Goal: Transaction & Acquisition: Book appointment/travel/reservation

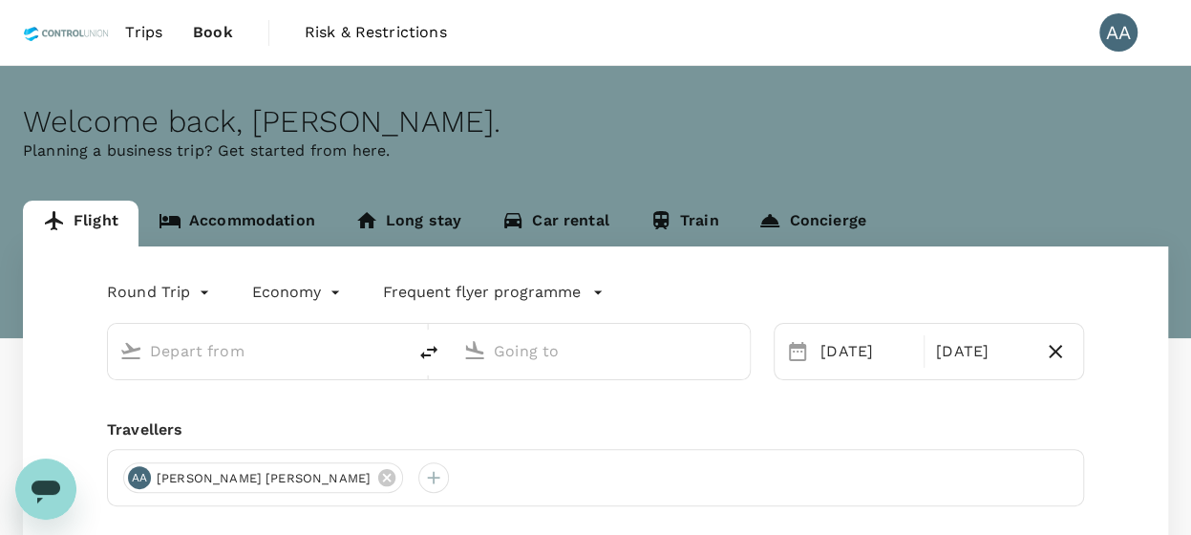
type input "[GEOGRAPHIC_DATA], [GEOGRAPHIC_DATA] (any)"
type input "[PERSON_NAME] (SUB)"
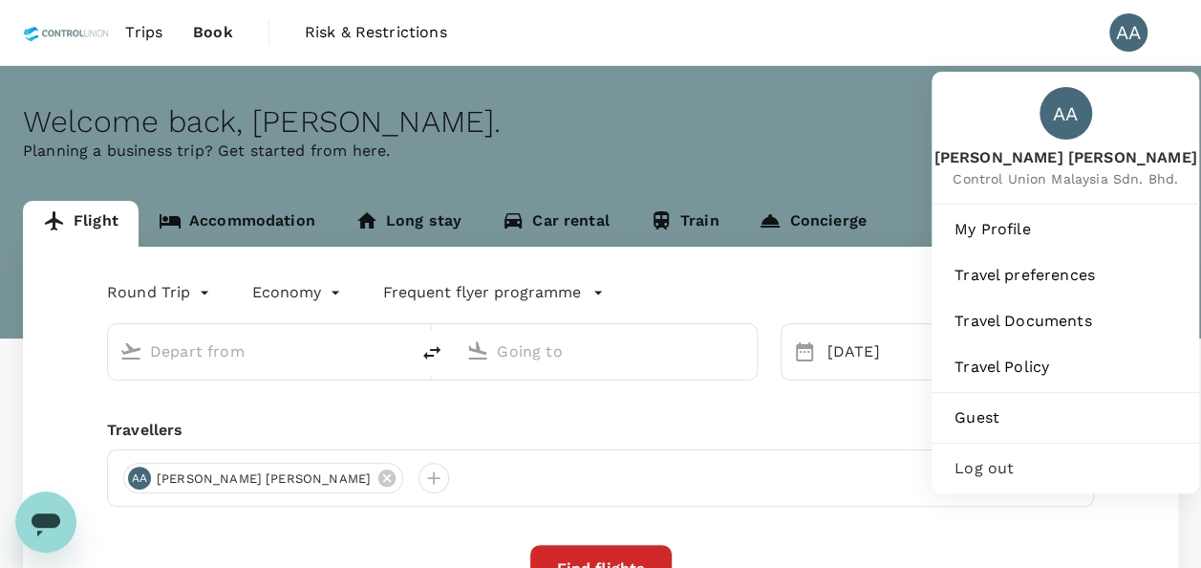
type input "[GEOGRAPHIC_DATA], [GEOGRAPHIC_DATA] (any)"
type input "[PERSON_NAME] (SUB)"
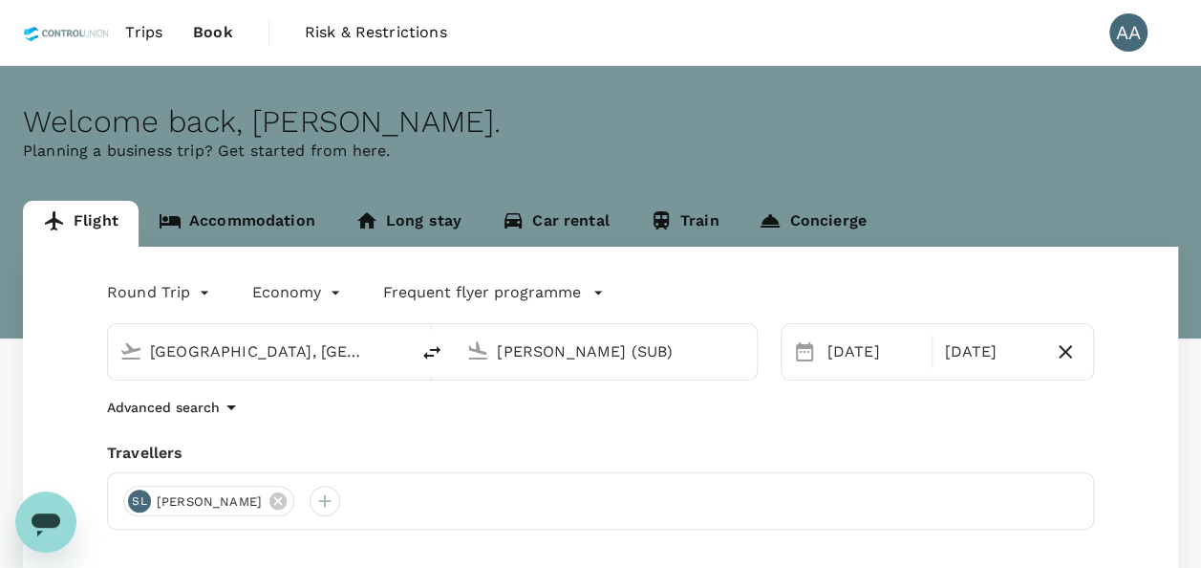
click at [269, 226] on link "Accommodation" at bounding box center [237, 224] width 197 height 46
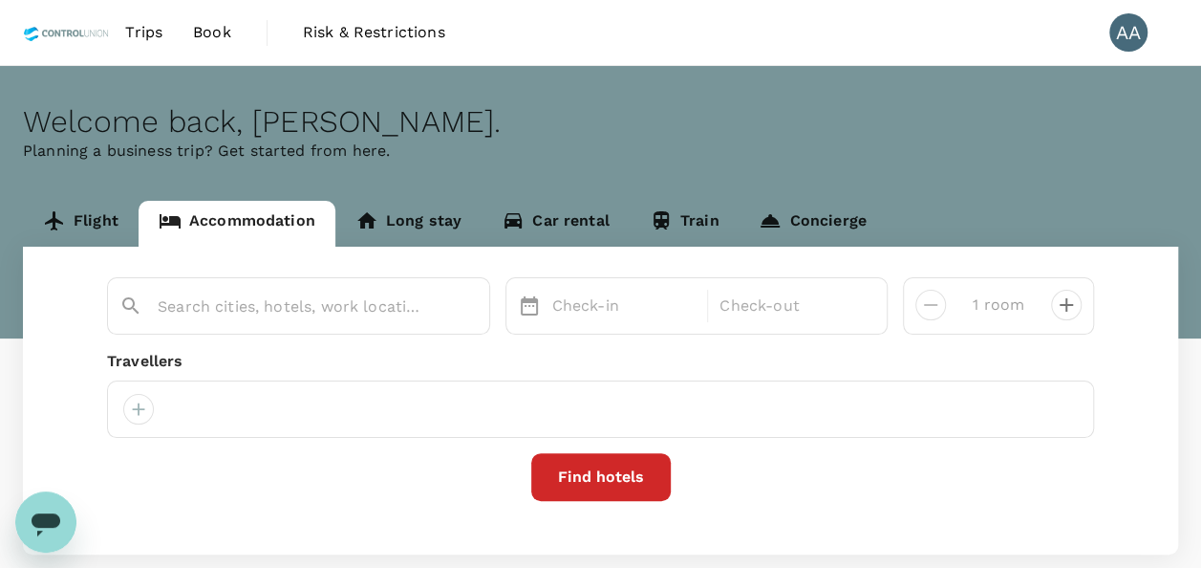
type input "Four Points By Sheraton [GEOGRAPHIC_DATA] Pakuwon Indah"
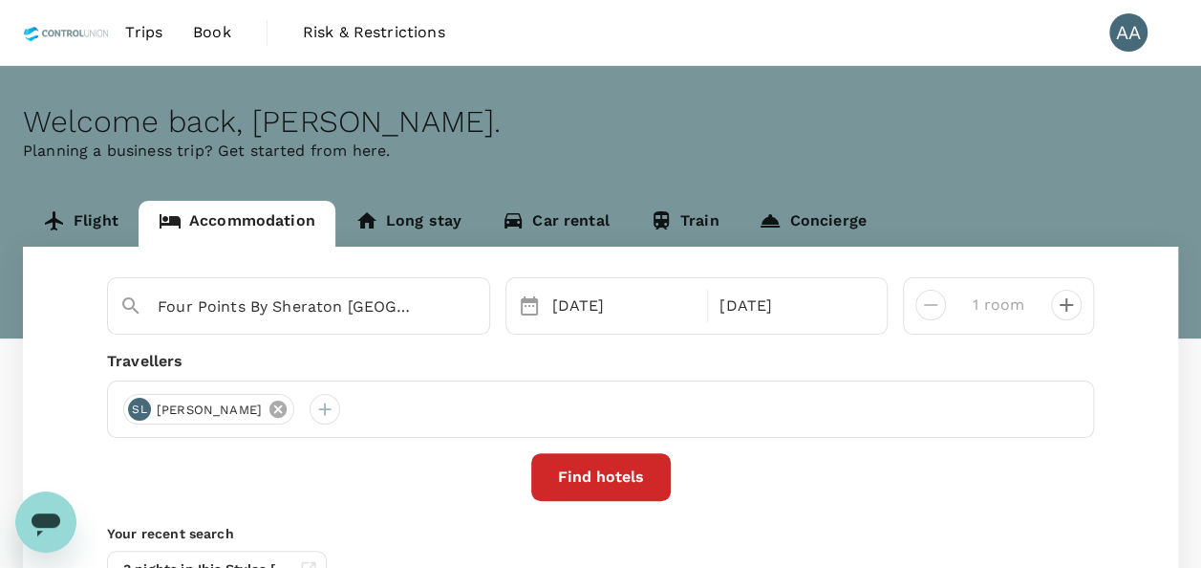
click at [287, 407] on icon at bounding box center [277, 408] width 17 height 17
click at [138, 414] on div at bounding box center [138, 409] width 31 height 31
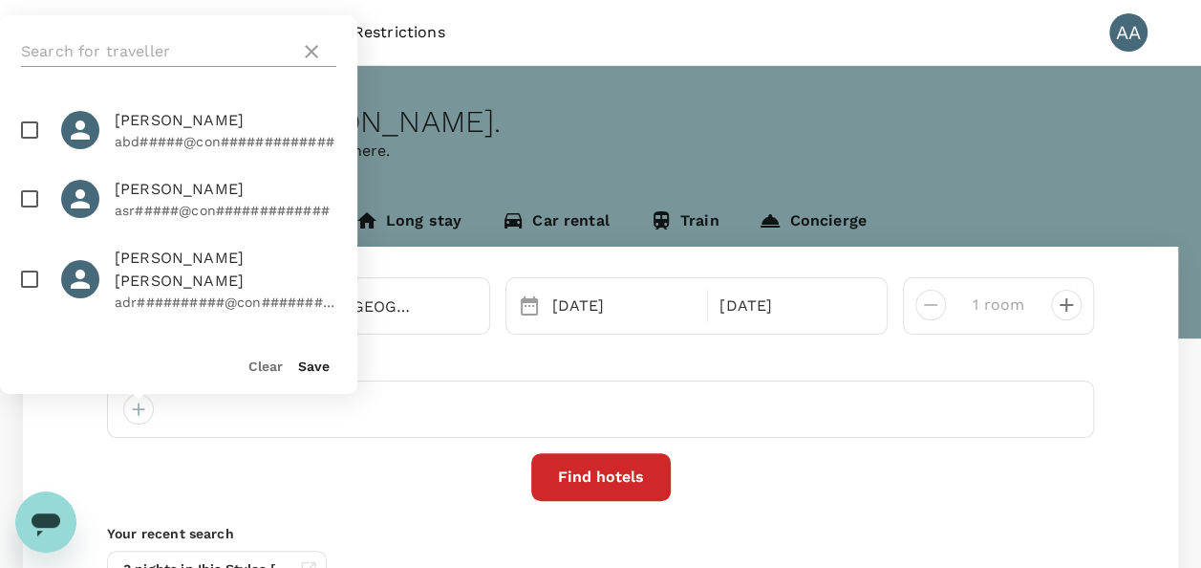
click at [161, 44] on input "text" at bounding box center [156, 51] width 271 height 31
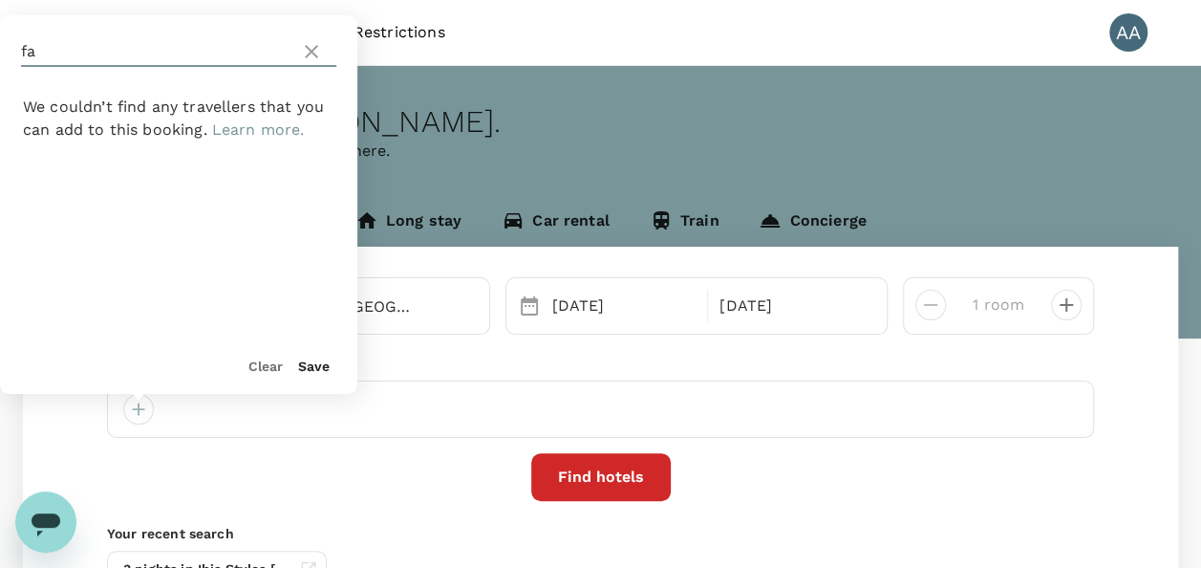
type input "f"
type input "Farul"
drag, startPoint x: 161, startPoint y: 44, endPoint x: -350, endPoint y: 25, distance: 510.6
click at [0, 25] on html "Trips Book Risk & Restrictions AA Welcome back , Anuratha . Planning a business…" at bounding box center [600, 379] width 1201 height 758
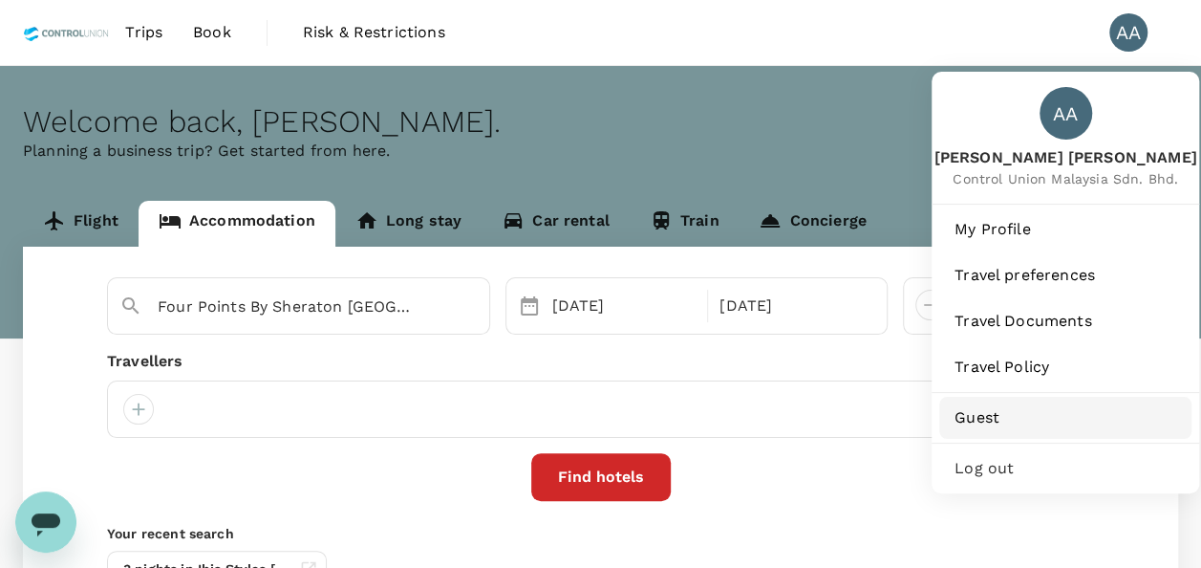
click at [1001, 416] on span "Guest" at bounding box center [1066, 417] width 222 height 23
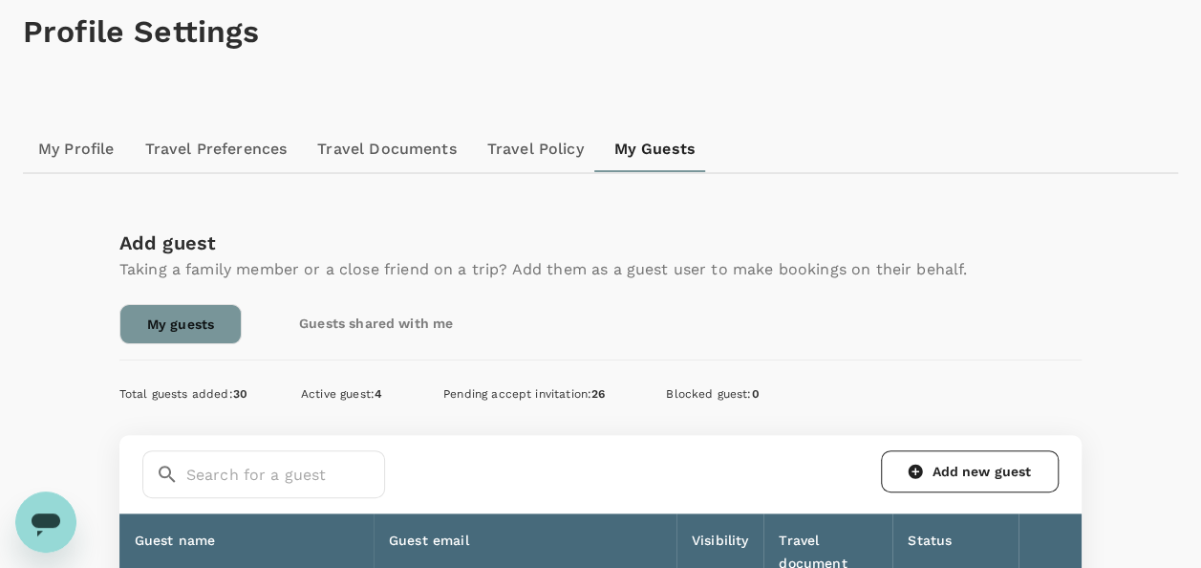
scroll to position [191, 0]
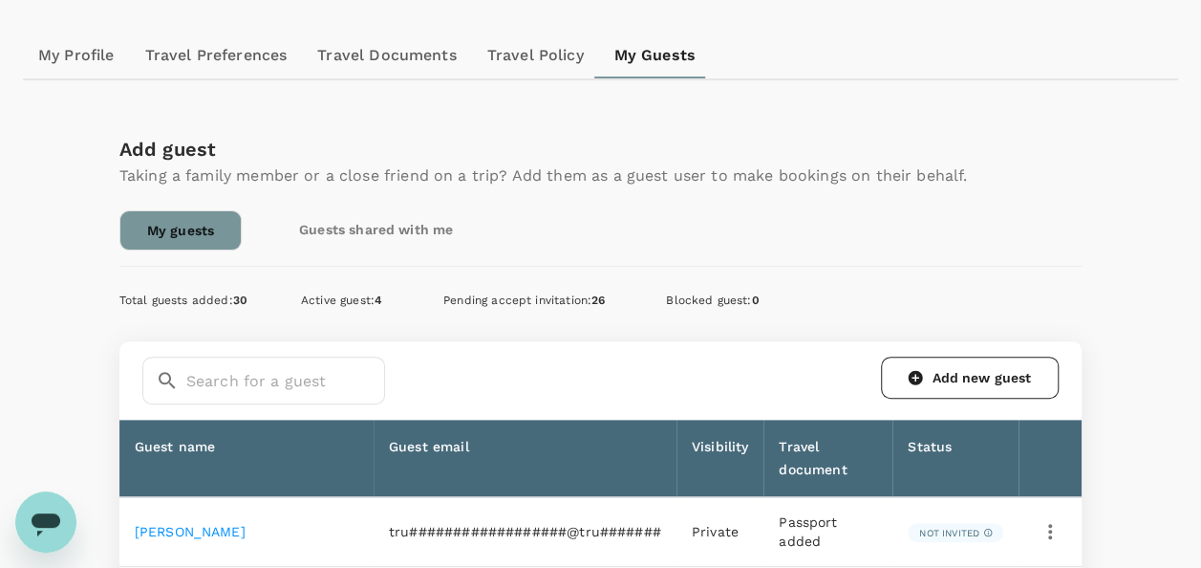
click at [159, 237] on link "My guests" at bounding box center [180, 230] width 122 height 40
click at [982, 371] on link "Add new guest" at bounding box center [970, 377] width 178 height 42
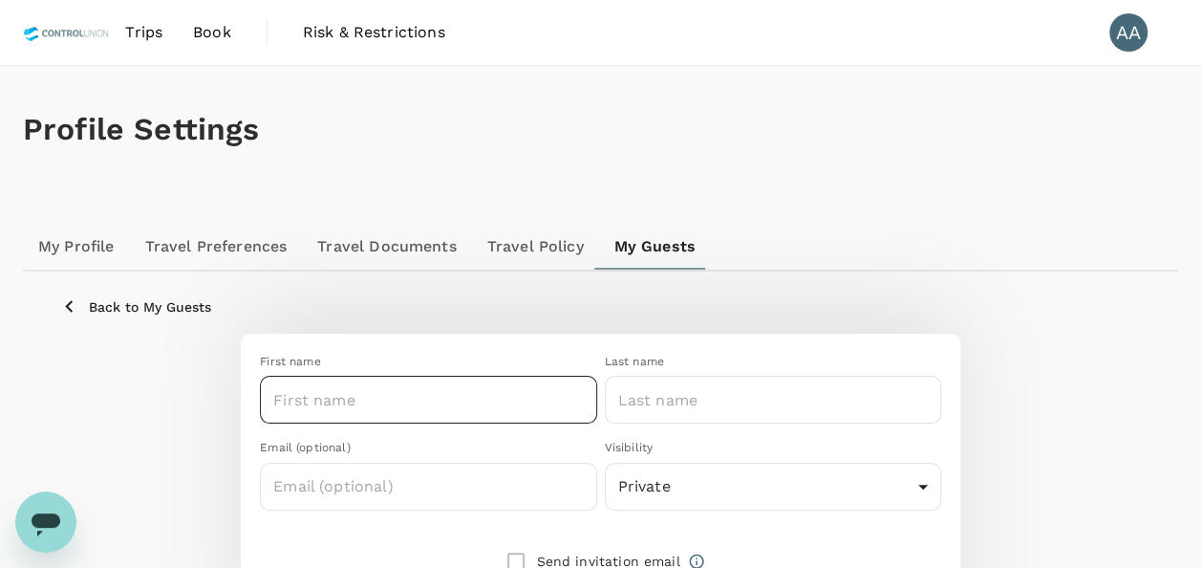
click at [335, 398] on input "text" at bounding box center [428, 400] width 336 height 48
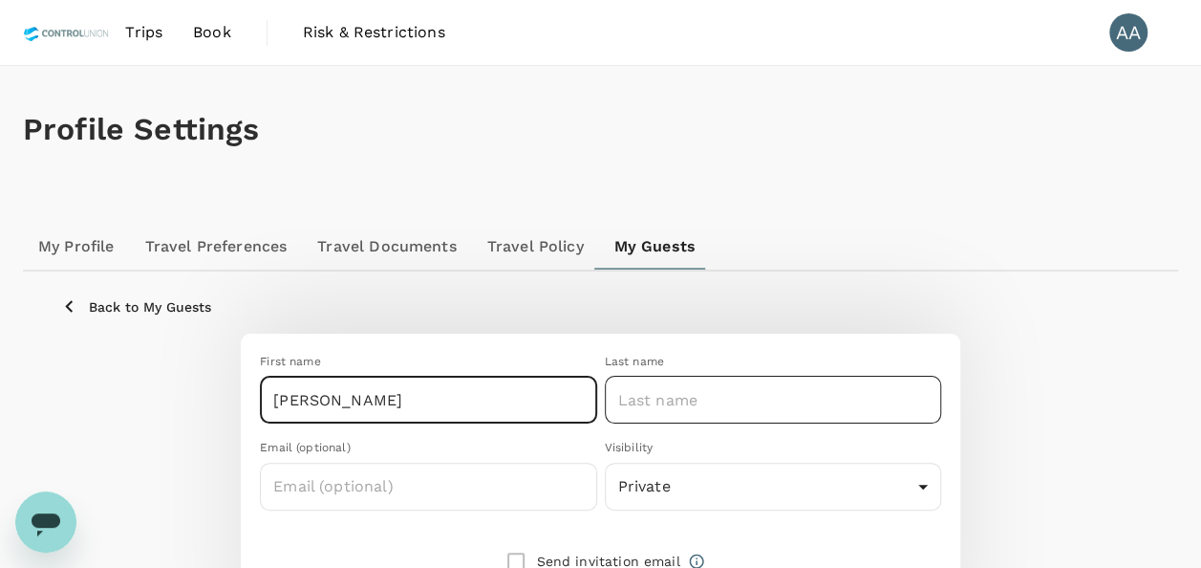
type input "[PERSON_NAME]"
click at [762, 413] on input "text" at bounding box center [773, 400] width 336 height 48
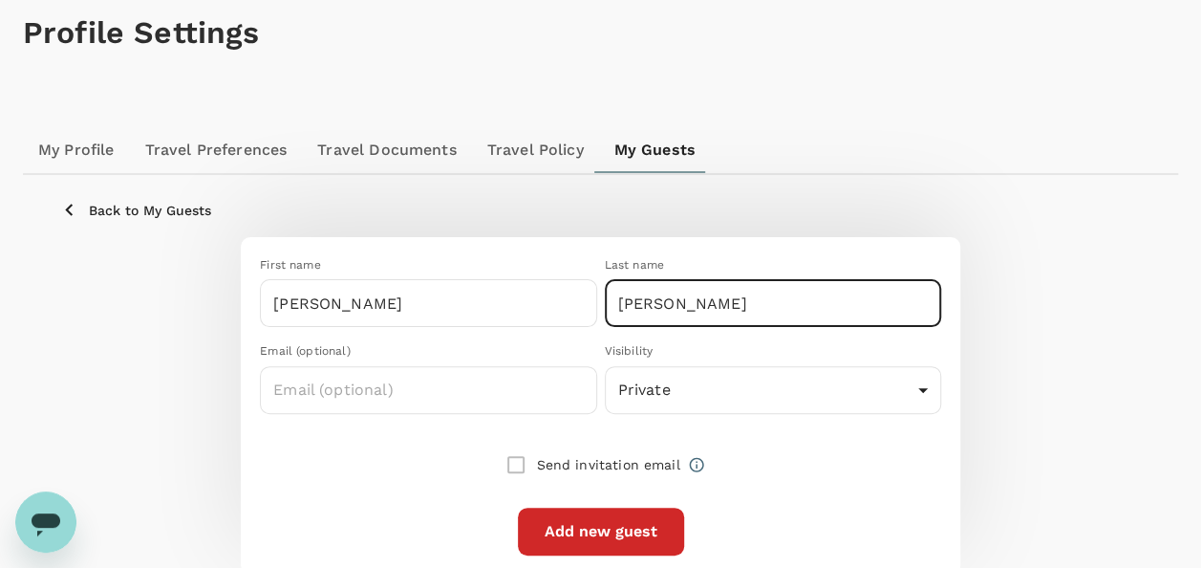
scroll to position [183, 0]
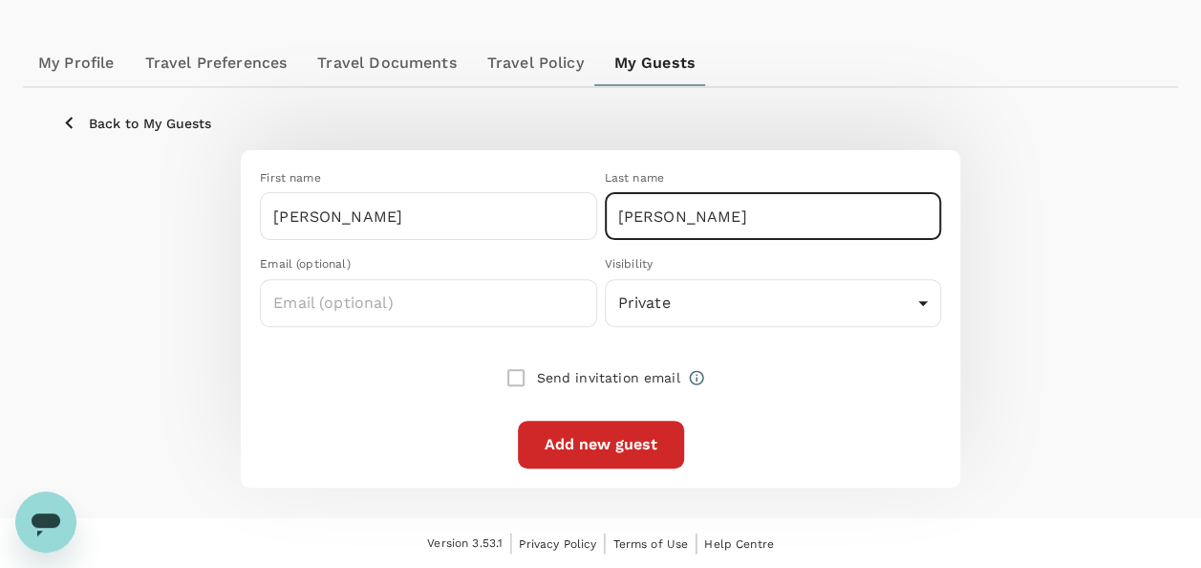
type input "BIN ROSLI"
click at [602, 438] on button "Add new guest" at bounding box center [601, 444] width 166 height 48
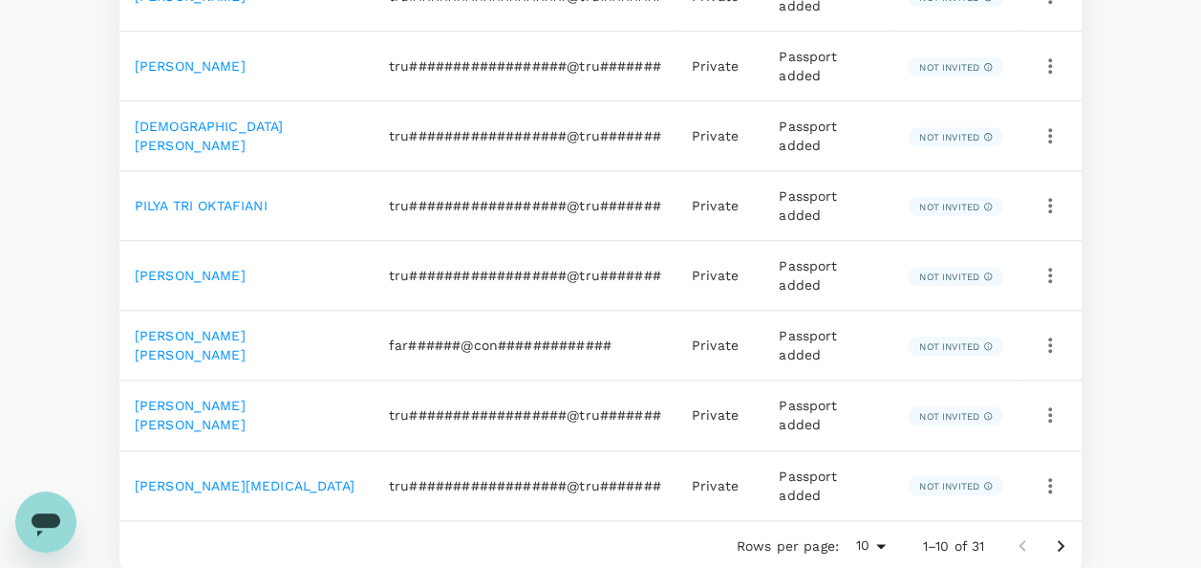
scroll to position [955, 0]
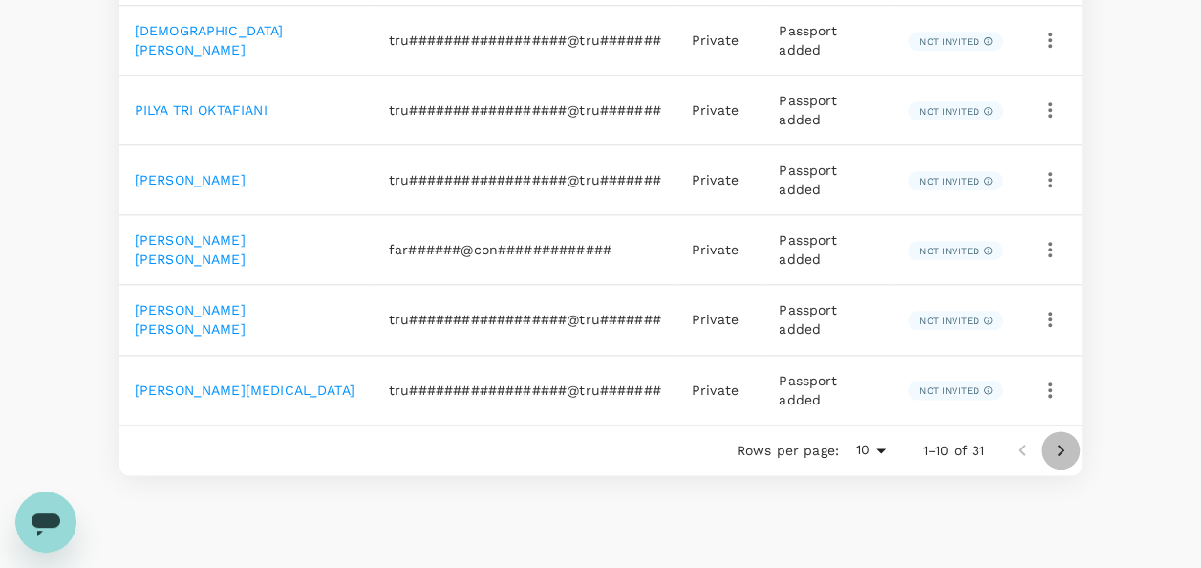
click at [1054, 439] on icon "Go to next page" at bounding box center [1060, 450] width 23 height 23
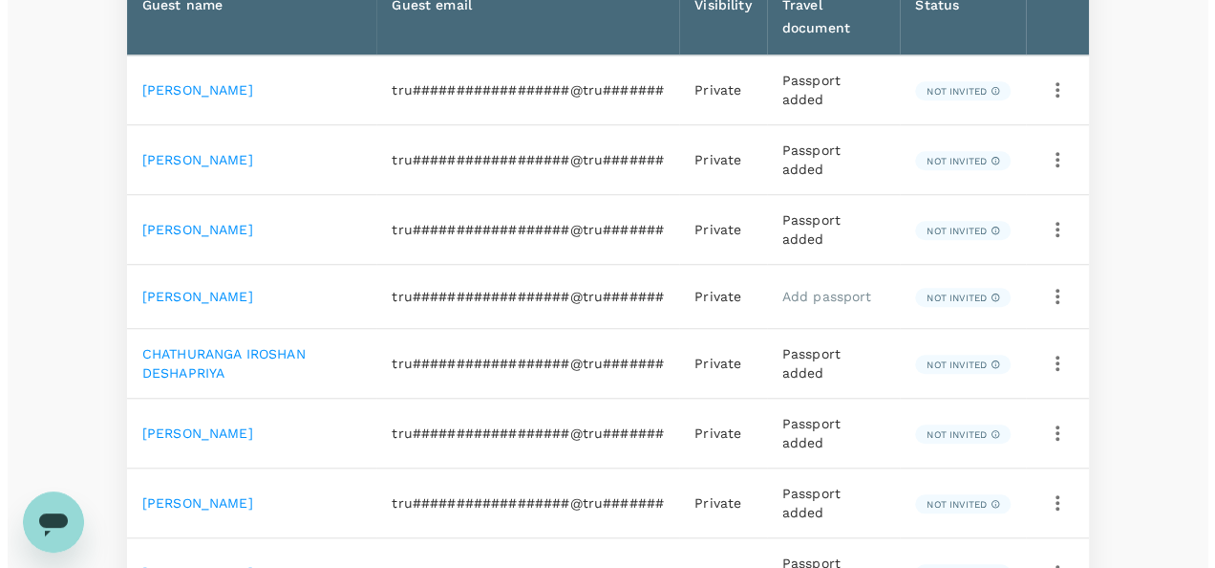
scroll to position [674, 0]
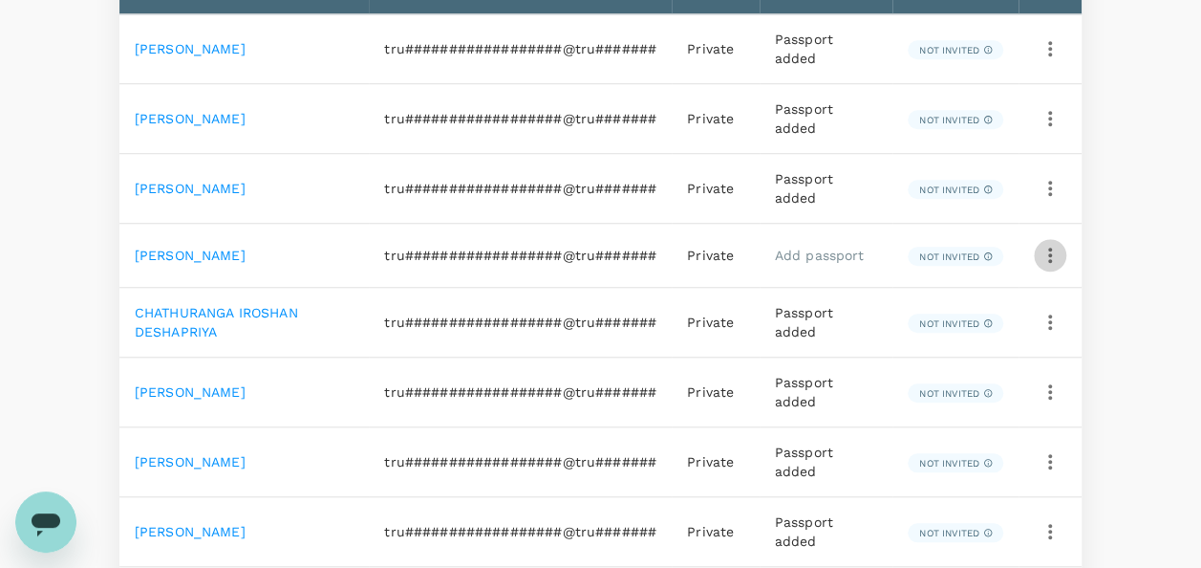
click at [1043, 250] on icon "button" at bounding box center [1050, 255] width 23 height 23
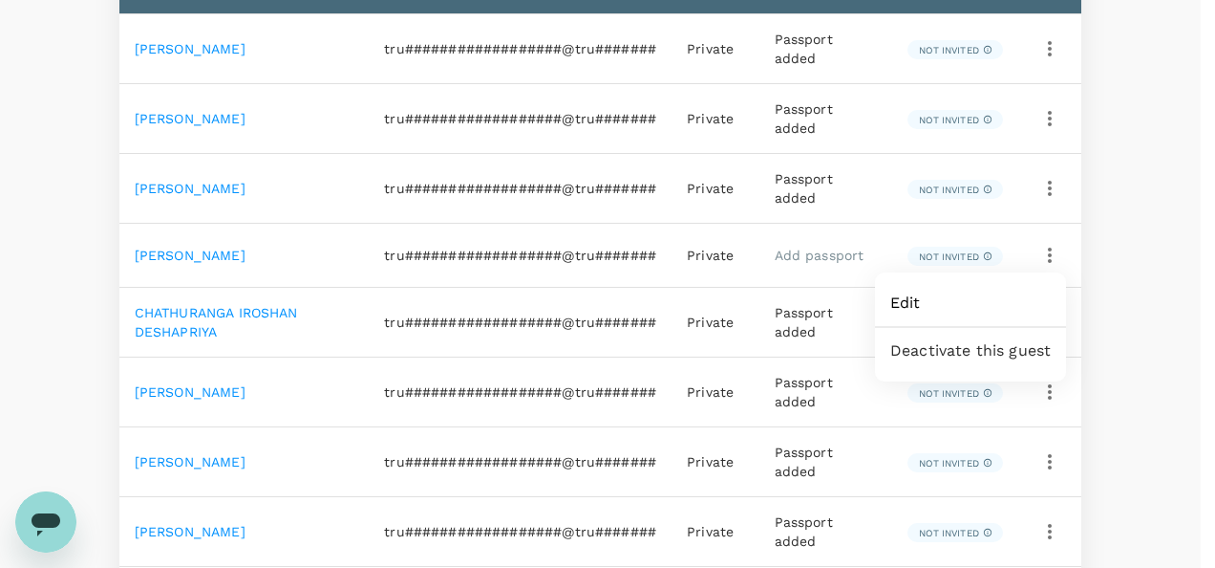
click at [932, 297] on span "Edit" at bounding box center [971, 302] width 161 height 23
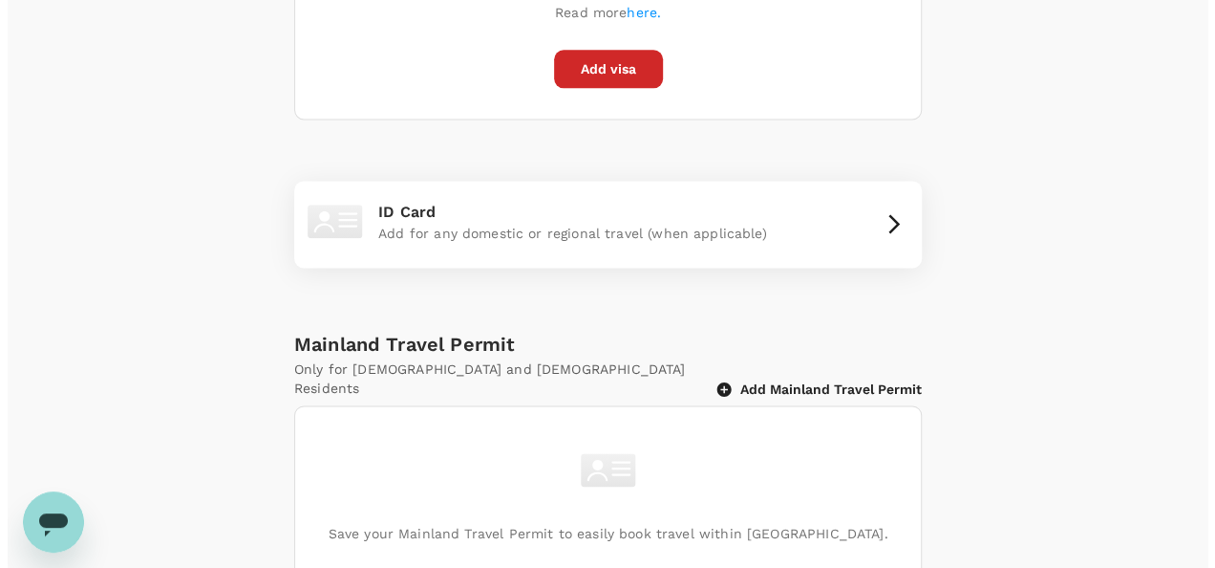
scroll to position [1242, 0]
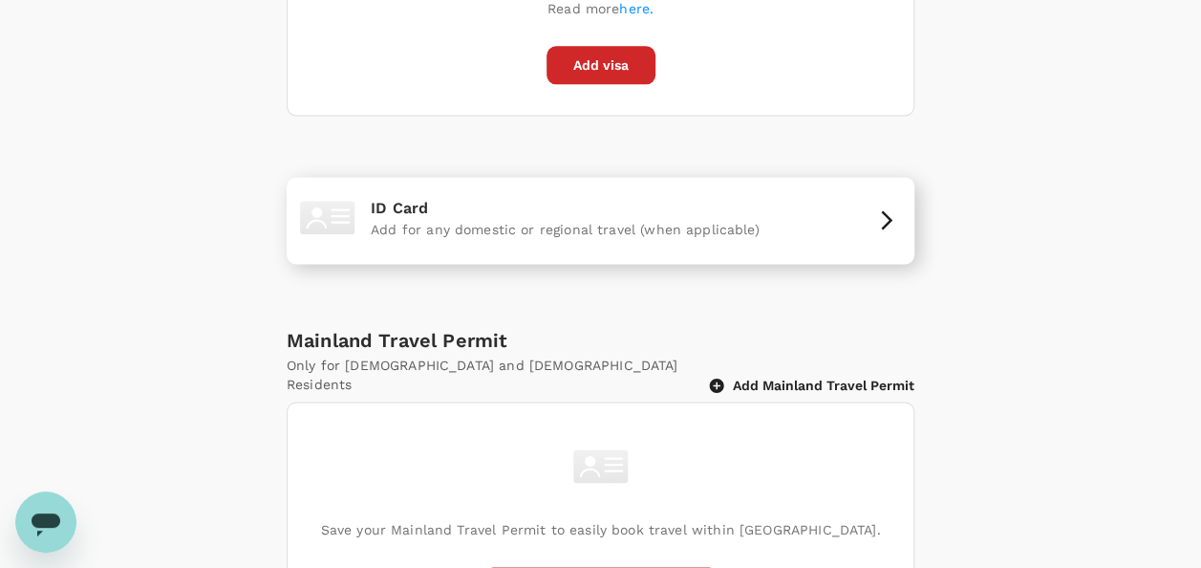
click at [877, 208] on div "ID Card Add for any domestic or regional travel (when applicable)" at bounding box center [600, 220] width 612 height 72
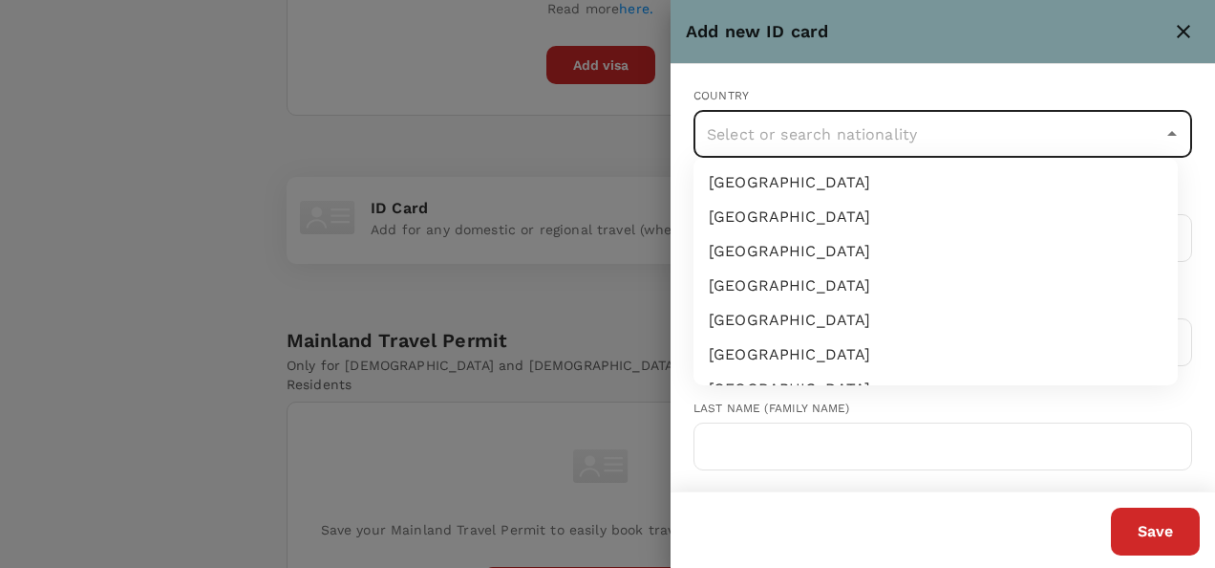
click at [805, 146] on input "text" at bounding box center [928, 134] width 453 height 36
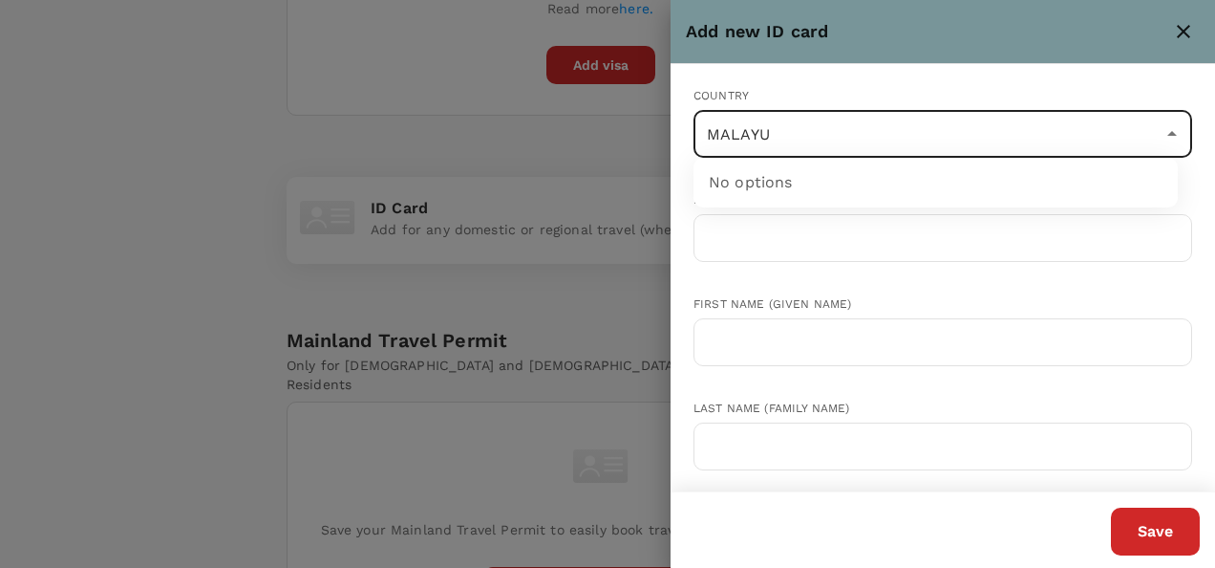
type input "MALAY"
click at [787, 190] on li "[GEOGRAPHIC_DATA]" at bounding box center [936, 182] width 484 height 34
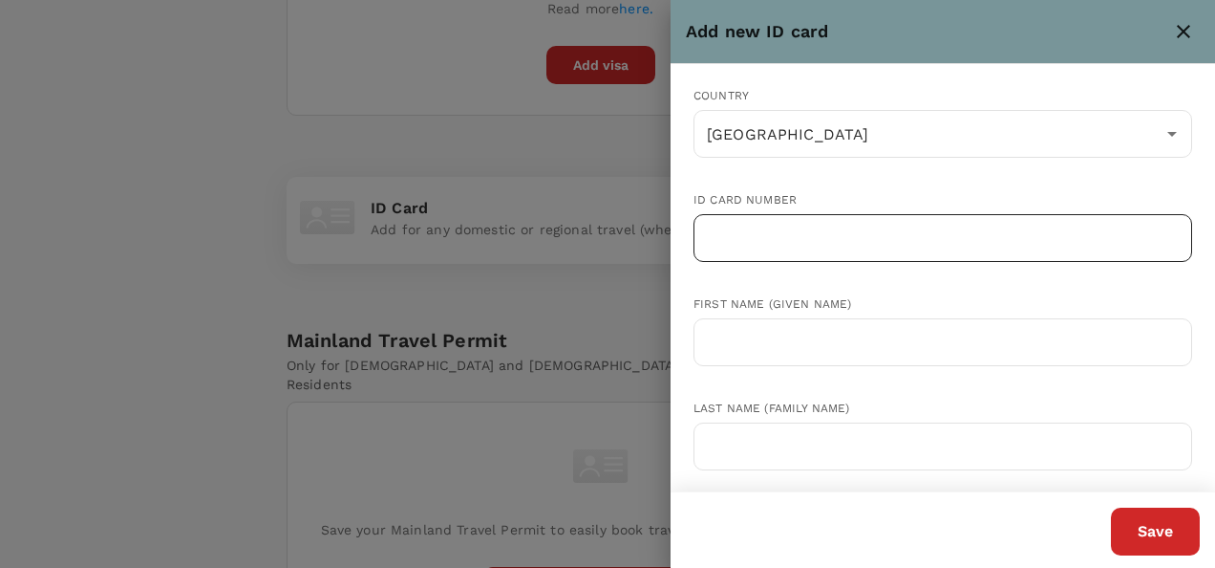
click at [765, 238] on input "text" at bounding box center [943, 238] width 499 height 48
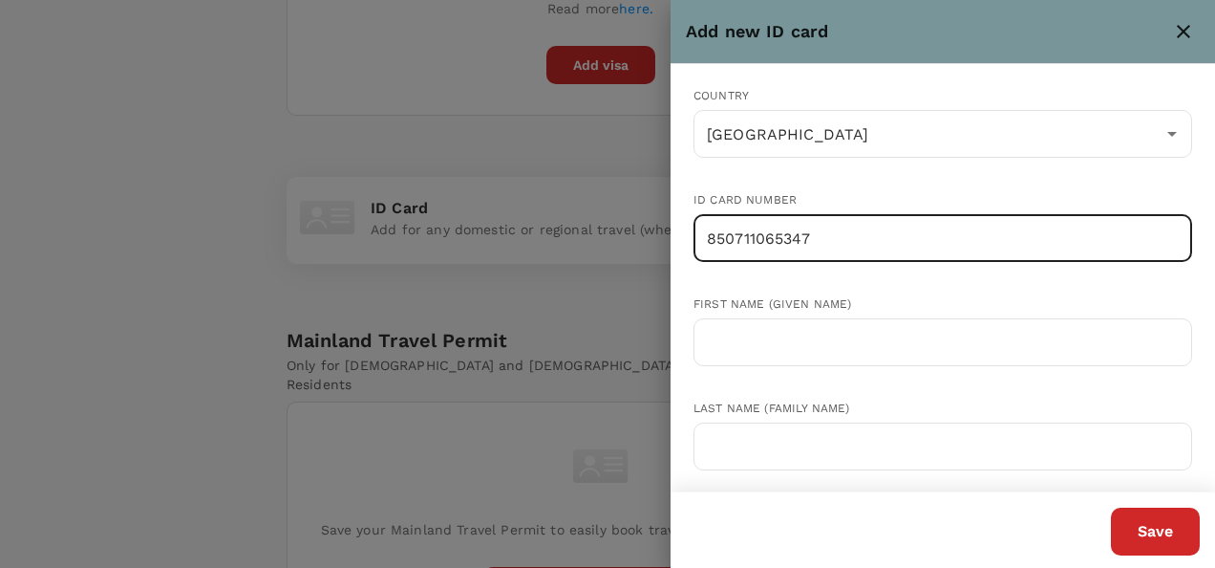
click at [778, 238] on input "850711065347" at bounding box center [943, 238] width 499 height 48
click at [724, 245] on input "850711065347" at bounding box center [943, 238] width 499 height 48
click at [746, 242] on input "850711065347" at bounding box center [943, 238] width 499 height 48
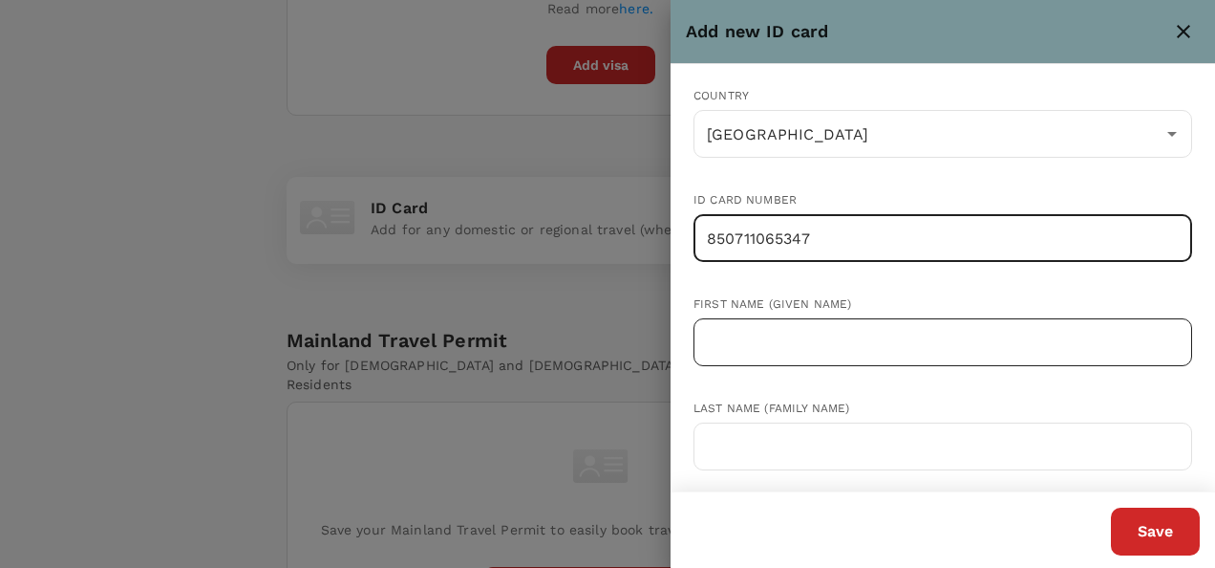
type input "850711065347"
click at [802, 339] on input "text" at bounding box center [943, 342] width 499 height 48
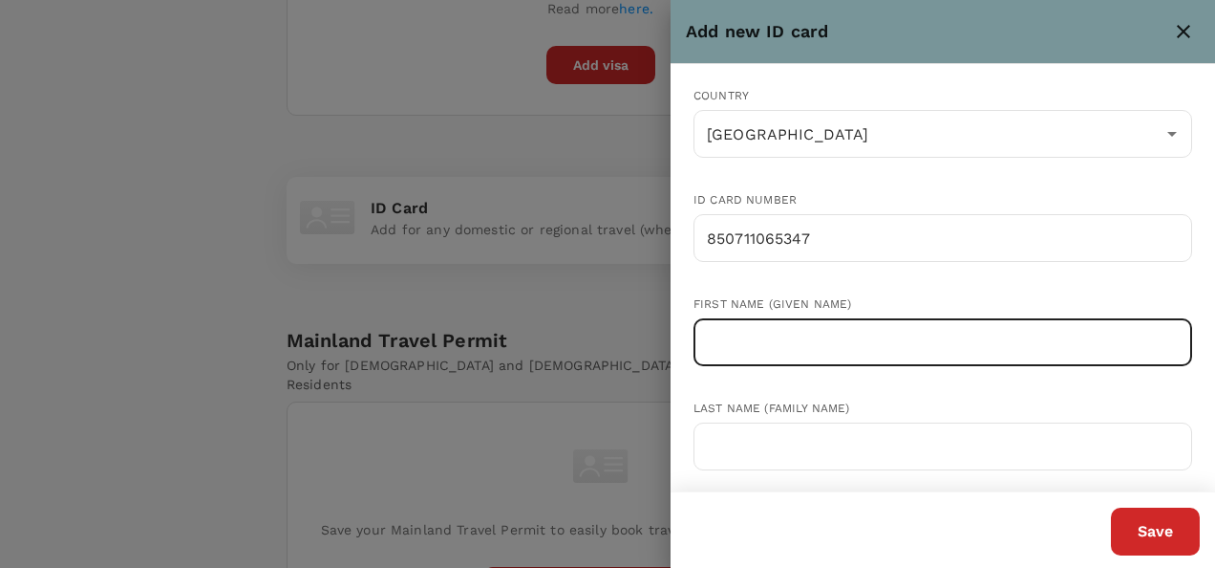
click at [804, 339] on input "text" at bounding box center [943, 342] width 499 height 48
type input "[PERSON_NAME]"
click at [928, 441] on input "text" at bounding box center [943, 446] width 499 height 48
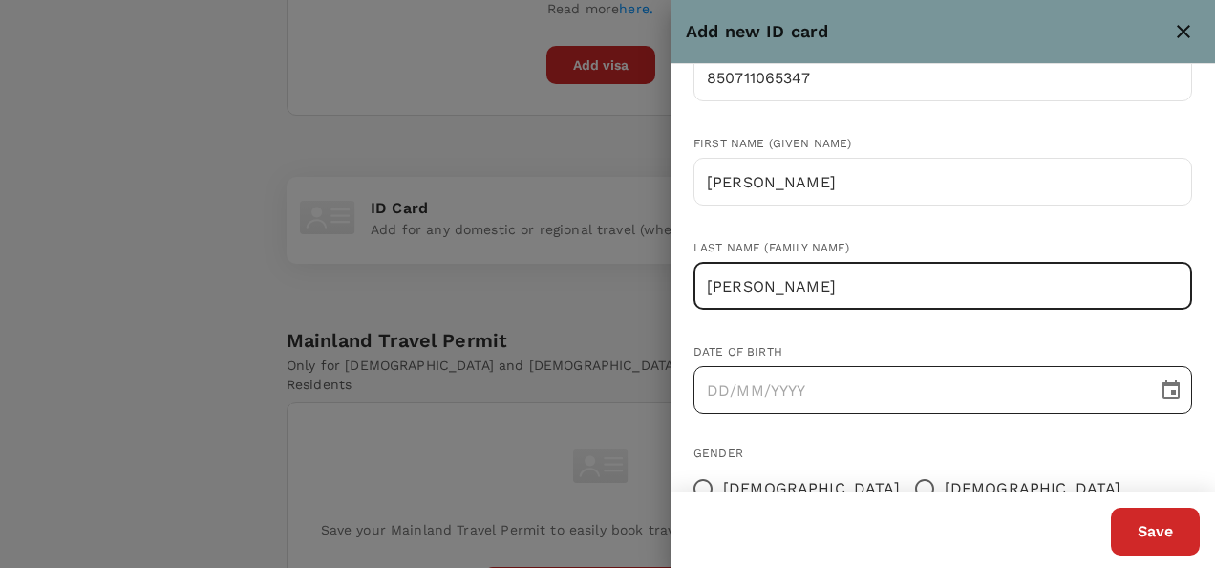
scroll to position [191, 0]
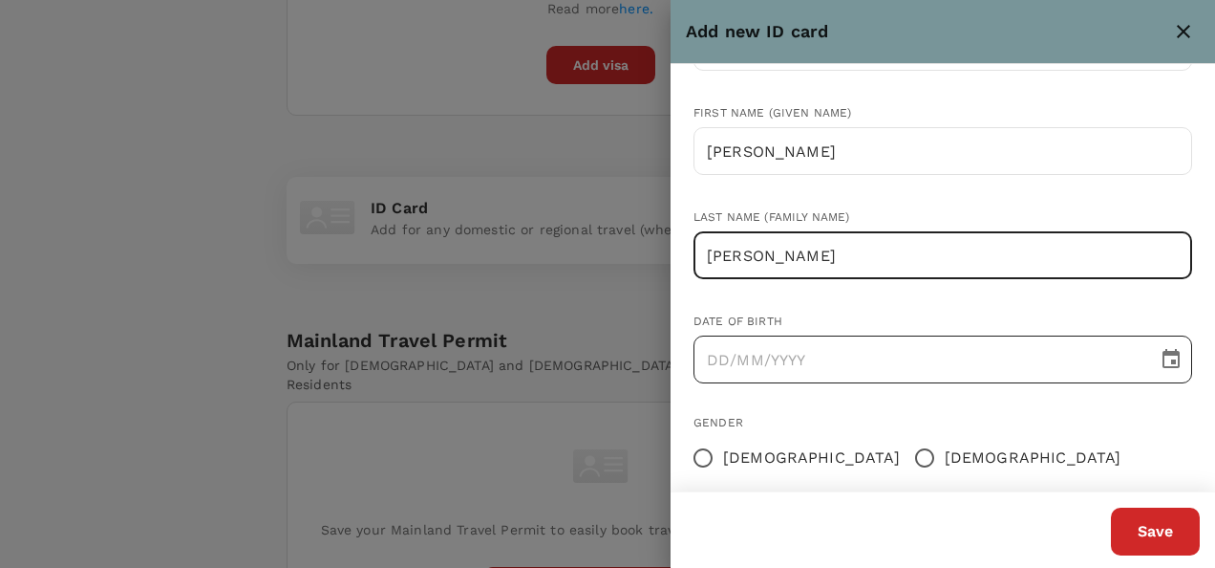
type input "BIN ROSLI"
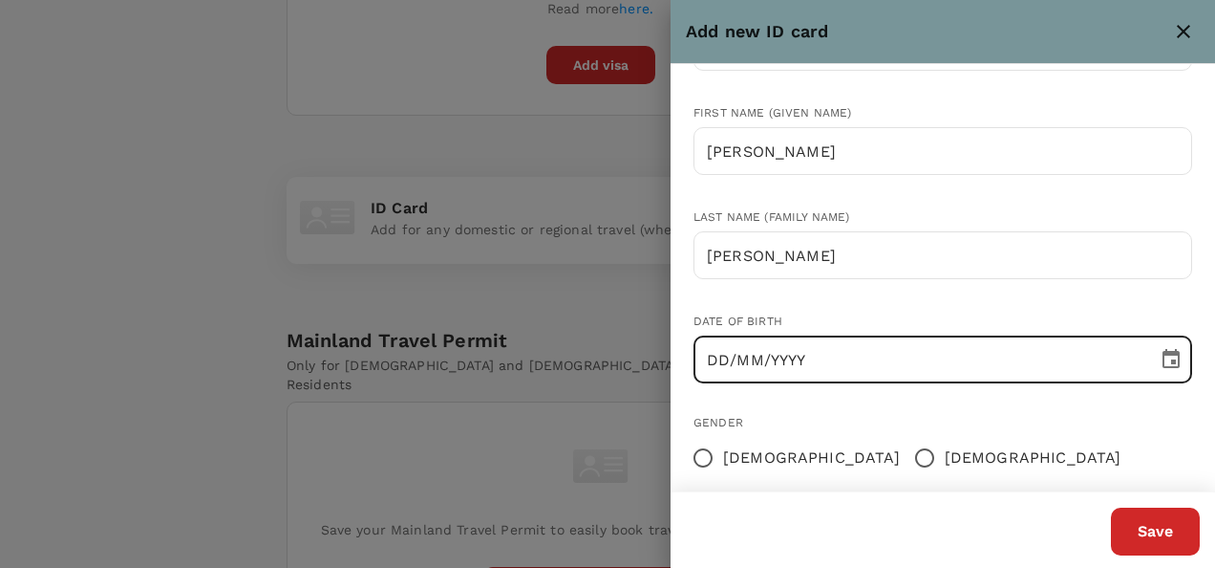
click at [717, 357] on input "DD/MM/YYYY" at bounding box center [919, 359] width 451 height 48
type input "11/07/1985"
click at [905, 457] on input "Male" at bounding box center [925, 458] width 40 height 40
radio input "true"
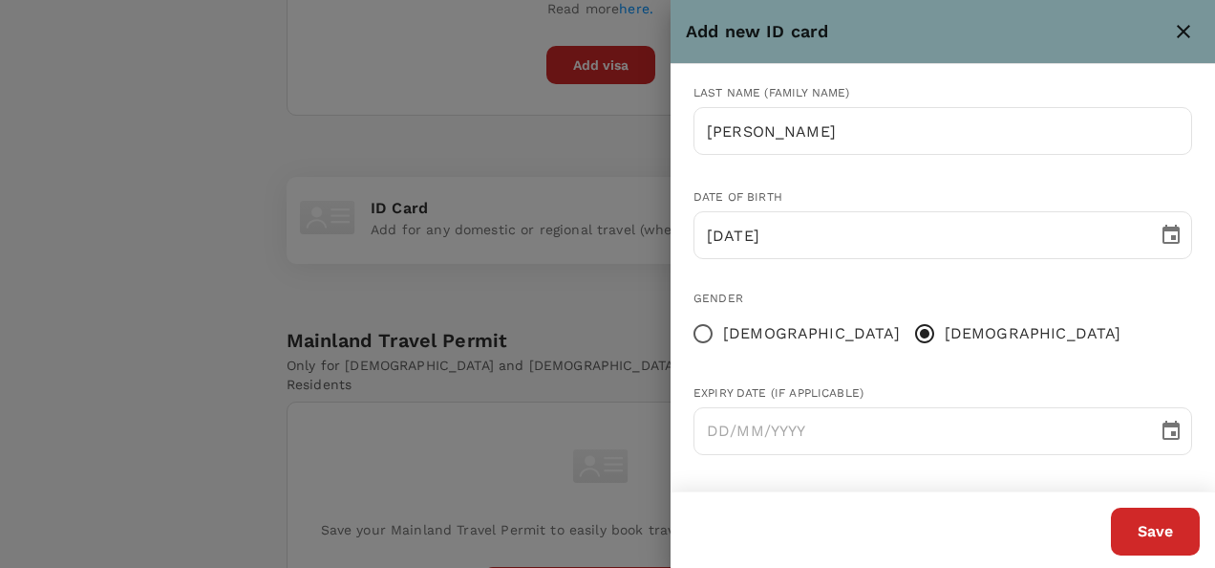
scroll to position [316, 0]
type input "DD/MM/YYYY"
click at [726, 435] on input "DD/MM/YYYY" at bounding box center [919, 430] width 451 height 48
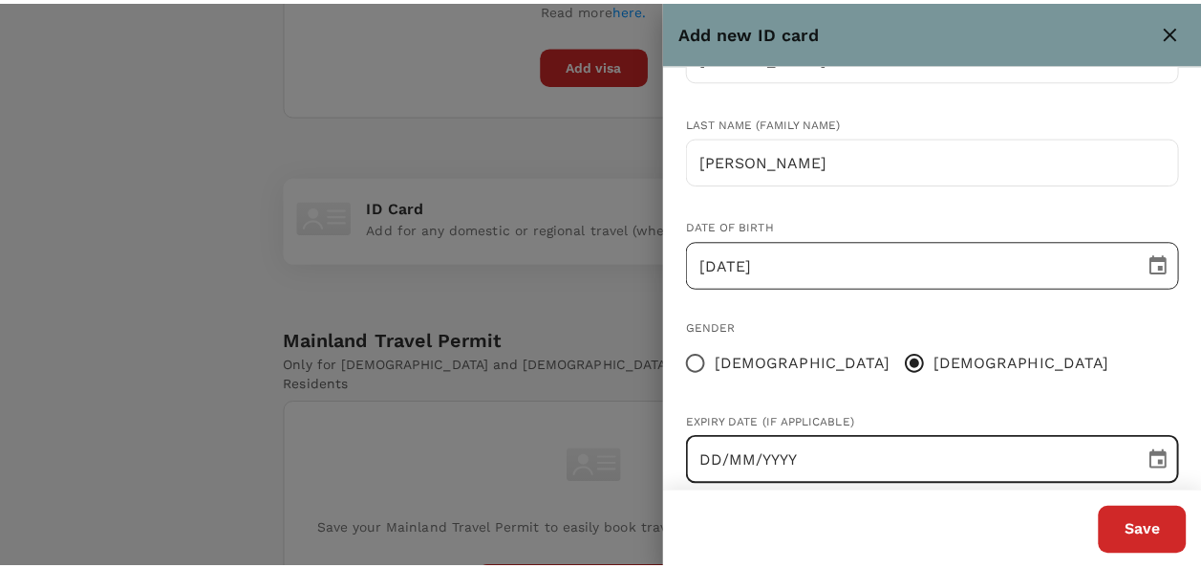
scroll to position [287, 0]
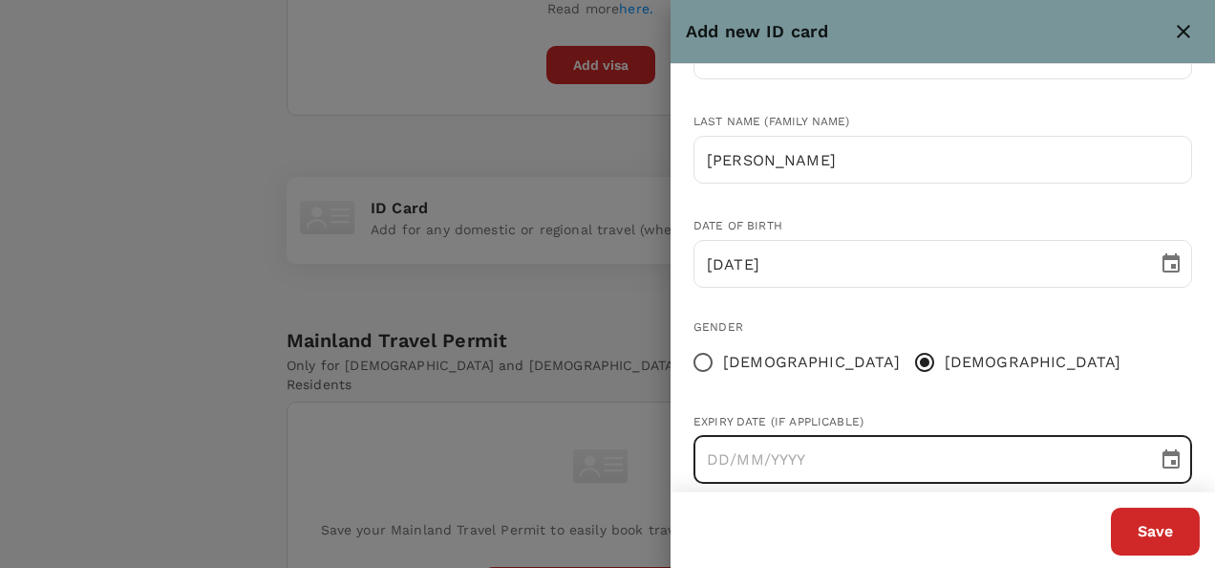
click at [1157, 533] on button "Save" at bounding box center [1155, 531] width 89 height 48
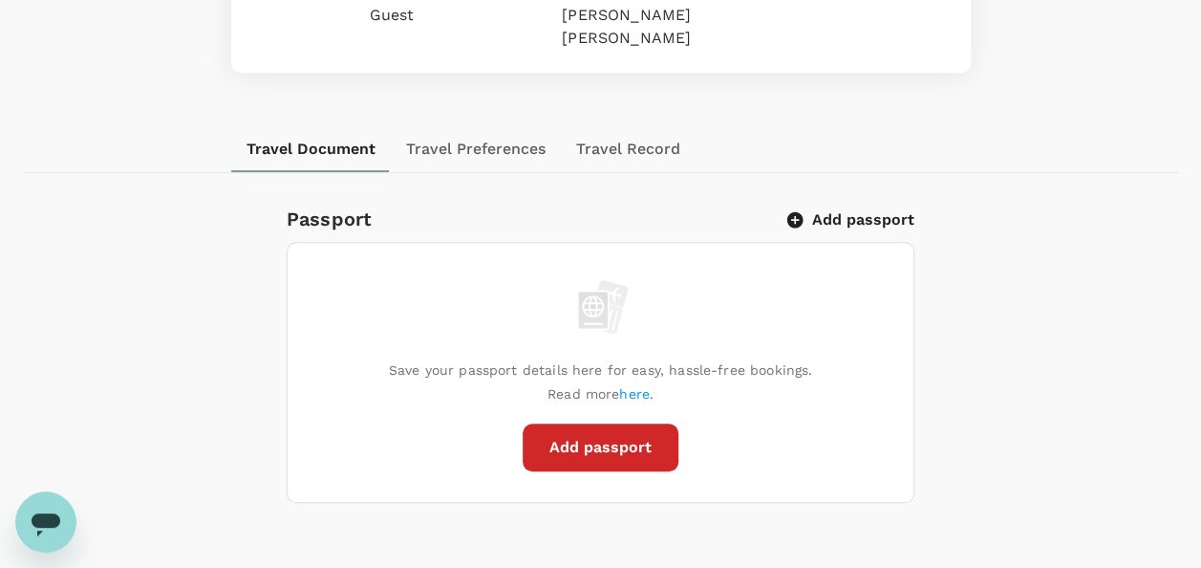
scroll to position [0, 0]
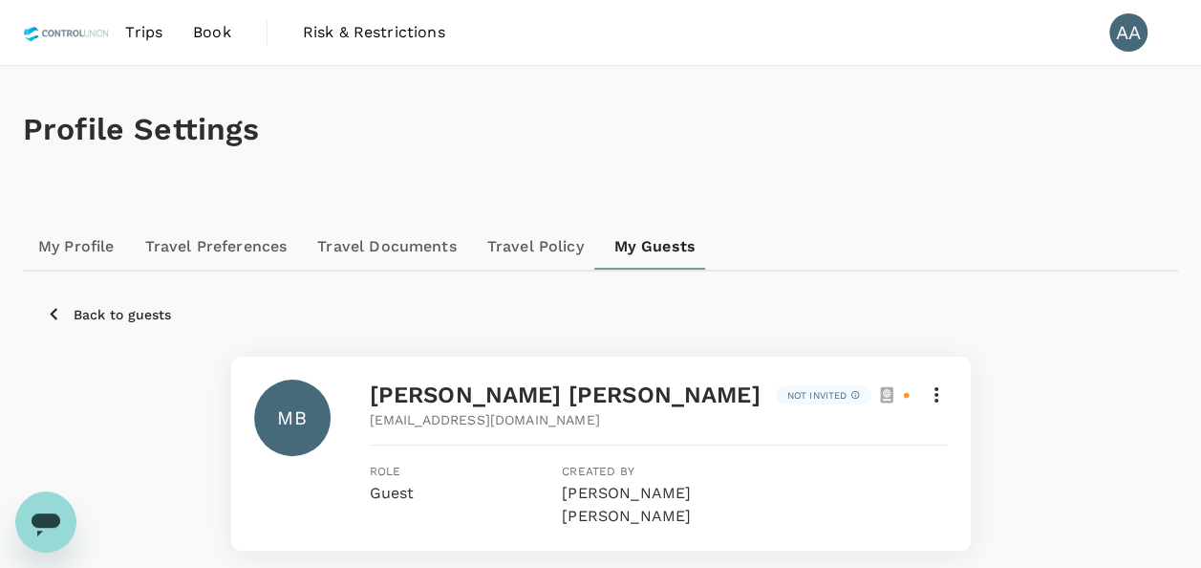
click at [164, 41] on link "Trips" at bounding box center [144, 32] width 68 height 65
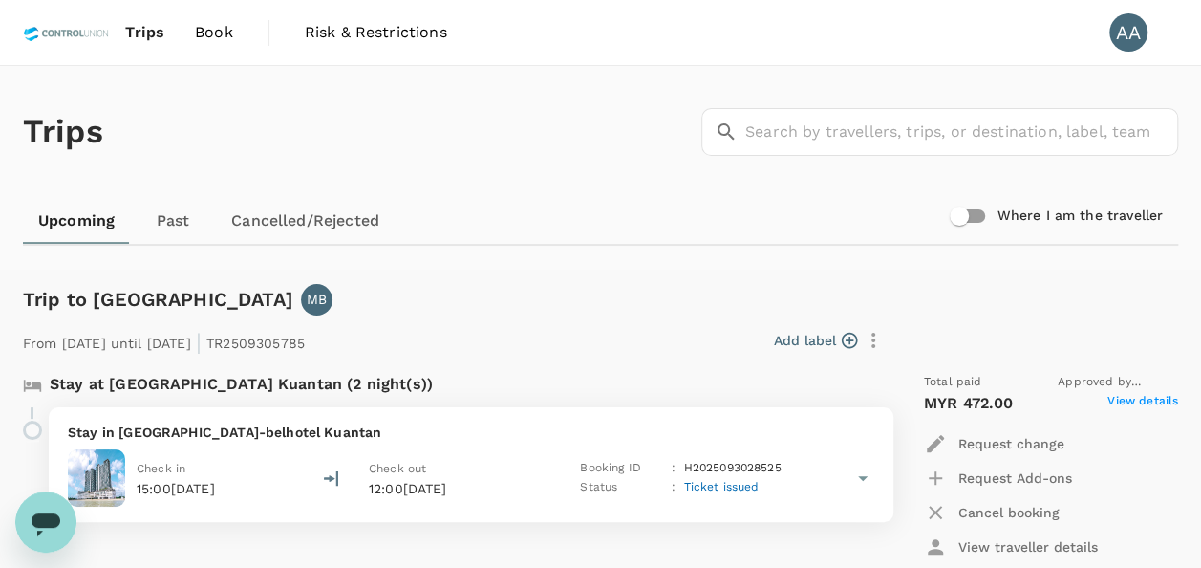
click at [203, 11] on link "Book" at bounding box center [214, 32] width 69 height 65
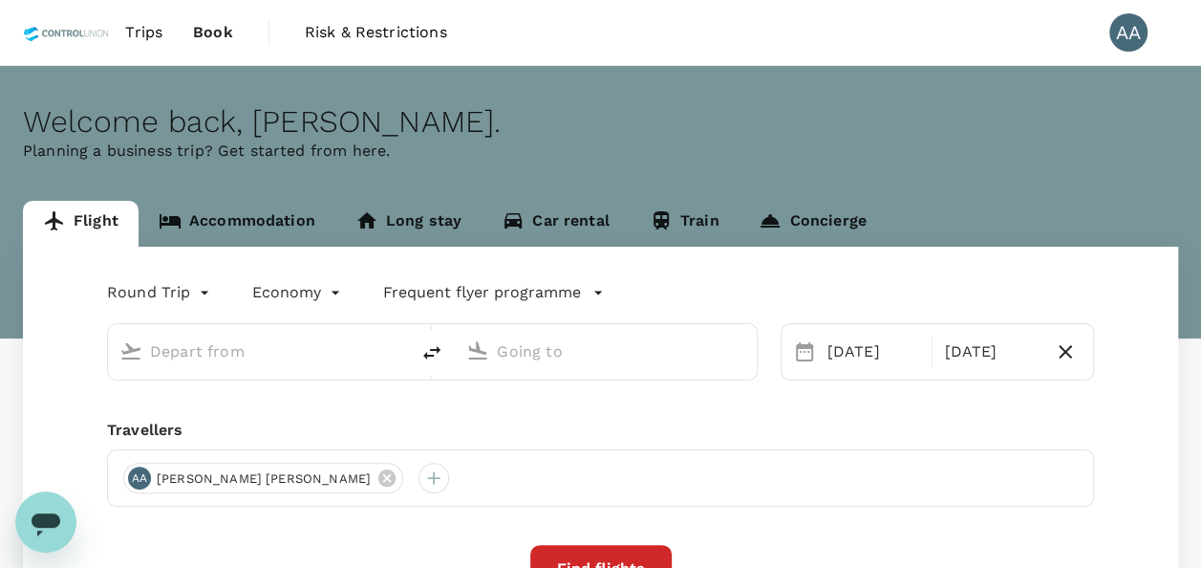
click at [219, 41] on span "Book" at bounding box center [213, 32] width 40 height 23
type input "Kuala Lumpur, Malaysia (any)"
type input "Juanda Intl (SUB)"
type input "Kuala Lumpur, Malaysia (any)"
type input "Juanda Intl (SUB)"
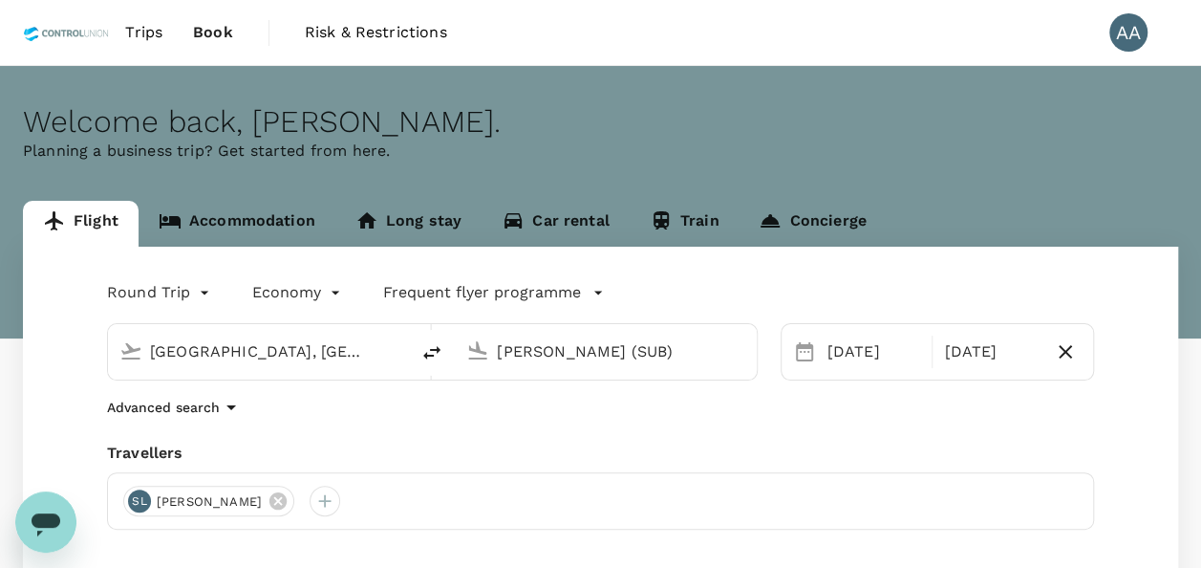
click at [143, 19] on link "Trips" at bounding box center [144, 32] width 68 height 65
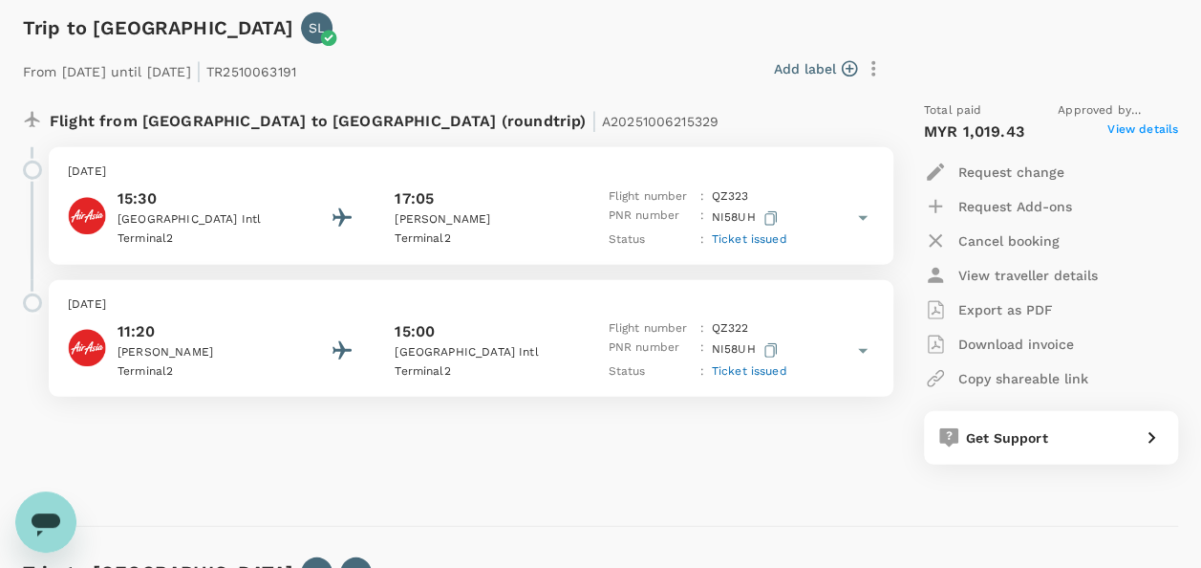
scroll to position [2580, 0]
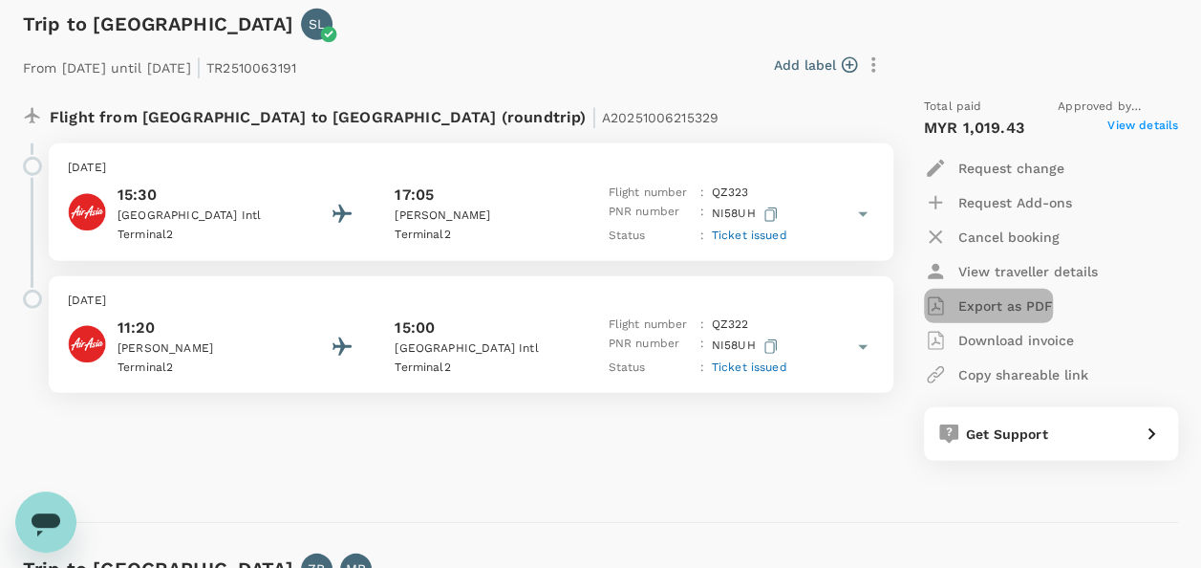
click at [974, 303] on p "Export as PDF" at bounding box center [1005, 305] width 95 height 19
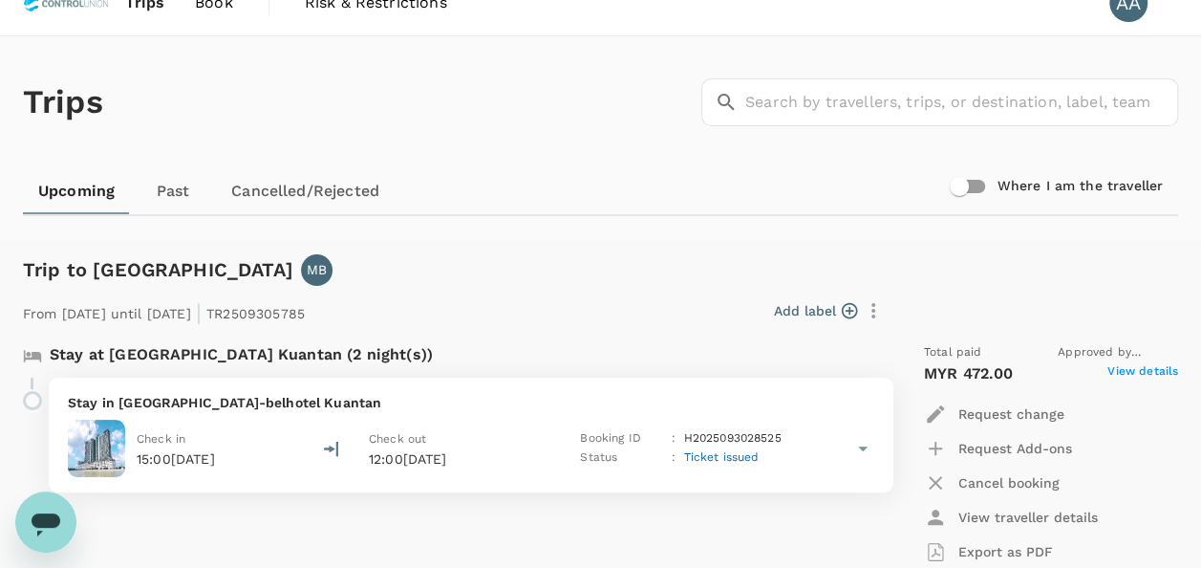
scroll to position [0, 0]
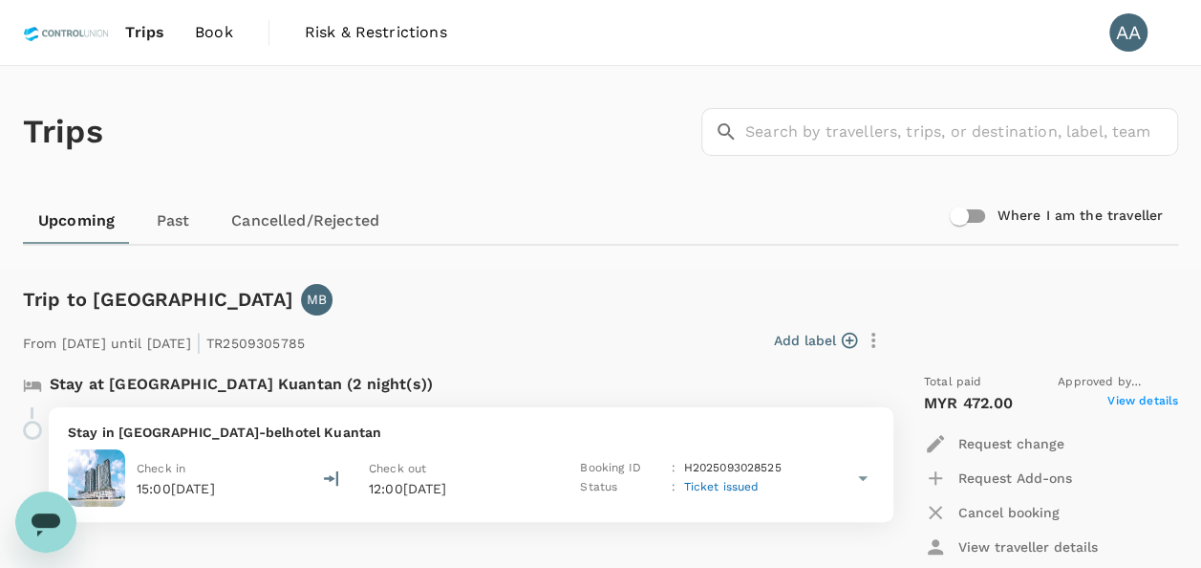
click at [216, 39] on span "Book" at bounding box center [214, 32] width 38 height 23
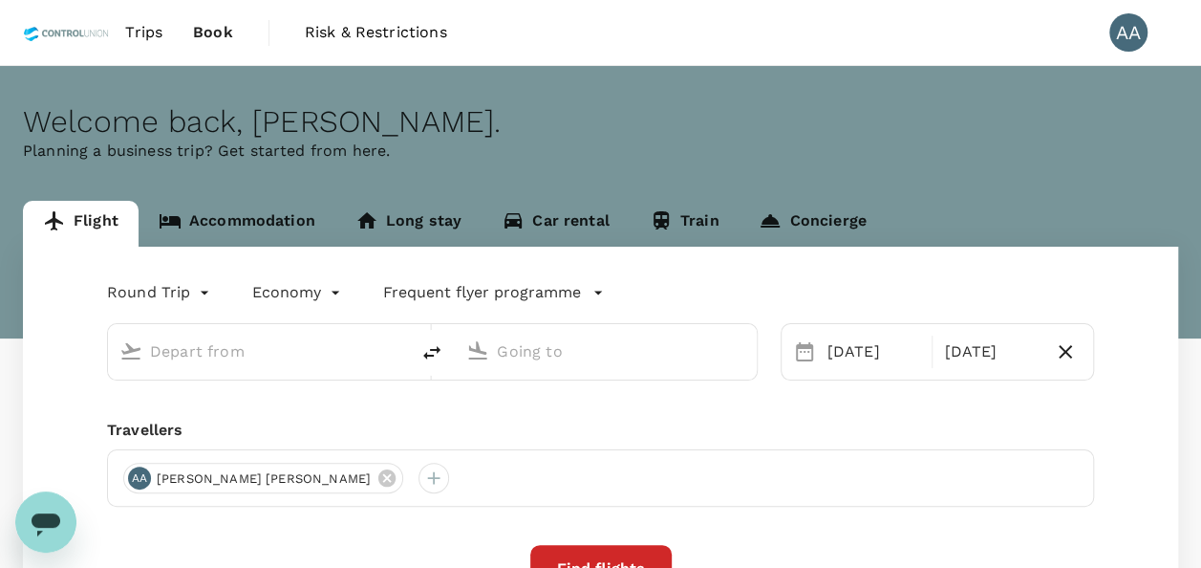
type input "Kuala Lumpur, Malaysia (any)"
type input "Juanda Intl (SUB)"
type input "Kuala Lumpur, Malaysia (any)"
type input "Juanda Intl (SUB)"
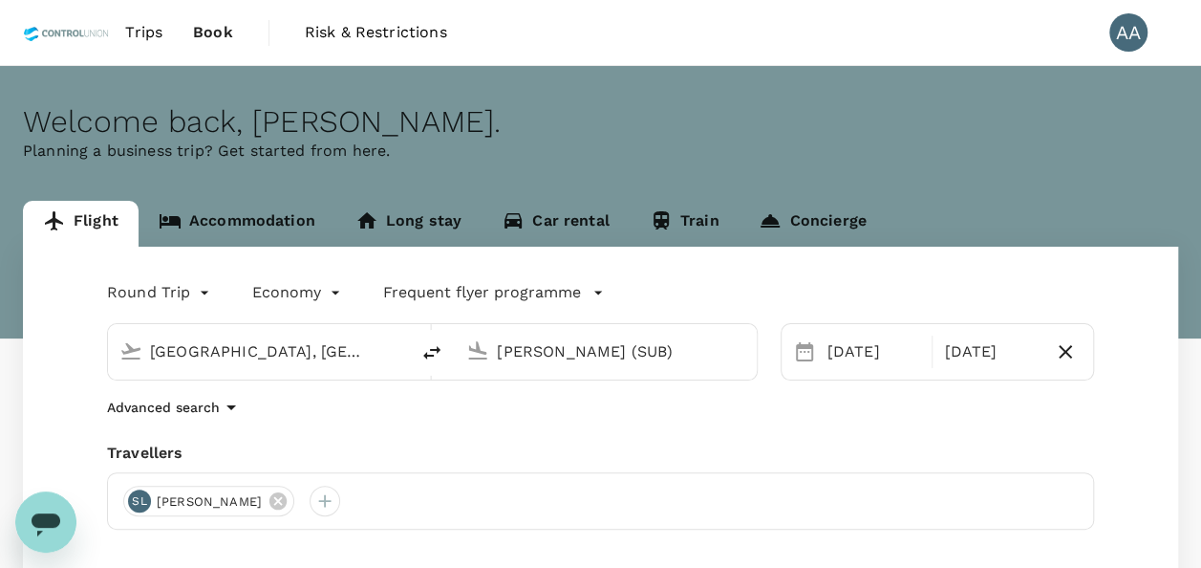
click at [275, 225] on link "Accommodation" at bounding box center [237, 224] width 197 height 46
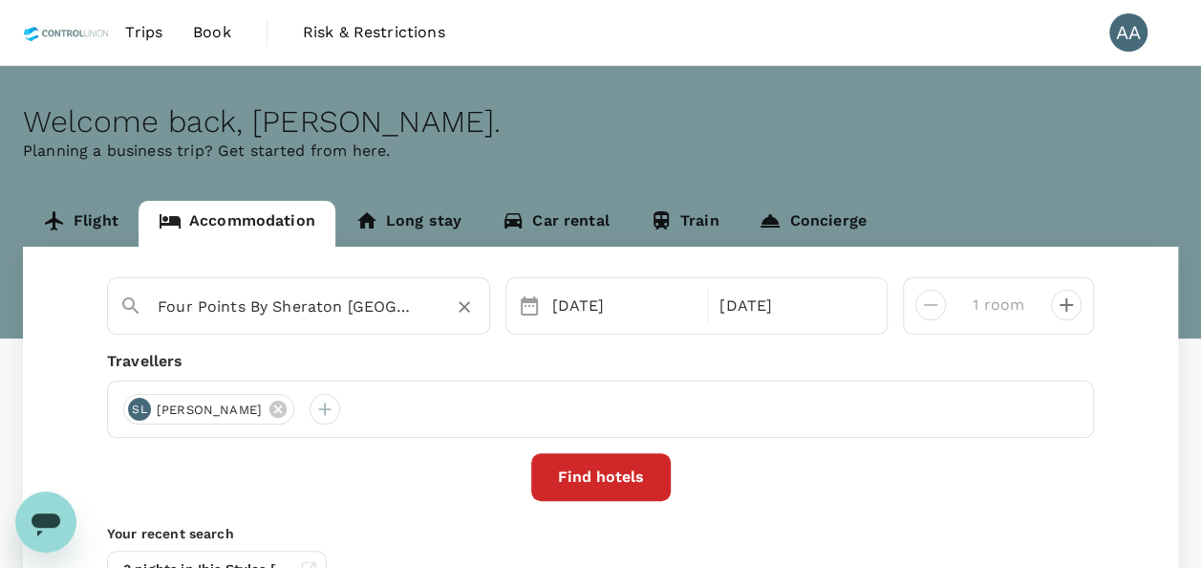
click at [464, 303] on icon "Clear" at bounding box center [464, 306] width 19 height 19
type input "Four Points By Sheraton Surabaya Pakuwon Indah"
click at [472, 318] on div at bounding box center [464, 306] width 27 height 27
click at [287, 412] on icon at bounding box center [277, 408] width 17 height 17
click at [134, 409] on div at bounding box center [138, 409] width 31 height 31
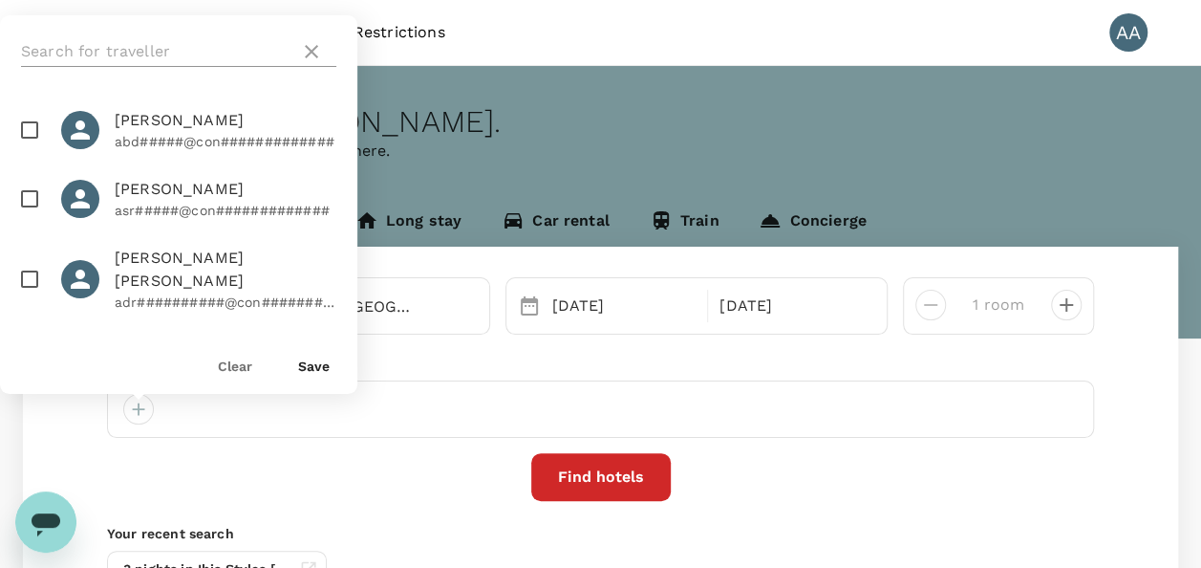
click at [114, 47] on input "text" at bounding box center [156, 51] width 271 height 31
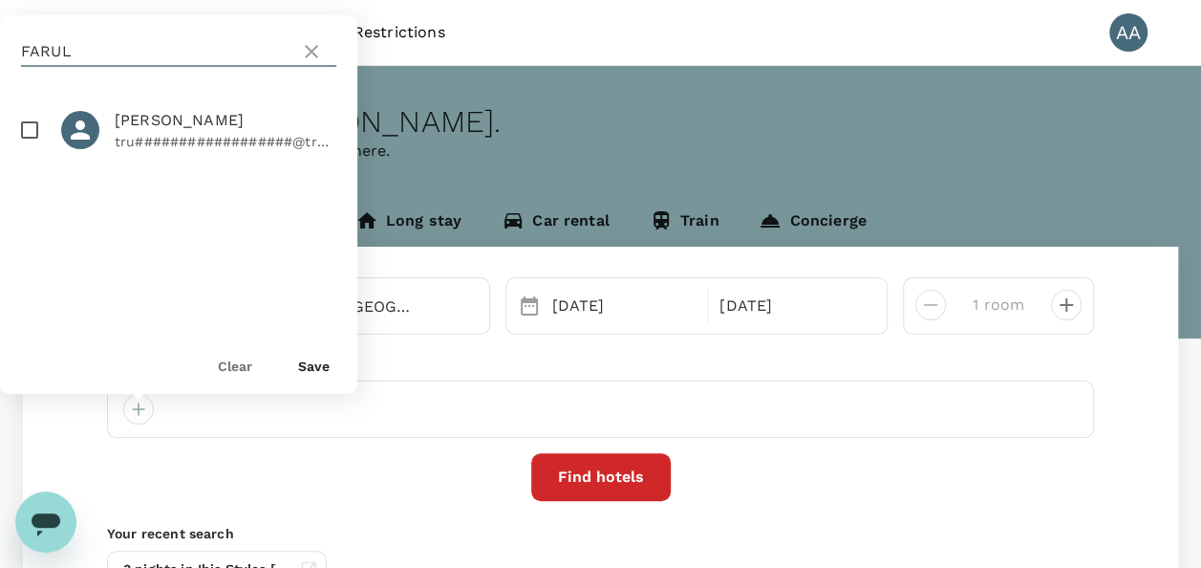
type input "FARUL"
click at [51, 132] on div at bounding box center [41, 130] width 40 height 40
checkbox input "true"
click at [307, 365] on button "Save" at bounding box center [314, 365] width 32 height 15
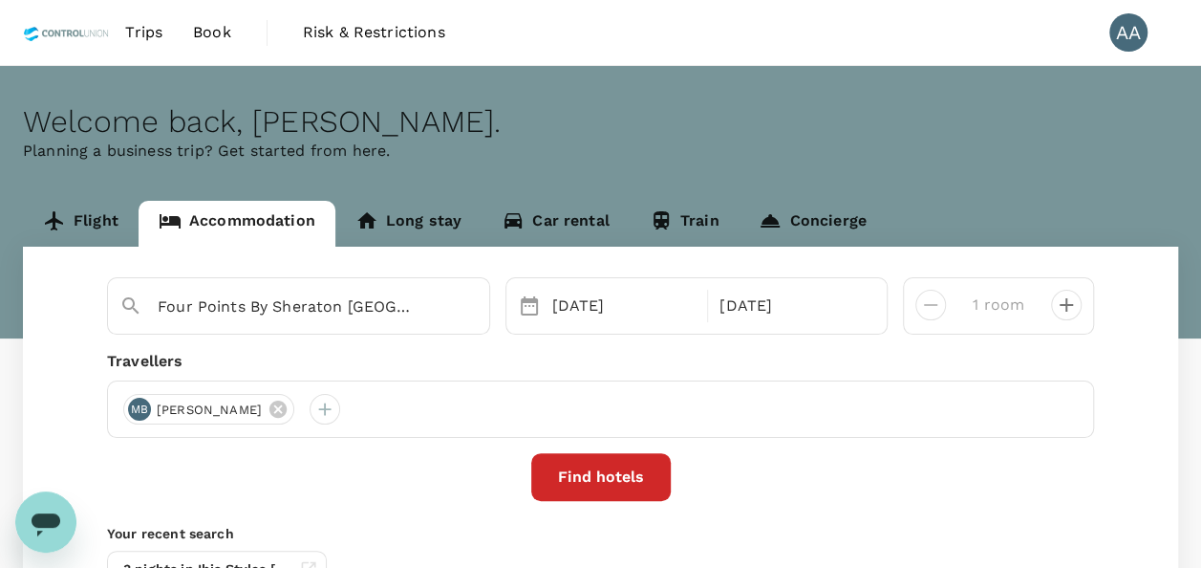
drag, startPoint x: 407, startPoint y: 309, endPoint x: 0, endPoint y: 279, distance: 408.1
click at [0, 294] on html "Trips Book Risk & Restrictions AA Welcome back , Anuratha . Planning a business…" at bounding box center [600, 379] width 1201 height 758
click at [470, 308] on icon "Clear" at bounding box center [464, 306] width 19 height 19
click at [279, 307] on input "text" at bounding box center [291, 306] width 267 height 30
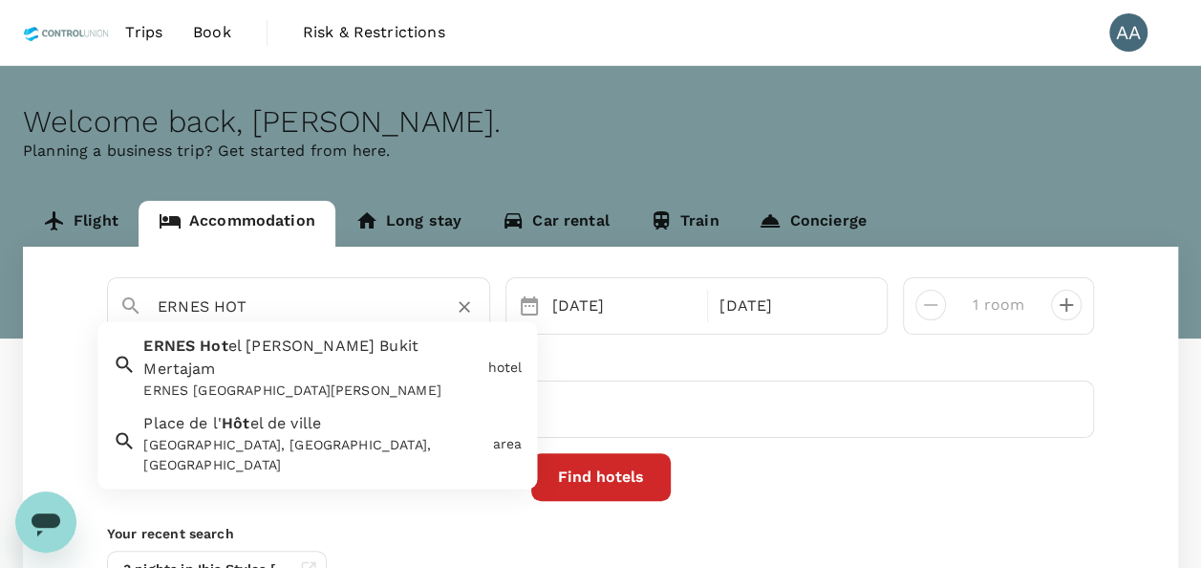
type input "ERNES HOT"
click at [266, 319] on input "text" at bounding box center [291, 306] width 267 height 30
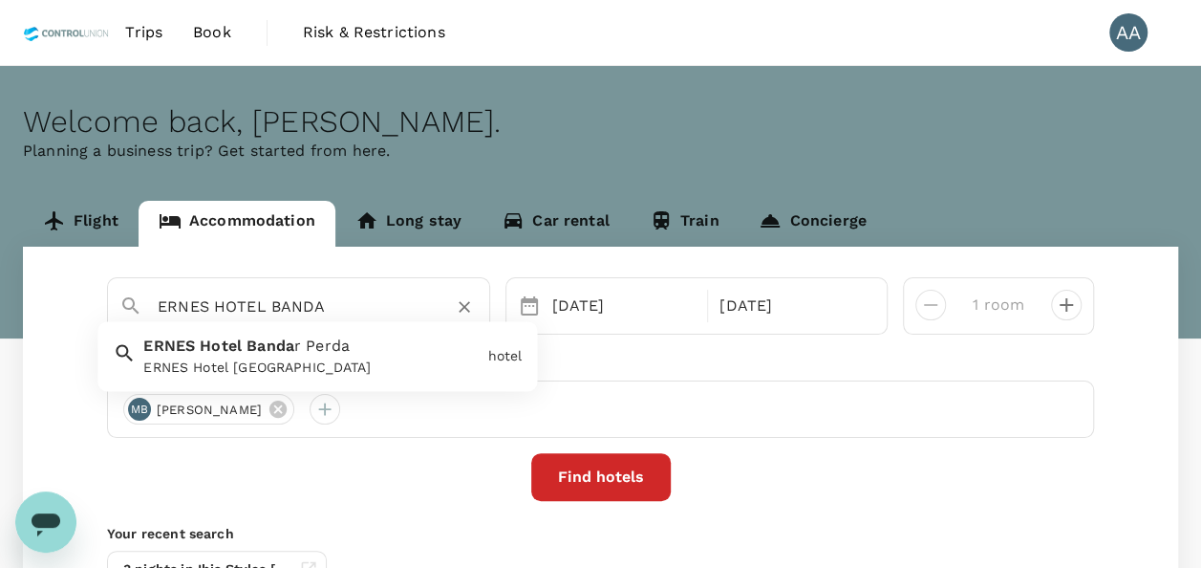
click at [279, 358] on div "ERNES Hotel [GEOGRAPHIC_DATA]" at bounding box center [311, 368] width 336 height 20
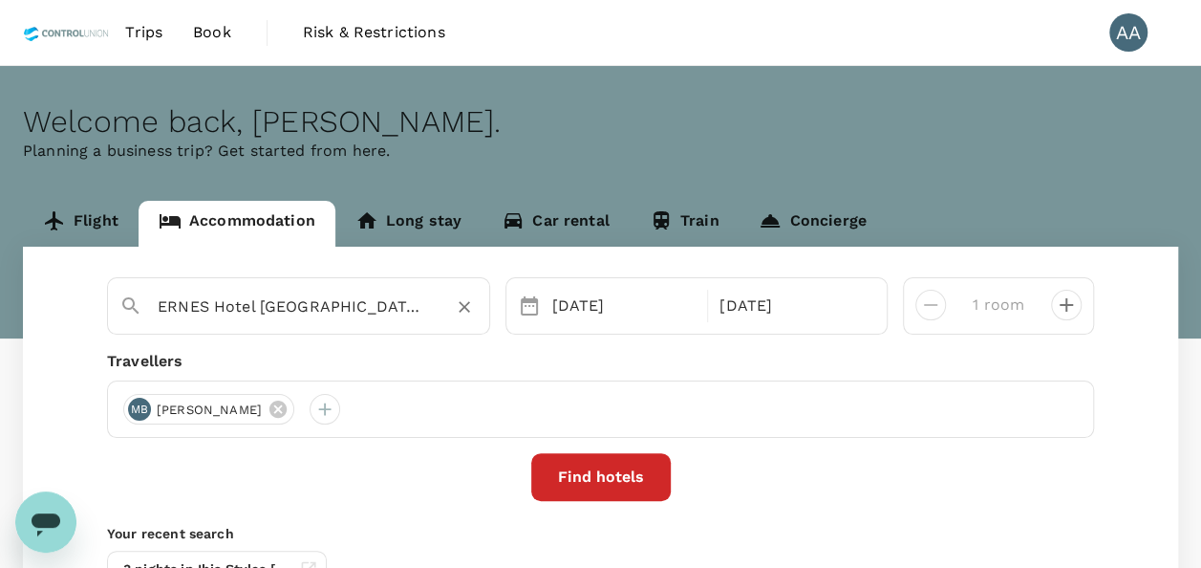
type input "ERNES Hotel [GEOGRAPHIC_DATA]"
click at [616, 478] on button "Find hotels" at bounding box center [600, 477] width 139 height 48
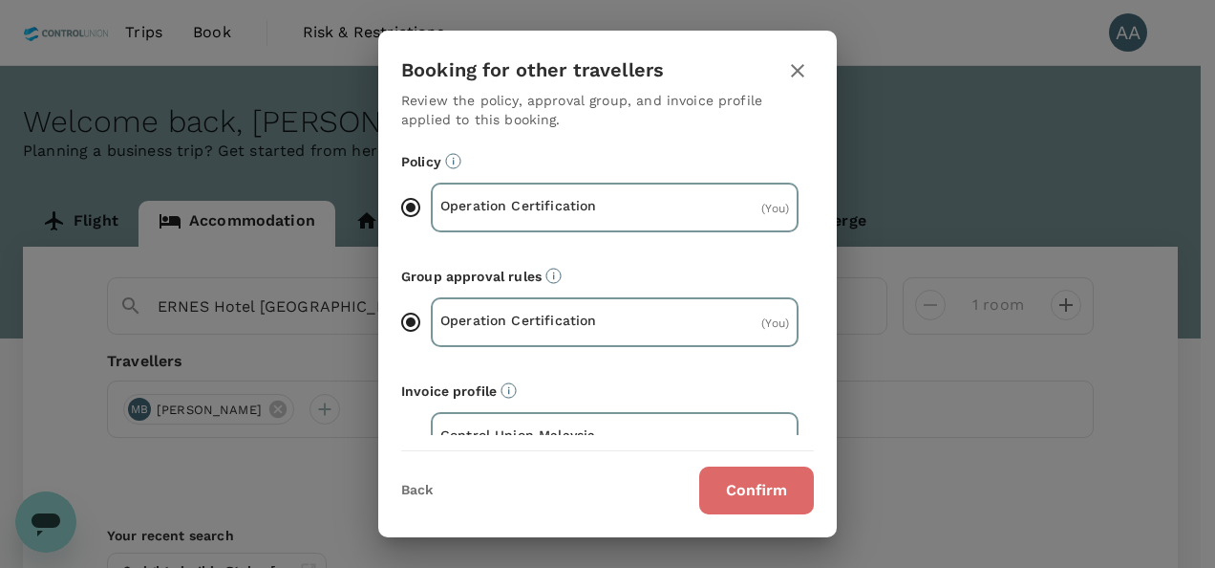
click at [782, 495] on button "Confirm" at bounding box center [756, 490] width 115 height 48
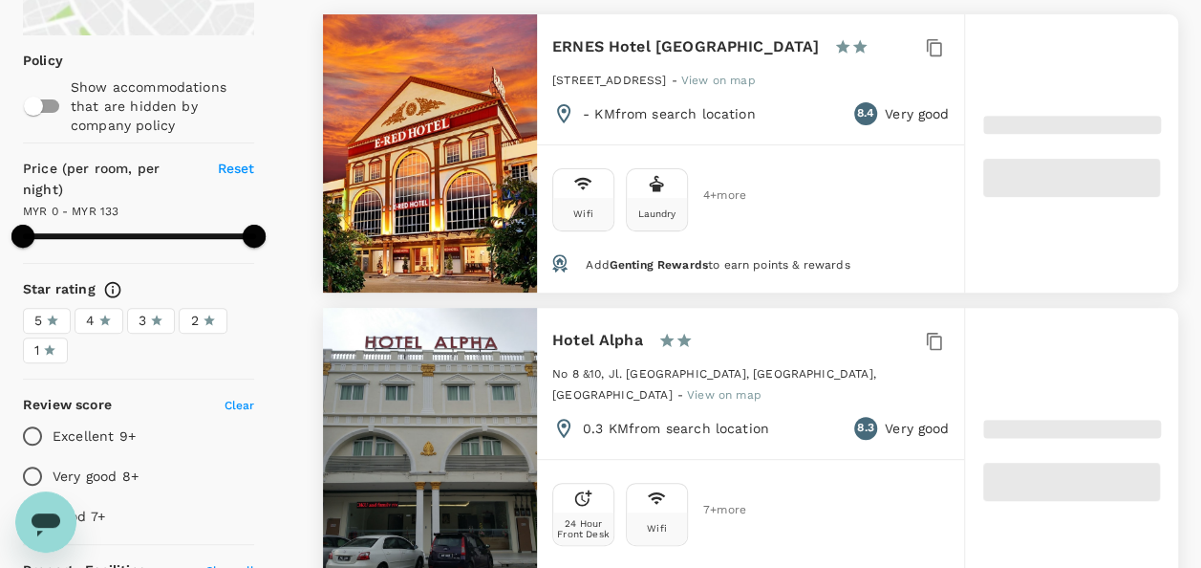
scroll to position [191, 0]
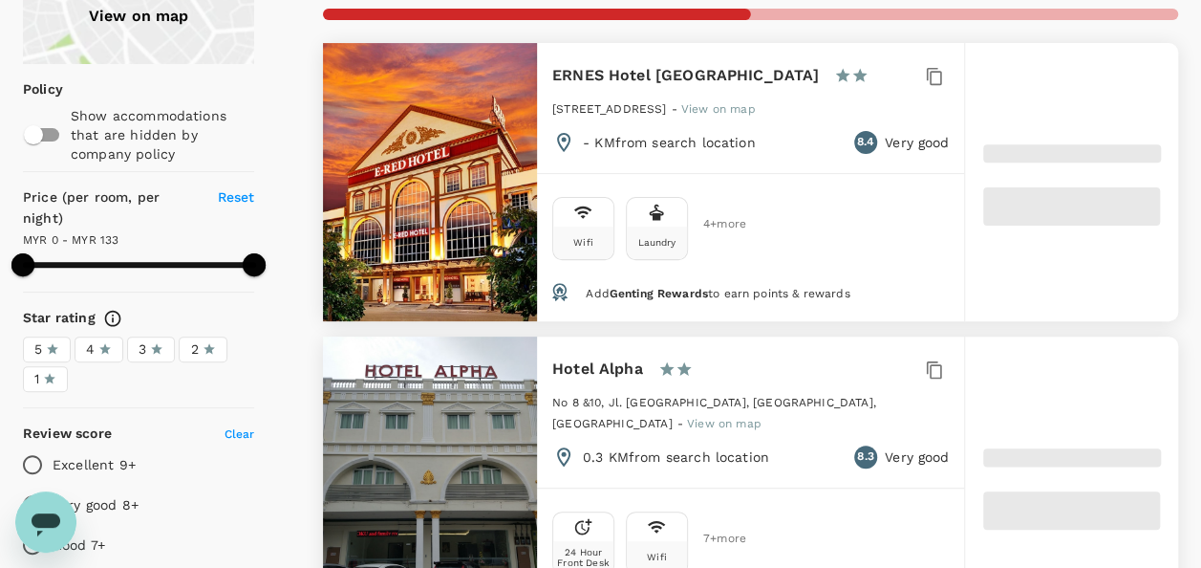
type input "128"
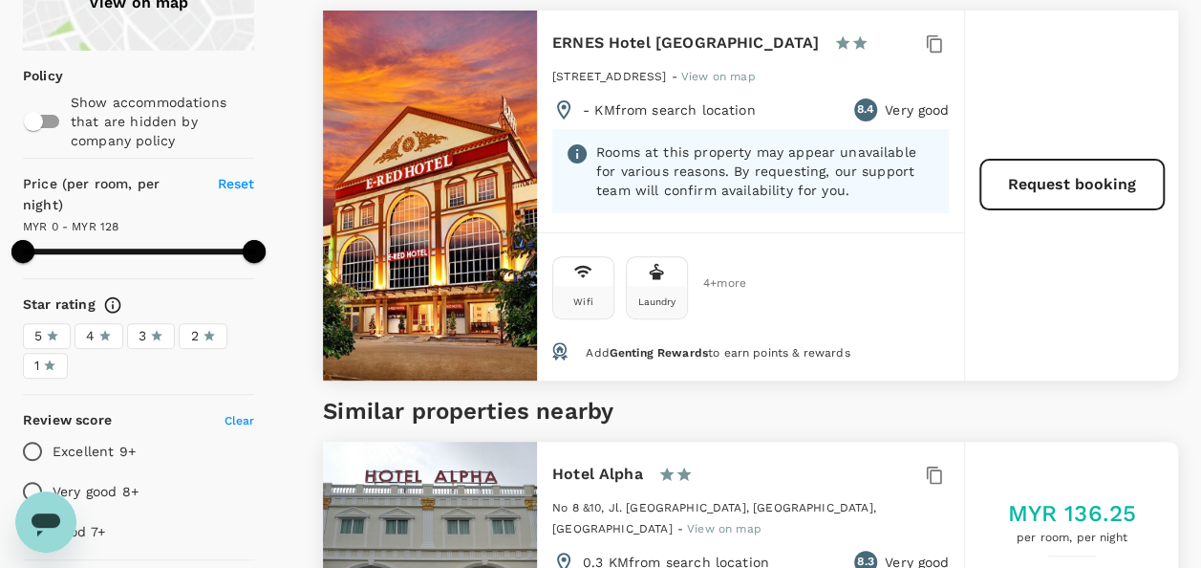
scroll to position [96, 0]
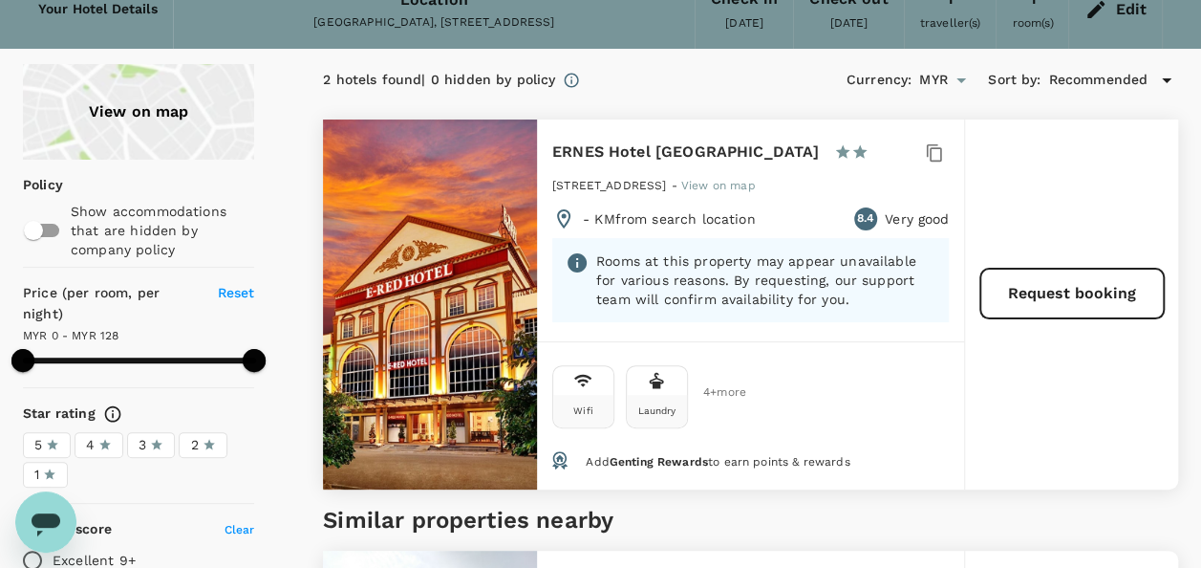
click at [59, 524] on icon "Open messaging window" at bounding box center [46, 524] width 29 height 23
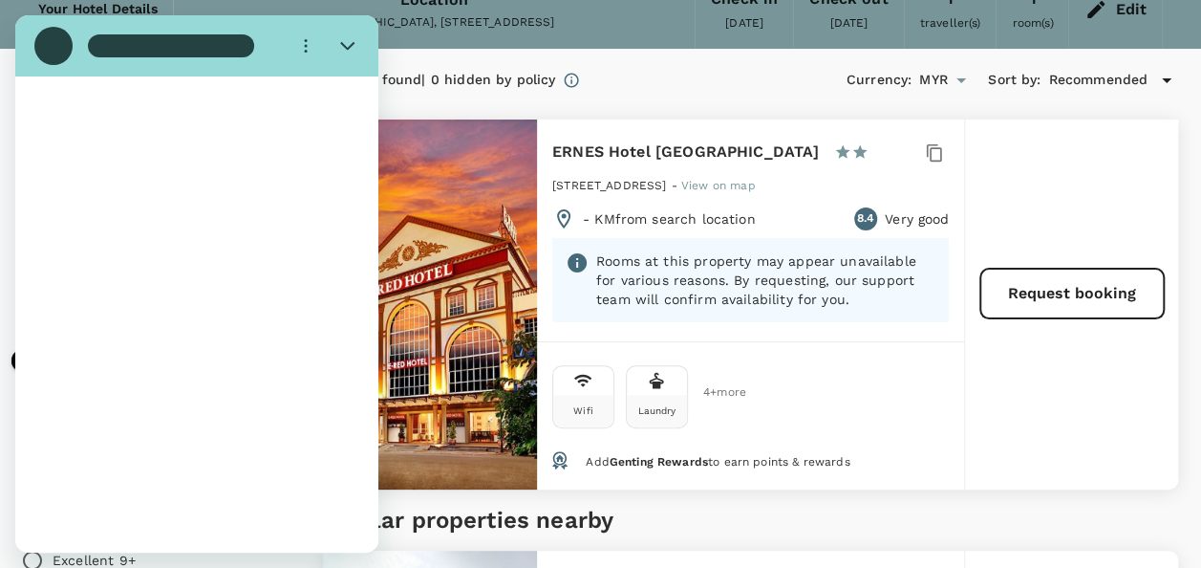
scroll to position [0, 0]
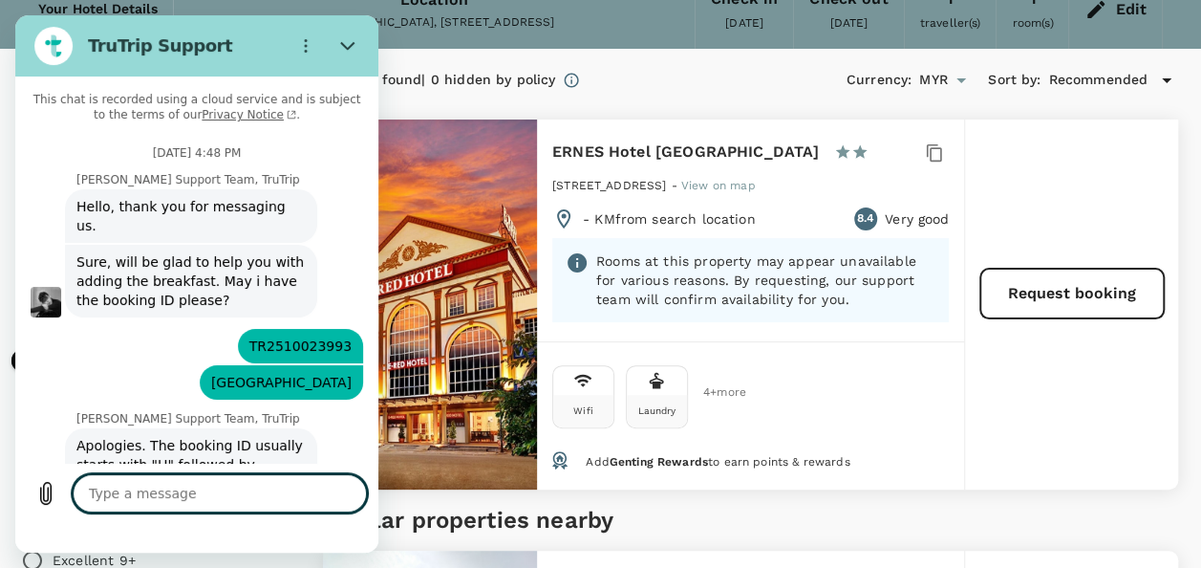
type textarea "x"
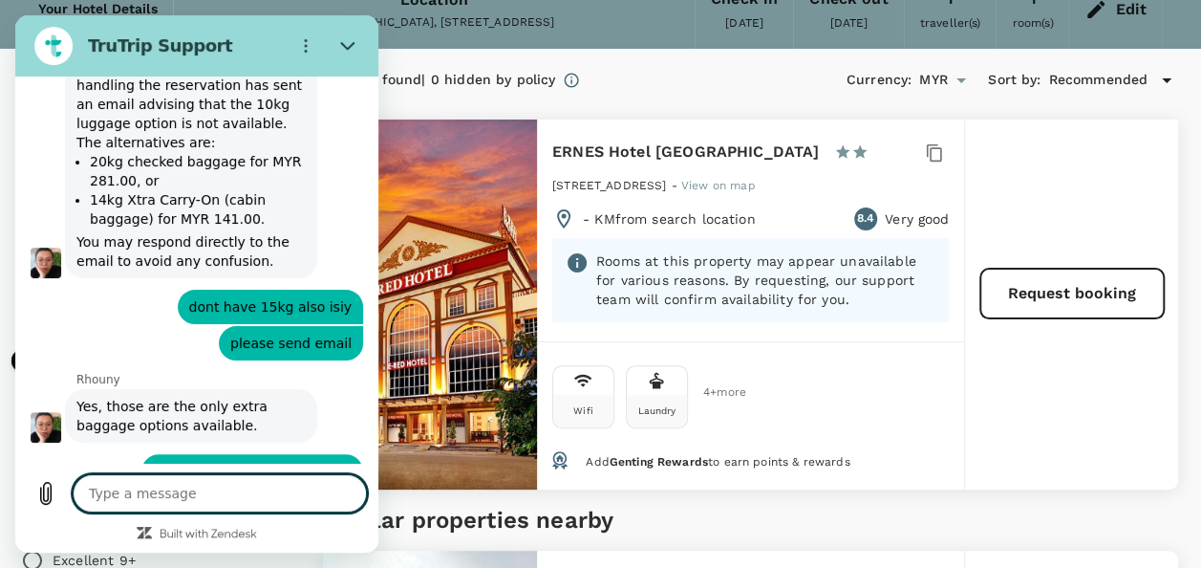
click at [154, 488] on textarea at bounding box center [220, 493] width 294 height 38
type textarea "H"
type textarea "x"
type textarea "HE"
type textarea "x"
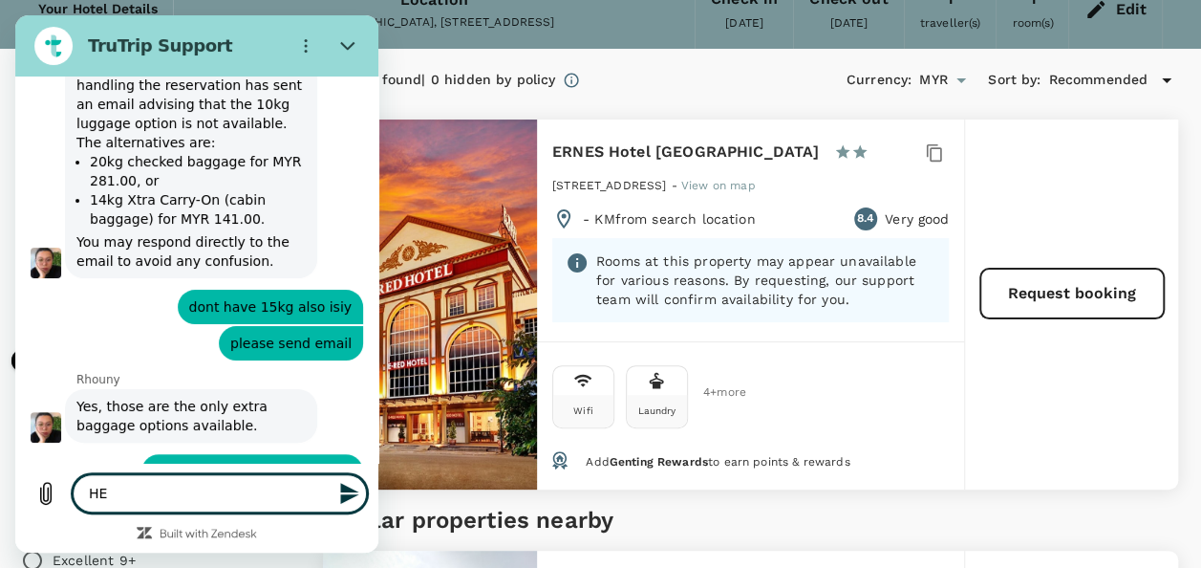
type textarea "HEL"
type textarea "x"
type textarea "HELL"
type textarea "x"
type textarea "HELLO"
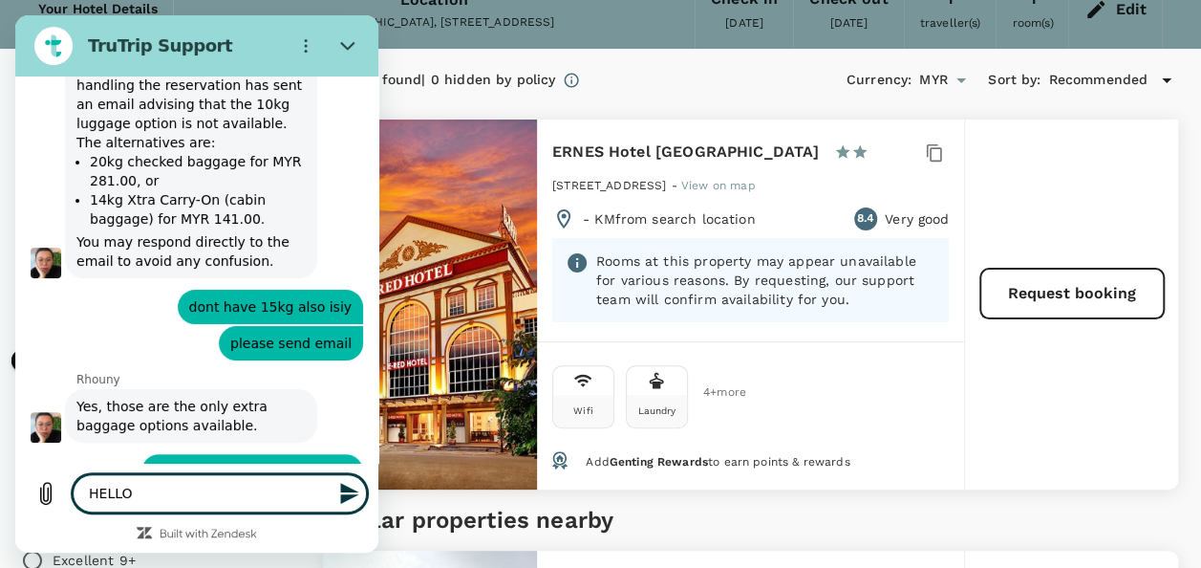
type textarea "x"
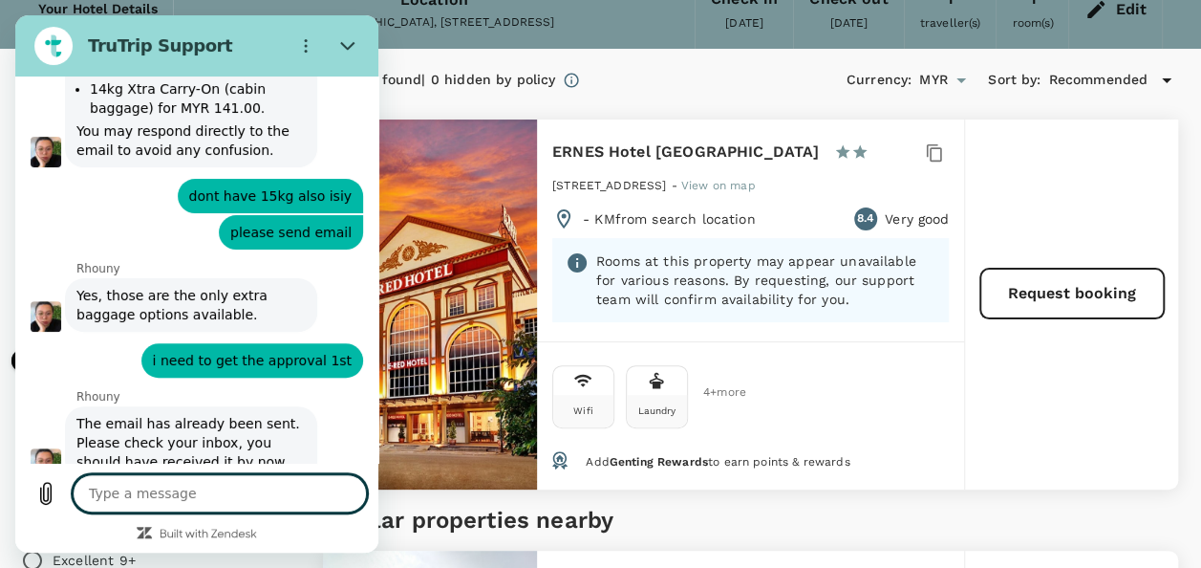
scroll to position [7440, 0]
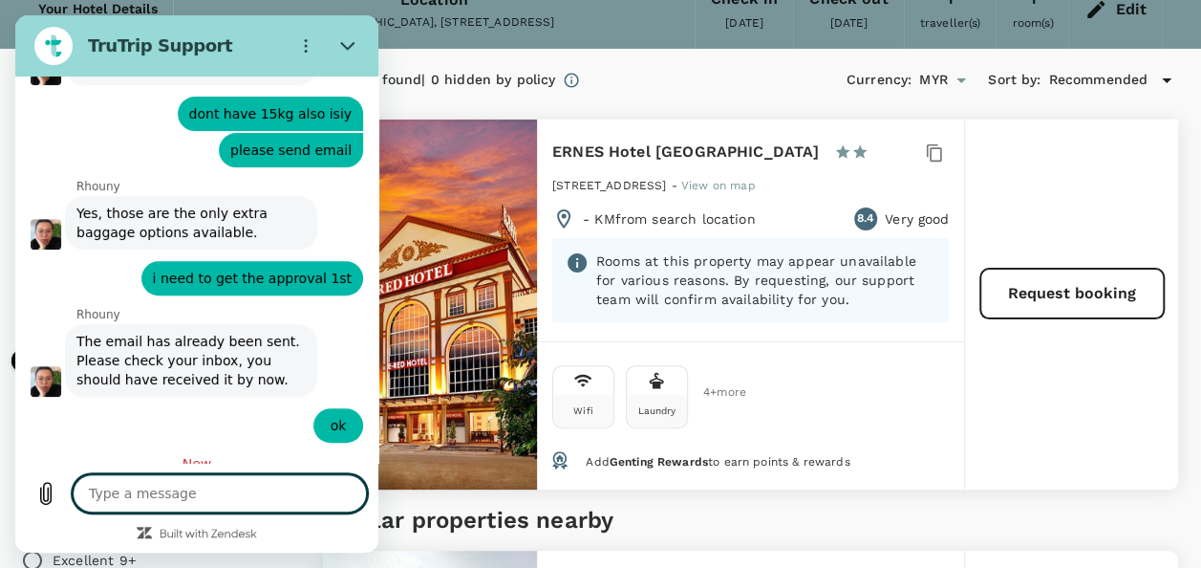
type textarea "x"
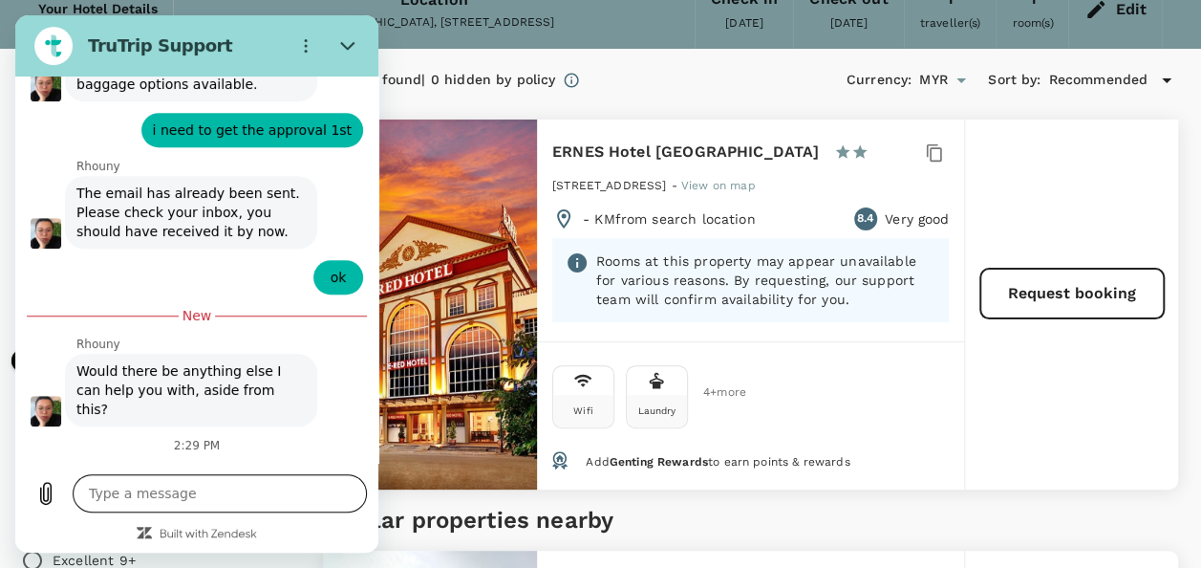
scroll to position [7671, 0]
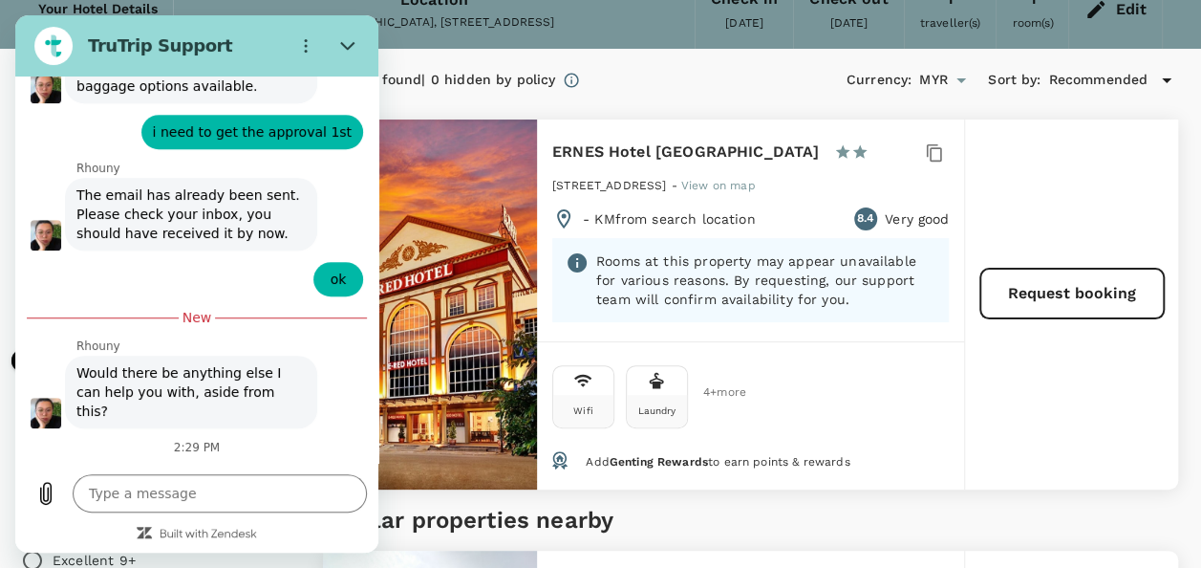
type input "ANURATHA A/P MARIAPPAN"
type textarea "x"
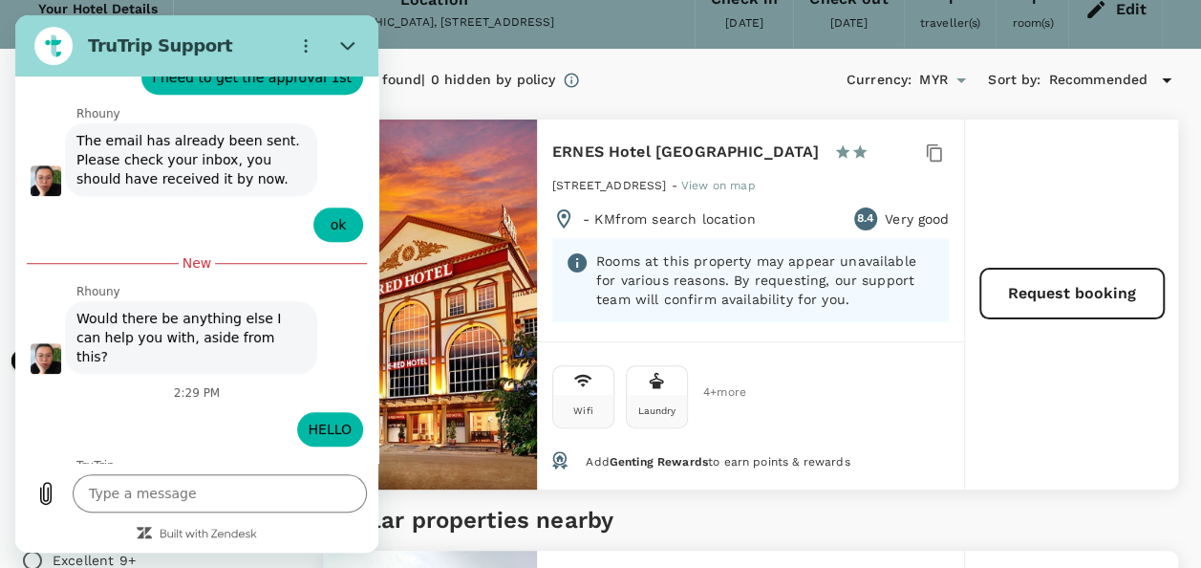
scroll to position [7752, 0]
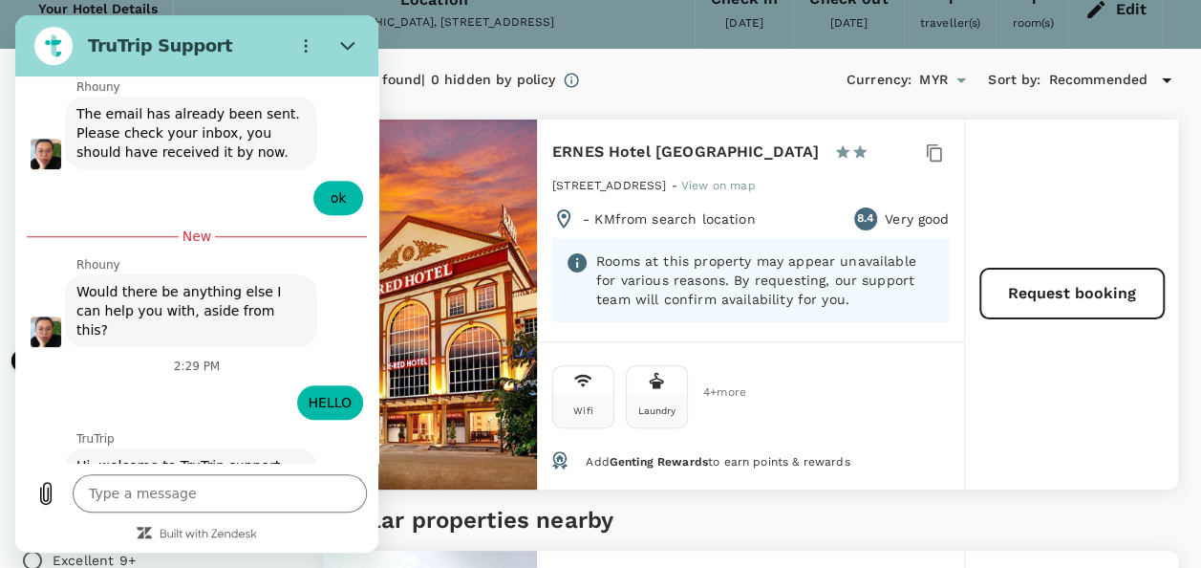
type input "anurathamariappan@controlunion.com"
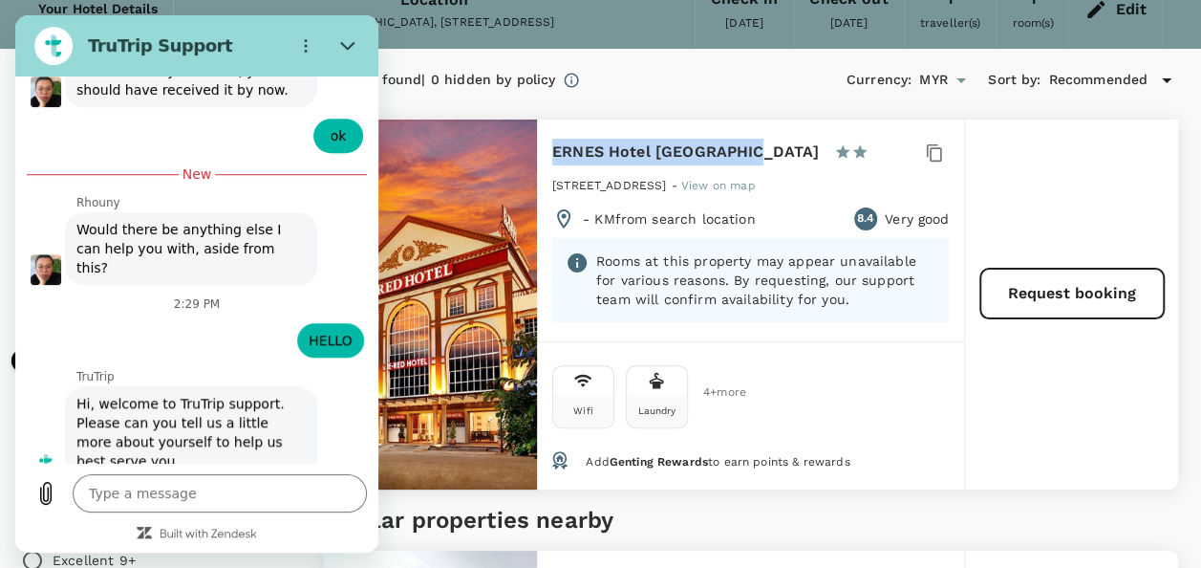
scroll to position [7818, 0]
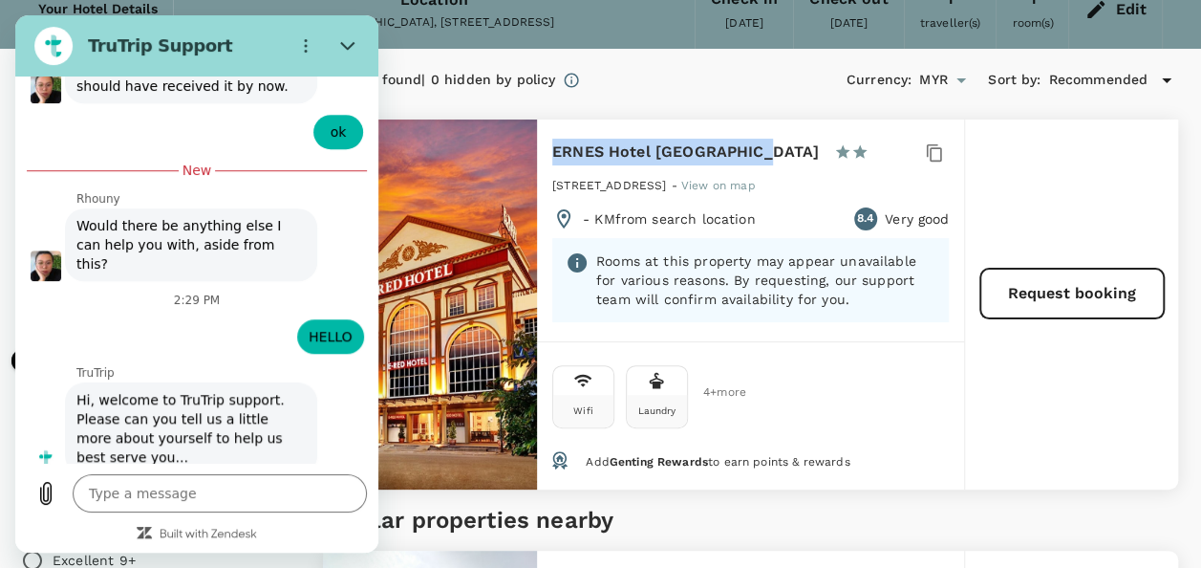
drag, startPoint x: 556, startPoint y: 151, endPoint x: 753, endPoint y: 157, distance: 196.9
click at [753, 157] on h6 "ERNES Hotel [GEOGRAPHIC_DATA]" at bounding box center [685, 152] width 267 height 27
copy h6 "ERNES Hotel [GEOGRAPHIC_DATA]"
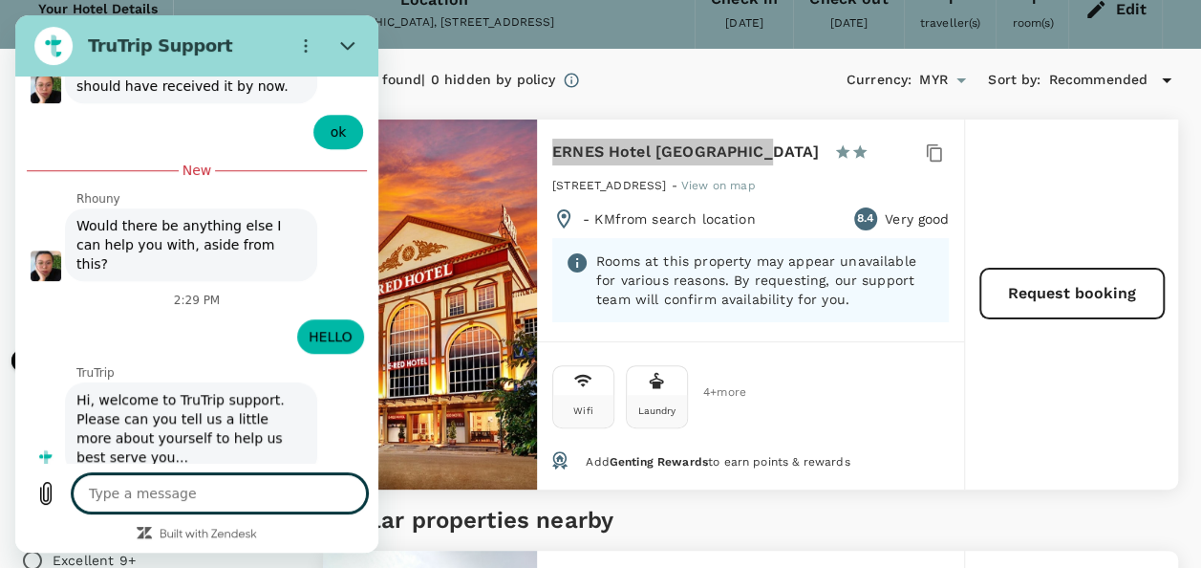
click at [187, 487] on textarea at bounding box center [220, 493] width 294 height 38
type textarea "x"
type textarea "i"
type textarea "x"
type textarea "i"
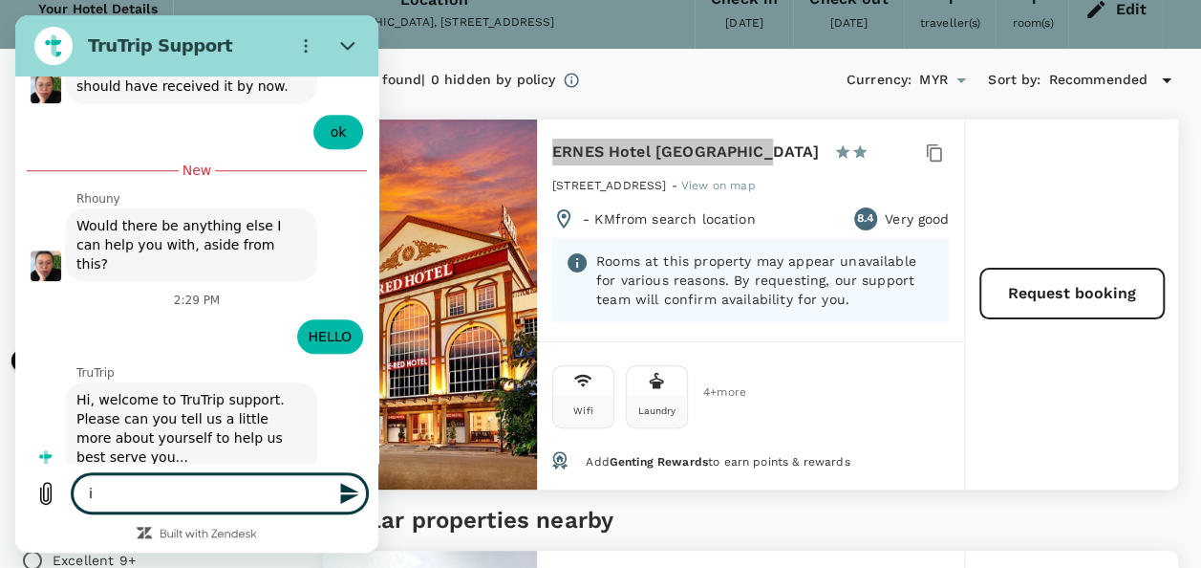
type textarea "x"
type textarea "i n"
type textarea "x"
type textarea "i ne"
type textarea "x"
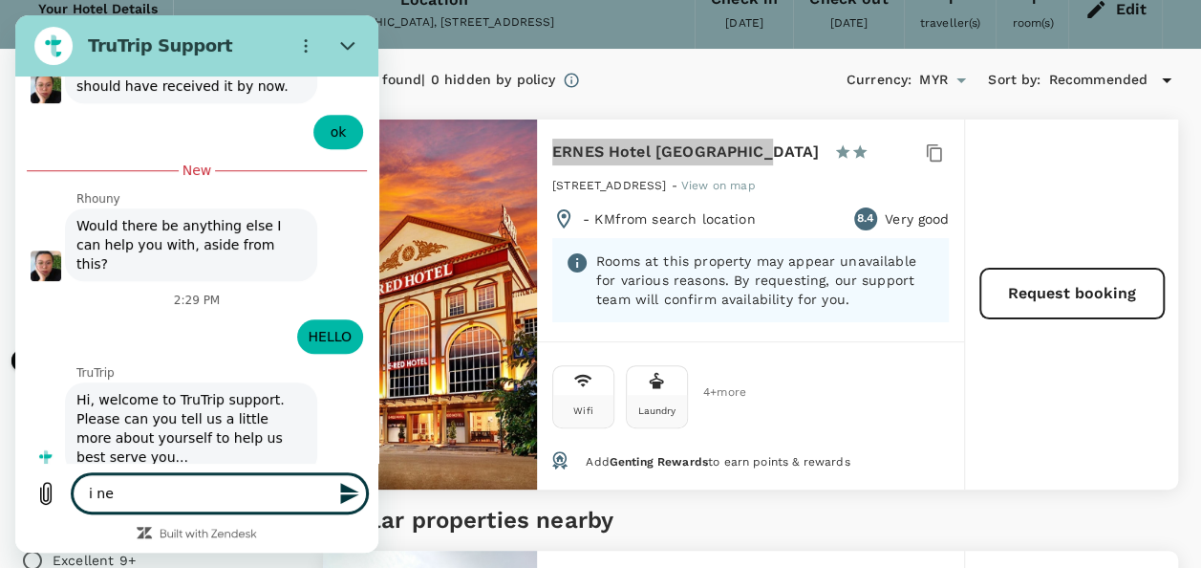
type textarea "i nee"
type textarea "x"
type textarea "i need"
type textarea "x"
type textarea "i need"
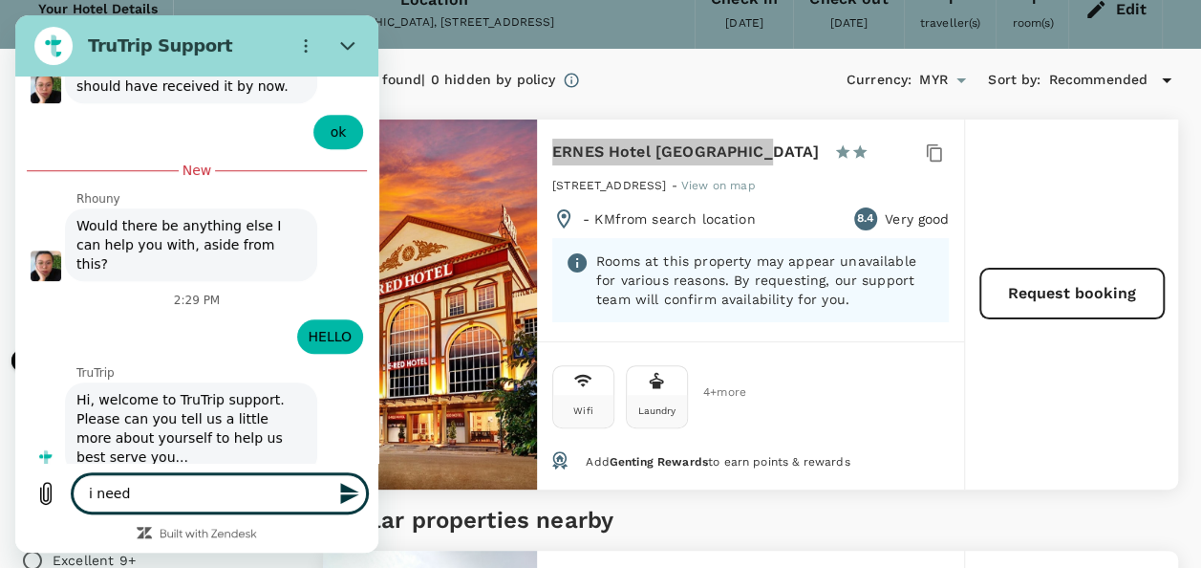
type textarea "x"
type textarea "i need b"
type textarea "x"
type textarea "i need bo"
type textarea "x"
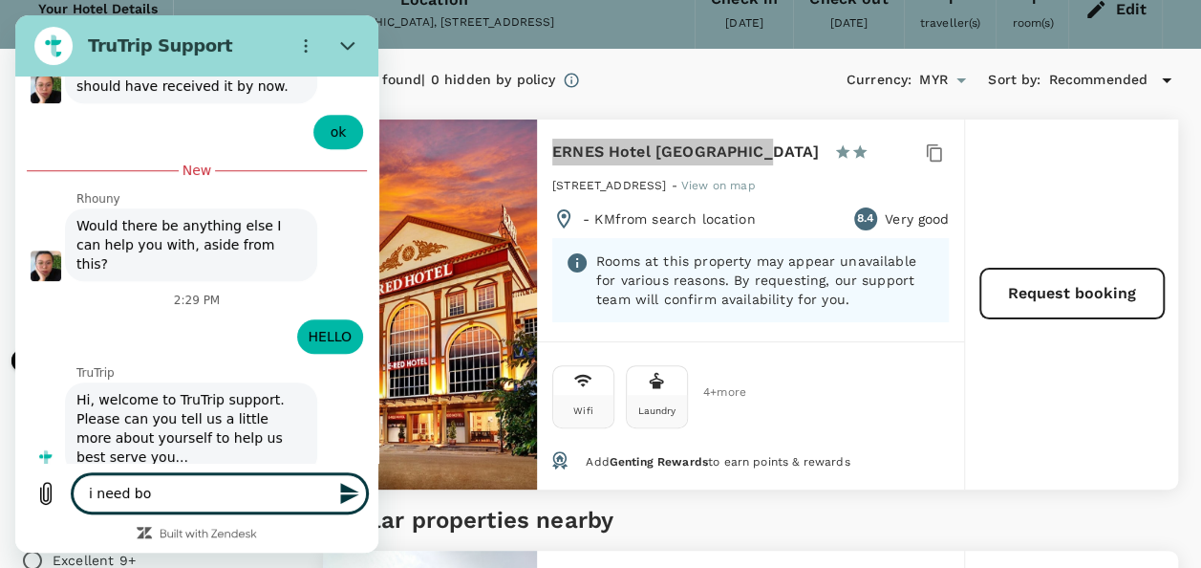
type textarea "i need boo"
type textarea "x"
type textarea "i need book"
type textarea "x"
type textarea "i need booki"
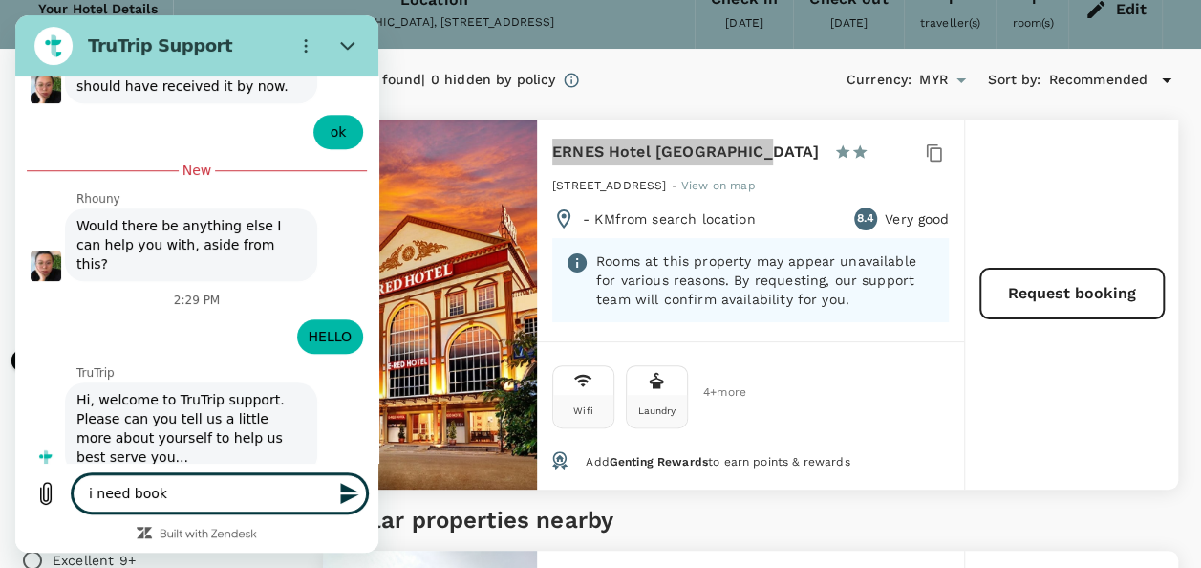
type textarea "x"
type textarea "i need bookin"
type textarea "x"
type textarea "i need booking"
type textarea "x"
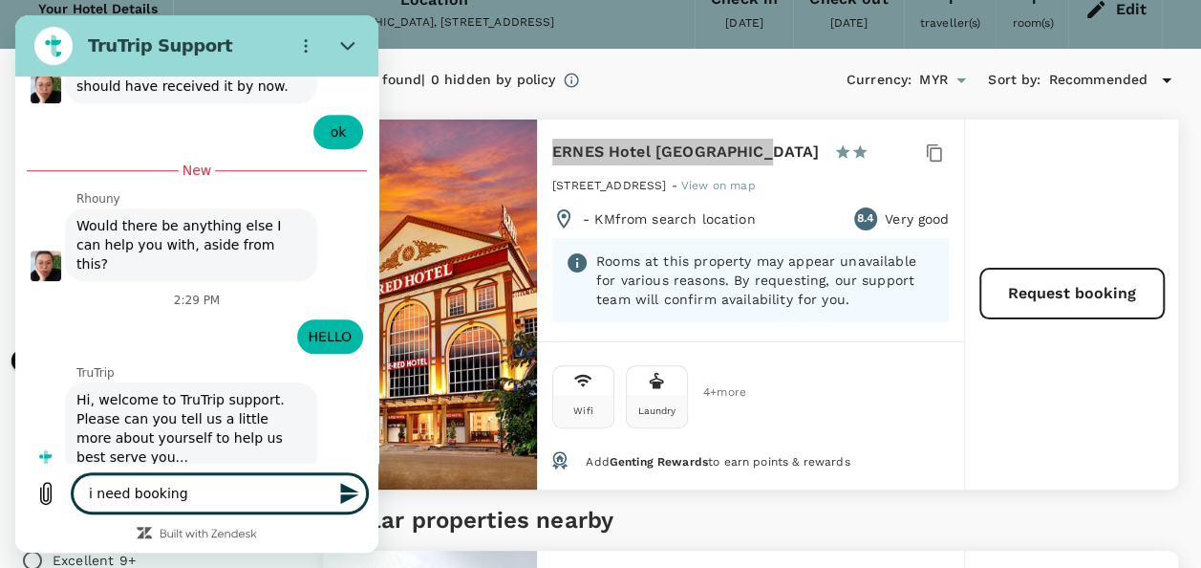
type textarea "i need booking"
type textarea "x"
type textarea "i need booking f"
type textarea "x"
type textarea "i need booking fo"
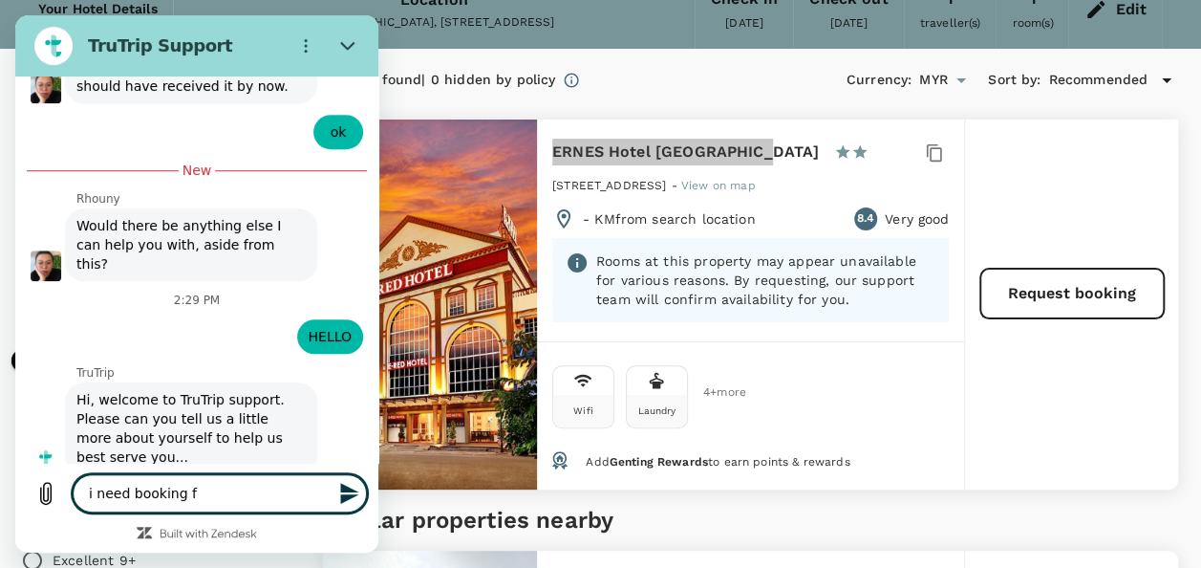
type textarea "x"
type textarea "i need booking for"
type textarea "x"
type textarea "i need booking for"
type textarea "x"
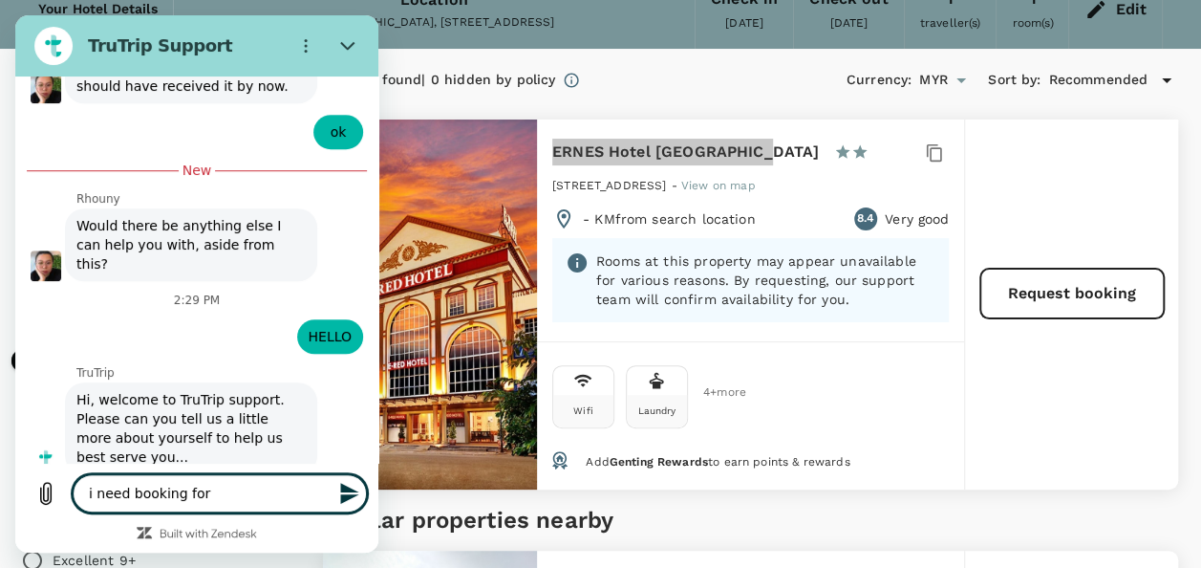
paste textarea "ERNES Hotel Bandar Perda"
type textarea "i need booking for ERNES Hotel Bandar Perda"
type textarea "x"
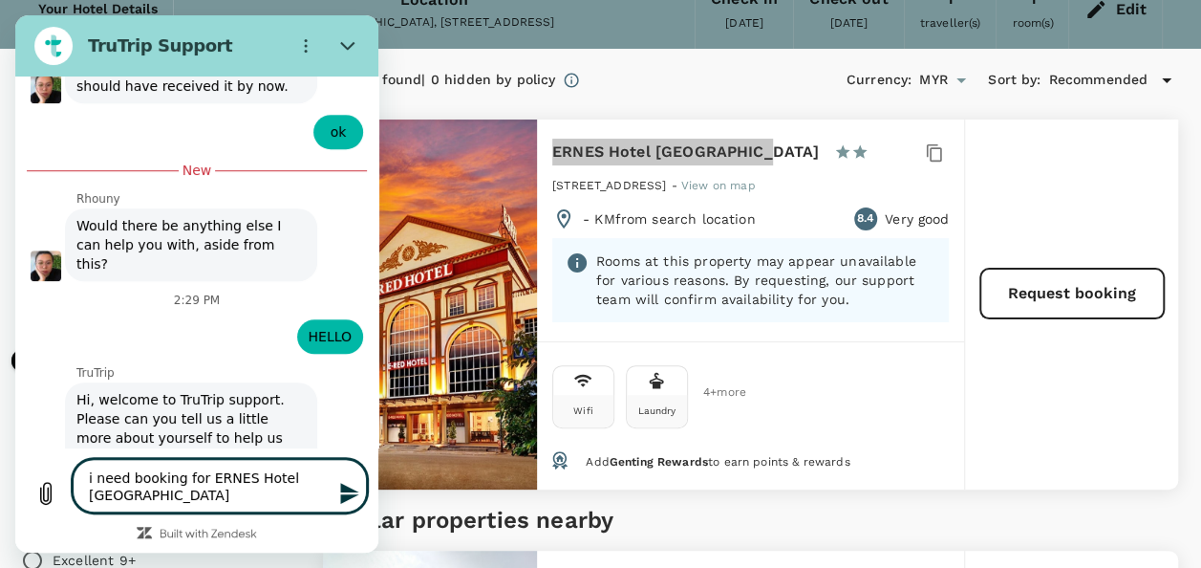
type textarea "i need booking for ERNES Hotel Bandar Perda"
type textarea "x"
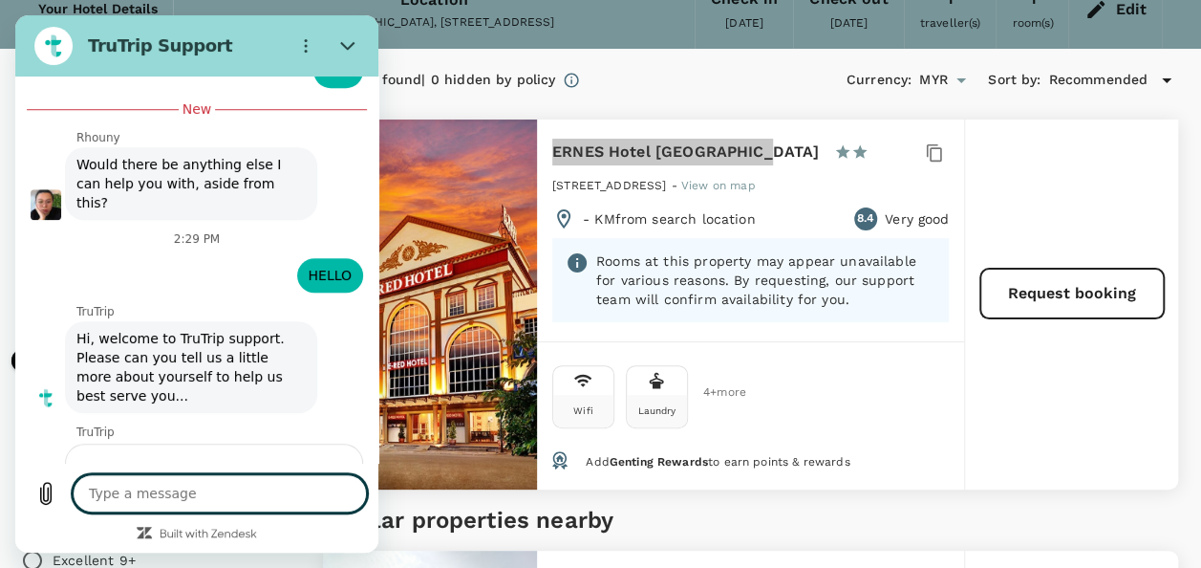
type textarea "x"
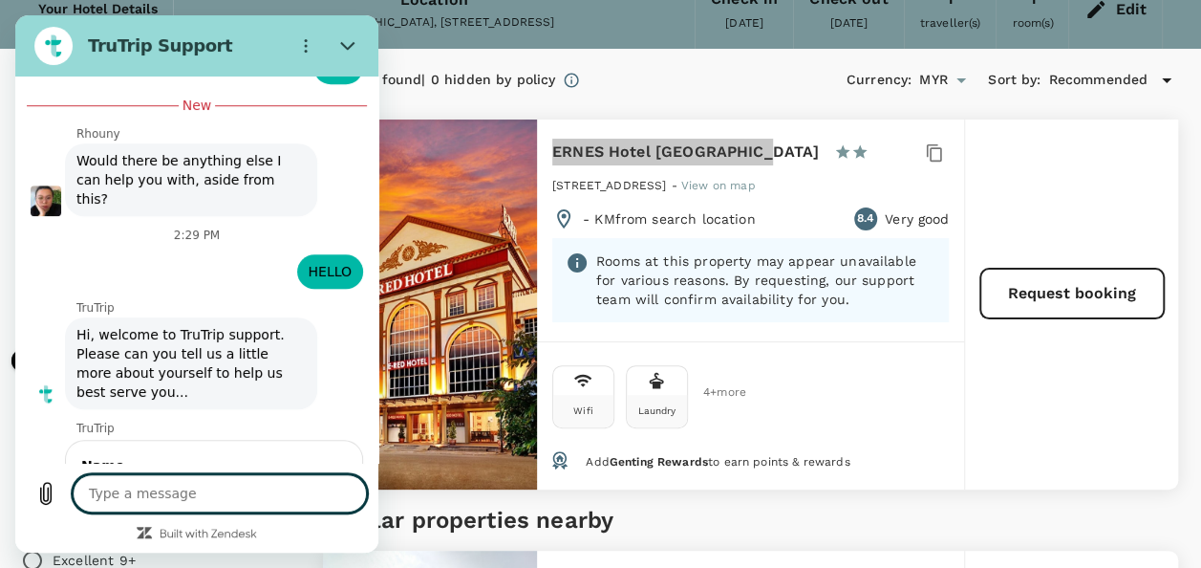
type textarea "i"
type textarea "x"
type textarea "it"
type textarea "x"
type textarea "its"
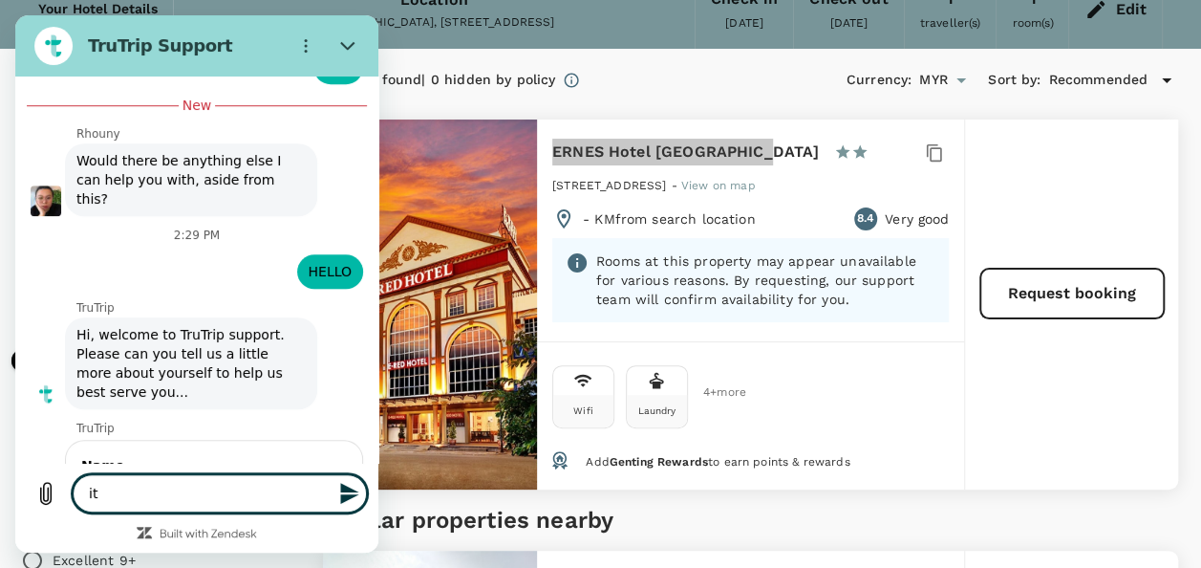
type textarea "x"
type textarea "its"
type textarea "x"
type textarea "its s"
type textarea "x"
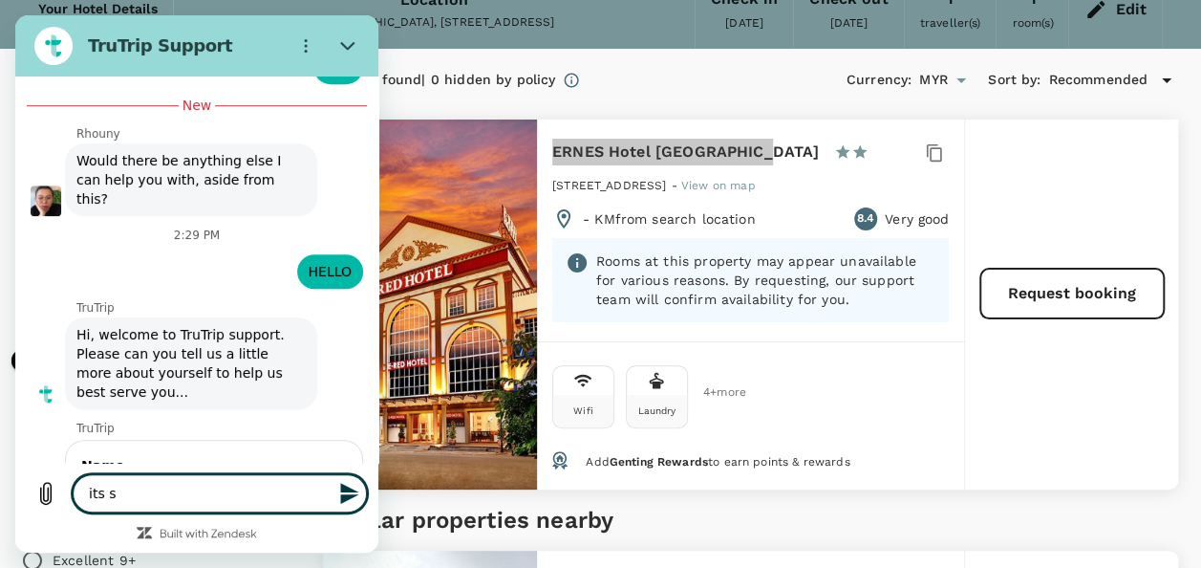
type textarea "its sh"
type textarea "x"
type textarea "its sho"
type textarea "x"
type textarea "its show"
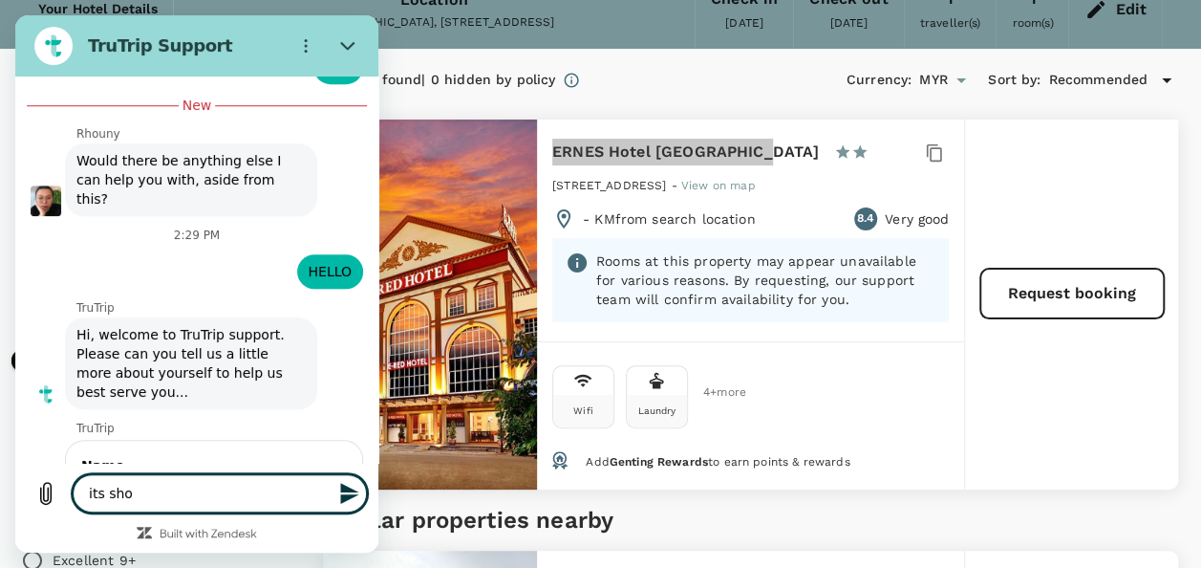
type textarea "x"
type textarea "its show"
type textarea "x"
type textarea "its show"
type textarea "x"
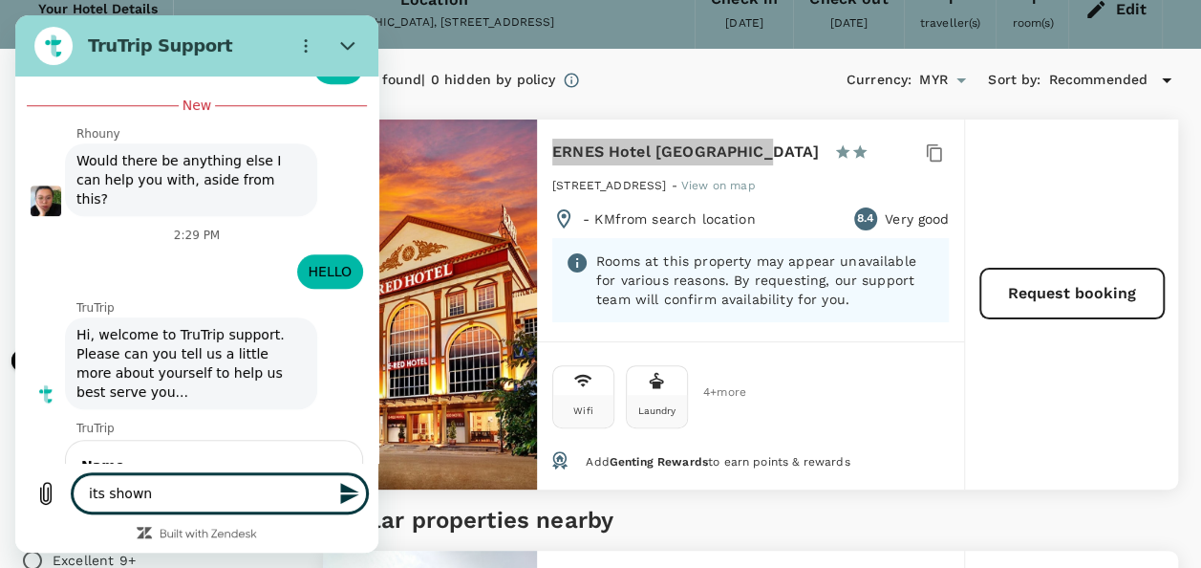
type textarea "its shownm"
type textarea "x"
type textarea "its shownm"
type textarea "x"
type textarea "its shownm"
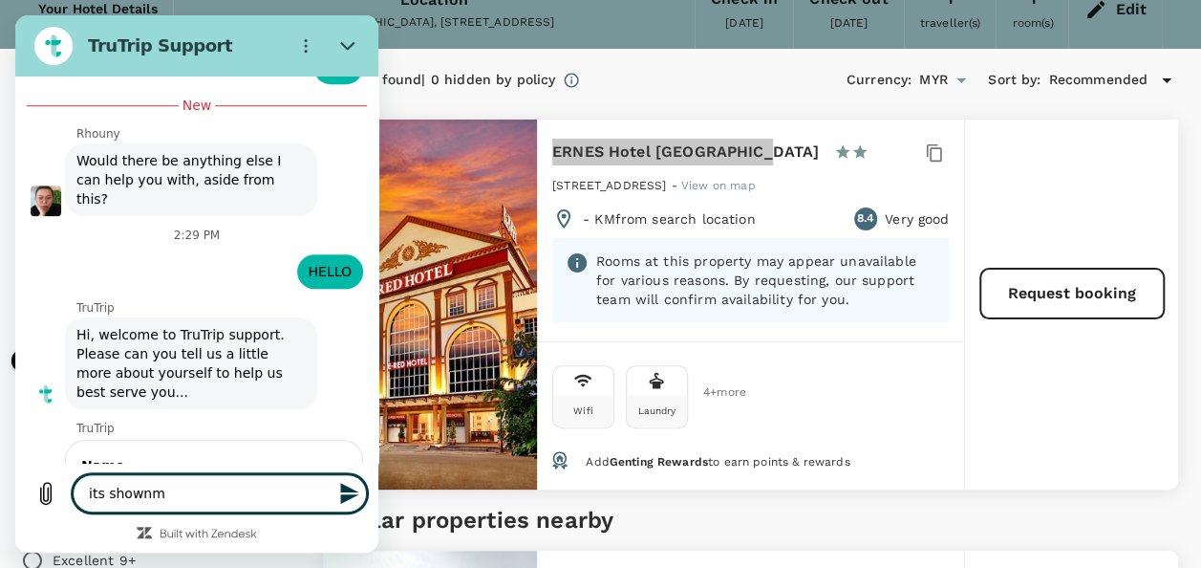
type textarea "x"
type textarea "its shown"
type textarea "x"
type textarea "its shown"
type textarea "x"
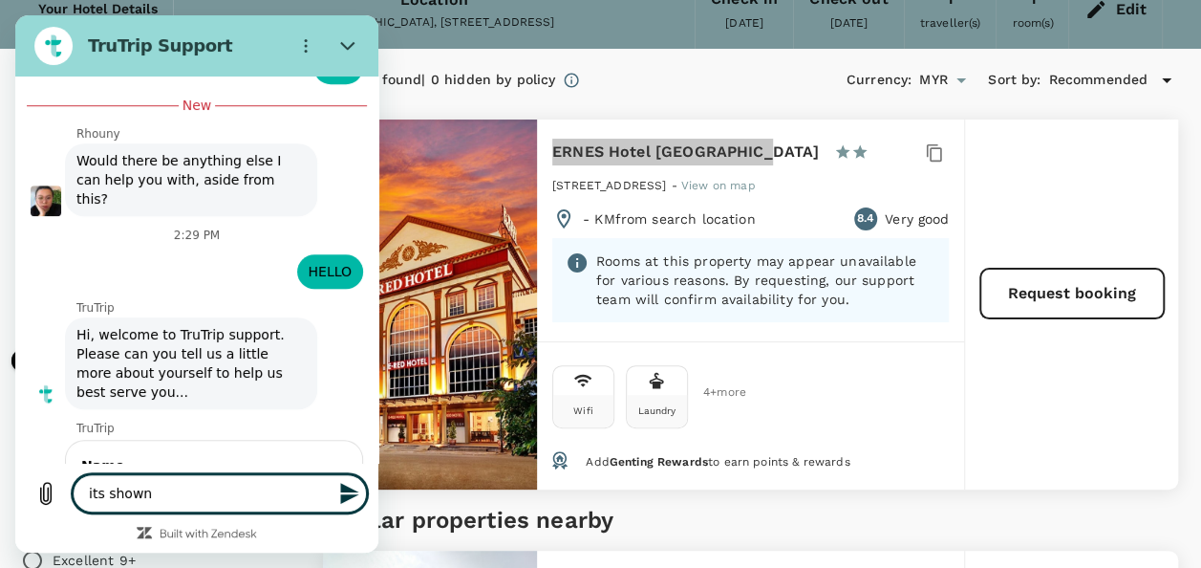
type textarea "its shown r"
type textarea "x"
type textarea "its shown re"
type textarea "x"
type textarea "its shown req"
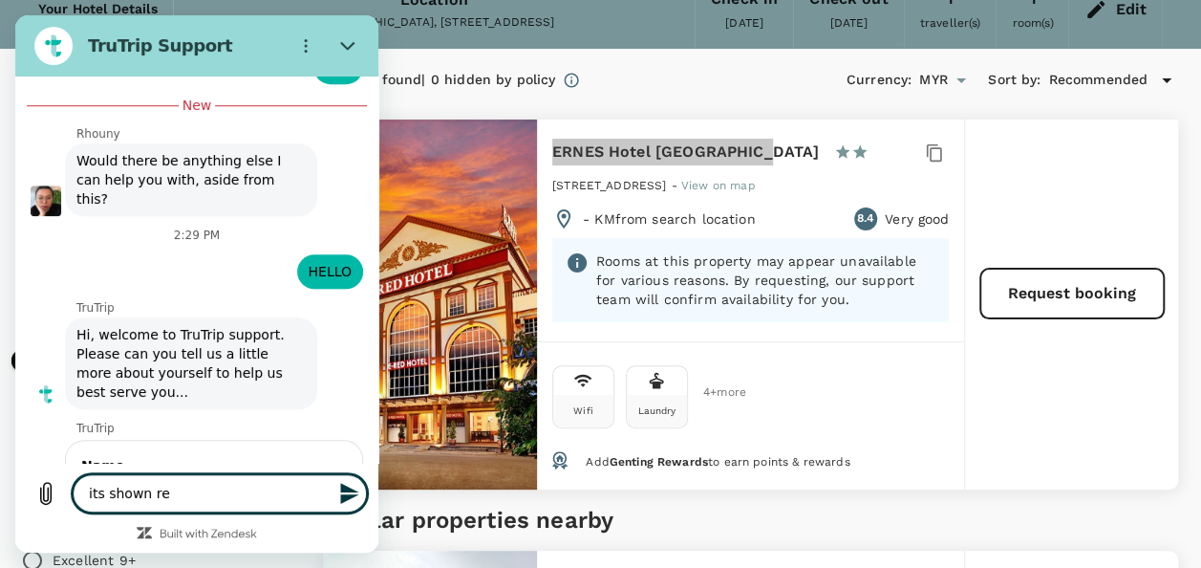
type textarea "x"
type textarea "its shown requ"
type textarea "x"
type textarea "its shown reque"
type textarea "x"
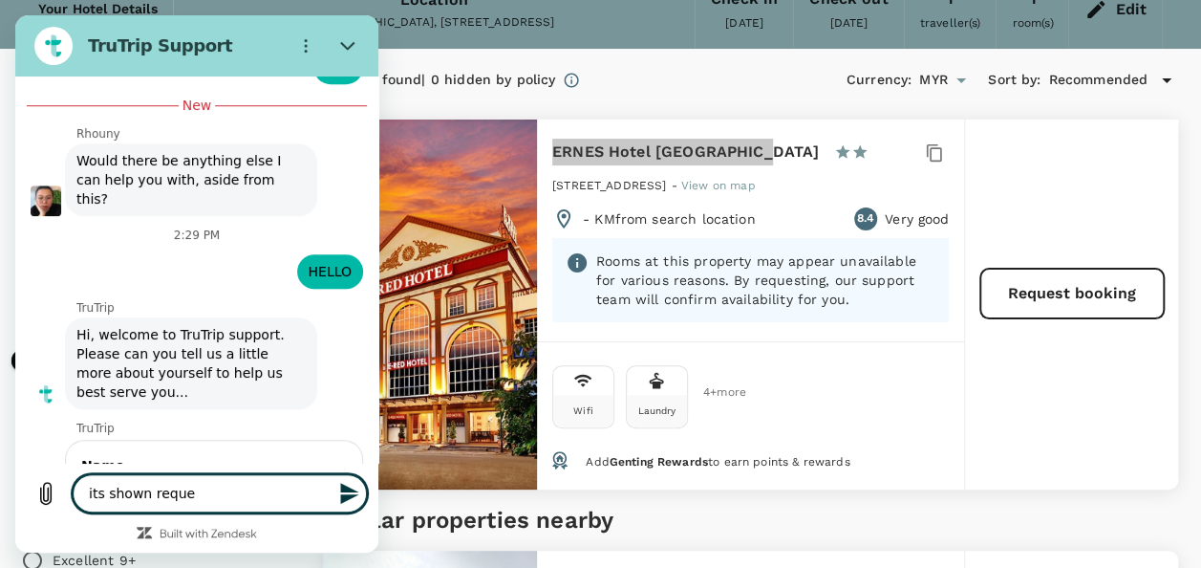
type textarea "its shown reques"
type textarea "x"
type textarea "its shown request"
type textarea "x"
type textarea "its shown request"
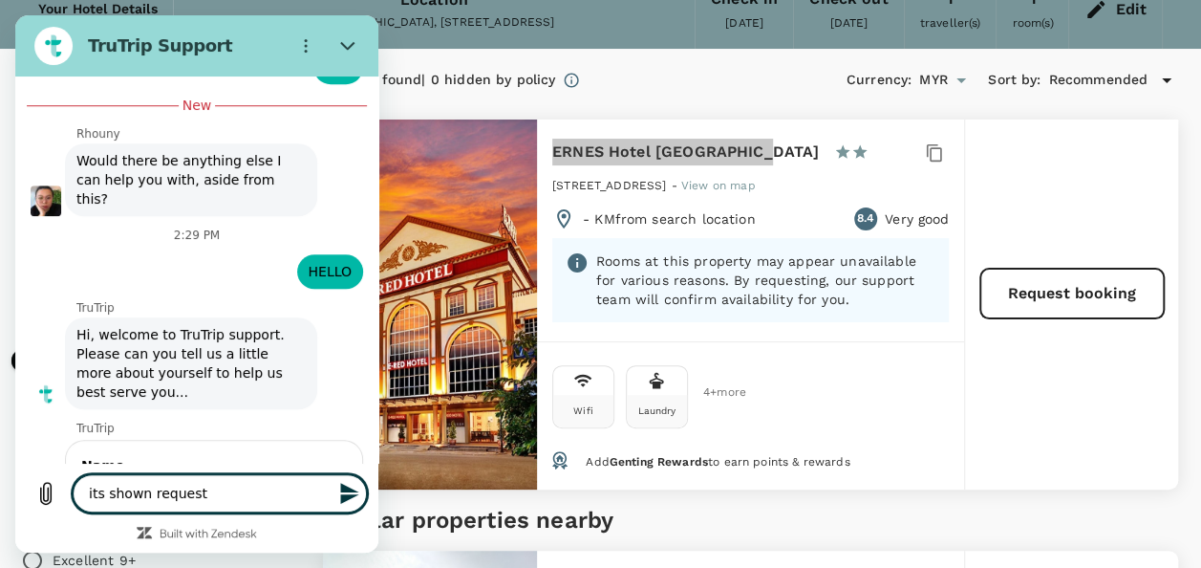
type textarea "x"
type textarea "its shown request b"
type textarea "x"
type textarea "its shown request bo"
type textarea "x"
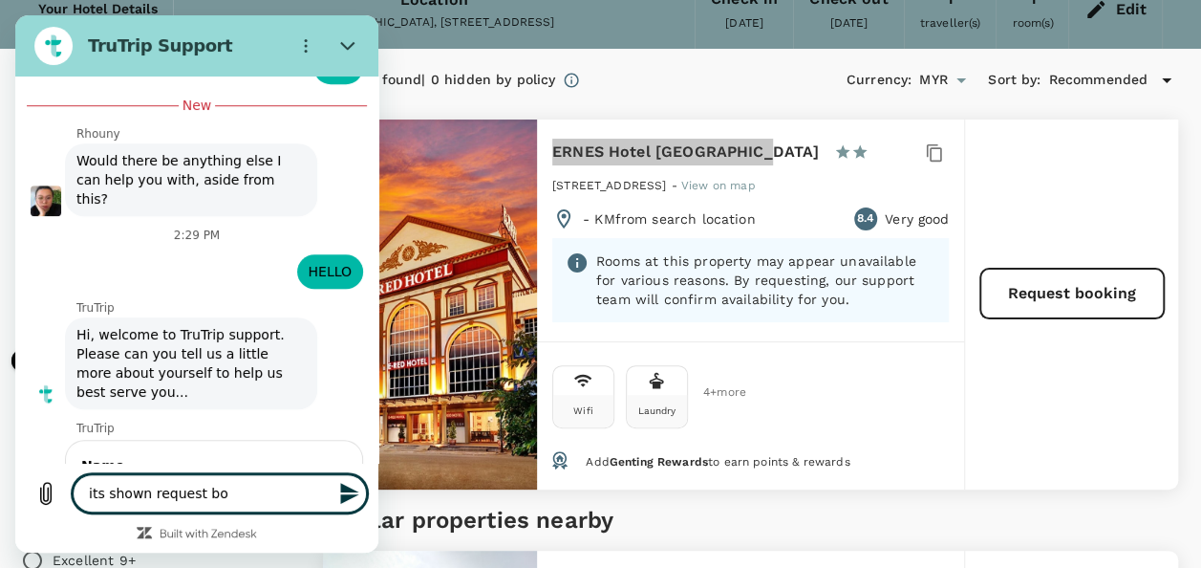
type textarea "its shown request boo"
type textarea "x"
type textarea "its shown request book"
type textarea "x"
type textarea "its shown request booki"
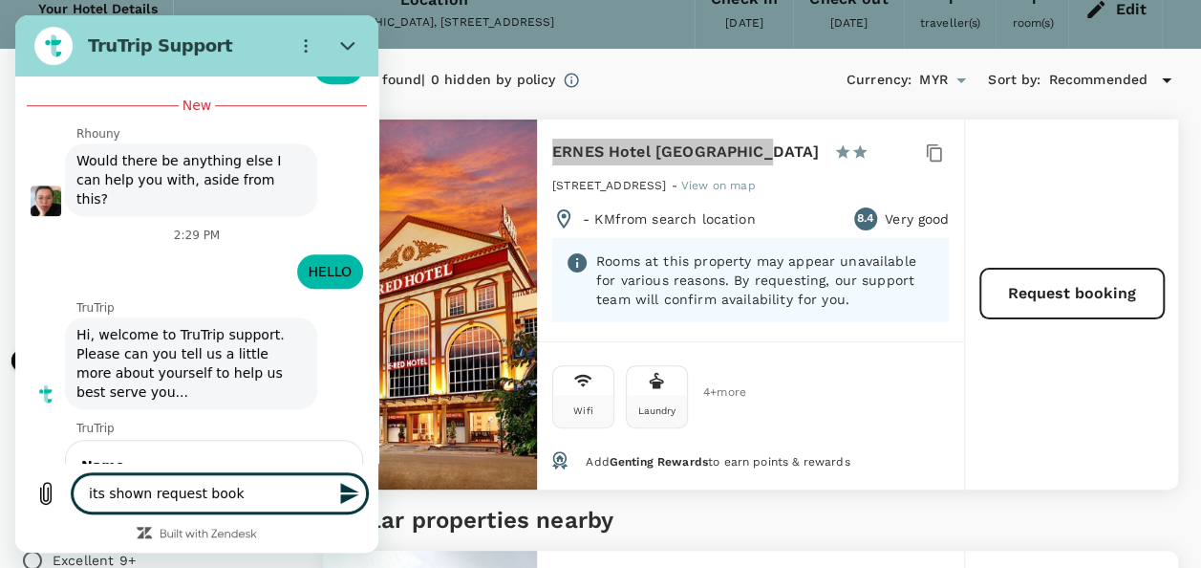
type textarea "x"
type textarea "its shown request bookin"
type textarea "x"
type textarea "its shown request bookingh"
type textarea "x"
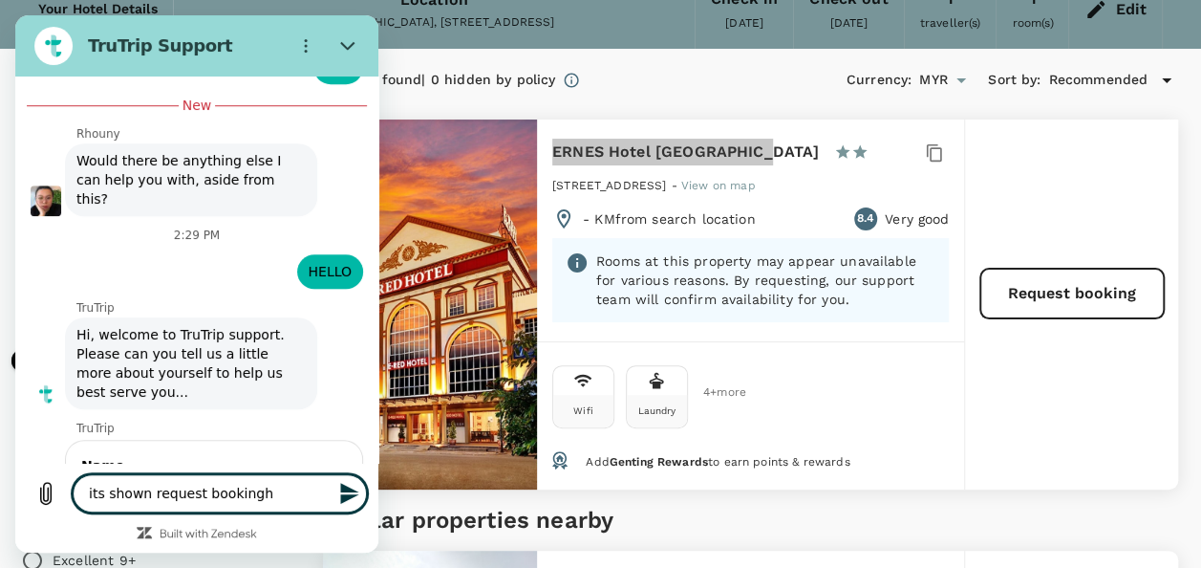
type textarea "its shown request booking"
type textarea "x"
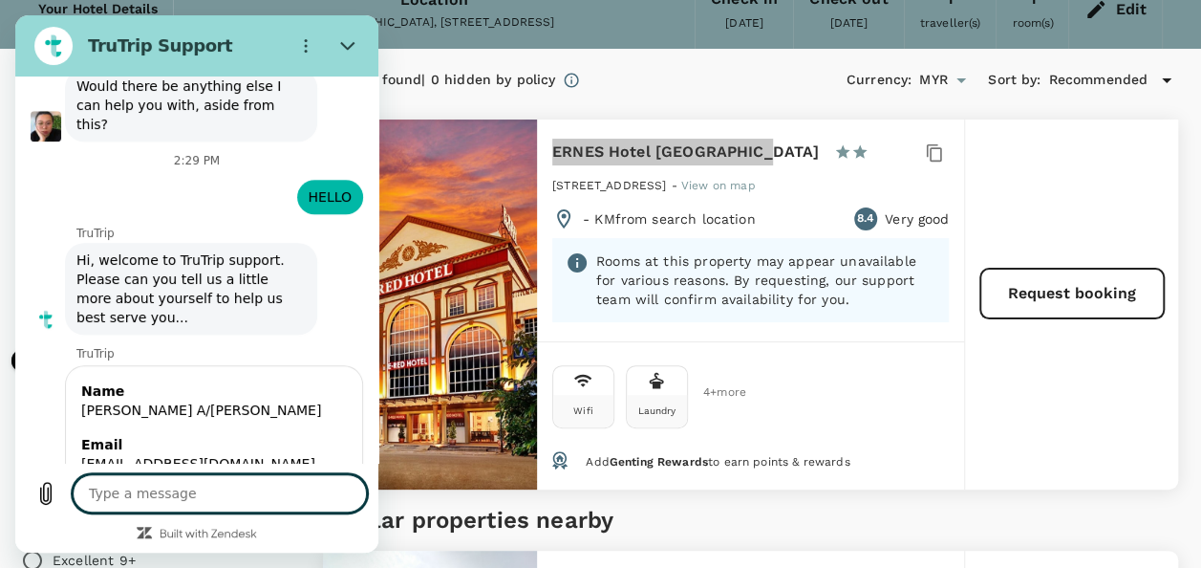
scroll to position [7955, 0]
type textarea "x"
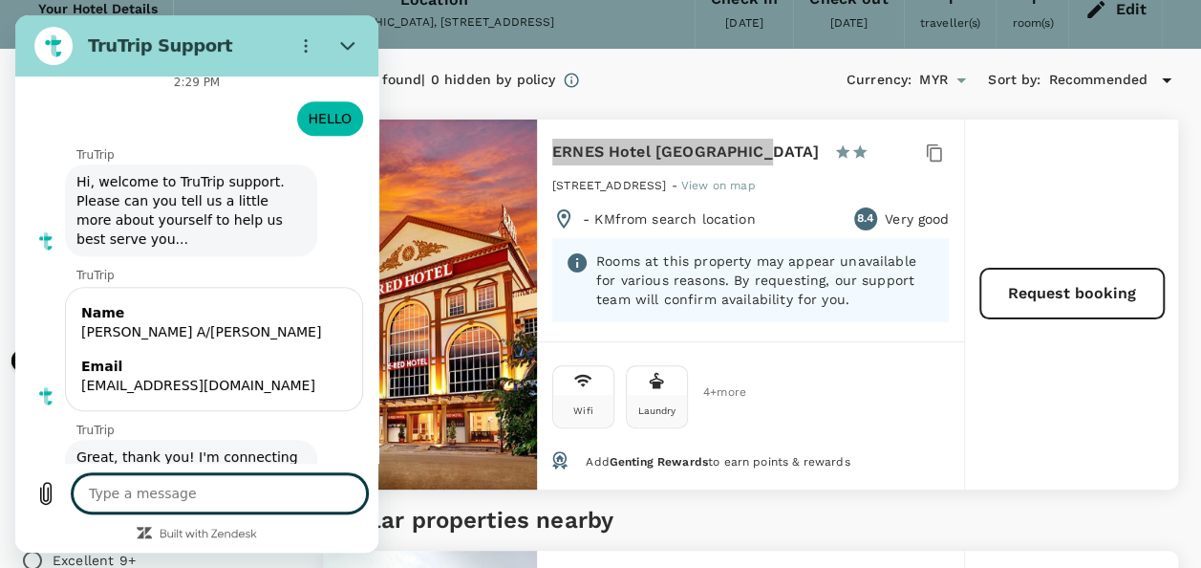
scroll to position [8039, 0]
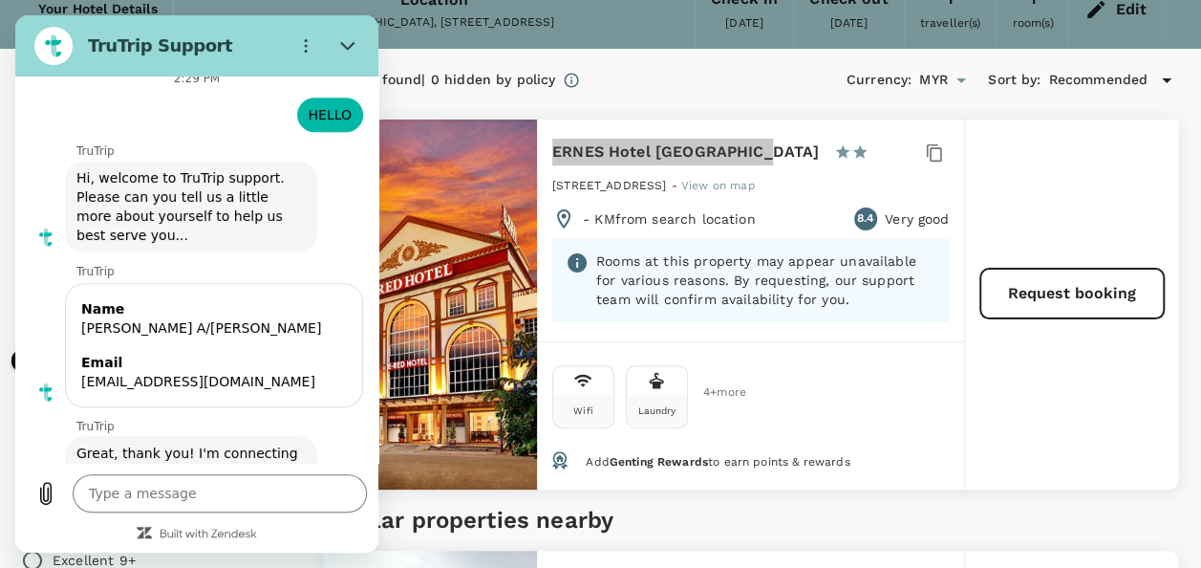
drag, startPoint x: 101, startPoint y: 247, endPoint x: 194, endPoint y: 273, distance: 96.2
copy span "i need booking for ERNES Hotel [GEOGRAPHIC_DATA]"
click at [164, 504] on textarea at bounding box center [220, 493] width 294 height 38
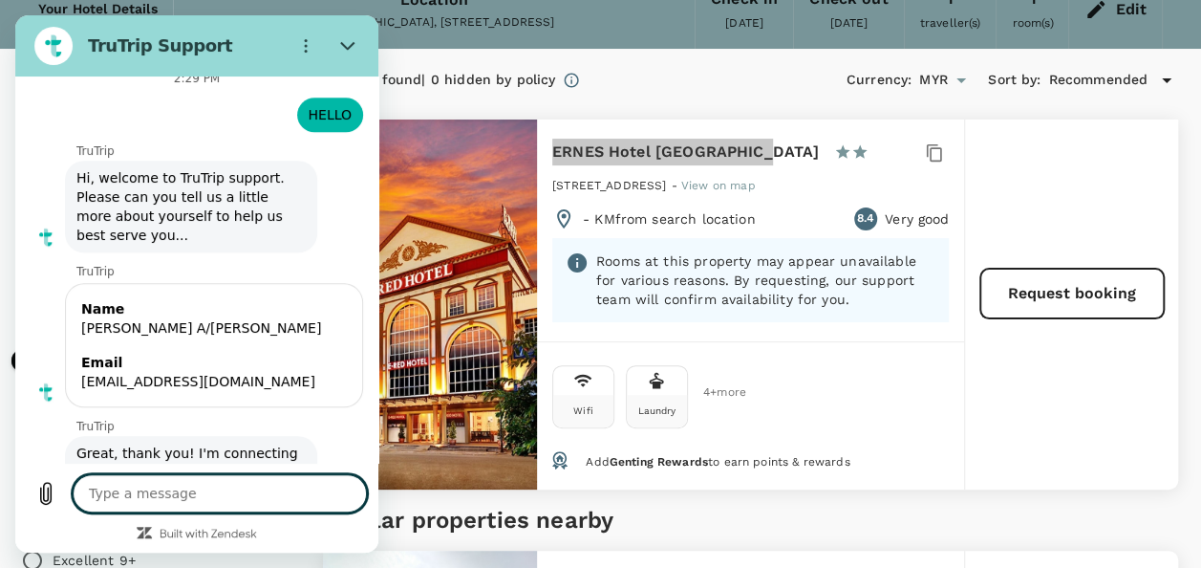
paste textarea "i need booking for ERNES Hotel [GEOGRAPHIC_DATA]"
type textarea "i need booking for ERNES Hotel [GEOGRAPHIC_DATA]"
type textarea "x"
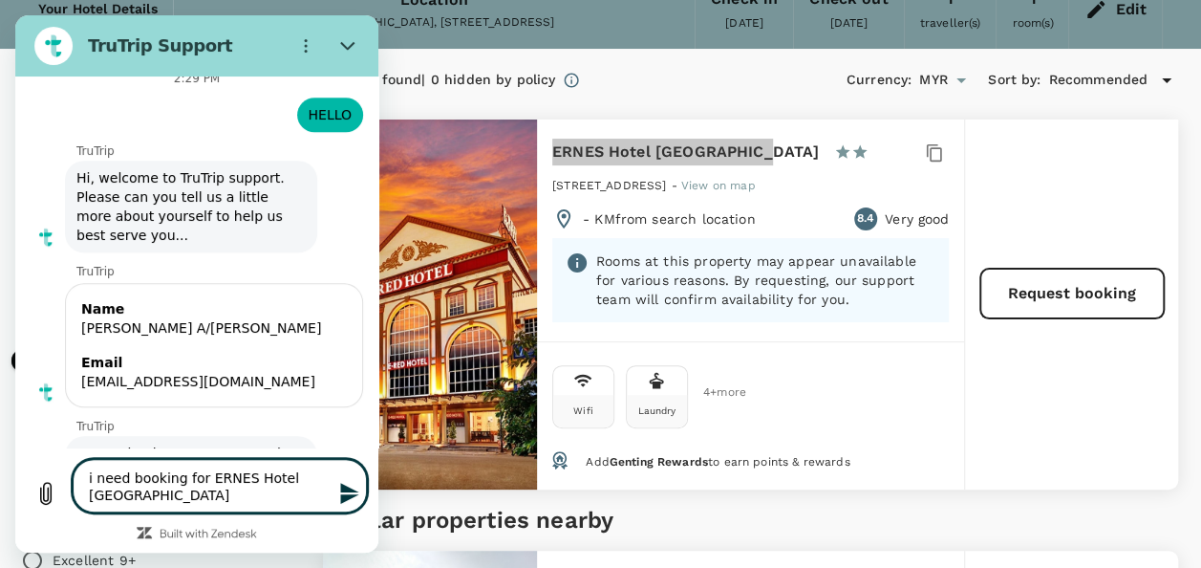
type textarea "i need booking for ERNES Hotel [GEOGRAPHIC_DATA]"
click at [349, 491] on icon "Send message" at bounding box center [349, 493] width 18 height 21
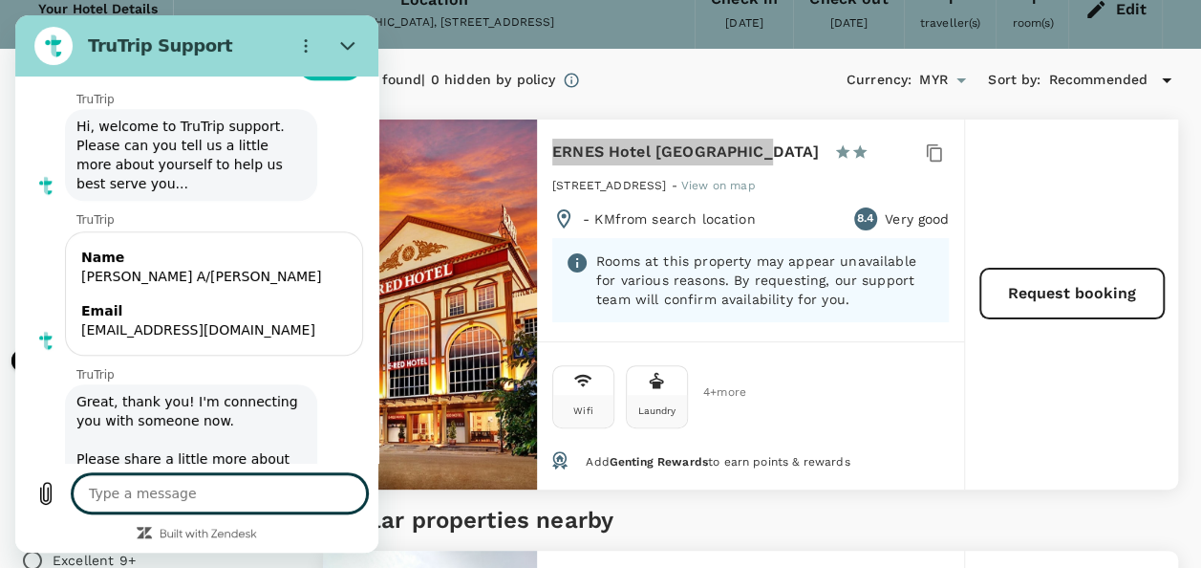
type textarea "x"
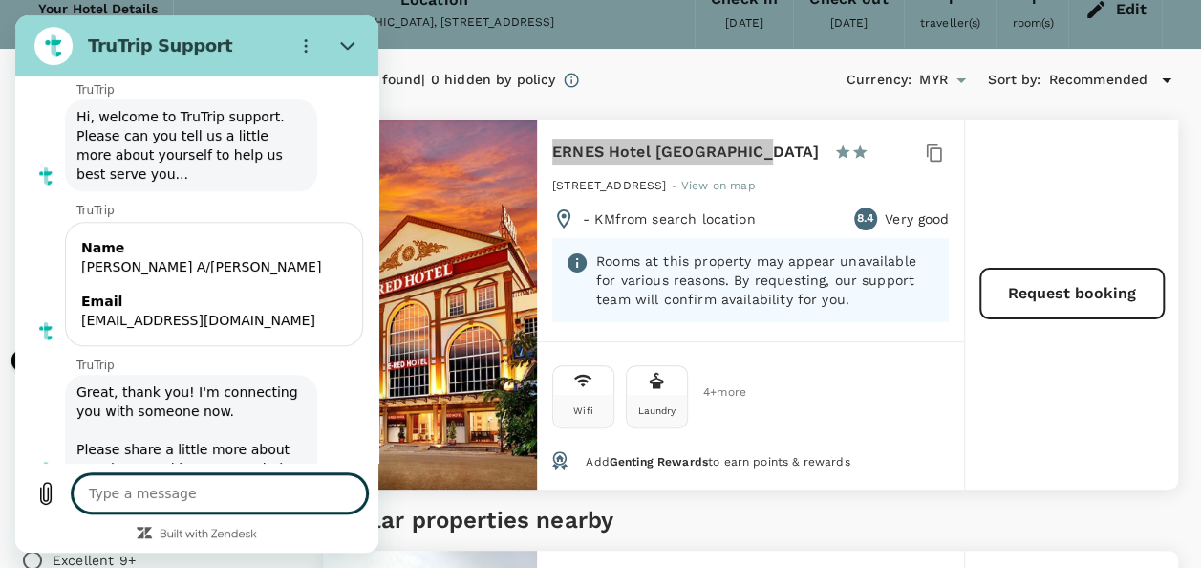
scroll to position [8104, 0]
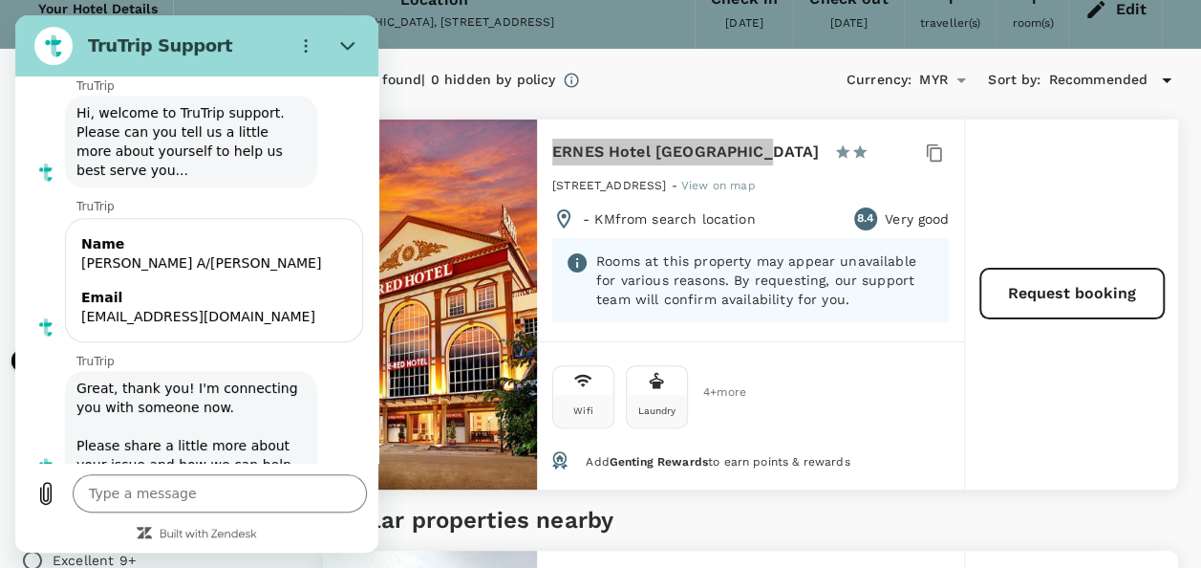
drag, startPoint x: 178, startPoint y: 244, endPoint x: 352, endPoint y: 250, distance: 174.0
click at [352, 250] on div "This chat is recorded using a cloud service and is subject to the terms of our …" at bounding box center [196, 269] width 363 height 386
copy span "its shown request booking"
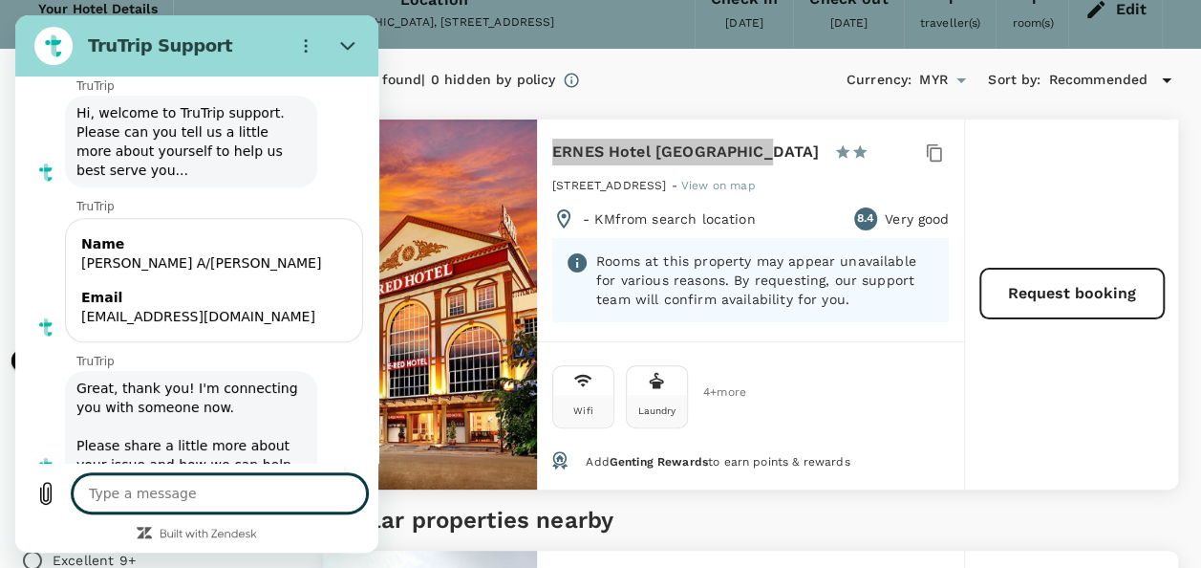
click at [145, 511] on textarea at bounding box center [220, 493] width 294 height 38
paste textarea "its shown request booking"
type textarea "its shown request booking"
type textarea "x"
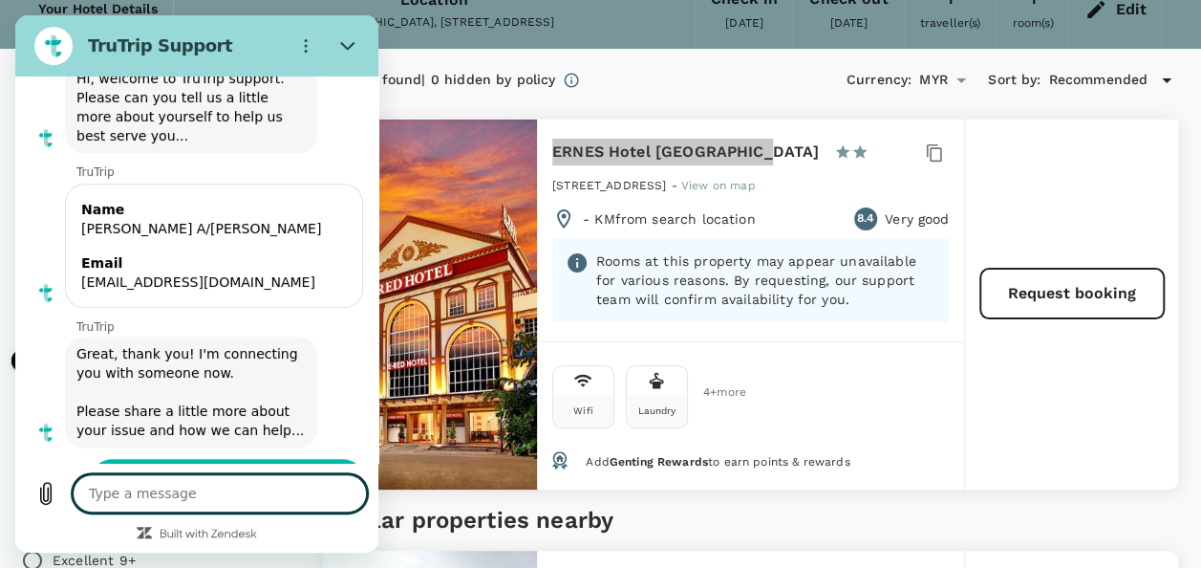
type textarea "x"
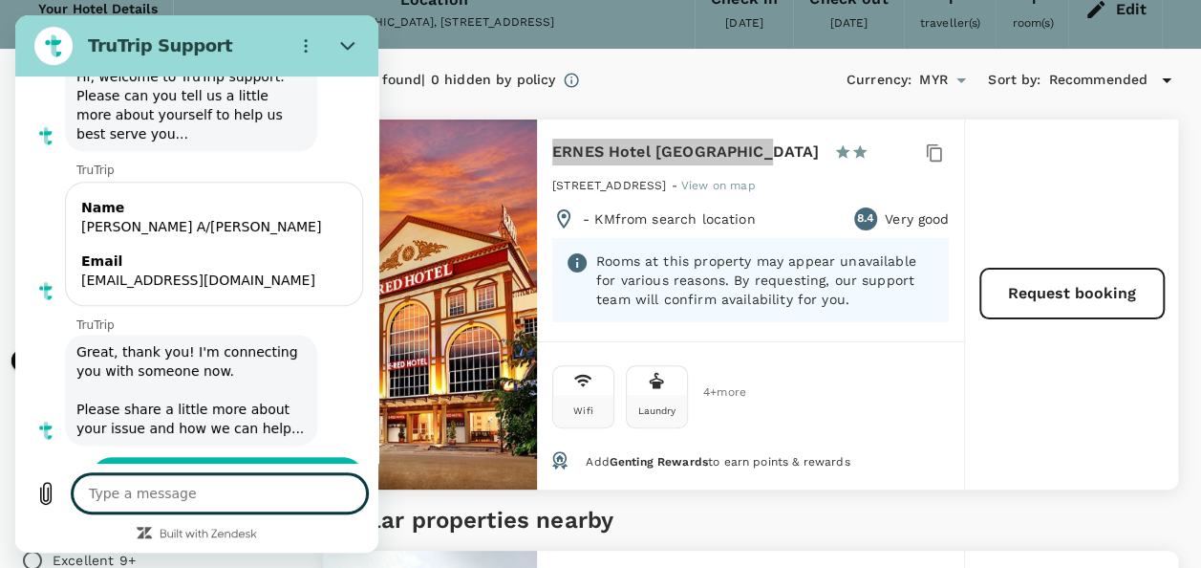
type input "128"
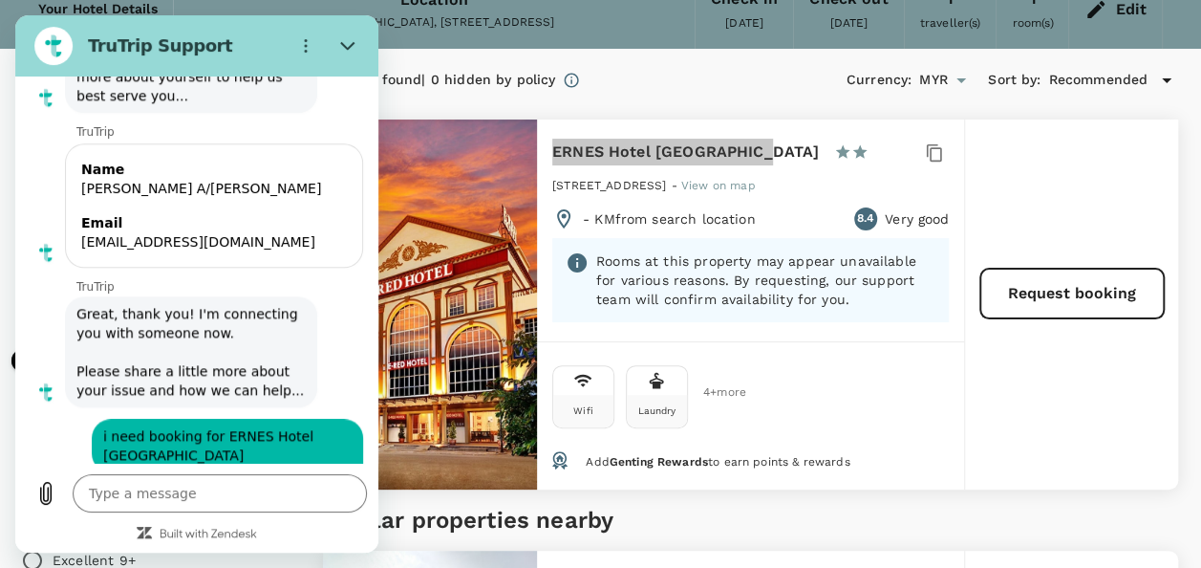
scroll to position [8177, 0]
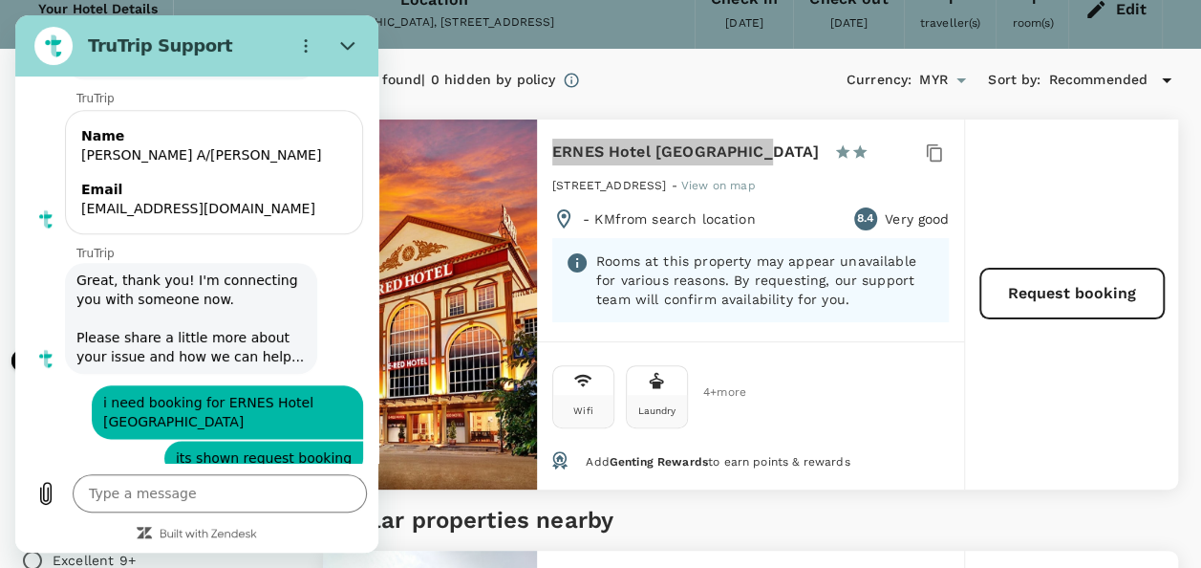
type textarea "x"
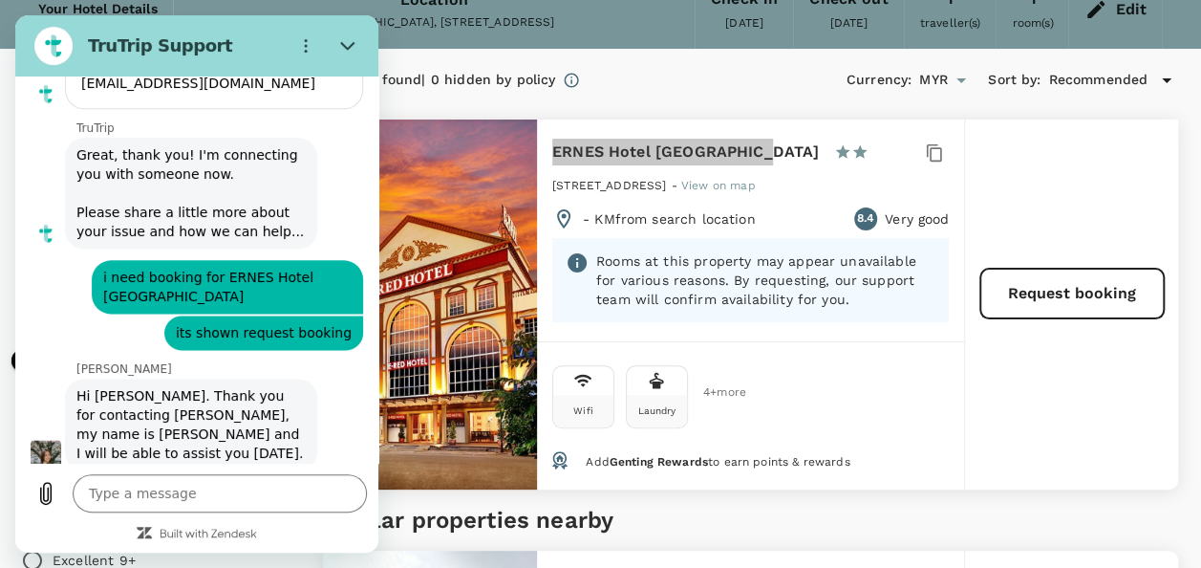
scroll to position [8341, 0]
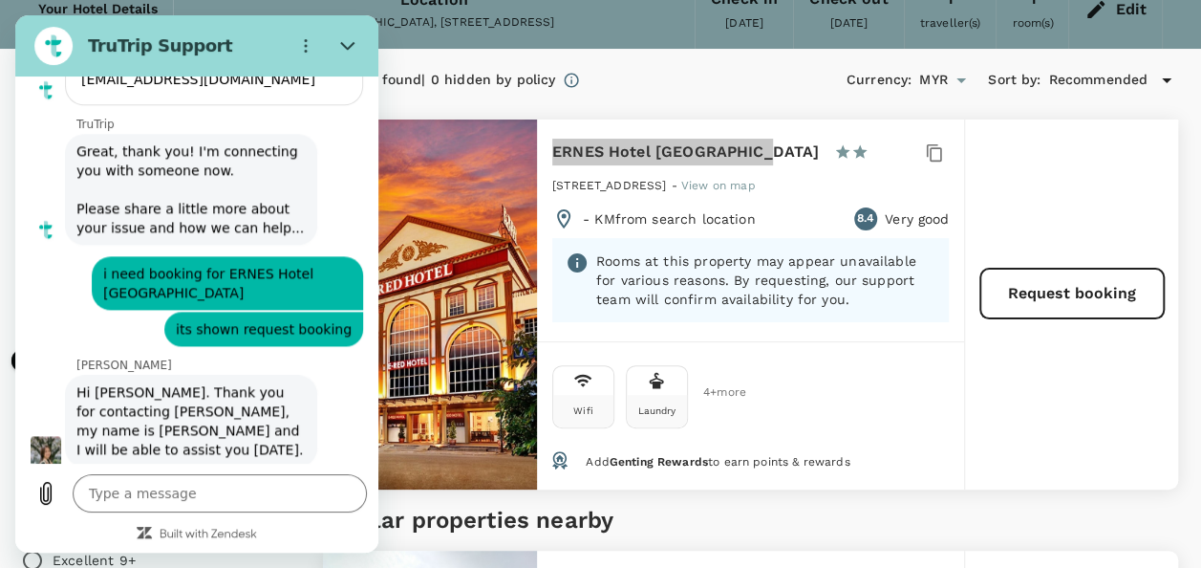
drag, startPoint x: 78, startPoint y: 348, endPoint x: 207, endPoint y: 415, distance: 145.3
copy ul "Check-in Date Check-out Date Room/Guest Count Room Preference Breakfast Inclusi…"
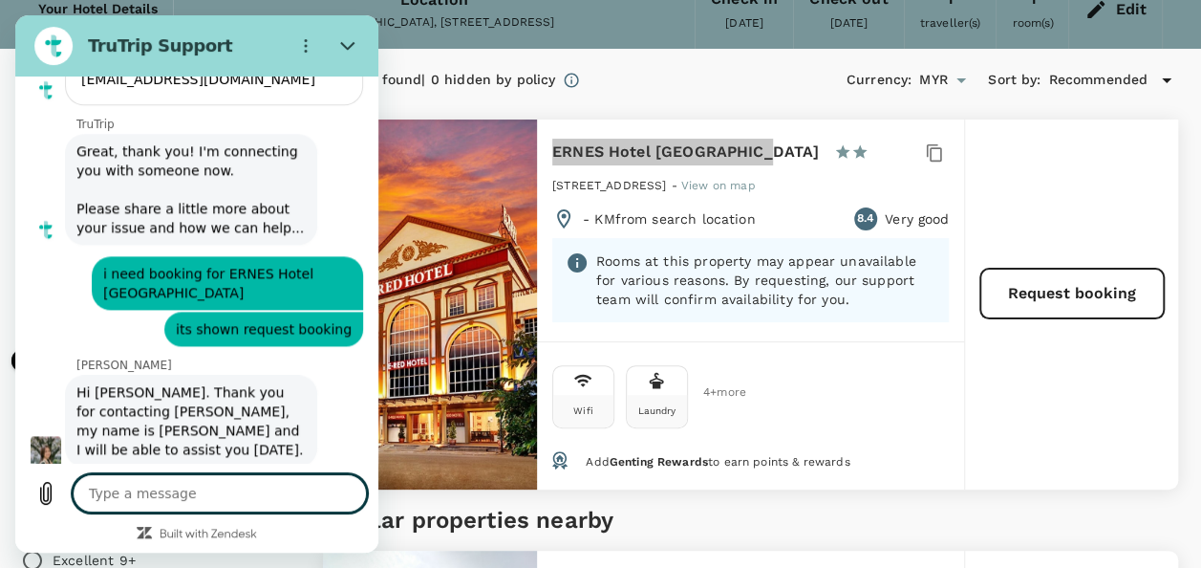
click at [198, 485] on textarea at bounding box center [220, 493] width 294 height 38
paste textarea "Check-in Date Check-out Date Room/Guest Count Room Preference Breakfast Inclusi…"
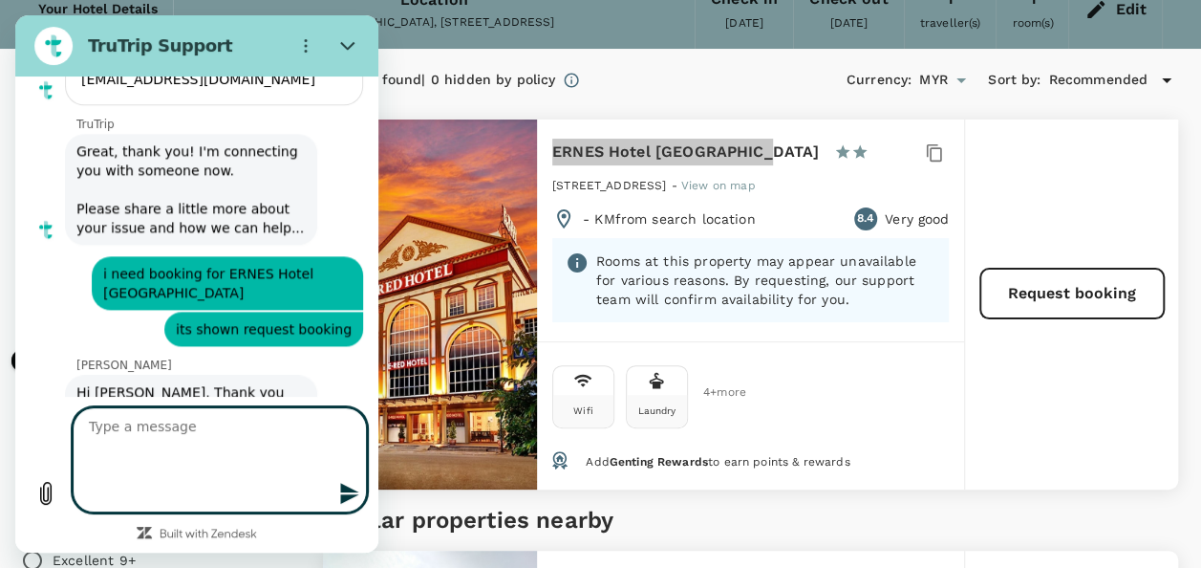
type textarea "Check-in Date Check-out Date Room/Guest Count Room Preference Breakfast Inclusi…"
type textarea "x"
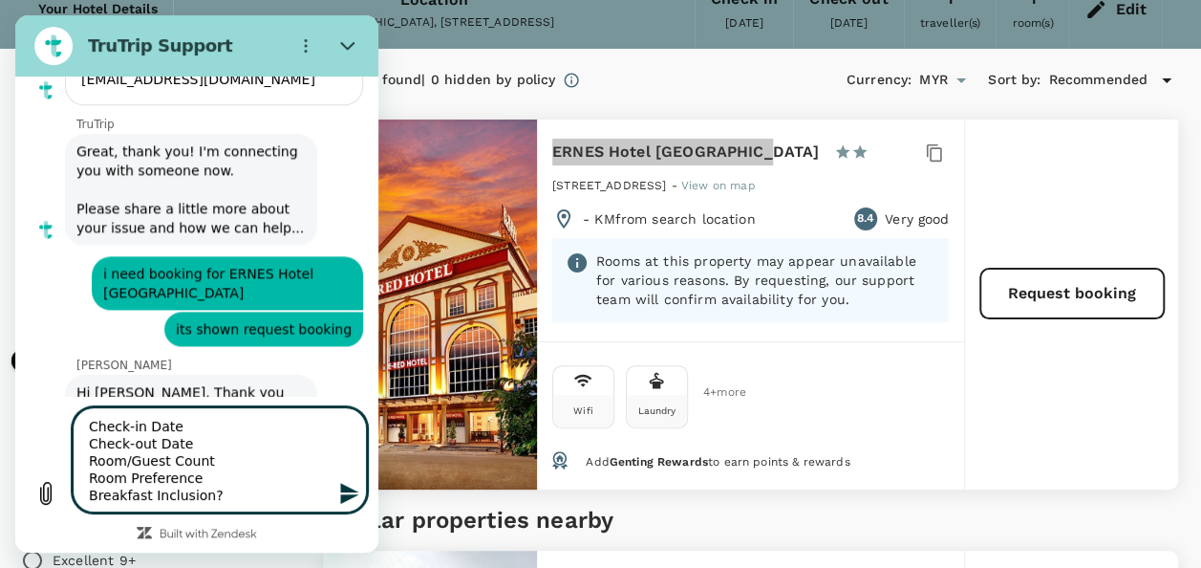
click at [189, 418] on textarea "Check-in Date Check-out Date Room/Guest Count Room Preference Breakfast Inclusi…" at bounding box center [220, 459] width 294 height 105
type textarea "Check-in Date Check-out Date Room/Guest Count Room Preference Breakfast Inclusi…"
type textarea "x"
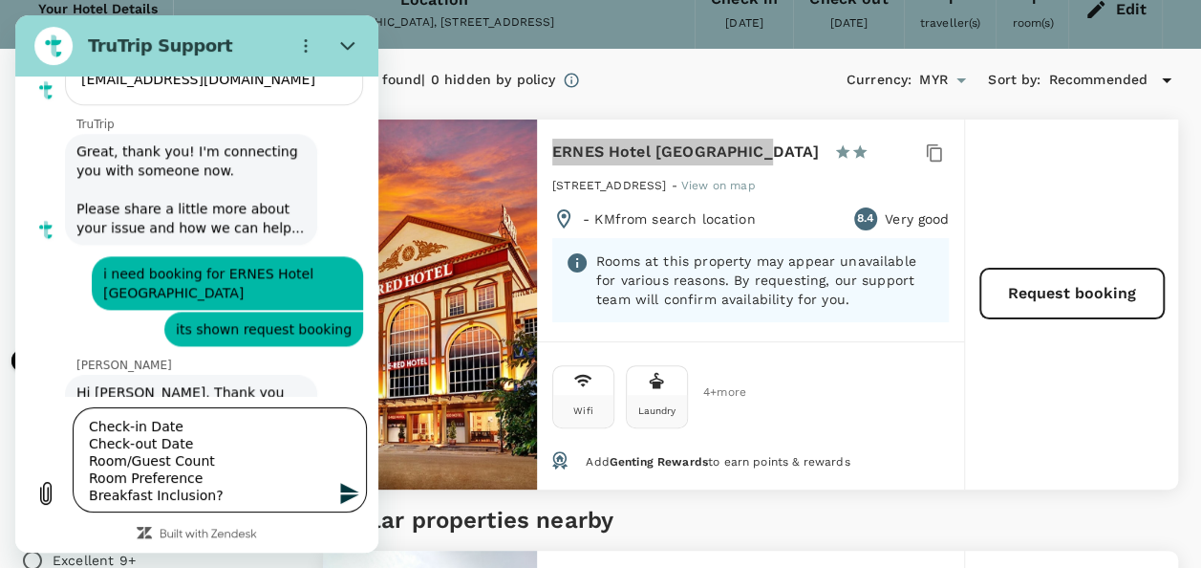
click at [186, 418] on textarea "Check-in Date Check-out Date Room/Guest Count Room Preference Breakfast Inclusi…" at bounding box center [220, 459] width 294 height 105
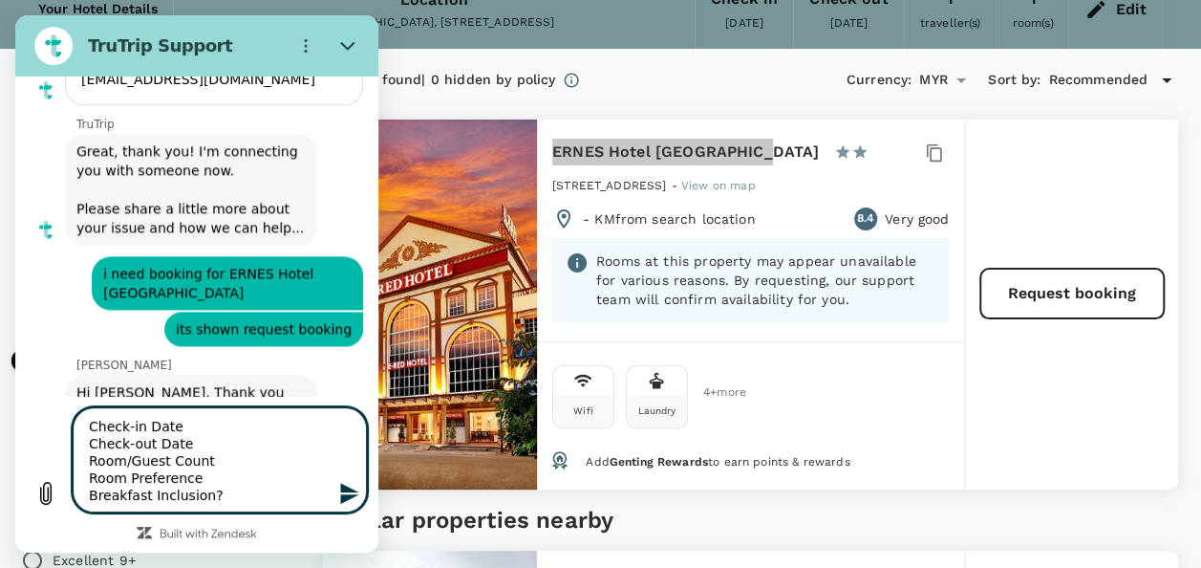
type textarea "Check-in Date 7 Check-out Date Room/Guest Count Room Preference Breakfast Inclu…"
type textarea "x"
type textarea "Check-in Date 7t Check-out Date Room/Guest Count Room Preference Breakfast Incl…"
type textarea "x"
type textarea "Check-in Date 7th Check-out Date Room/Guest Count Room Preference Breakfast Inc…"
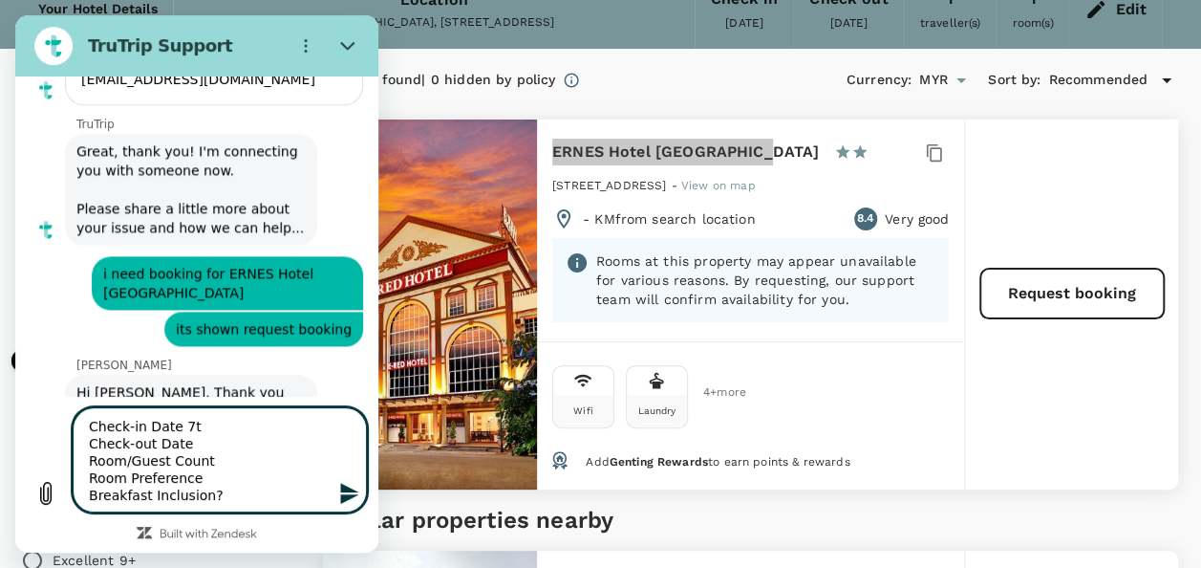
type textarea "x"
type textarea "Check-in Date 7th Check-out Date Room/Guest Count Room Preference Breakfast Inc…"
type textarea "x"
type textarea "Check-in Date 7th O Check-out Date Room/Guest Count Room Preference Breakfast I…"
type textarea "x"
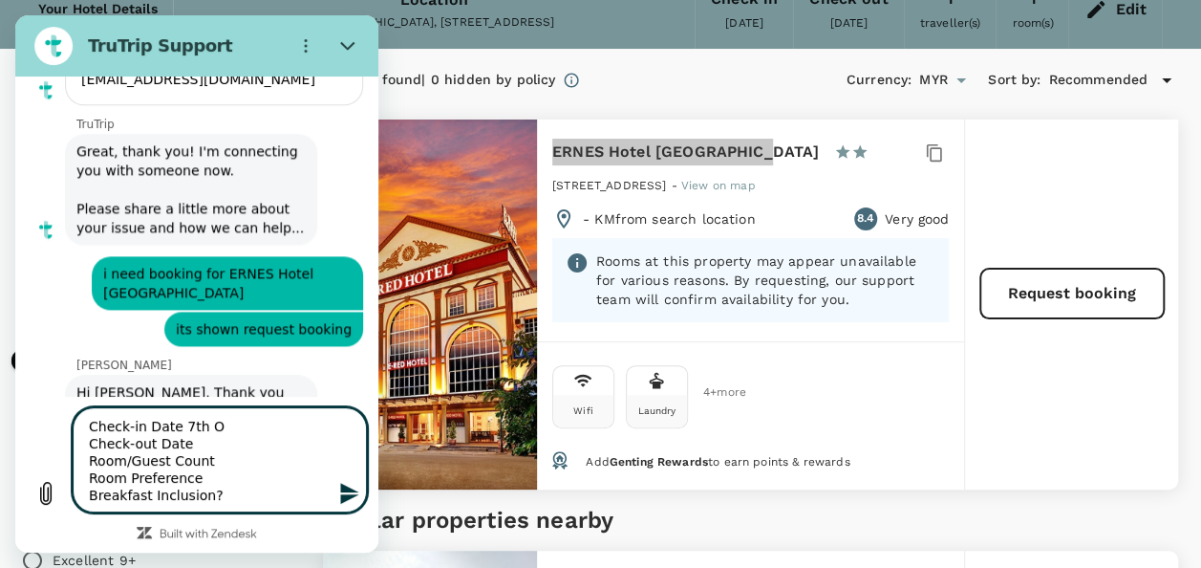
type textarea "Check-in Date 7th Oc Check-out Date Room/Guest Count Room Preference Breakfast …"
type textarea "x"
type textarea "Check-in Date 7th Oct Check-out Date Room/Guest Count Room Preference Breakfast…"
type textarea "x"
click at [215, 445] on textarea "Check-in Date 7th Oct Check-out Date Room/Guest Count Room Preference Breakfast…" at bounding box center [220, 459] width 294 height 105
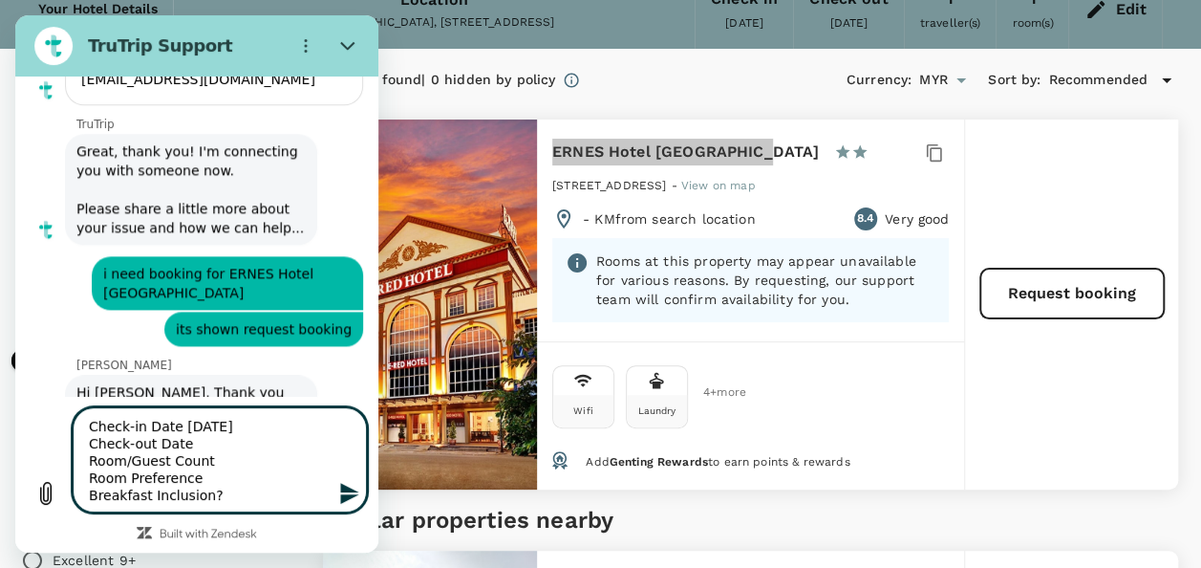
type textarea "Check-in Date 7th Oct Check-out Date Room/Guest Count Room Preference Breakfast…"
type textarea "x"
type textarea "Check-in Date 7th Oct Check-out Date 1 Room/Guest Count Room Preference Breakfa…"
type textarea "x"
type textarea "Check-in Date 7th Oct Check-out Date 10 Room/Guest Count Room Preference Breakf…"
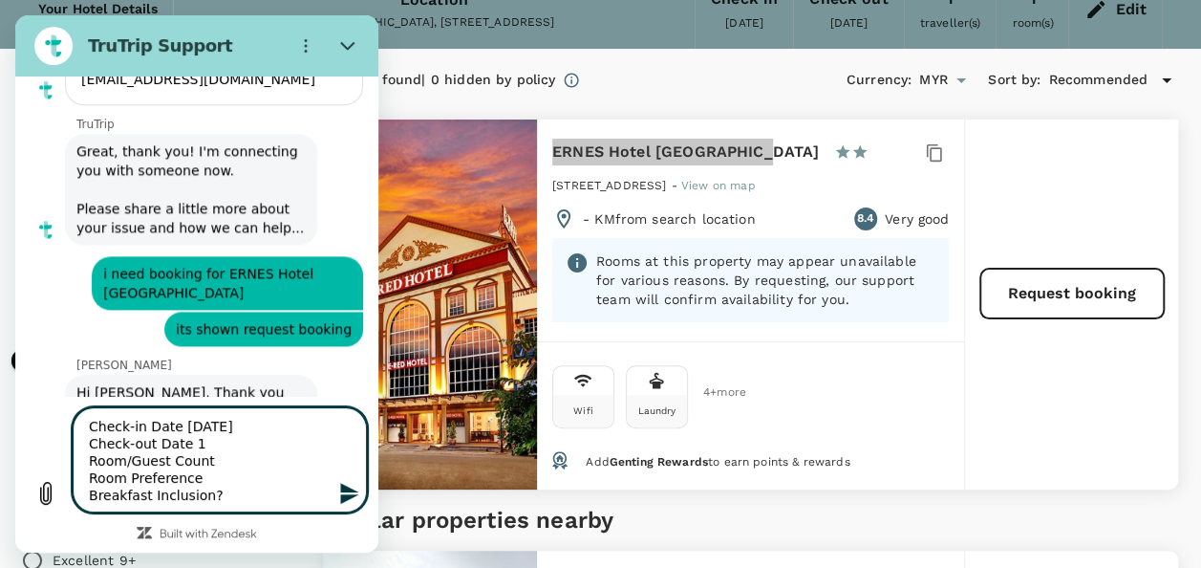
type textarea "x"
type textarea "Check-in Date 7th Oct Check-out Date 10t Room/Guest Count Room Preference Break…"
type textarea "x"
type textarea "Check-in Date 7th Oct Check-out Date 10th Room/Guest Count Room Preference Brea…"
type textarea "x"
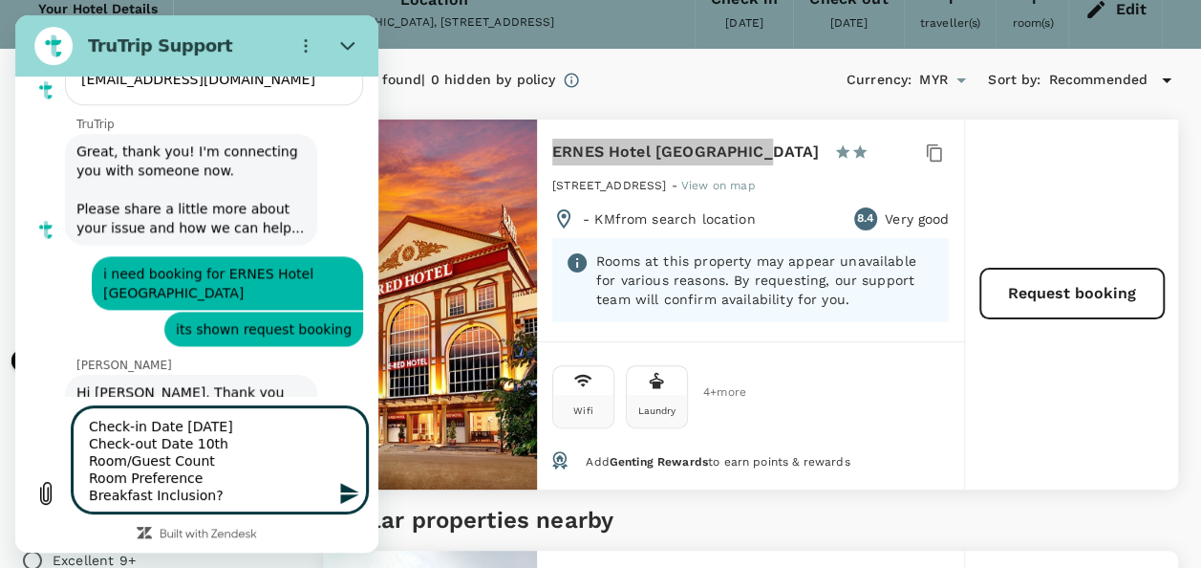
type textarea "Check-in Date 7th Oct Check-out Date 10th Room/Guest Count Room Preference Brea…"
type textarea "x"
type textarea "Check-in Date 7th Oct Check-out Date 10th O Room/Guest Count Room Preference Br…"
type textarea "x"
type textarea "Check-in Date 7th Oct Check-out Date 10th Oc Room/Guest Count Room Preference B…"
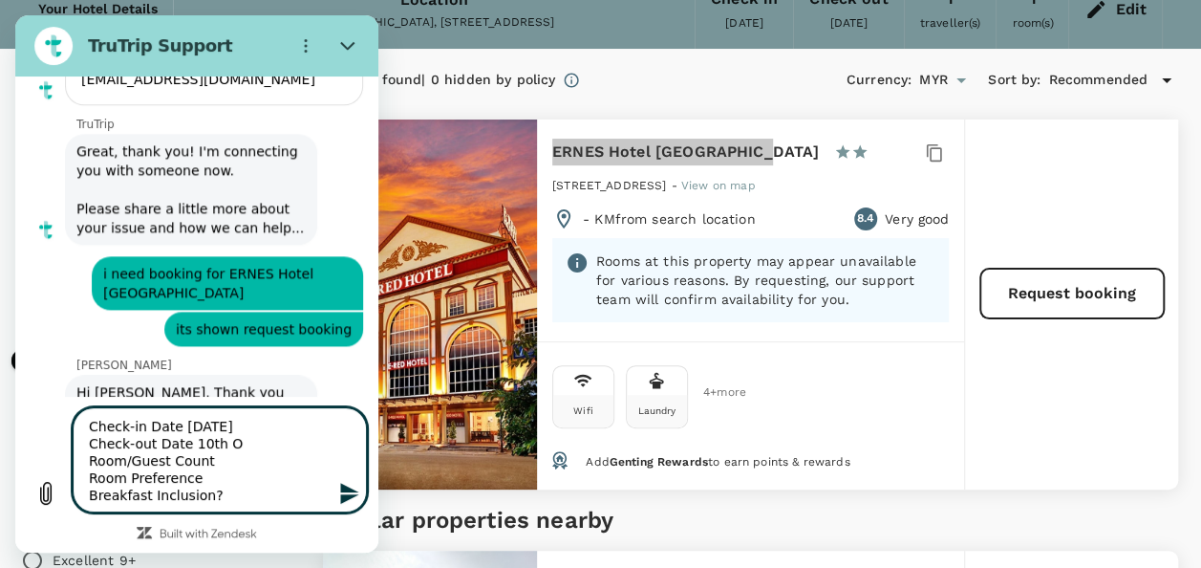
type textarea "x"
type textarea "Check-in Date 7th Oct Check-out Date 10th Oct Room/Guest Count Room Preference …"
click at [211, 463] on textarea "Check-in Date 7th Oct Check-out Date 10th Oct Room/Guest Count Room Preference …" at bounding box center [220, 459] width 294 height 105
click at [205, 470] on textarea "Check-in Date 7th Oct Check-out Date 10th Oct Room/Guest Count 1 Room Preferenc…" at bounding box center [220, 459] width 294 height 105
click at [223, 493] on textarea "Check-in Date 7th Oct Check-out Date 10th Oct Room/Guest Count 1 Room Preferenc…" at bounding box center [220, 459] width 294 height 105
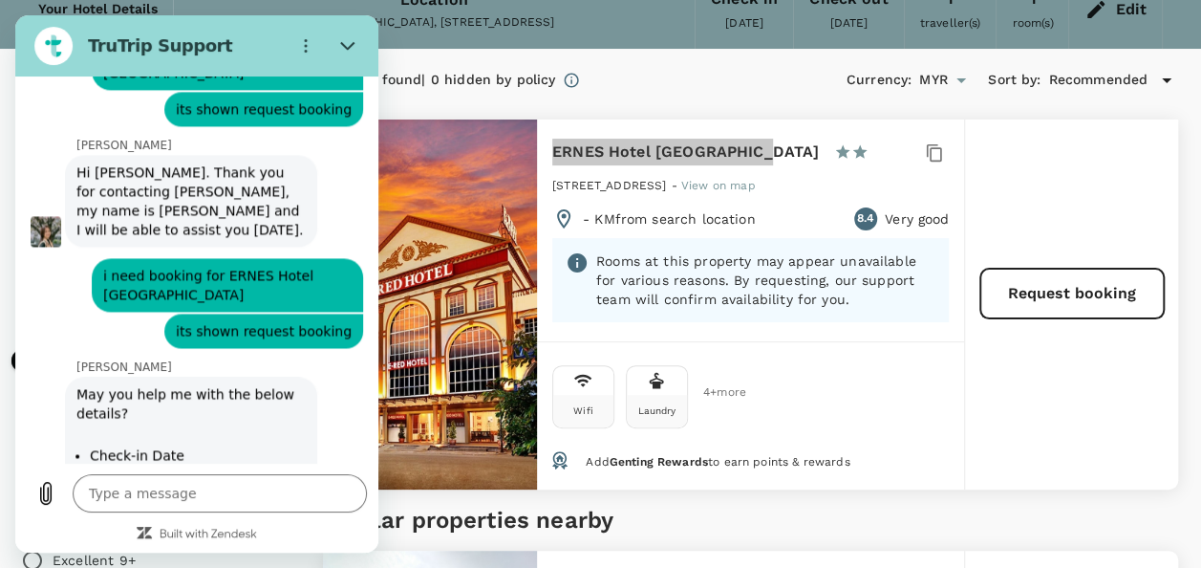
scroll to position [8565, 0]
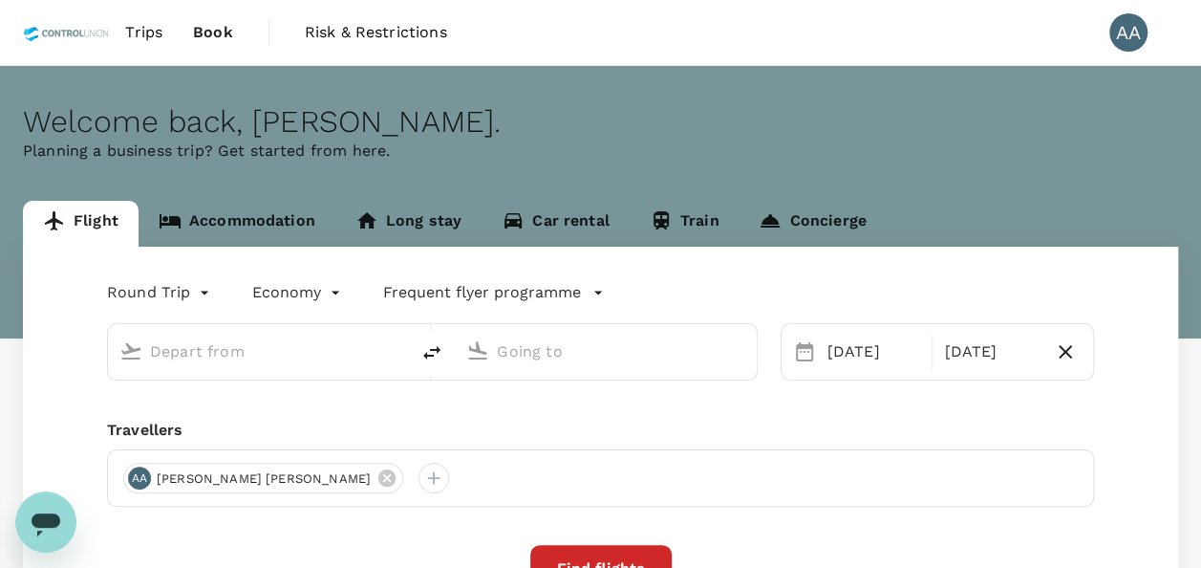
type input "[GEOGRAPHIC_DATA], [GEOGRAPHIC_DATA] (any)"
type input "[PERSON_NAME] (SUB)"
type input "Kuala Lumpur, Malaysia (any)"
type input "Juanda Intl (SUB)"
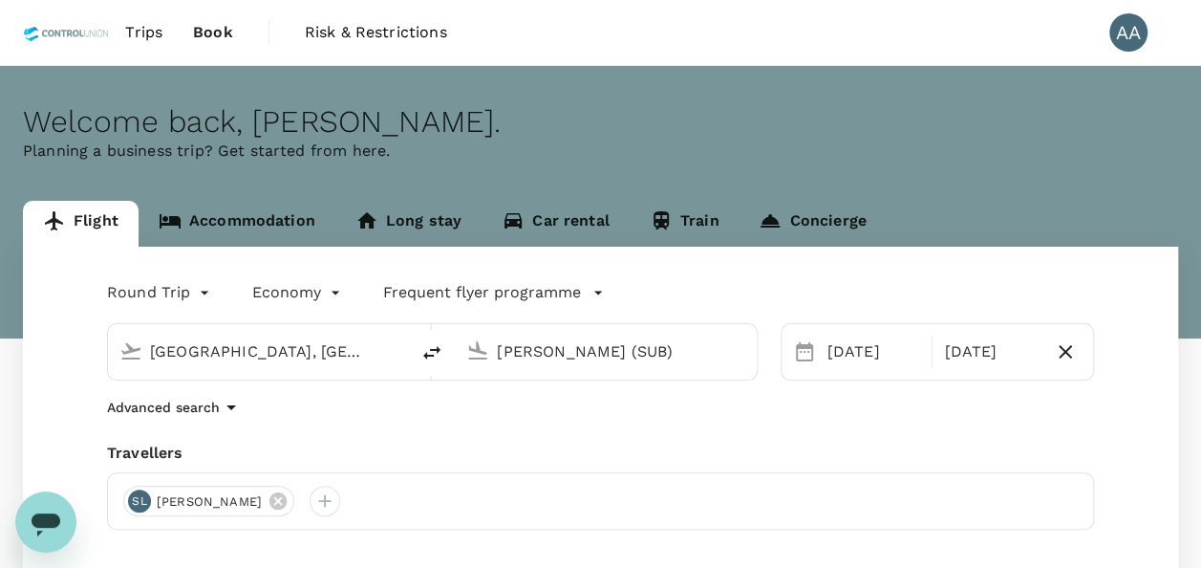
click at [240, 208] on link "Accommodation" at bounding box center [237, 224] width 197 height 46
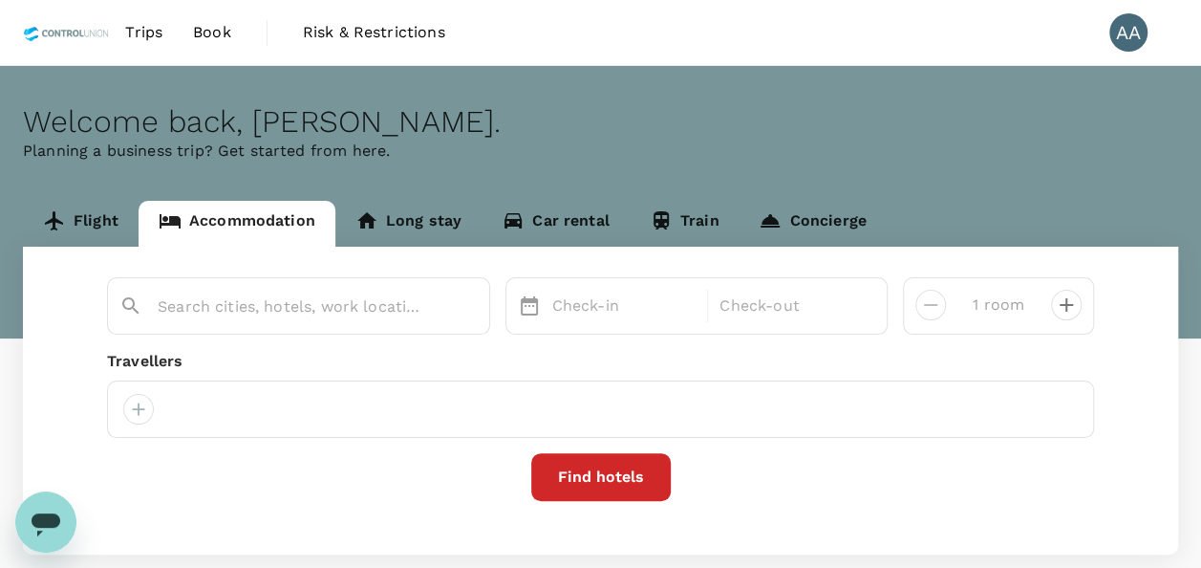
type input "ERNES Hotel [GEOGRAPHIC_DATA]"
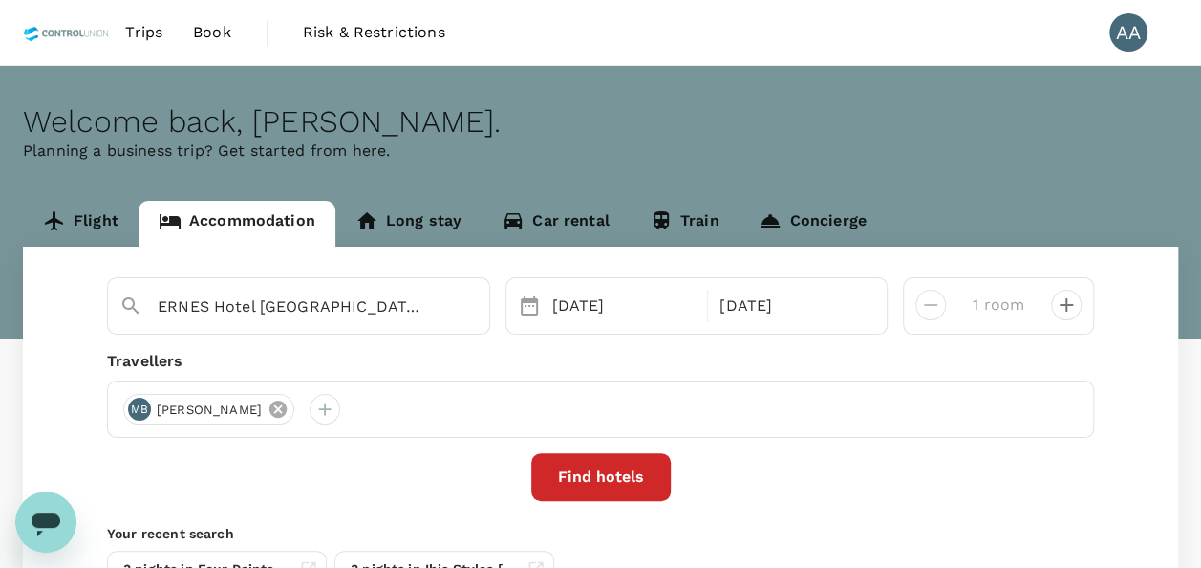
click at [287, 407] on icon at bounding box center [277, 408] width 17 height 17
click at [287, 404] on icon at bounding box center [277, 408] width 17 height 17
click at [138, 405] on div at bounding box center [138, 409] width 31 height 31
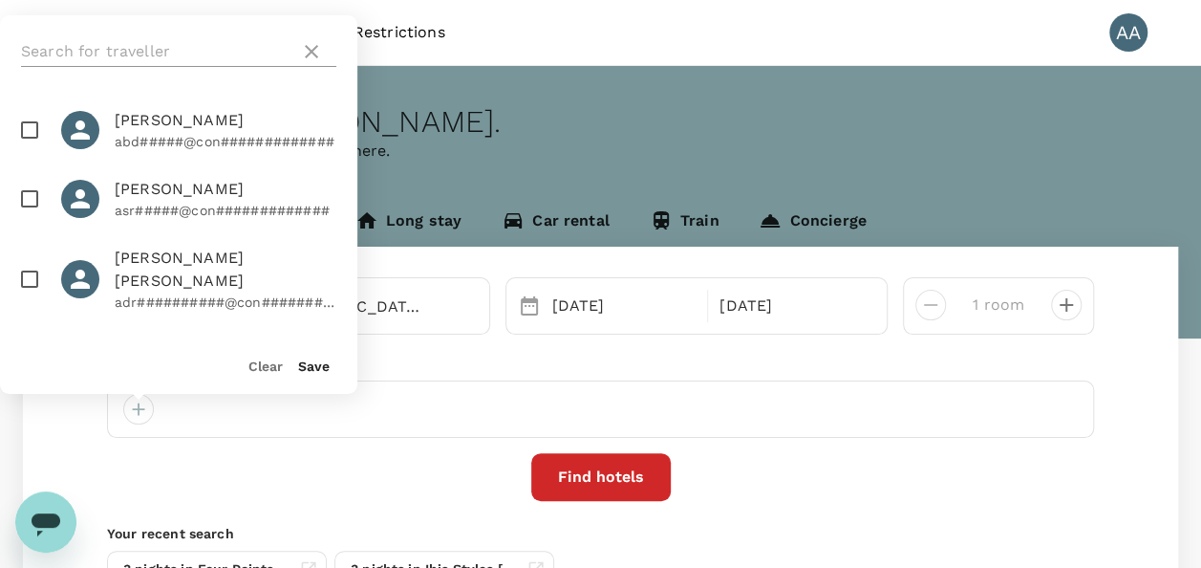
click at [199, 41] on input "text" at bounding box center [156, 51] width 271 height 31
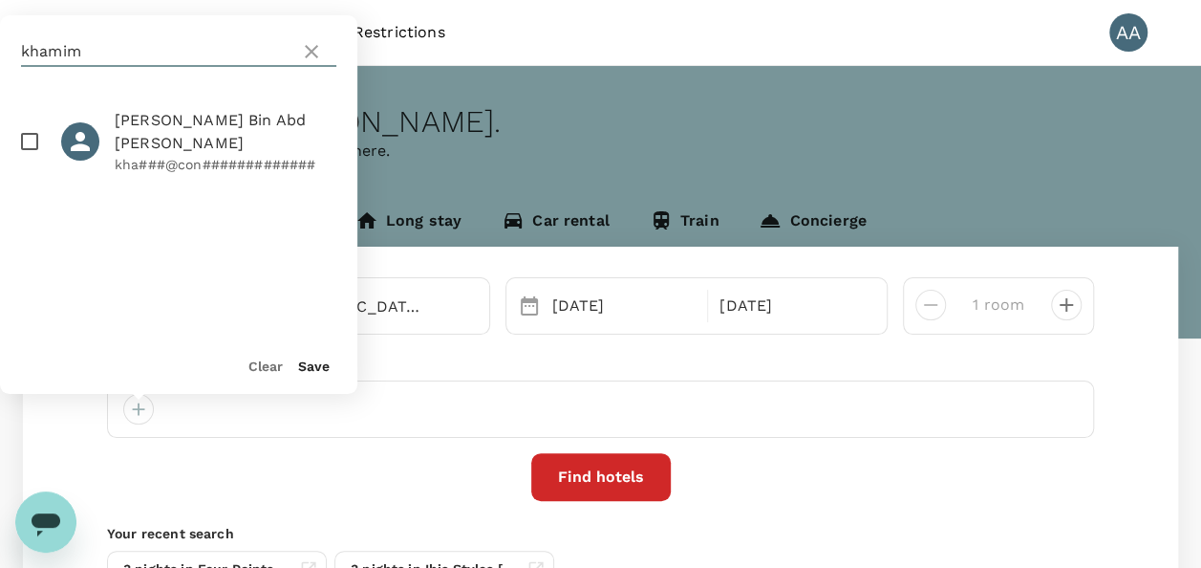
type input "khamim"
click at [43, 138] on input "checkbox" at bounding box center [30, 141] width 40 height 40
checkbox input "true"
click at [315, 365] on button "Save" at bounding box center [314, 365] width 32 height 15
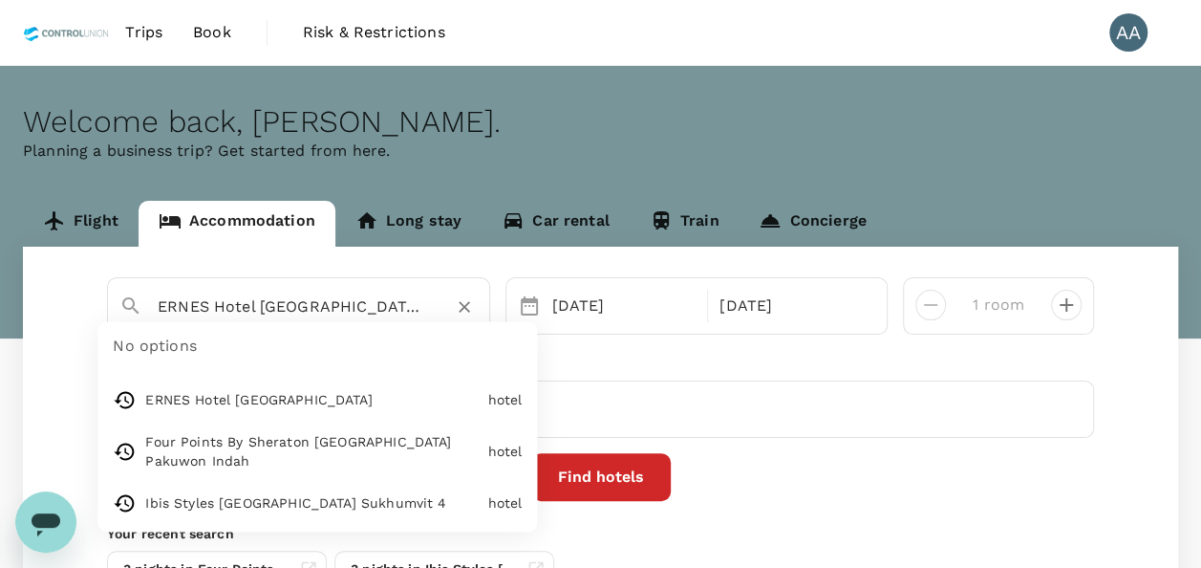
click at [373, 308] on input "ERNES Hotel Bandar Perda" at bounding box center [291, 306] width 267 height 30
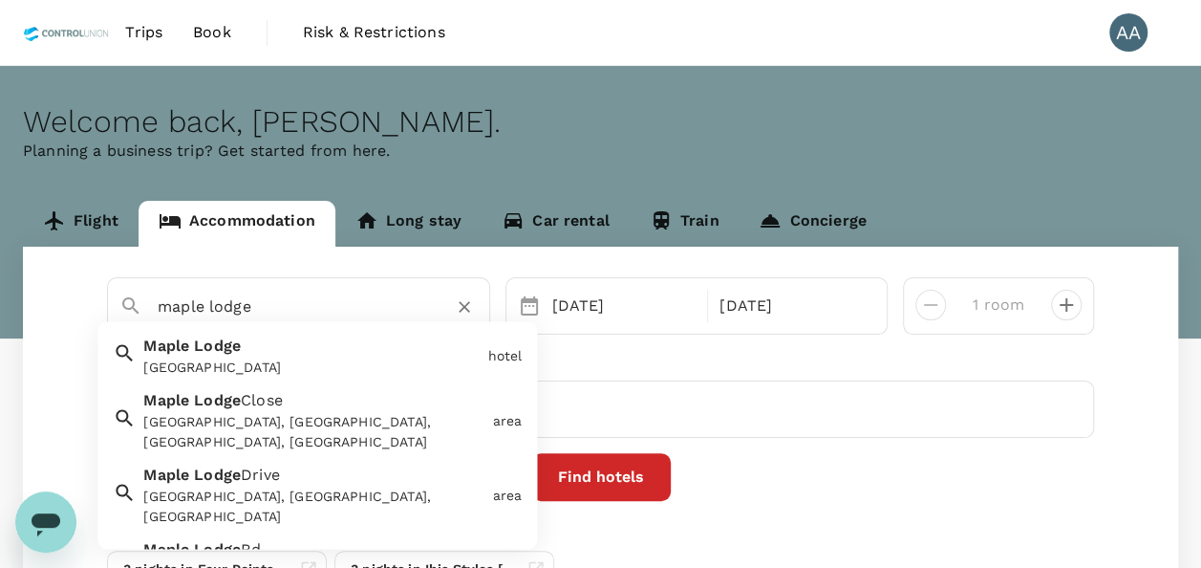
click at [189, 344] on span at bounding box center [191, 346] width 5 height 18
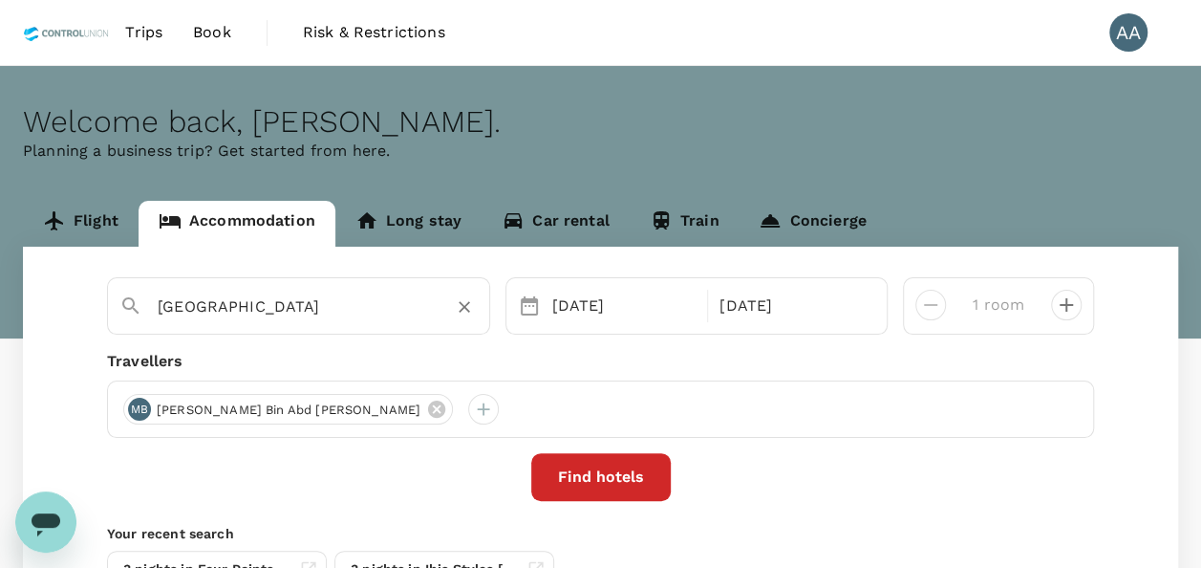
type input "[GEOGRAPHIC_DATA]"
click at [596, 310] on div "07 Oct" at bounding box center [625, 306] width 160 height 38
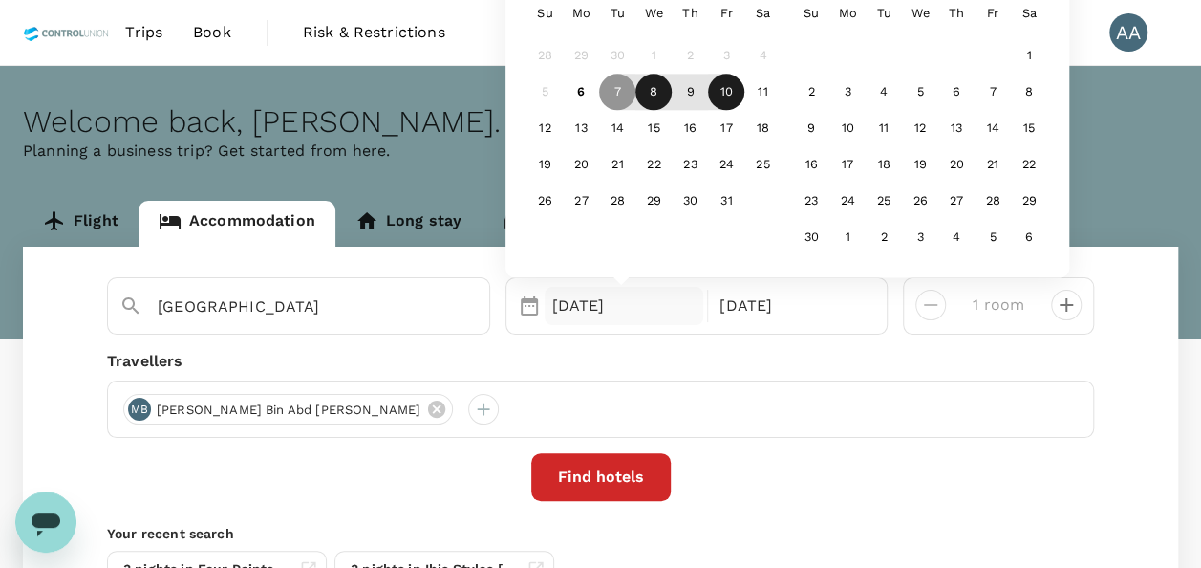
click at [647, 90] on div "8" at bounding box center [653, 93] width 36 height 36
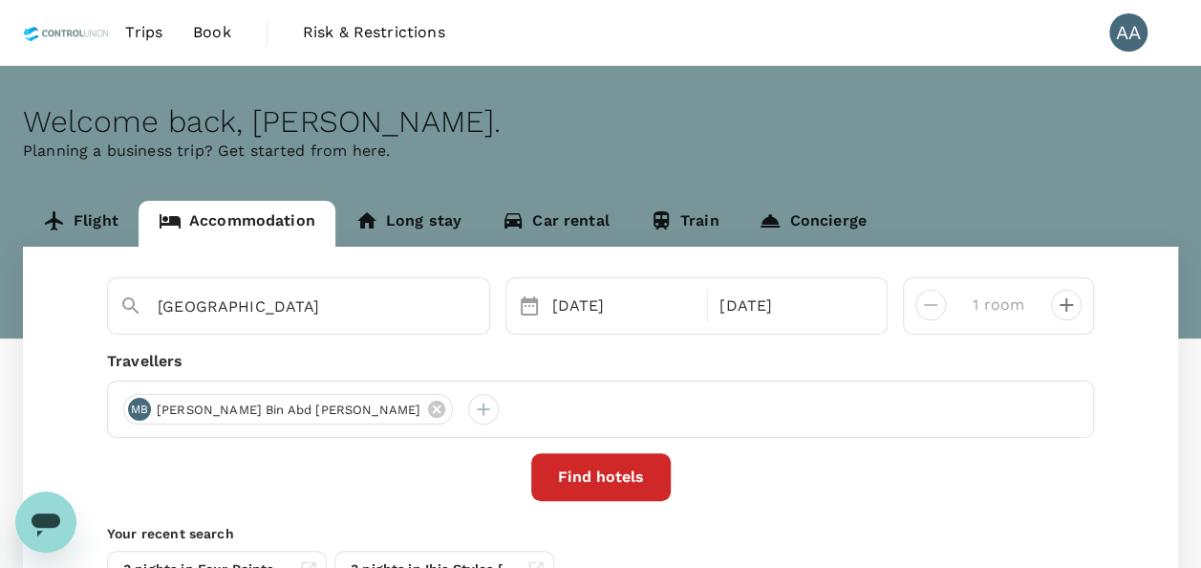
click at [780, 378] on div "Travellers MB Mohd Khamim Bin Abd Rahman" at bounding box center [600, 394] width 987 height 88
click at [634, 470] on button "Find hotels" at bounding box center [600, 477] width 139 height 48
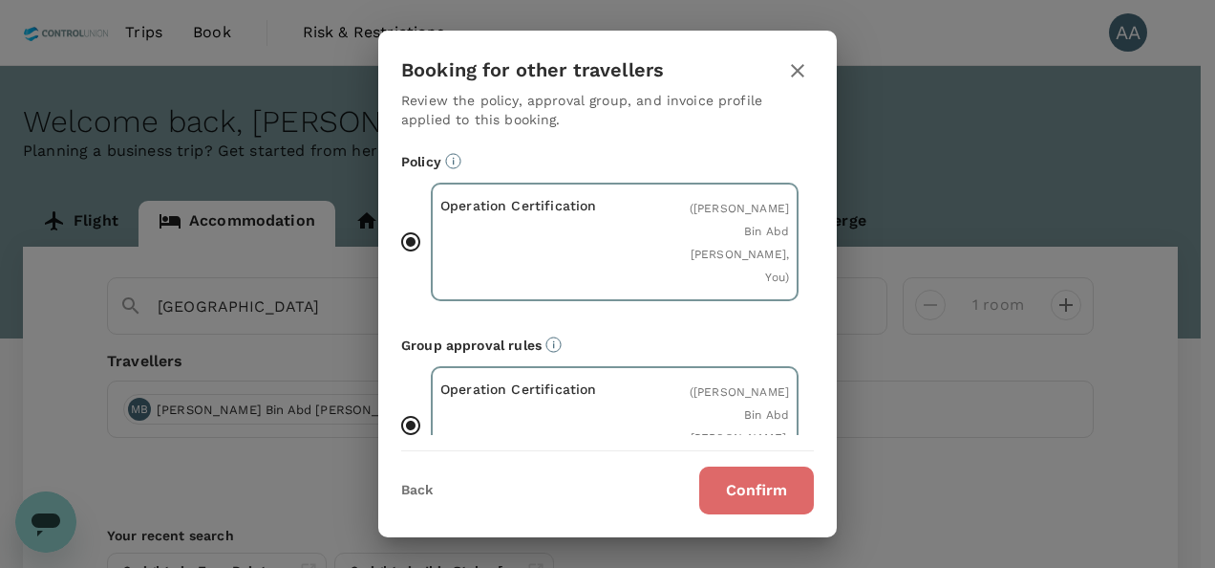
click at [807, 513] on button "Confirm" at bounding box center [756, 490] width 115 height 48
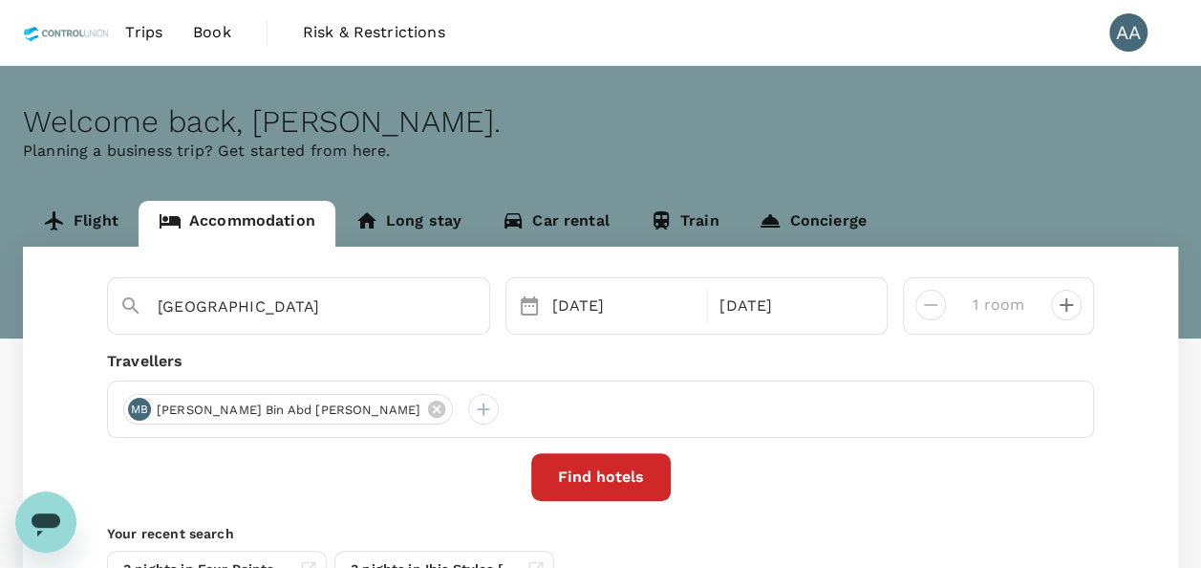
click at [789, 483] on div "Find hotels" at bounding box center [600, 477] width 987 height 48
click at [638, 468] on button "Find hotels" at bounding box center [600, 477] width 139 height 48
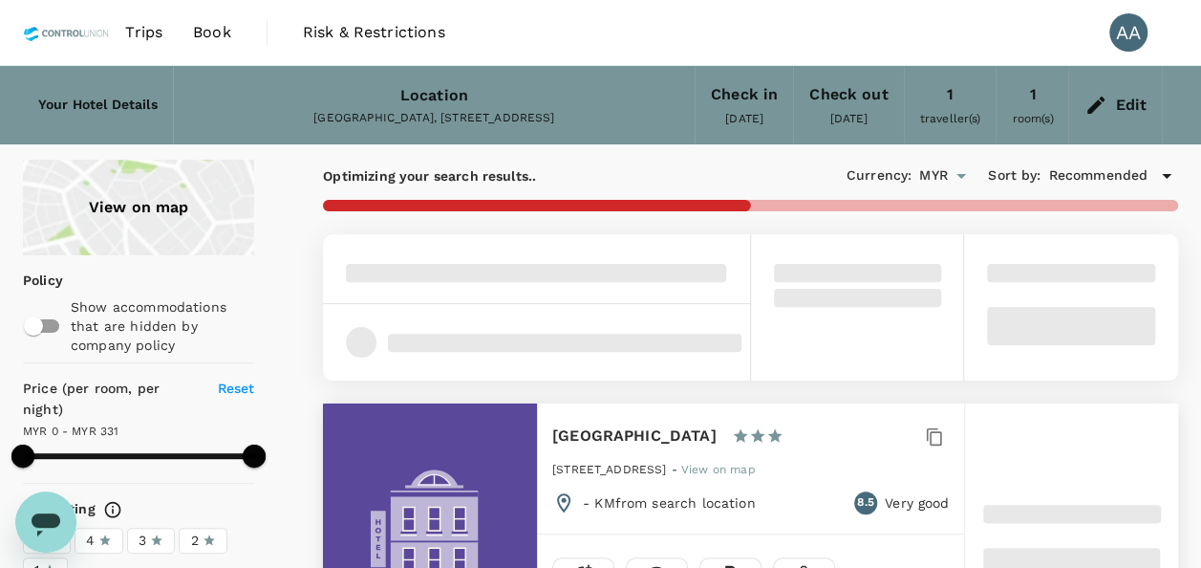
type input "331"
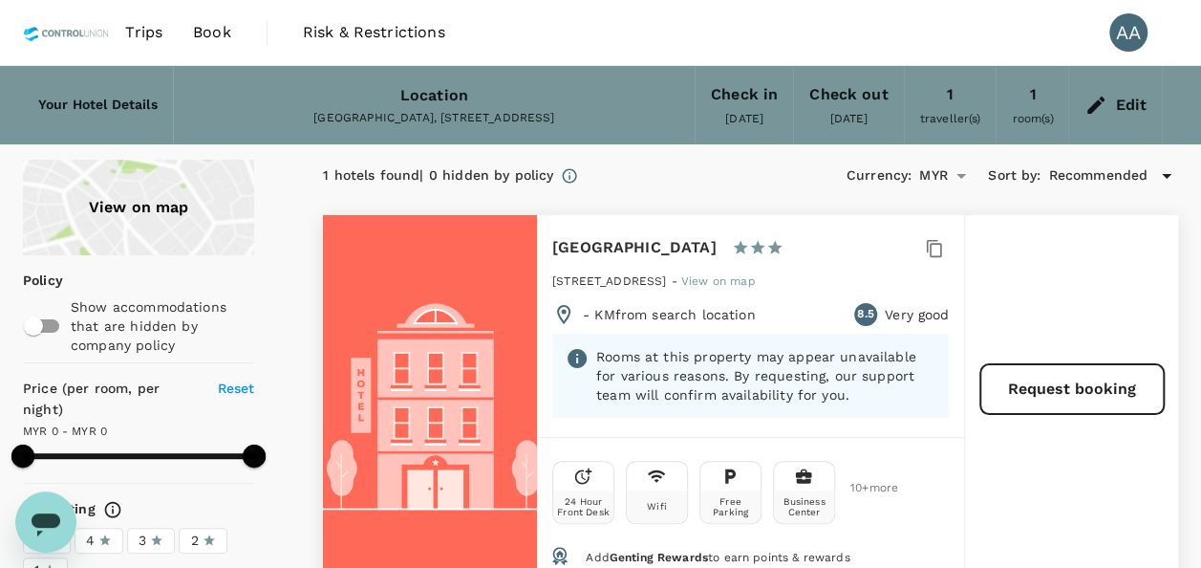
drag, startPoint x: 39, startPoint y: 521, endPoint x: 54, endPoint y: 1011, distance: 490.4
click at [39, 520] on icon "Open messaging window" at bounding box center [46, 524] width 29 height 23
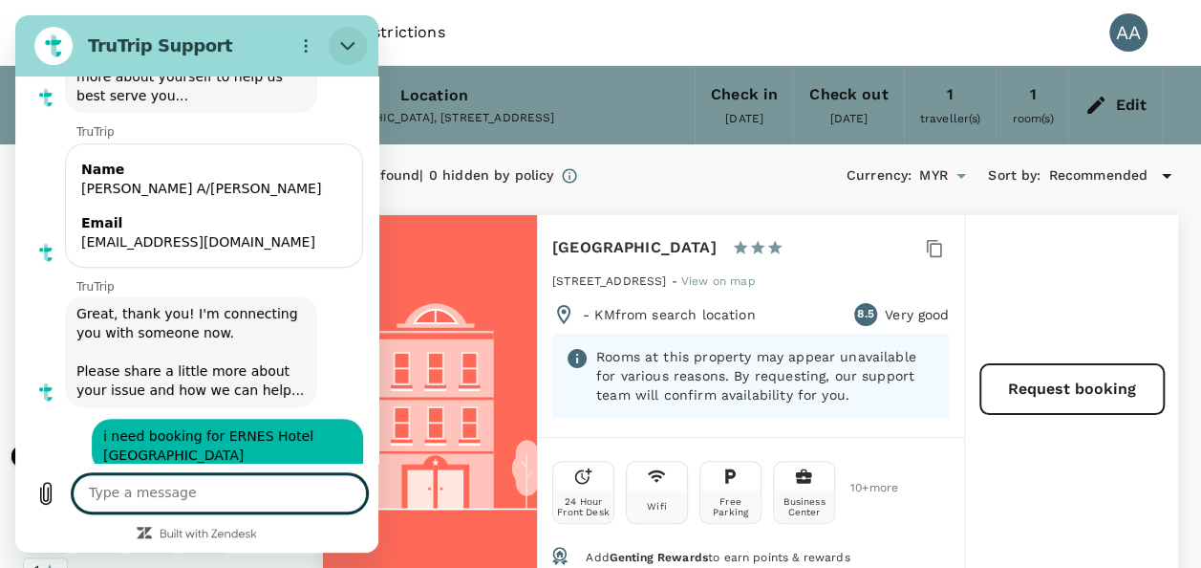
click at [352, 42] on icon "Close" at bounding box center [347, 45] width 15 height 15
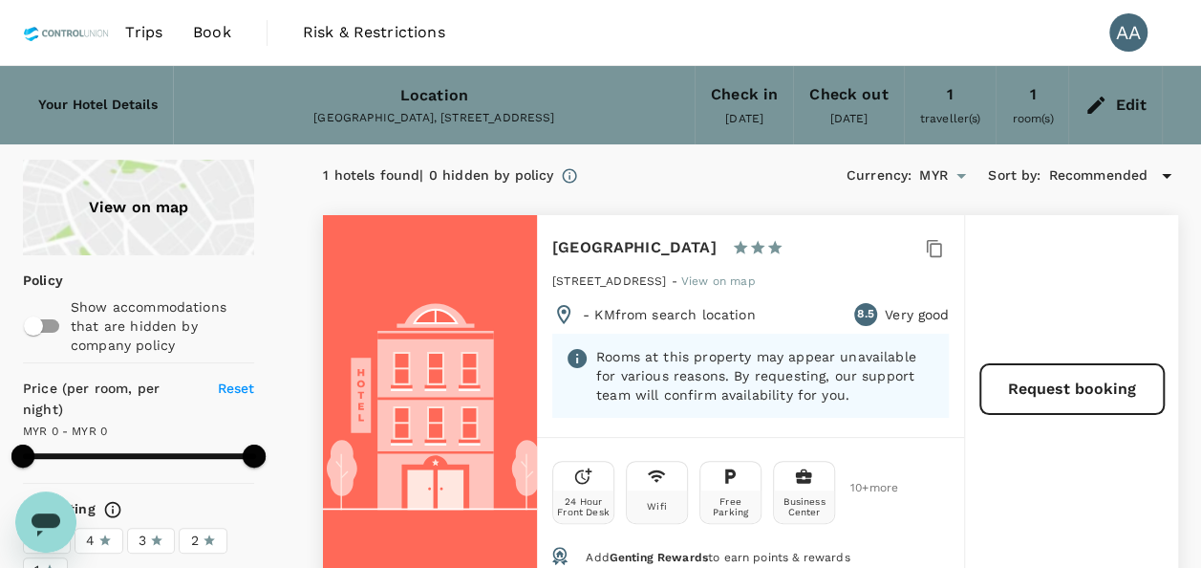
scroll to position [7514, 0]
click at [1118, 97] on div "Edit" at bounding box center [1131, 105] width 32 height 27
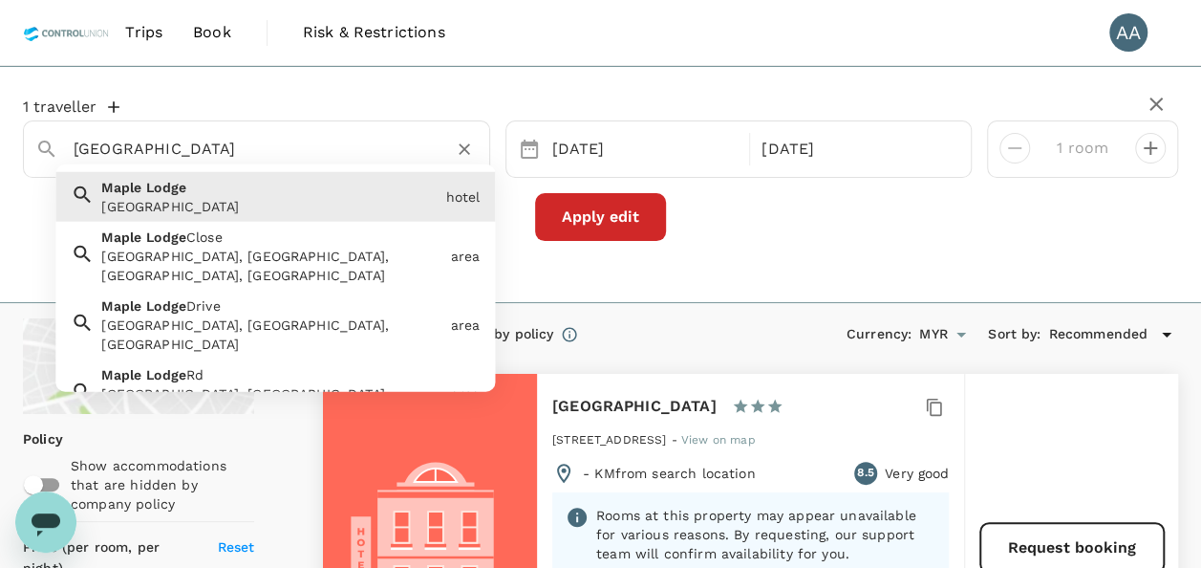
drag, startPoint x: 189, startPoint y: 154, endPoint x: 0, endPoint y: 151, distance: 189.2
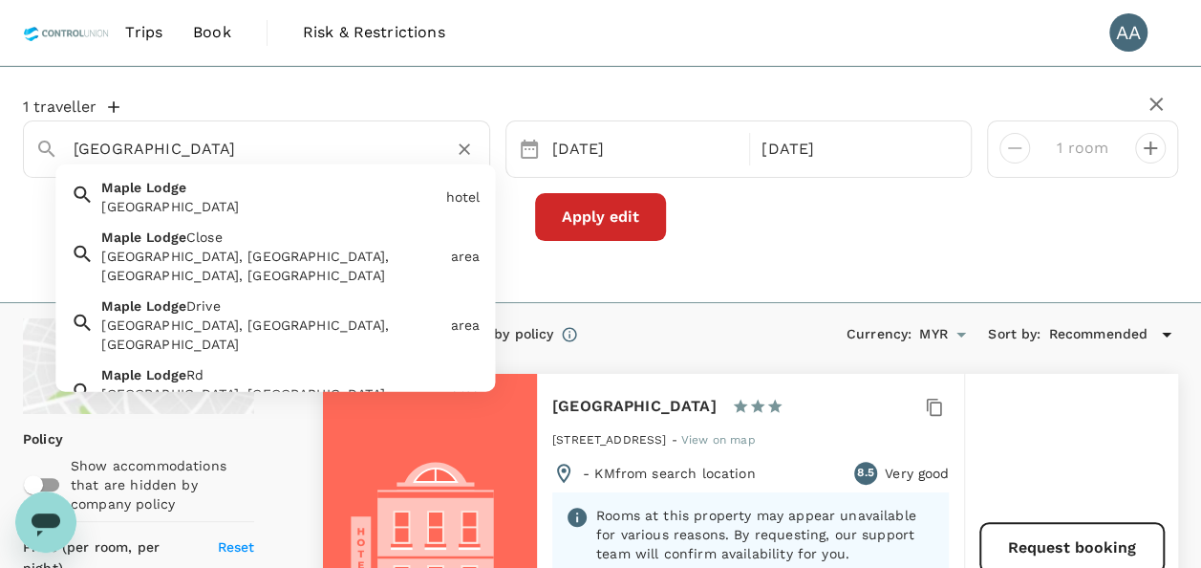
type textarea "x"
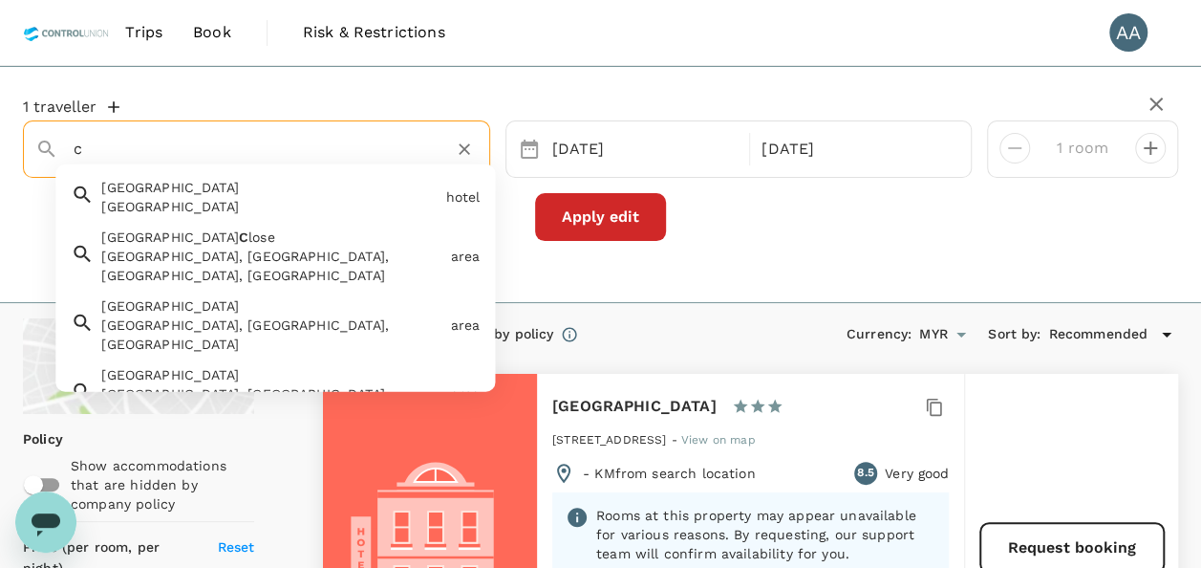
type textarea "x"
type input "cy"
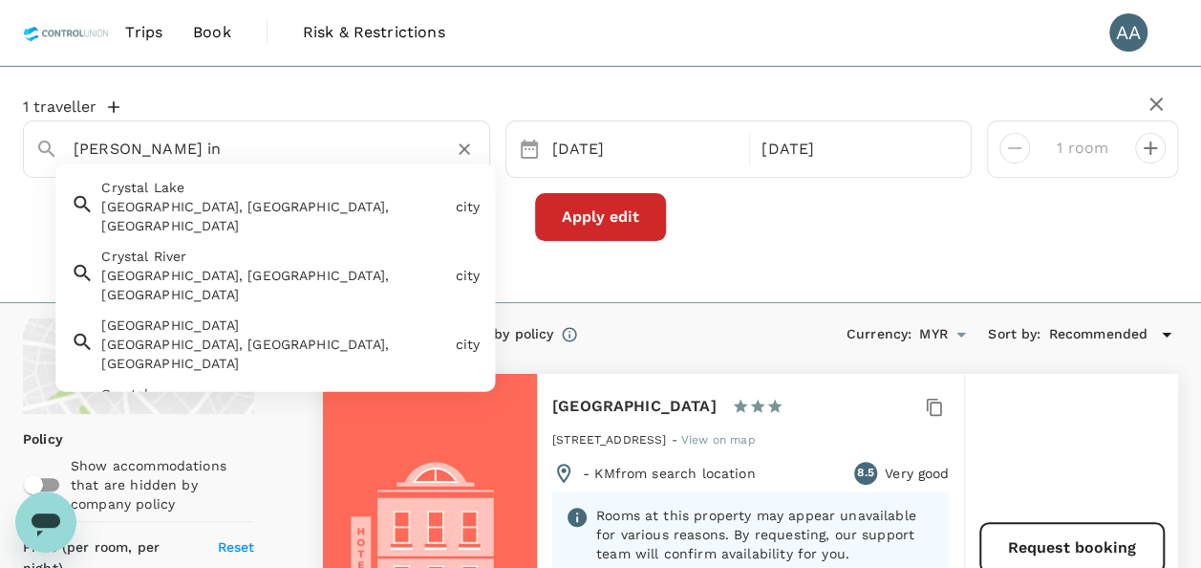
type input "cyrstal inn"
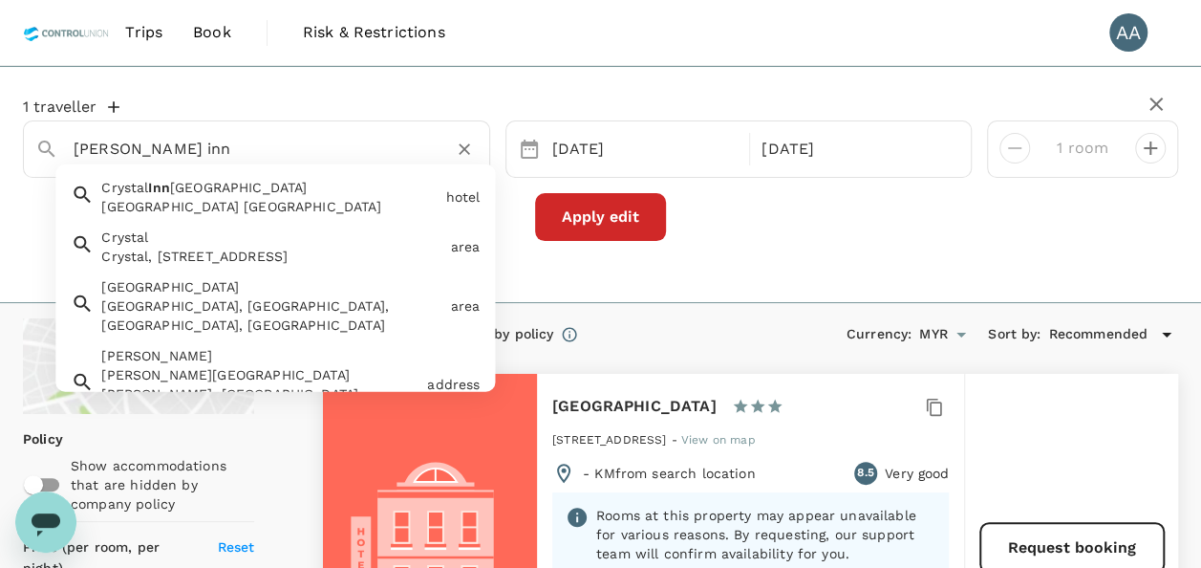
type textarea "x"
type input "[GEOGRAPHIC_DATA]"
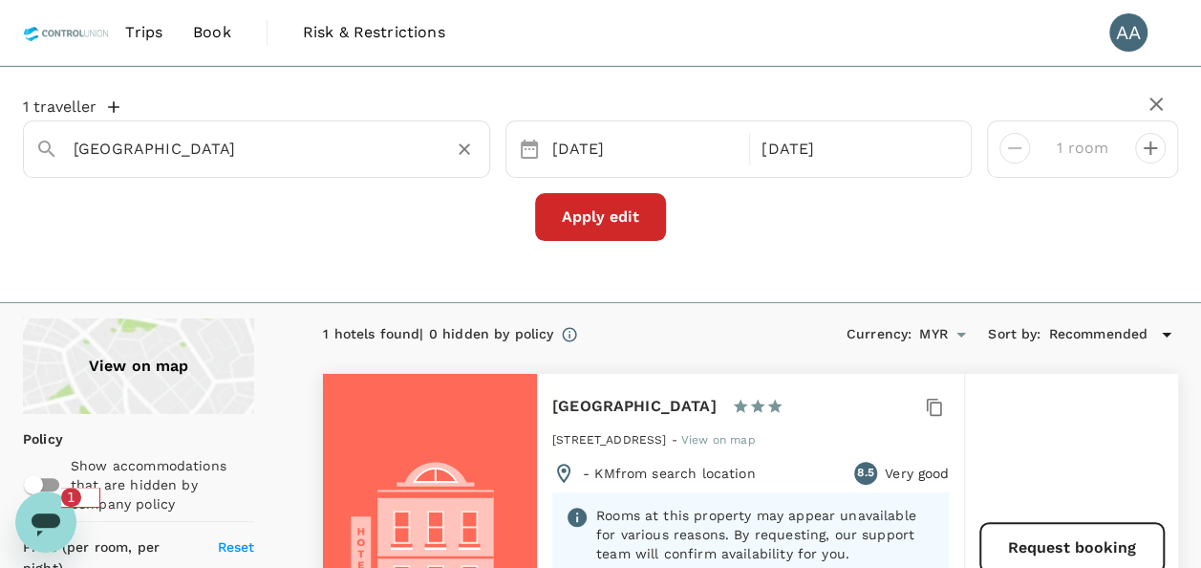
type textarea "x"
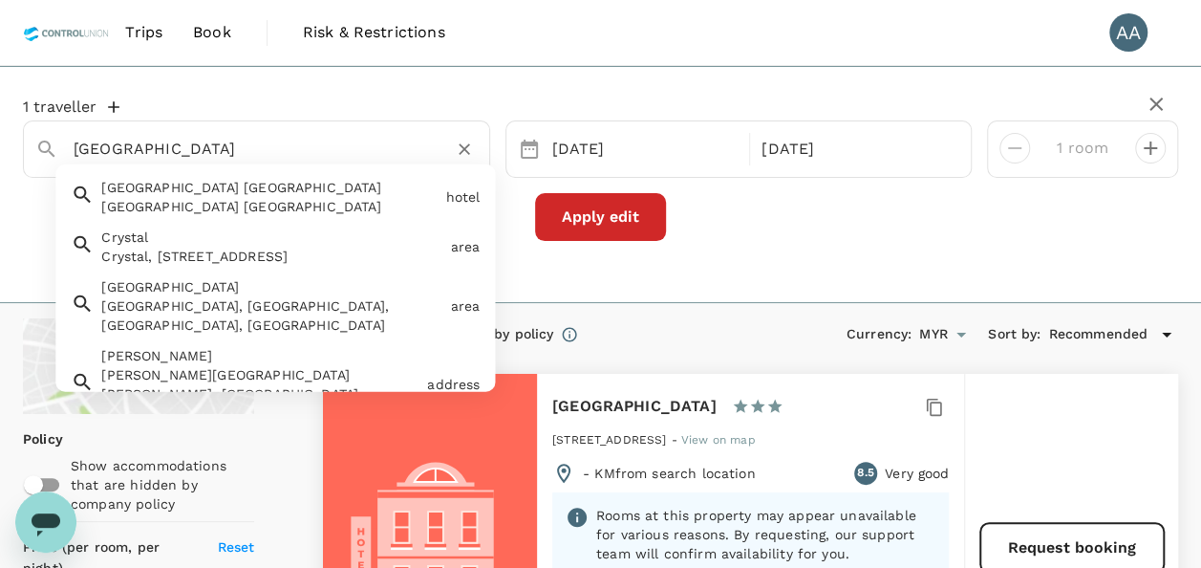
drag, startPoint x: 54, startPoint y: 144, endPoint x: -4, endPoint y: 144, distance: 57.3
paste input "Crystal Inn"
click at [237, 191] on span "Hotel And Suites Salt Lake City" at bounding box center [245, 187] width 138 height 15
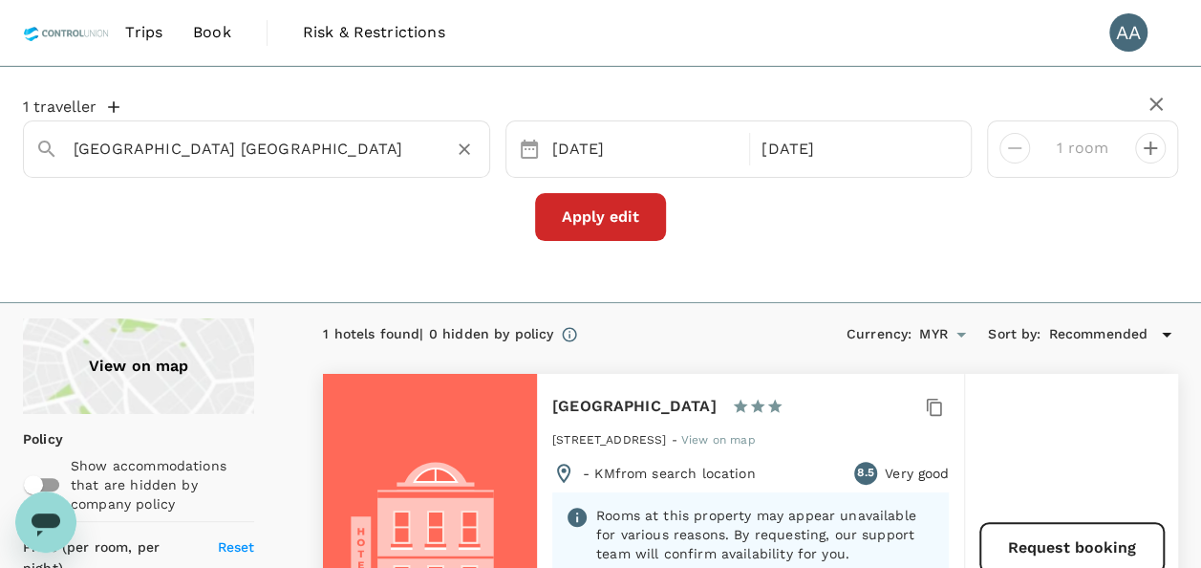
type input "Crystal Inn Hotel And Suites Salt Lake City"
click at [588, 212] on button "Apply edit" at bounding box center [600, 217] width 131 height 48
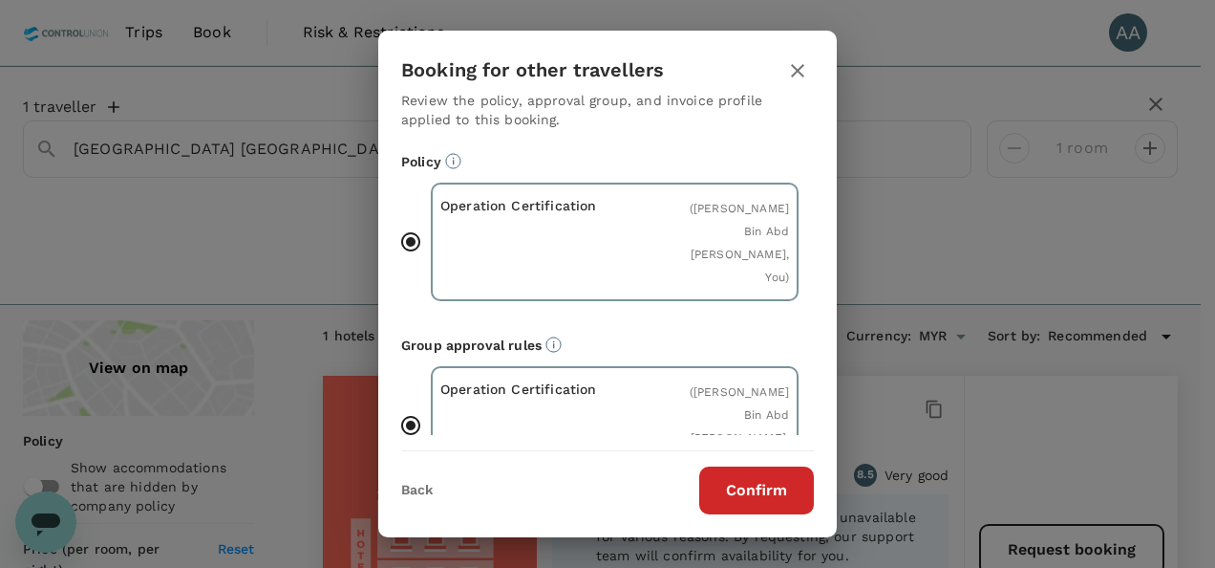
click at [774, 462] on div "Back Confirm" at bounding box center [607, 482] width 459 height 63
click at [776, 465] on div "Back Confirm" at bounding box center [607, 482] width 459 height 63
click at [782, 481] on button "Confirm" at bounding box center [756, 490] width 115 height 48
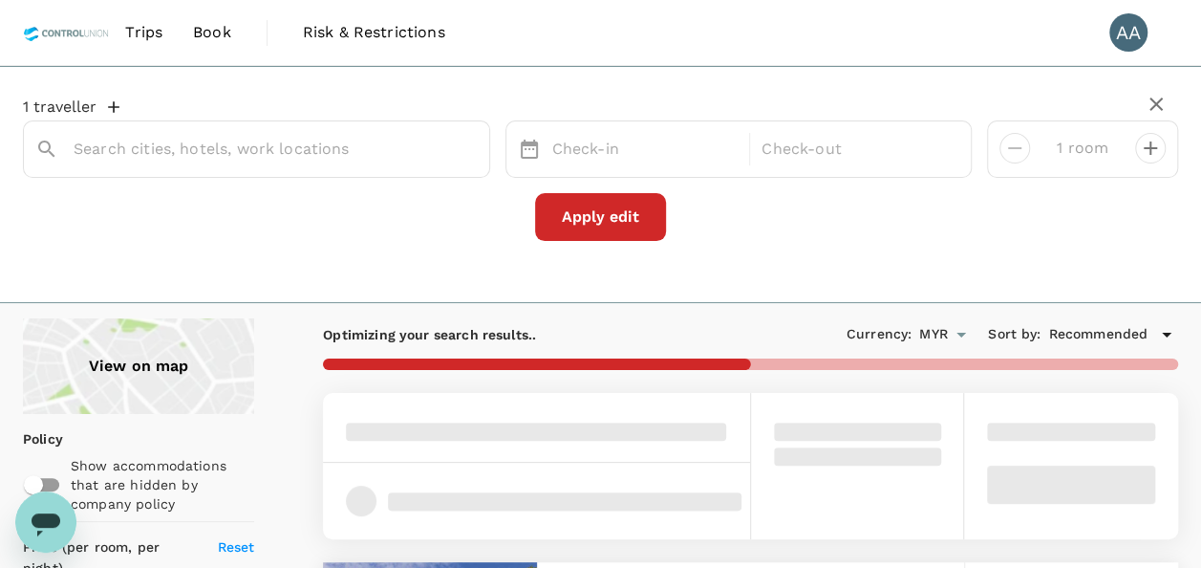
type input "Crystal Inn Hotel And Suites Salt Lake City"
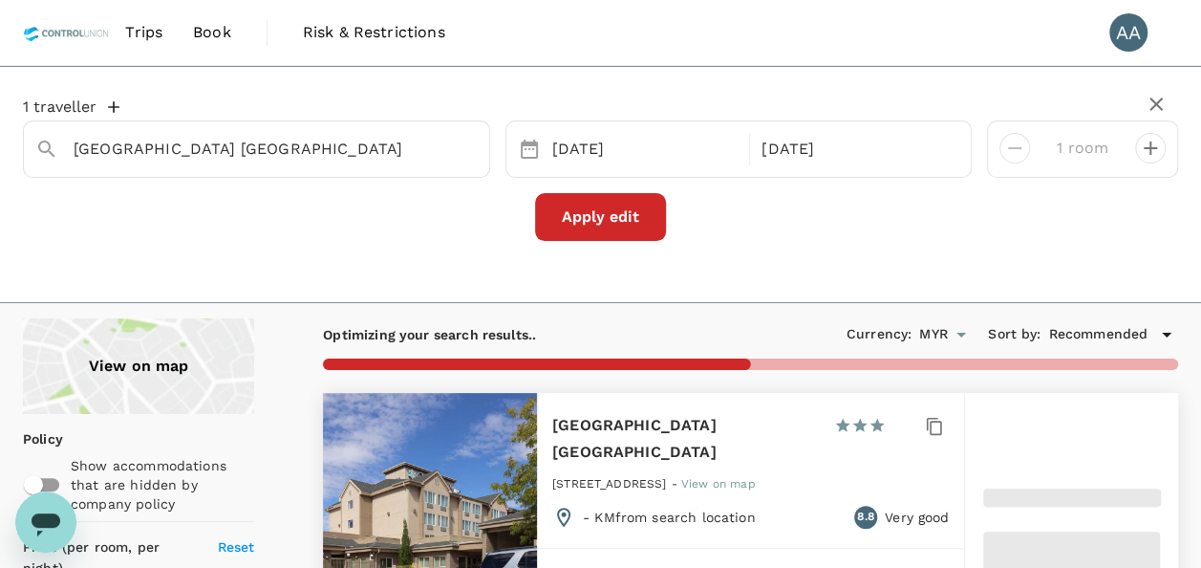
type textarea "x"
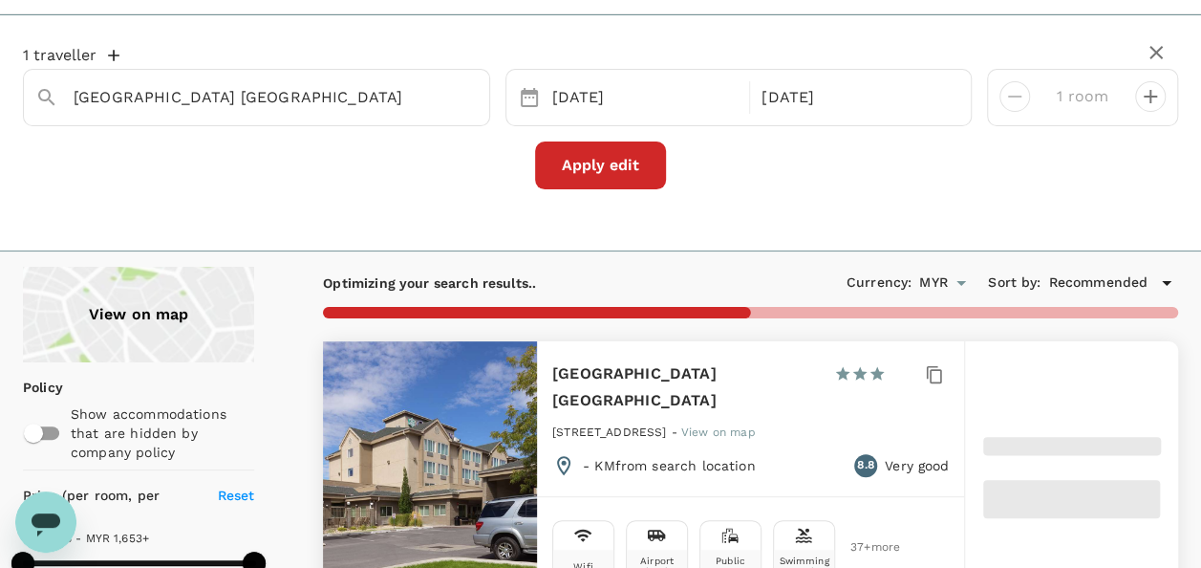
scroll to position [191, 0]
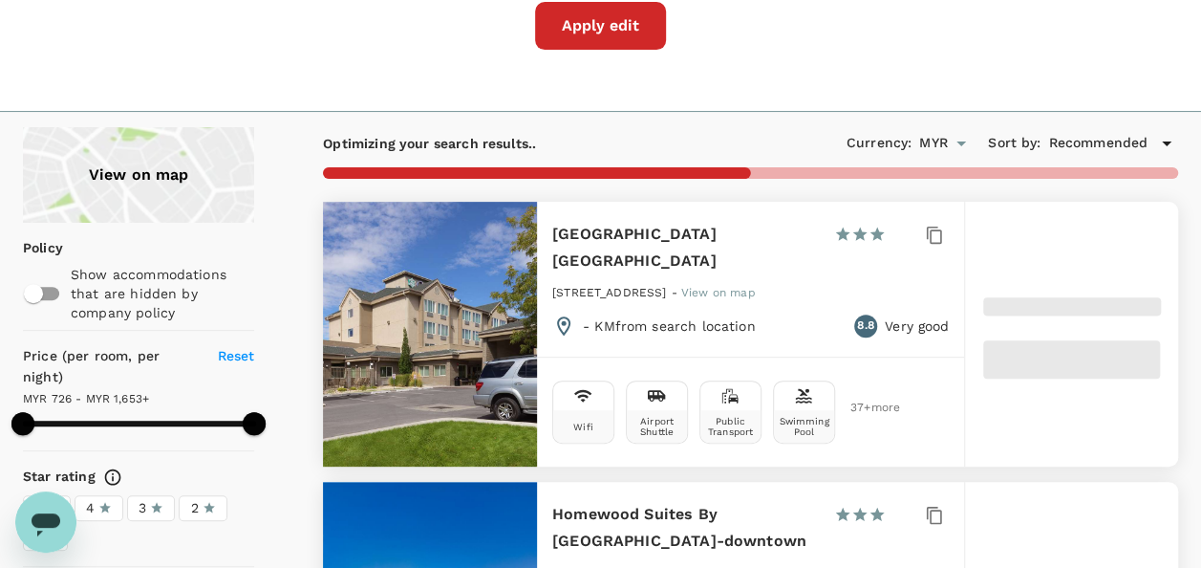
click at [621, 33] on button "Apply edit" at bounding box center [600, 26] width 131 height 48
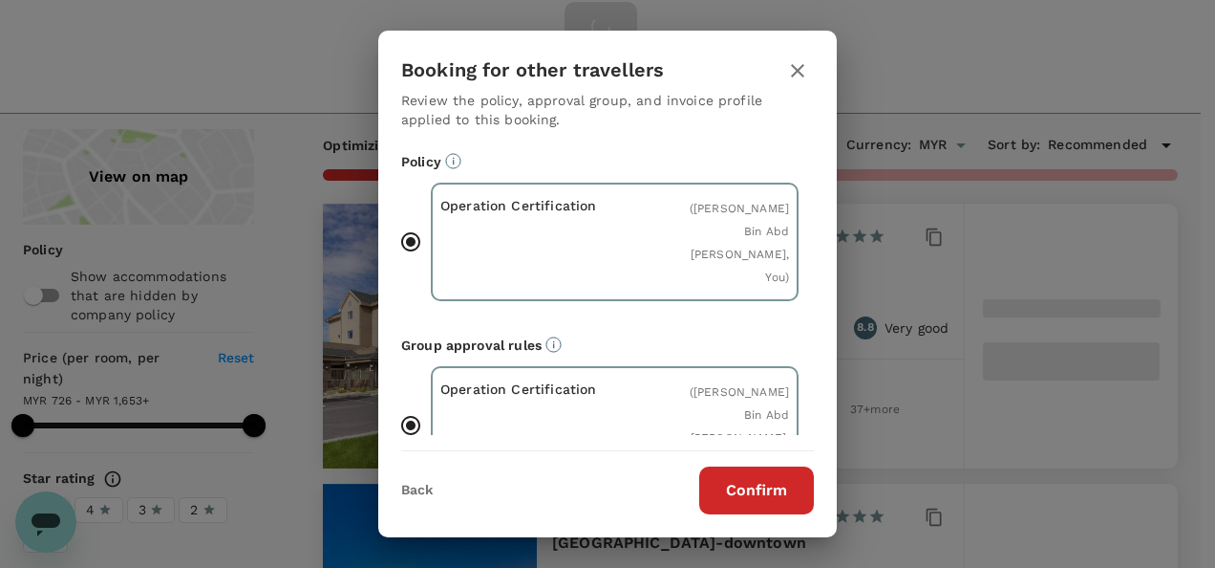
click at [799, 69] on icon "button" at bounding box center [797, 70] width 13 height 13
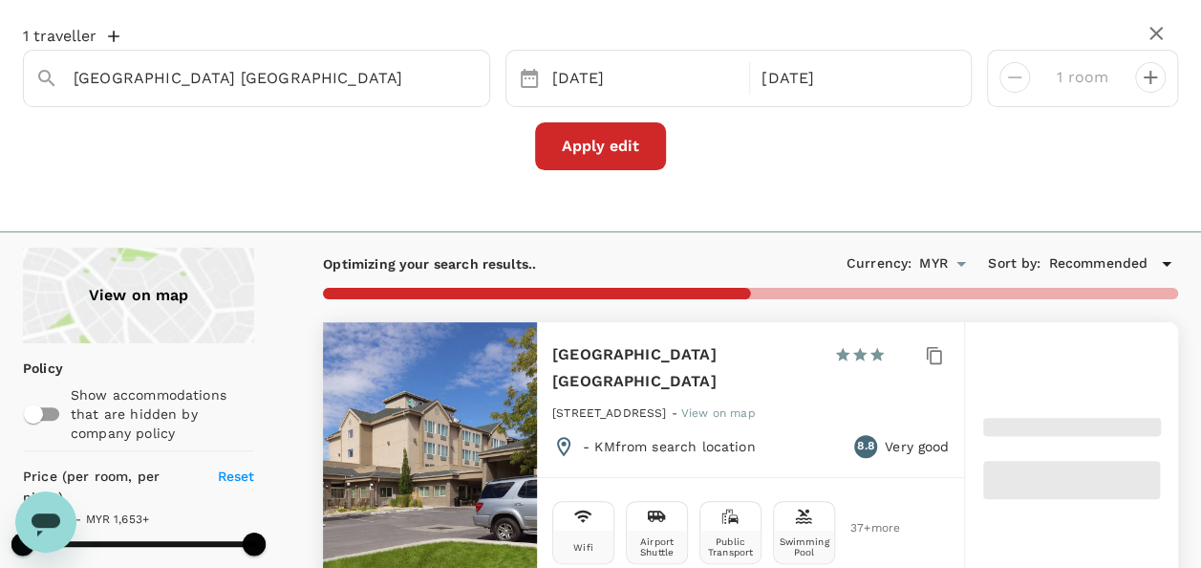
scroll to position [0, 0]
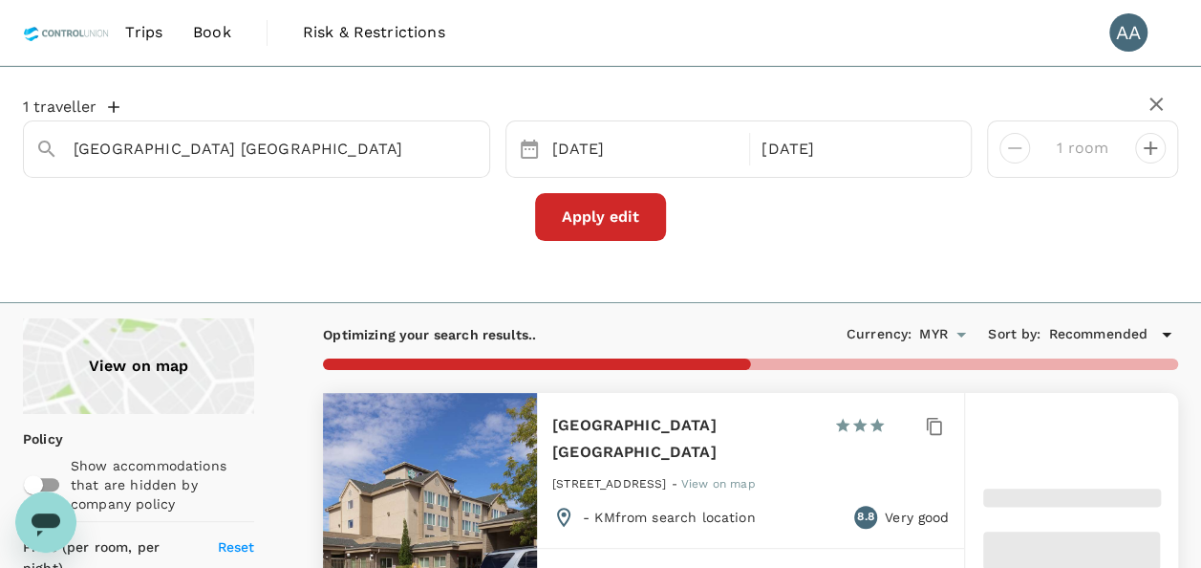
type input "1653.13"
click at [433, 147] on div "Crystal Inn Hotel And Suites Salt Lake City" at bounding box center [276, 149] width 404 height 31
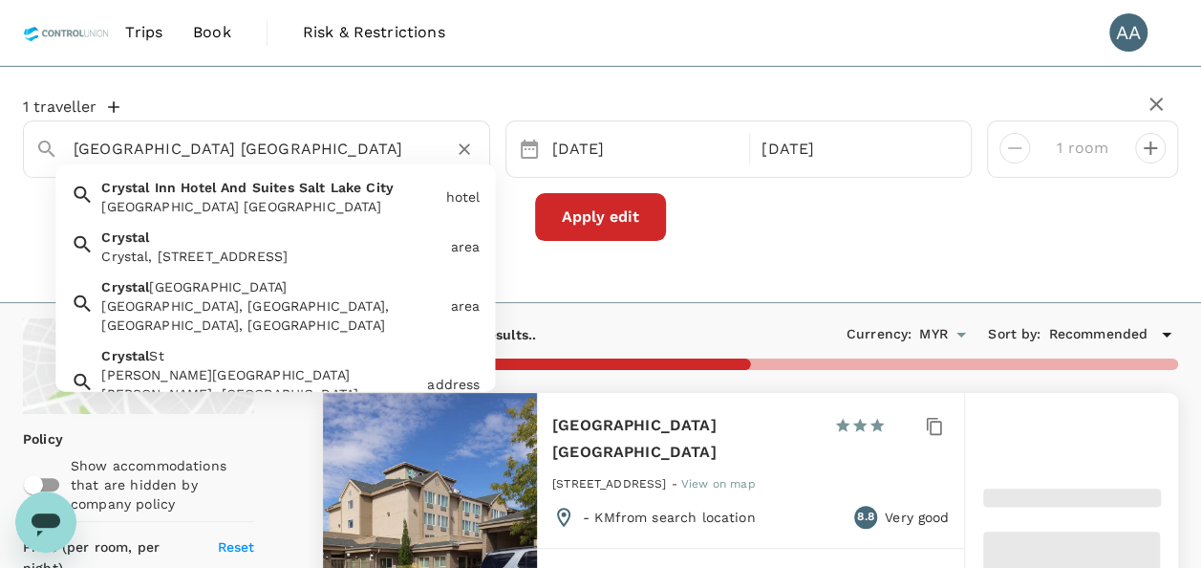
drag, startPoint x: 342, startPoint y: 149, endPoint x: 12, endPoint y: 159, distance: 329.8
click at [12, 159] on div "1 traveller Crystal Inn Hotel And Suites Salt Lake City Crystal Inn Hotel And S…" at bounding box center [600, 169] width 1201 height 174
click at [216, 149] on input "Crystal Inn Hotel And Suites Salt Lake City" at bounding box center [249, 149] width 351 height 30
type input "726"
type input "1653"
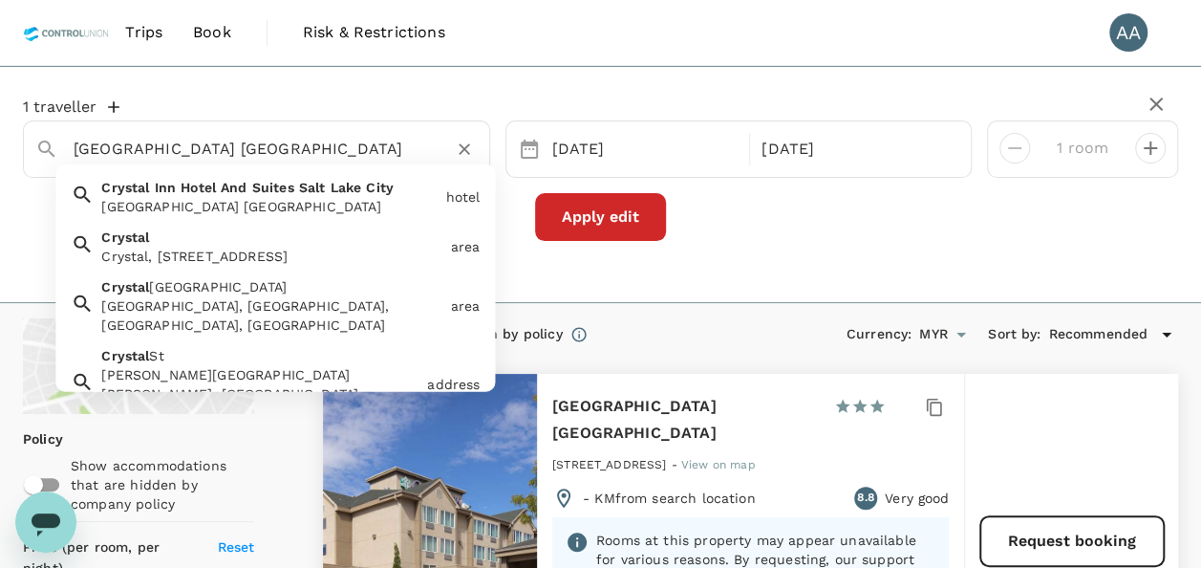
drag, startPoint x: 161, startPoint y: 146, endPoint x: 2025, endPoint y: 219, distance: 1865.5
type input "0"
type input "1653"
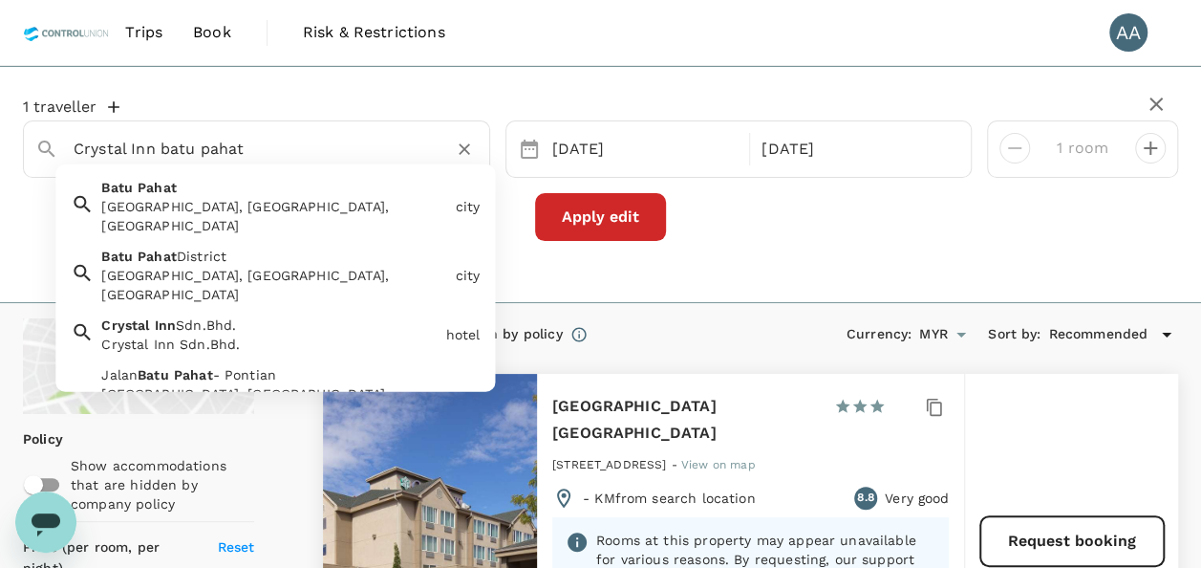
click at [204, 334] on div "Crystal Inn Sdn.Bhd." at bounding box center [269, 343] width 336 height 19
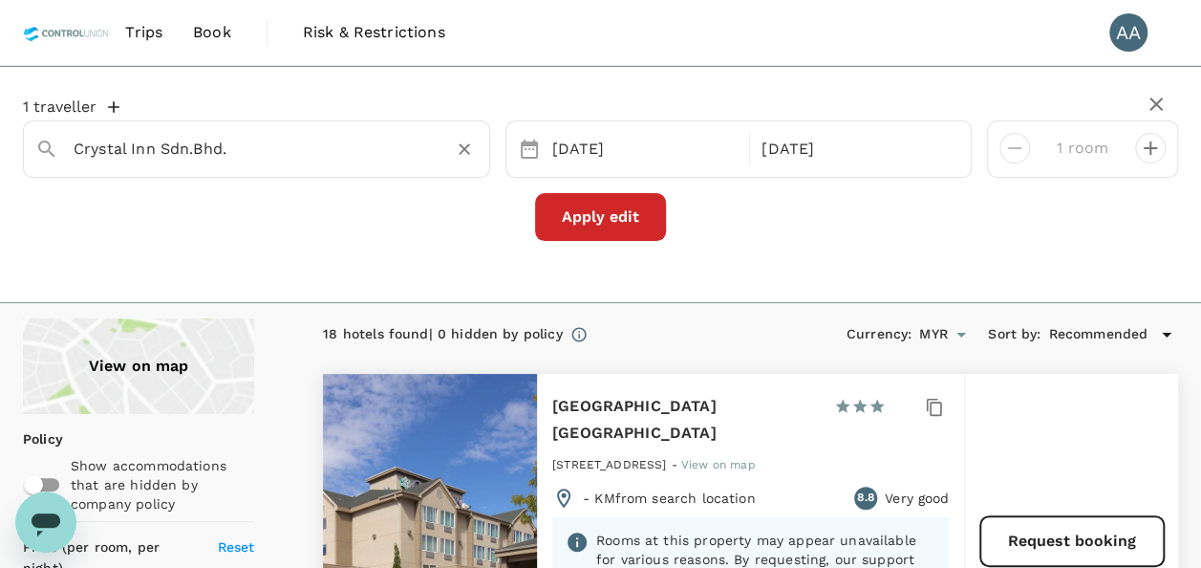
type input "Crystal Inn Sdn.Bhd."
click at [578, 201] on button "Apply edit" at bounding box center [600, 217] width 131 height 48
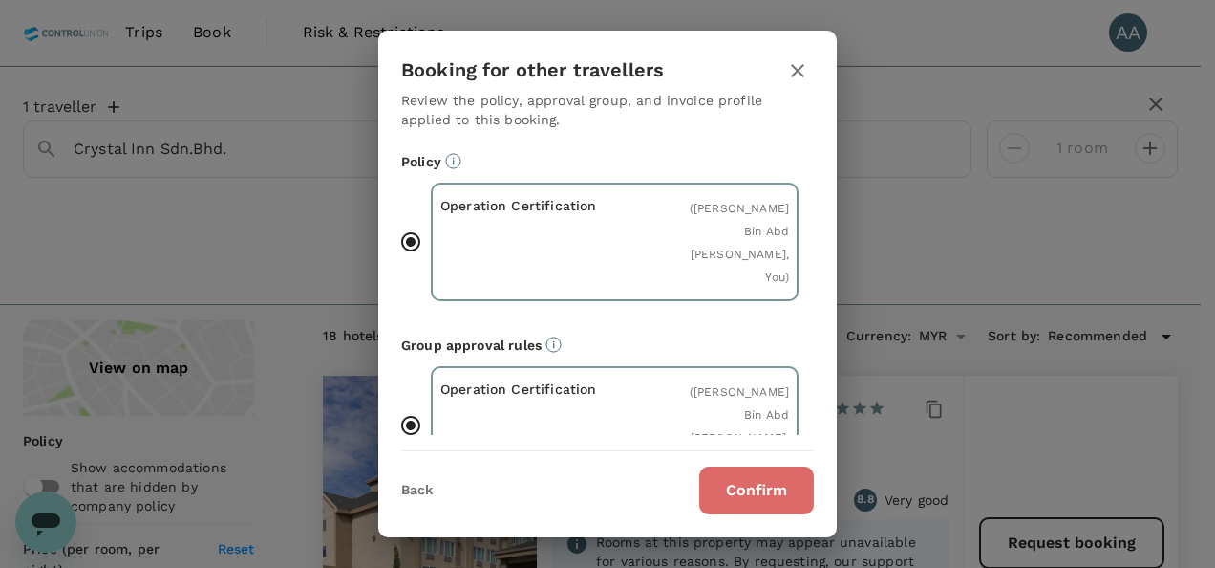
click at [797, 497] on button "Confirm" at bounding box center [756, 490] width 115 height 48
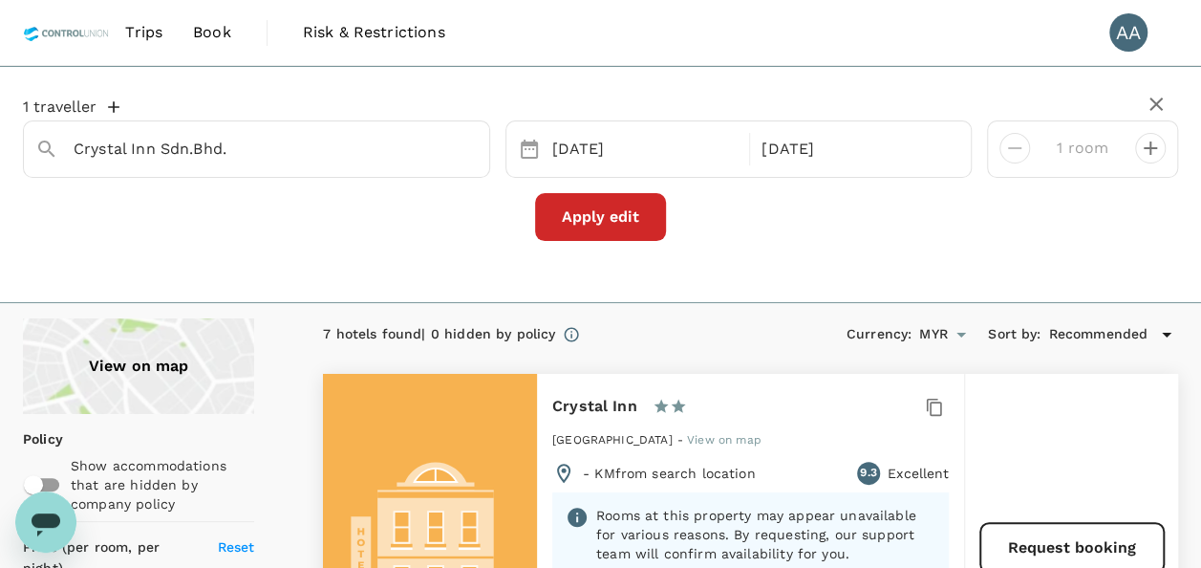
type input "216.36"
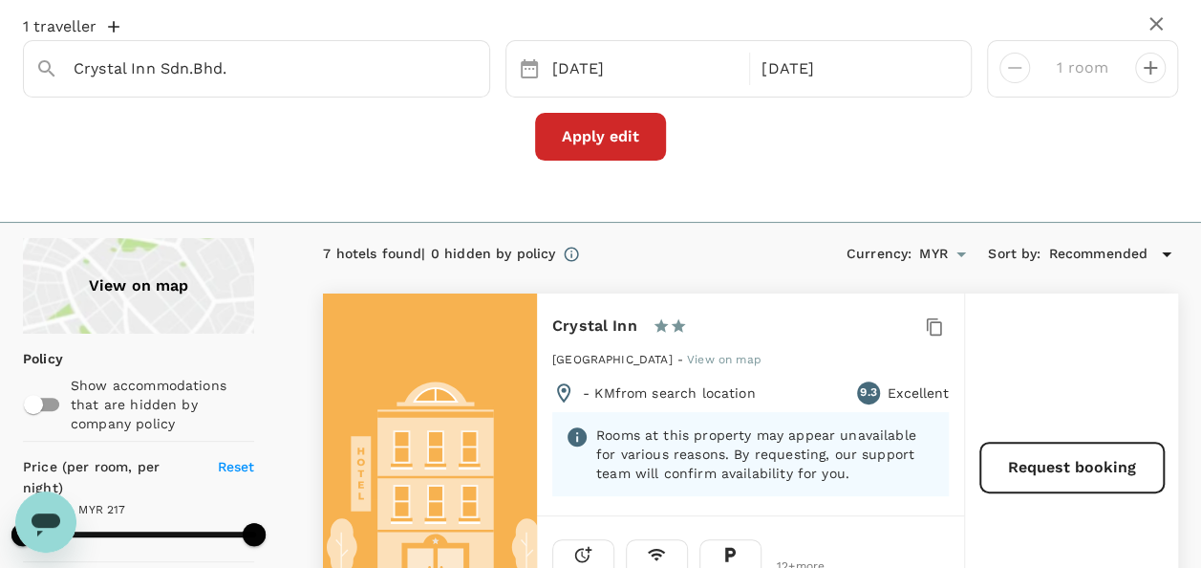
scroll to position [191, 0]
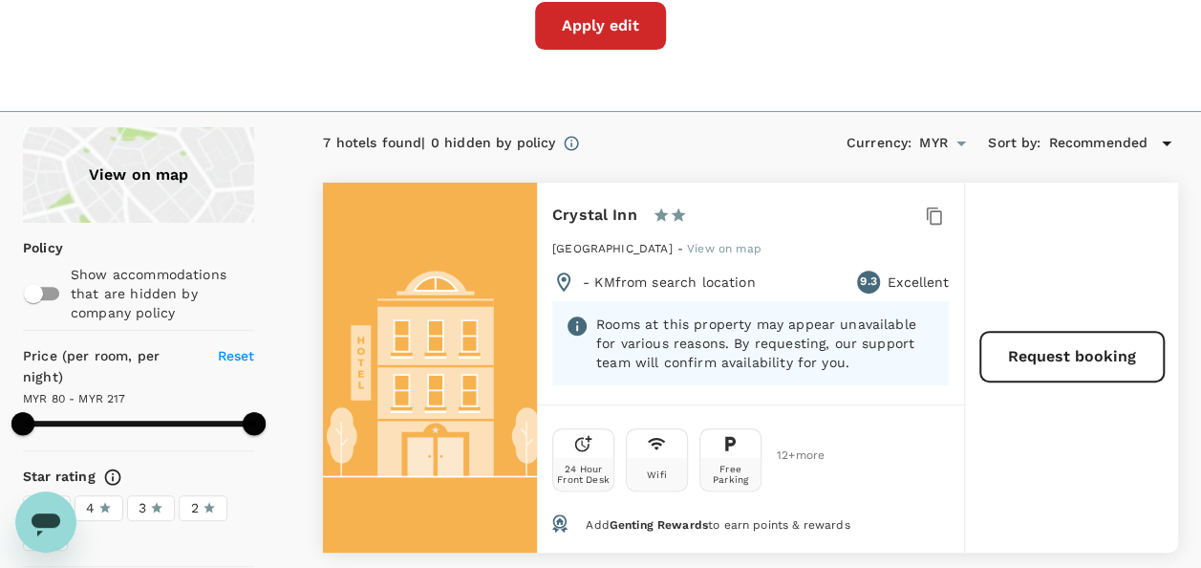
click at [550, 212] on div "Crystal Inn 1 Star 2 Stars 3 Stars 4 Stars 5 Stars No36 Jalan Zabedah Batu Paha…" at bounding box center [750, 293] width 427 height 222
drag, startPoint x: 558, startPoint y: 210, endPoint x: 633, endPoint y: 225, distance: 75.9
click at [633, 225] on h6 "Crystal Inn" at bounding box center [594, 215] width 85 height 27
copy h6 "Crystal Inn"
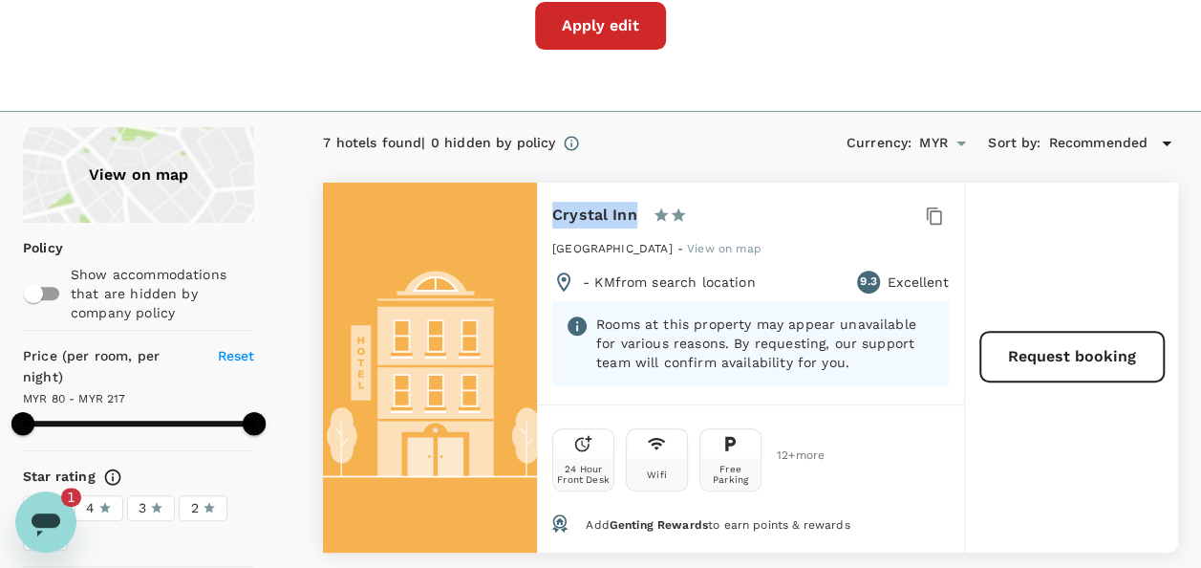
drag, startPoint x: 550, startPoint y: 248, endPoint x: 837, endPoint y: 258, distance: 286.8
click at [837, 258] on div "Crystal Inn 1 Star 2 Stars 3 Stars 4 Stars 5 Stars No36 Jalan Zabedah Batu Paha…" at bounding box center [750, 293] width 427 height 222
click at [673, 247] on span "No36 Jalan Zabedah Batu Pahat Johor, Batu Pahat" at bounding box center [612, 248] width 120 height 13
click at [843, 252] on div "No36 Jalan Zabedah Batu Pahat Johor, Batu Pahat - View on map" at bounding box center [750, 254] width 397 height 32
copy span "No36 Jalan Zabedah Batu Pahat Johor, Batu Pahat"
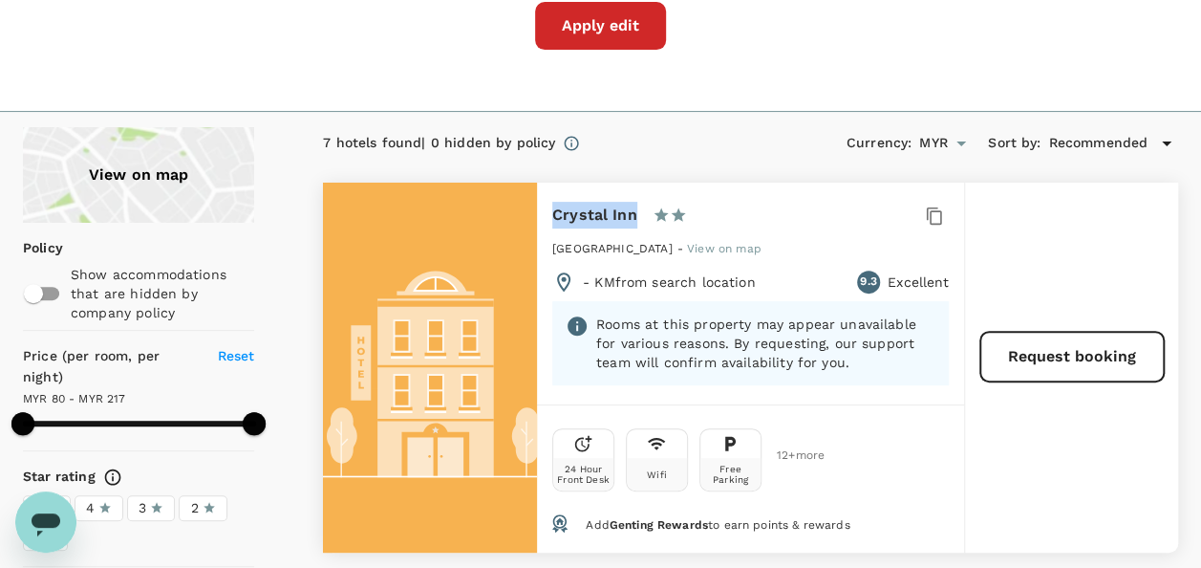
type textarea "x"
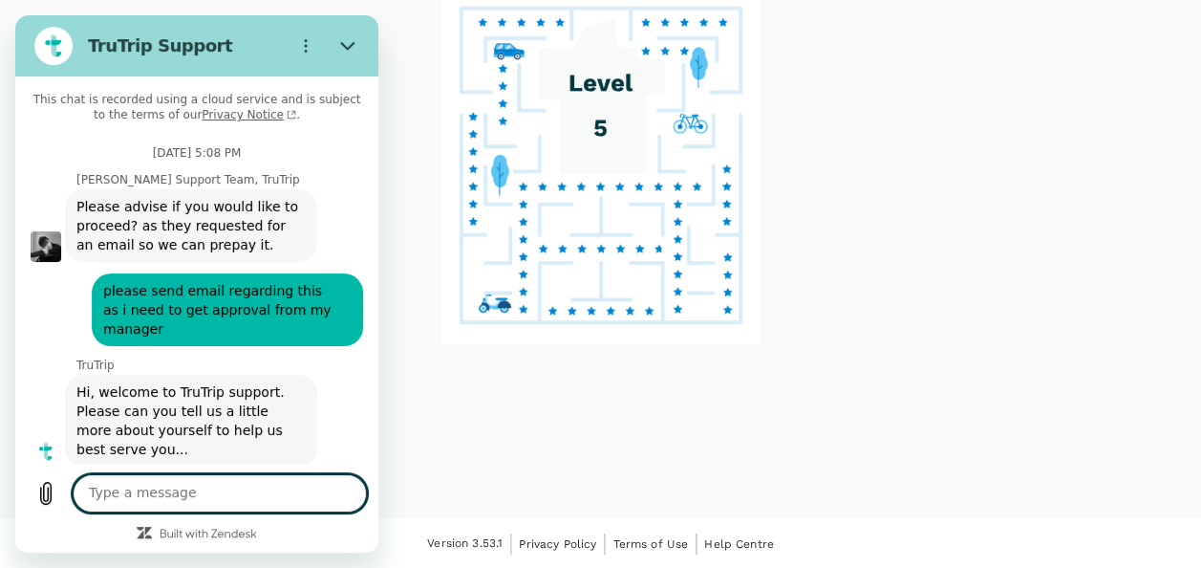
scroll to position [7669, 0]
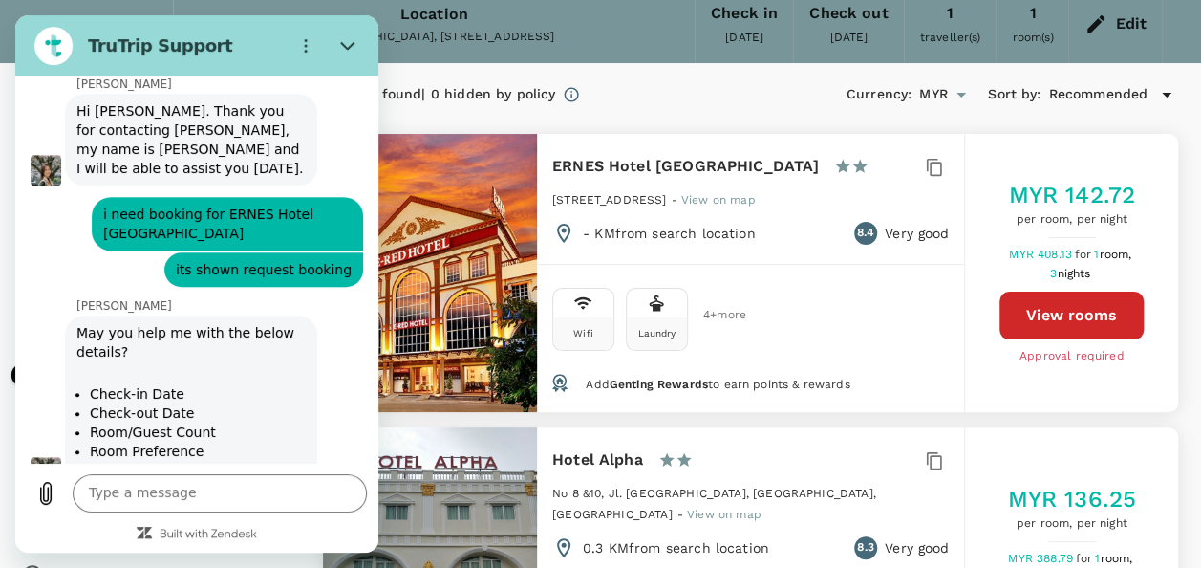
click at [868, 321] on div "Wifi Laundry 4 + more" at bounding box center [750, 315] width 397 height 71
click at [333, 40] on button "Close" at bounding box center [348, 46] width 38 height 38
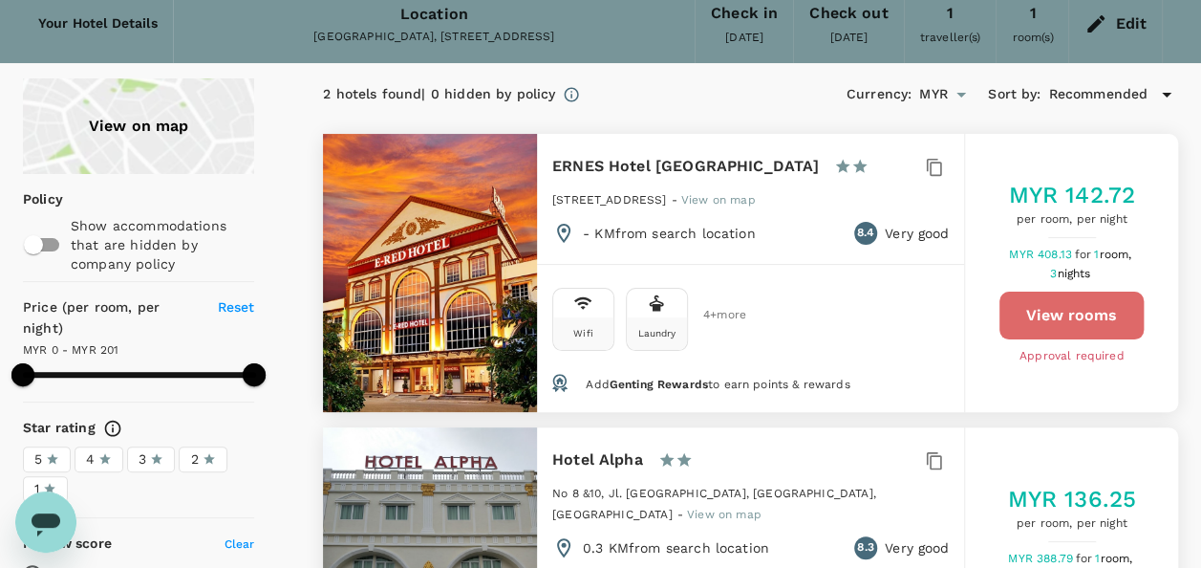
click at [1053, 309] on button "View rooms" at bounding box center [1071, 315] width 144 height 48
type input "200"
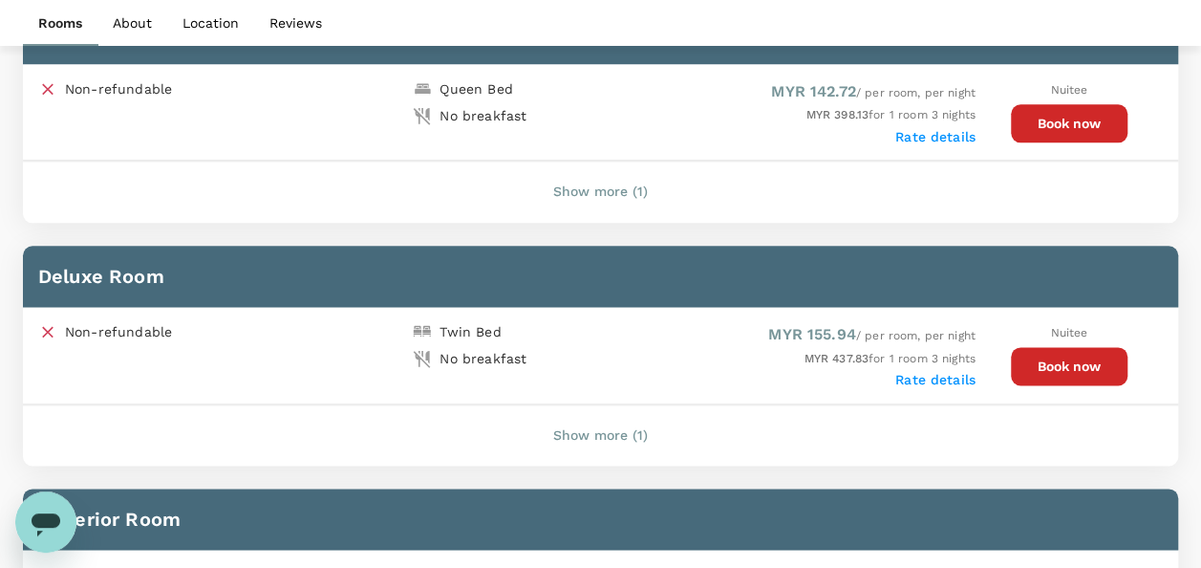
scroll to position [1043, 0]
click at [944, 142] on div "Non-refundable Queen Bed No breakfast MYR 142.72 / per room, per night MYR 398.…" at bounding box center [600, 112] width 1155 height 97
click at [944, 139] on label "Rate details" at bounding box center [935, 136] width 80 height 15
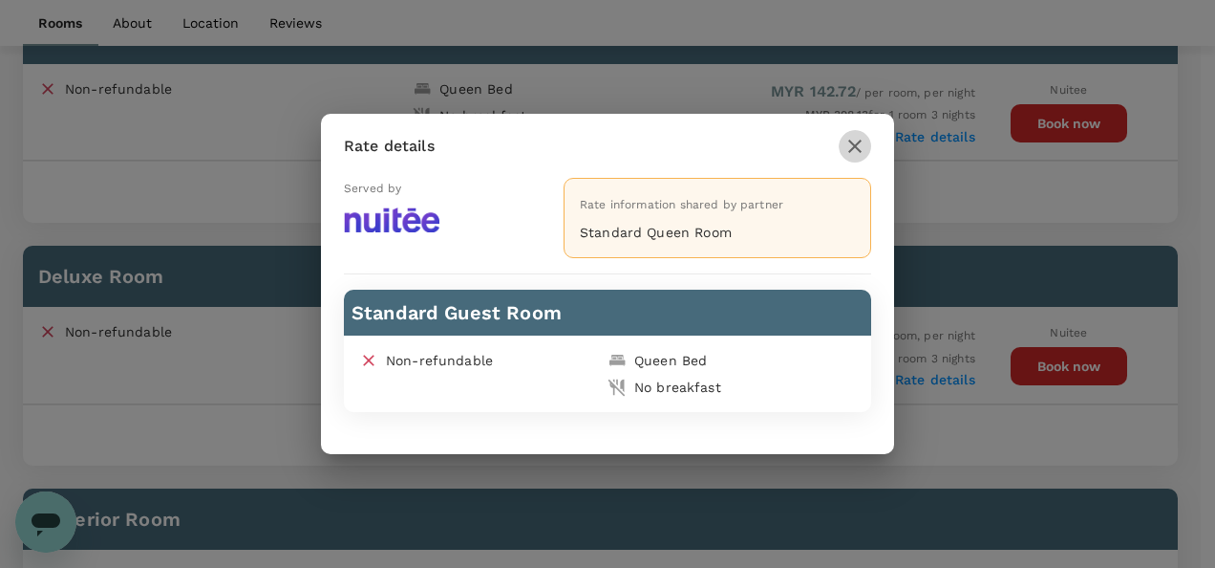
click at [864, 140] on icon "button" at bounding box center [855, 146] width 23 height 23
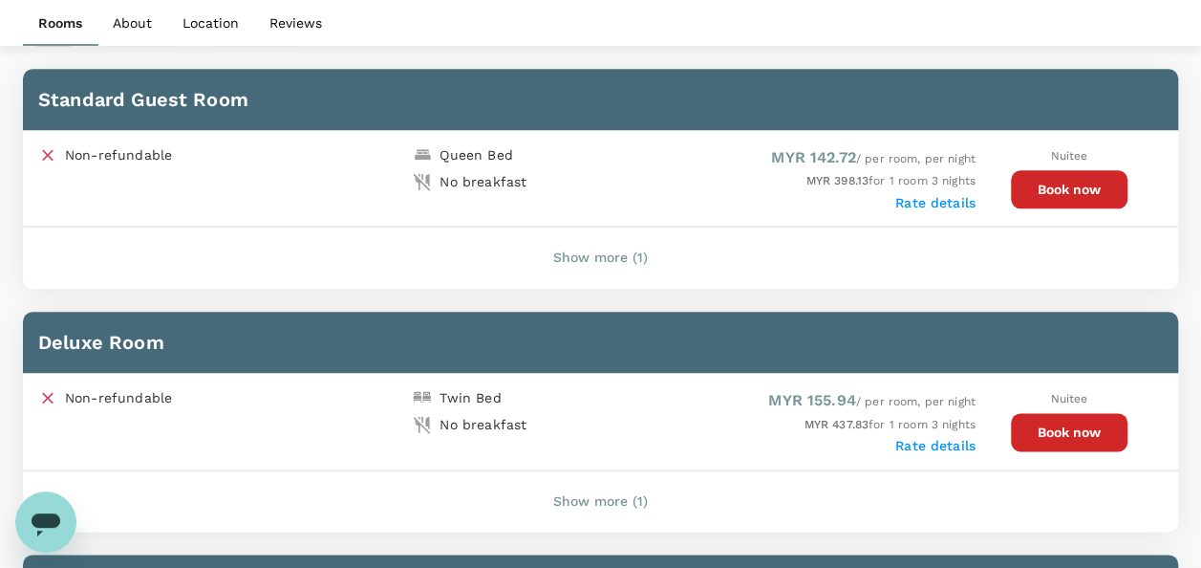
scroll to position [948, 0]
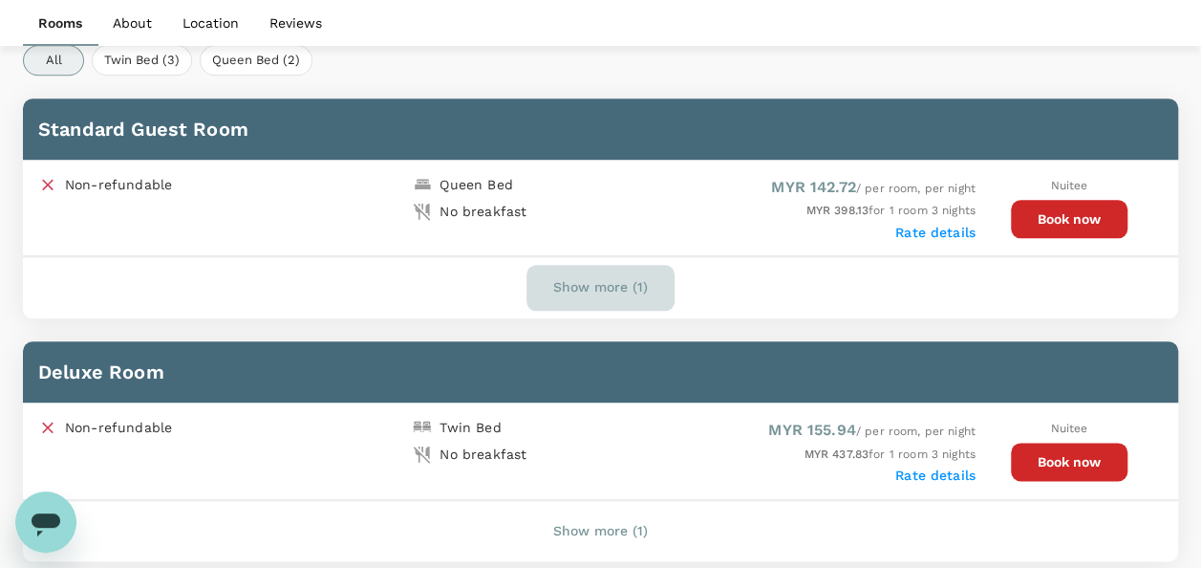
click at [602, 279] on button "Show more (1)" at bounding box center [600, 288] width 148 height 46
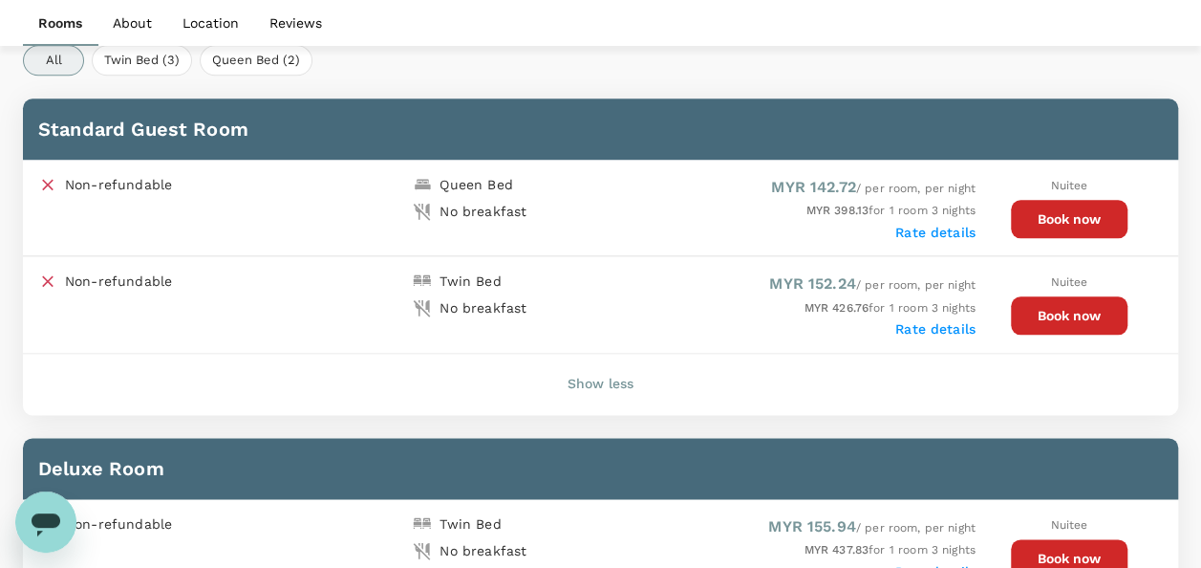
scroll to position [1139, 0]
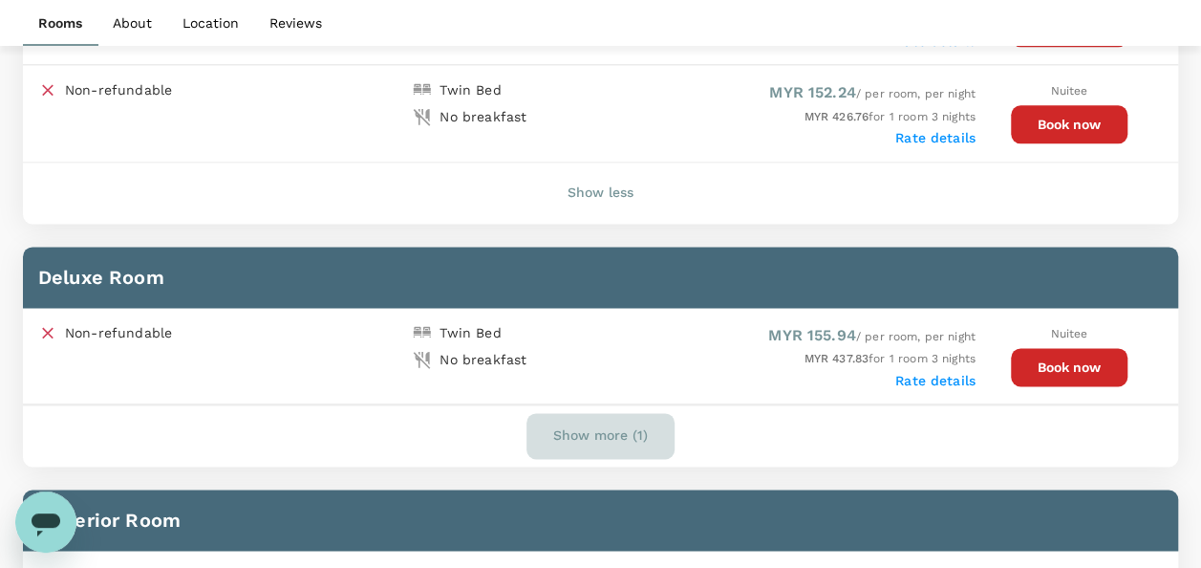
click at [583, 434] on button "Show more (1)" at bounding box center [600, 436] width 148 height 46
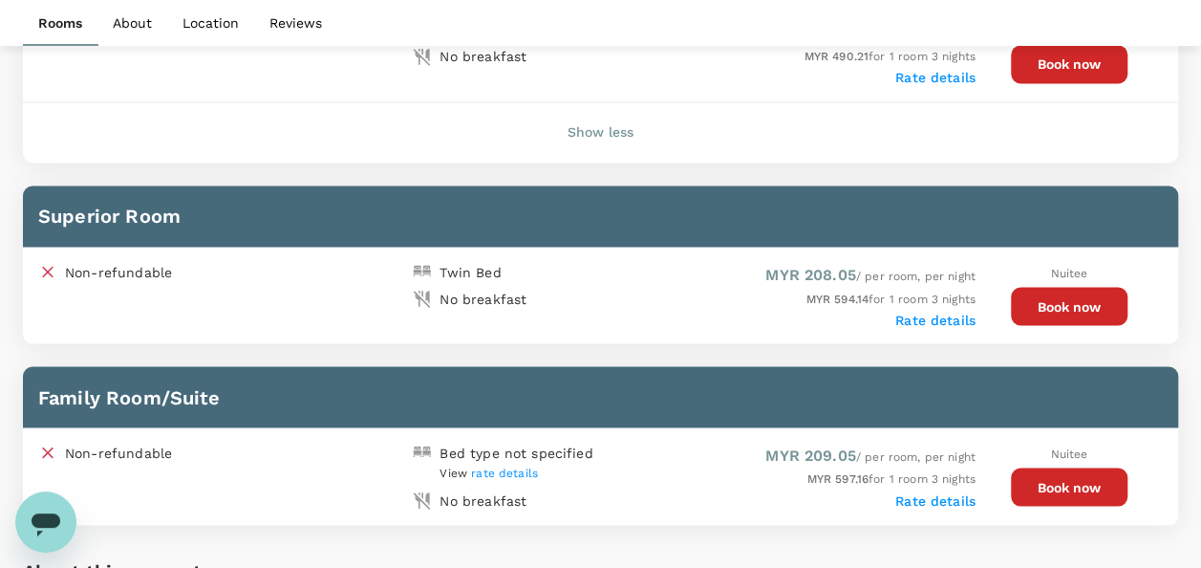
scroll to position [1330, 0]
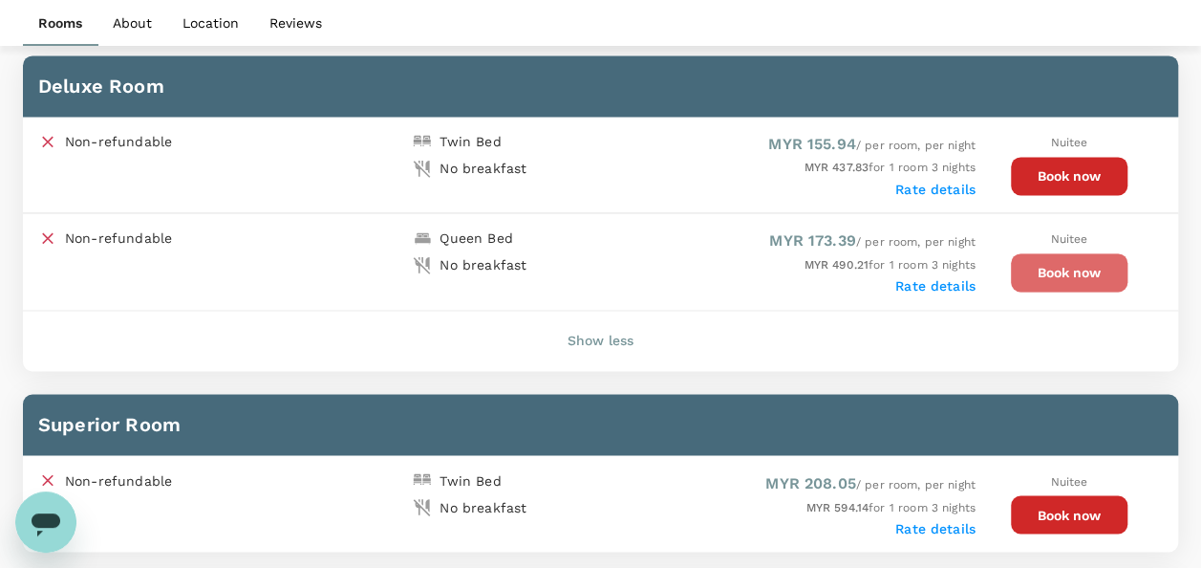
click at [1019, 264] on button "Book now" at bounding box center [1069, 272] width 117 height 38
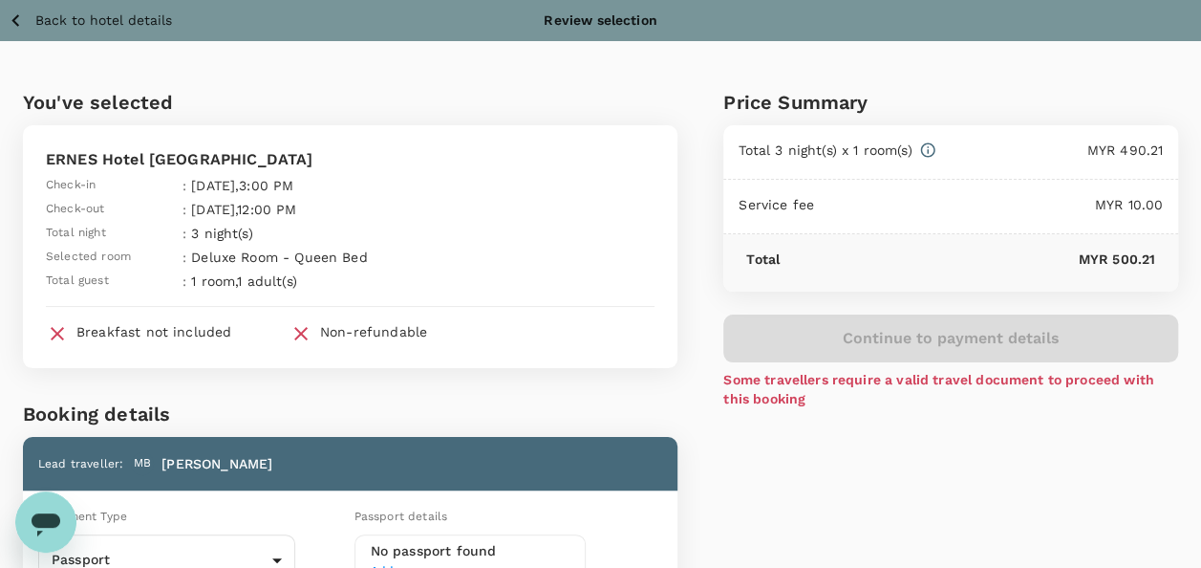
scroll to position [191, 0]
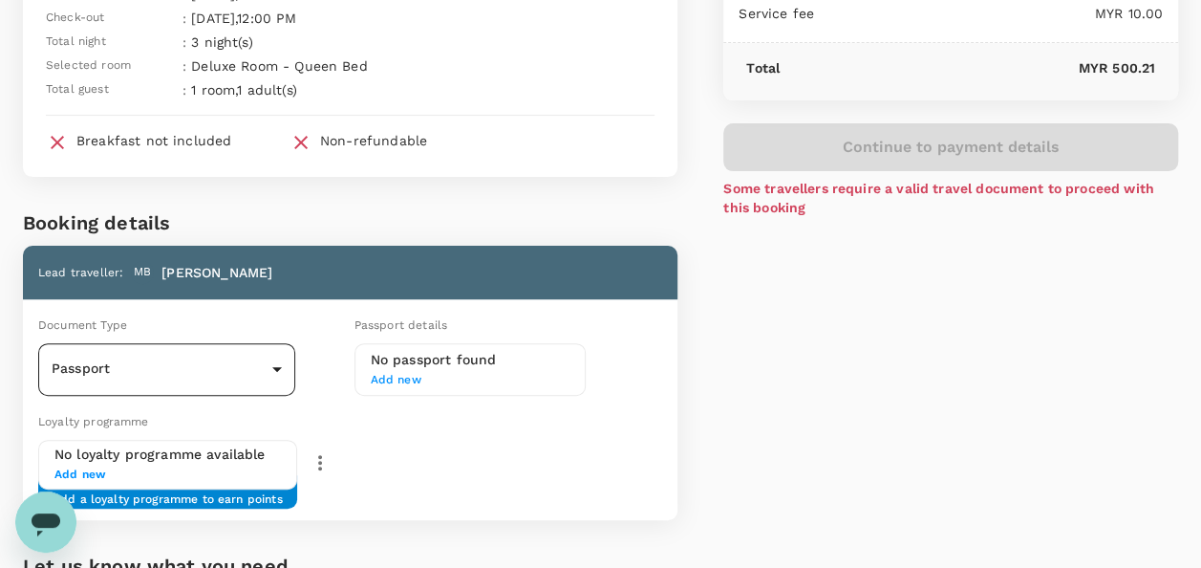
click at [249, 380] on body "Back to hotel details Review selection You've selected ERNES Hotel Bandar Perda…" at bounding box center [600, 324] width 1201 height 1031
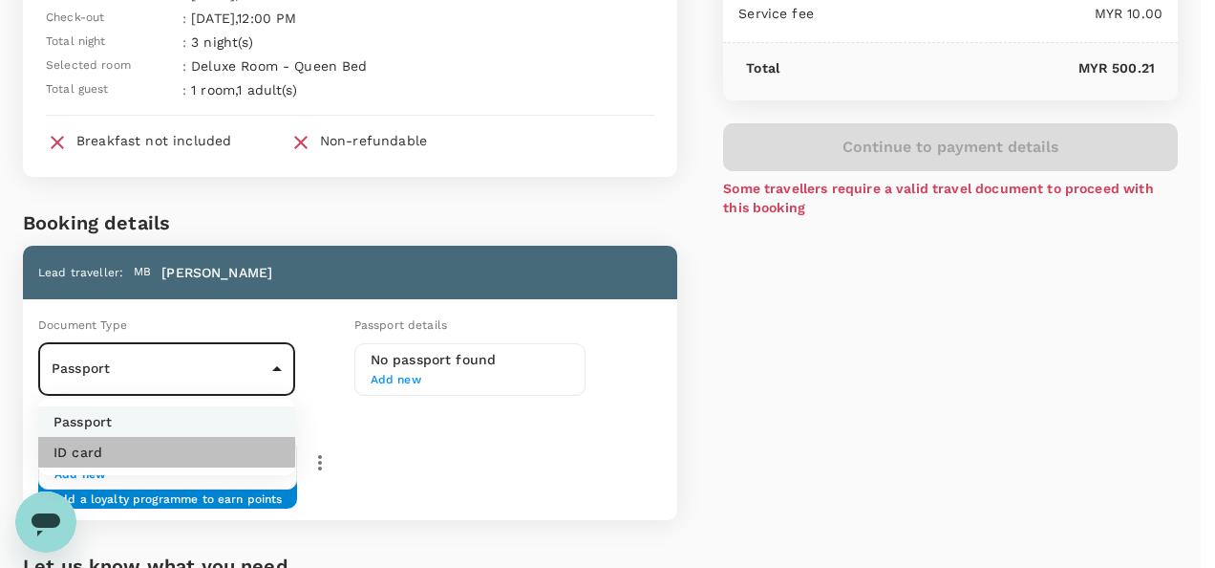
click at [141, 449] on li "ID card" at bounding box center [166, 452] width 257 height 31
type input "Id card"
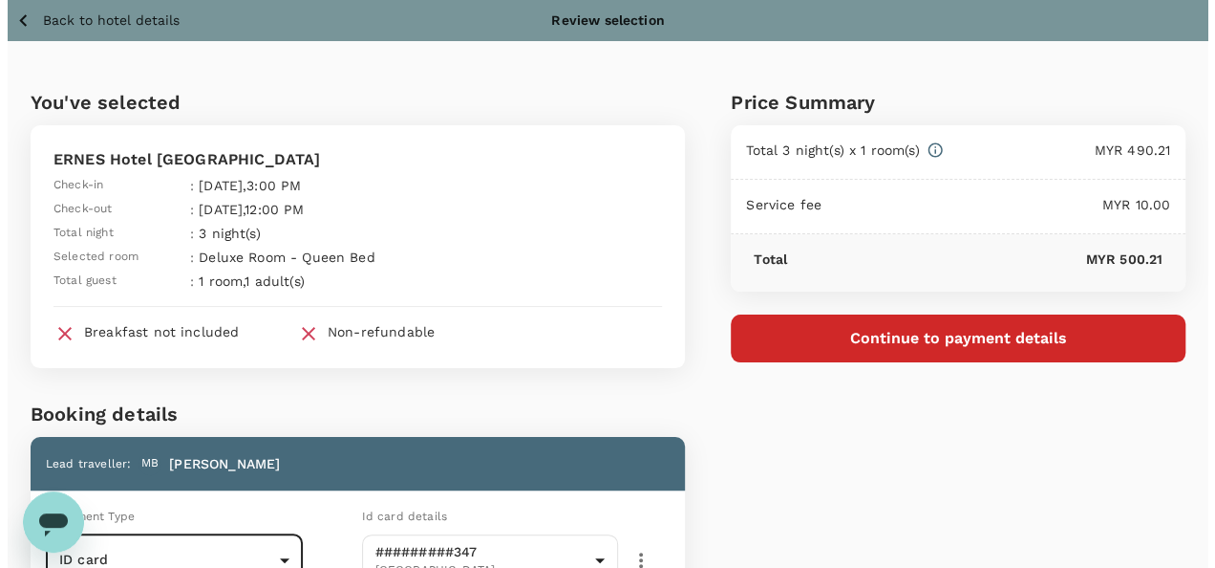
scroll to position [0, 0]
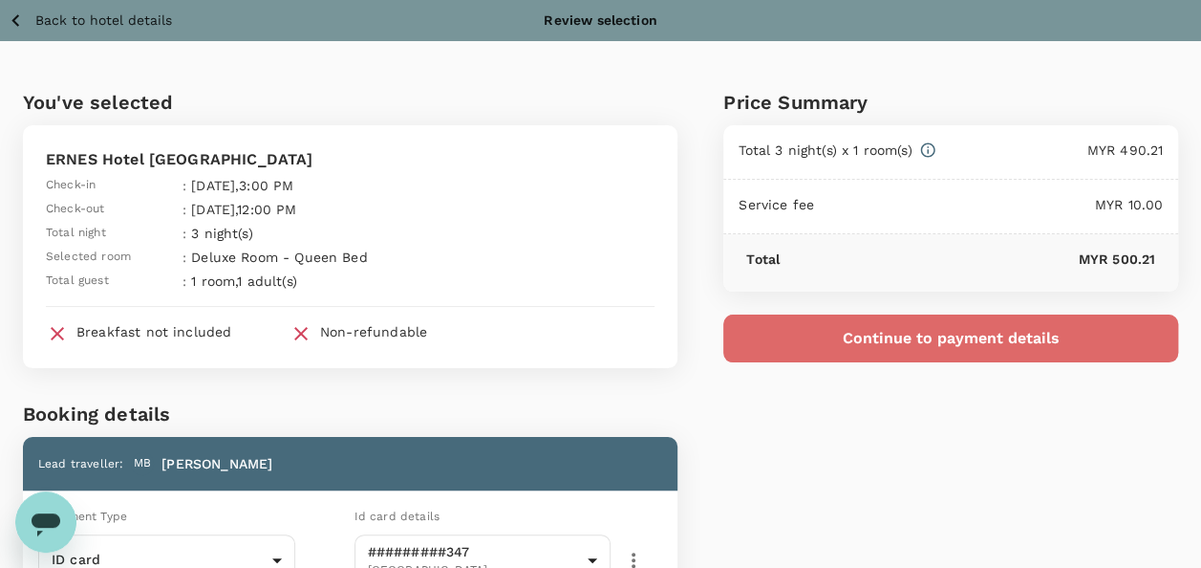
click at [810, 314] on button "Continue to payment details" at bounding box center [950, 338] width 455 height 48
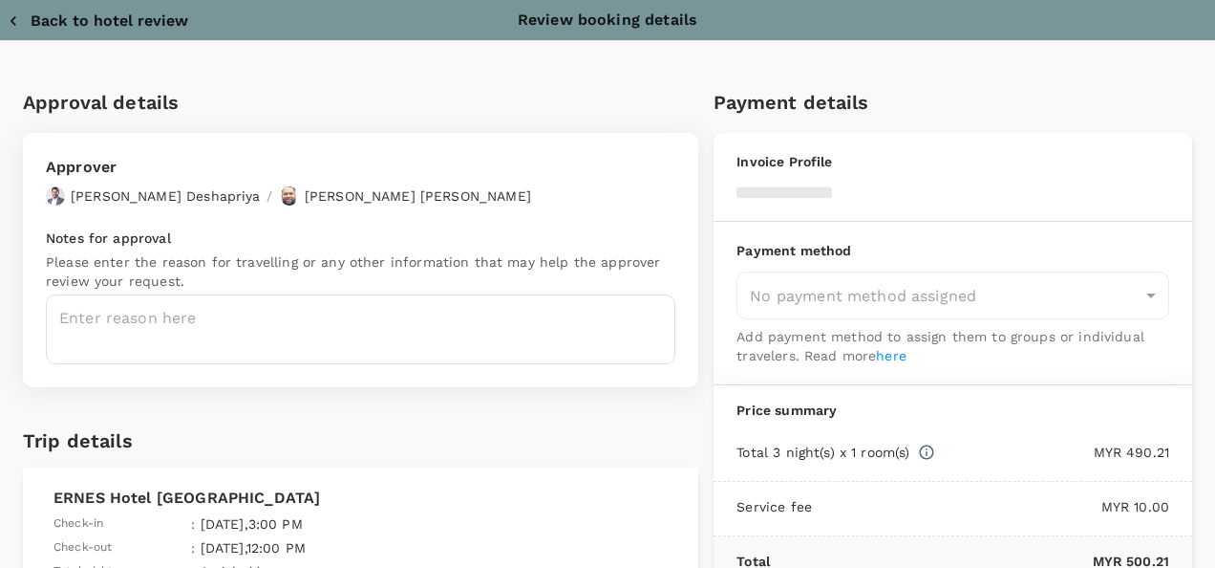
type input "9e254831-a140-43d4-90d9-f4bdc71b84d3"
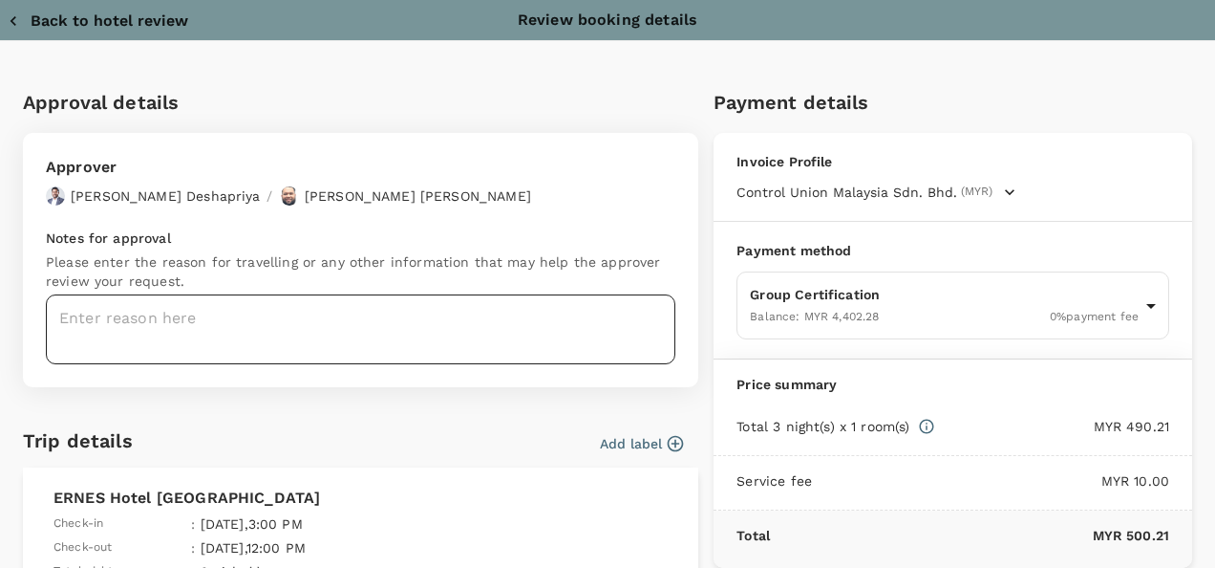
click at [342, 313] on textarea at bounding box center [361, 329] width 630 height 70
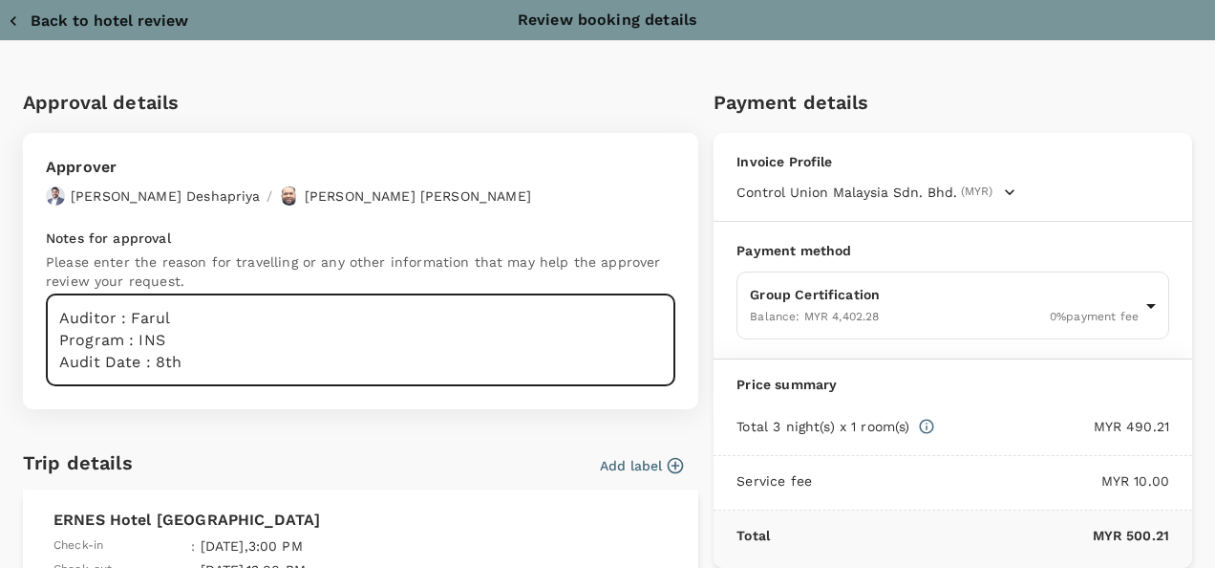
click at [224, 362] on textarea "Auditor : Farul Program : INS Audit Date : 8th" at bounding box center [361, 340] width 630 height 92
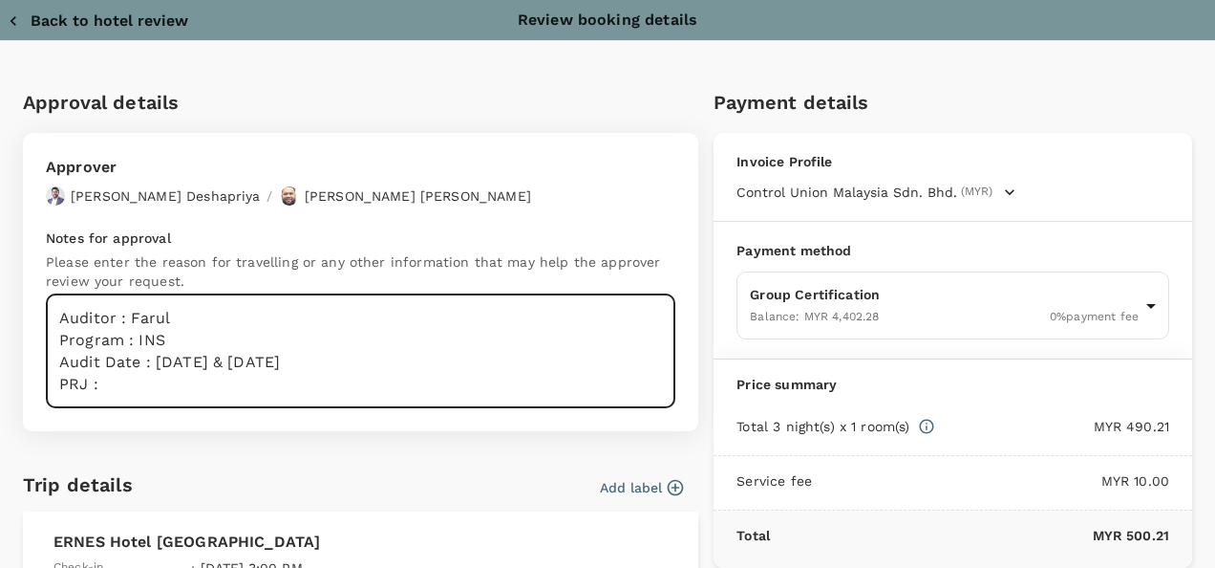
click at [164, 387] on textarea "Auditor : Farul Program : INS Audit Date : 8th & 9th Oct 2025 PRJ :" at bounding box center [361, 351] width 630 height 114
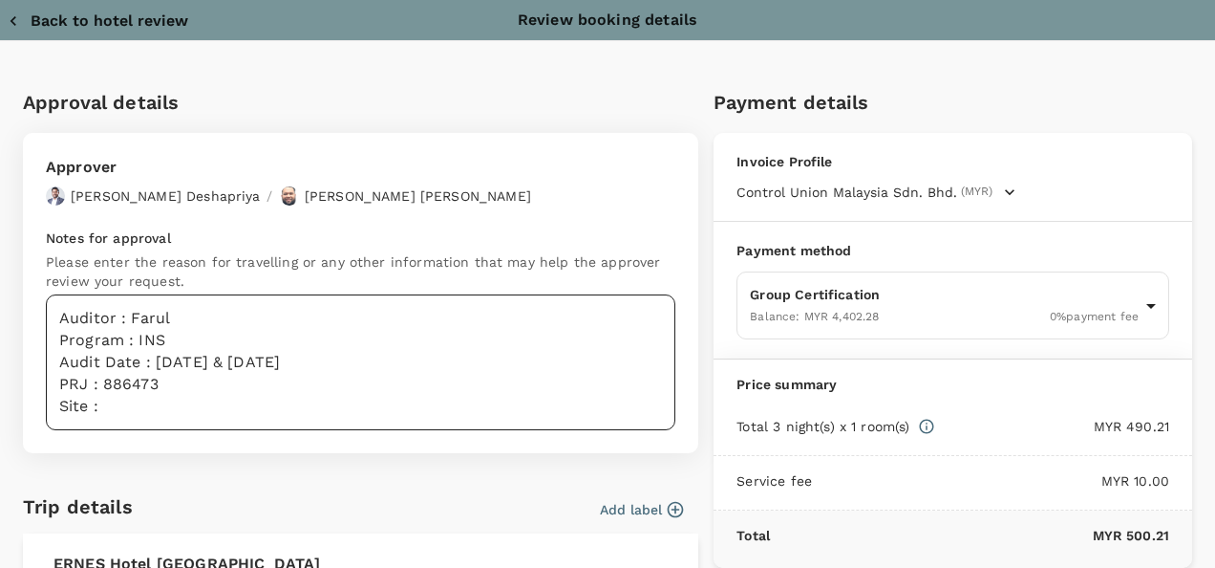
click at [143, 394] on textarea "Auditor : Farul Program : INS Audit Date : 8th & 9th Oct 2025 PRJ : 886473 Site…" at bounding box center [361, 362] width 630 height 136
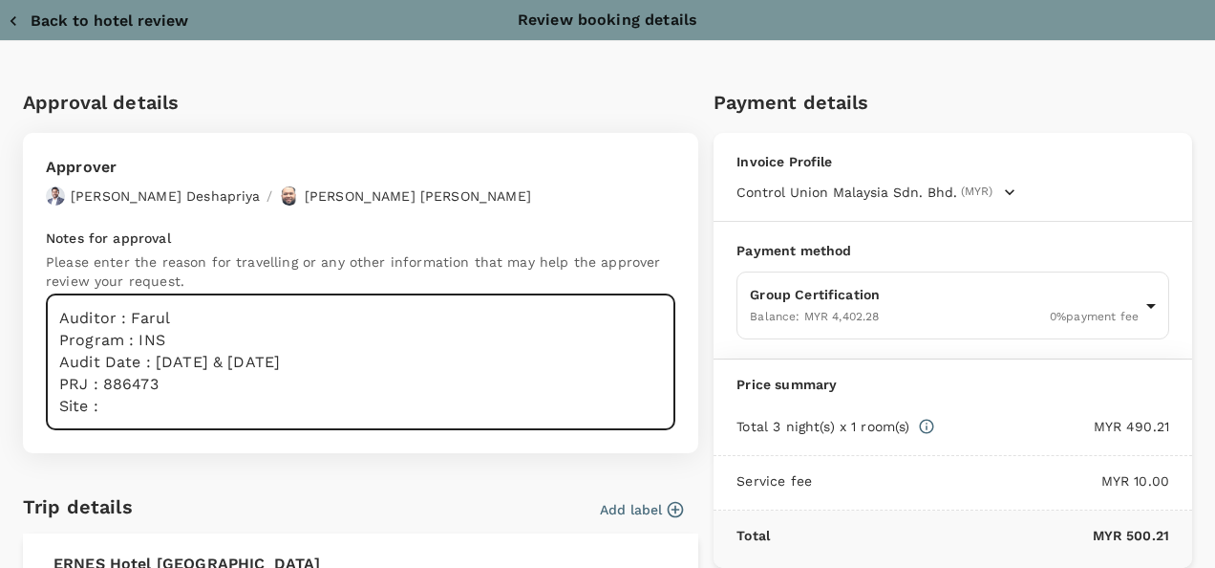
paste textarea "Xsean Global Sdn Bhd - INS"
click at [153, 385] on textarea "Auditor : Farul Program : INS Audit Date : 8th & 9th Oct 2025 PRJ : 8864S73 Sit…" at bounding box center [361, 362] width 630 height 136
click at [121, 405] on textarea "Auditor : Farul Program : INS Audit Date : 8th & 9th Oct 2025 PRJ : 886473 Site…" at bounding box center [361, 362] width 630 height 136
paste textarea "Xsean Global Sdn Bhd - INS"
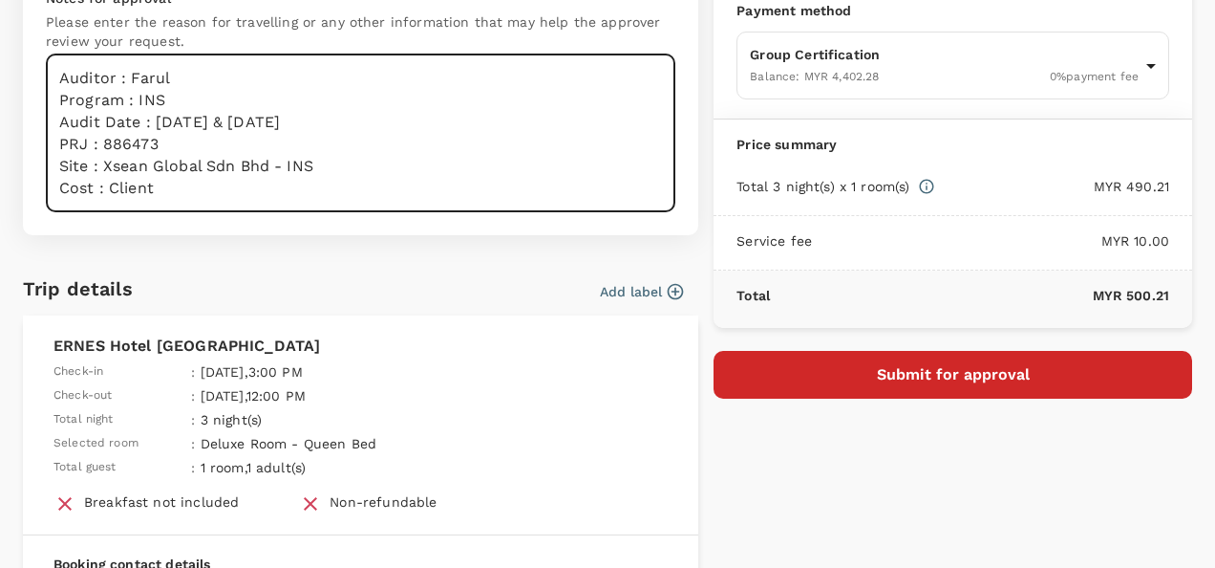
scroll to position [287, 0]
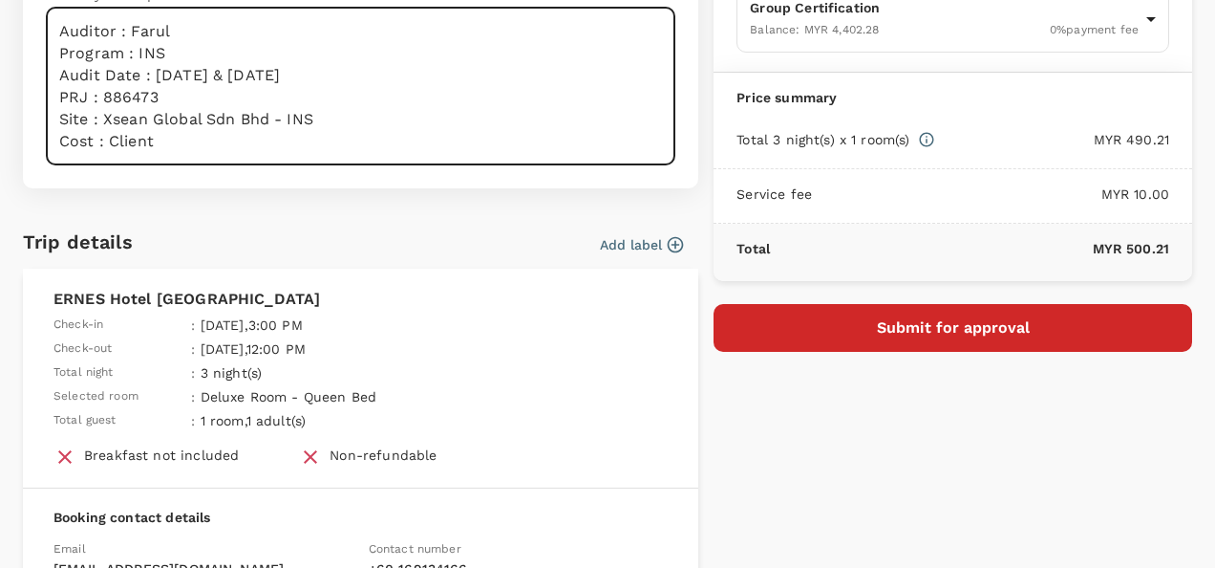
type textarea "Auditor : Farul Program : INS Audit Date : [DATE] & [DATE] PRJ : 886473 Site : …"
click at [849, 347] on button "Submit for approval" at bounding box center [953, 328] width 479 height 48
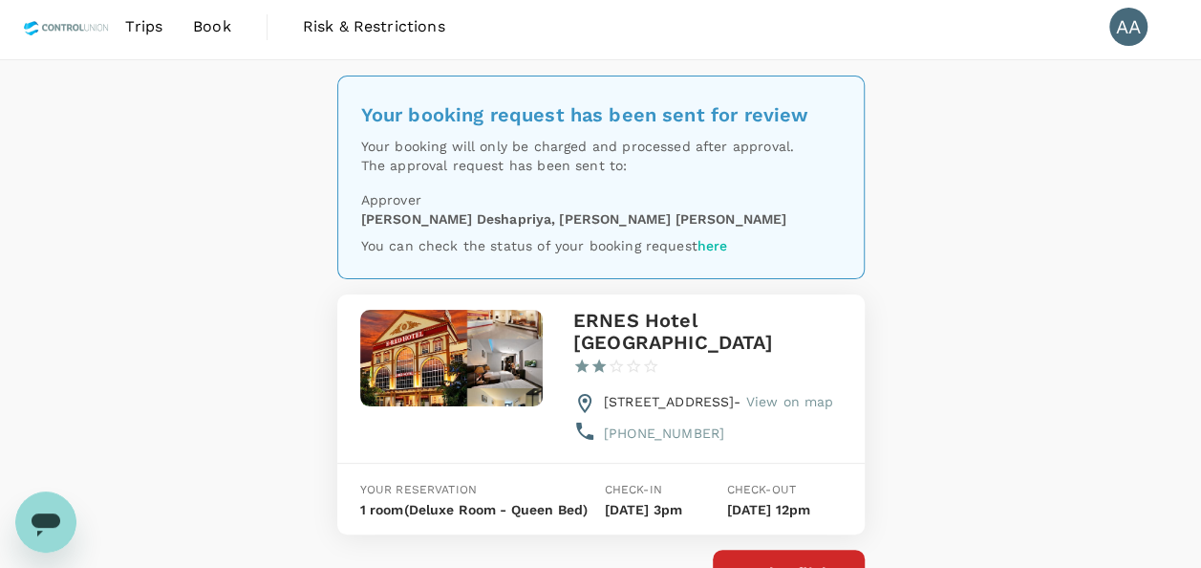
scroll to position [170, 0]
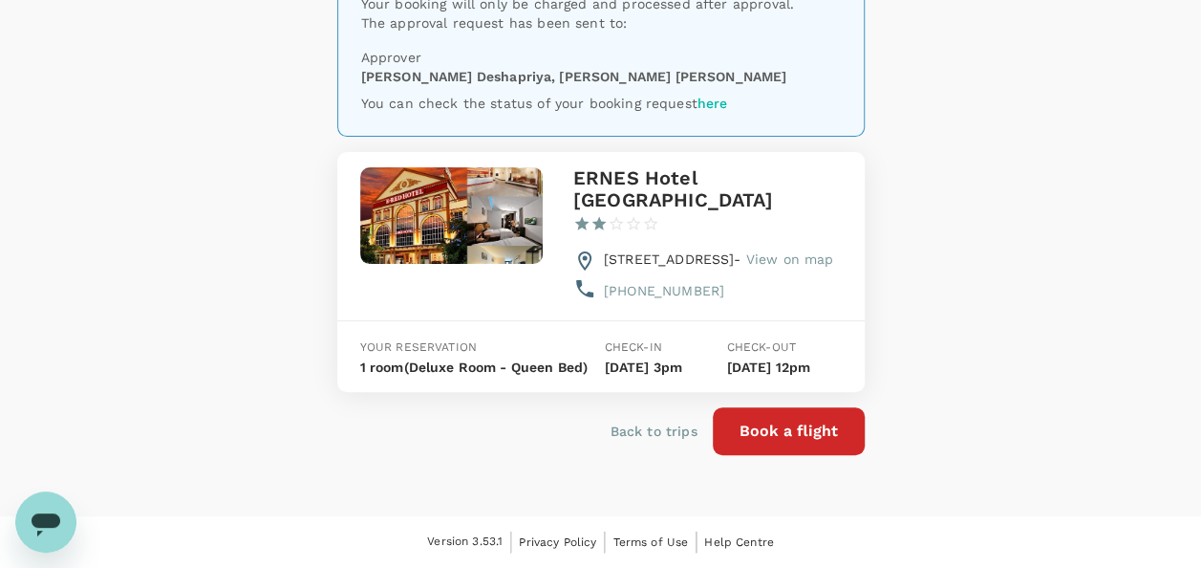
click at [670, 430] on p "Back to trips" at bounding box center [654, 430] width 87 height 19
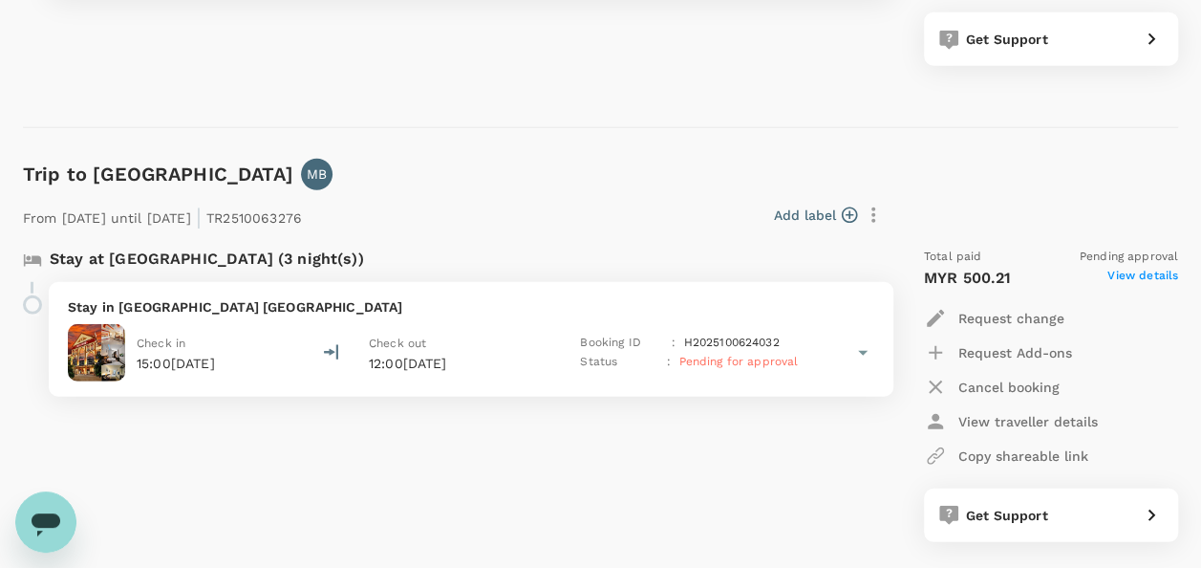
scroll to position [2580, 0]
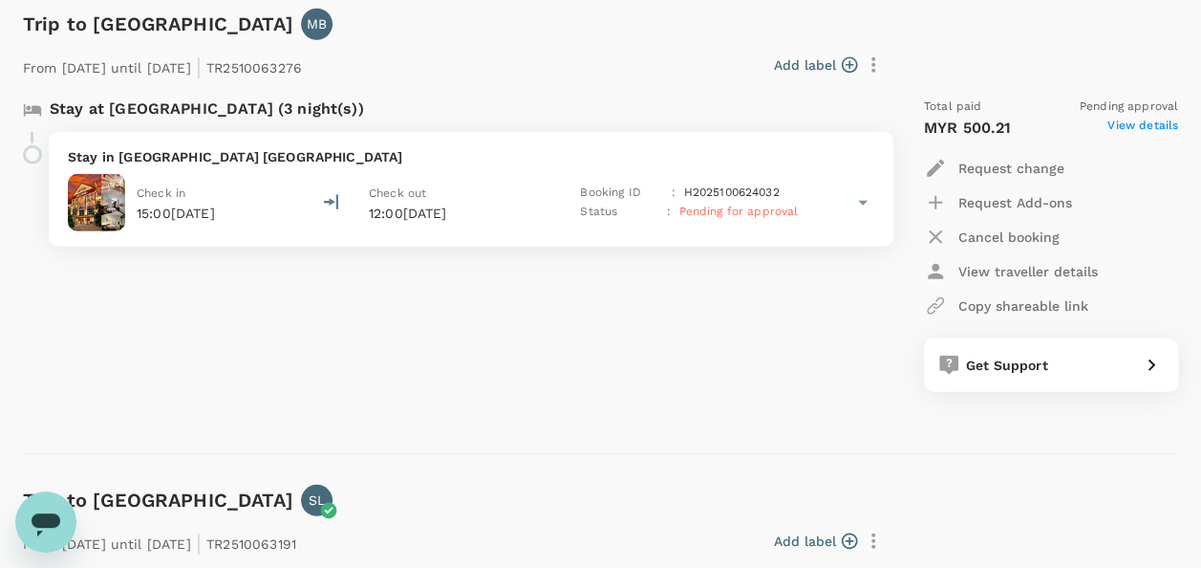
click at [1133, 127] on span "View details" at bounding box center [1142, 128] width 71 height 23
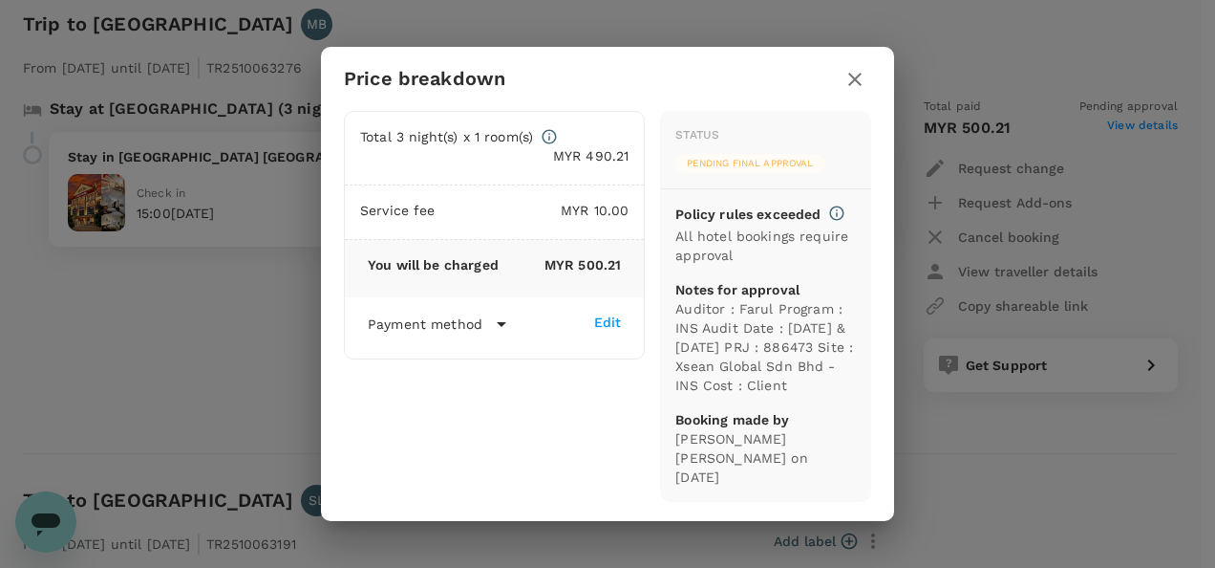
click at [855, 75] on button "button" at bounding box center [855, 79] width 32 height 32
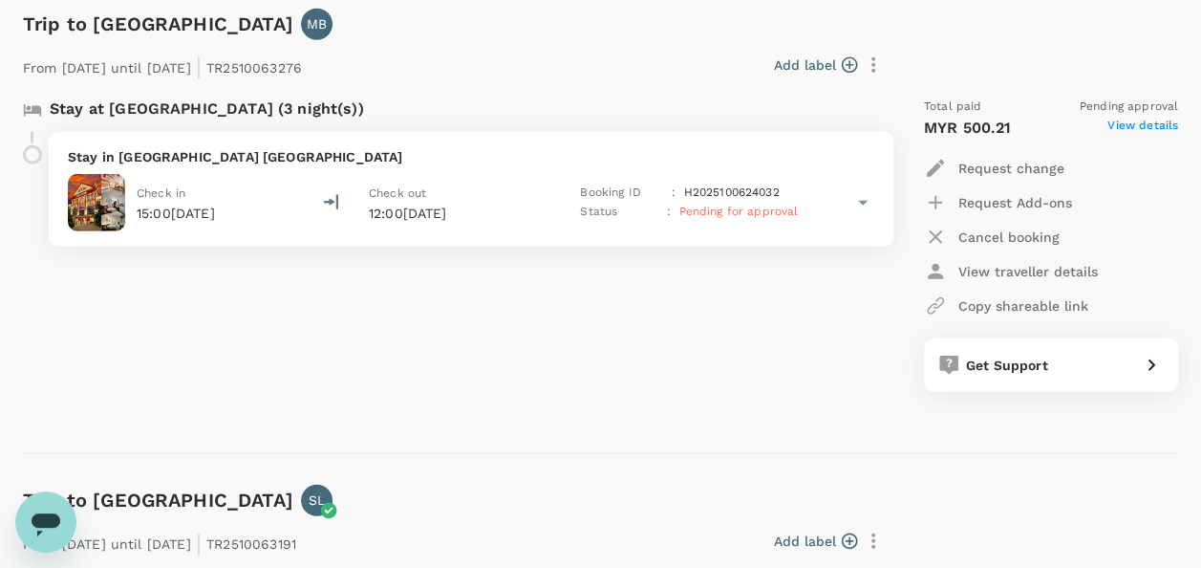
click at [858, 201] on icon at bounding box center [862, 202] width 23 height 23
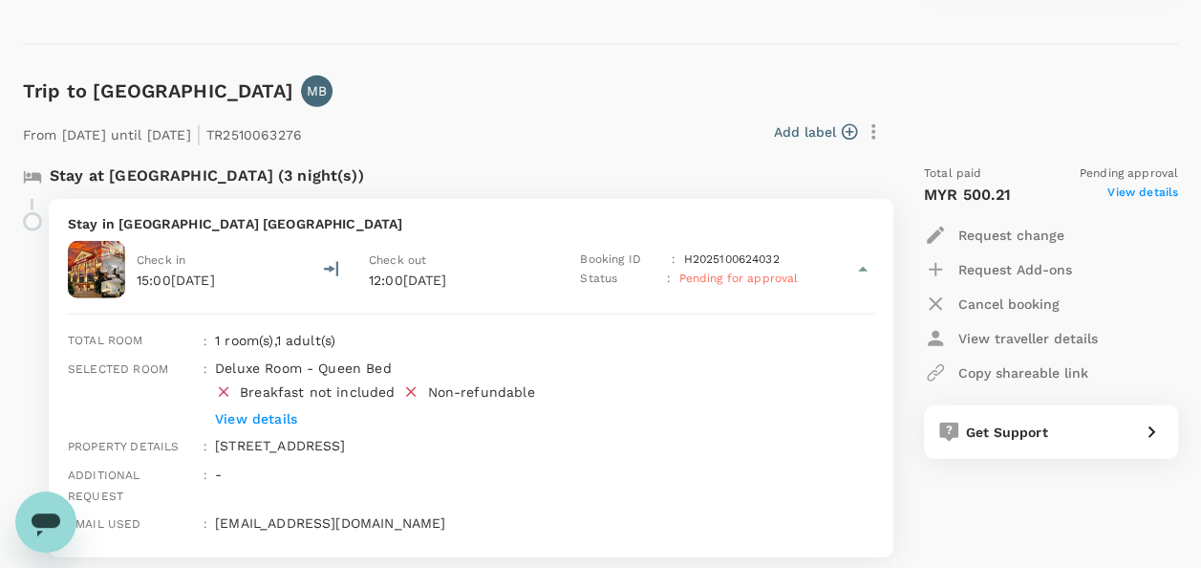
scroll to position [2484, 0]
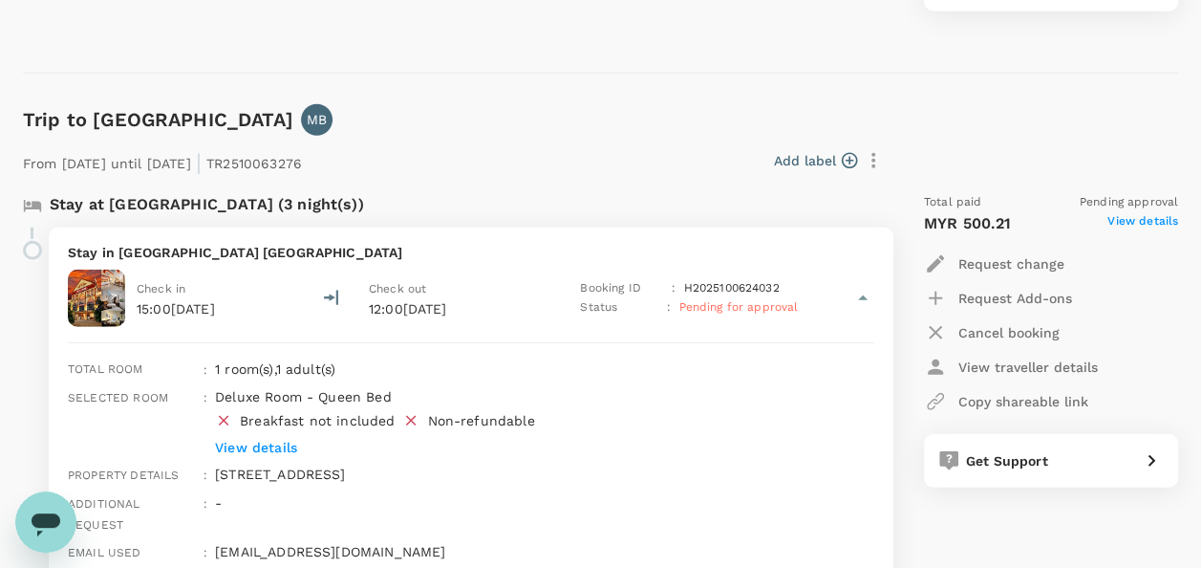
click at [27, 499] on div "Open messaging window" at bounding box center [45, 521] width 57 height 57
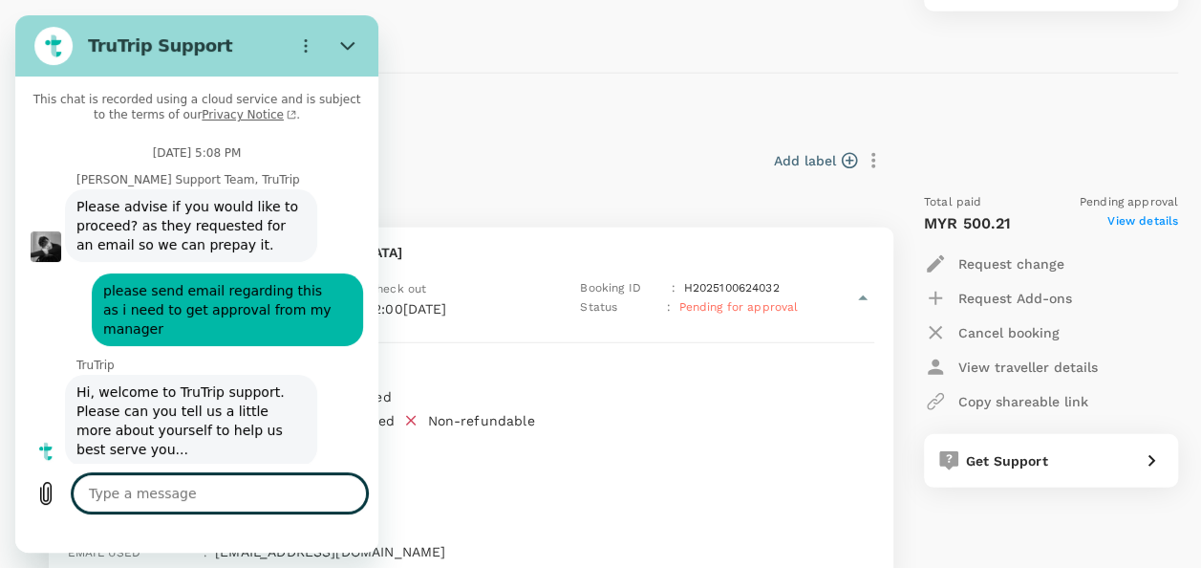
scroll to position [7669, 0]
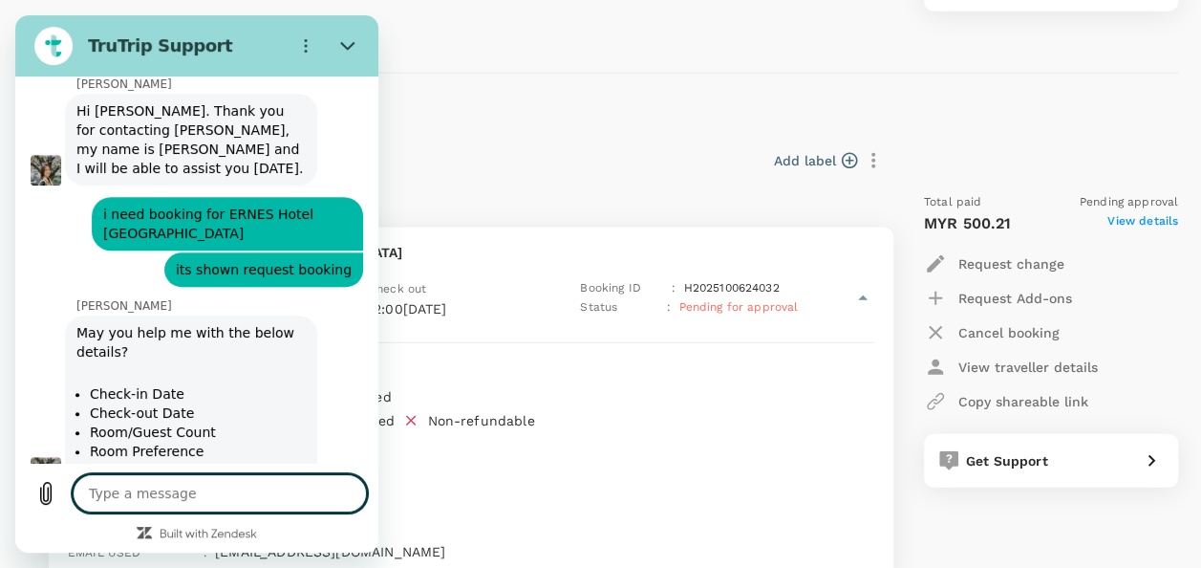
click at [215, 489] on textarea at bounding box center [220, 493] width 294 height 38
type textarea "t"
type textarea "x"
type textarea "th"
type textarea "x"
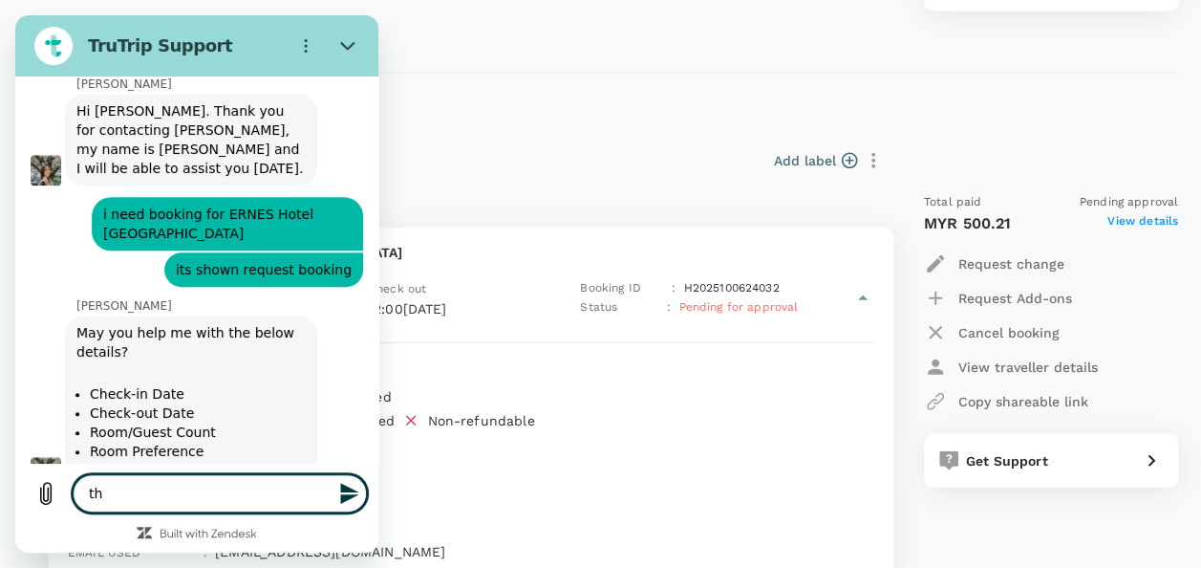
type textarea "tha"
type textarea "x"
type textarea "than"
type textarea "x"
type textarea "thank"
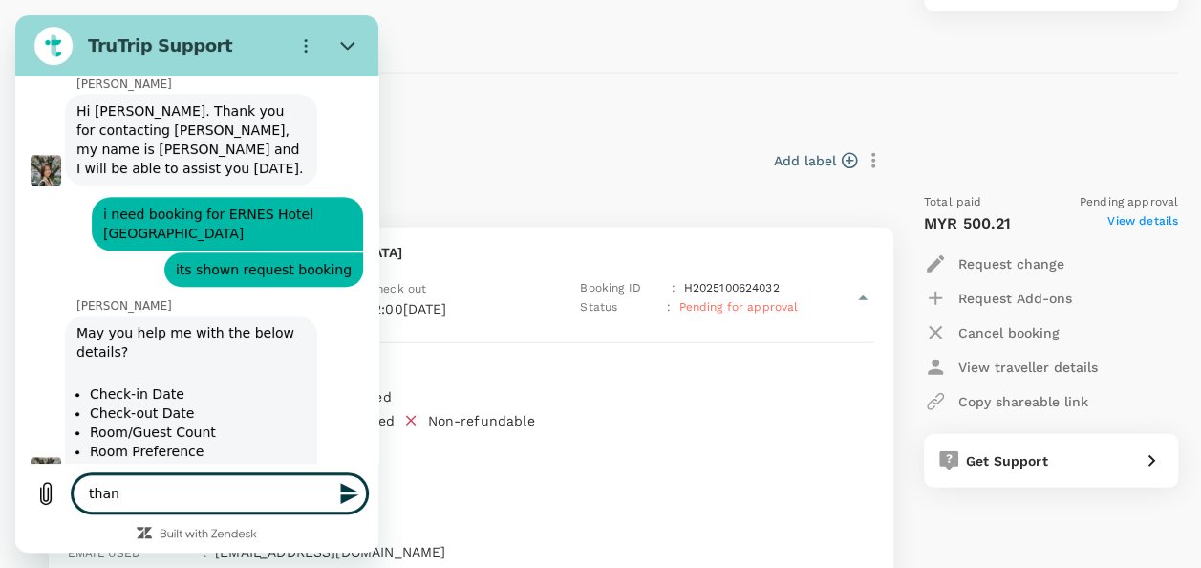
type textarea "x"
type textarea "thanks"
type textarea "x"
type textarea "thanks"
type textarea "x"
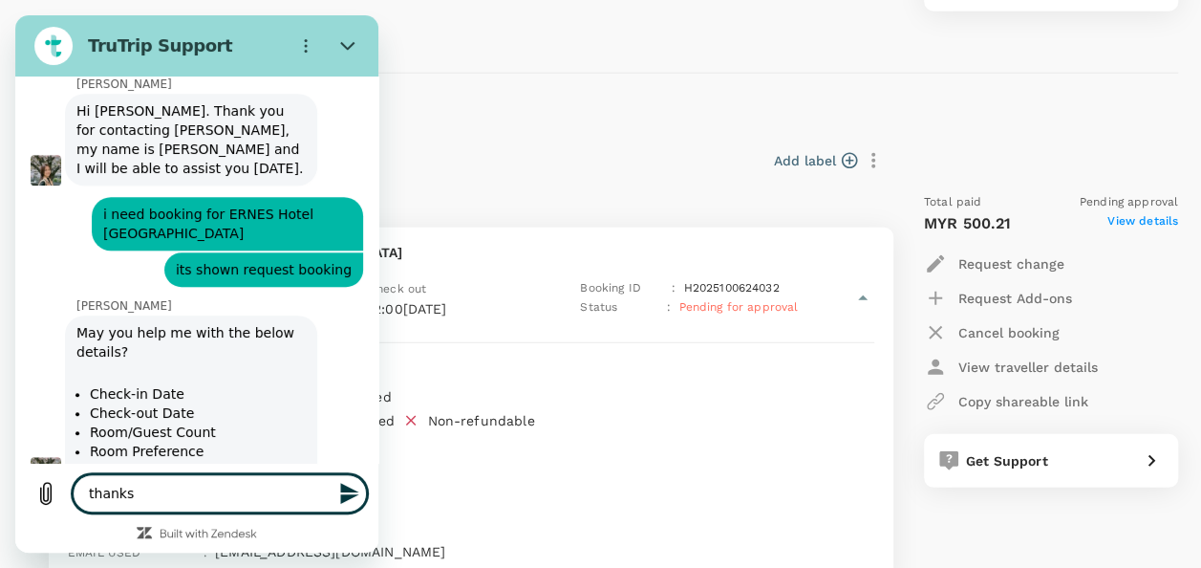
type textarea "thanks i"
type textarea "x"
type textarea "thanks i"
type textarea "x"
type textarea "thanks i a"
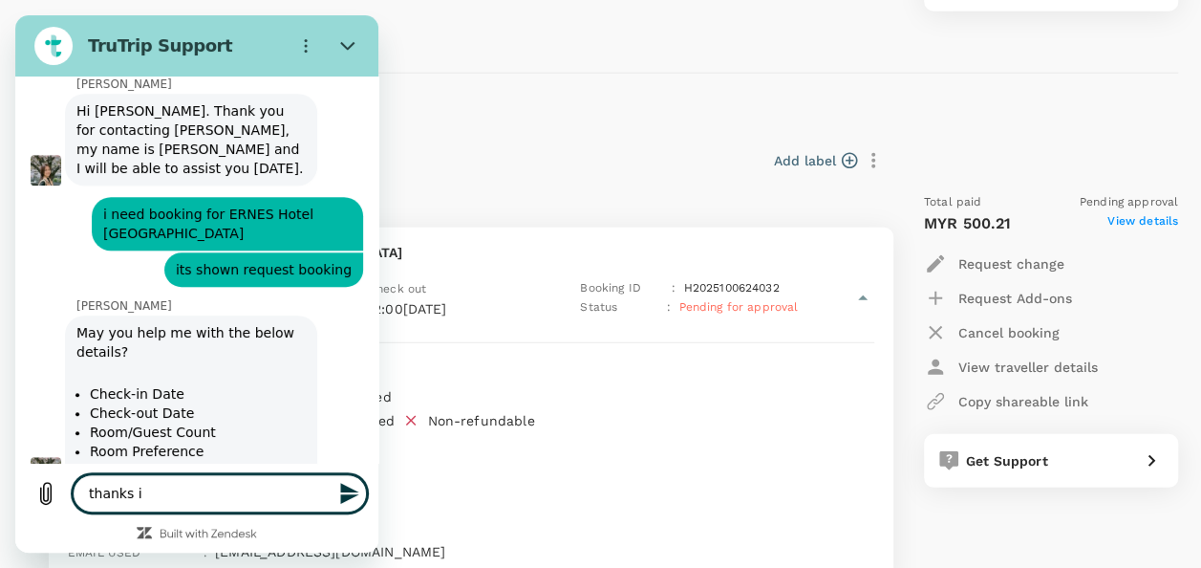
type textarea "x"
type textarea "thanks i al"
type textarea "x"
type textarea "thanks i alr"
type textarea "x"
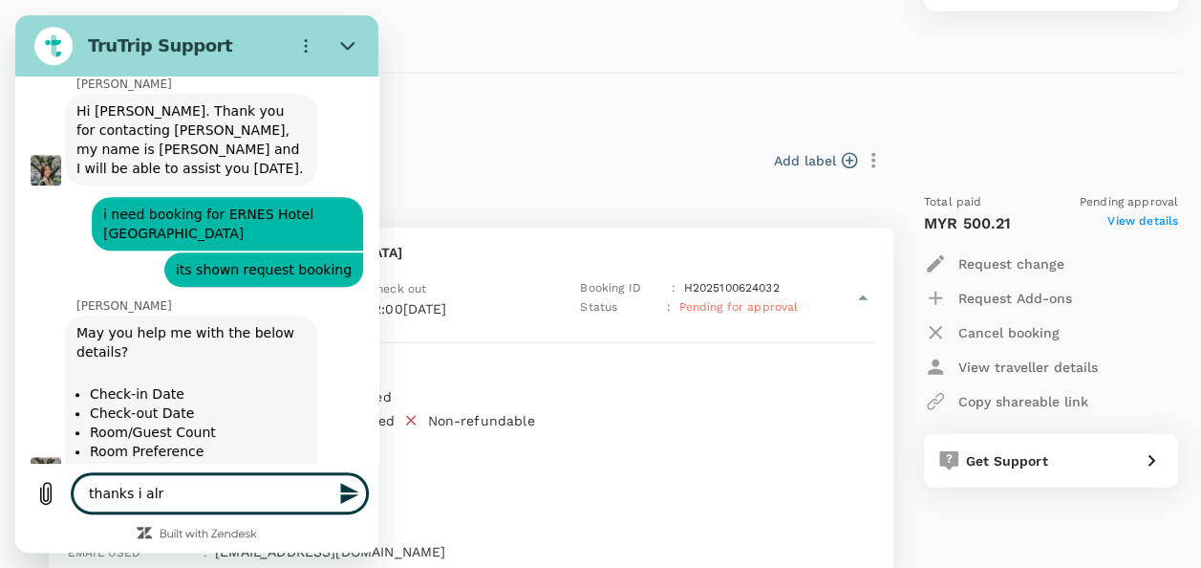
type textarea "thanks i alre"
type textarea "x"
type textarea "thanks i alrea"
type textarea "x"
type textarea "thanks i alreaaa"
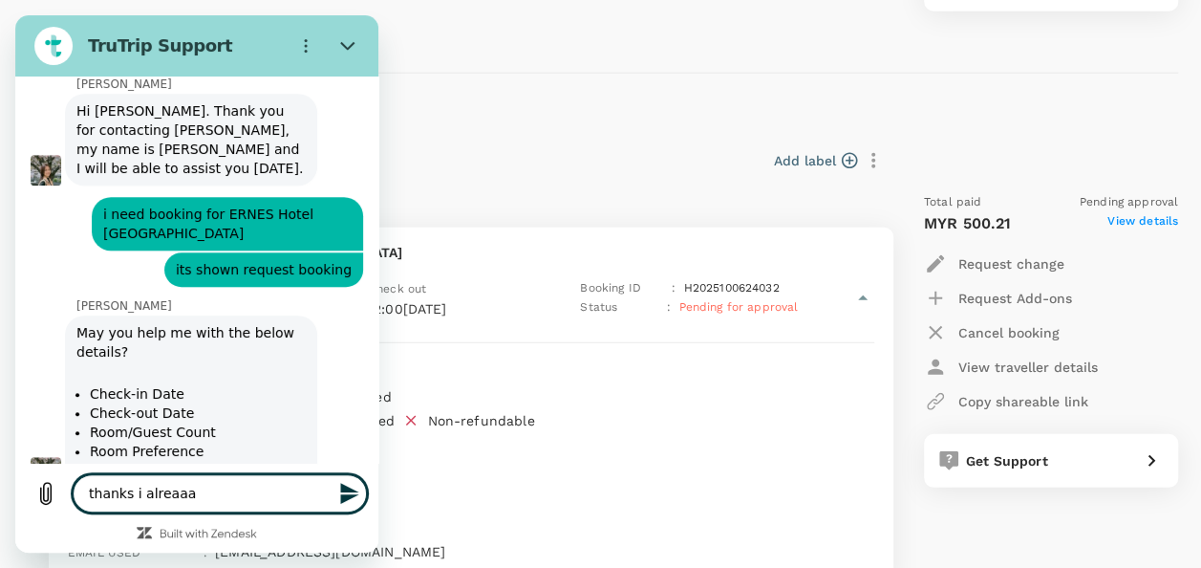
type textarea "x"
type textarea "thanks i alreaaad"
type textarea "x"
type textarea "thanks i alreaaady"
type textarea "x"
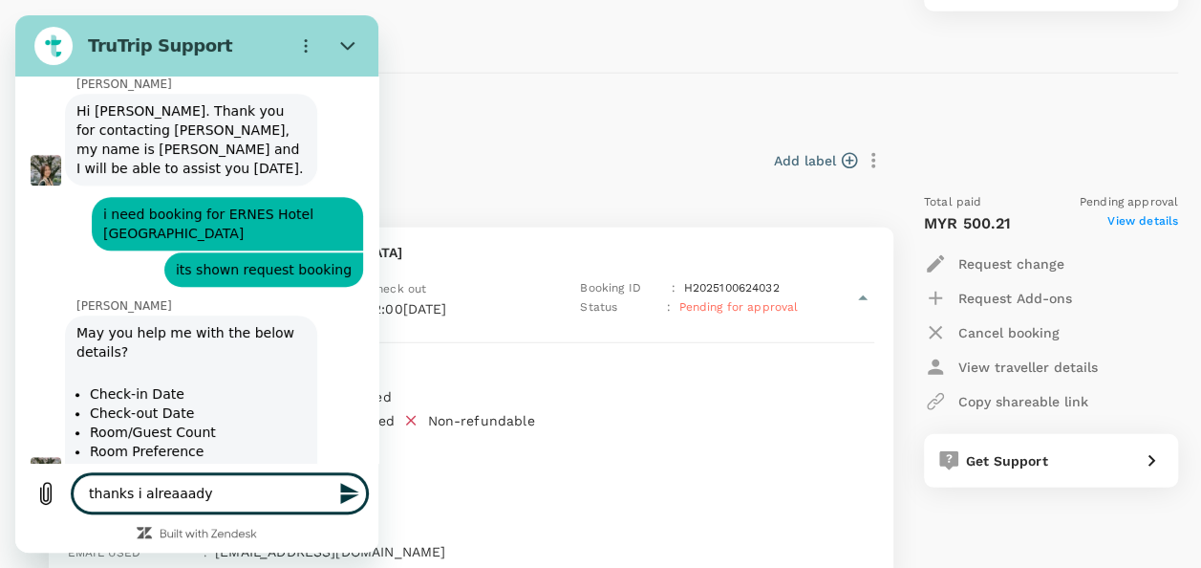
type textarea "thanks i alreaaady"
type textarea "x"
type textarea "thanks i alreaaady g"
type textarea "x"
type textarea "thanks i alreaaady ge"
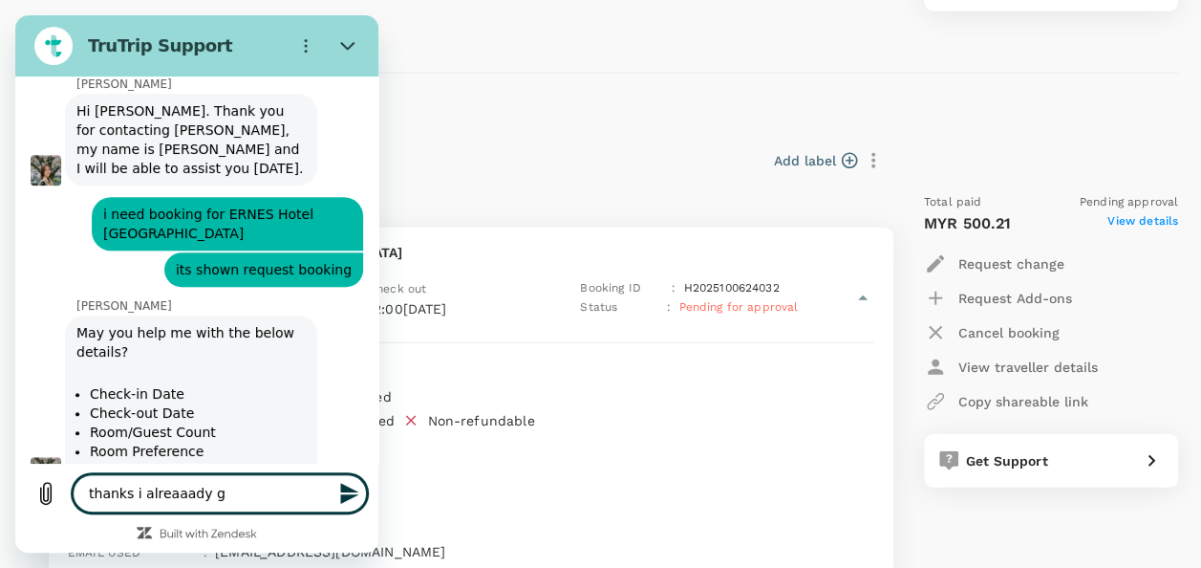
type textarea "x"
type textarea "thanks i alreaaady get"
type textarea "x"
type textarea "thanks i alreaaady get"
type textarea "x"
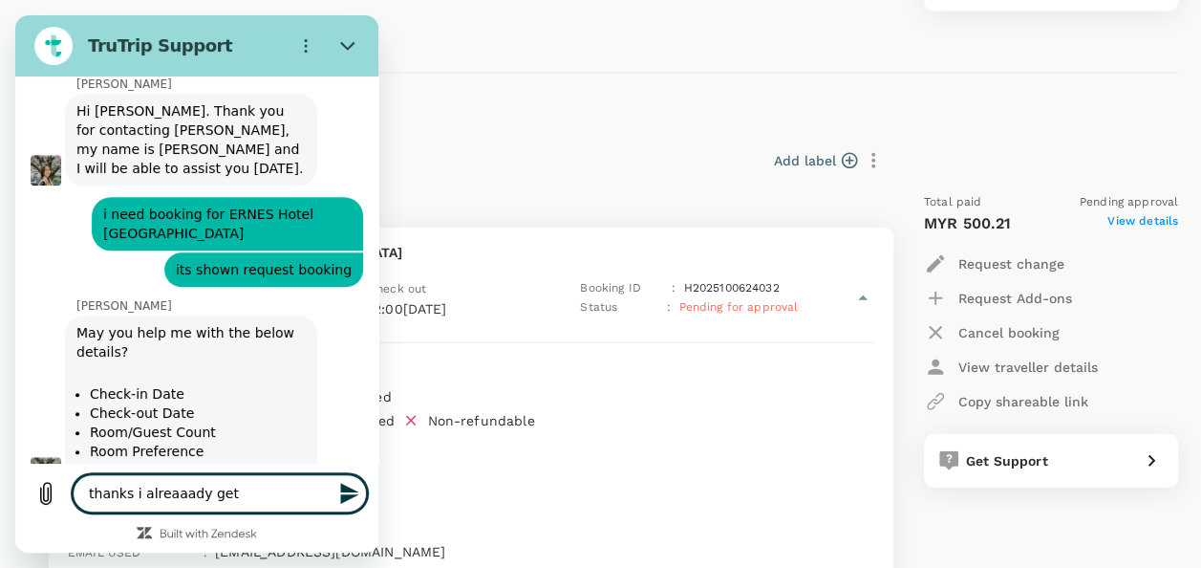
type textarea "thanks i alreaaady get t"
type textarea "x"
type textarea "thanks i alreaaady get th"
type textarea "x"
type textarea "thanks i alreaaady get the"
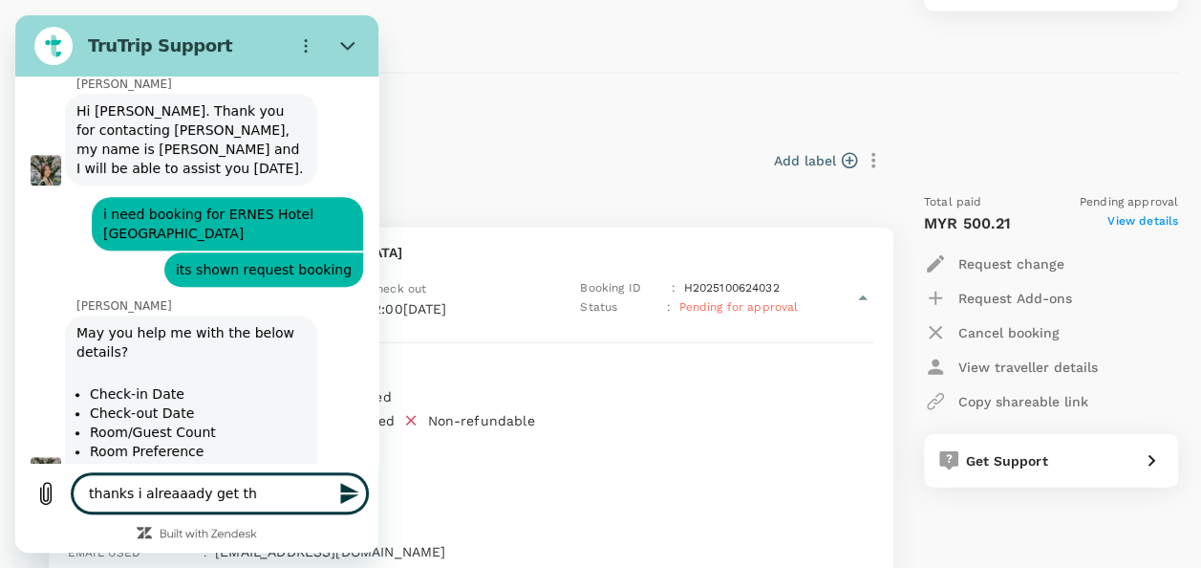
type textarea "x"
type textarea "thanks i alreaaady get the"
type textarea "x"
type textarea "thanks i alreaaady get the b"
type textarea "x"
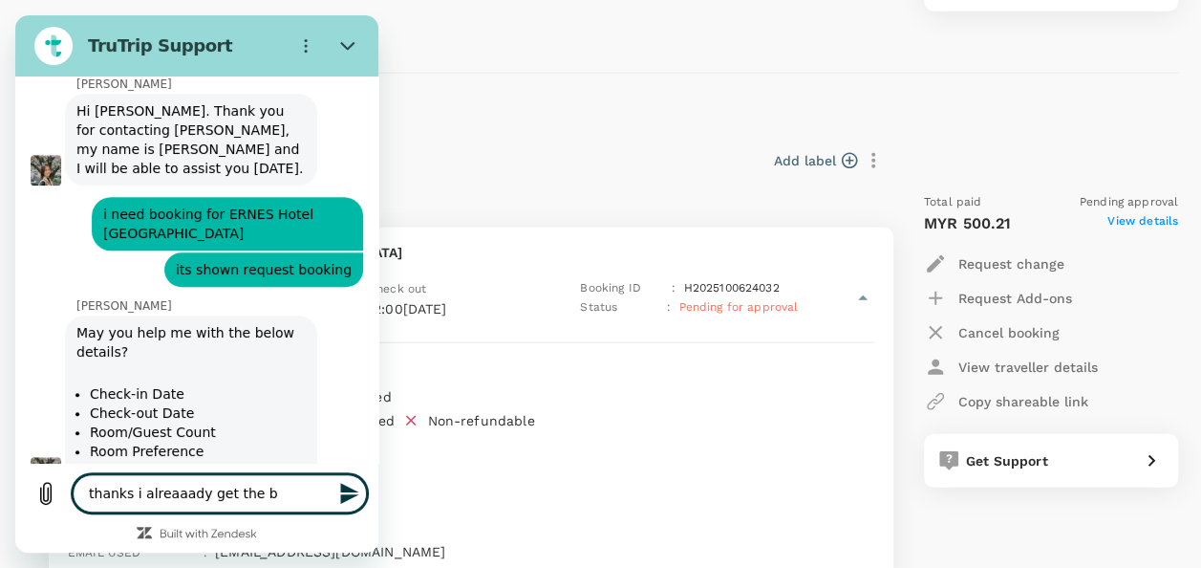
type textarea "thanks i alreaaady get the bo"
type textarea "x"
type textarea "thanks i alreaaady get the boo"
type textarea "x"
type textarea "thanks i alreaaady get the book"
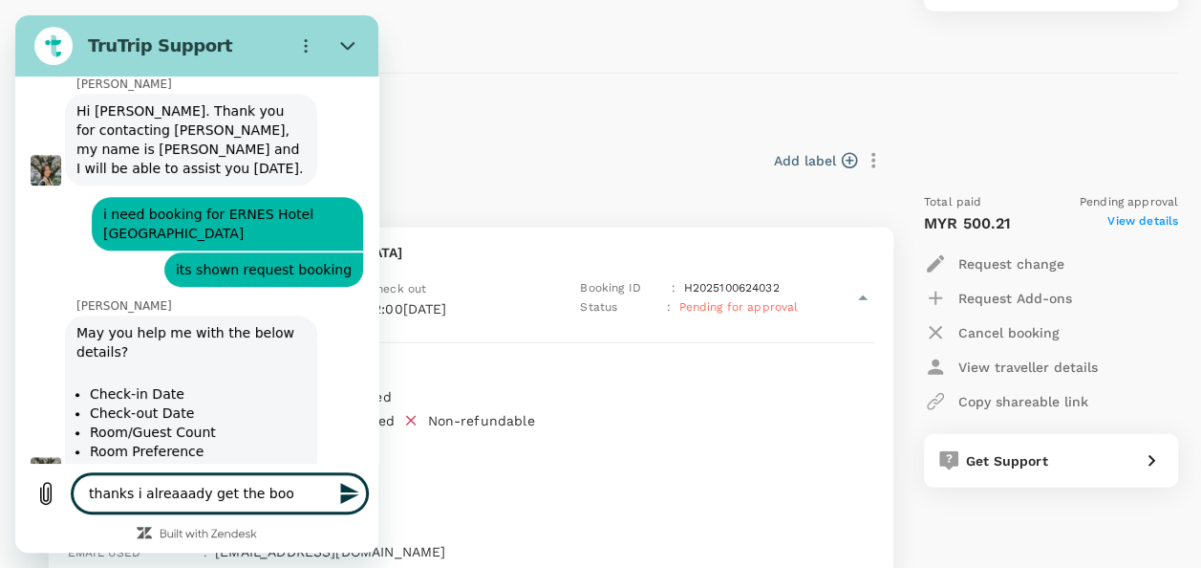
type textarea "x"
type textarea "thanks i alreaaady get the book"
type textarea "x"
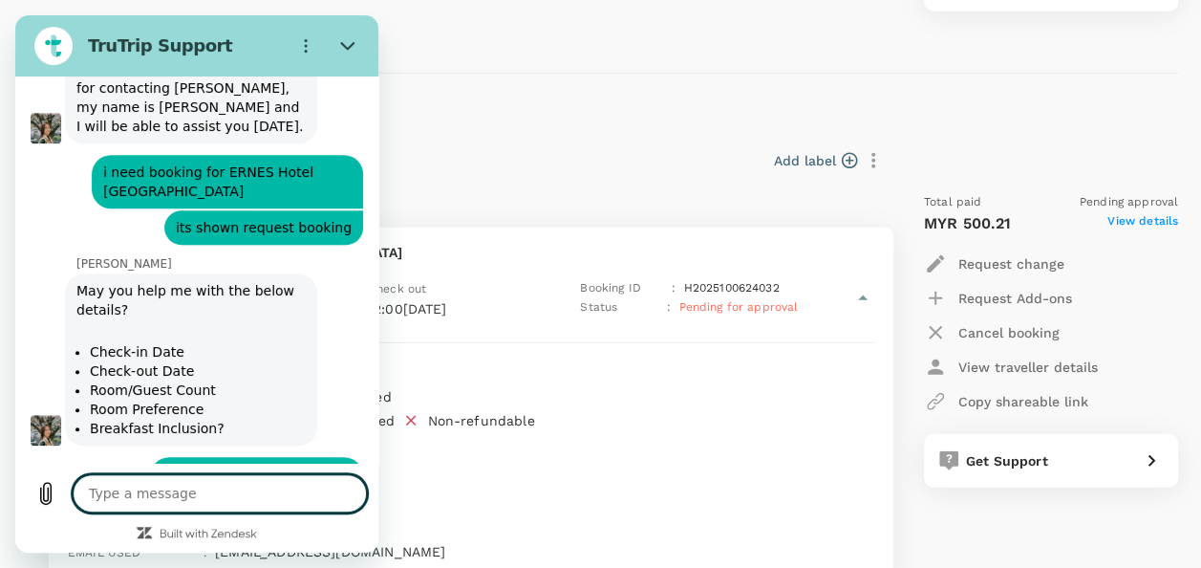
type textarea "x"
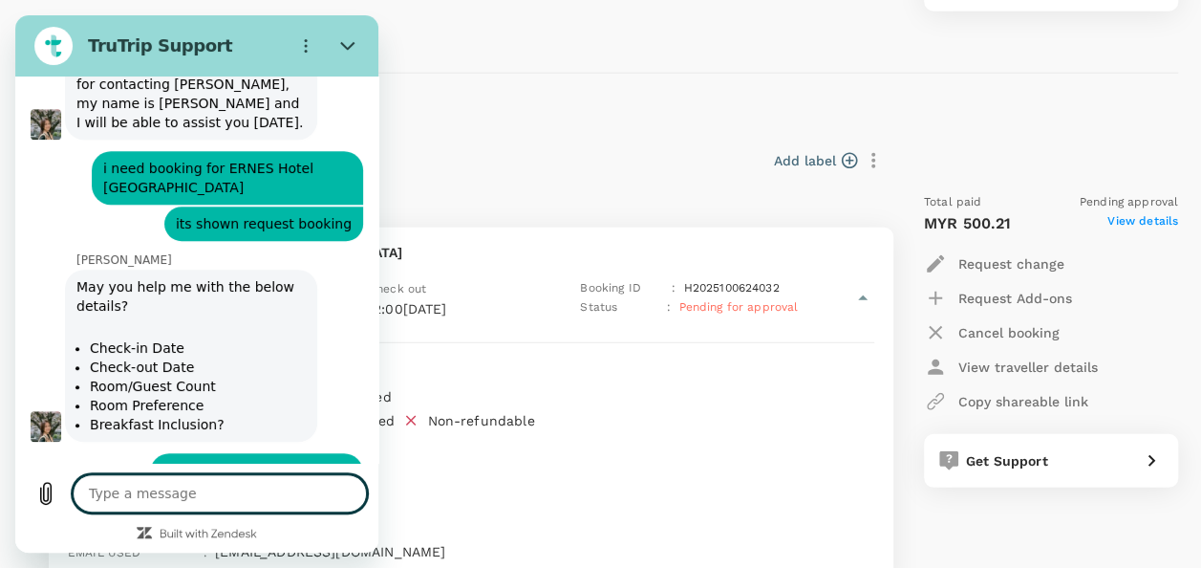
type textarea "b"
type textarea "x"
type textarea "bo"
type textarea "x"
type textarea "boo"
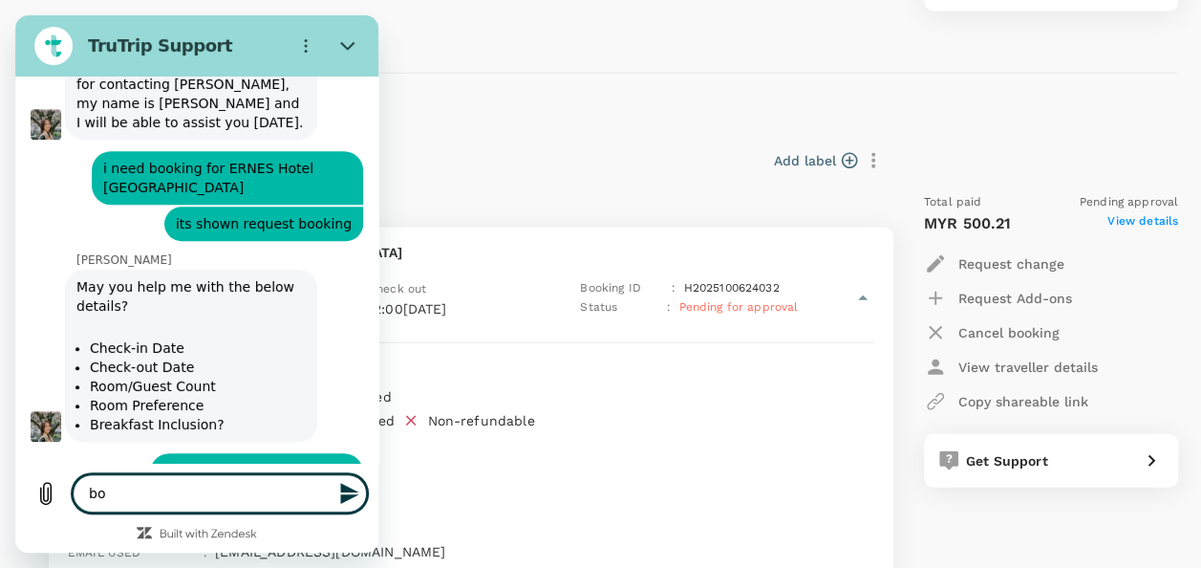
type textarea "x"
type textarea "book"
type textarea "x"
type textarea "booki"
type textarea "x"
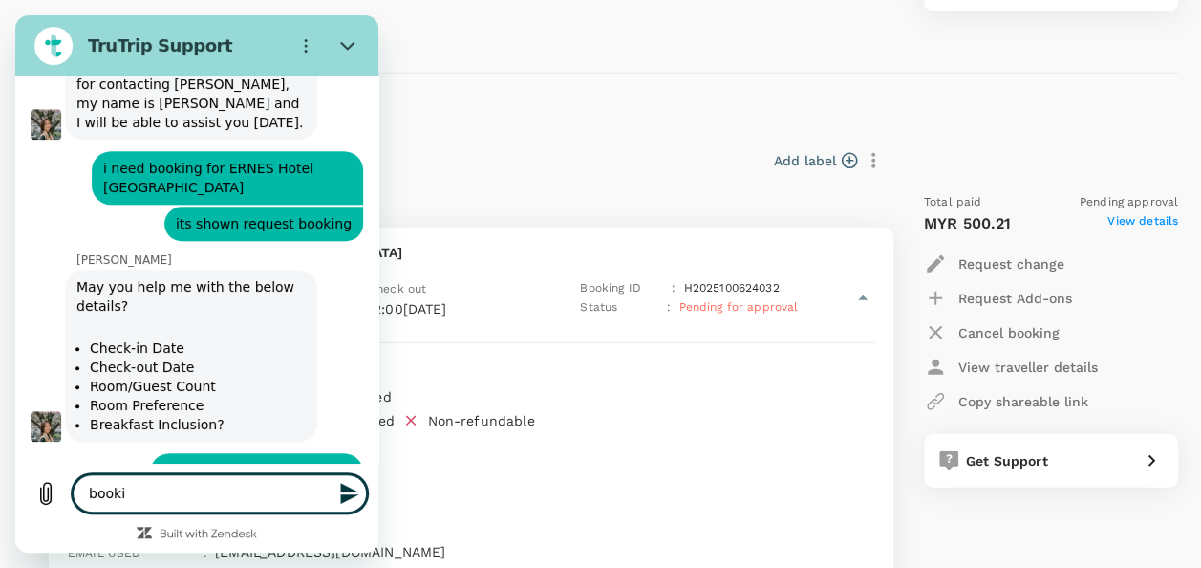
type textarea "bookin"
type textarea "x"
type textarea "bookinh"
type textarea "x"
type textarea "bookinh"
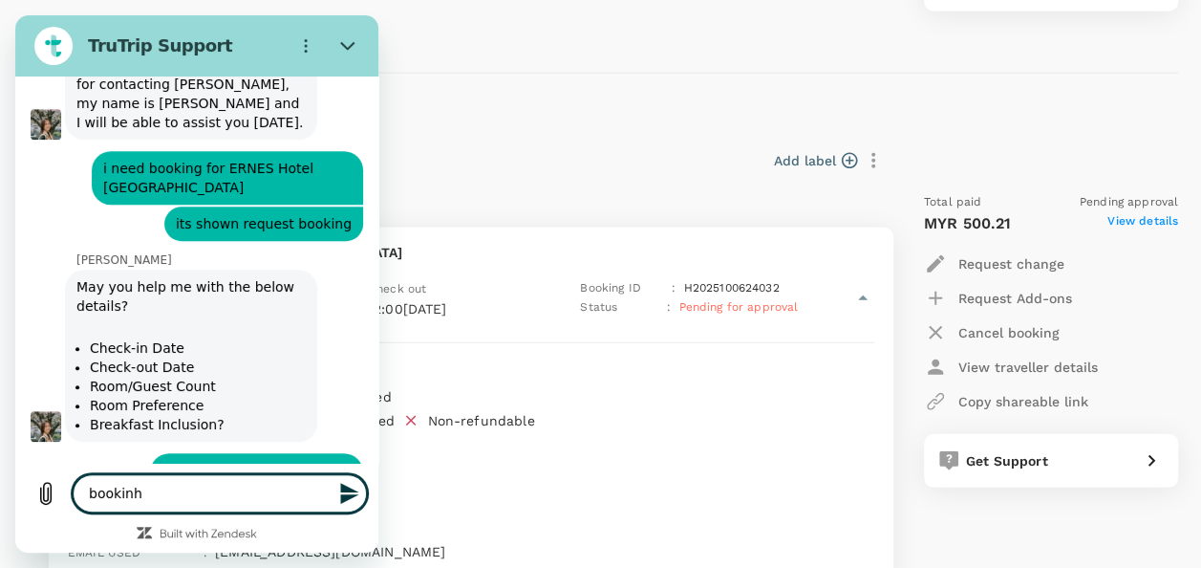
type textarea "x"
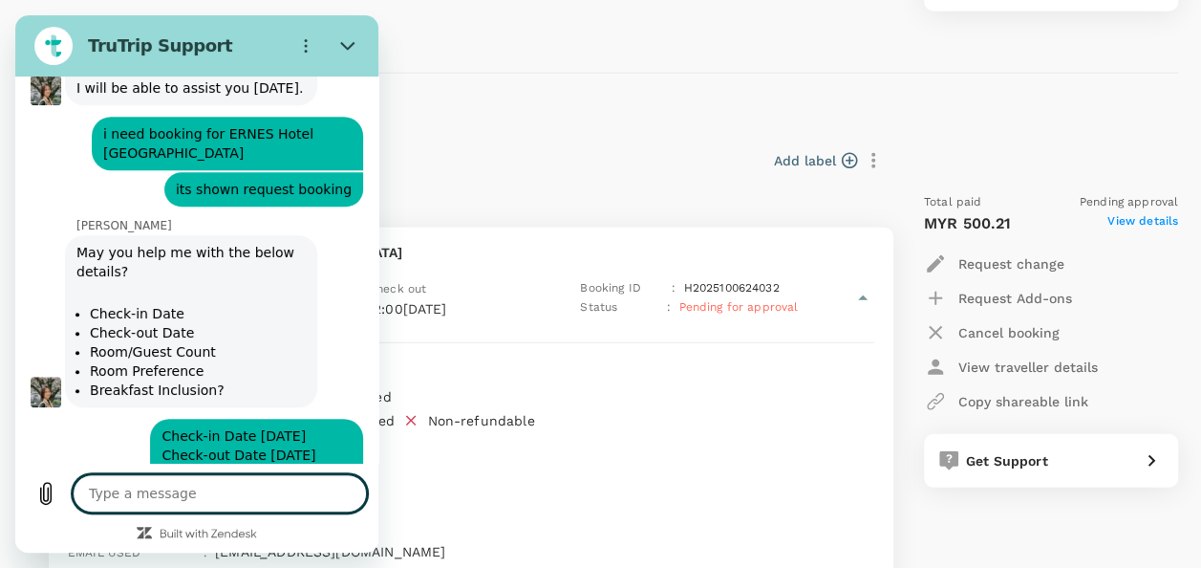
type textarea "x"
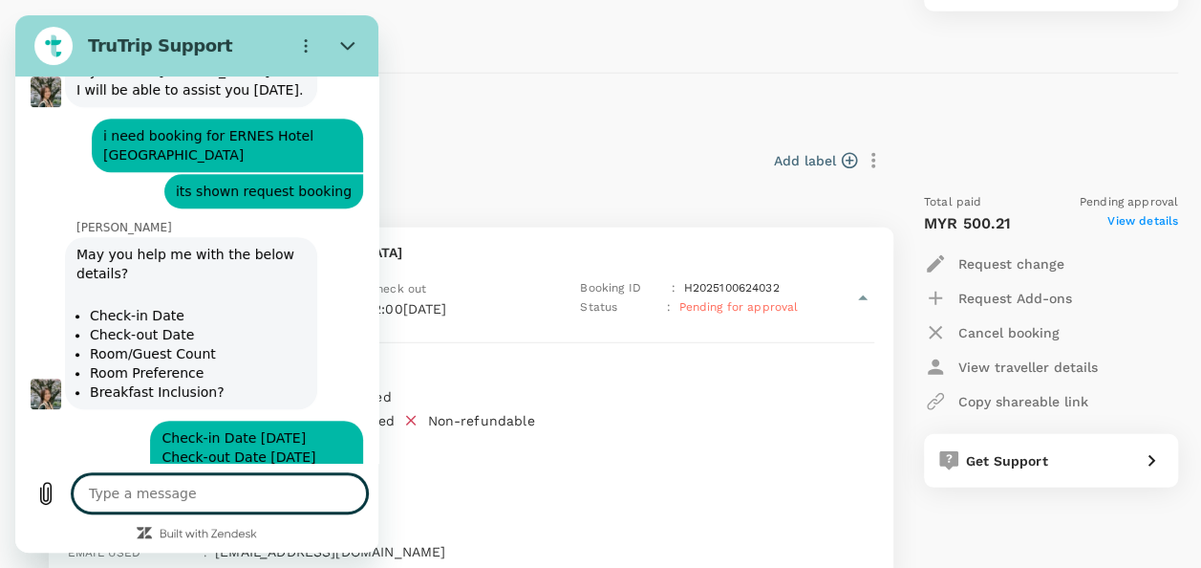
scroll to position [7751, 0]
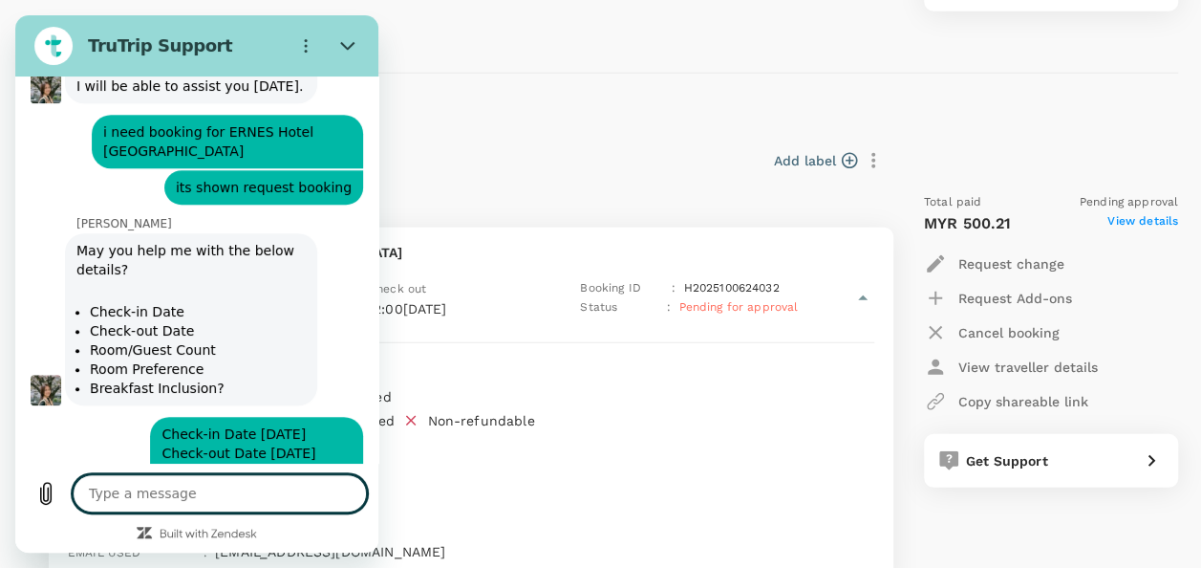
type textarea "n"
type textarea "x"
type textarea "nw"
type textarea "x"
type textarea "n"
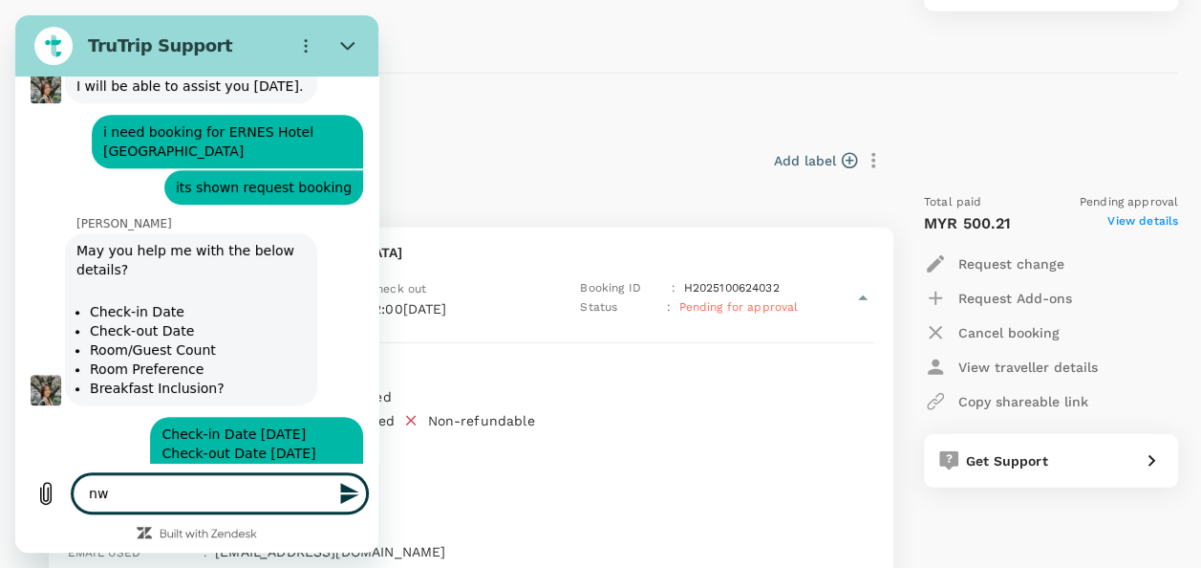
type textarea "x"
type textarea "no"
type textarea "x"
type textarea "now"
type textarea "x"
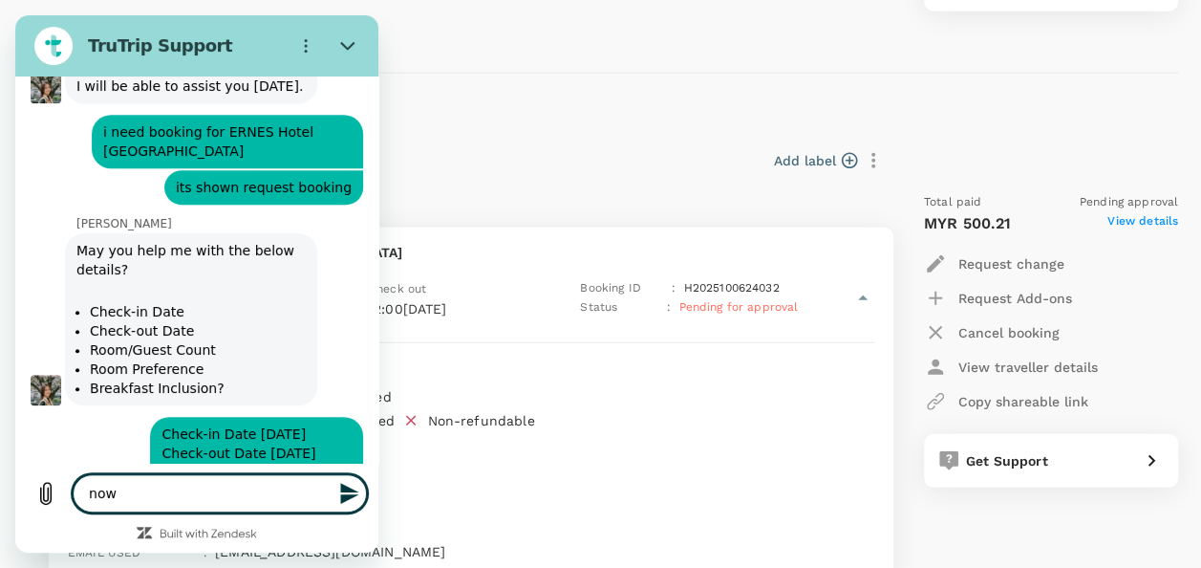
type textarea "now"
type textarea "x"
type textarea "now i"
type textarea "x"
type textarea "now i"
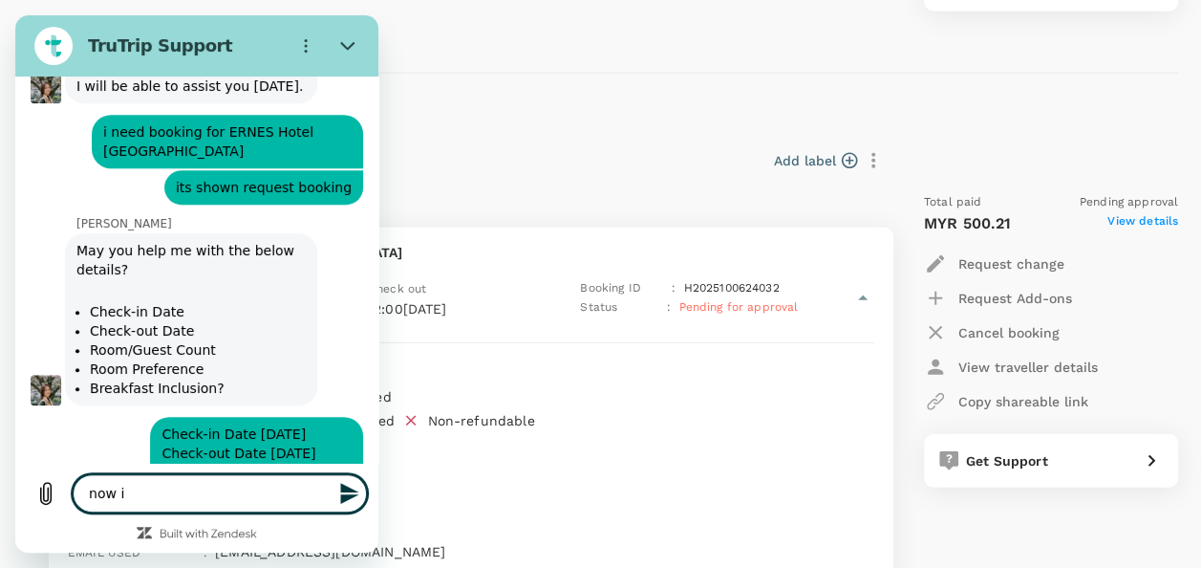
type textarea "x"
type textarea "now i n"
type textarea "x"
type textarea "now i ne"
type textarea "x"
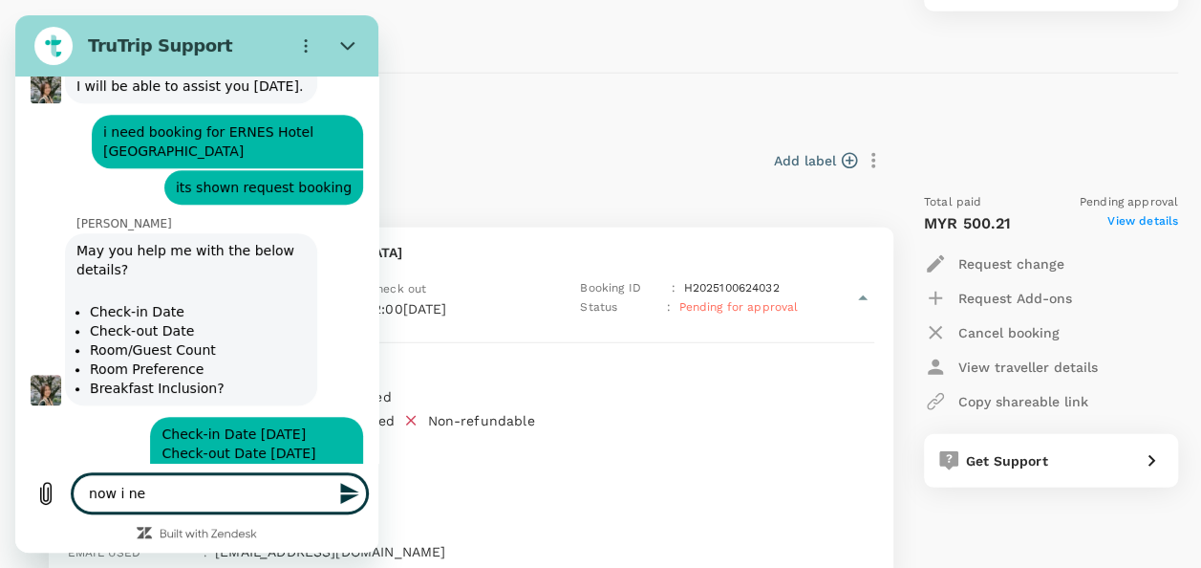
type textarea "now i nee"
type textarea "x"
type textarea "now i need"
type textarea "x"
type textarea "now i need"
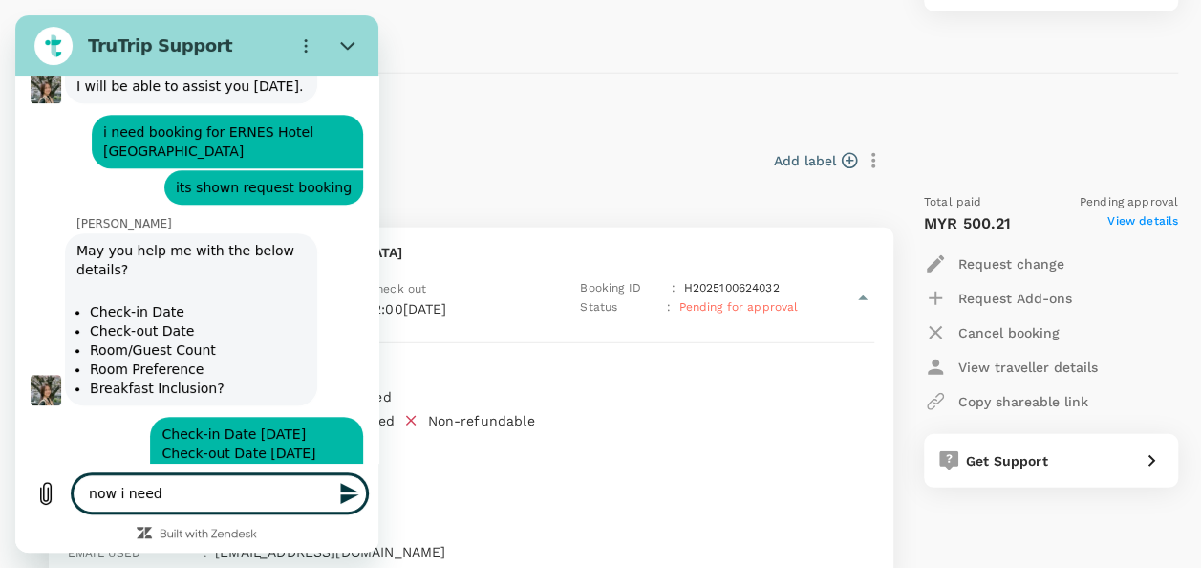
type textarea "x"
type textarea "now i need b"
type textarea "x"
type textarea "now i need bo"
type textarea "x"
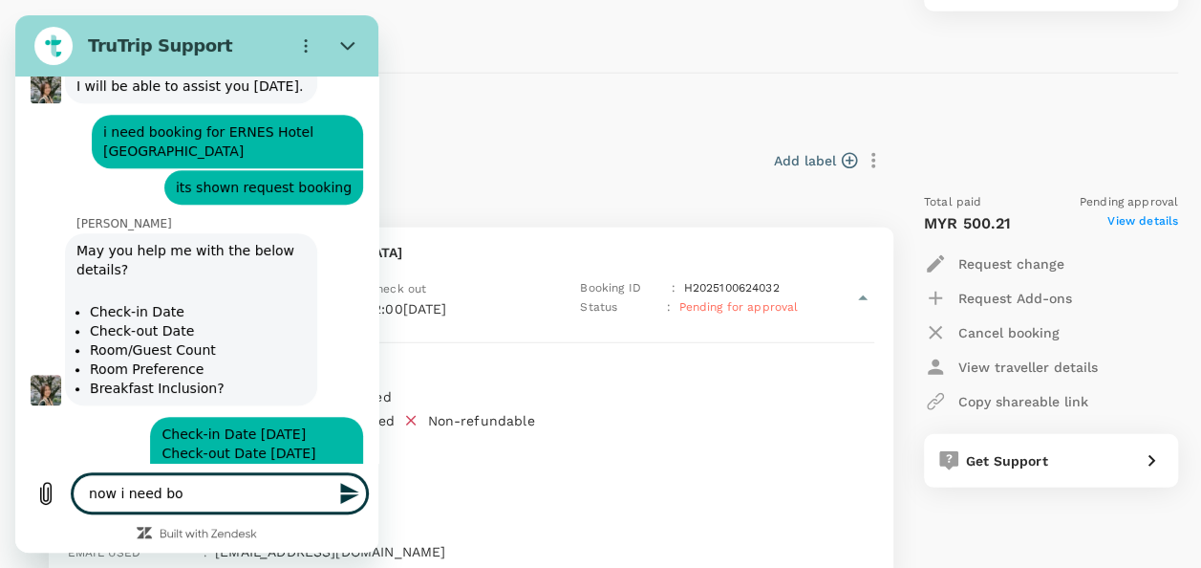
type textarea "now i need boo"
type textarea "x"
type textarea "now i need book"
type textarea "x"
type textarea "now i need booki"
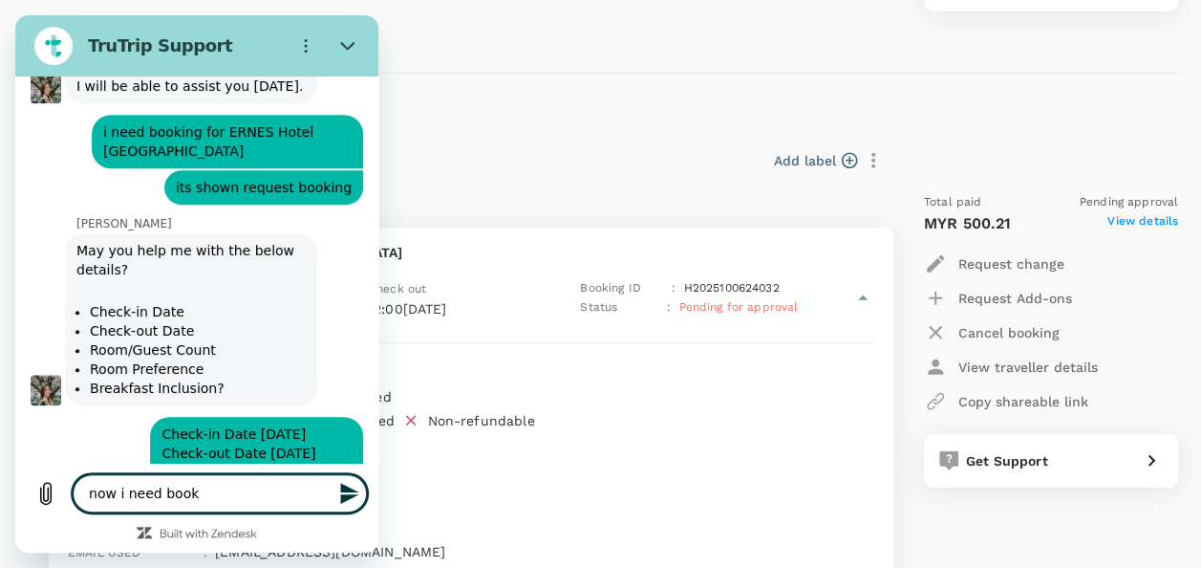
type textarea "x"
type textarea "now i need bookin"
type textarea "x"
type textarea "now i need booking"
type textarea "x"
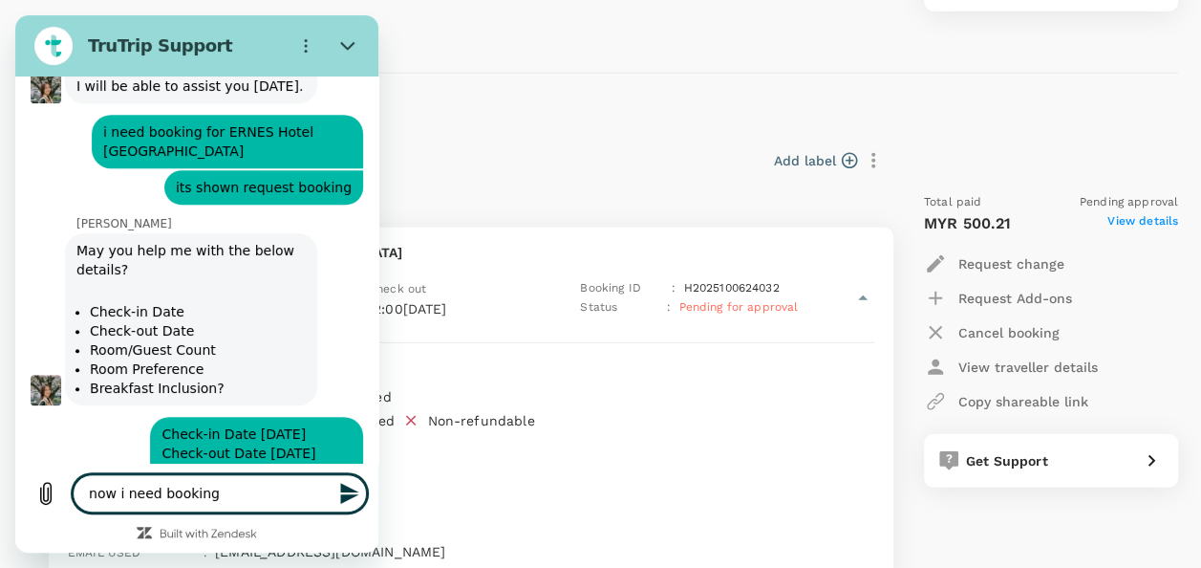
type textarea "now i need booking"
type textarea "x"
type textarea "now i need booking f"
type textarea "x"
type textarea "now i need booking fo"
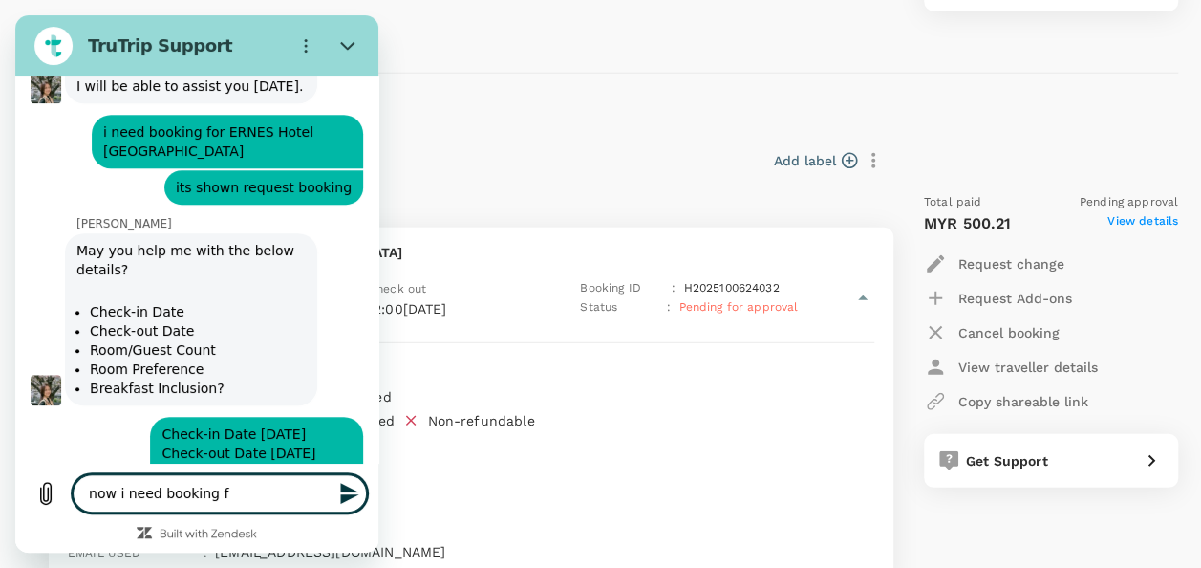
type textarea "x"
type textarea "now i need booking for"
type textarea "x"
type textarea "now i need booking for"
type textarea "x"
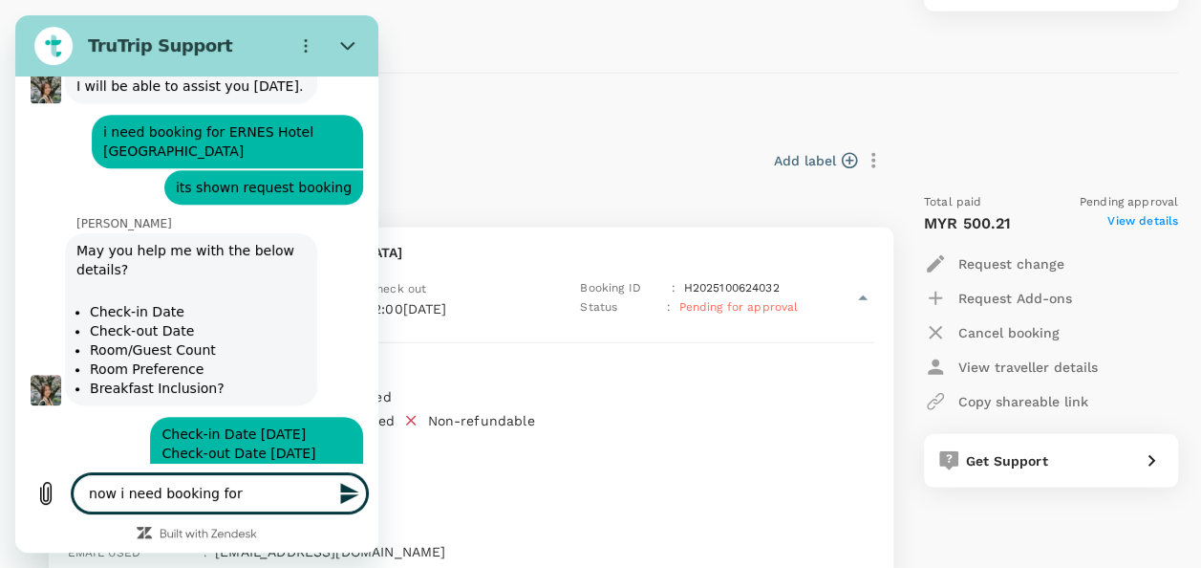
click at [266, 496] on textarea "now i need booking for" at bounding box center [220, 493] width 294 height 38
paste textarea "Crystal Inn"
type textarea "now i need booking for Crystal Inn"
type textarea "x"
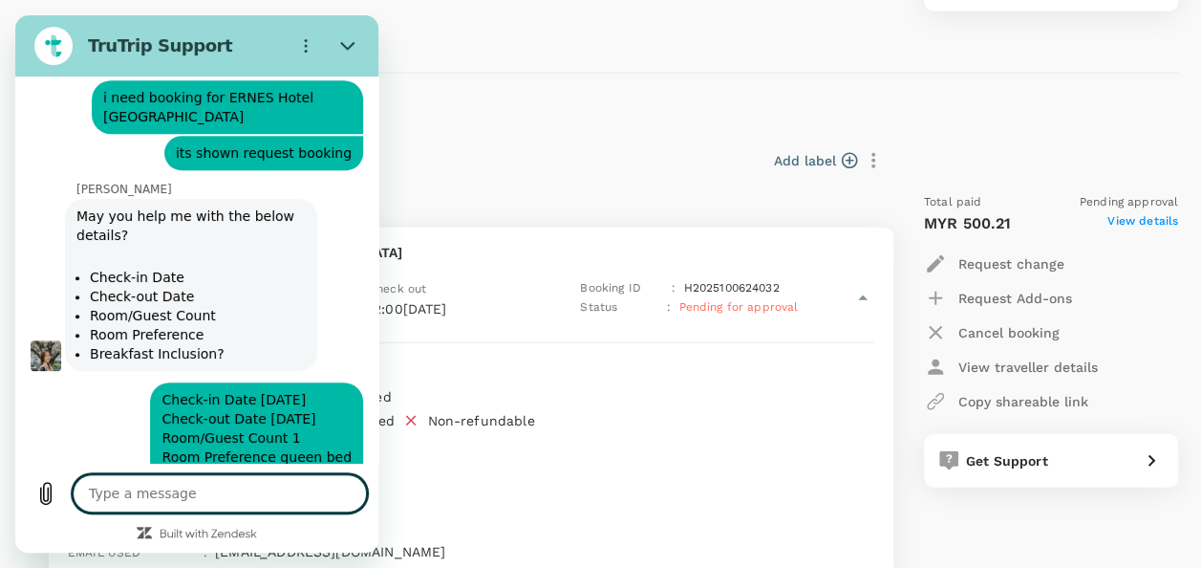
type textarea "x"
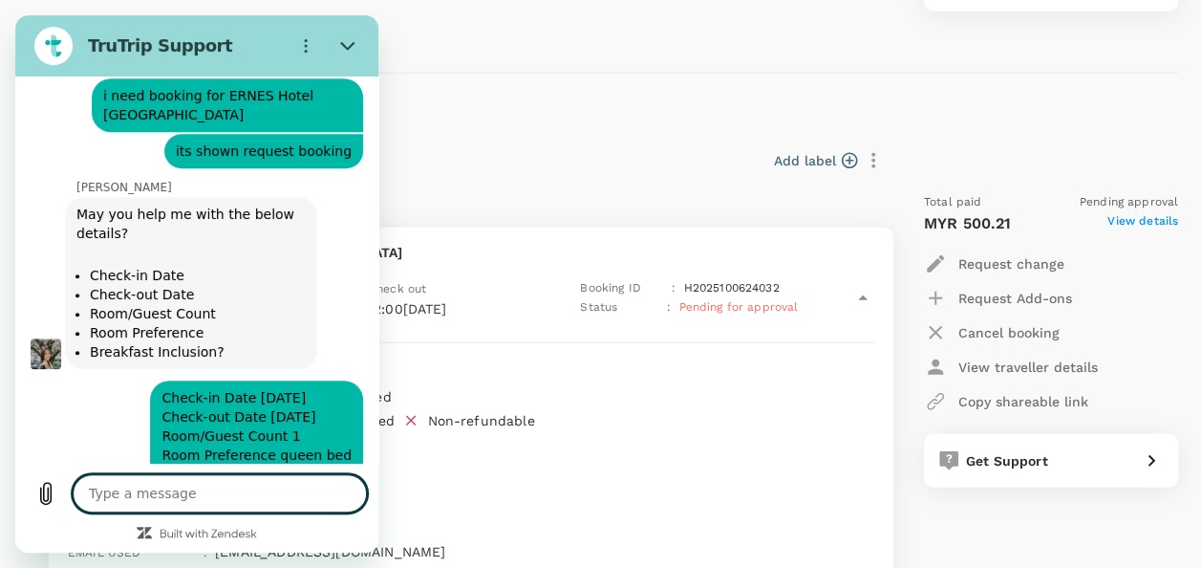
type textarea "p"
type textarea "x"
type textarea "ple"
type textarea "x"
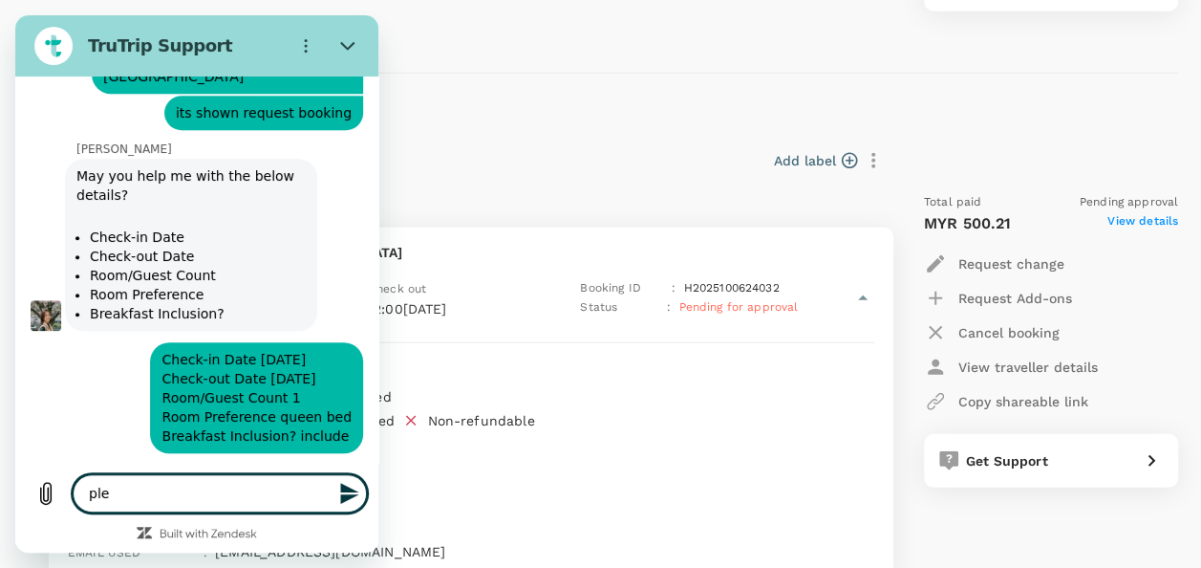
type textarea "plea"
type textarea "x"
type textarea "pleas"
type textarea "x"
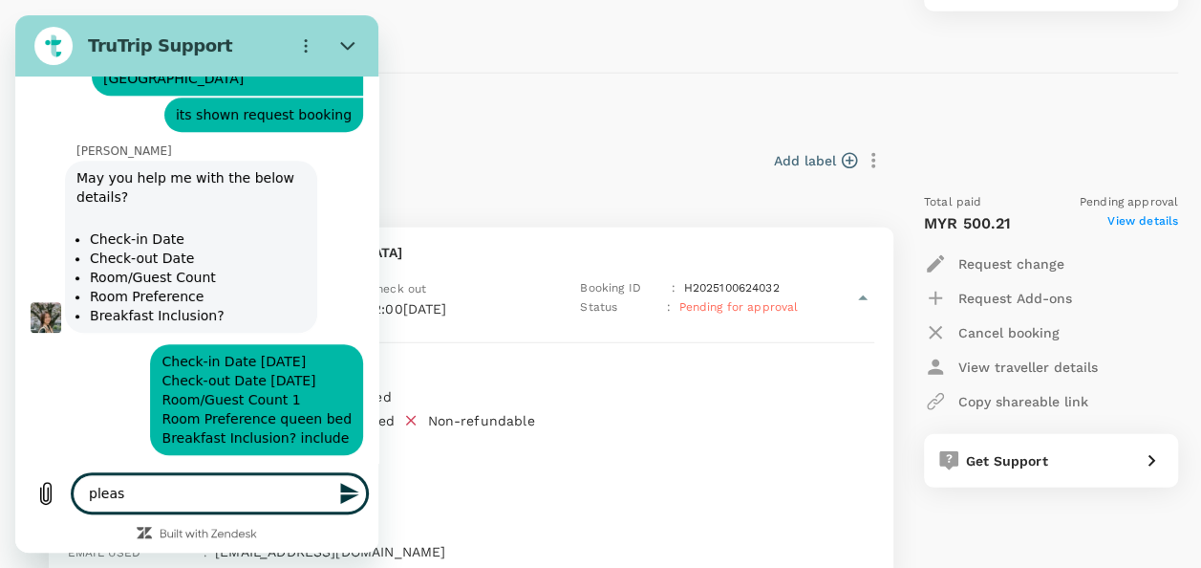
type textarea "please"
type textarea "x"
type textarea "please"
type textarea "x"
type textarea "please a"
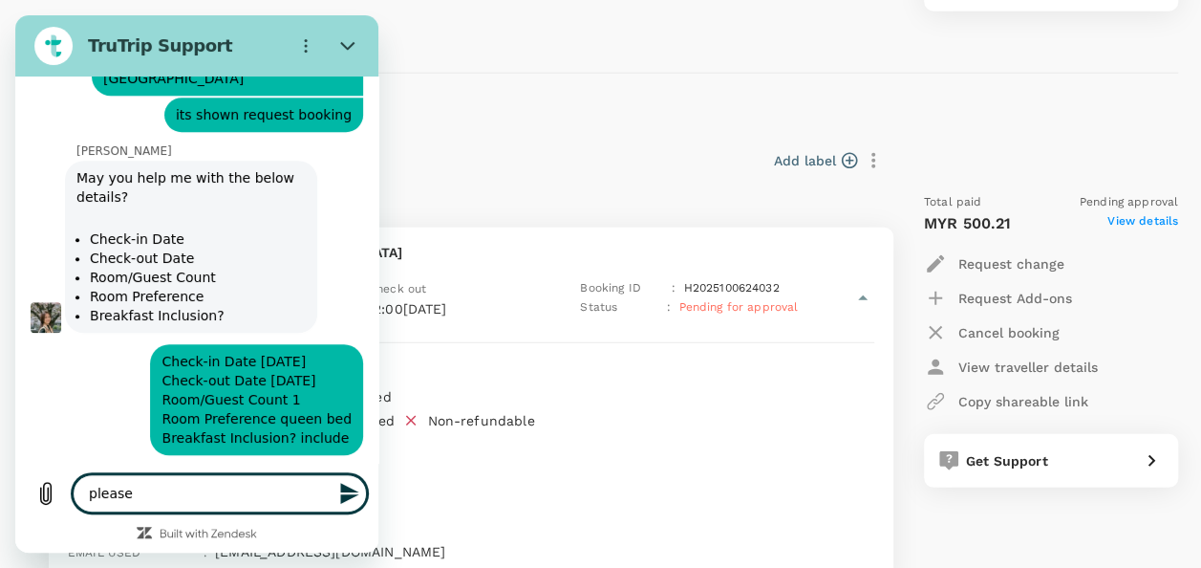
type textarea "x"
type textarea "please as"
type textarea "x"
type textarea "please ass"
type textarea "x"
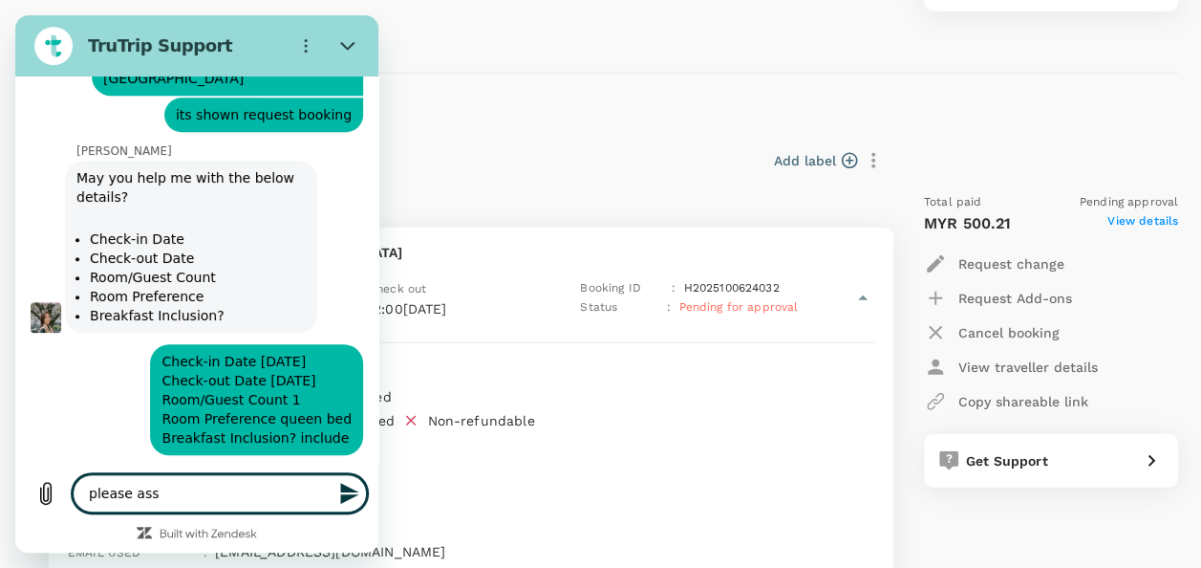
type textarea "please asss"
type textarea "x"
type textarea "please ass"
type textarea "x"
type textarea "please assi"
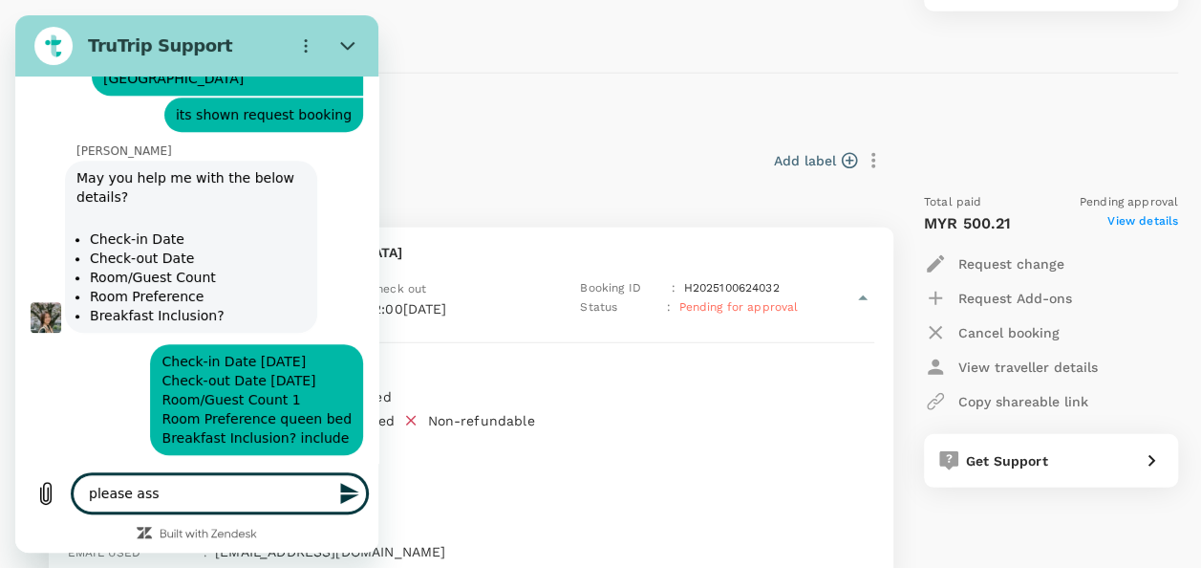
type textarea "x"
type textarea "please assis"
type textarea "x"
type textarea "please assist"
type textarea "x"
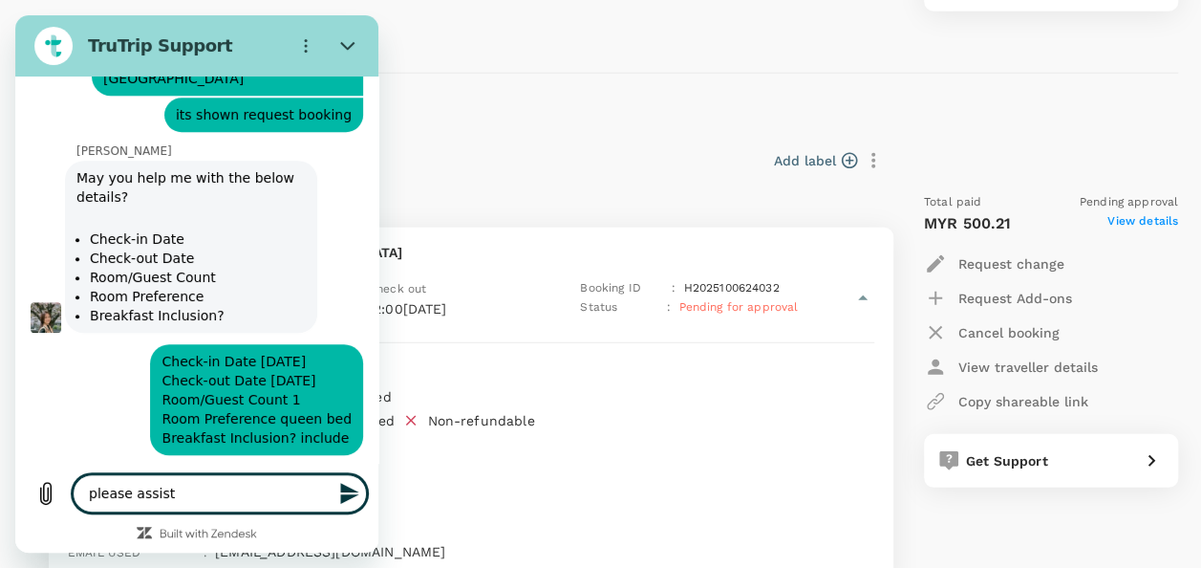
type textarea "please assist"
type textarea "x"
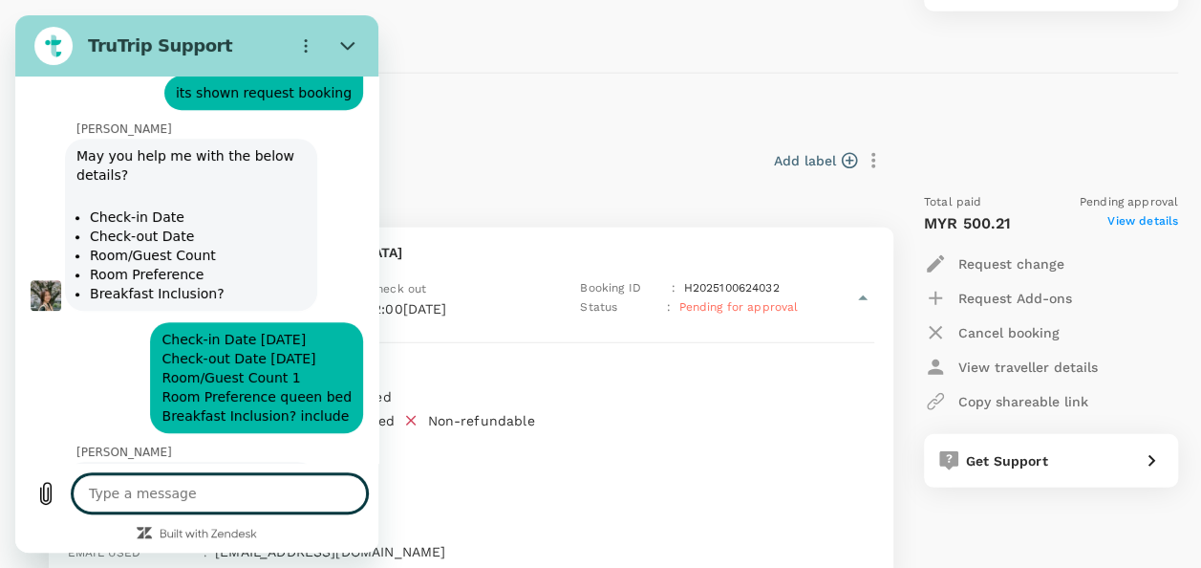
scroll to position [7860, 0]
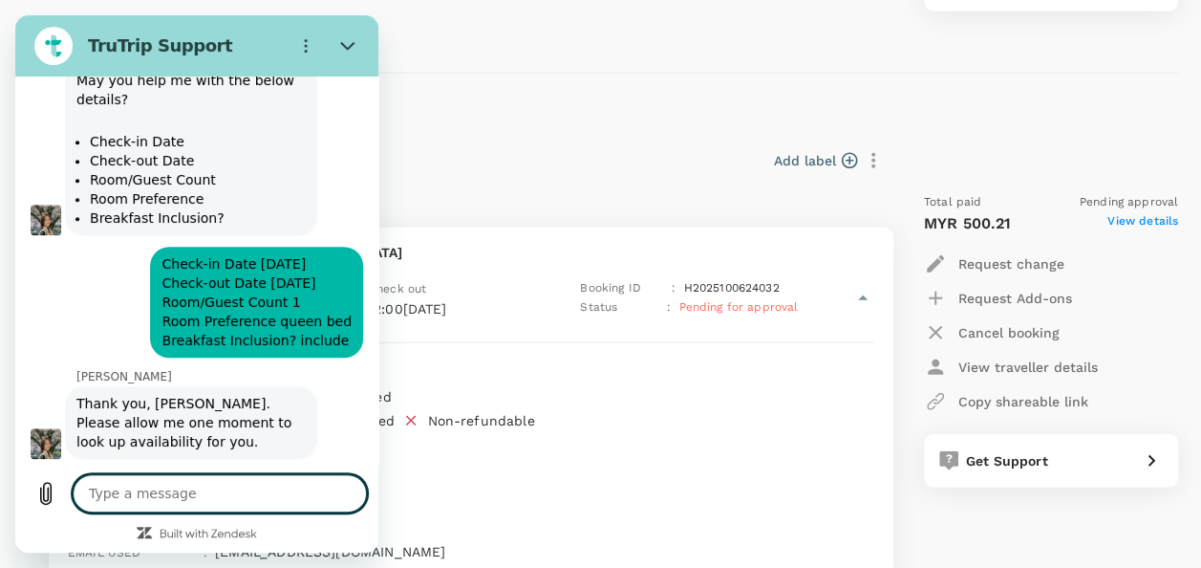
type textarea "x"
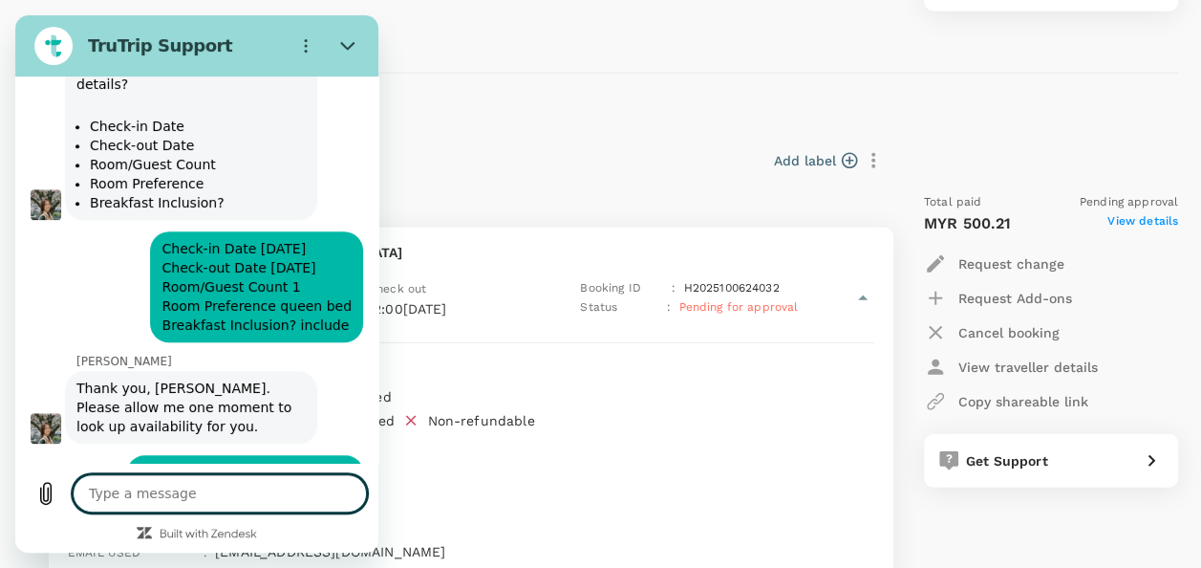
scroll to position [7934, 0]
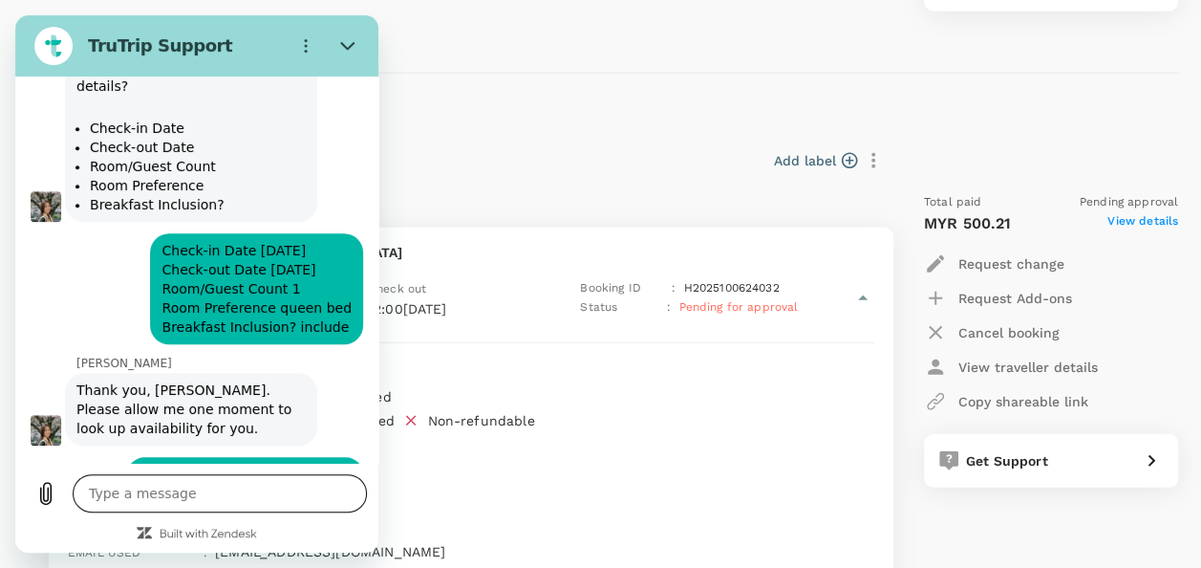
drag, startPoint x: 182, startPoint y: 485, endPoint x: 166, endPoint y: 489, distance: 15.8
click at [182, 485] on textarea at bounding box center [220, 493] width 294 height 38
type textarea "S"
type textarea "x"
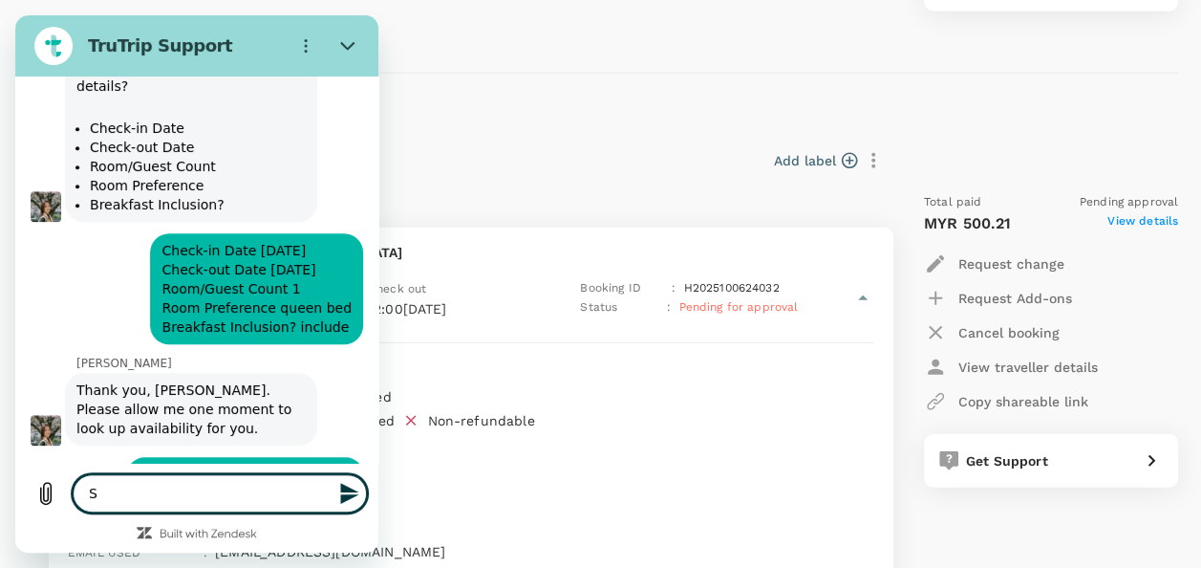
type textarea "x"
type textarea "C"
type textarea "x"
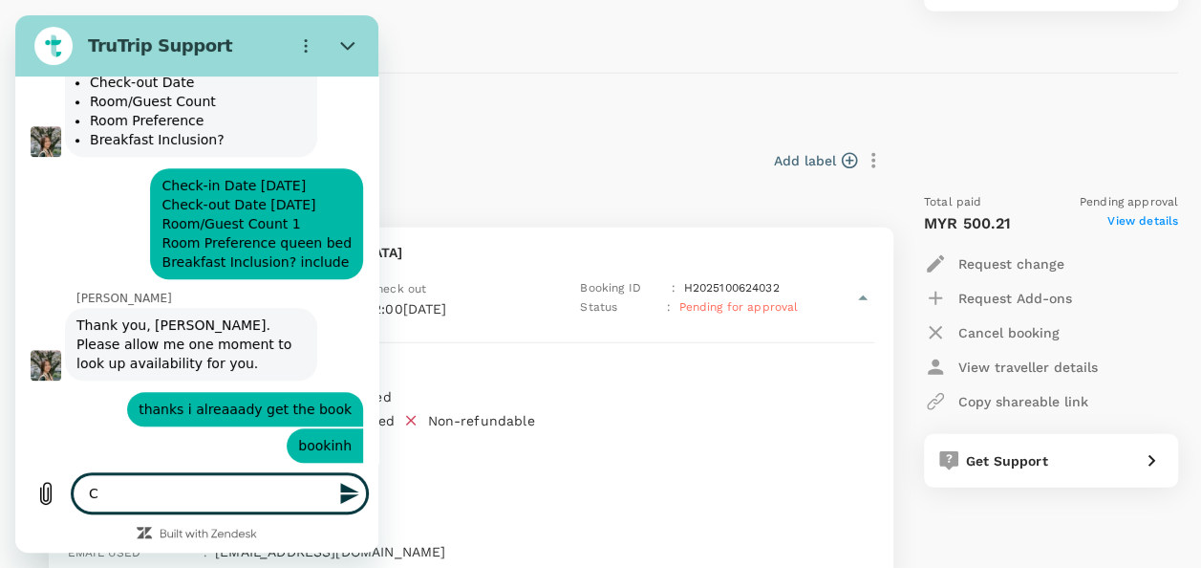
type textarea "Cr"
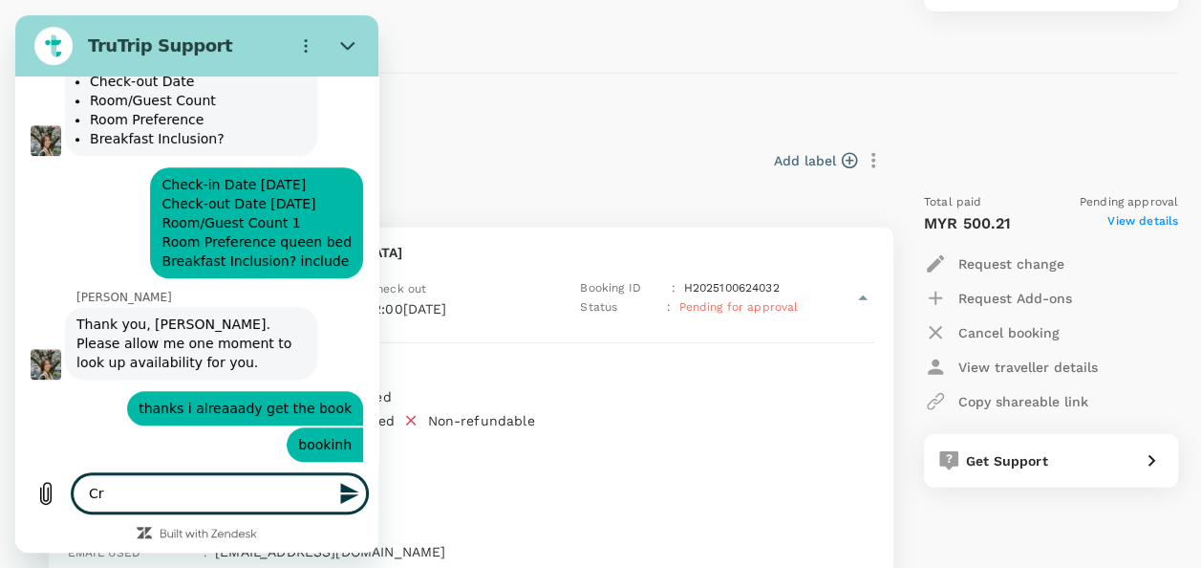
type textarea "x"
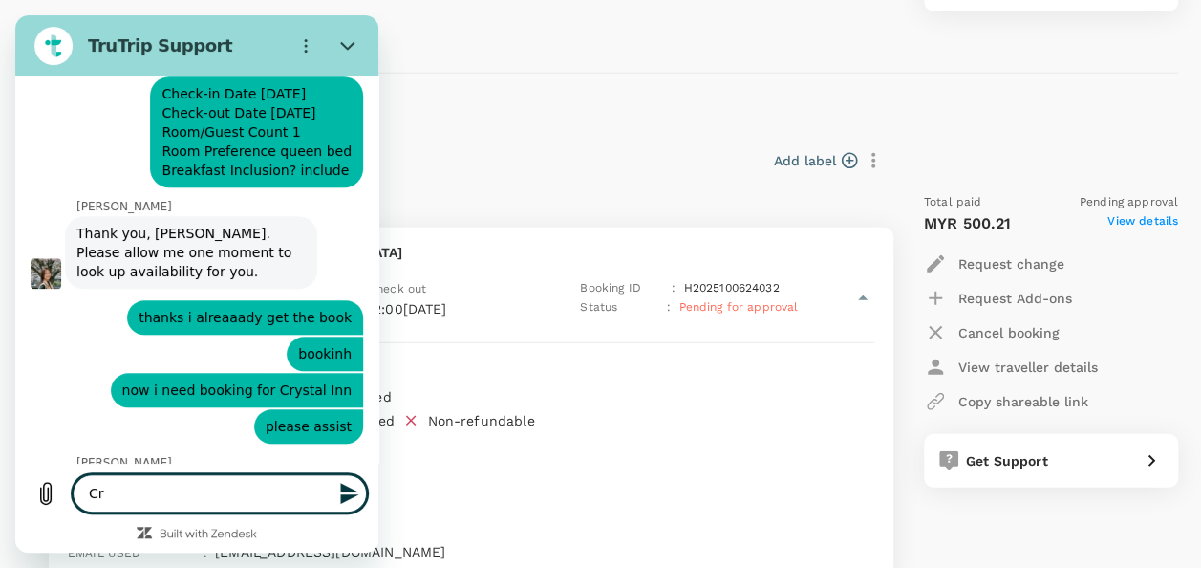
type textarea "Cry"
type textarea "x"
type textarea "Crys"
type textarea "x"
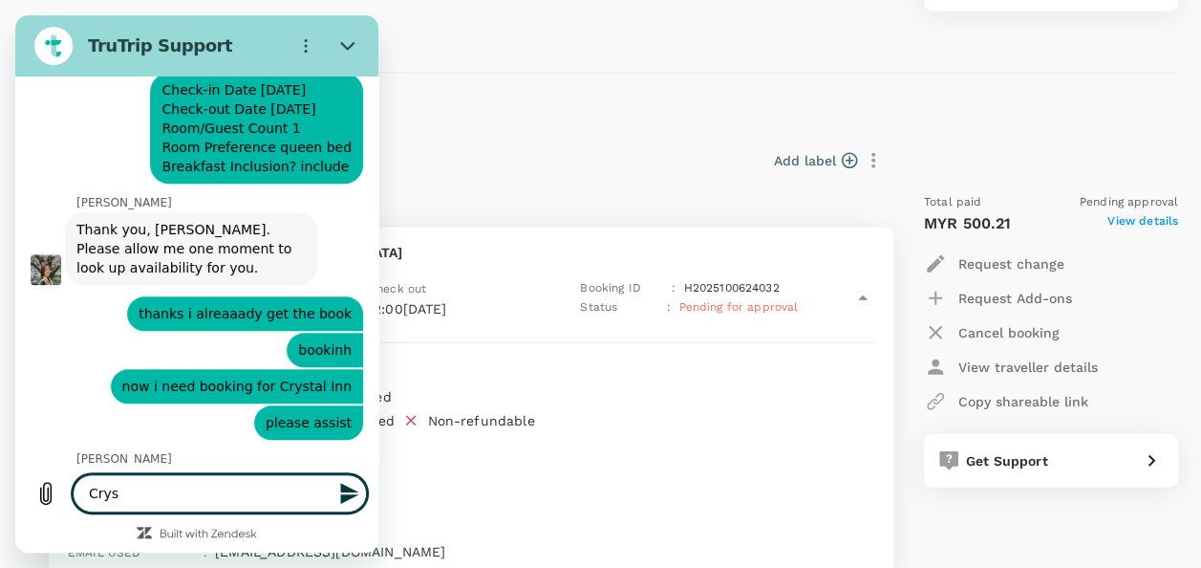
type textarea "Cryst"
type textarea "x"
type textarea "Crysta"
type textarea "x"
type textarea "Crystak"
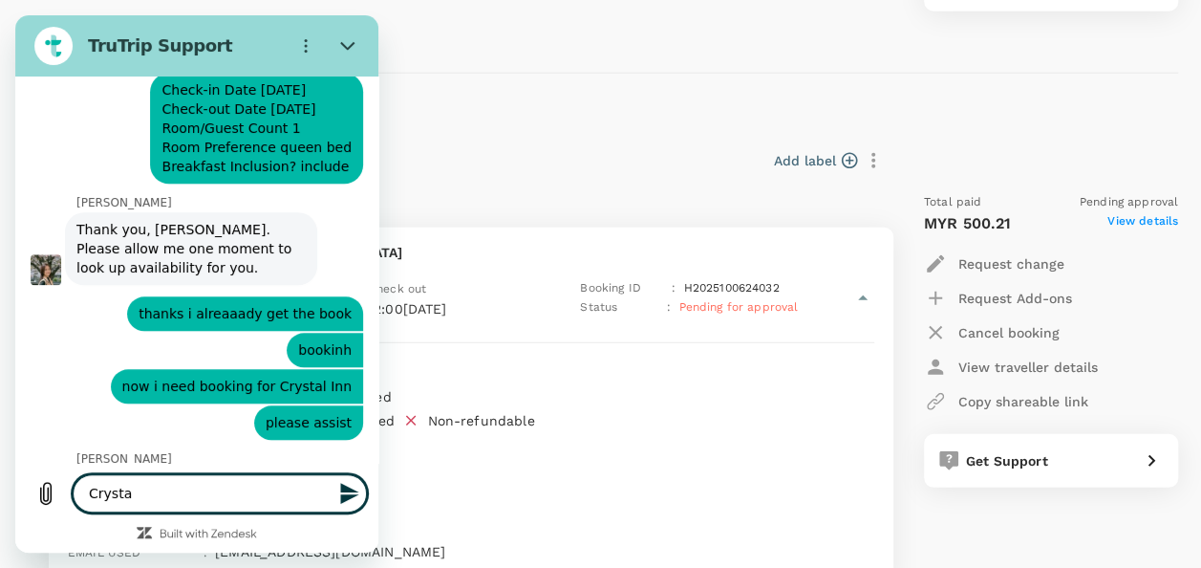
type textarea "x"
type textarea "Crystak"
type textarea "x"
type textarea "Crystak I"
type textarea "x"
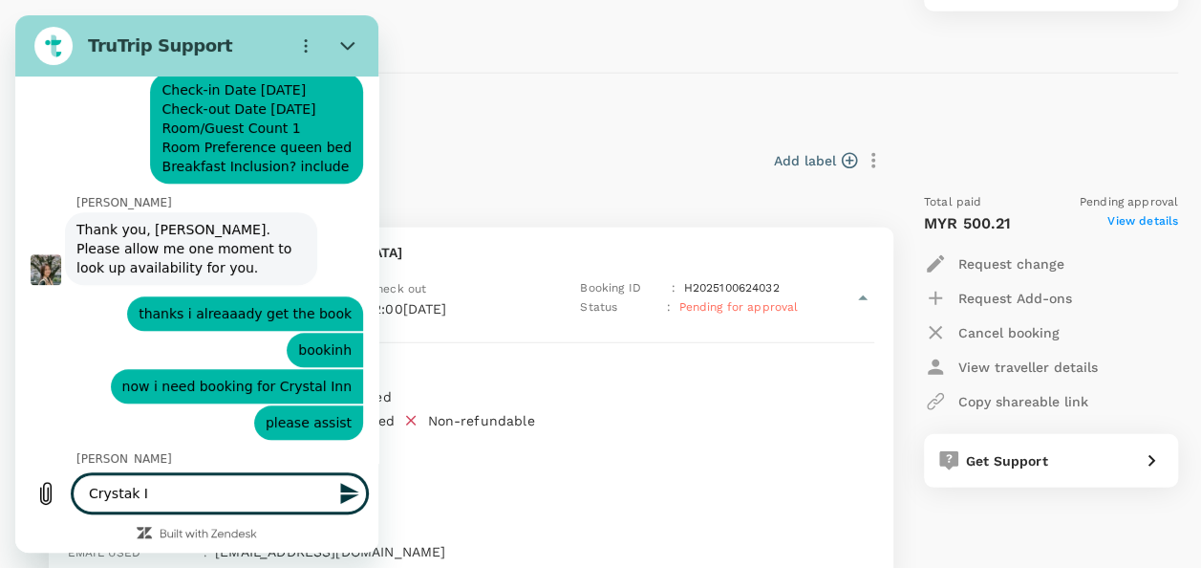
type textarea "Crystak In"
type textarea "x"
type textarea "Crystak Inn"
type textarea "x"
type textarea "Crystak In"
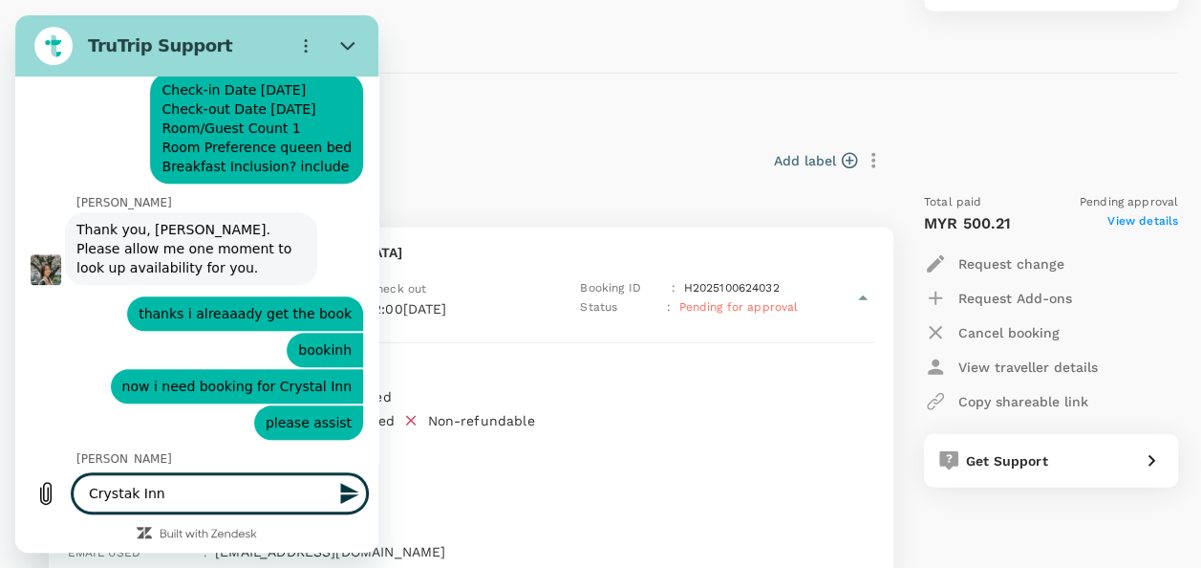
type textarea "x"
type textarea "Crystak I"
type textarea "x"
type textarea "Crystak"
type textarea "x"
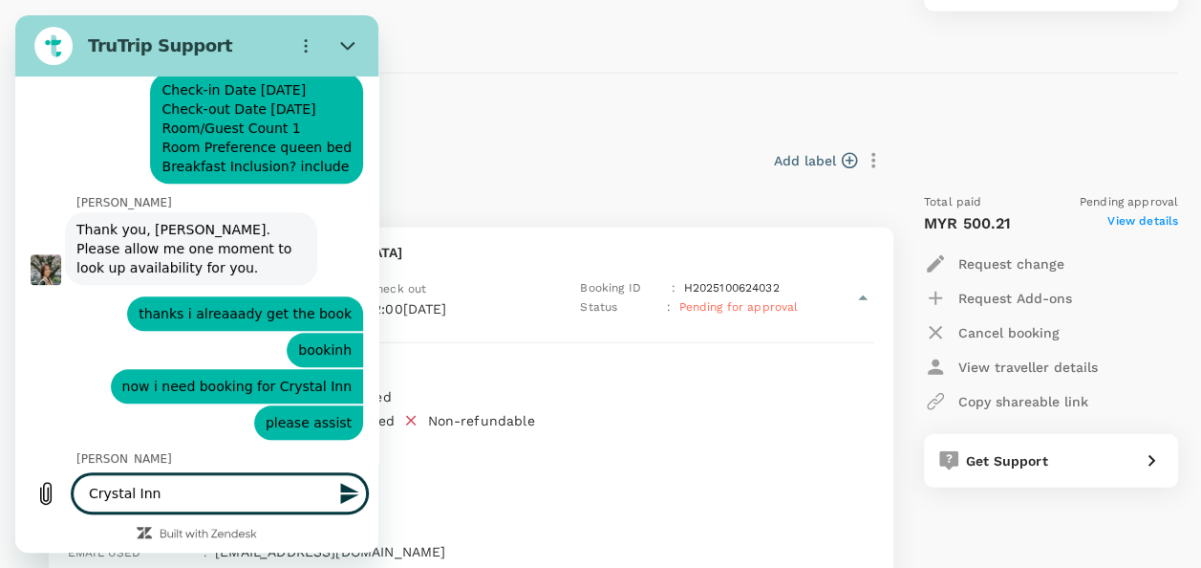
paste textarea "No36 Jalan Zabedah Batu Pahat Johor, Batu Pahat"
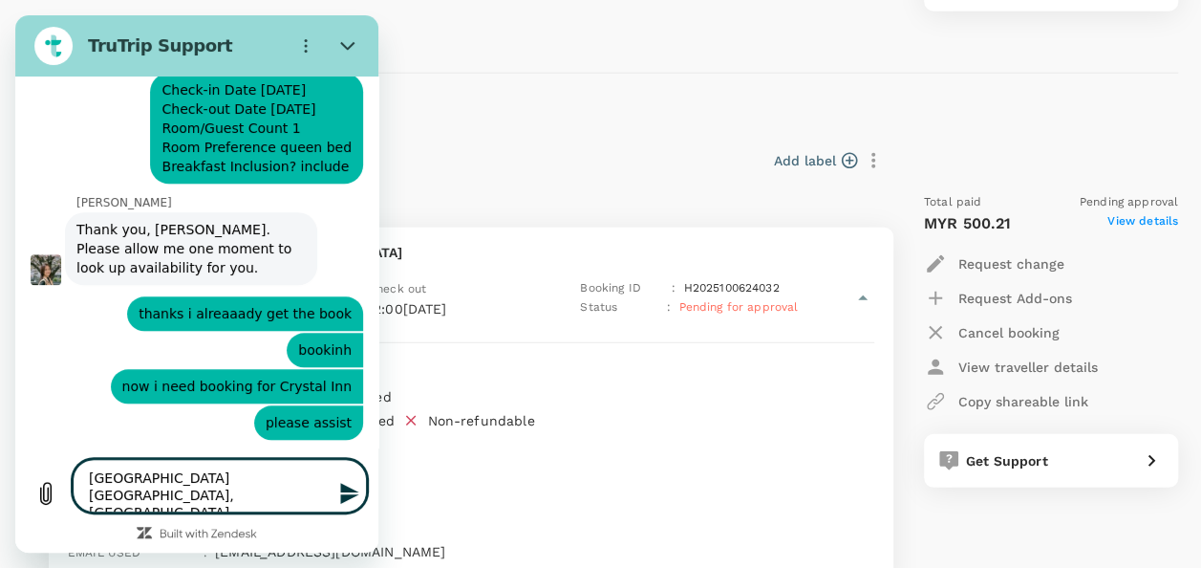
click at [92, 476] on textarea "[GEOGRAPHIC_DATA] [GEOGRAPHIC_DATA], [GEOGRAPHIC_DATA]" at bounding box center [220, 486] width 294 height 54
drag, startPoint x: 77, startPoint y: 477, endPoint x: 293, endPoint y: 525, distance: 221.2
click at [293, 525] on div "Type a message Crystal Inn No36 Jalan Zabedah Batu Pahat Johor, Batu Pahat x" at bounding box center [196, 499] width 363 height 105
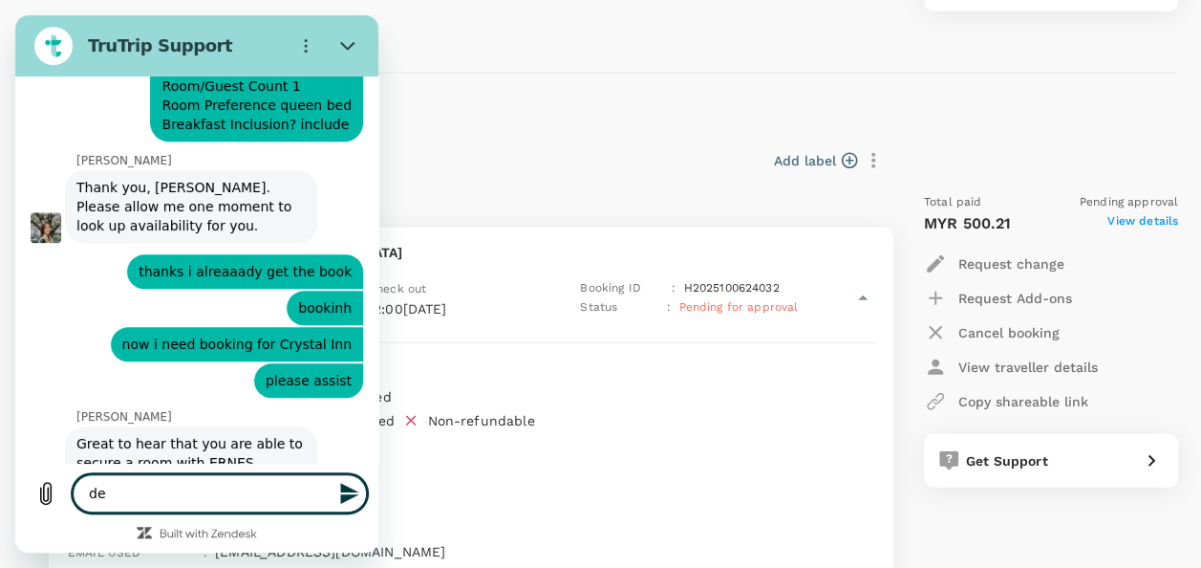
scroll to position [8141, 0]
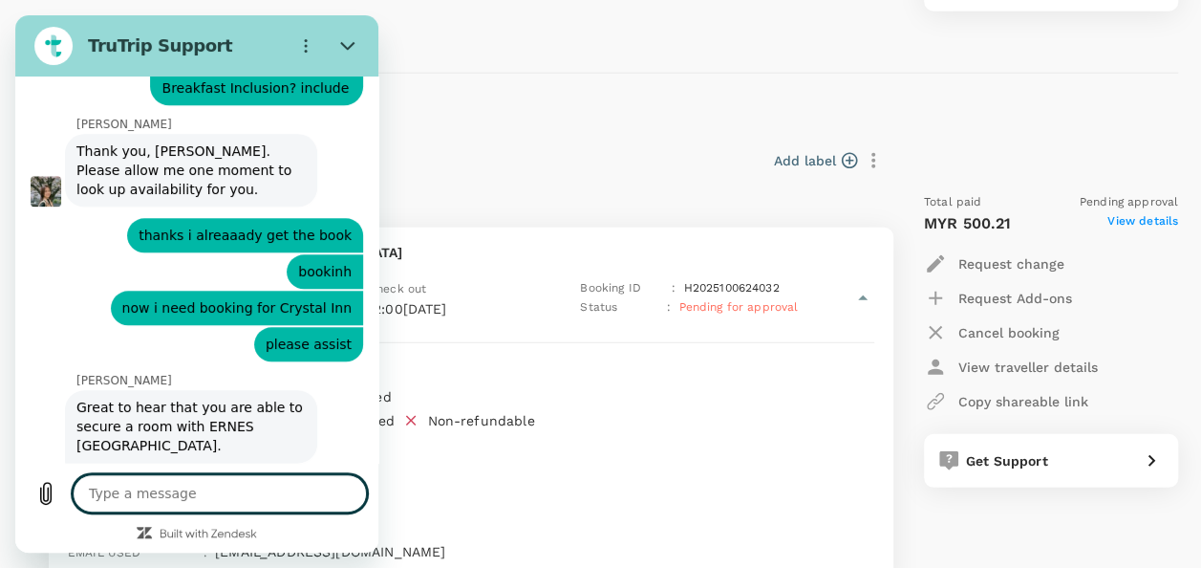
paste textarea "[GEOGRAPHIC_DATA] [GEOGRAPHIC_DATA], [GEOGRAPHIC_DATA]"
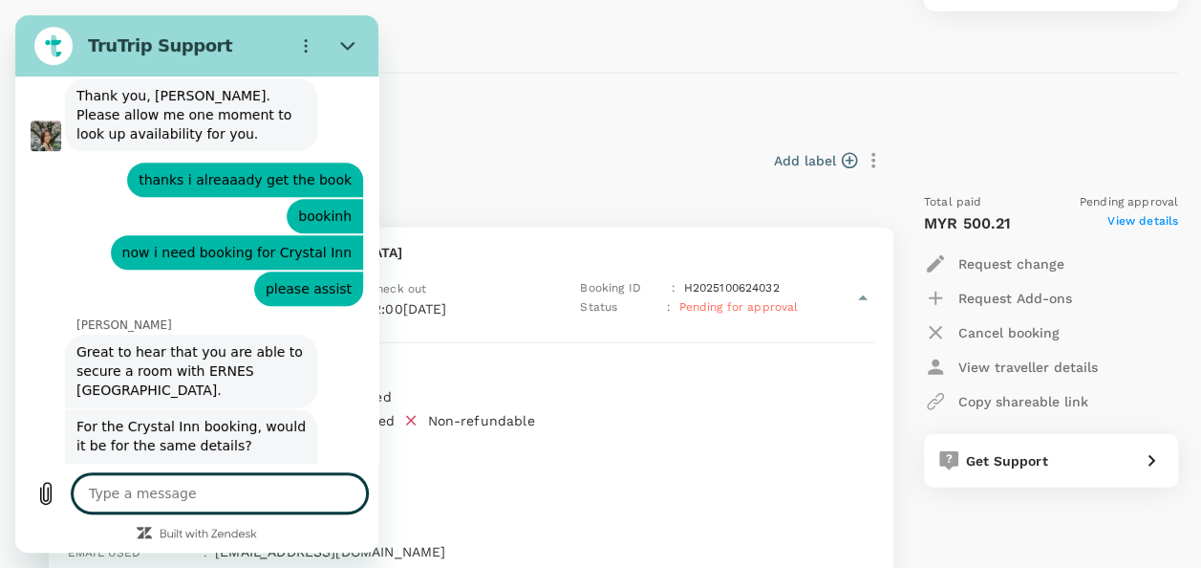
scroll to position [8232, 0]
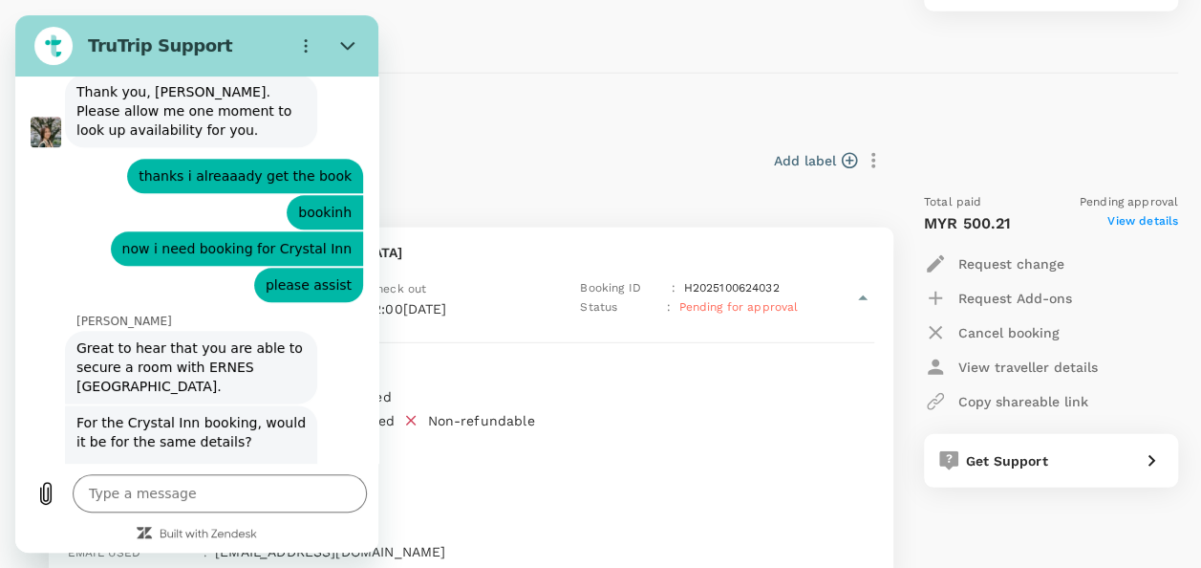
drag, startPoint x: 73, startPoint y: 204, endPoint x: 247, endPoint y: 280, distance: 189.6
click at [247, 405] on div "For the Crystal Inn booking, would it be for the same details? Check-in Date 7t…" at bounding box center [191, 489] width 245 height 168
copy div "Check-in Date 7th Oct Check-out Date 10th Oct Room/Guest Count 1 Room Preferenc…"
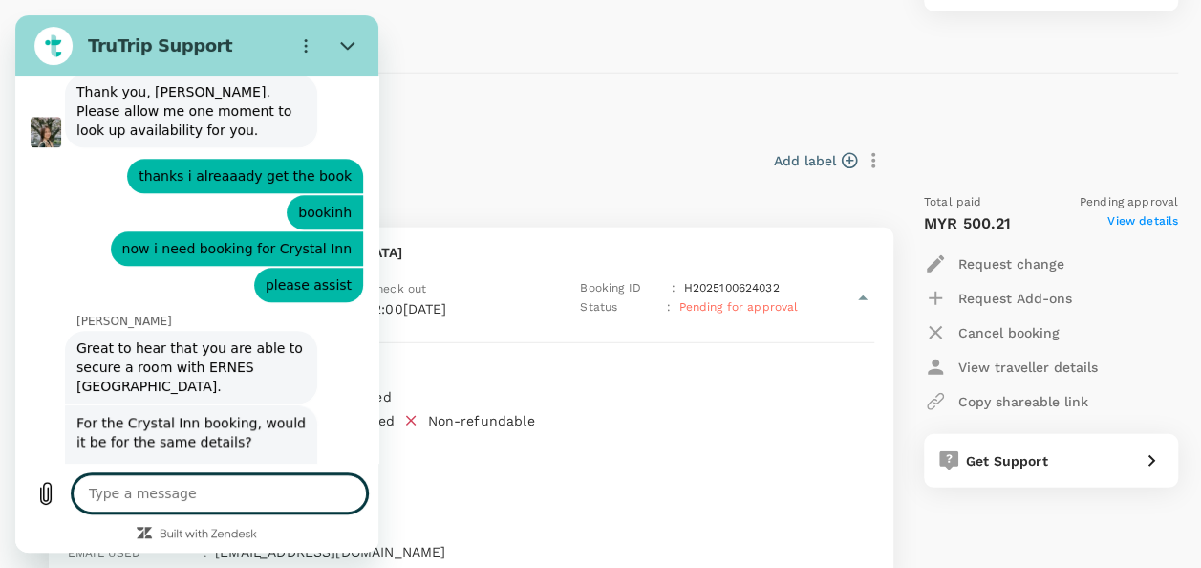
click at [168, 502] on textarea at bounding box center [220, 493] width 294 height 38
paste textarea "Check-in Date 7th Oct Check-out Date 10th Oct Room/Guest Count 1 Room Preferenc…"
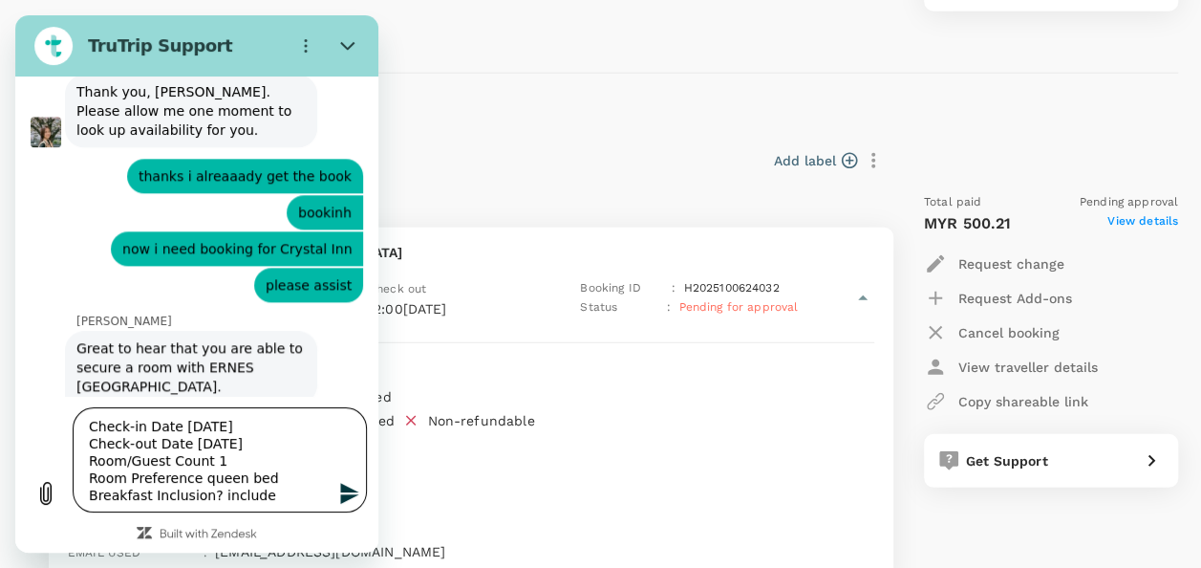
click at [182, 428] on textarea "Check-in Date 7th Oct Check-out Date 10th Oct Room/Guest Count 1 Room Preferenc…" at bounding box center [220, 459] width 294 height 105
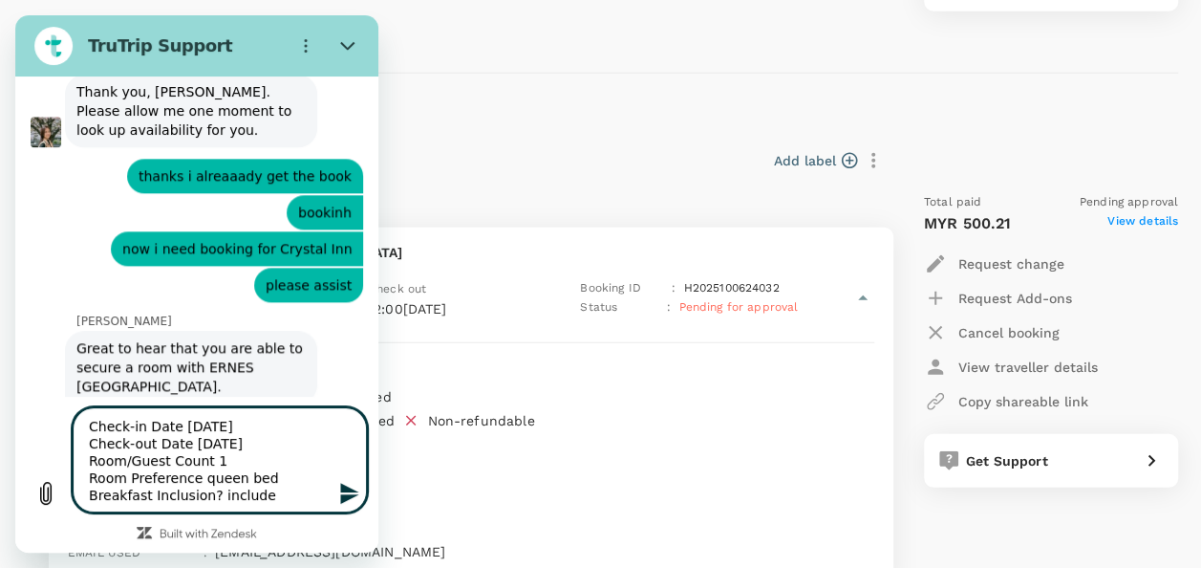
click at [353, 491] on icon "Send message" at bounding box center [349, 493] width 18 height 21
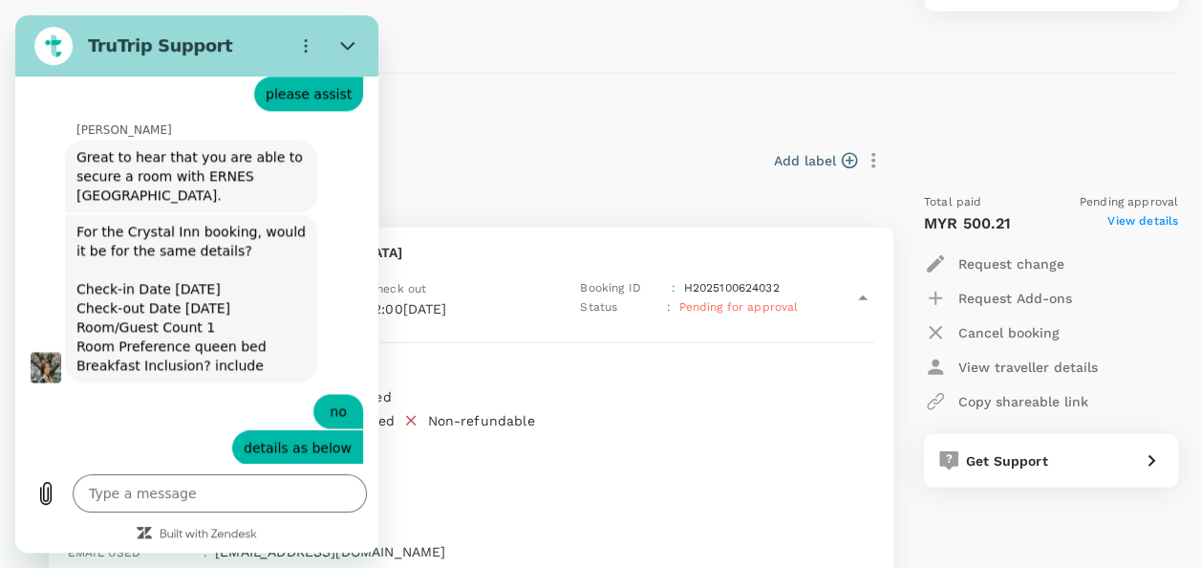
scroll to position [8427, 0]
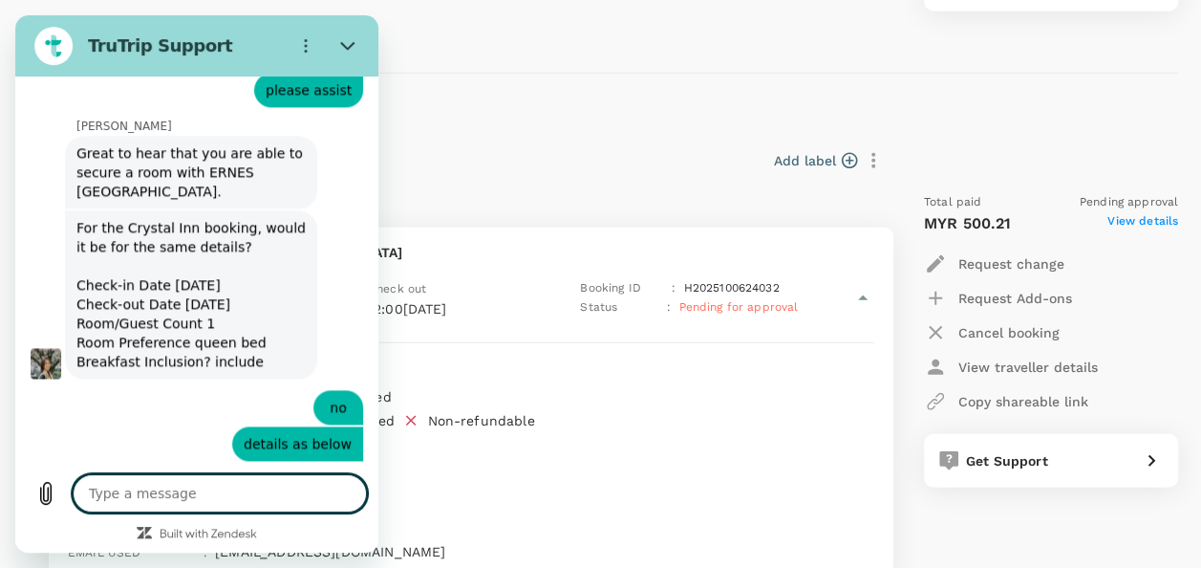
click at [256, 498] on textarea at bounding box center [220, 493] width 294 height 38
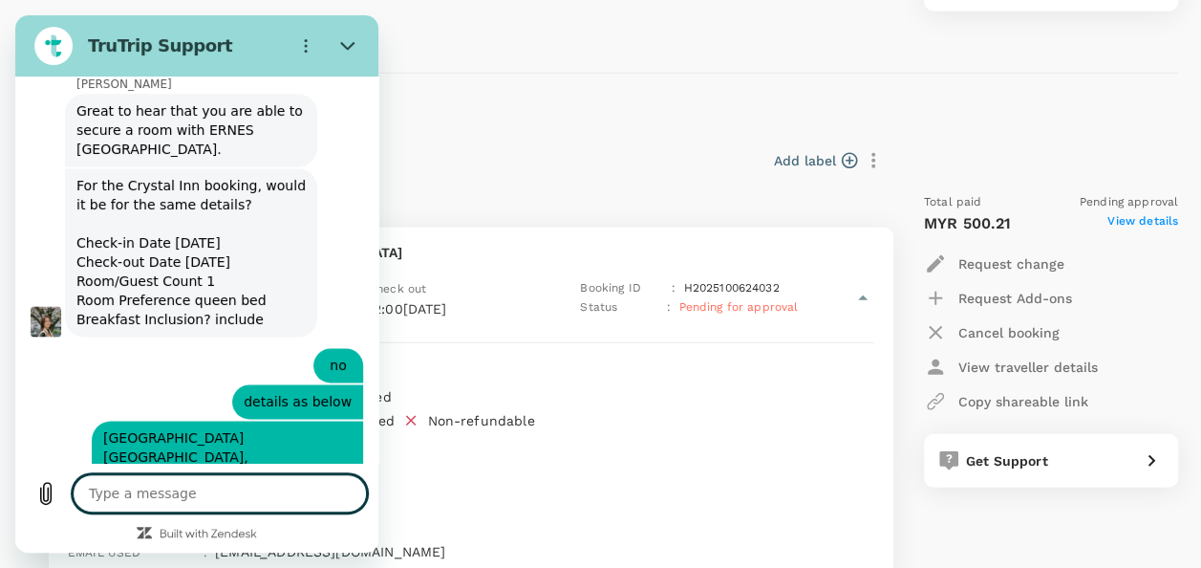
scroll to position [8473, 0]
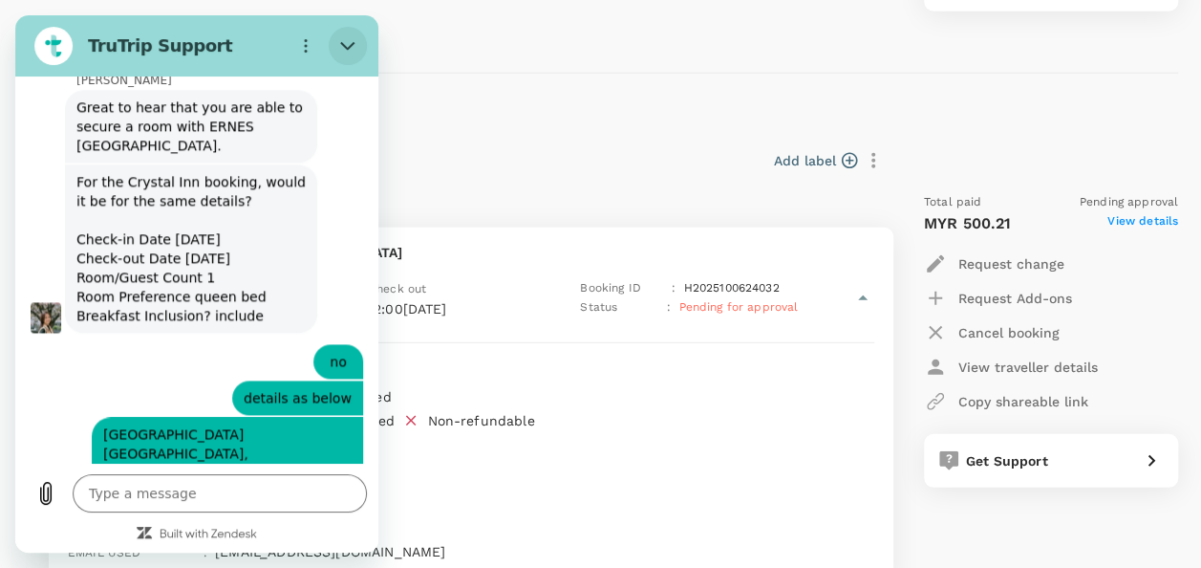
click at [349, 39] on icon "Close" at bounding box center [347, 45] width 15 height 15
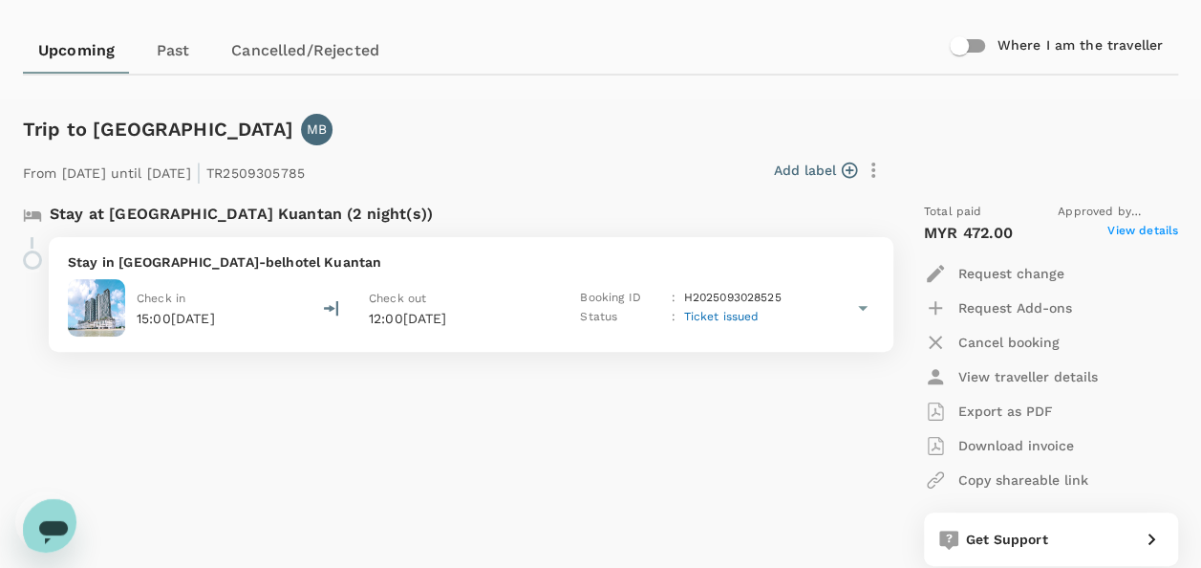
scroll to position [0, 0]
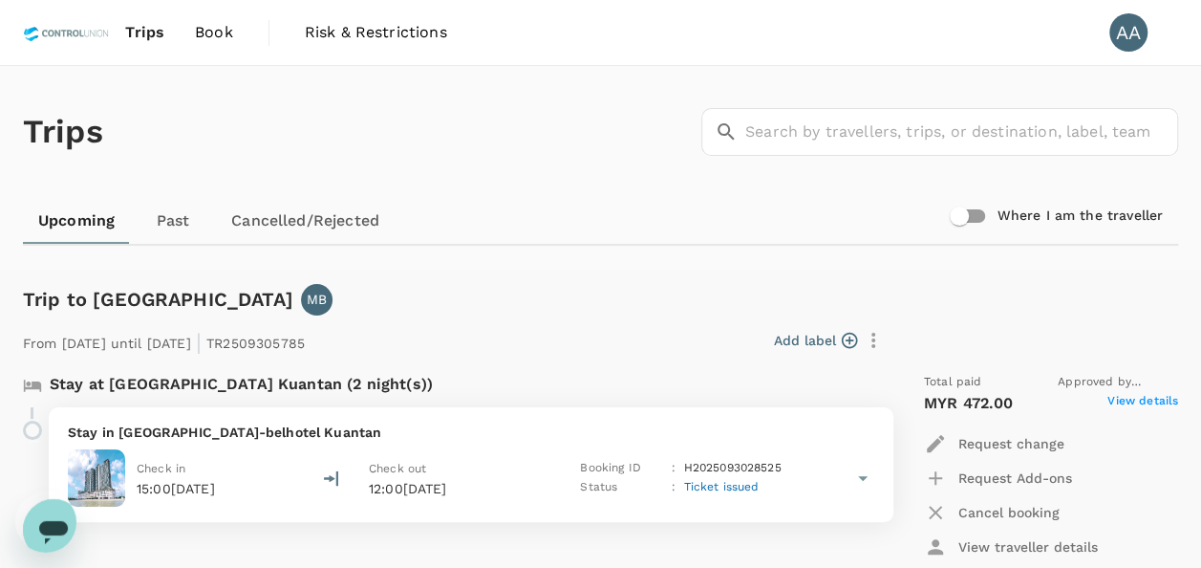
click at [204, 36] on span "Book" at bounding box center [214, 32] width 38 height 23
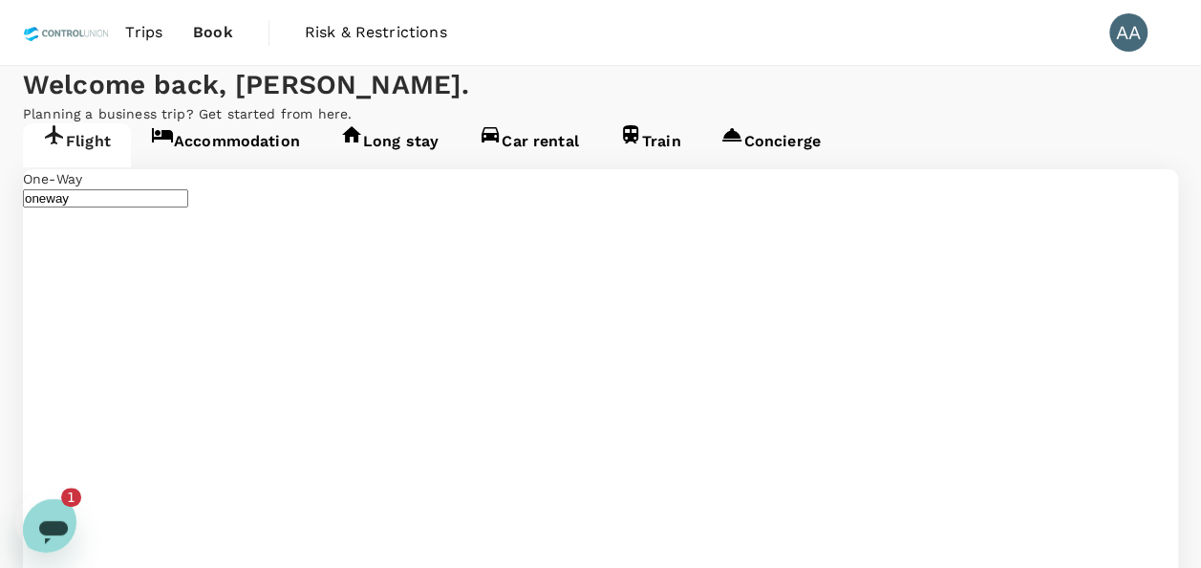
click at [48, 521] on icon "Open messaging window, 1 unread message" at bounding box center [53, 532] width 29 height 23
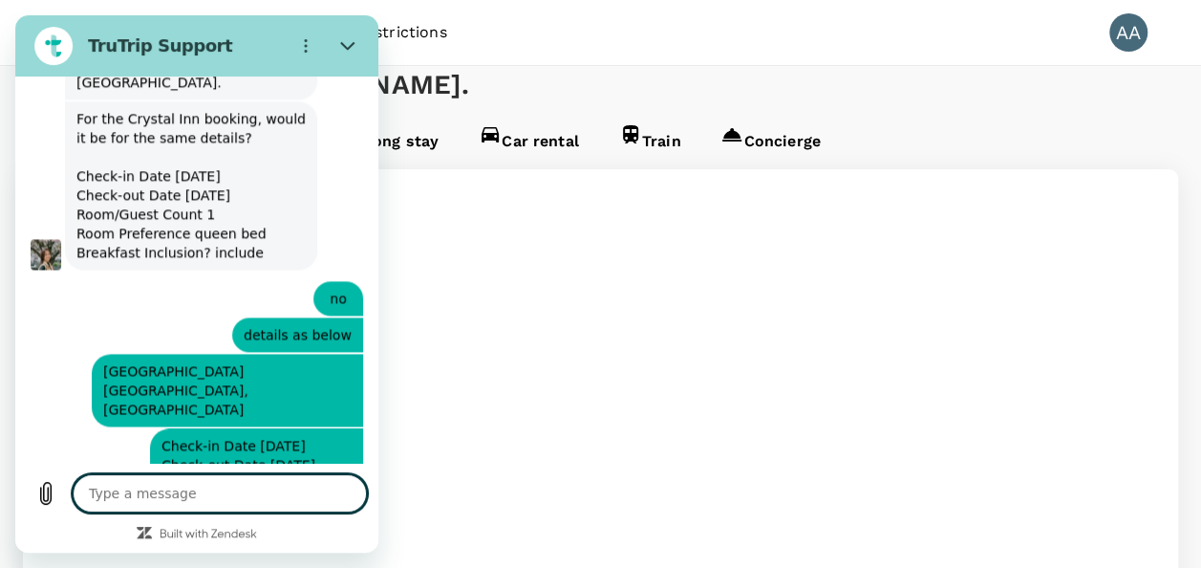
scroll to position [8567, 0]
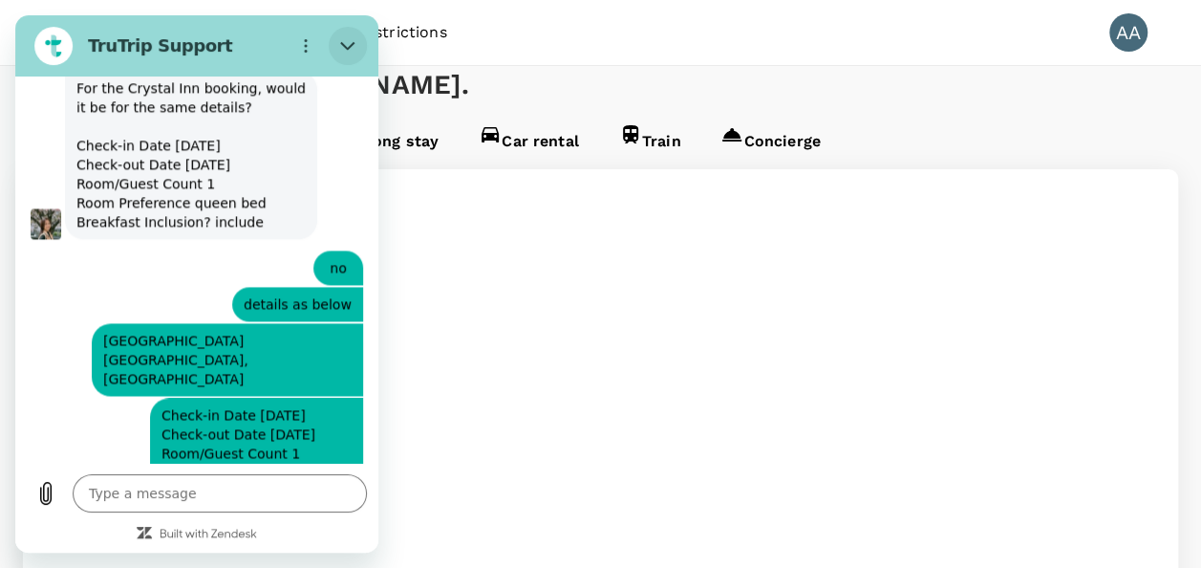
click at [346, 41] on icon "Close" at bounding box center [347, 45] width 15 height 15
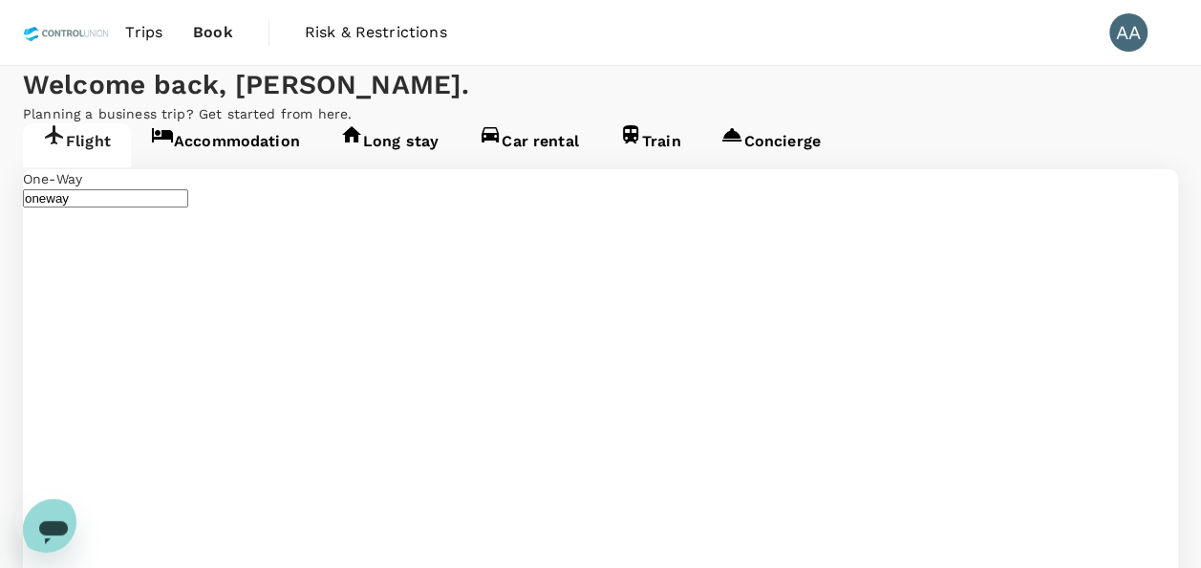
drag, startPoint x: 653, startPoint y: 345, endPoint x: 483, endPoint y: 344, distance: 170.1
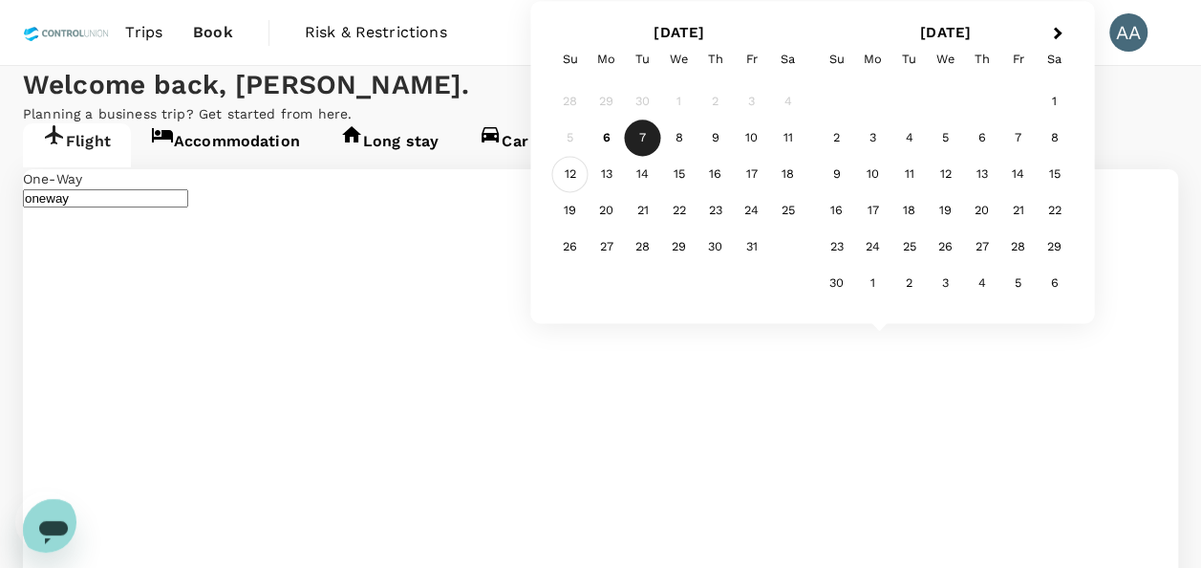
click at [578, 177] on div "12" at bounding box center [570, 175] width 36 height 36
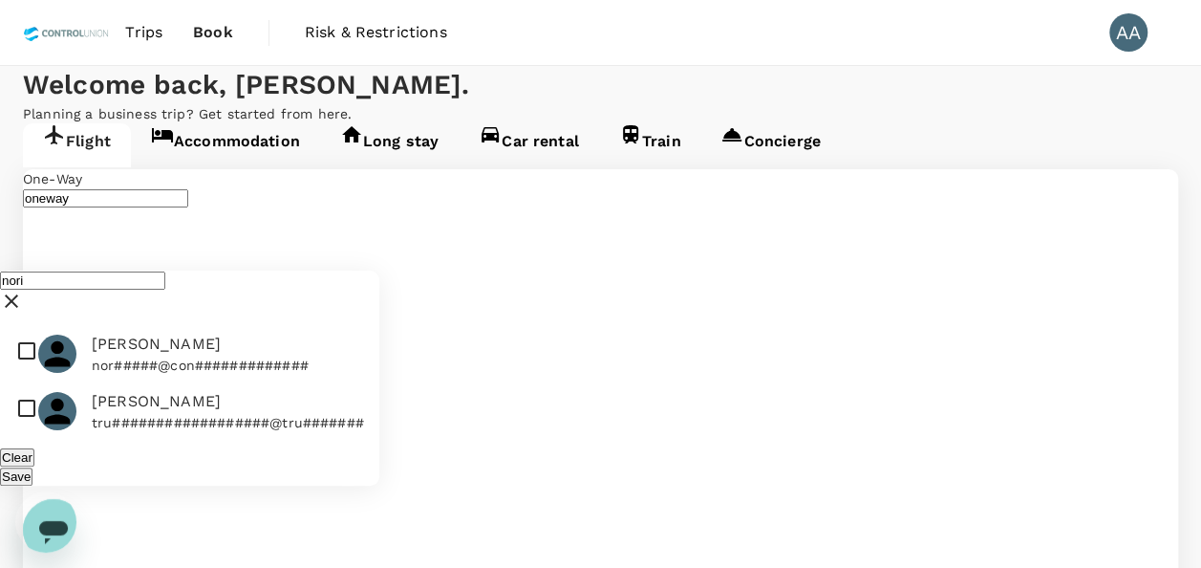
click at [24, 325] on input "checkbox" at bounding box center [189, 353] width 379 height 57
click at [296, 466] on div "Save" at bounding box center [189, 475] width 379 height 19
click at [32, 467] on button "Save" at bounding box center [16, 476] width 32 height 18
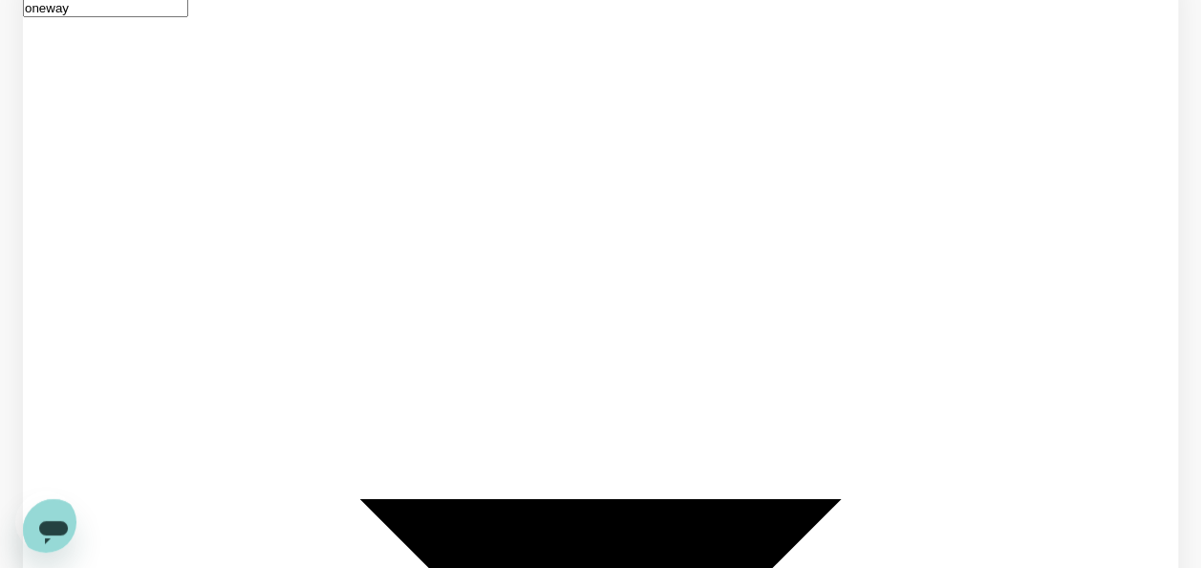
scroll to position [191, 0]
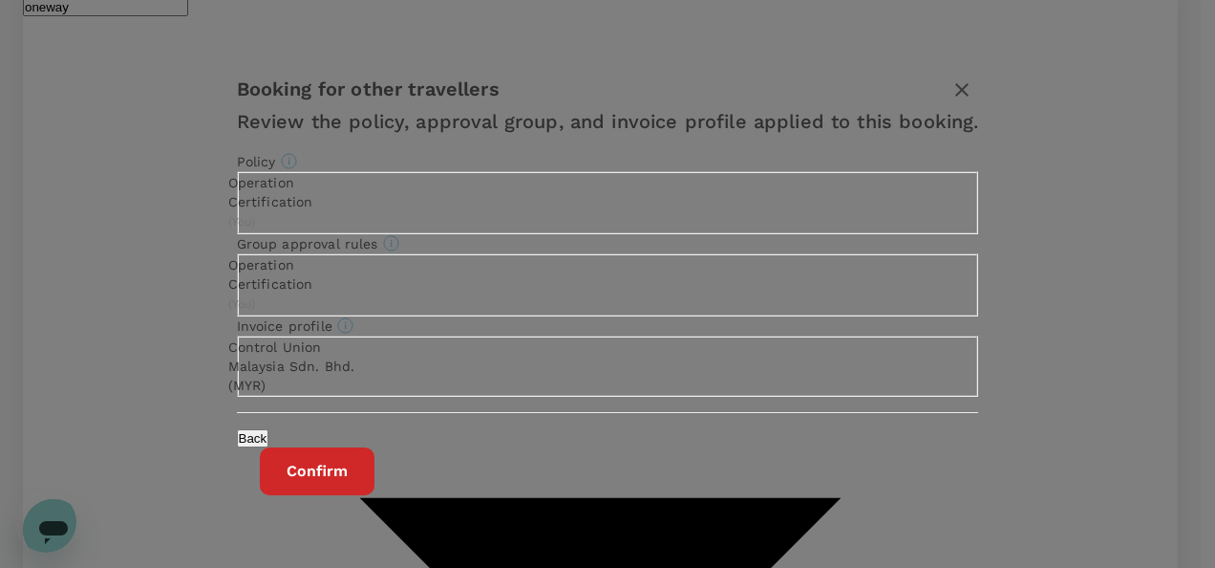
click at [375, 486] on button "Confirm" at bounding box center [317, 471] width 115 height 48
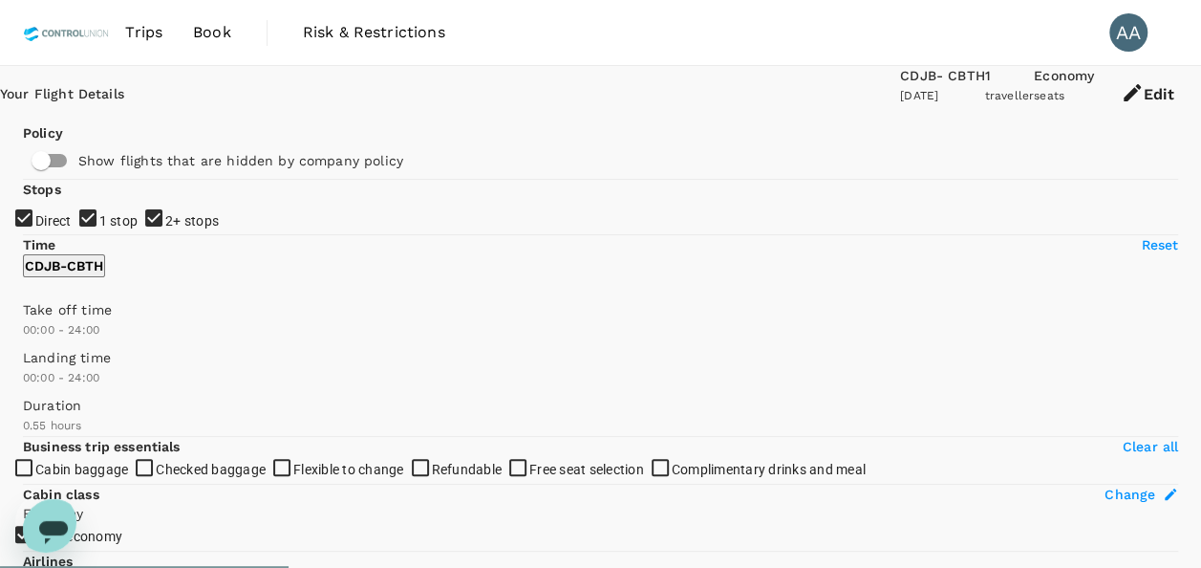
click at [48, 512] on icon "Open messaging window" at bounding box center [53, 529] width 34 height 34
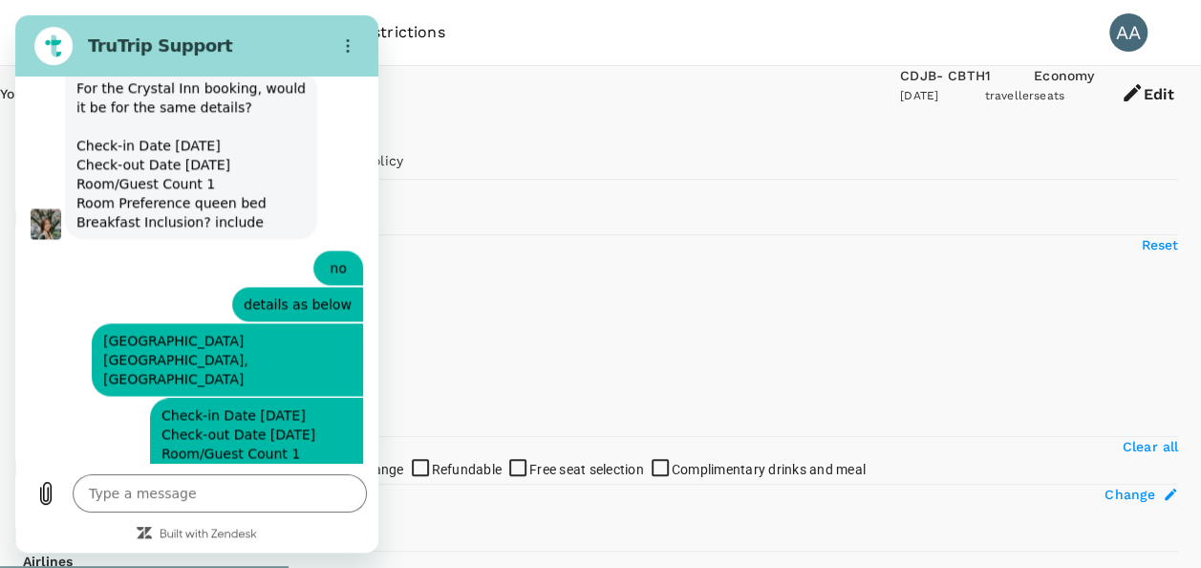
scroll to position [8536, 0]
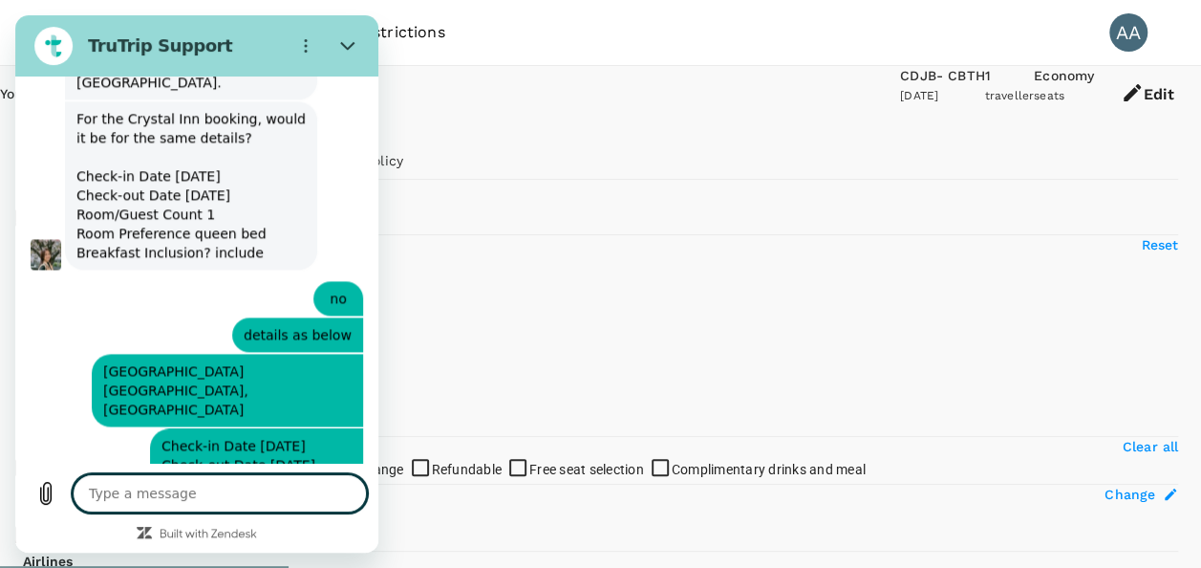
click at [214, 483] on textarea at bounding box center [220, 493] width 294 height 38
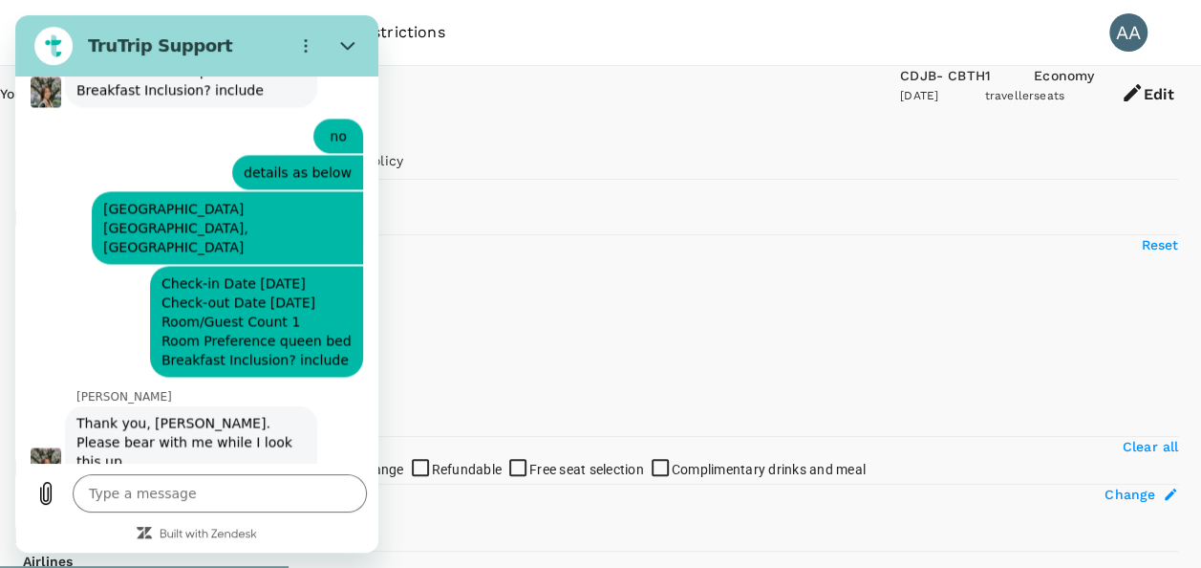
scroll to position [8702, 0]
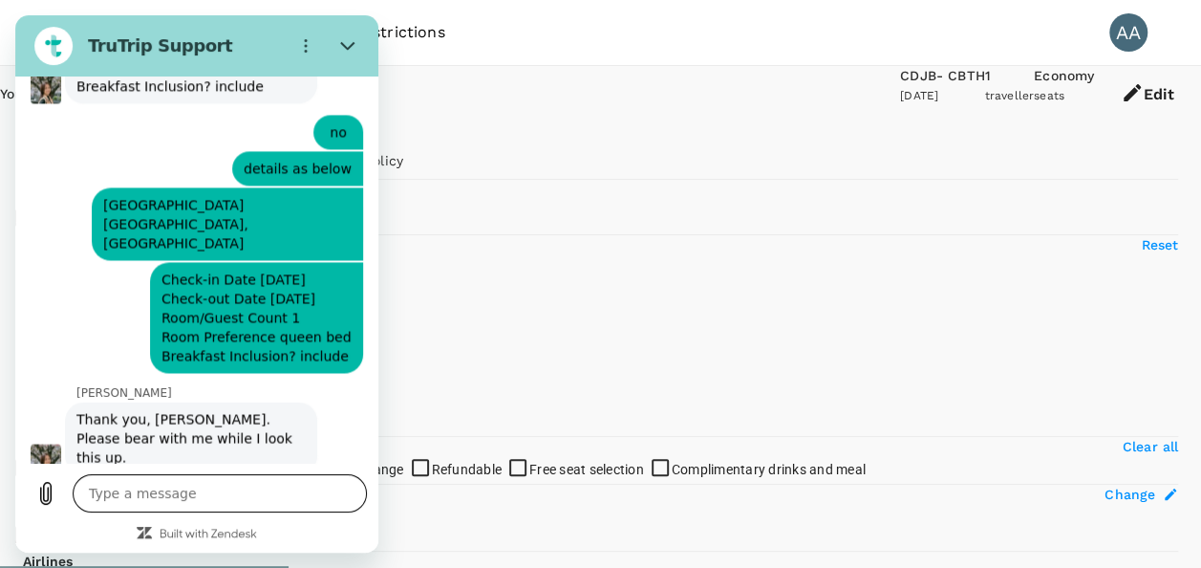
click at [205, 495] on textarea at bounding box center [220, 493] width 294 height 38
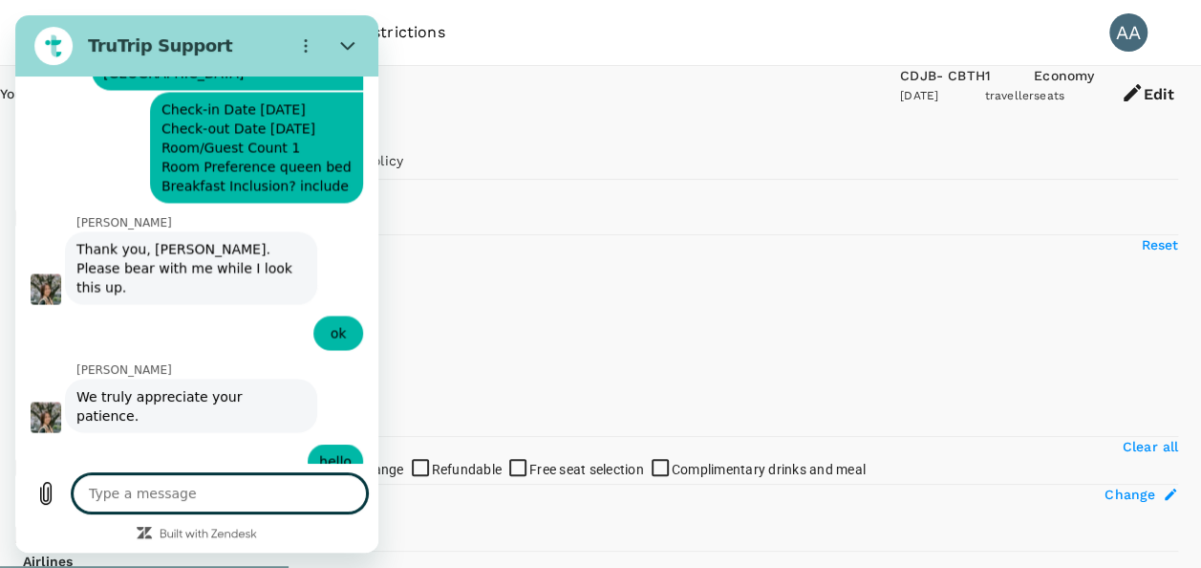
scroll to position [8876, 0]
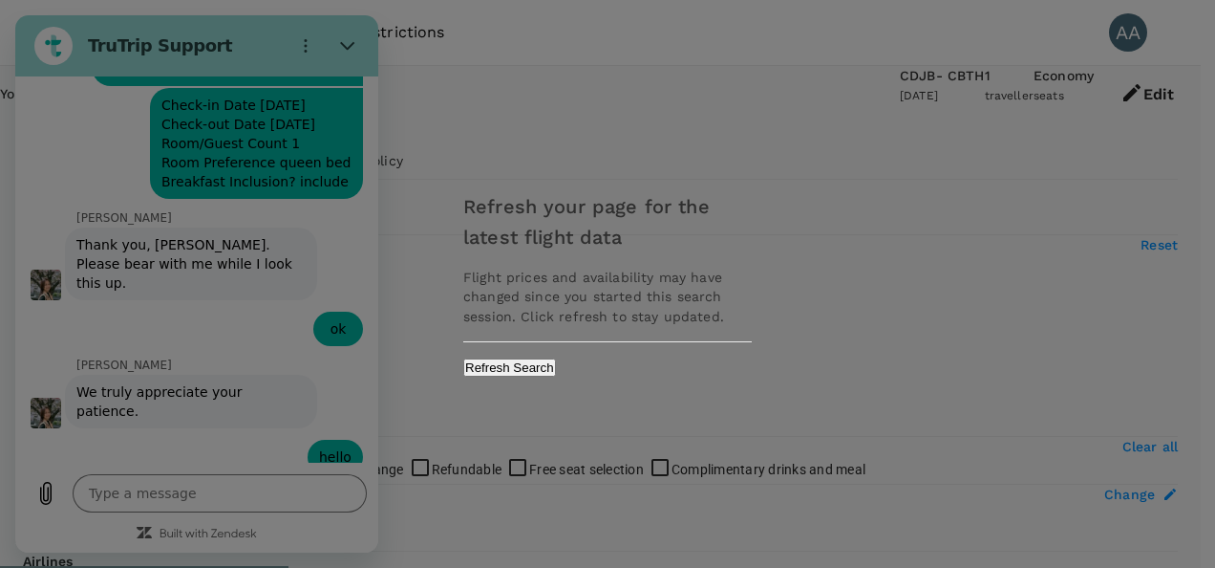
click at [556, 372] on button "Refresh Search" at bounding box center [509, 367] width 93 height 18
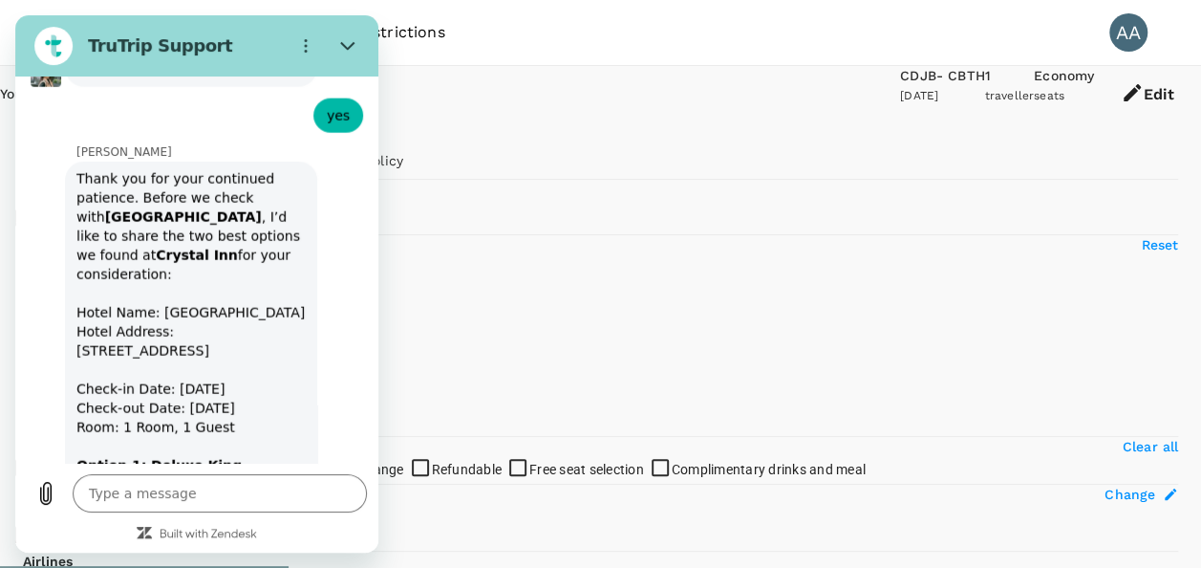
scroll to position [9641, 0]
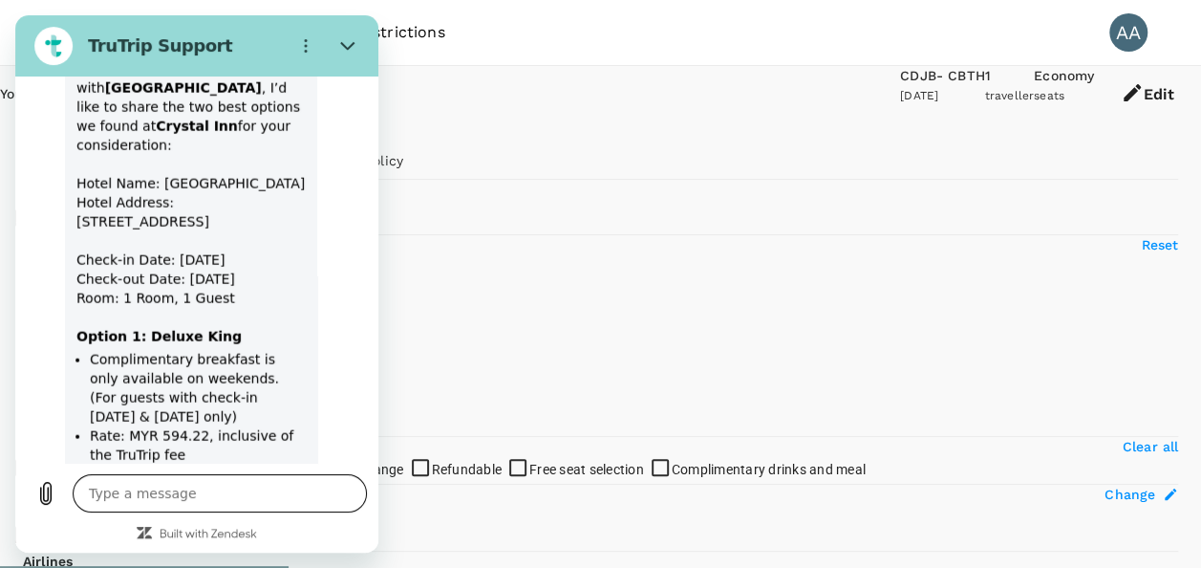
click at [184, 481] on textarea at bounding box center [220, 493] width 294 height 38
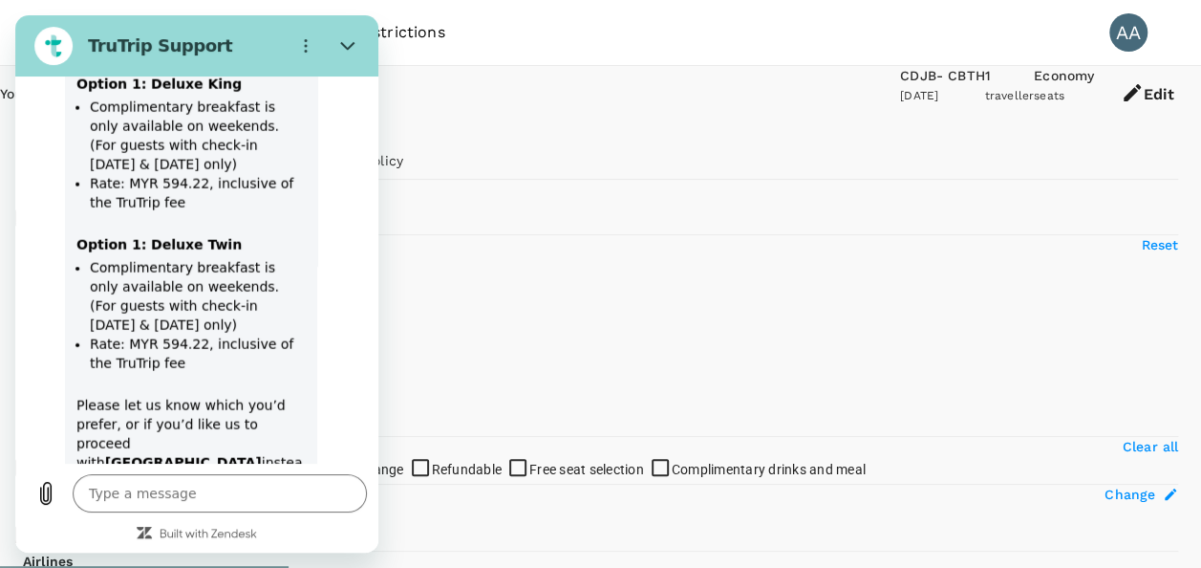
scroll to position [9897, 0]
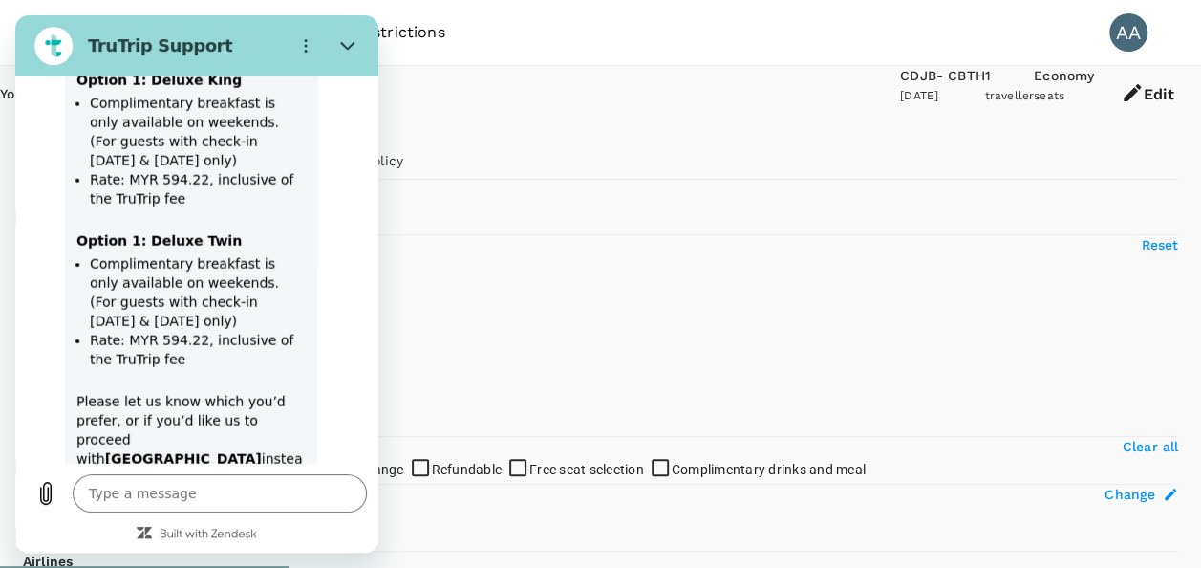
click at [339, 38] on button "Close" at bounding box center [348, 46] width 38 height 38
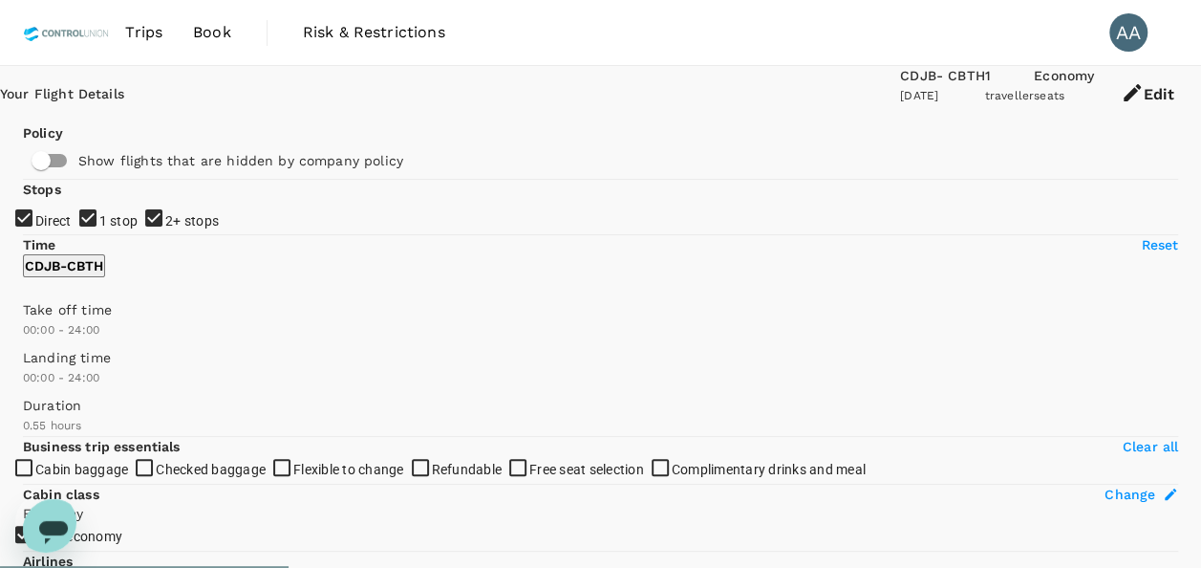
click at [214, 22] on span "Book" at bounding box center [212, 32] width 38 height 23
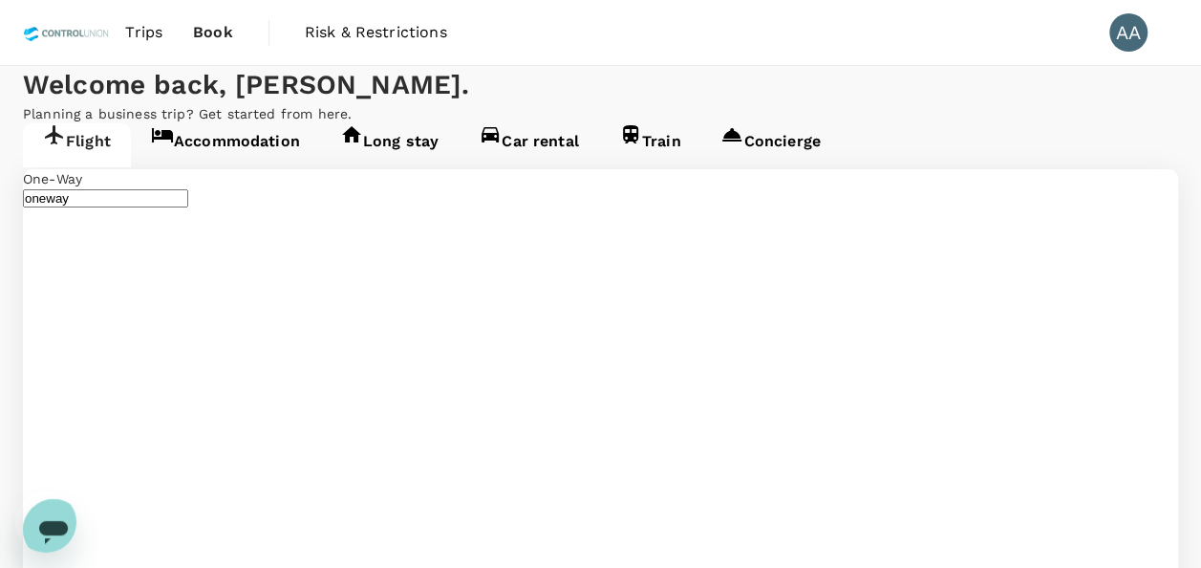
click at [259, 167] on link "Accommodation" at bounding box center [225, 145] width 189 height 44
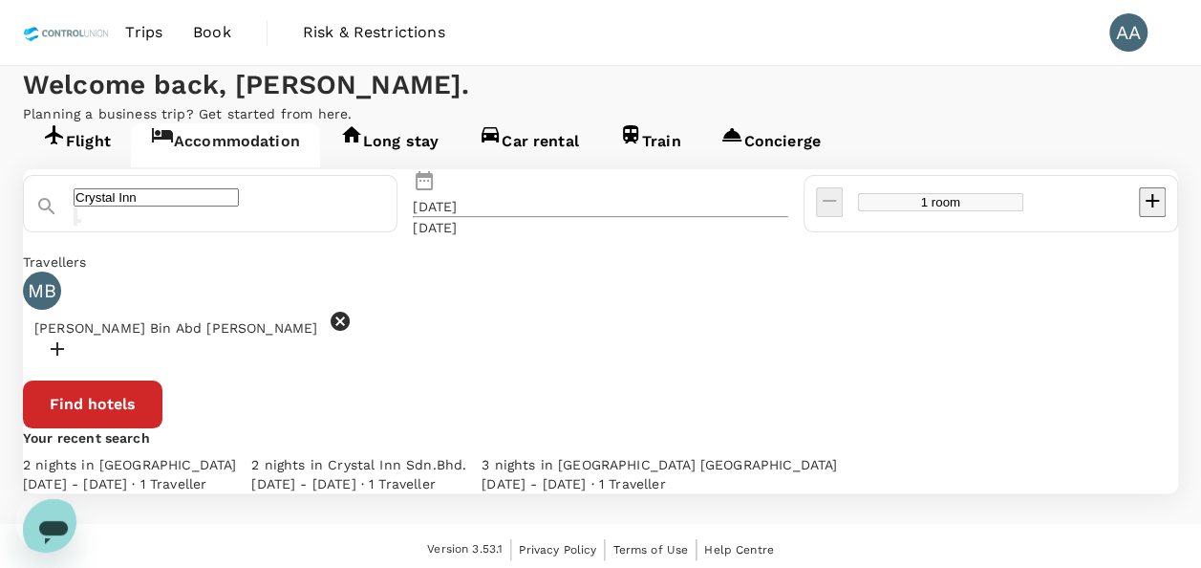
click at [239, 206] on input "Crystal Inn" at bounding box center [156, 197] width 165 height 18
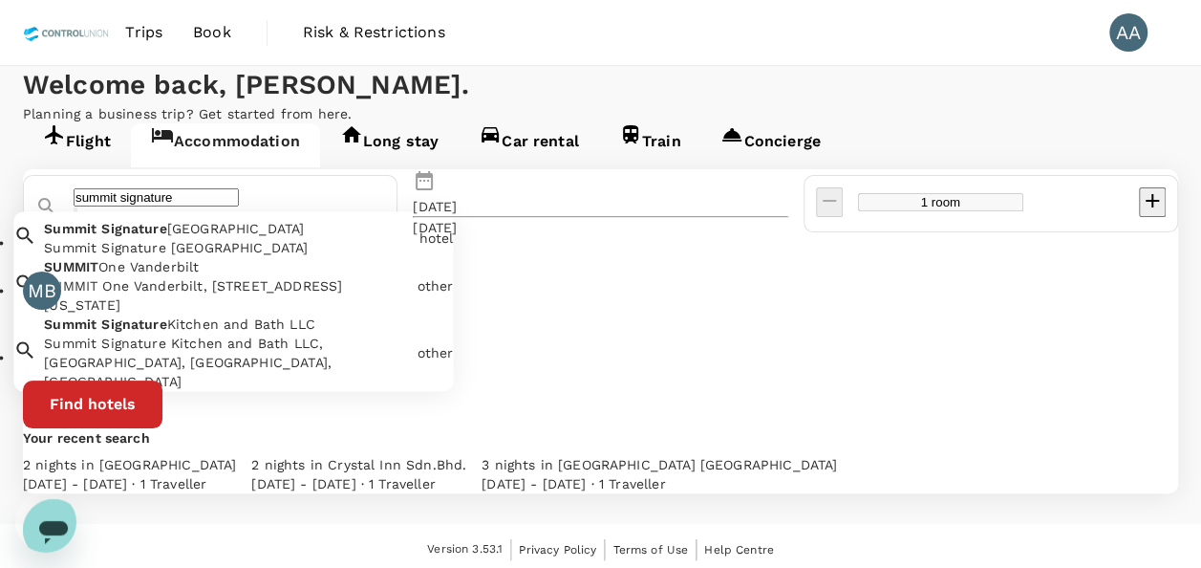
click at [305, 236] on span "Hotel Batu Pahat" at bounding box center [236, 228] width 138 height 15
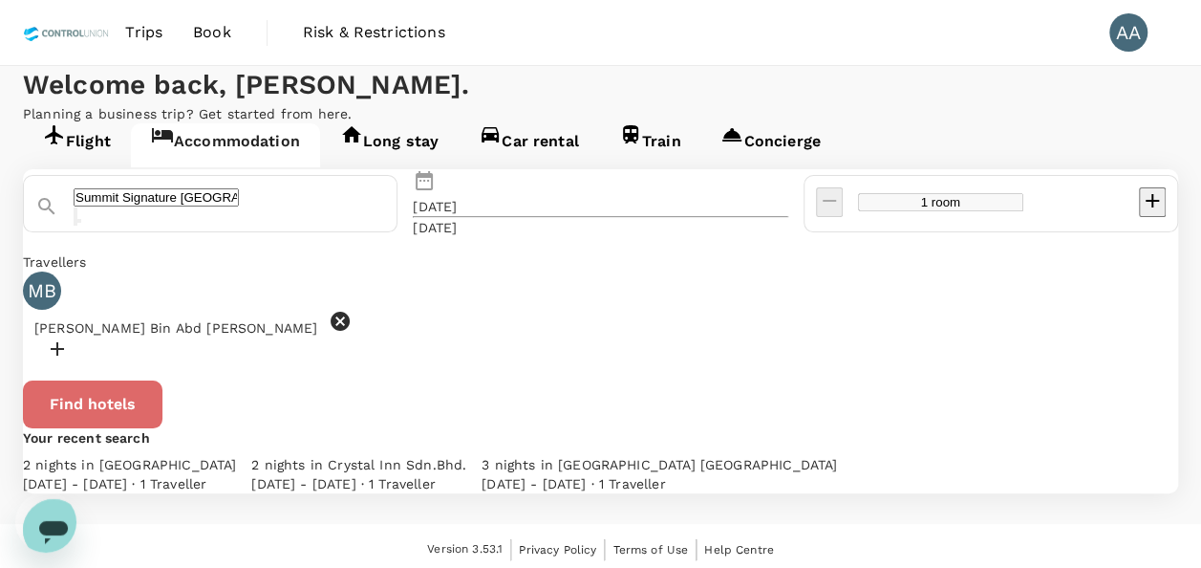
click at [162, 428] on button "Find hotels" at bounding box center [92, 404] width 139 height 48
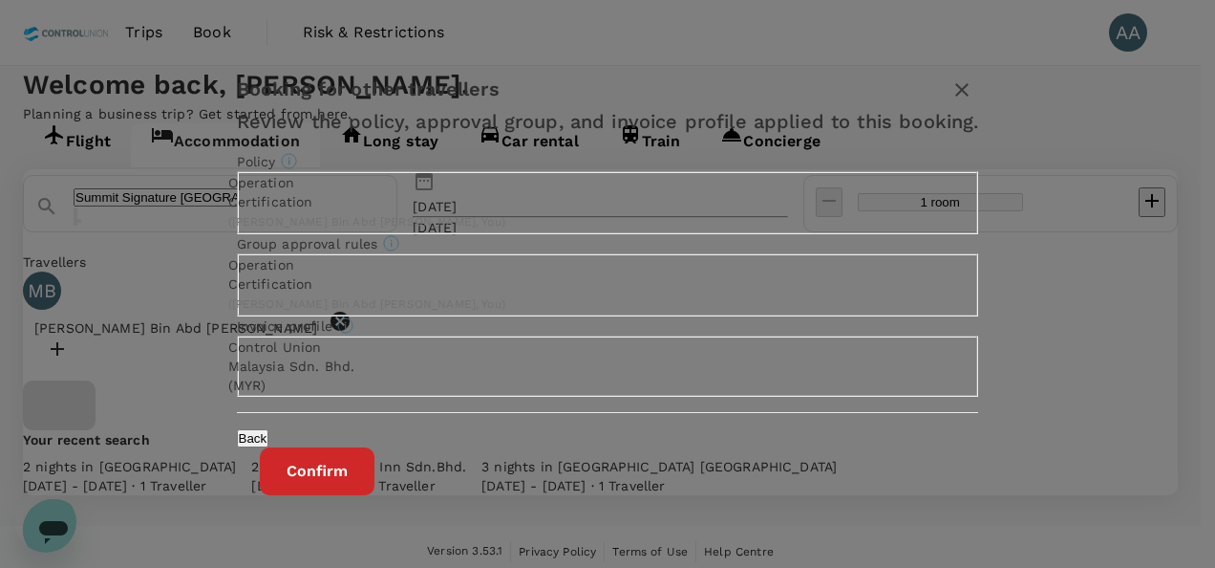
click at [375, 471] on button "Confirm" at bounding box center [317, 471] width 115 height 48
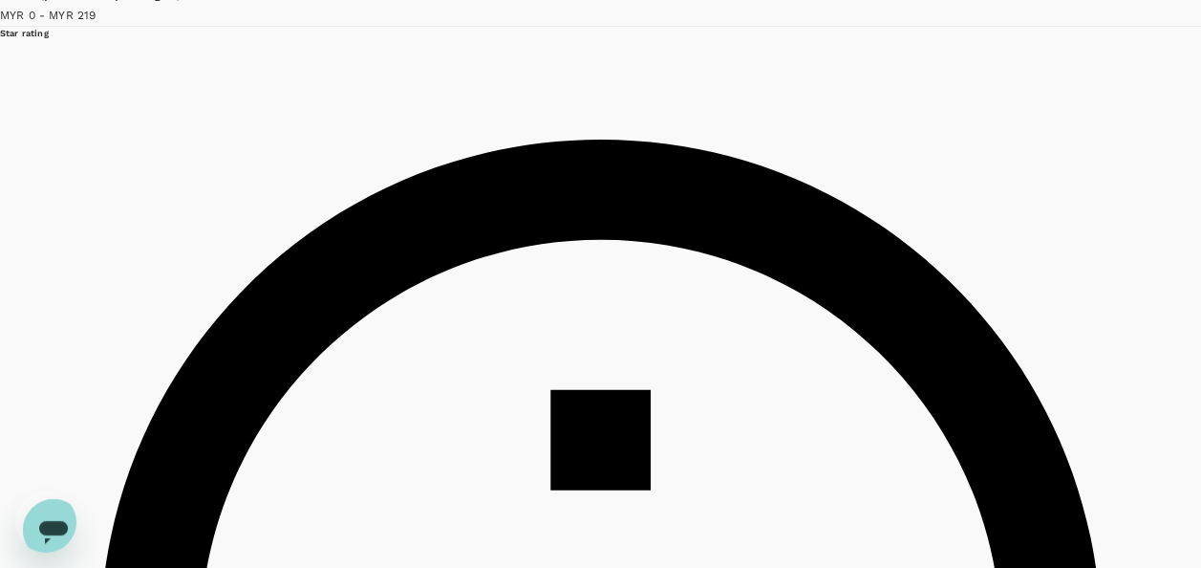
scroll to position [478, 0]
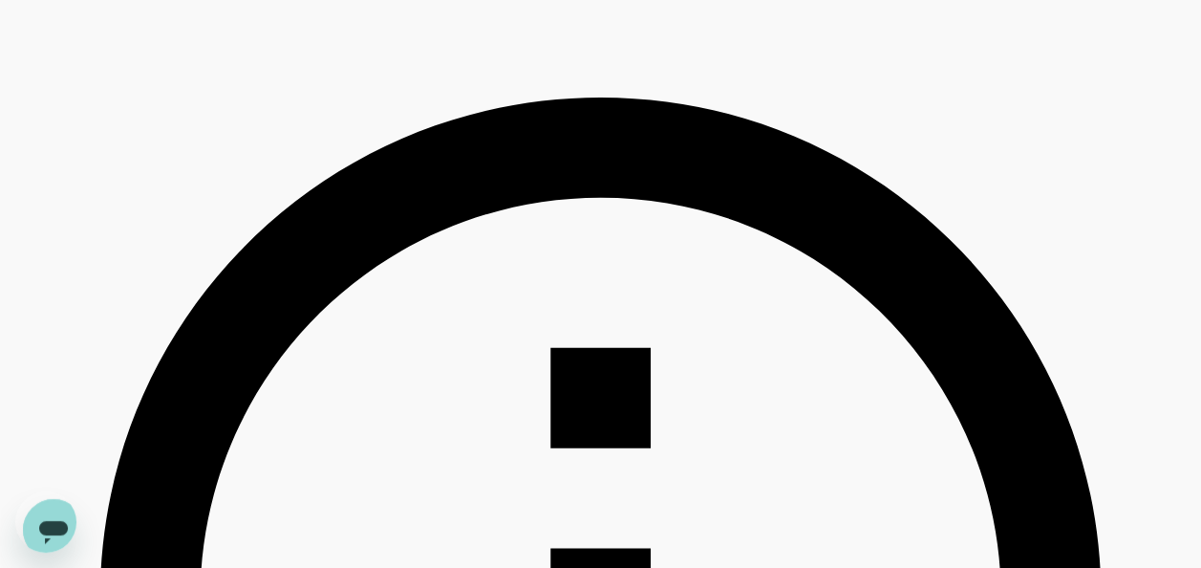
drag, startPoint x: 554, startPoint y: 222, endPoint x: 699, endPoint y: 213, distance: 145.5
copy h6 "The [GEOGRAPHIC_DATA]"
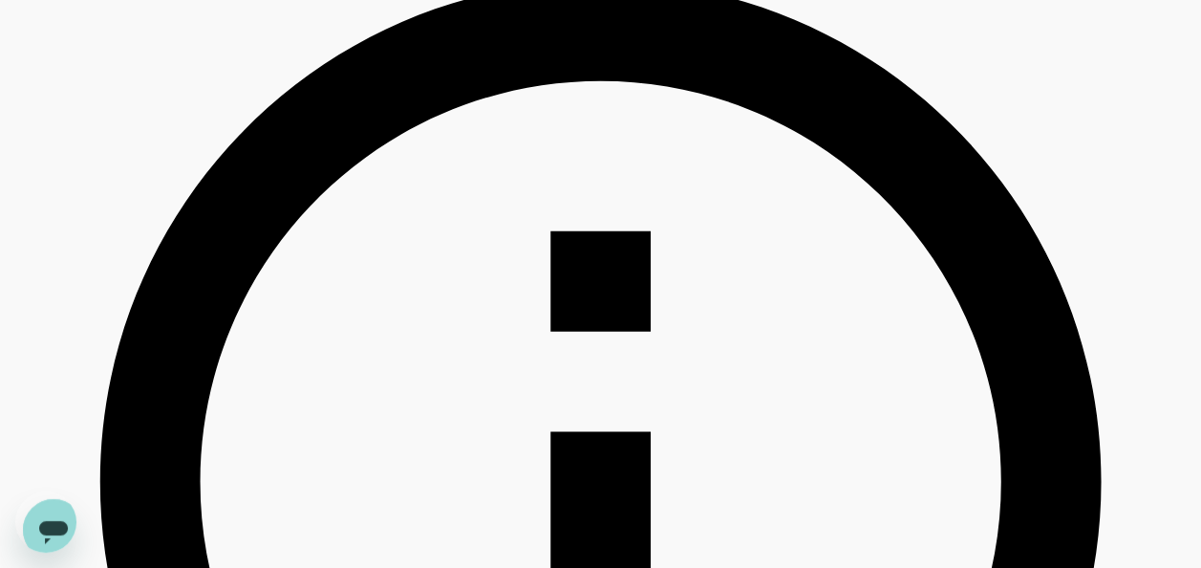
scroll to position [669, 0]
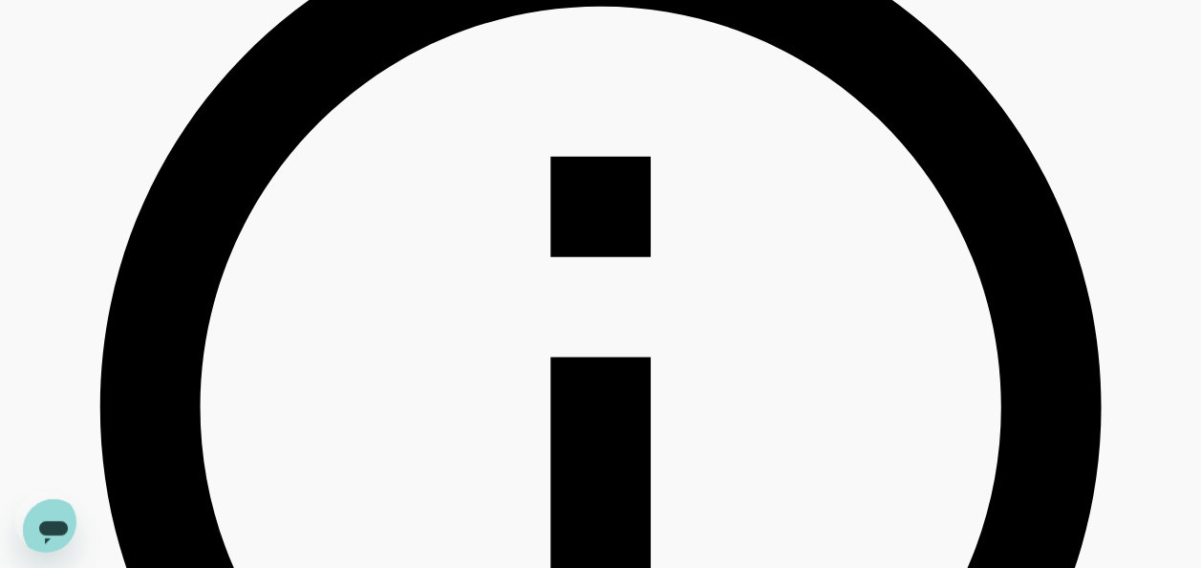
drag, startPoint x: 543, startPoint y: 299, endPoint x: 675, endPoint y: 300, distance: 131.9
copy h6 "[GEOGRAPHIC_DATA]"
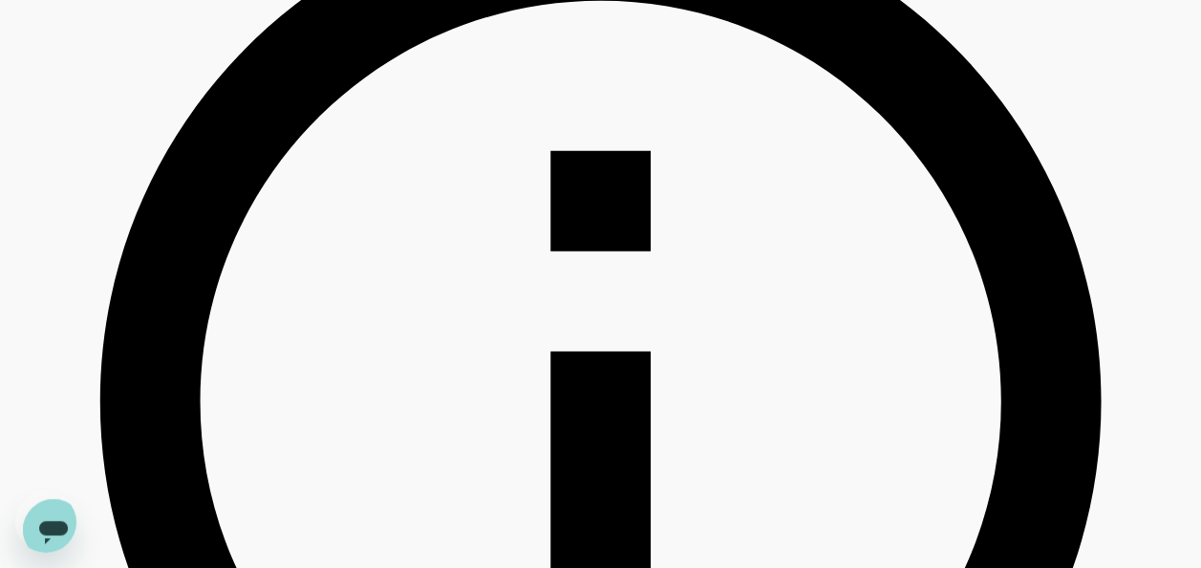
scroll to position [1051, 0]
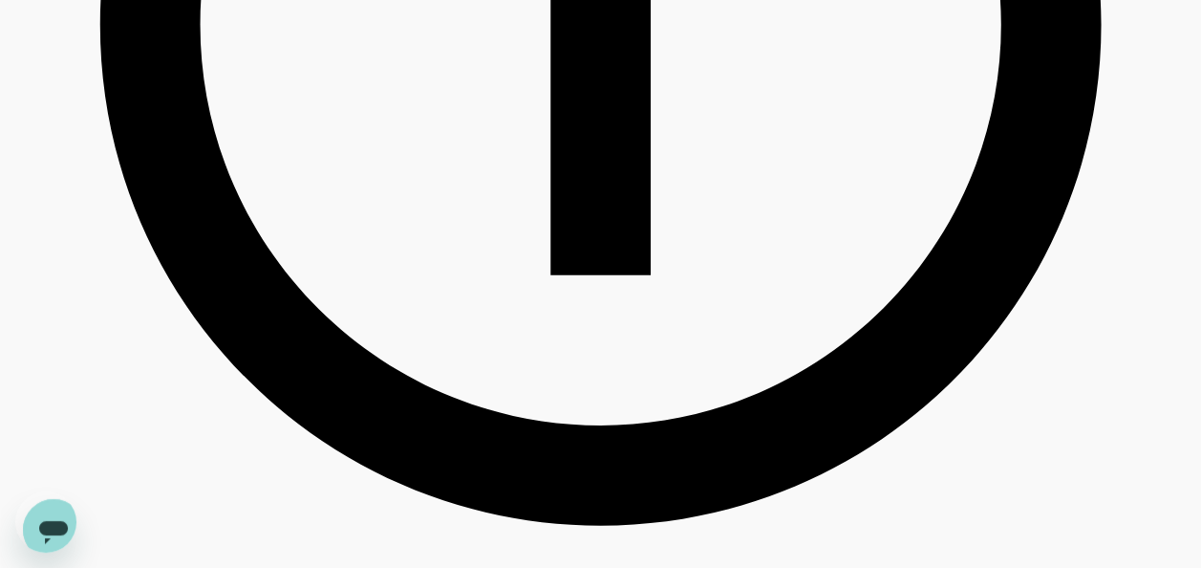
drag, startPoint x: 556, startPoint y: 220, endPoint x: 708, endPoint y: 221, distance: 151.9
copy h6 "The [GEOGRAPHIC_DATA]"
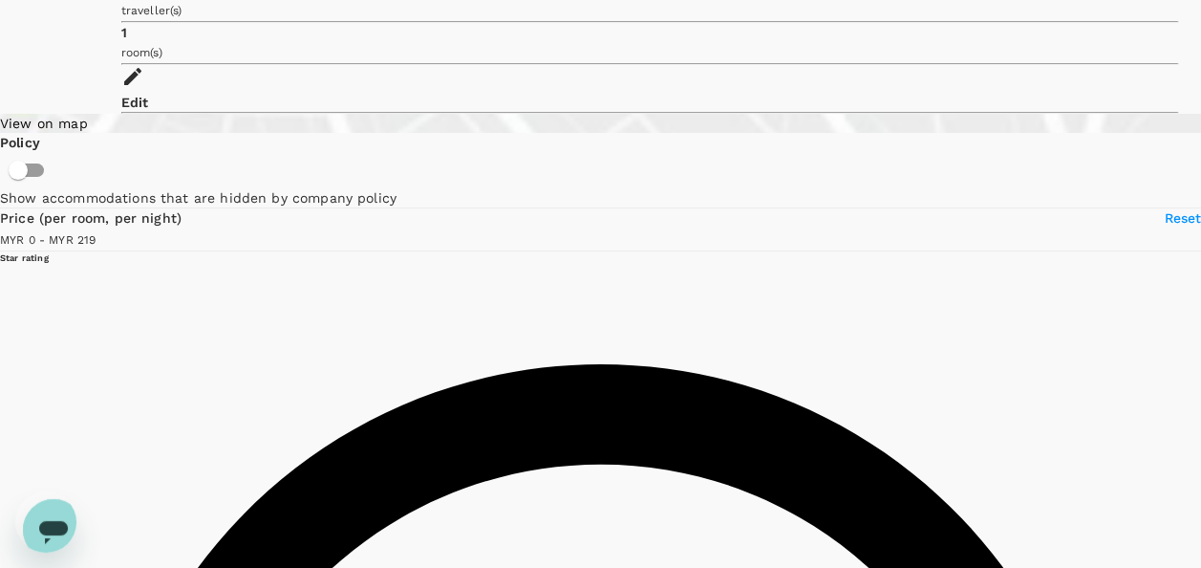
scroll to position [169, 0]
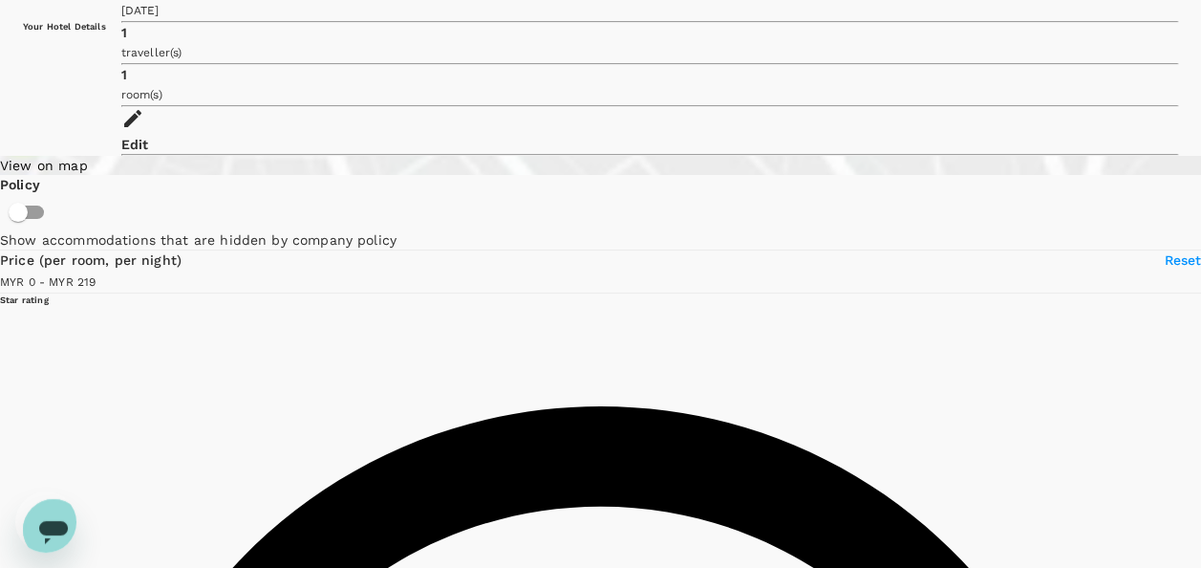
drag, startPoint x: 547, startPoint y: 73, endPoint x: 617, endPoint y: 97, distance: 73.7
copy h6 "Summit Signature [GEOGRAPHIC_DATA]"
click at [36, 501] on div "Open messaging window" at bounding box center [53, 529] width 57 height 57
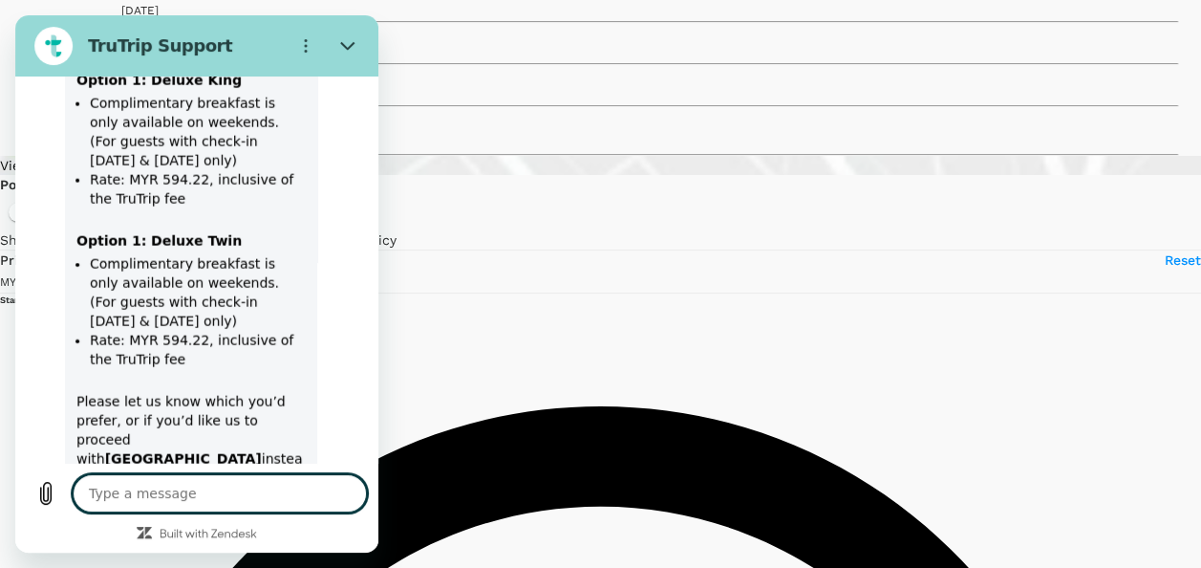
scroll to position [9906, 0]
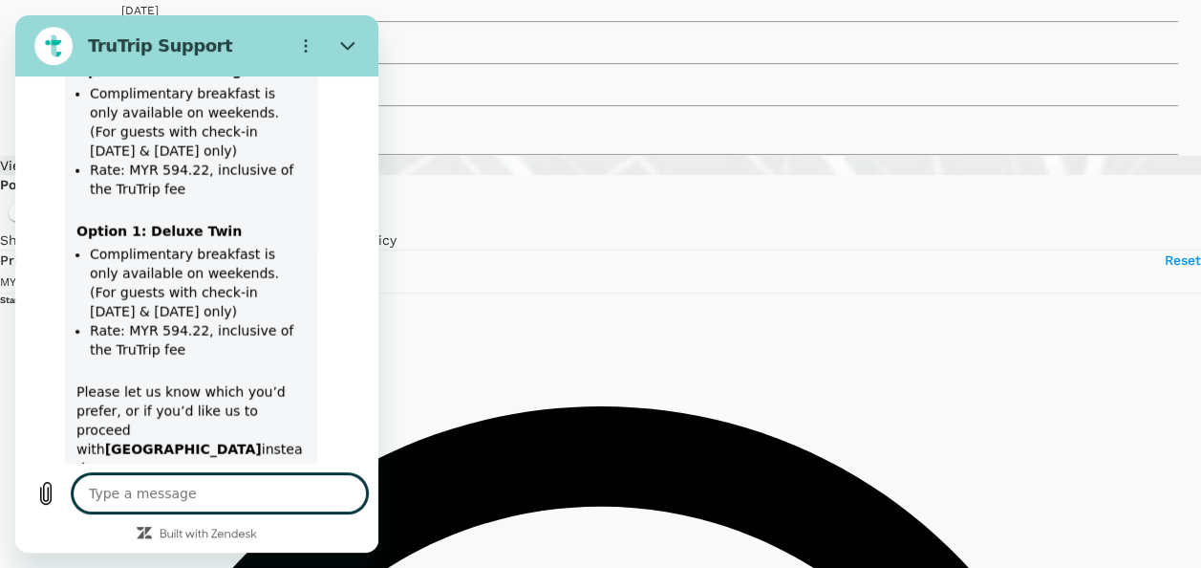
click at [203, 485] on textarea at bounding box center [220, 493] width 294 height 38
paste textarea "Summit Signature [GEOGRAPHIC_DATA]"
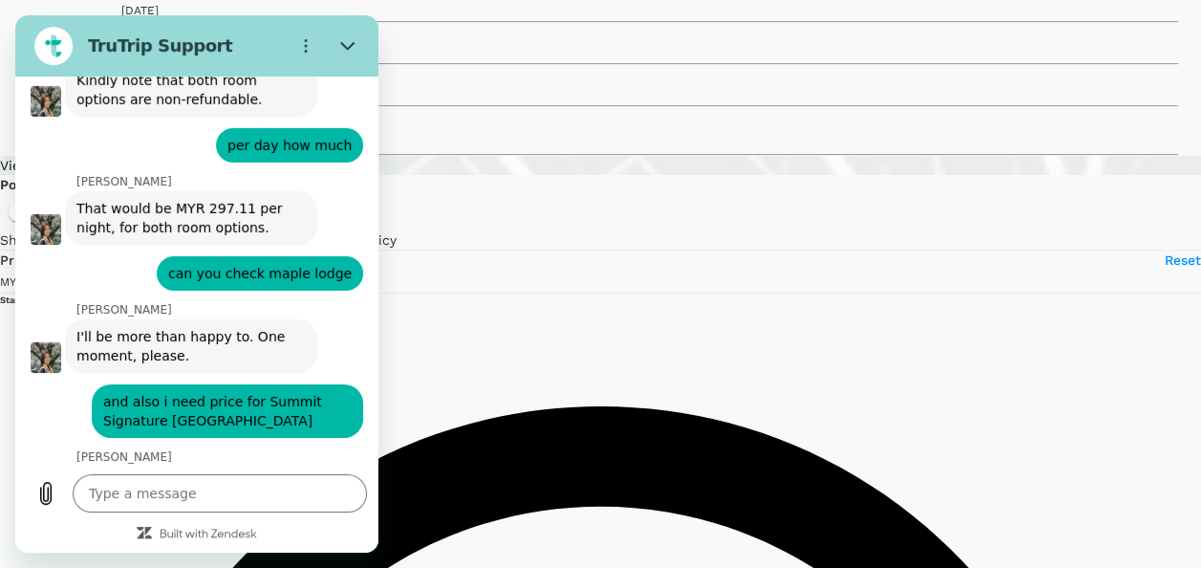
scroll to position [10334, 0]
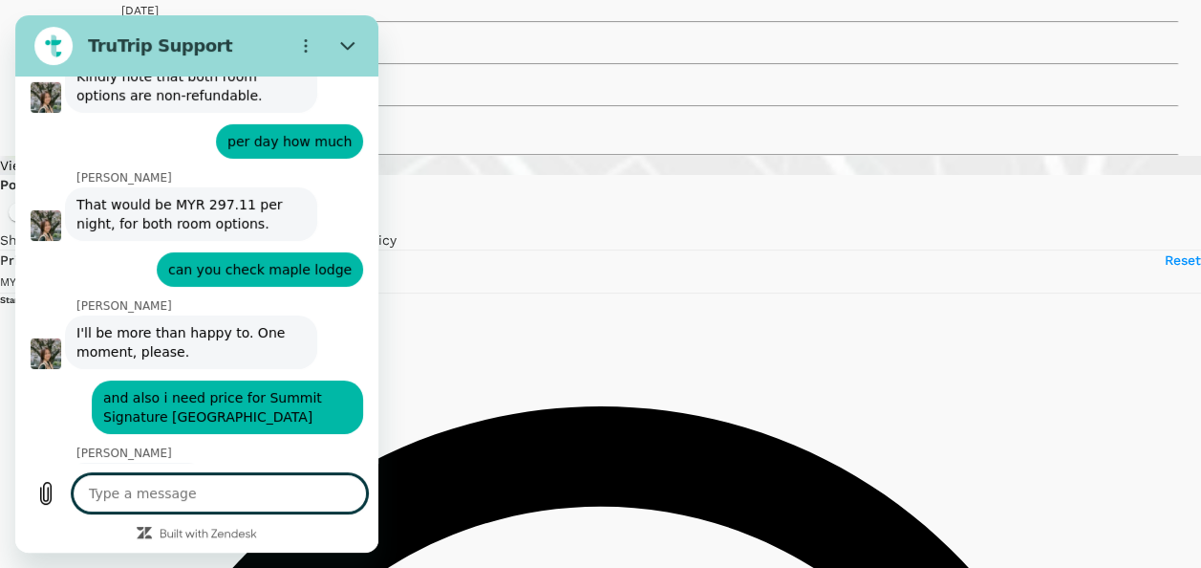
click at [244, 503] on textarea at bounding box center [220, 493] width 294 height 38
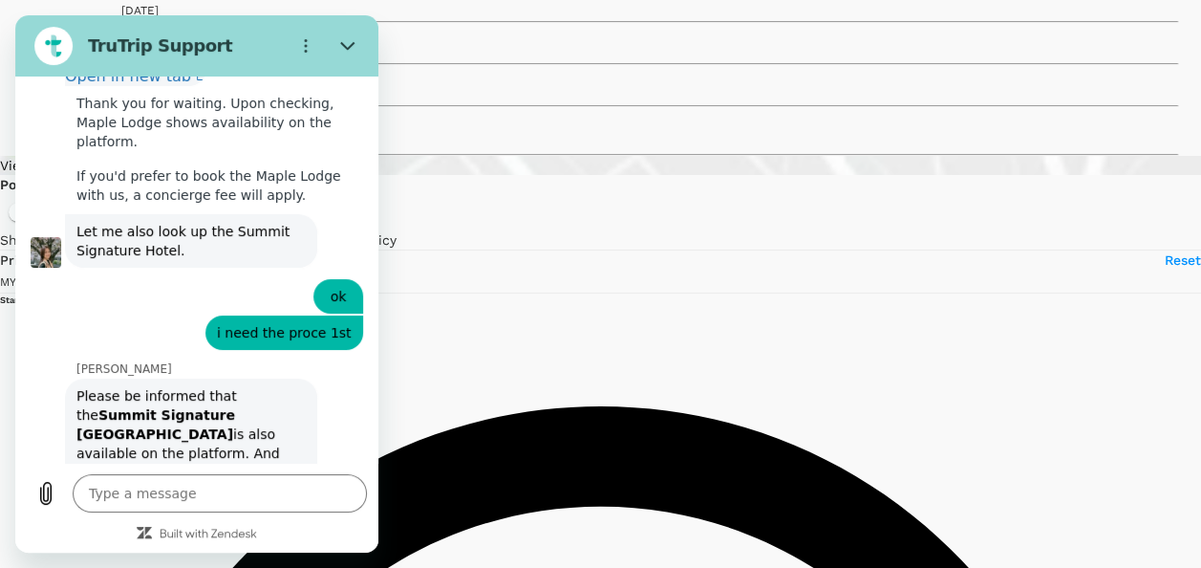
scroll to position [10753, 0]
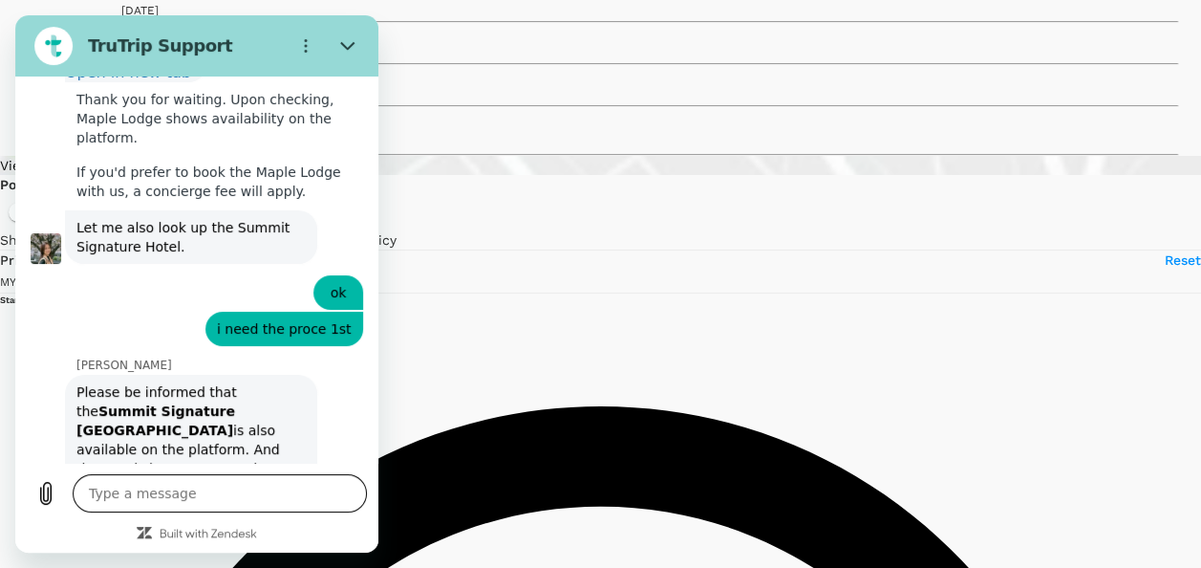
click at [225, 497] on textarea at bounding box center [220, 493] width 294 height 38
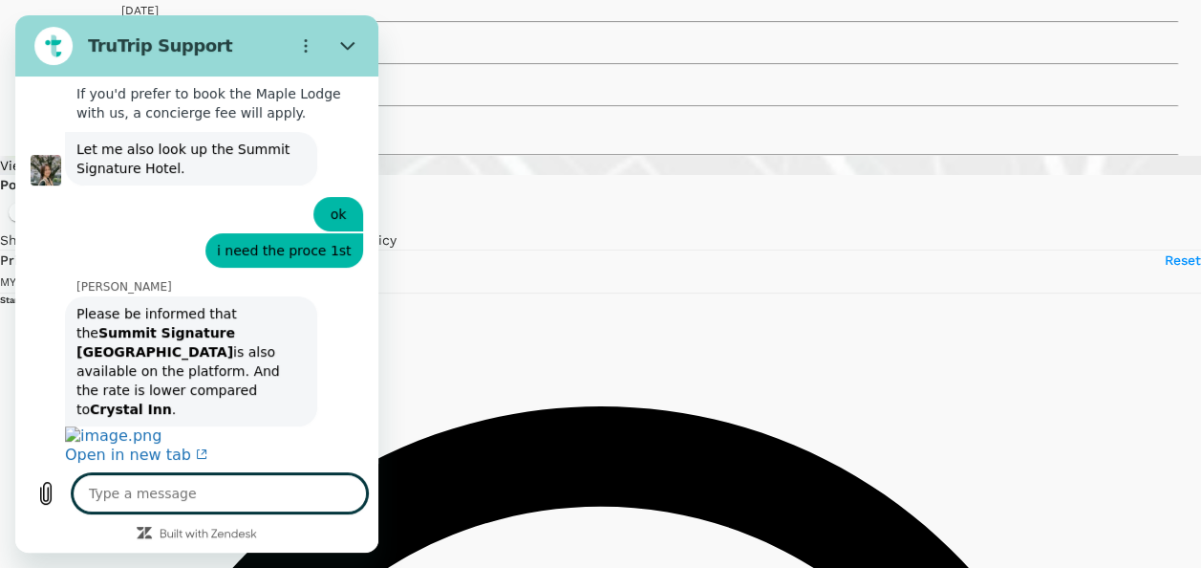
scroll to position [10835, 0]
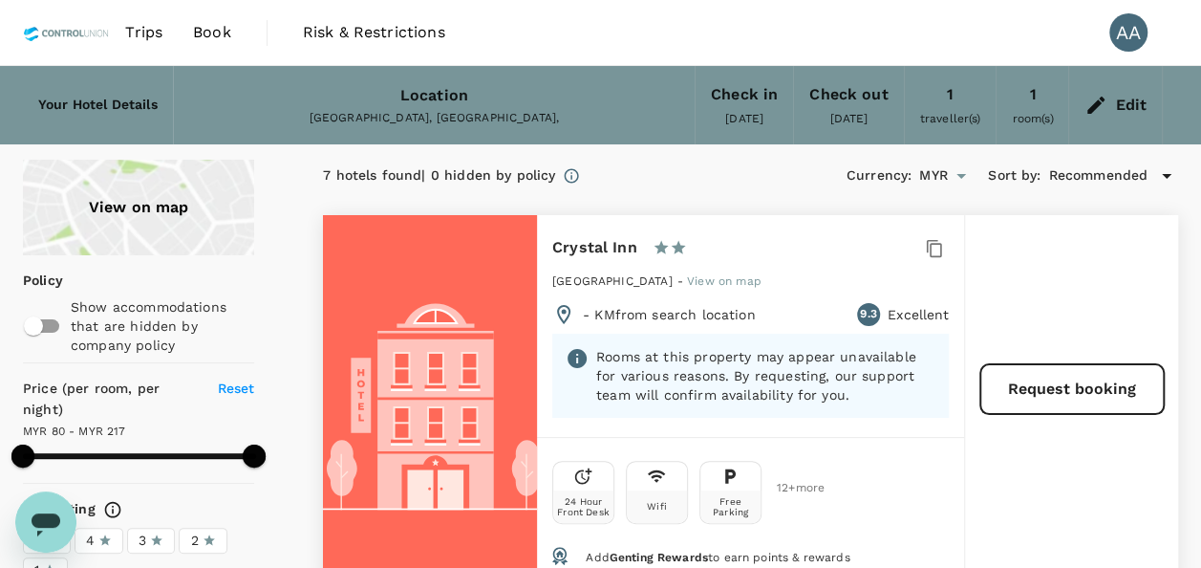
type input "216.36"
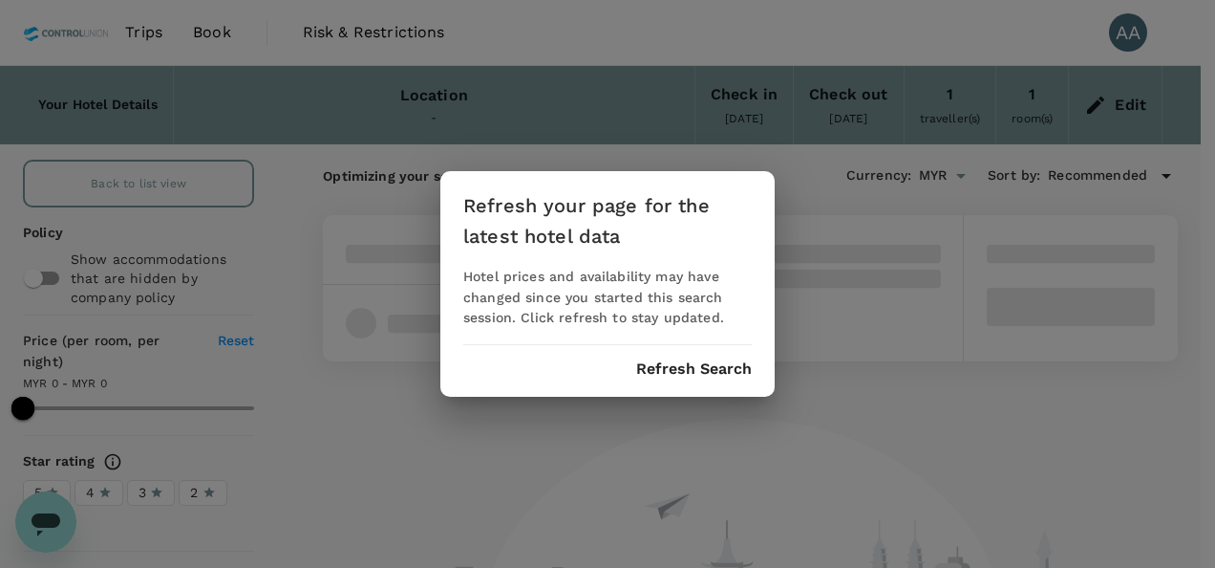
click at [720, 354] on div "Refresh your page for the latest hotel data Hotel prices and availability may h…" at bounding box center [607, 284] width 334 height 226
click at [729, 360] on button "Refresh Search" at bounding box center [694, 368] width 116 height 17
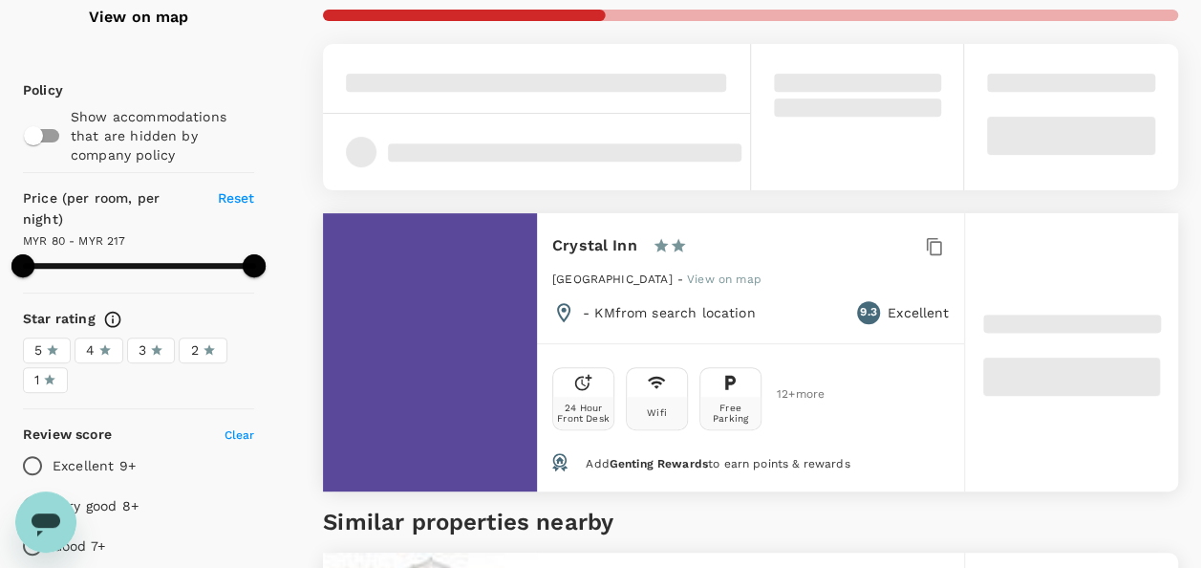
scroll to position [191, 0]
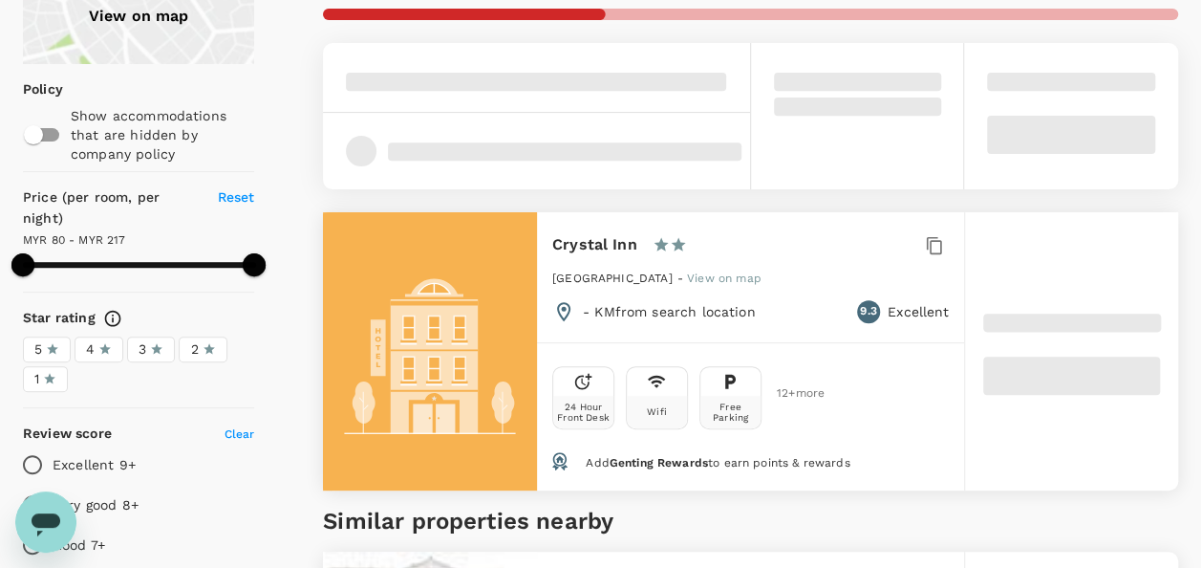
type input "216.36"
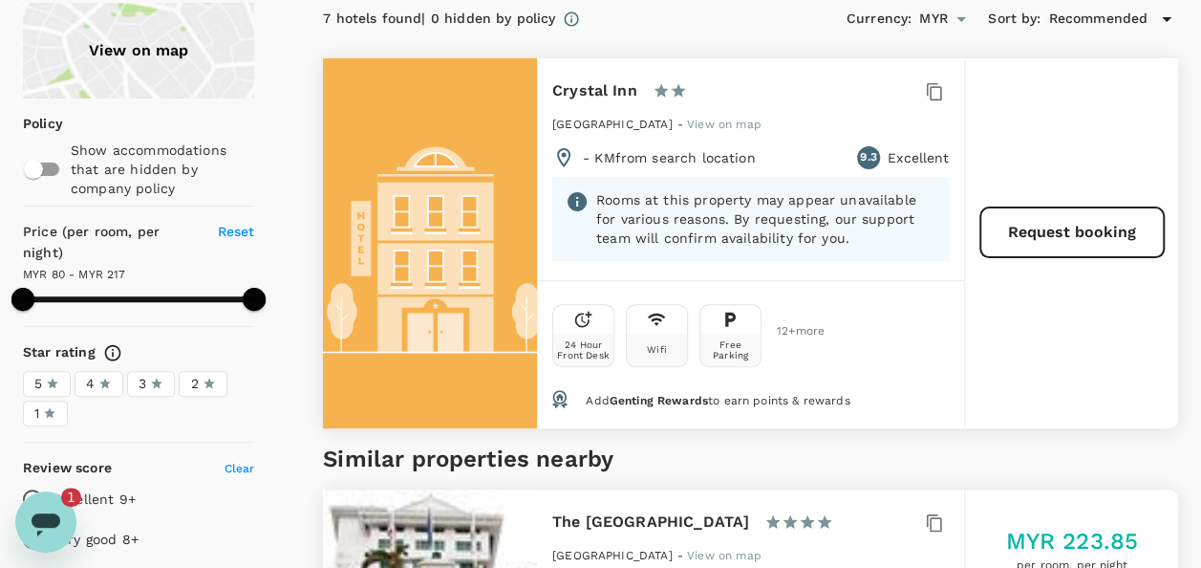
scroll to position [0, 0]
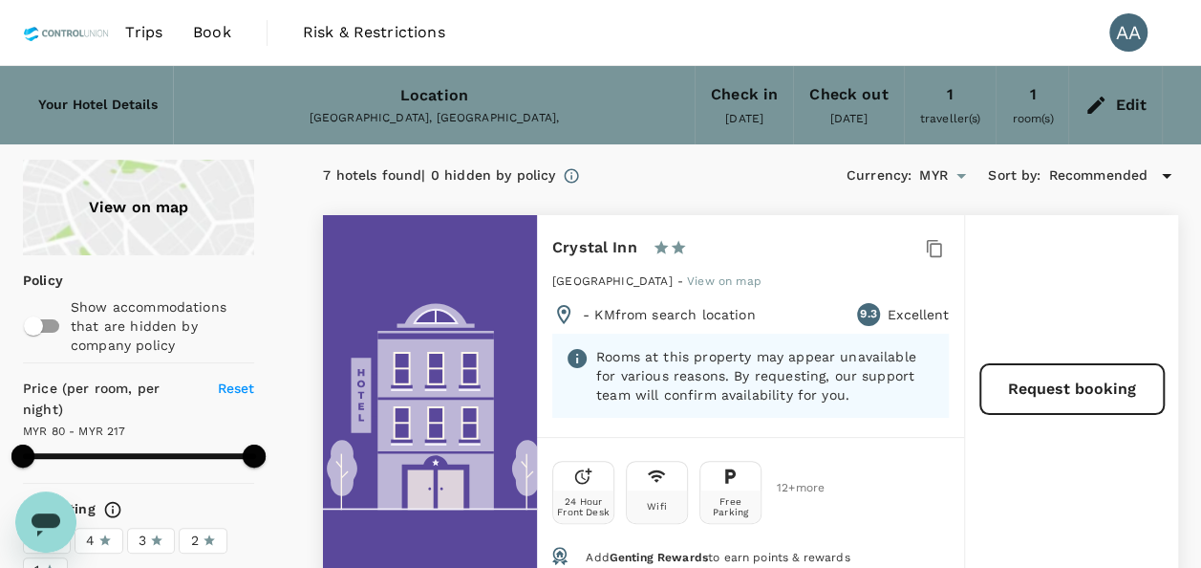
click at [1127, 96] on div "Edit" at bounding box center [1131, 105] width 32 height 27
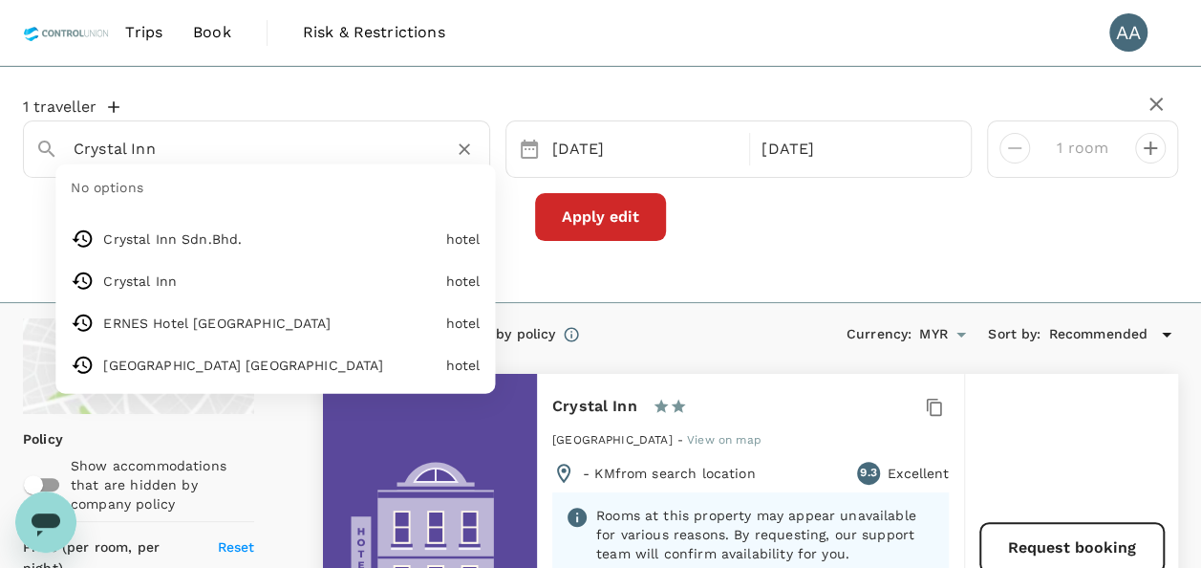
drag, startPoint x: -4, startPoint y: 122, endPoint x: 13, endPoint y: 88, distance: 38.5
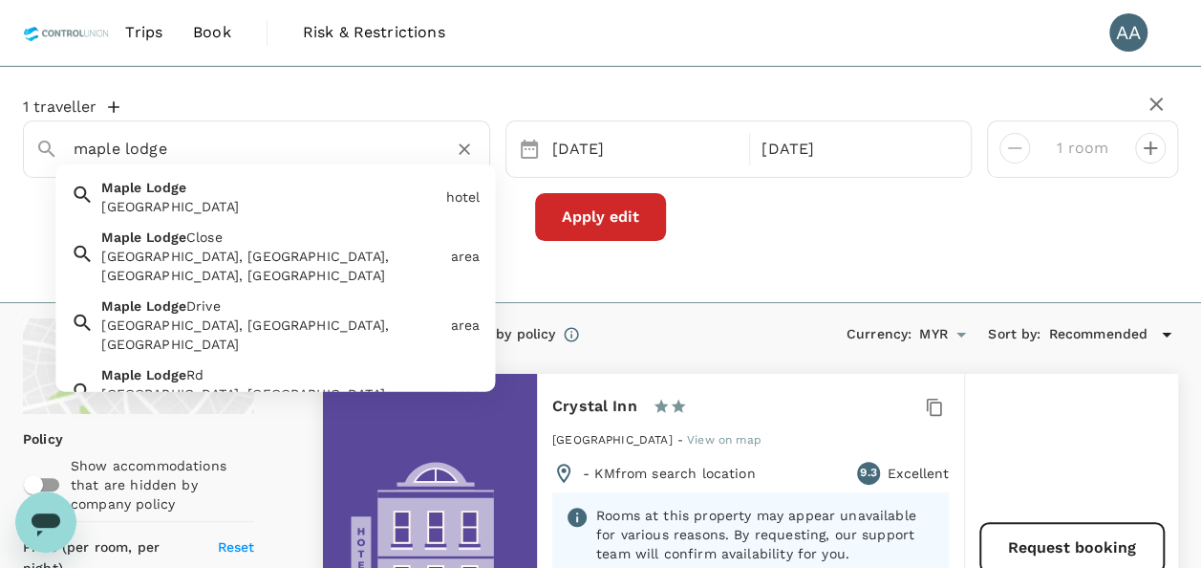
click at [194, 185] on div "[GEOGRAPHIC_DATA]" at bounding box center [266, 193] width 344 height 46
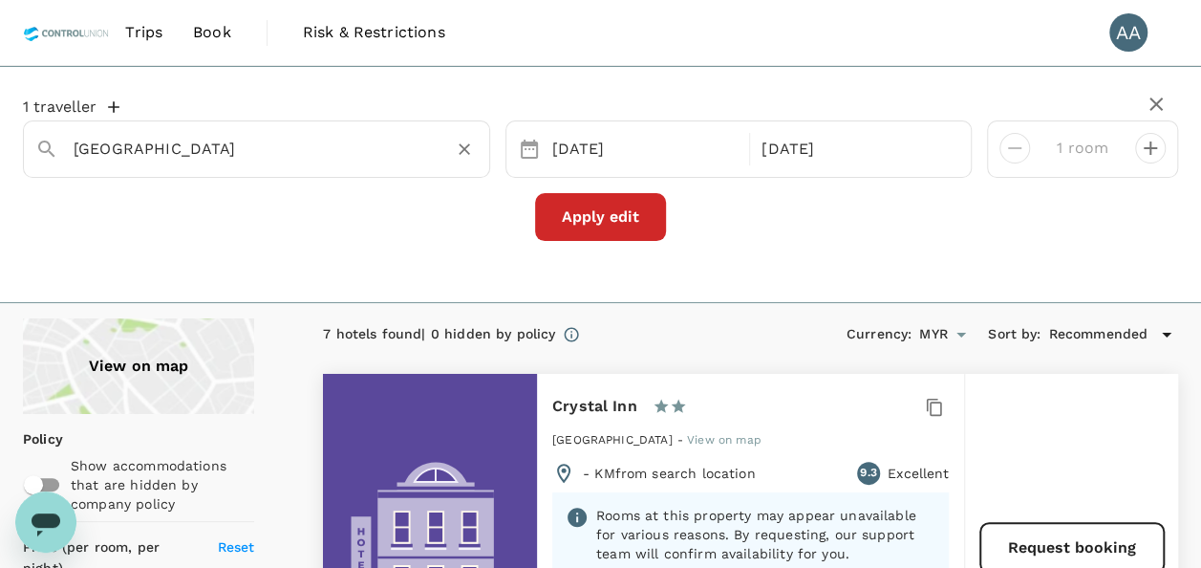
type input "[GEOGRAPHIC_DATA]"
click at [585, 220] on button "Apply edit" at bounding box center [600, 217] width 131 height 48
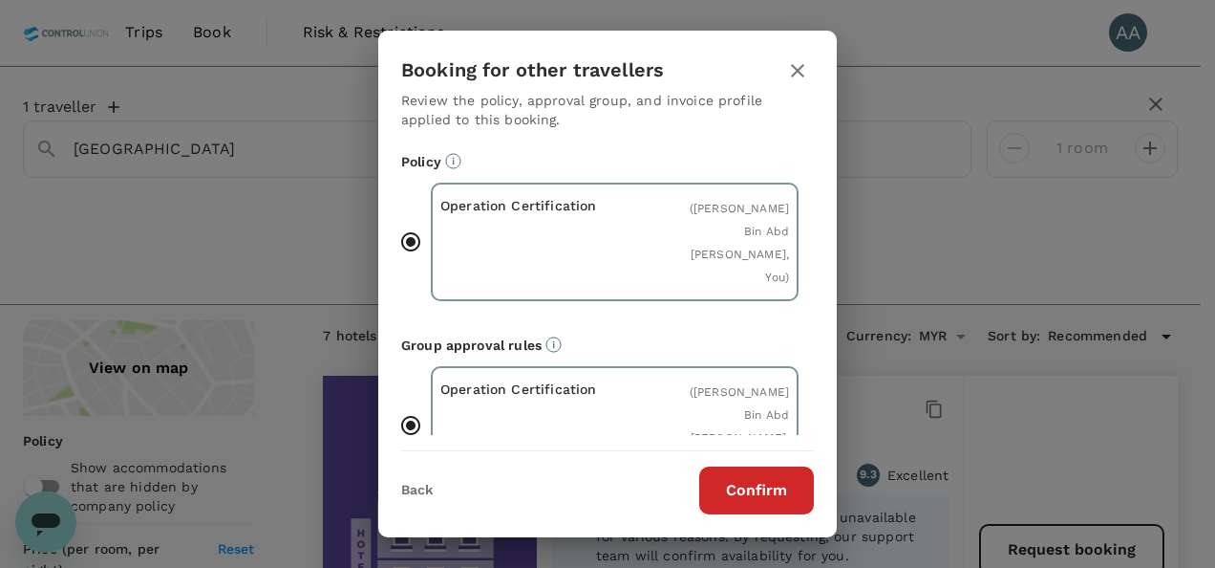
click at [780, 498] on button "Confirm" at bounding box center [756, 490] width 115 height 48
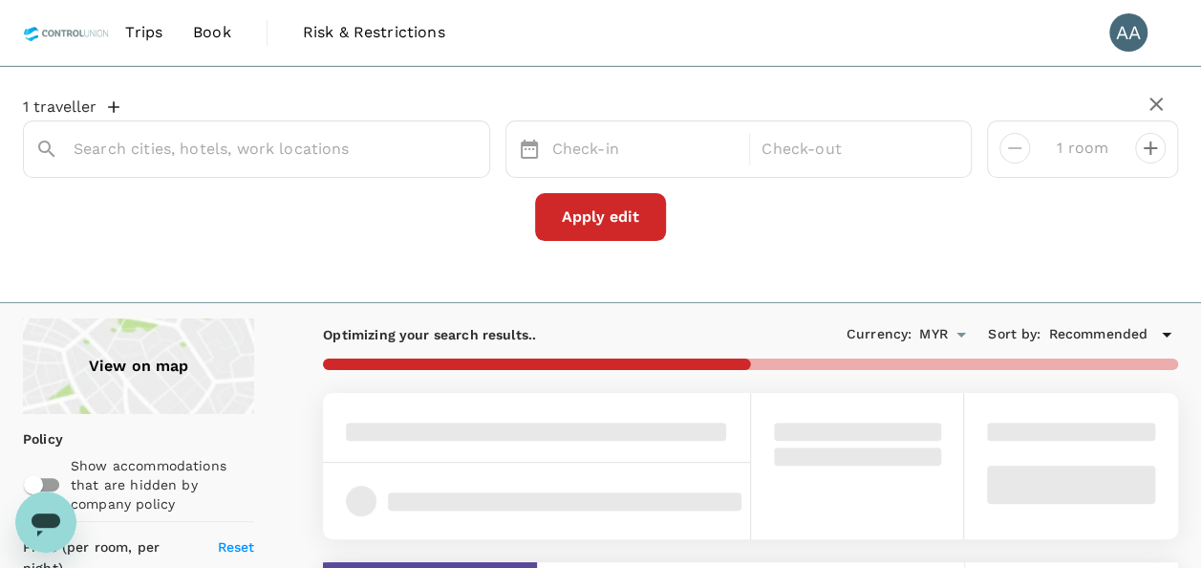
type input "[GEOGRAPHIC_DATA]"
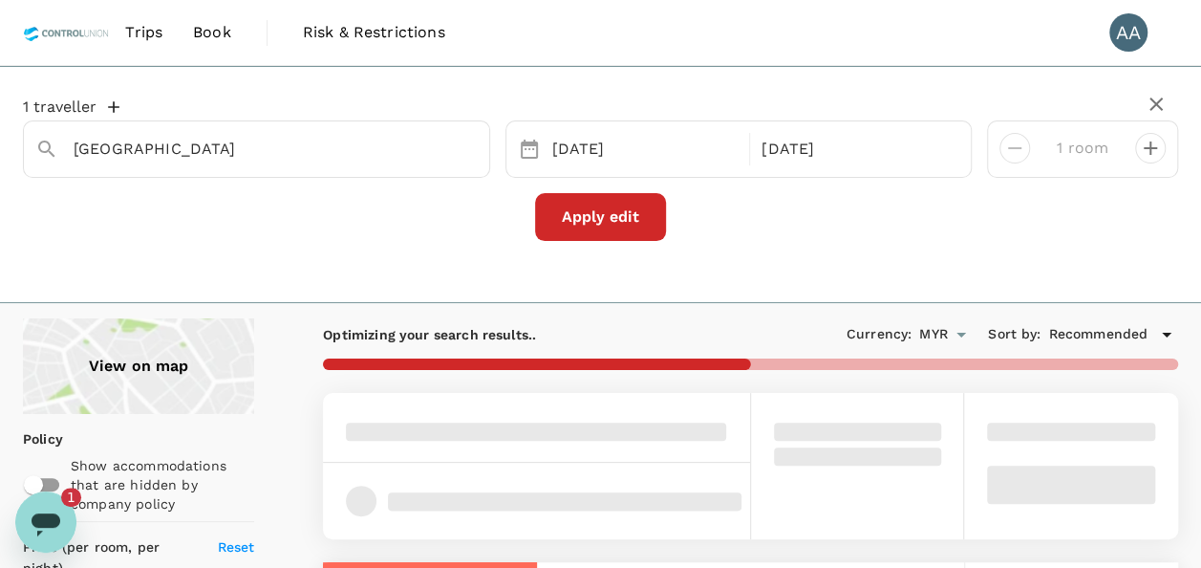
type input "331"
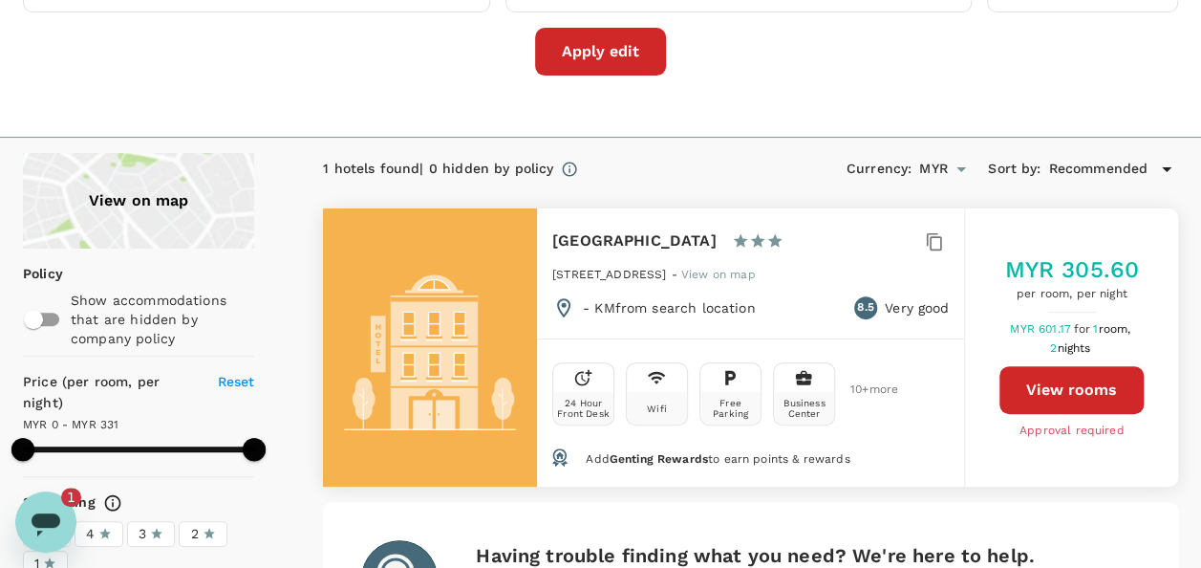
scroll to position [191, 0]
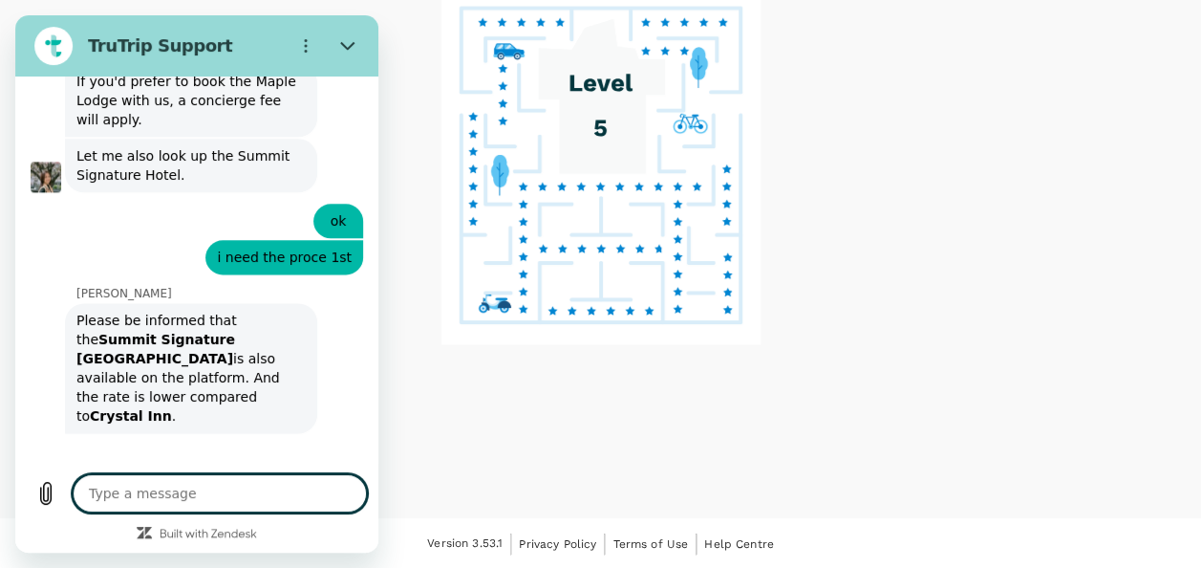
scroll to position [8380, 0]
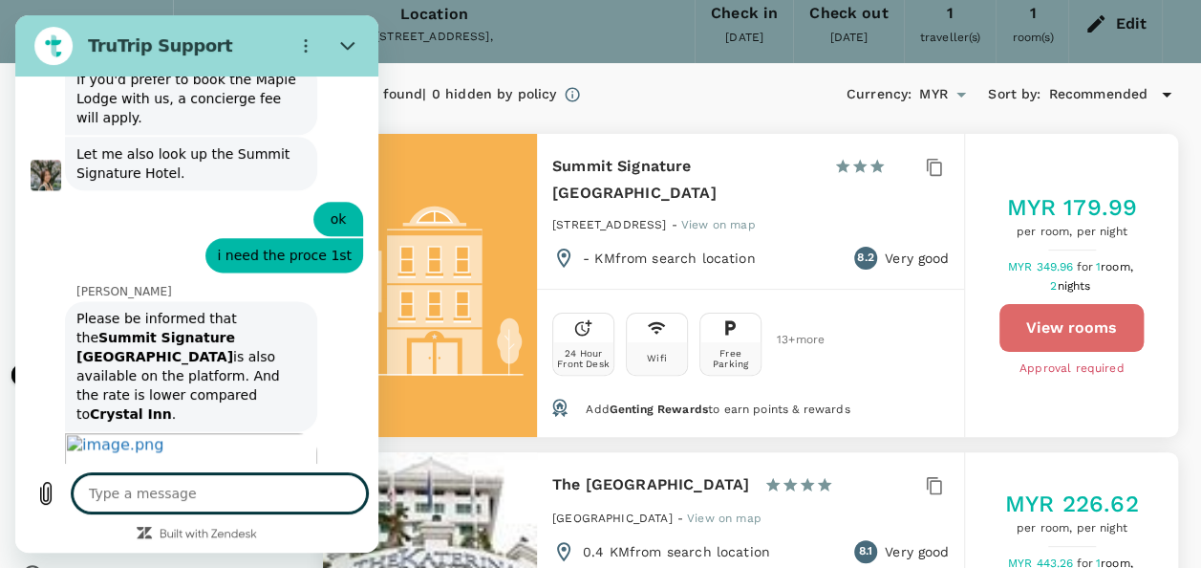
click at [1092, 317] on button "View rooms" at bounding box center [1071, 328] width 144 height 48
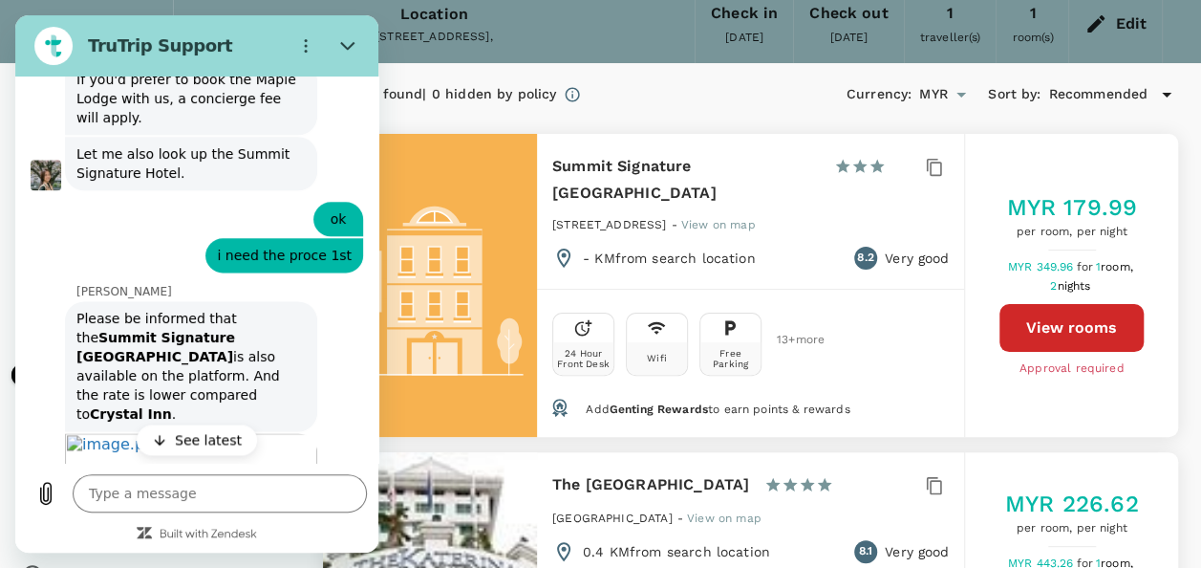
type textarea "x"
type input "231"
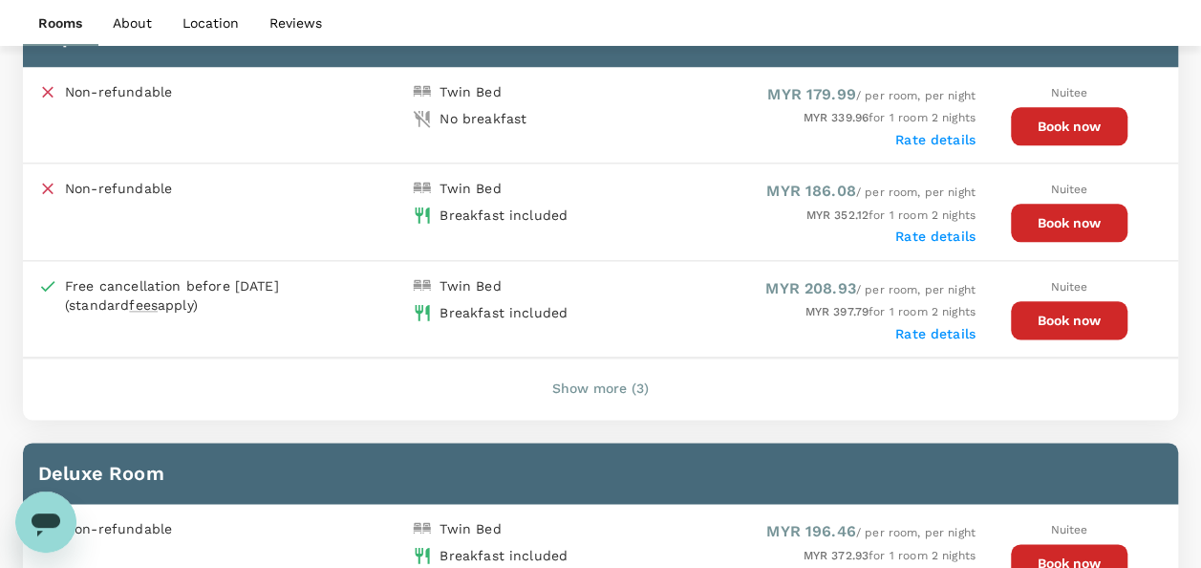
scroll to position [1043, 0]
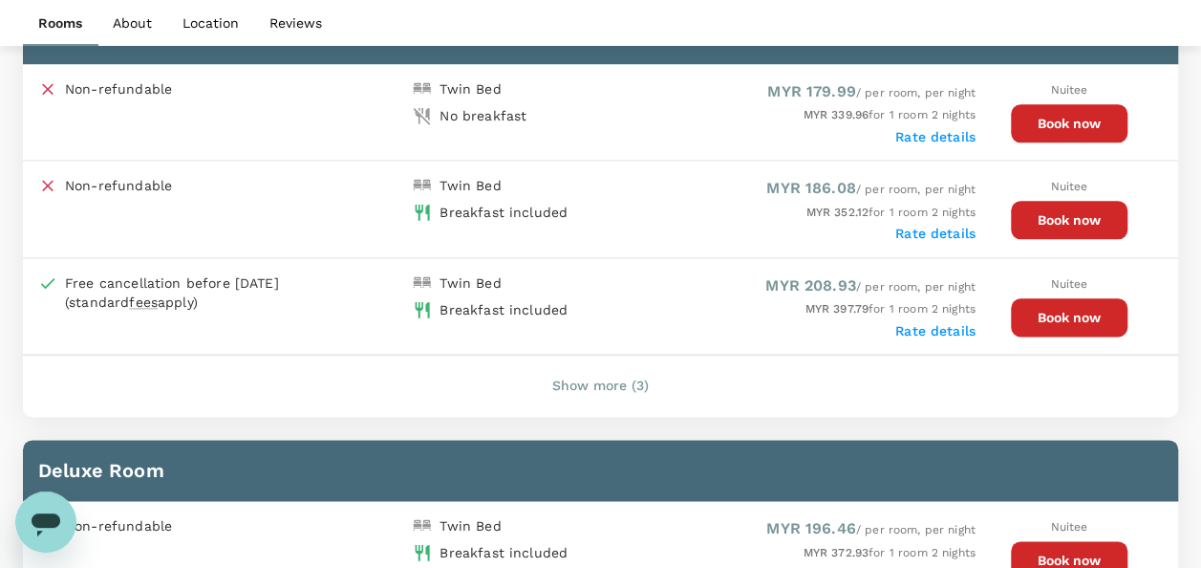
click at [1032, 127] on button "Book now" at bounding box center [1069, 123] width 117 height 38
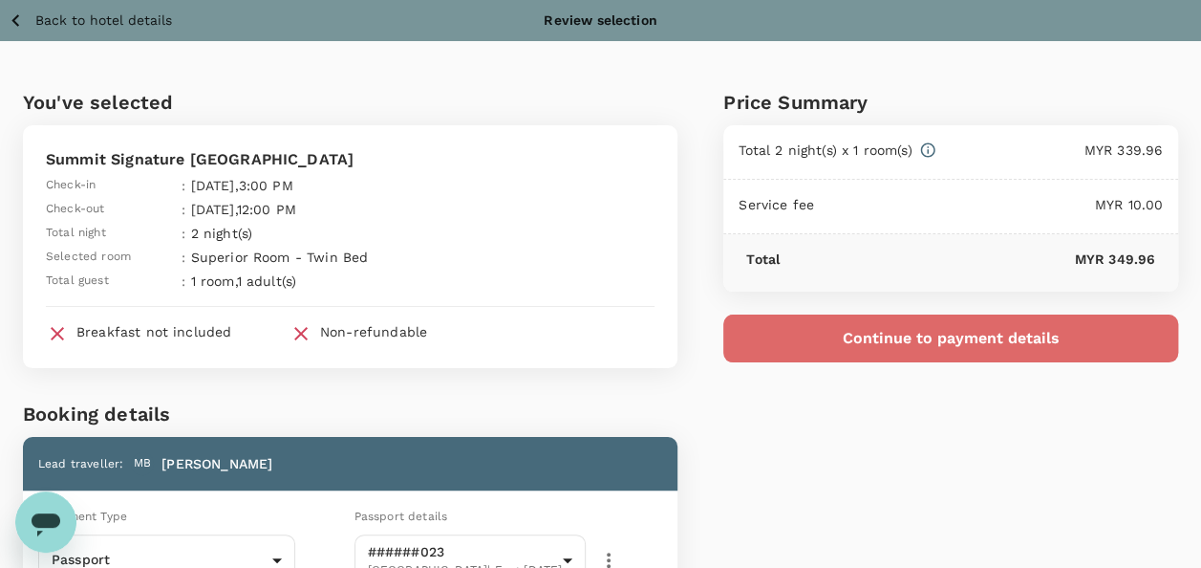
click at [843, 348] on button "Continue to payment details" at bounding box center [950, 338] width 455 height 48
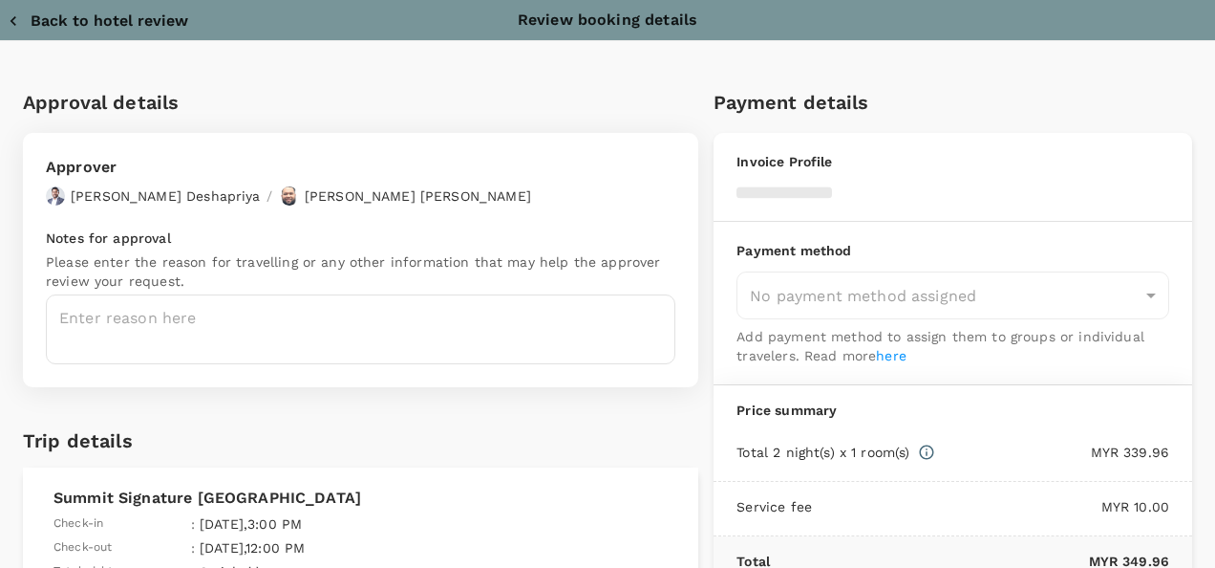
type input "9e254831-a140-43d4-90d9-f4bdc71b84d3"
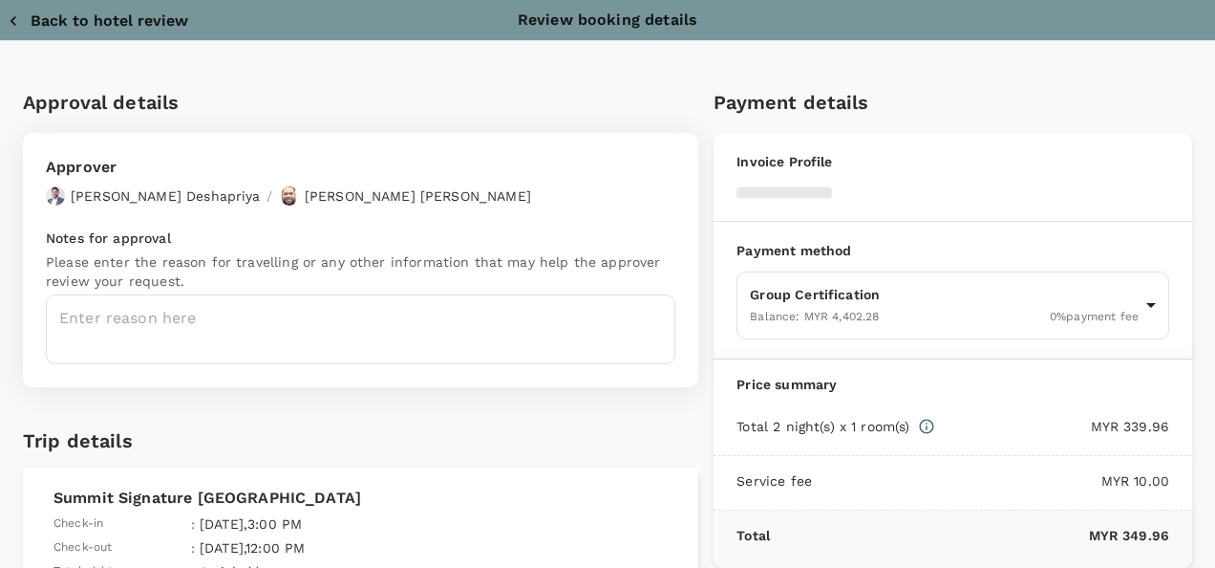
scroll to position [96, 0]
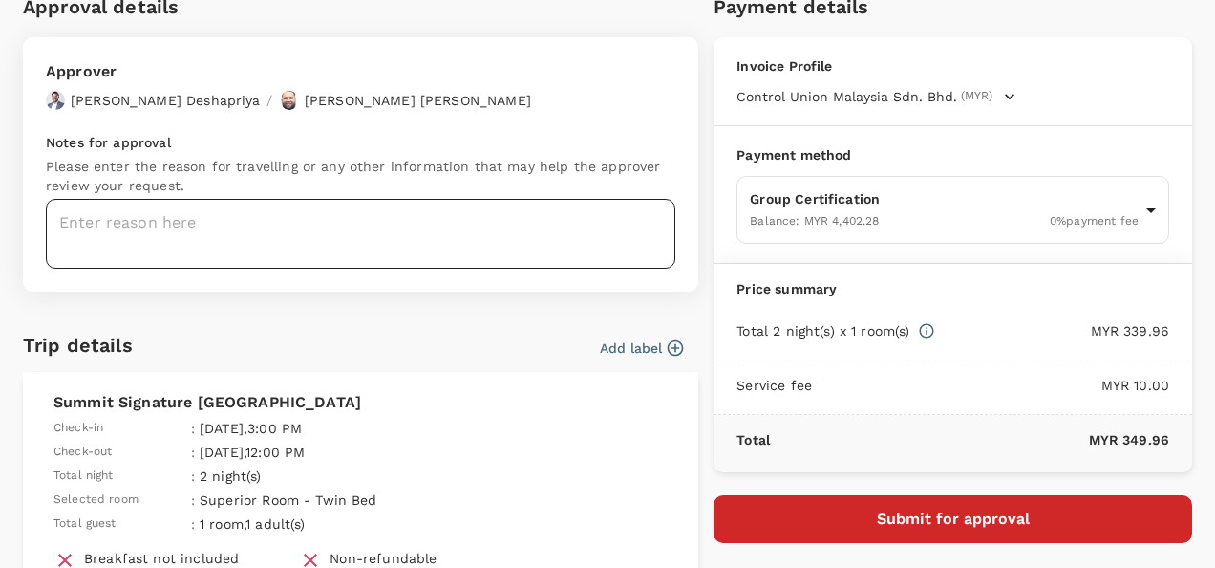
click at [220, 224] on textarea at bounding box center [361, 234] width 630 height 70
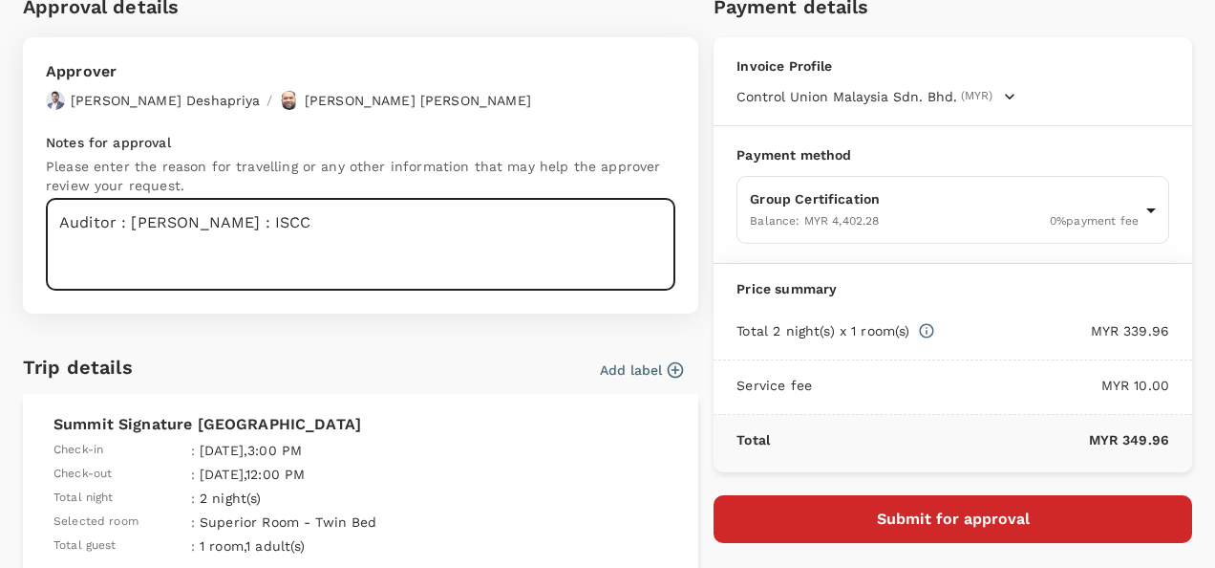
click at [179, 250] on textarea "Auditor : [PERSON_NAME] : ISCC" at bounding box center [361, 245] width 630 height 92
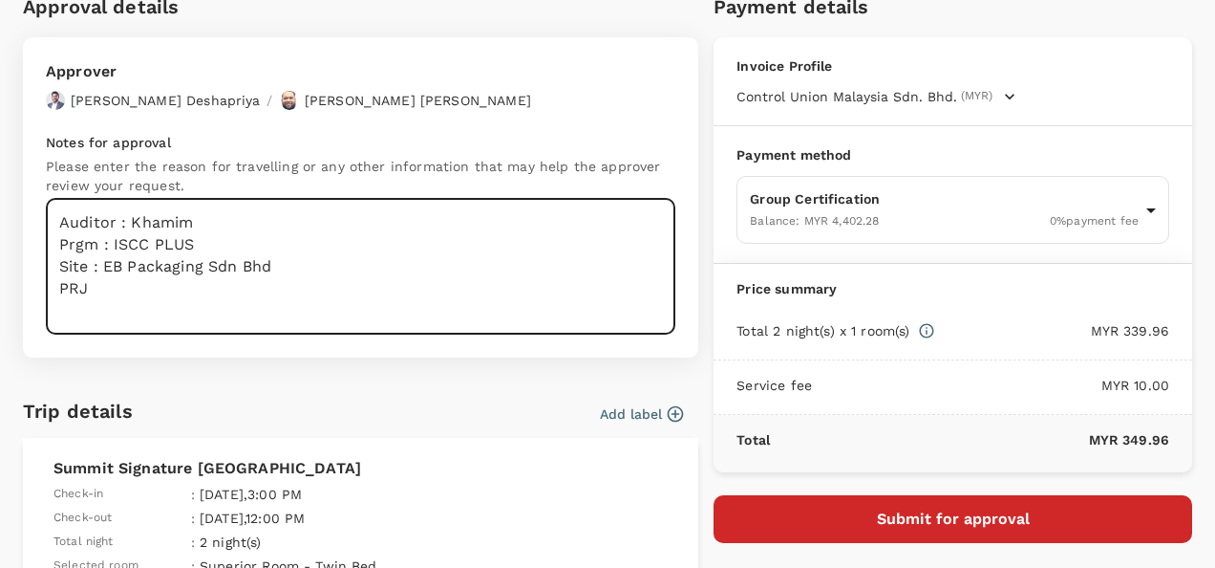
scroll to position [0, 0]
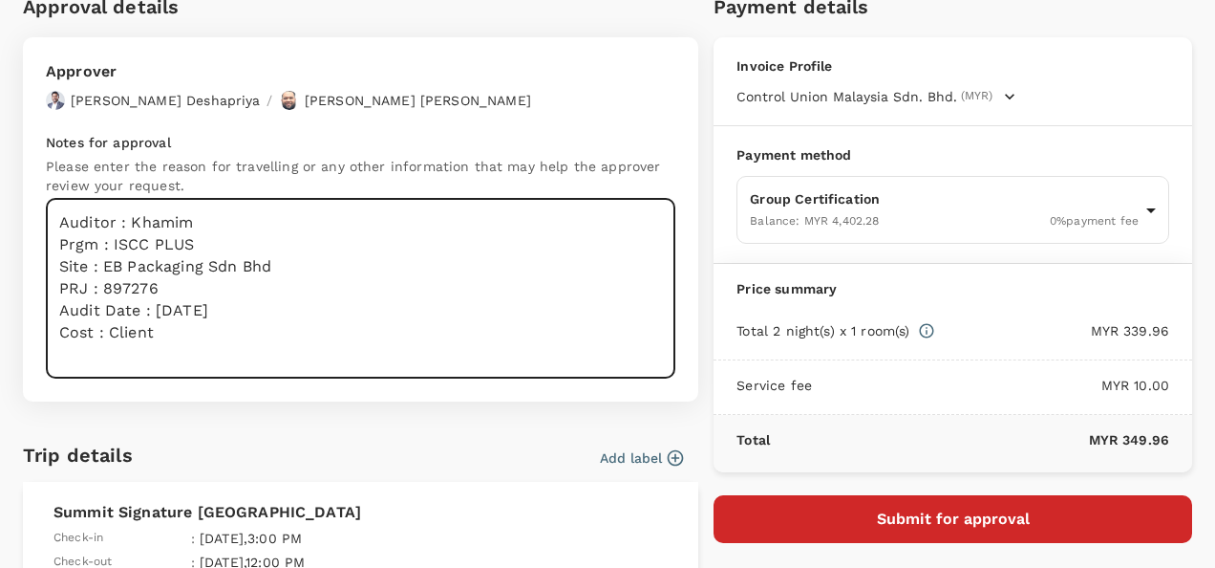
type textarea "Auditor : Khamim Prgm : ISCC PLUS Site : EB Packaging Sdn Bhd PRJ : 897276 Audi…"
click at [833, 523] on button "Submit for approval" at bounding box center [953, 519] width 479 height 48
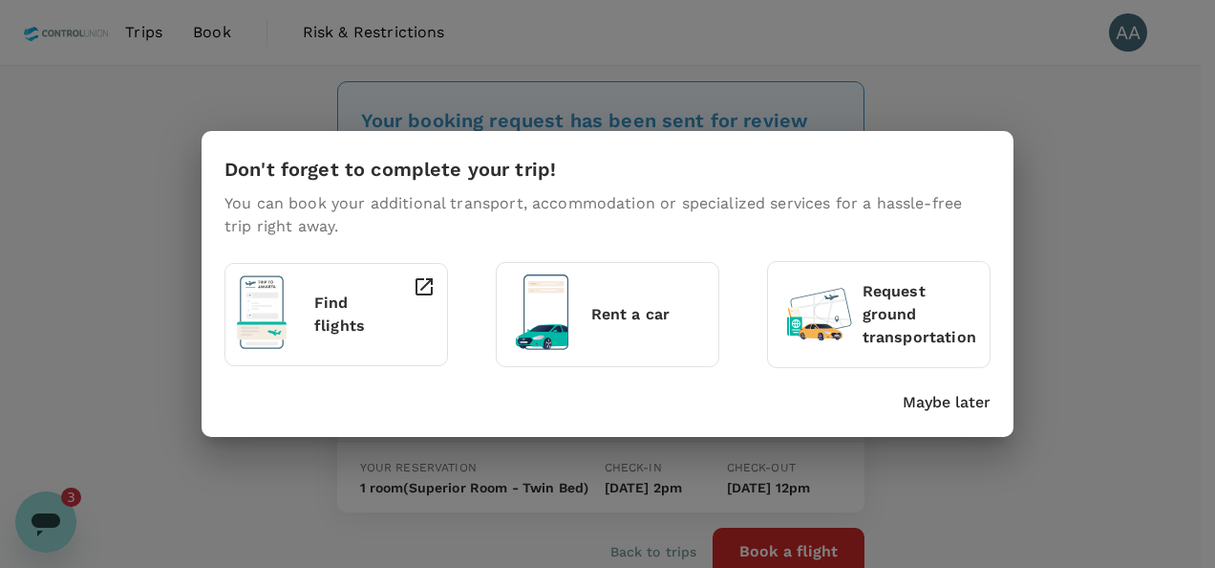
click at [912, 401] on p "Maybe later" at bounding box center [947, 402] width 88 height 23
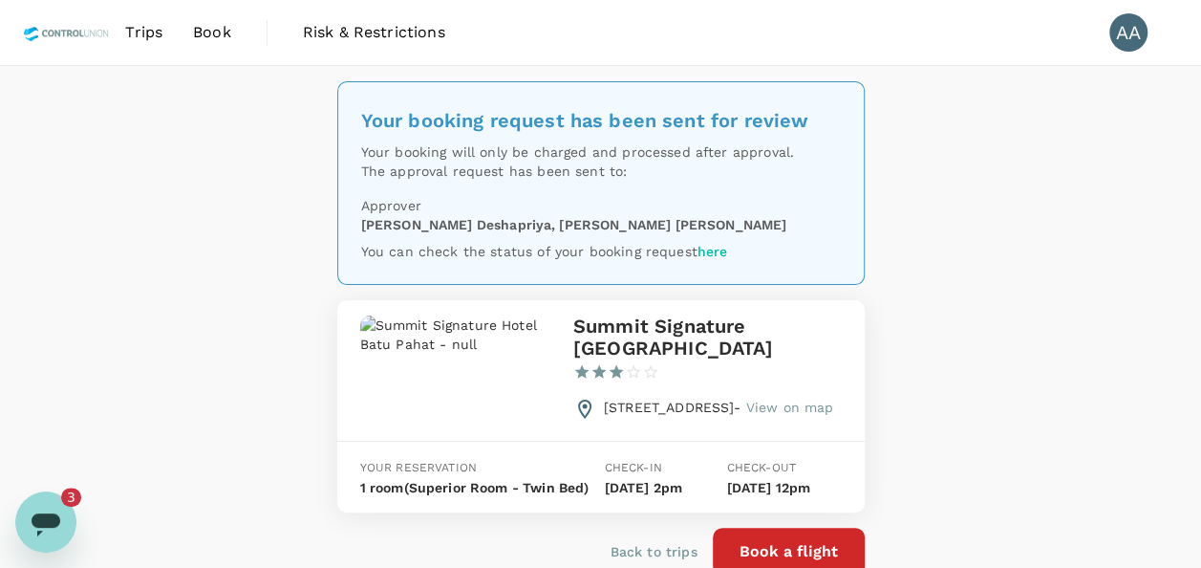
click at [59, 527] on icon "Open messaging window, 3 unread messages" at bounding box center [46, 521] width 34 height 34
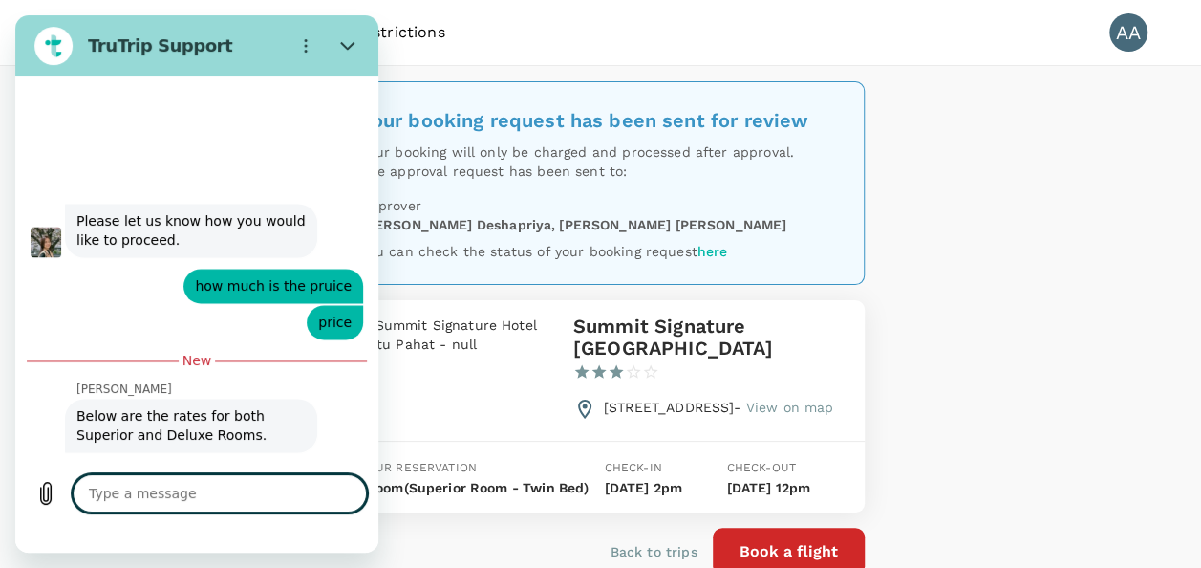
type textarea "x"
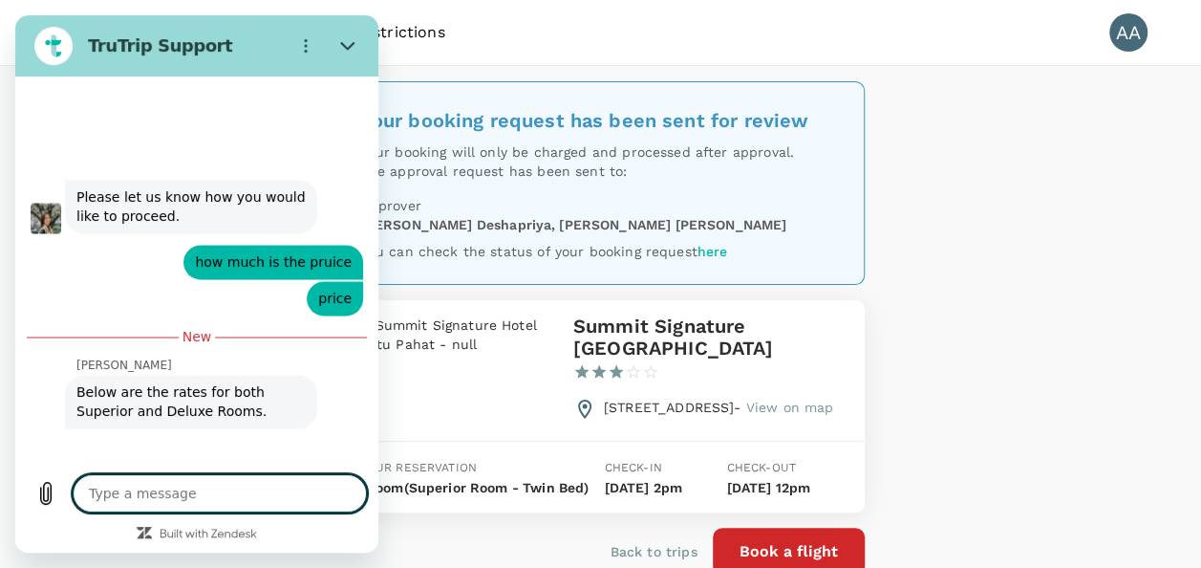
scroll to position [8593, 0]
click at [176, 497] on textarea at bounding box center [220, 493] width 294 height 38
click at [186, 511] on textarea at bounding box center [220, 493] width 294 height 38
type textarea "t"
type textarea "x"
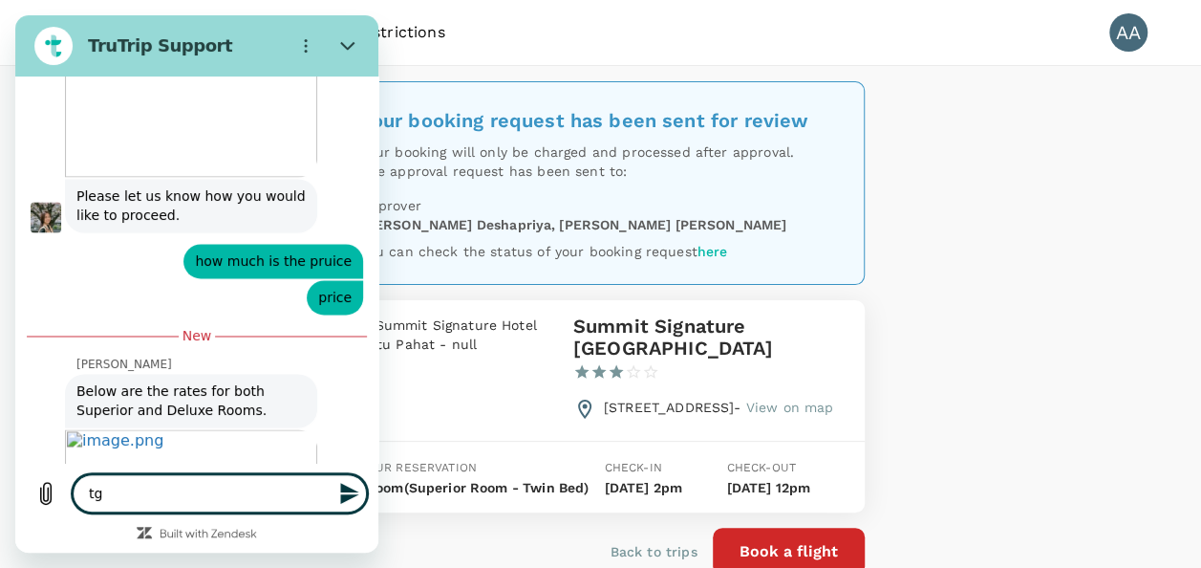
type textarea "tgh"
type textarea "x"
type textarea "tgha"
type textarea "x"
type textarea "tghan"
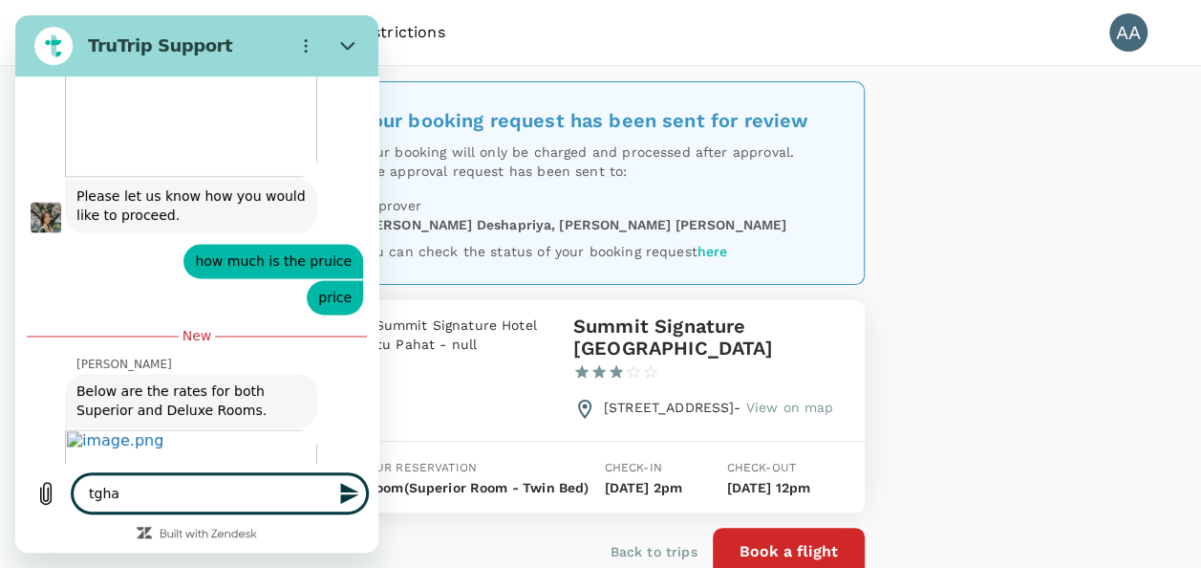
type textarea "x"
type textarea "tgha"
type textarea "x"
type textarea "tgh"
type textarea "x"
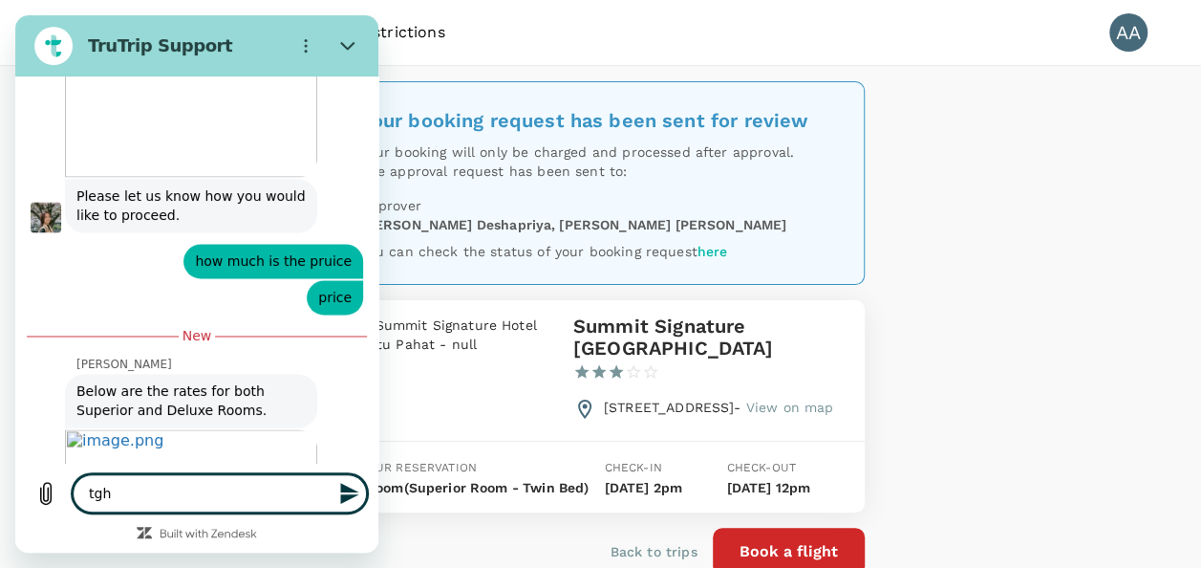
type textarea "tg"
type textarea "x"
type textarea "t"
type textarea "x"
type textarea "th"
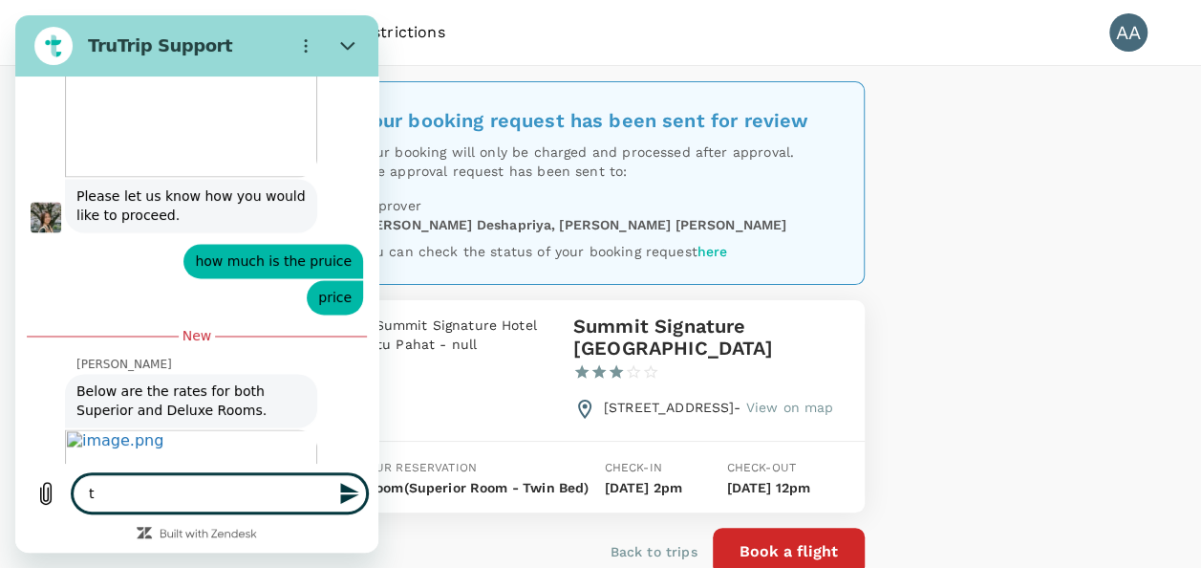
type textarea "x"
type textarea "tha"
type textarea "x"
type textarea "than"
type textarea "x"
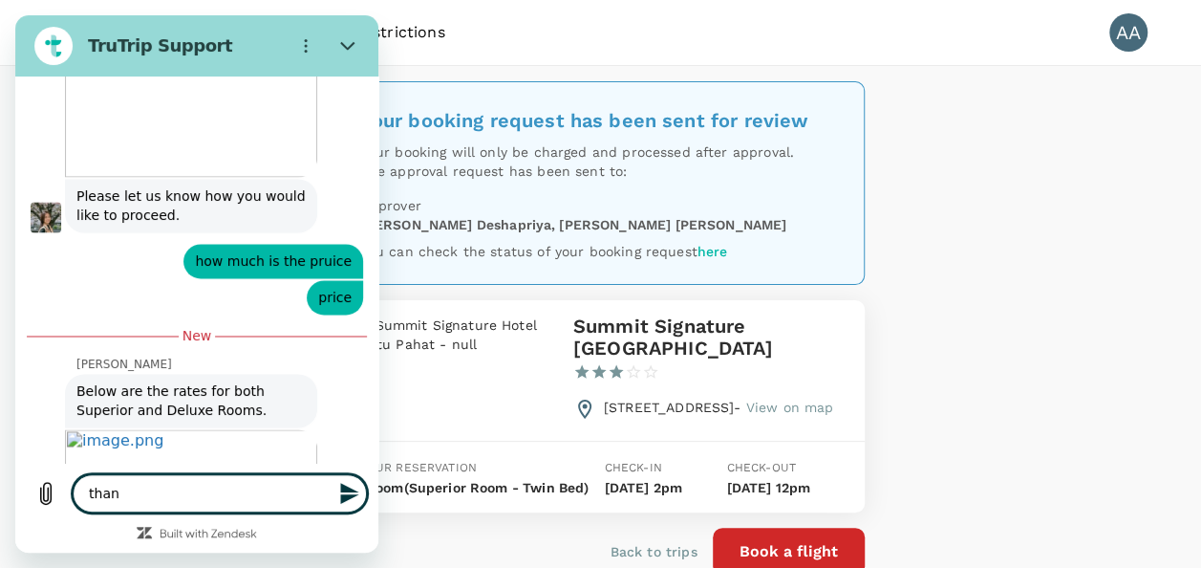
type textarea "thank"
type textarea "x"
type textarea "thanks"
type textarea "x"
type textarea "thanks"
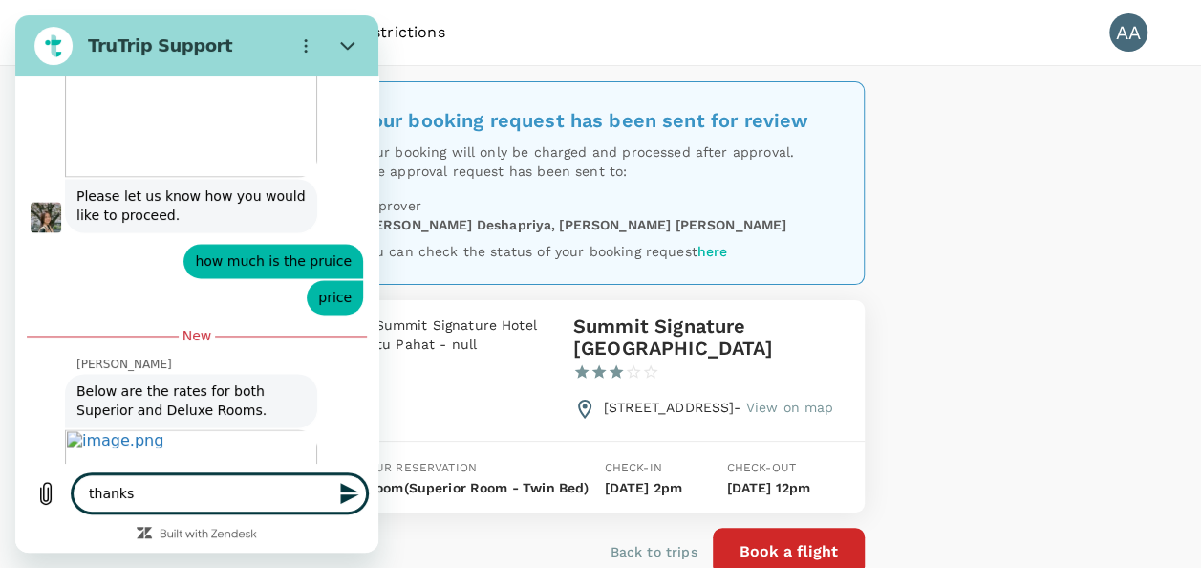
type textarea "x"
type textarea "thanks f"
type textarea "x"
type textarea "thanks [PERSON_NAME]"
type textarea "x"
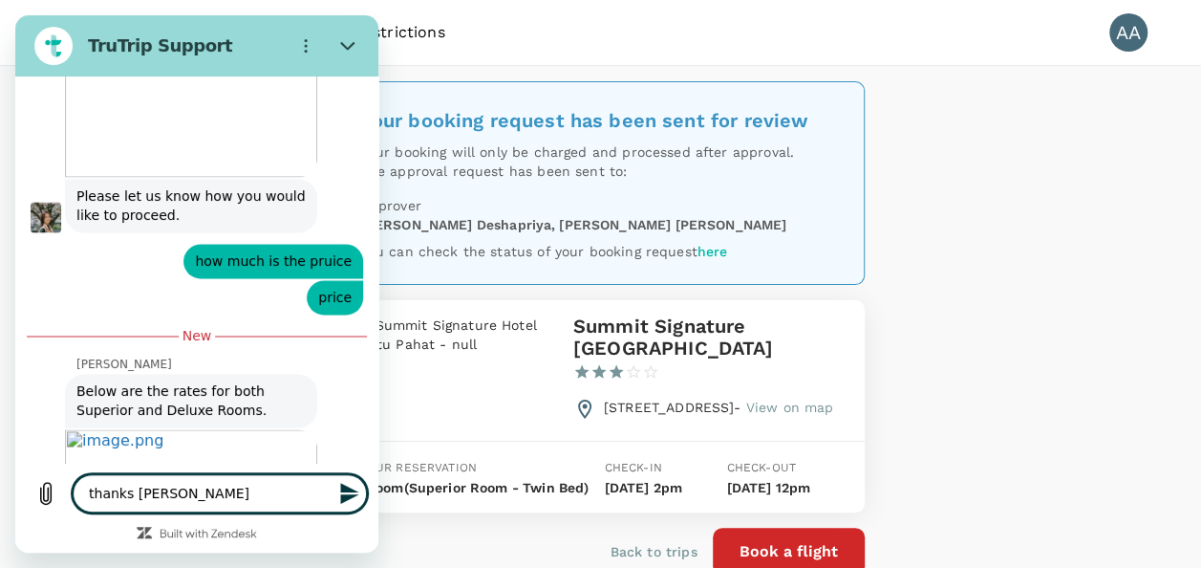
type textarea "thanks for"
type textarea "x"
type textarea "thanks for"
type textarea "x"
type textarea "thanks for y"
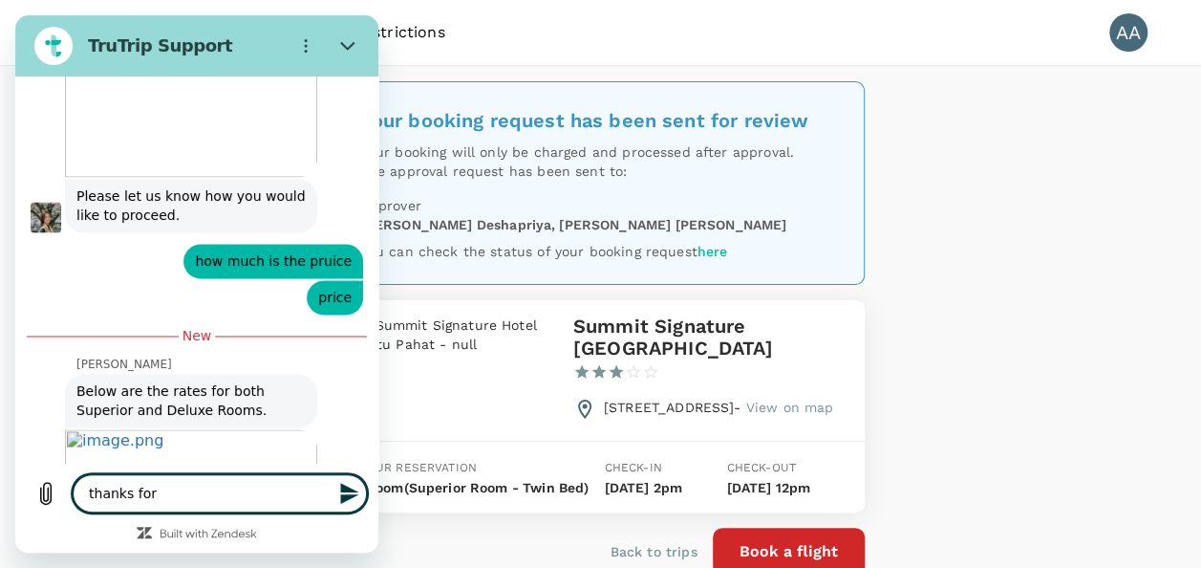
type textarea "x"
type textarea "thanks for yo"
type textarea "x"
type textarea "thanks for you"
type textarea "x"
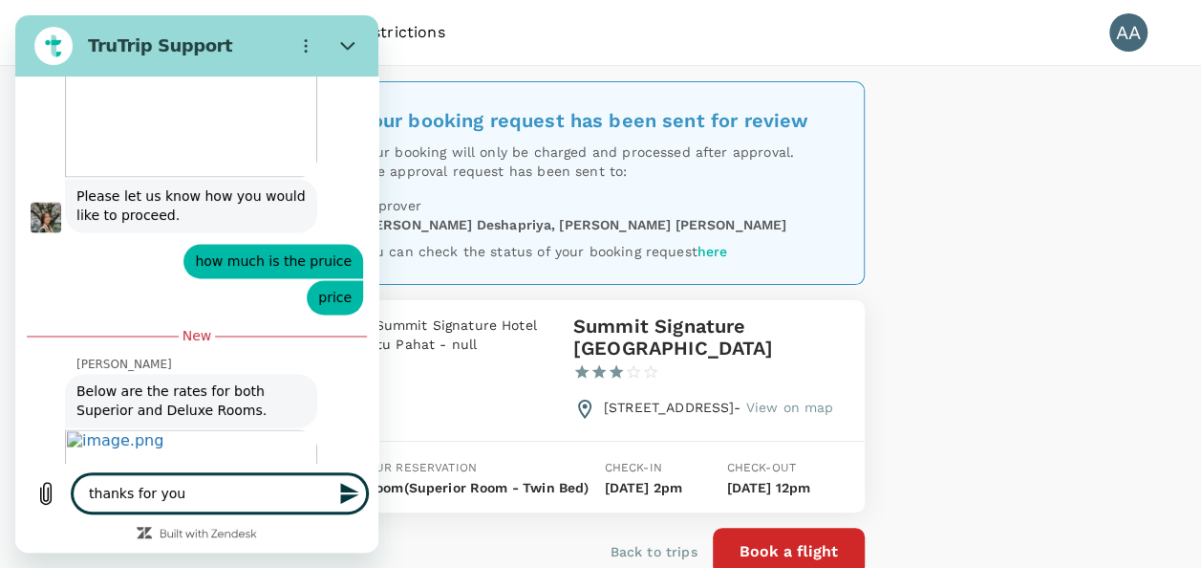
type textarea "thanks for your"
type textarea "x"
type textarea "thanks for your"
type textarea "x"
type textarea "thanks for your k"
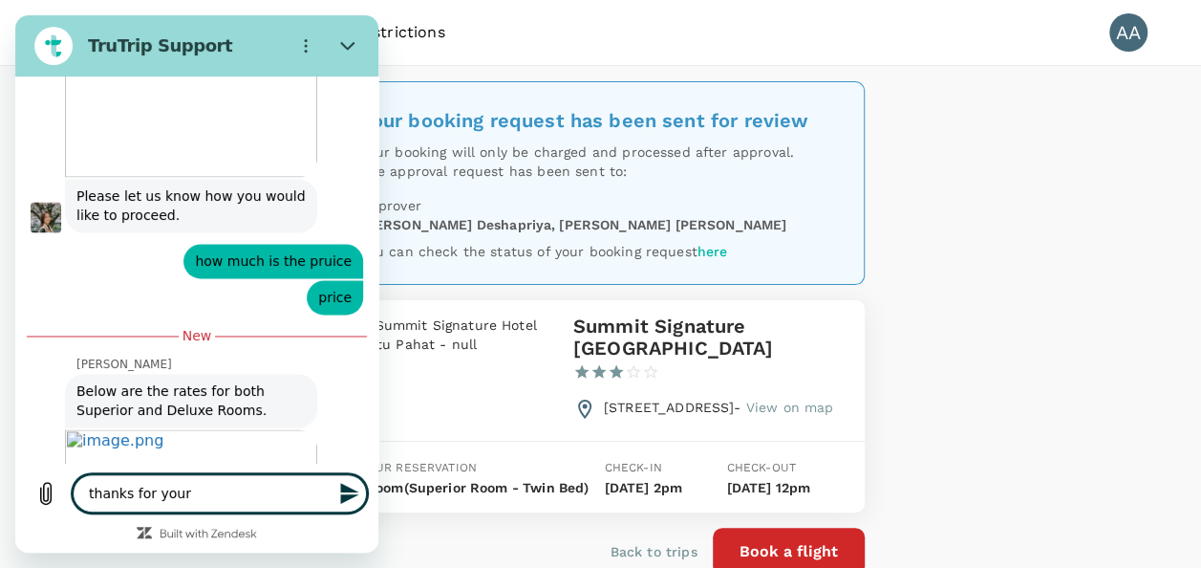
type textarea "x"
type textarea "thanks for your ki"
type textarea "x"
type textarea "thanks for your kin"
type textarea "x"
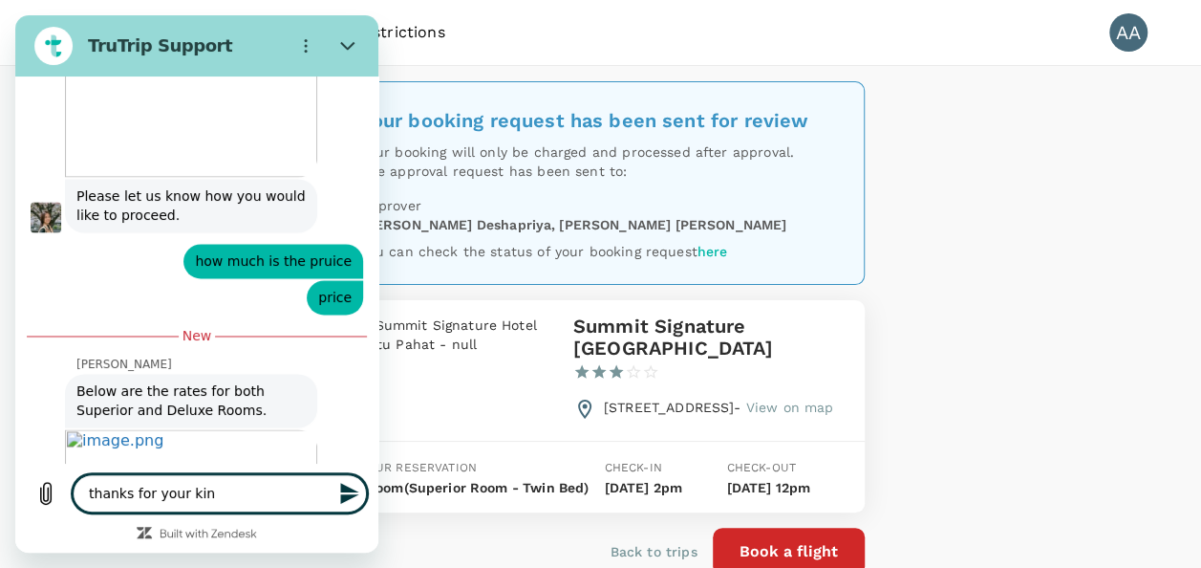
type textarea "thanks for your kind"
type textarea "x"
type textarea "thanks for your kind"
type textarea "x"
type textarea "thanks for your kind h"
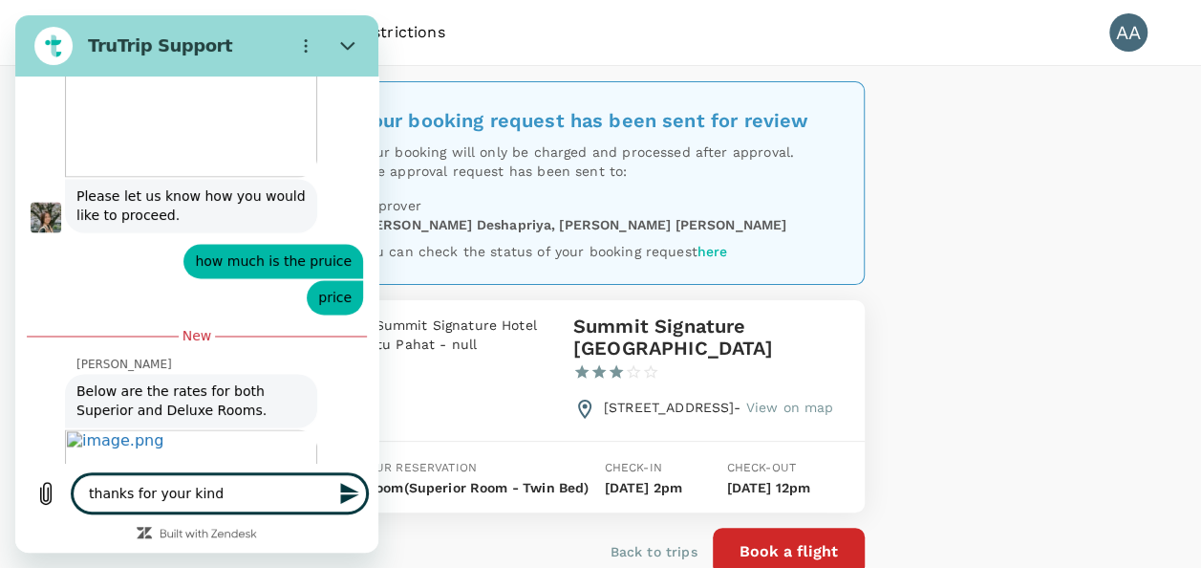
type textarea "x"
type textarea "thanks for your kind he"
type textarea "x"
type textarea "thanks for your kind hel"
type textarea "x"
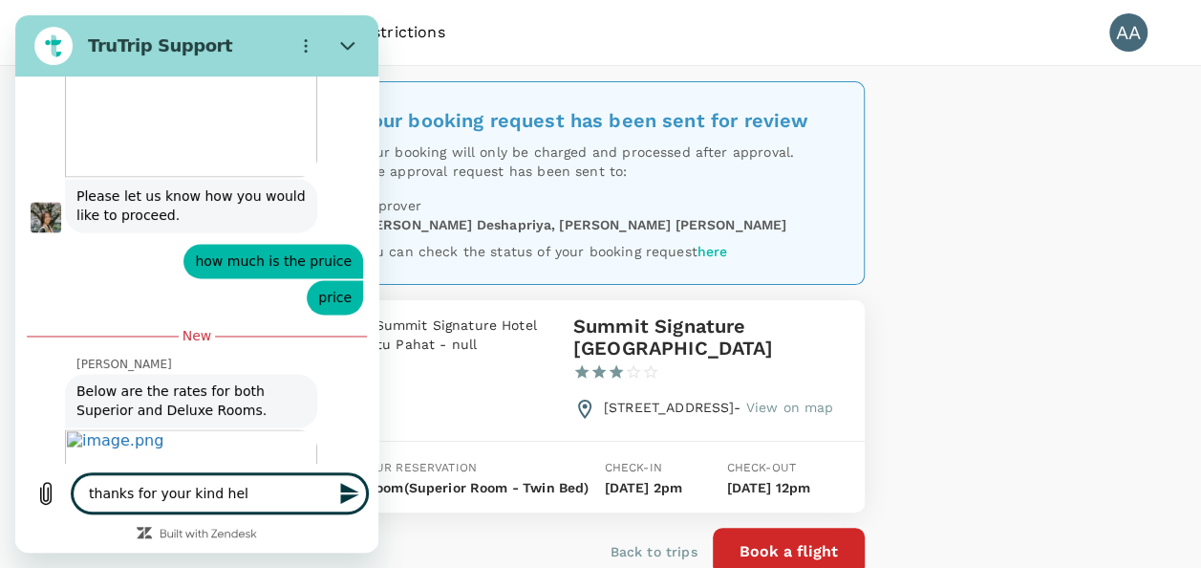
type textarea "thanks for your kind helo"
type textarea "x"
type textarea "thanks for your kind helo"
type textarea "x"
type textarea "thanks for your kind helo"
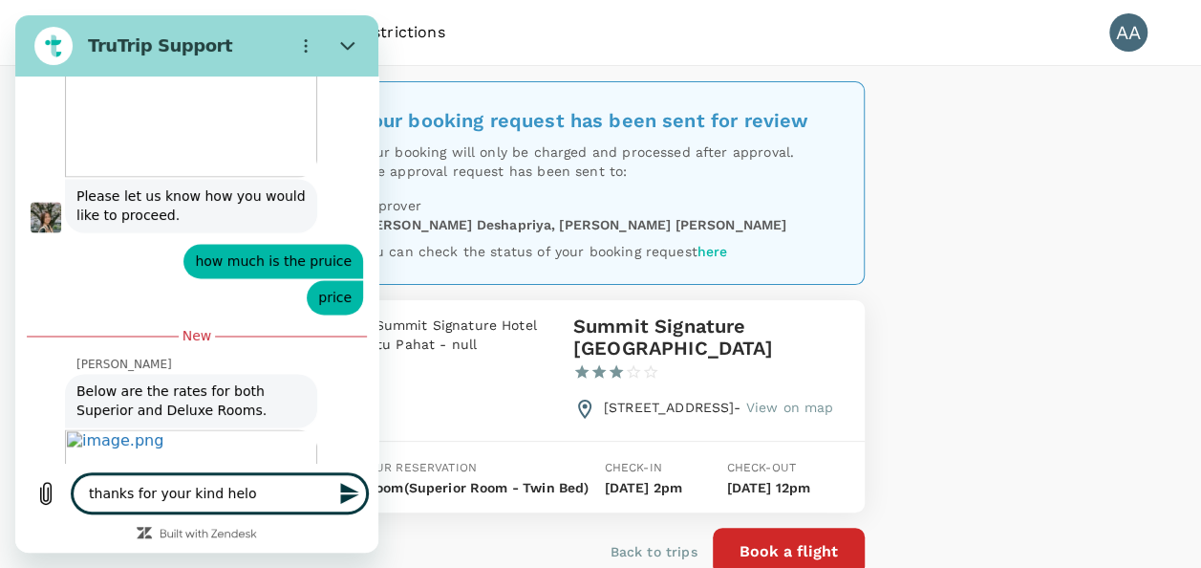
type textarea "x"
type textarea "thanks for your kind hel"
type textarea "x"
type textarea "thanks for your kind help"
type textarea "x"
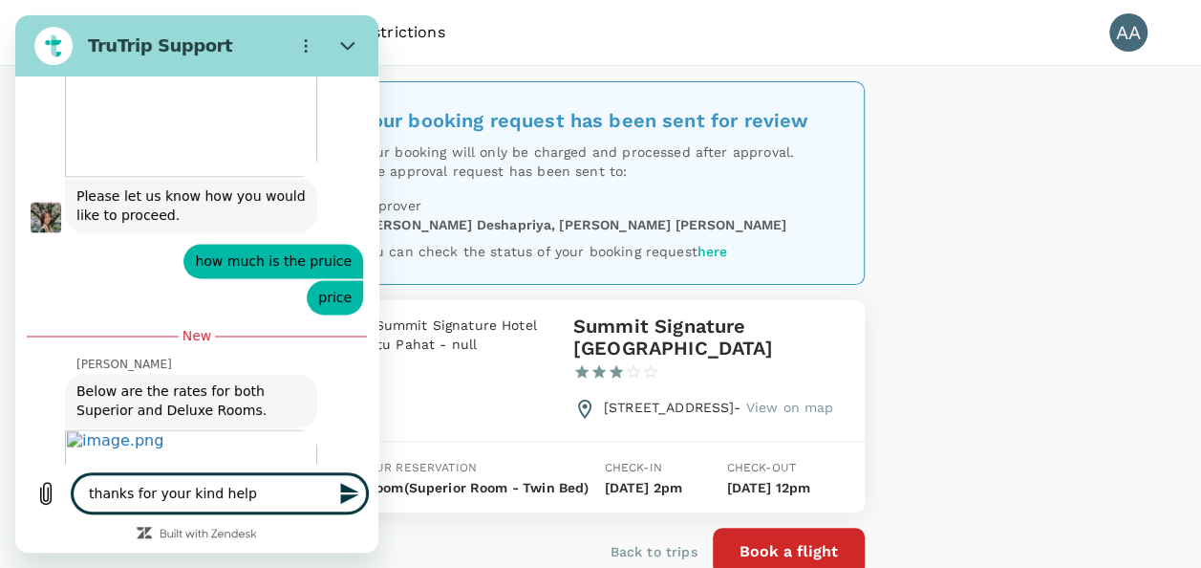
type textarea "thanks for your kind help"
type textarea "x"
type textarea "thanks for your kind help J"
type textarea "x"
type textarea "thanks for your kind help [PERSON_NAME]"
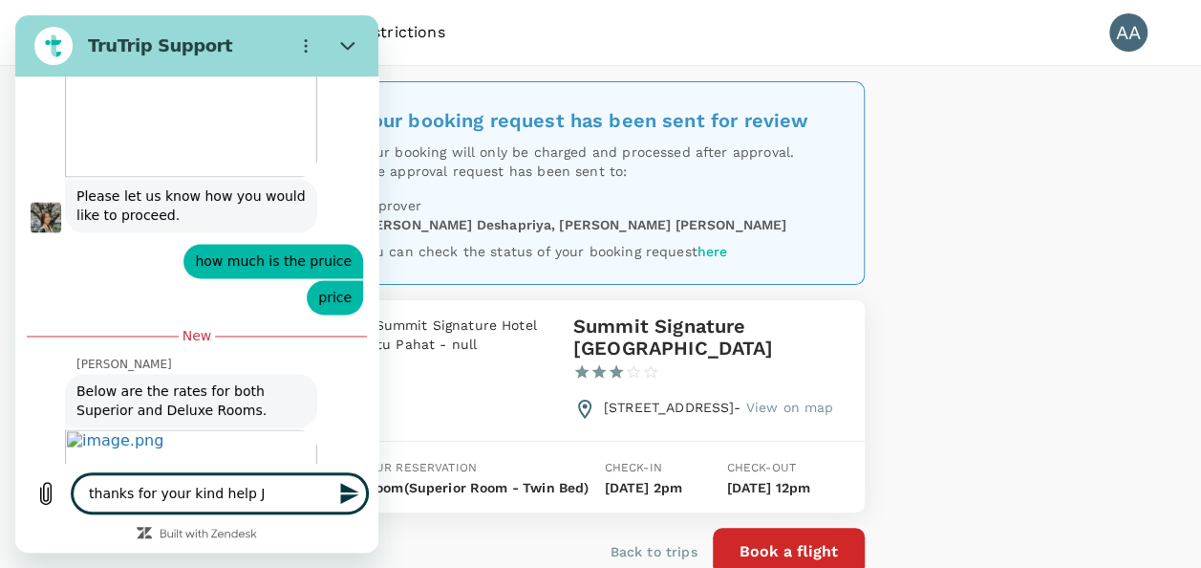
type textarea "x"
type textarea "thanks for your kind help [PERSON_NAME]"
type textarea "x"
type textarea "thanks for your kind help [PERSON_NAME]"
type textarea "x"
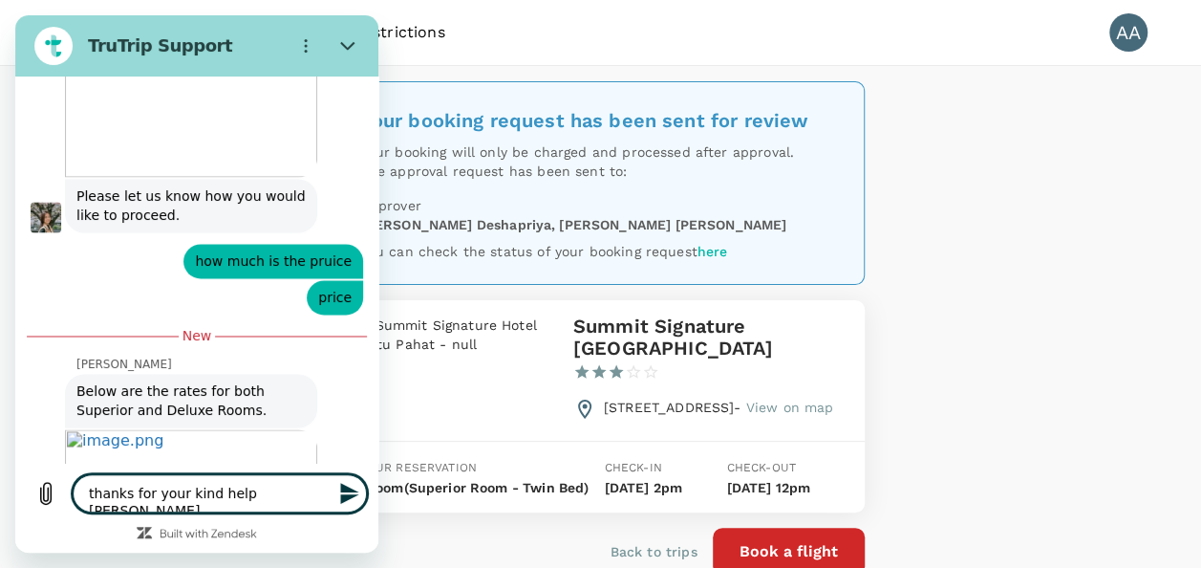
type textarea "thanks for your kind help [PERSON_NAME]"
type textarea "x"
type textarea "thanks for your kind help [PERSON_NAME]"
type textarea "x"
type textarea "thanks for your kind help [PERSON_NAME]"
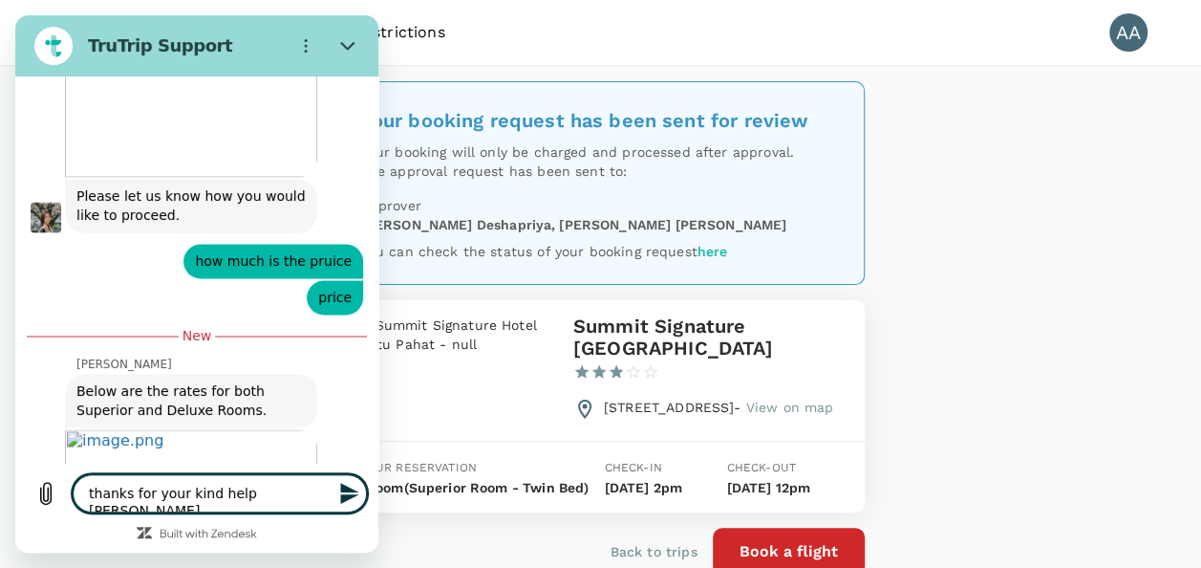
type textarea "x"
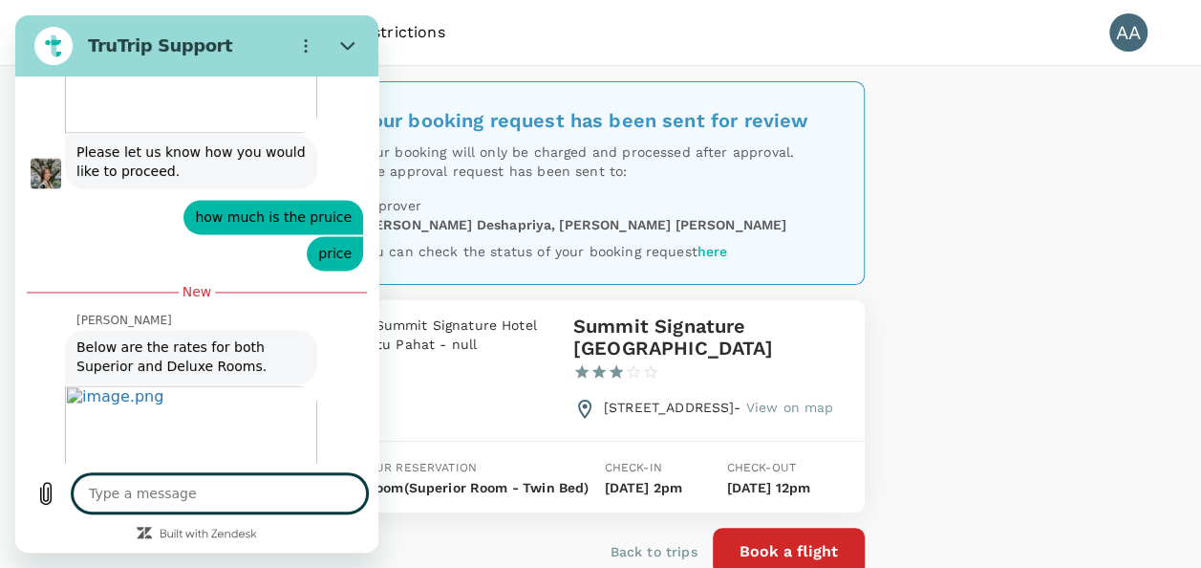
type textarea "x"
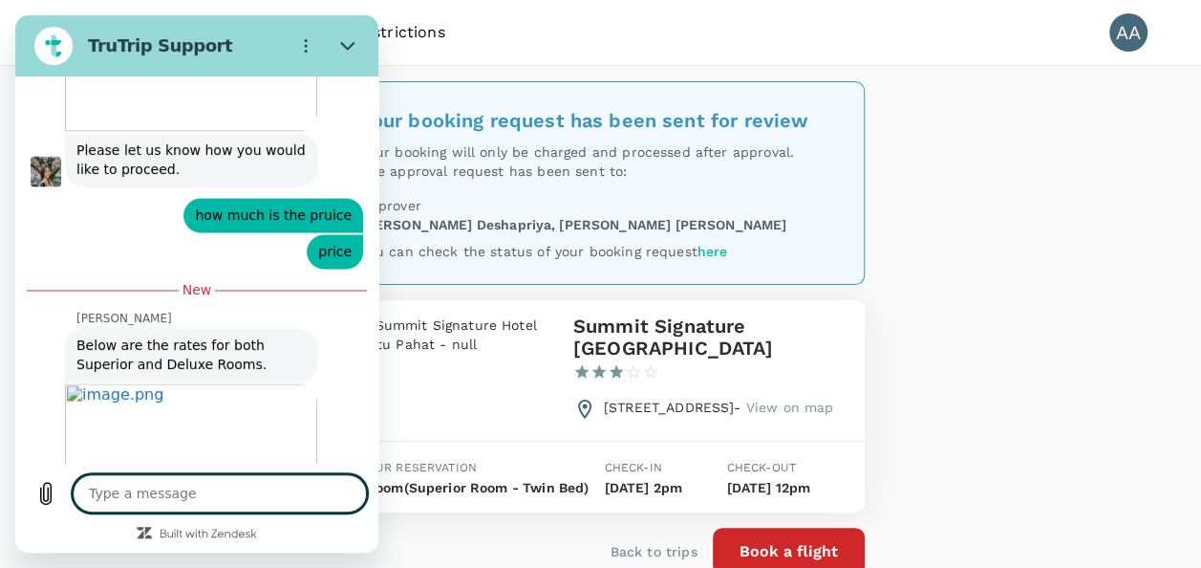
type textarea "i"
type textarea "x"
type textarea "i"
type textarea "x"
type textarea "i g"
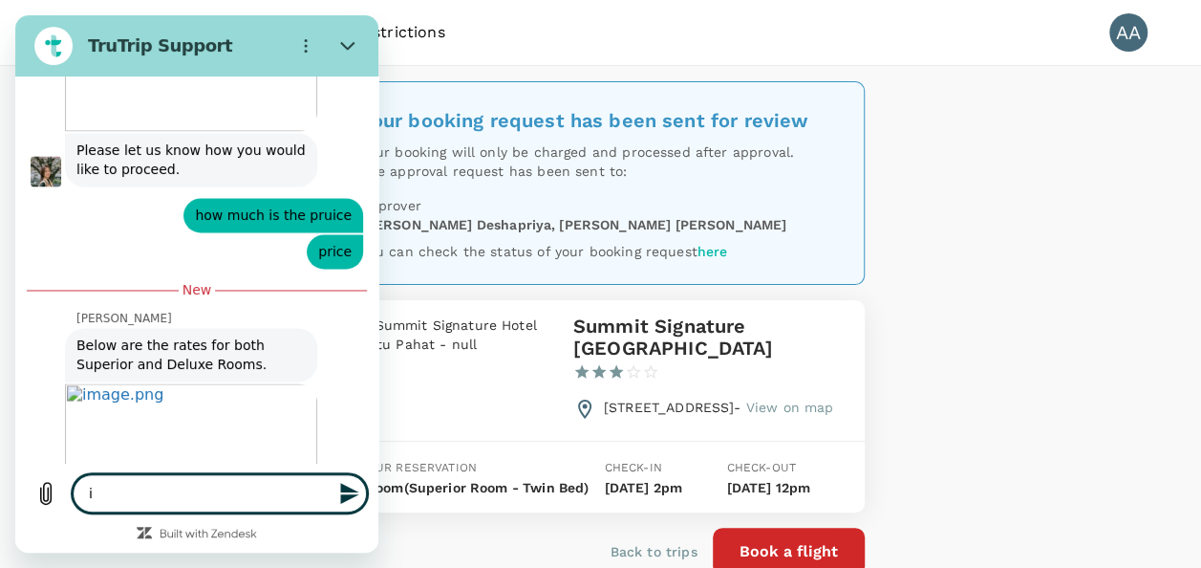
type textarea "x"
type textarea "i go"
type textarea "x"
type textarea "i got"
type textarea "x"
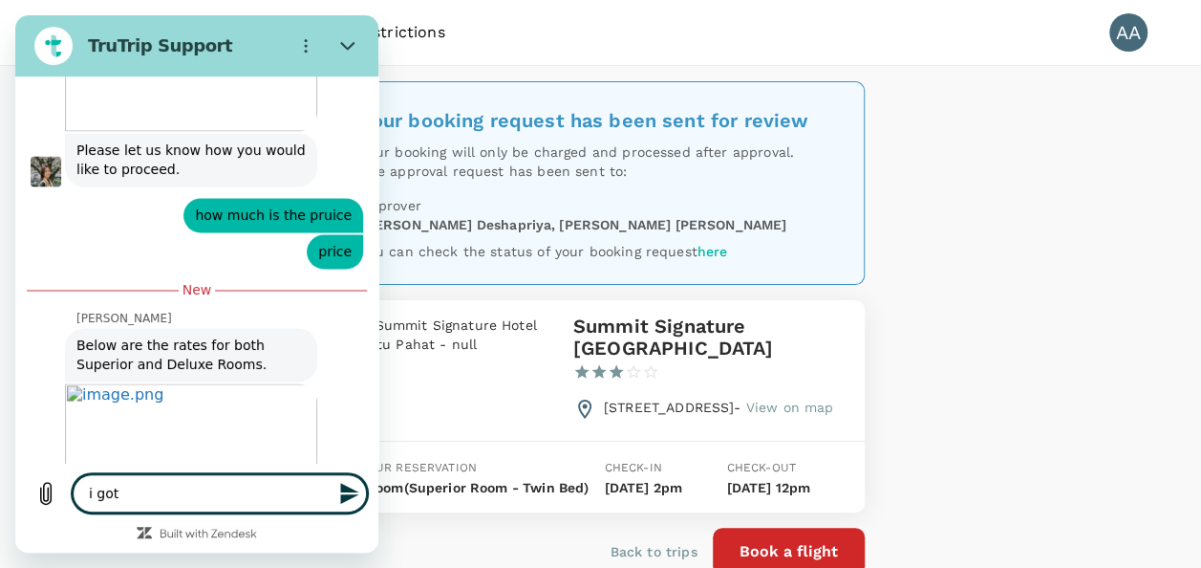
type textarea "i got"
type textarea "x"
type textarea "i got t"
type textarea "x"
type textarea "i got th"
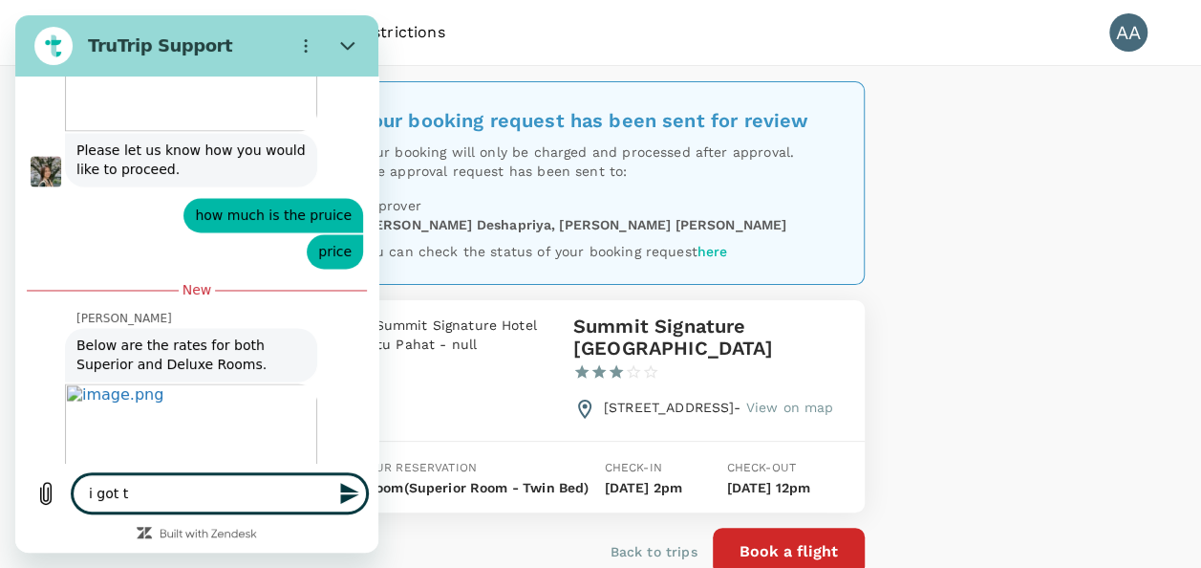
type textarea "x"
type textarea "i got the"
type textarea "x"
type textarea "i got the"
type textarea "x"
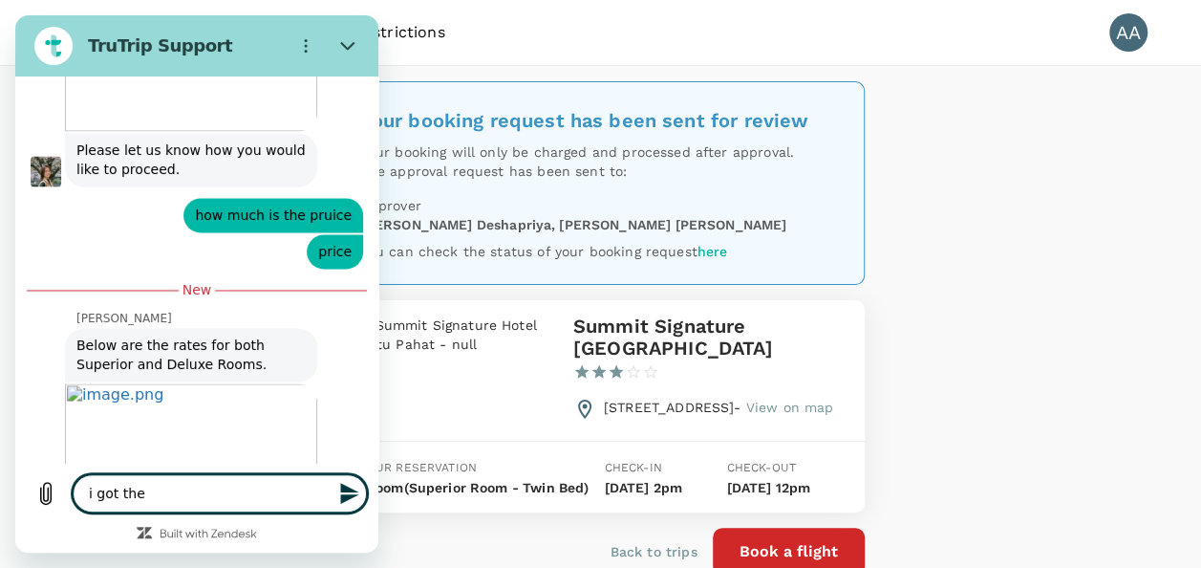
type textarea "i got the b"
type textarea "x"
type textarea "i got the bo"
type textarea "x"
type textarea "i got the boo"
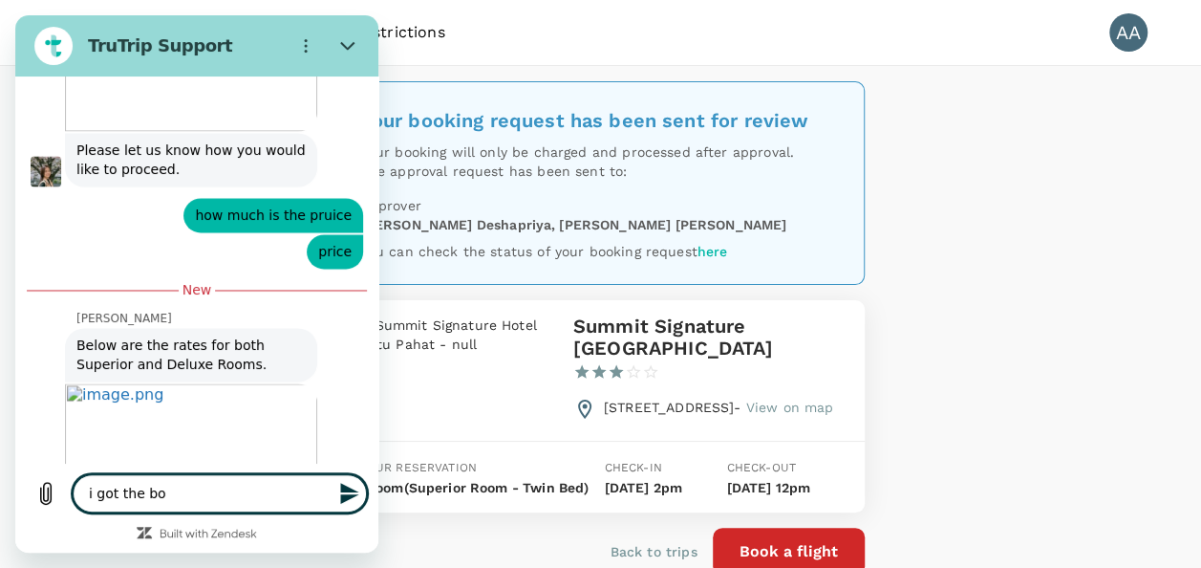
type textarea "x"
type textarea "i got the book"
type textarea "x"
type textarea "i got the booki"
type textarea "x"
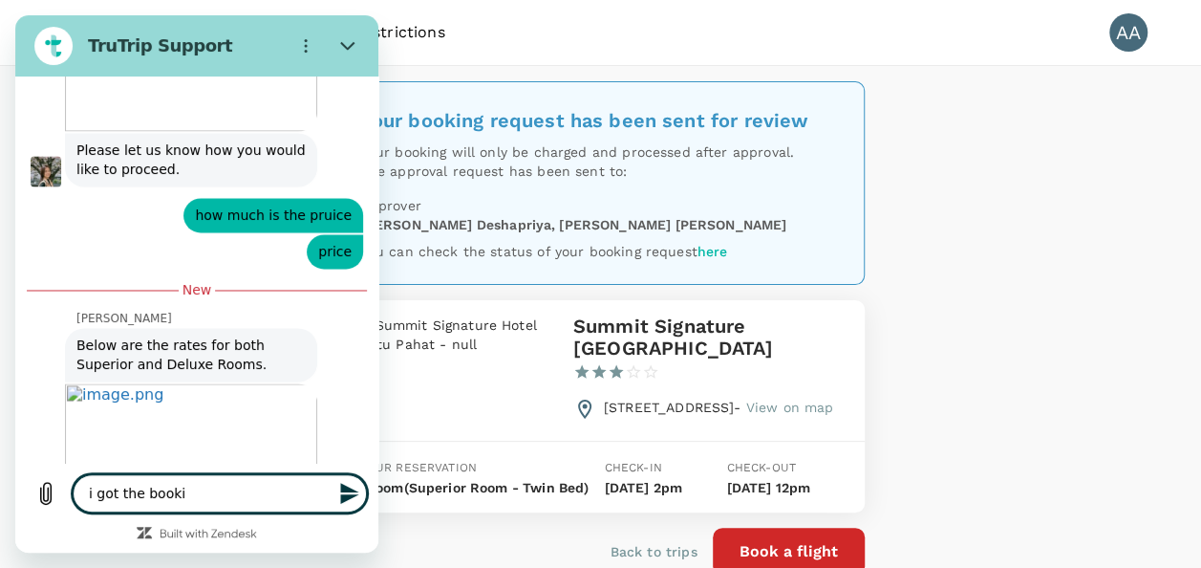
type textarea "i got the bookin"
type textarea "x"
type textarea "i got the bookingh"
type textarea "x"
type textarea "i got the bookingh"
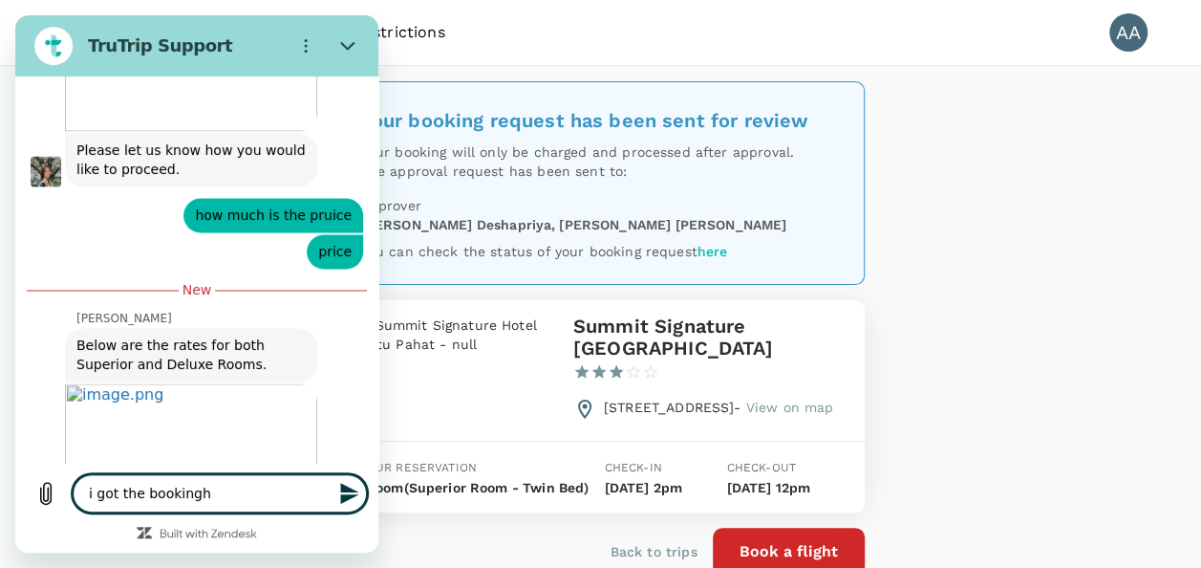
type textarea "x"
type textarea "i got the bookingh e"
type textarea "x"
type textarea "i got the bookingh"
type textarea "x"
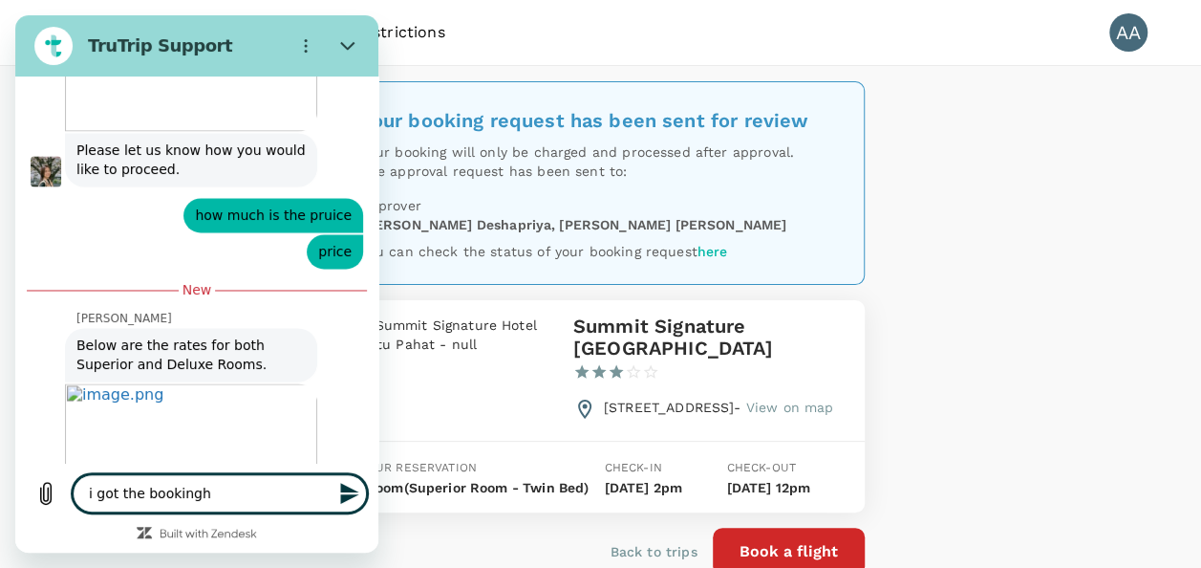
type textarea "i got the bookingh"
type textarea "x"
type textarea "i got the booking"
type textarea "x"
type textarea "i got the booking"
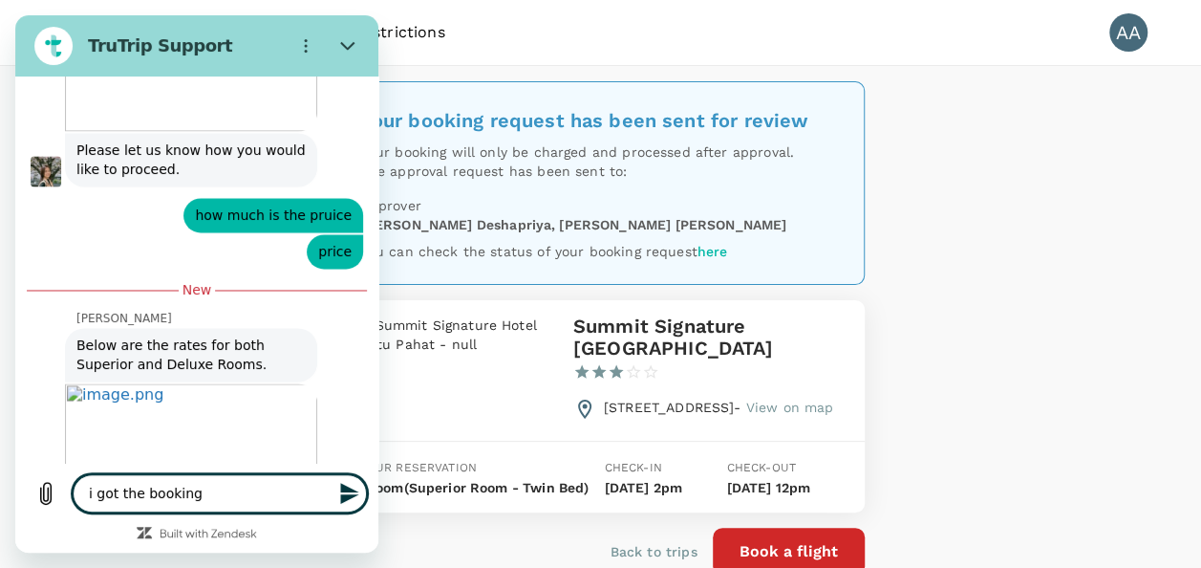
type textarea "x"
type textarea "i got the booking e"
type textarea "x"
type textarea "i got the booking ea"
type textarea "x"
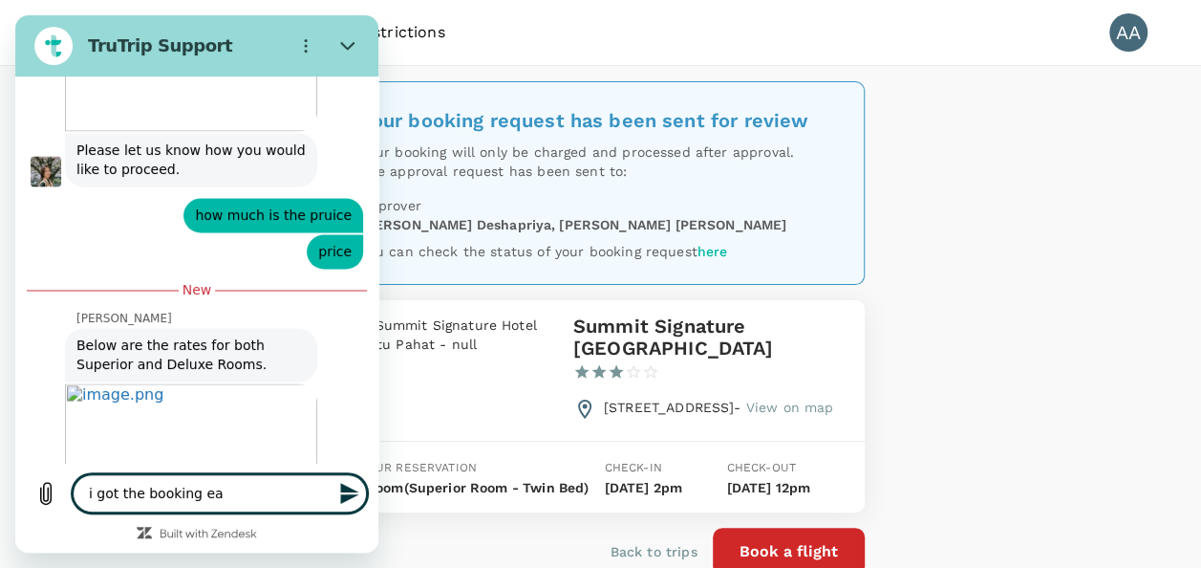
type textarea "i got the booking ead"
type textarea "x"
type textarea "i got the booking [PERSON_NAME]"
type textarea "x"
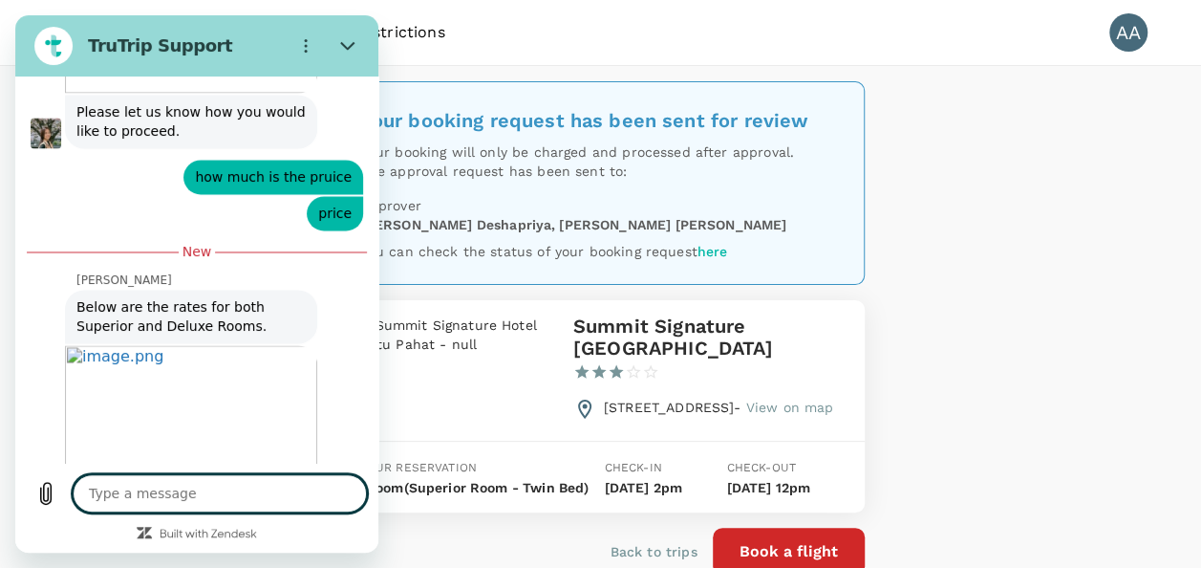
type textarea "x"
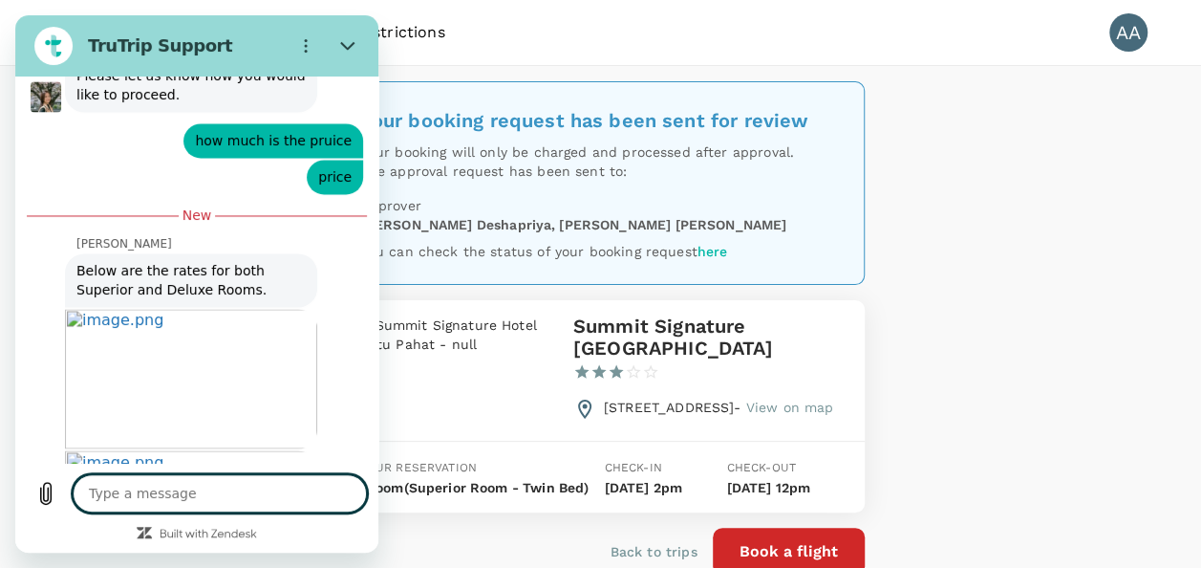
scroll to position [8711, 0]
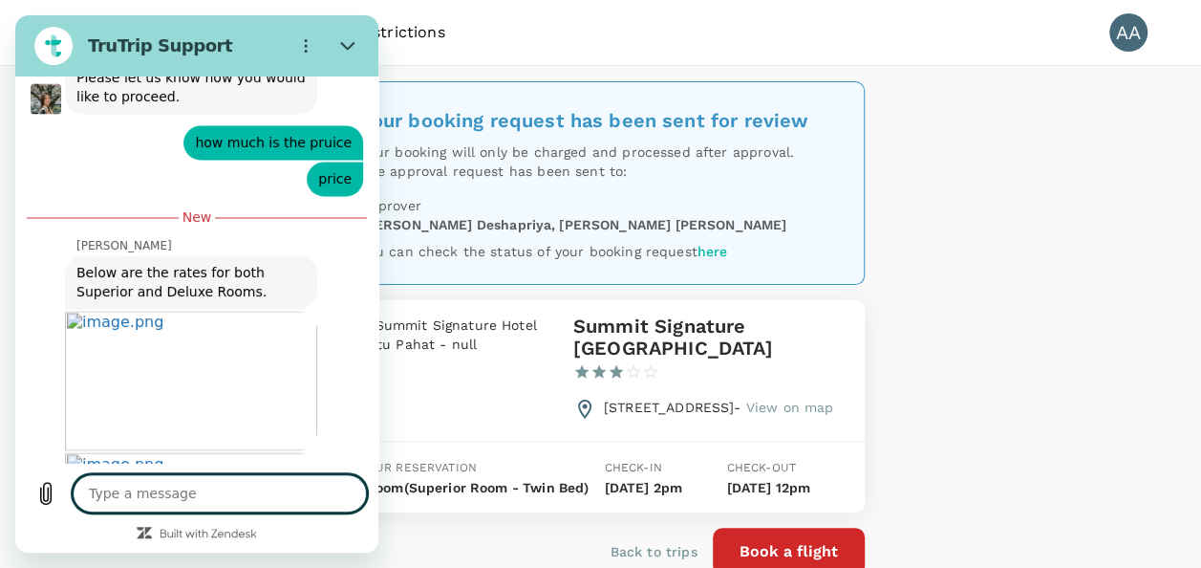
type textarea "t"
type textarea "x"
type textarea "th"
type textarea "x"
type textarea "tha"
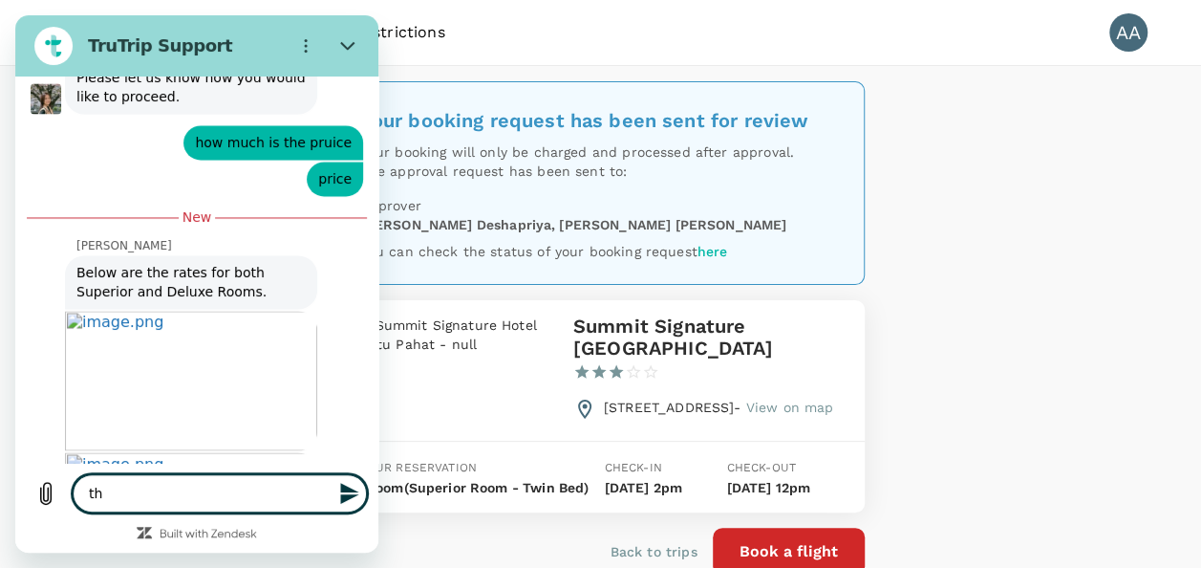
type textarea "x"
type textarea "than"
type textarea "x"
type textarea "thank"
type textarea "x"
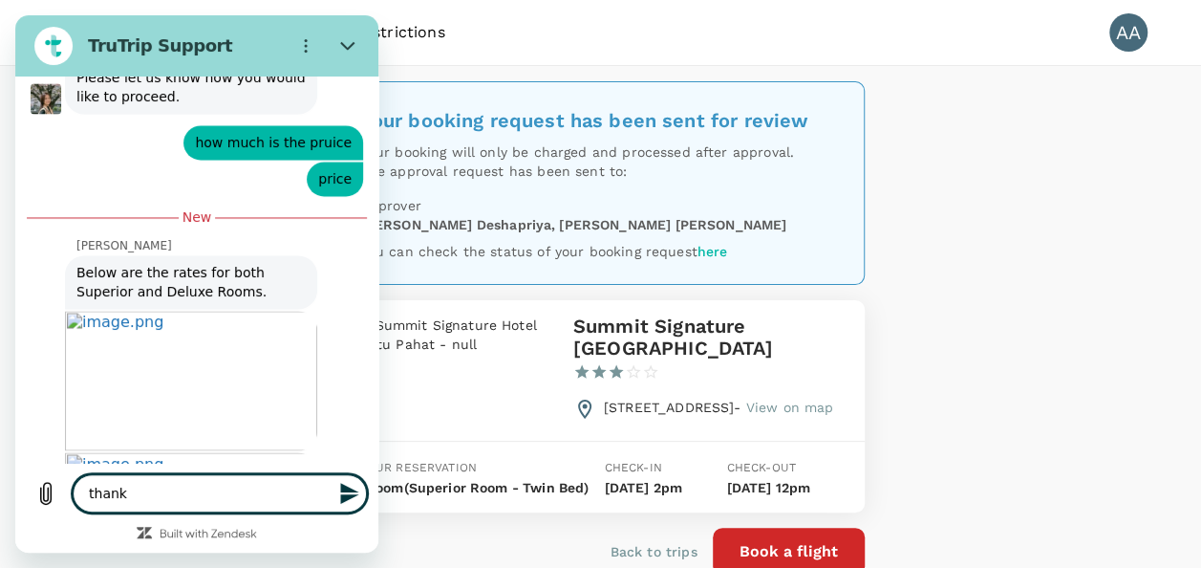
type textarea "thanks"
type textarea "x"
type textarea "thanks"
type textarea "x"
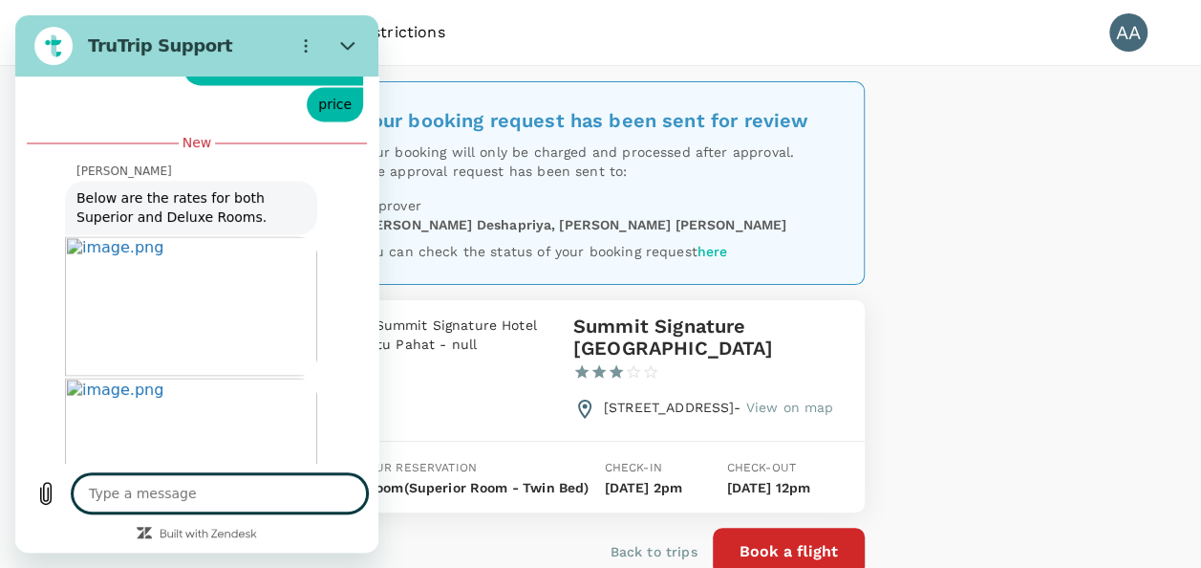
scroll to position [8784, 0]
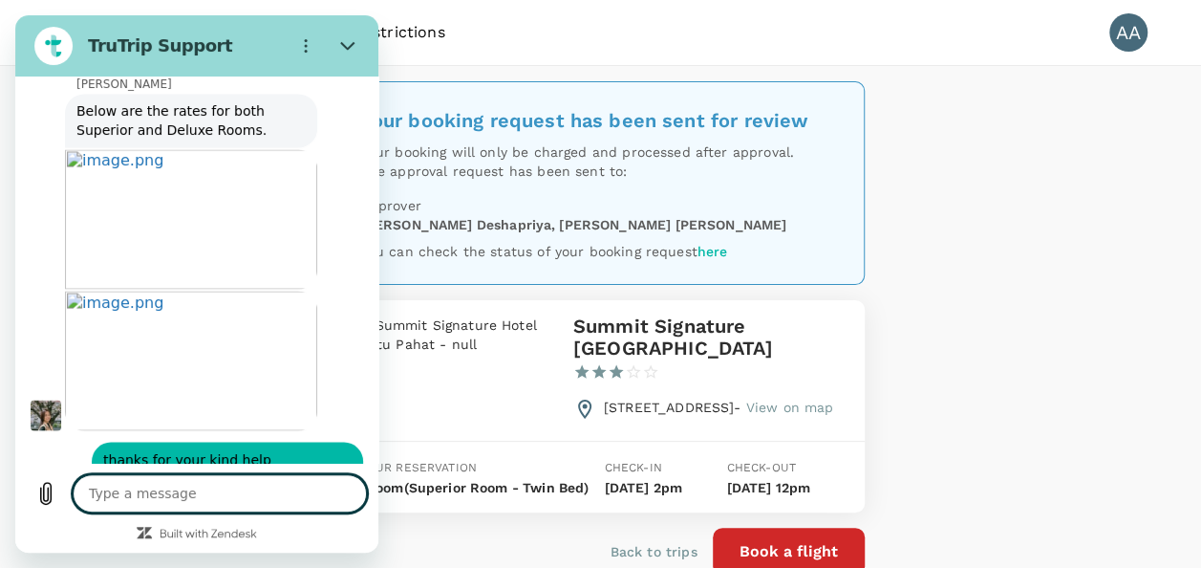
type textarea "x"
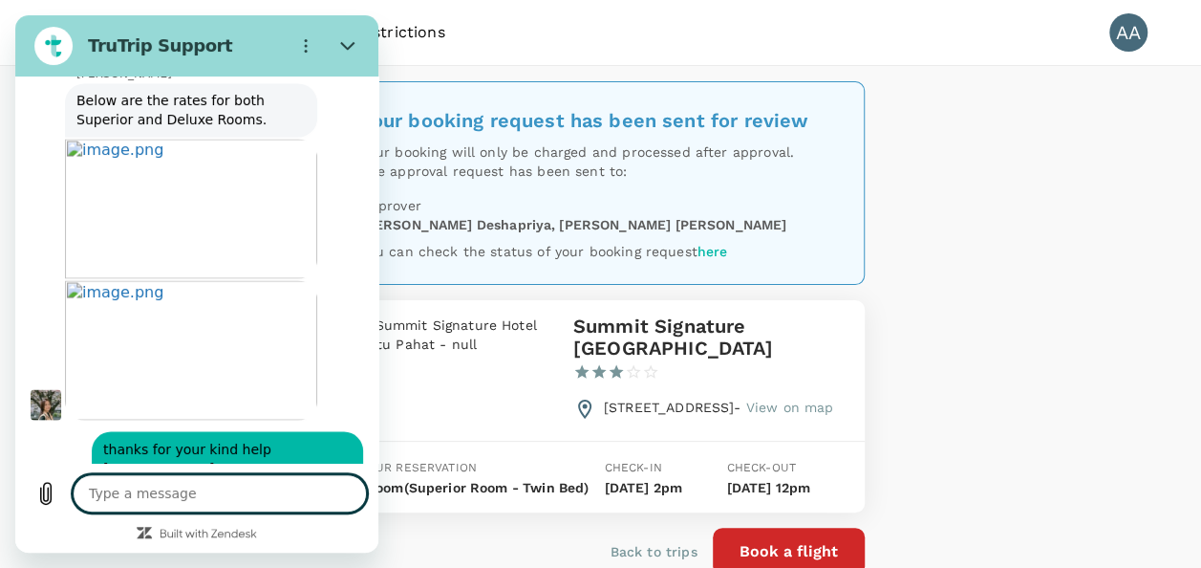
scroll to position [8887, 0]
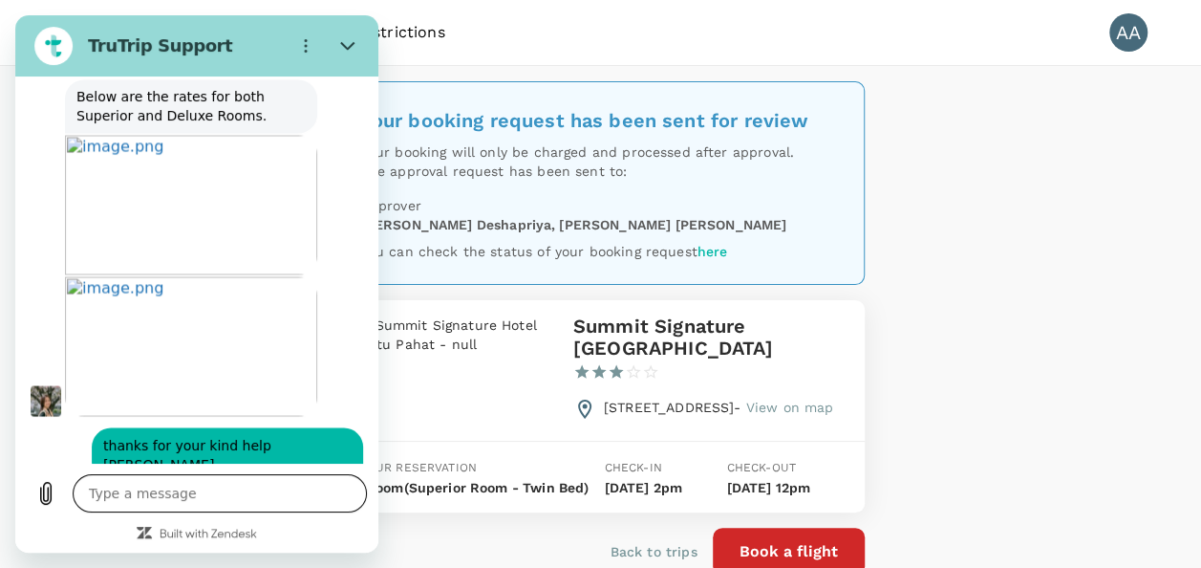
click at [223, 494] on textarea at bounding box center [220, 493] width 294 height 38
type textarea "t"
type textarea "x"
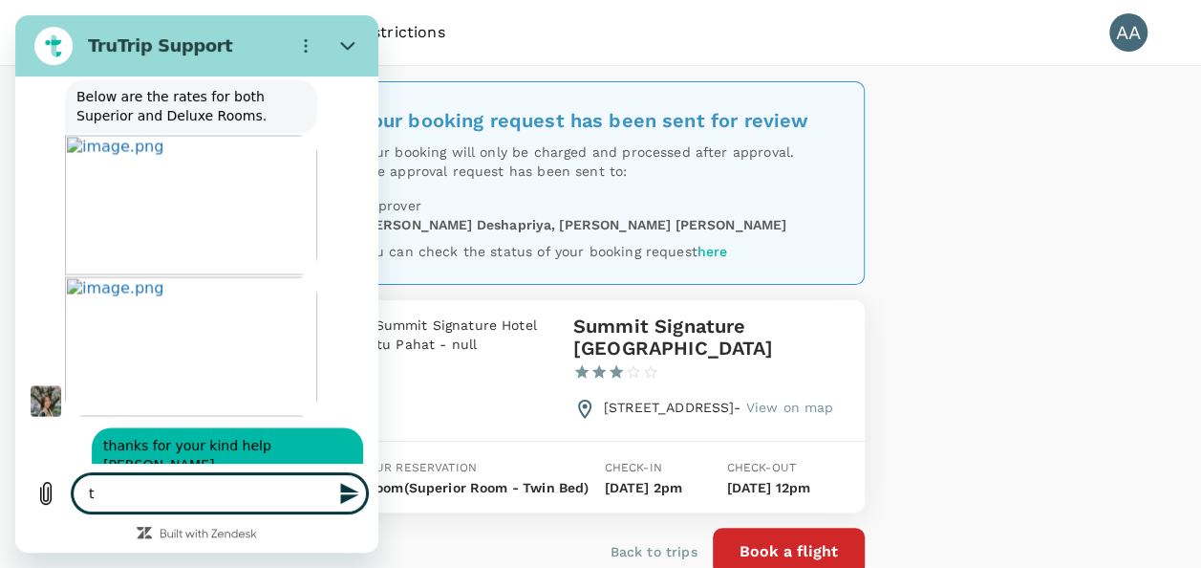
type textarea "th"
type textarea "x"
type textarea "tha"
type textarea "x"
type textarea "that"
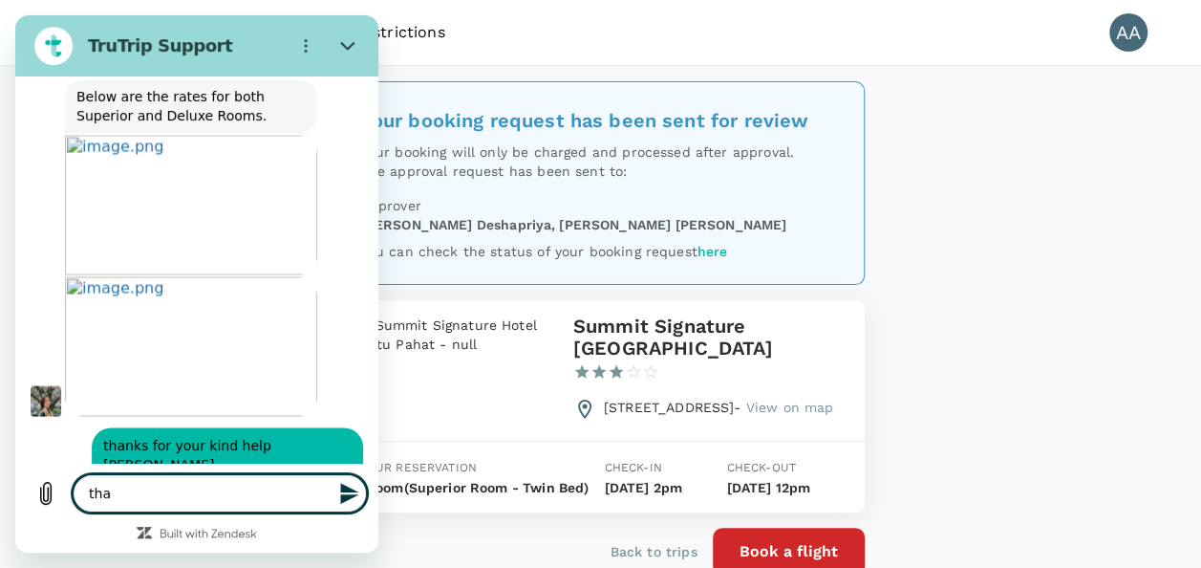
type textarea "x"
type textarea "that"
type textarea "x"
type textarea "that a"
type textarea "x"
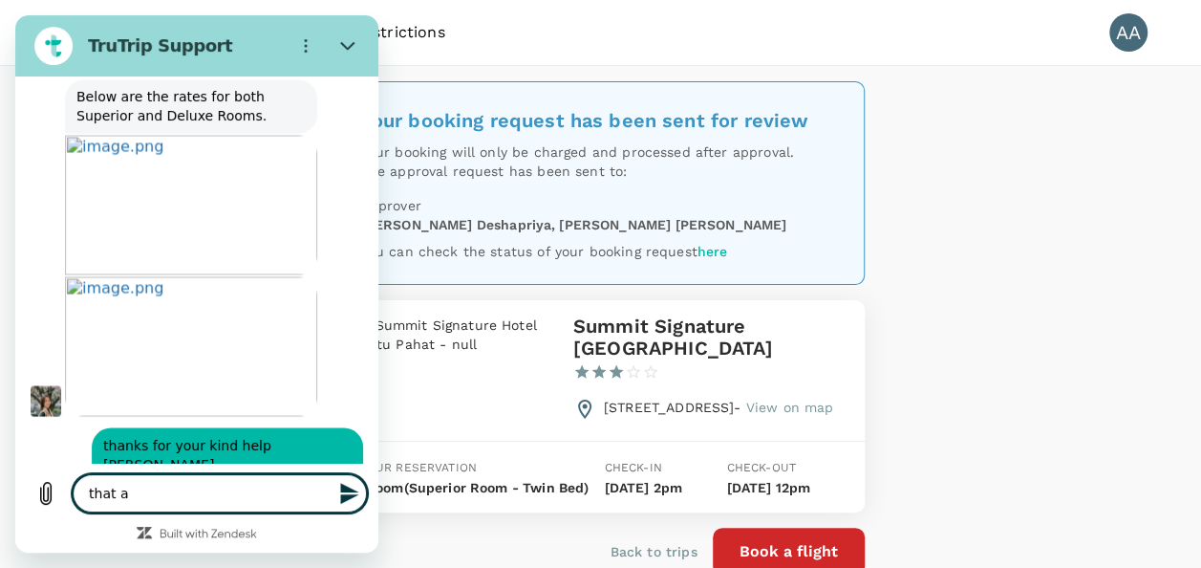
type textarea "that al"
type textarea "x"
type textarea "that all"
type textarea "x"
type textarea "that all"
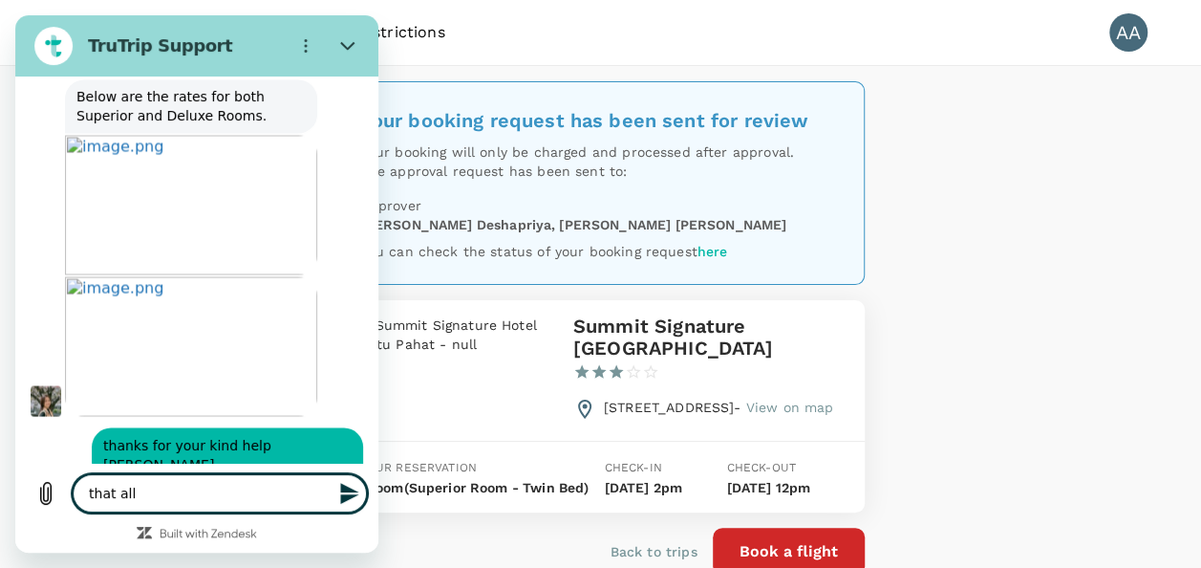
type textarea "x"
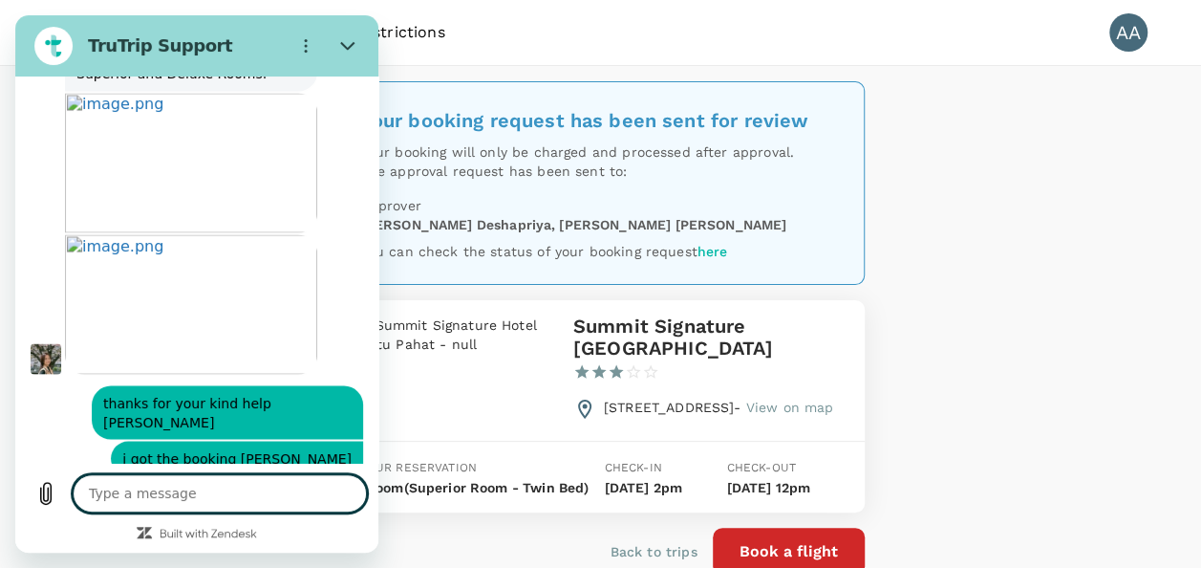
type textarea "x"
type textarea "t"
type textarea "x"
type textarea "th"
type textarea "x"
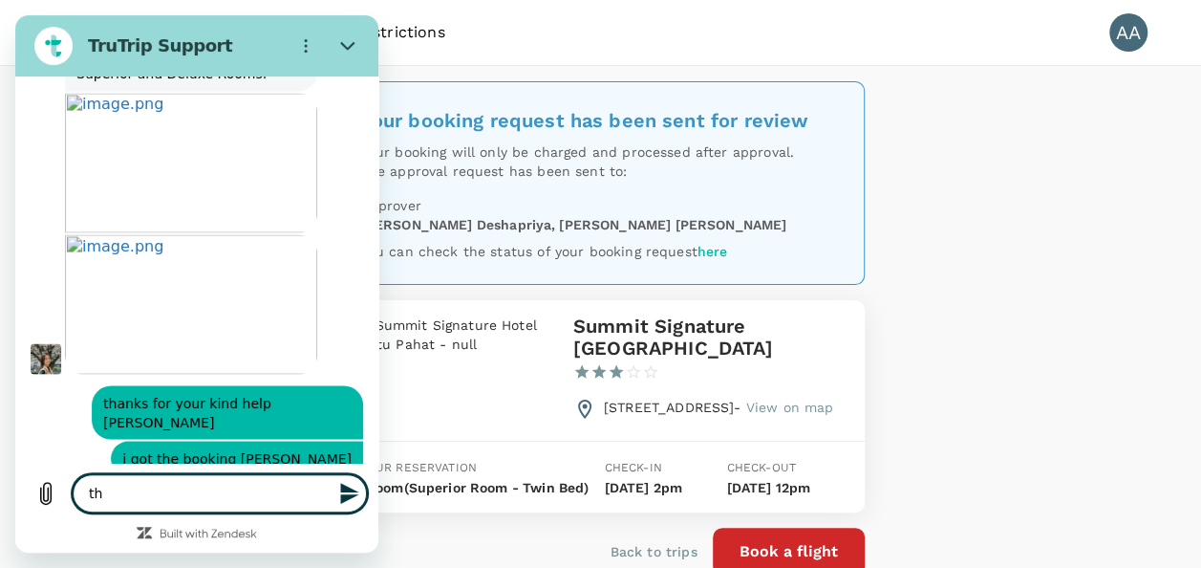
type textarea "tha"
type textarea "x"
type textarea "than"
type textarea "x"
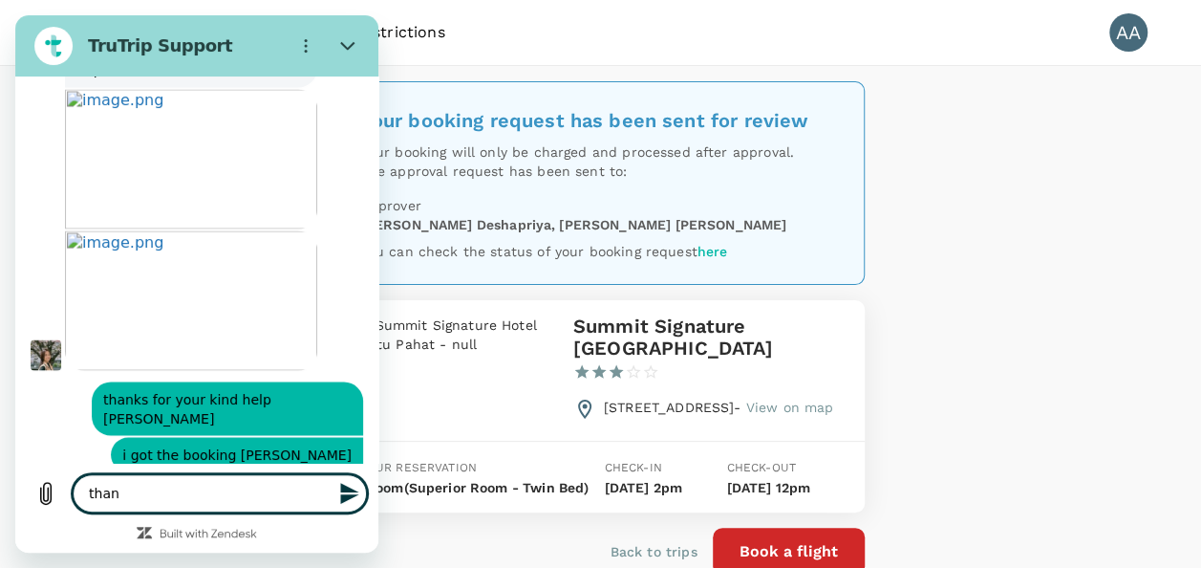
type textarea "thank"
type textarea "x"
type textarea "thanks"
type textarea "x"
type textarea "thanks"
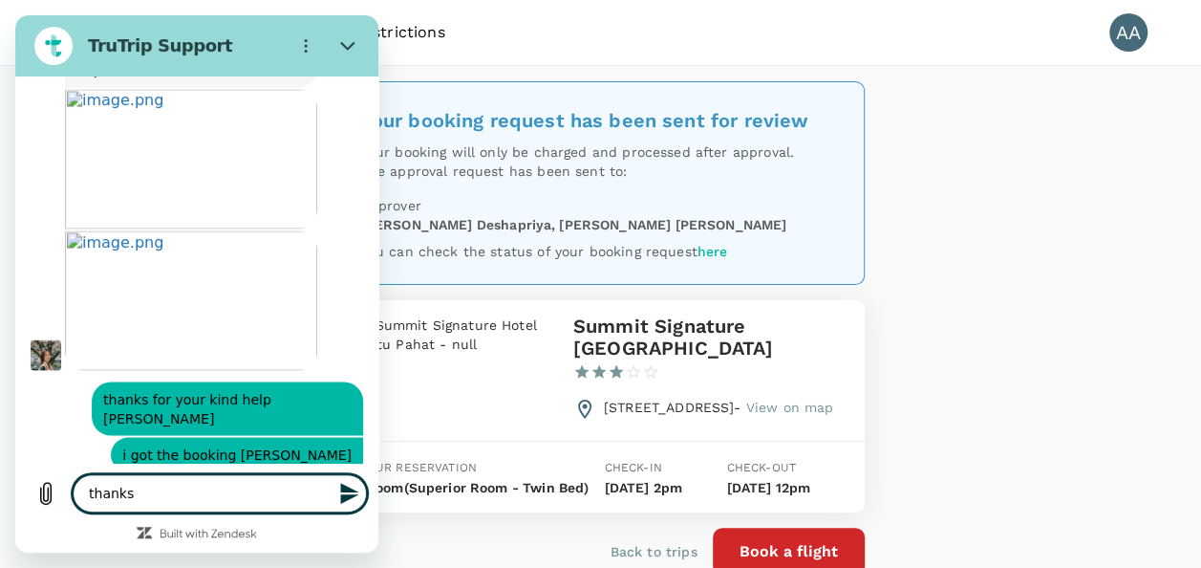
type textarea "x"
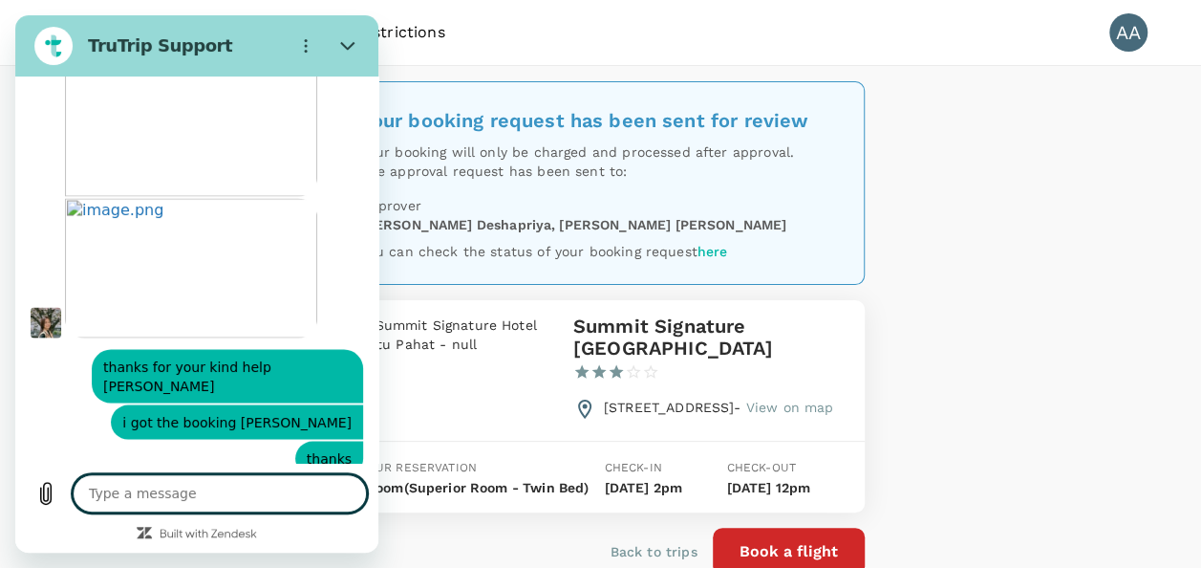
scroll to position [8969, 0]
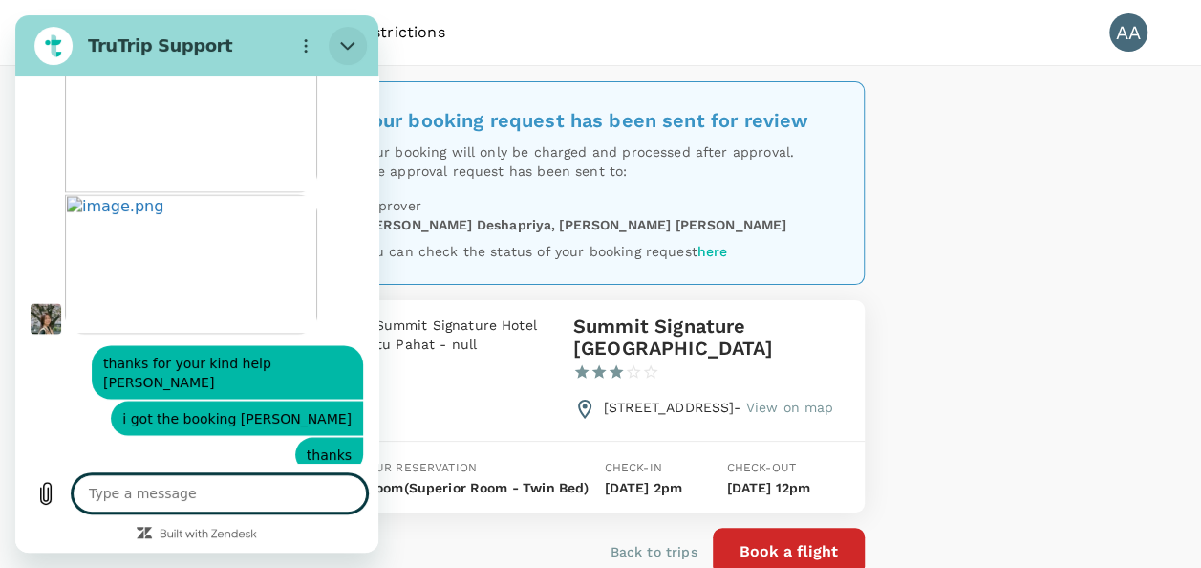
click at [354, 38] on icon "Close" at bounding box center [347, 45] width 15 height 15
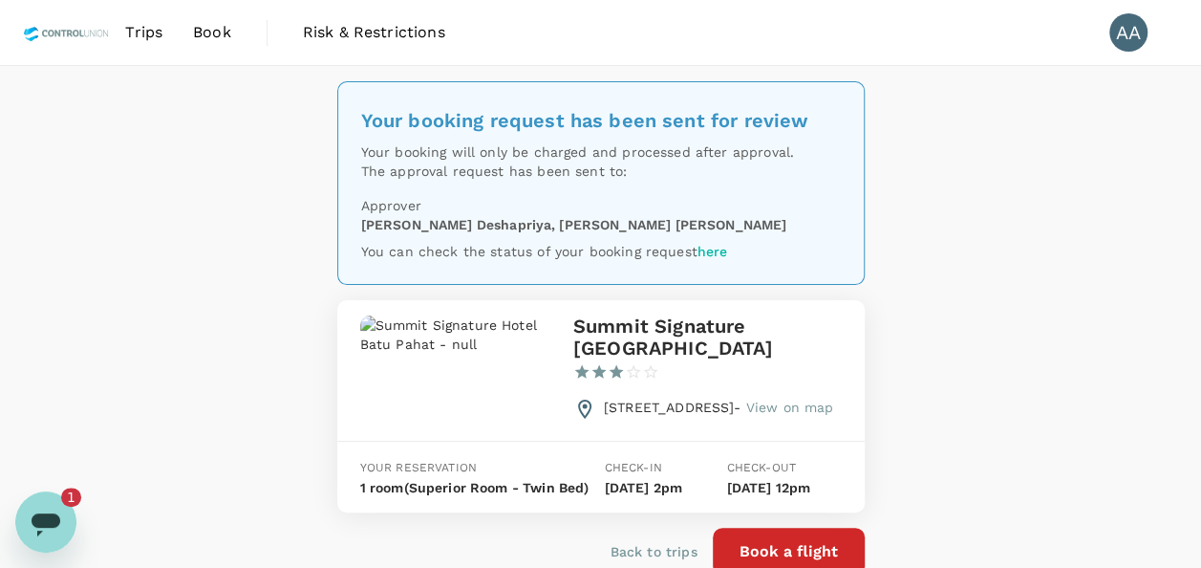
scroll to position [0, 0]
click at [63, 508] on div "Open messaging window, 1 unread message" at bounding box center [45, 521] width 57 height 57
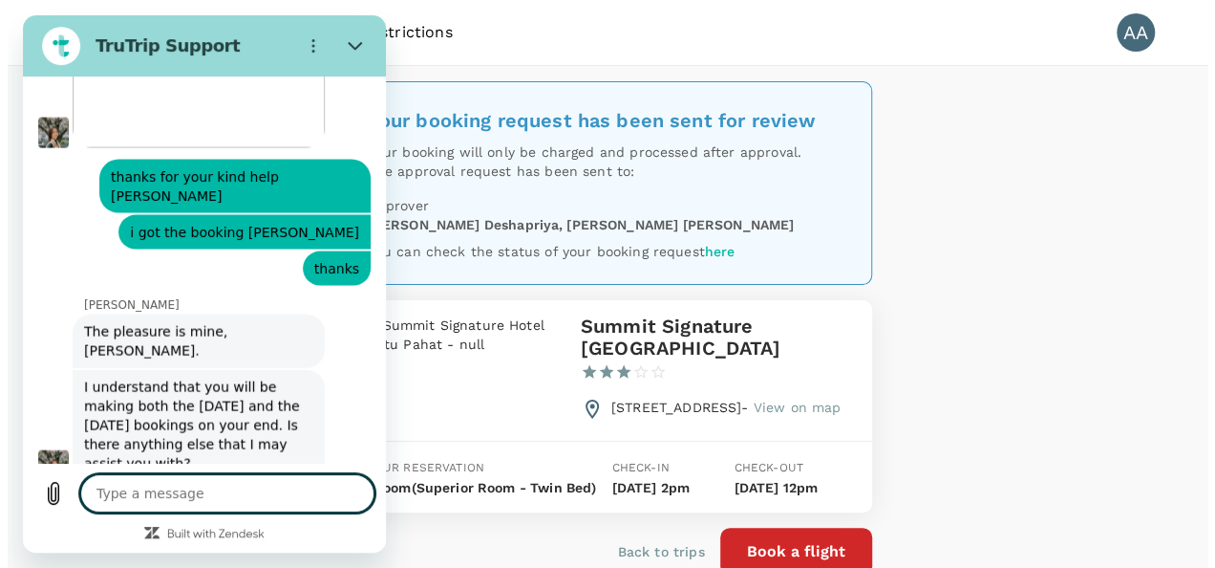
scroll to position [9166, 0]
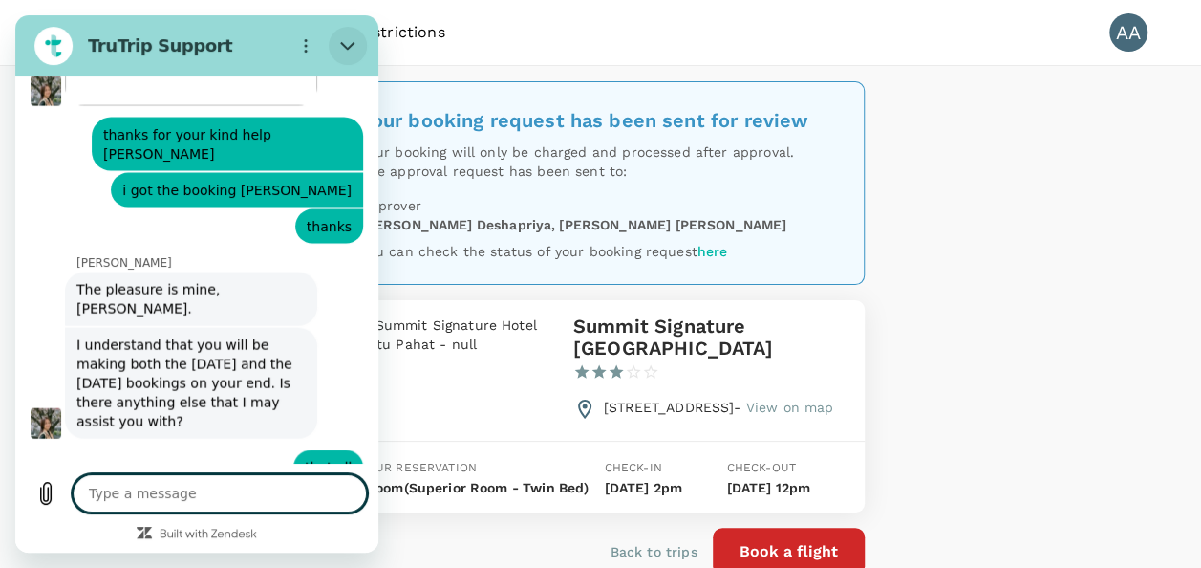
click at [350, 42] on icon "Close" at bounding box center [347, 45] width 15 height 15
type textarea "x"
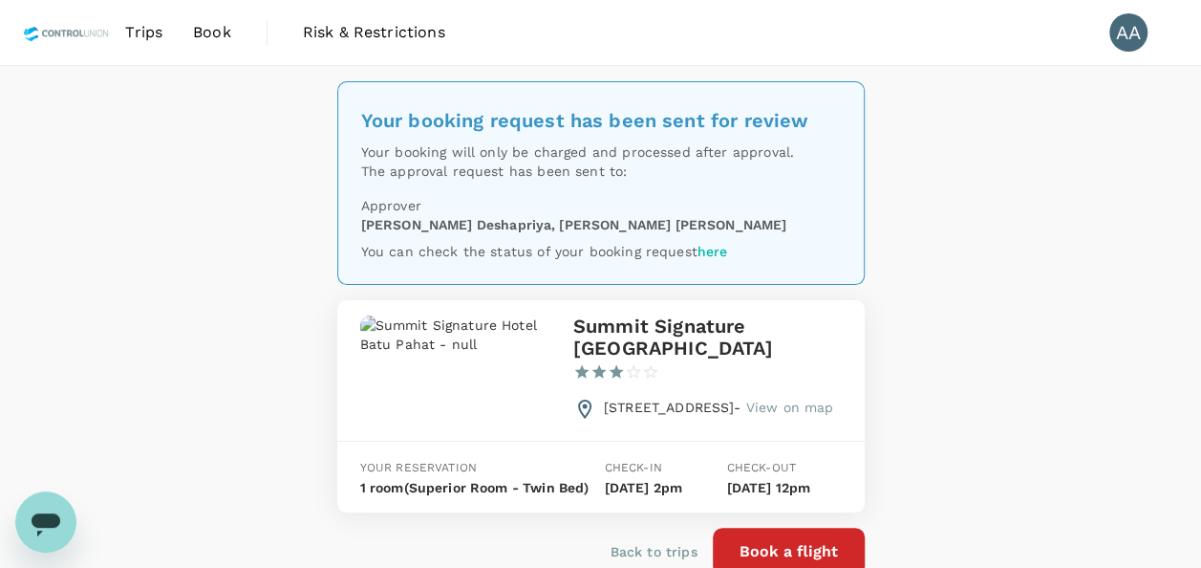
click at [218, 42] on span "Book" at bounding box center [212, 32] width 38 height 23
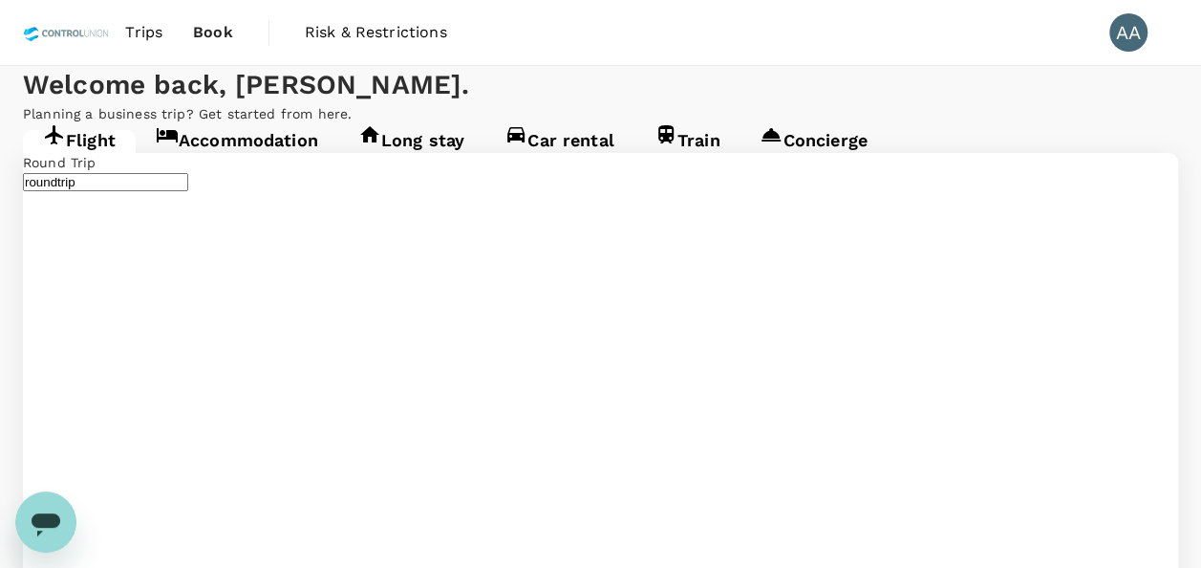
type input "[GEOGRAPHIC_DATA], [GEOGRAPHIC_DATA] (any)"
click at [150, 40] on span "Trips" at bounding box center [143, 32] width 37 height 23
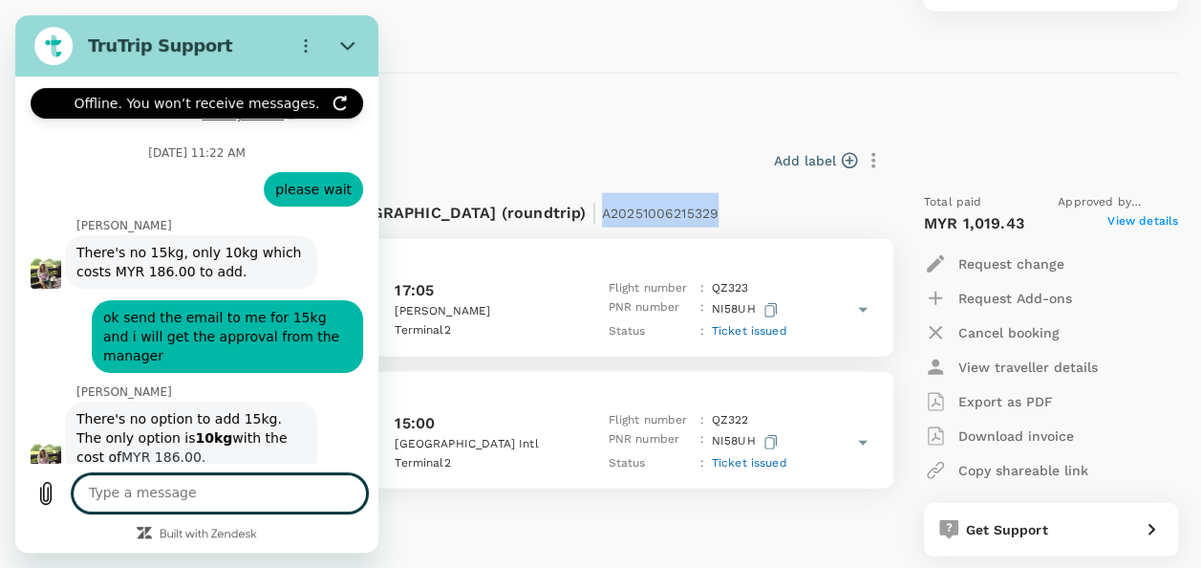
scroll to position [15729, 0]
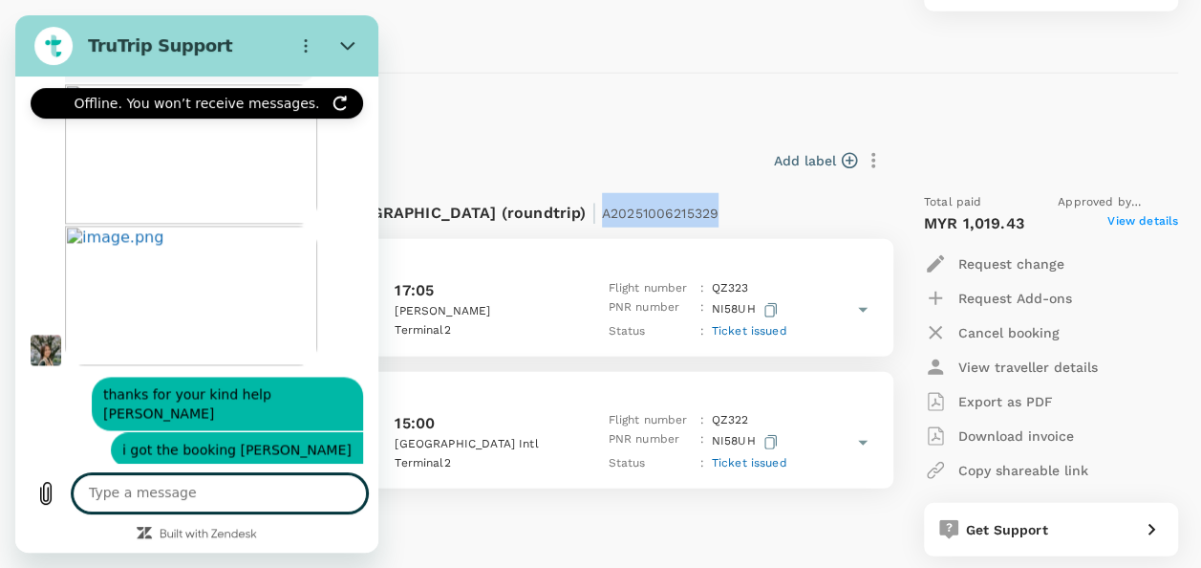
click at [344, 25] on section "TruTrip Support Offline. You won’t receive messages." at bounding box center [196, 45] width 363 height 61
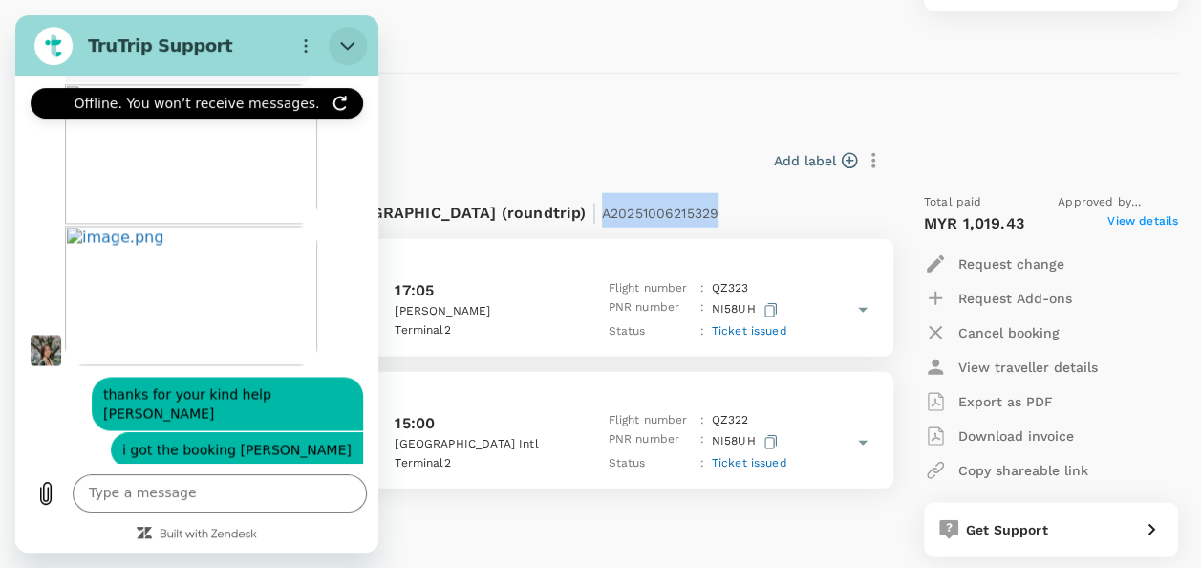
click at [354, 48] on icon "Close" at bounding box center [347, 45] width 15 height 15
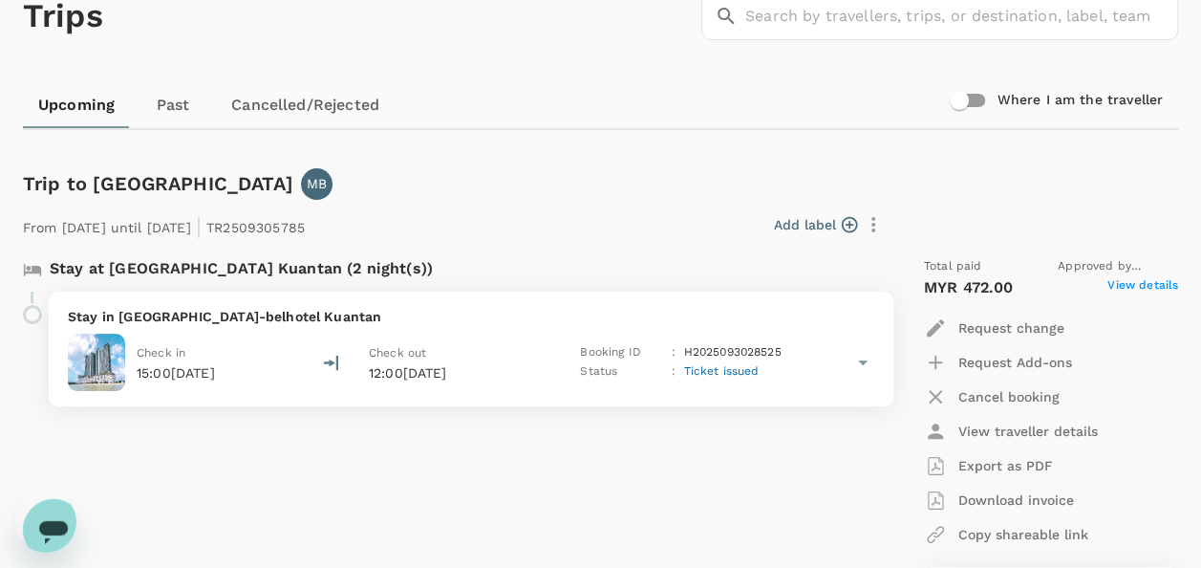
scroll to position [0, 0]
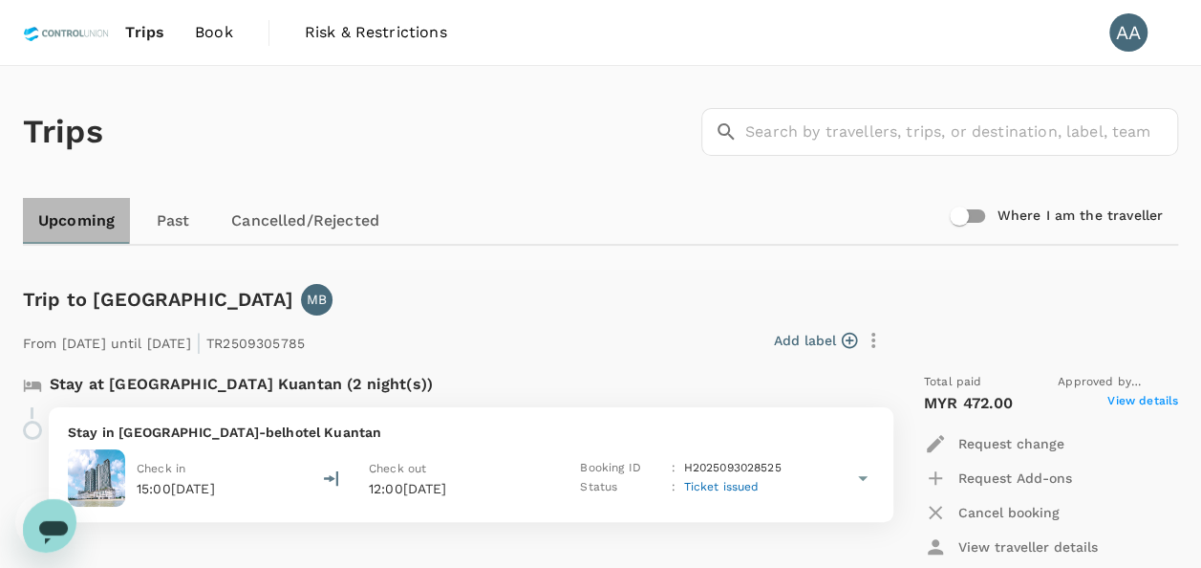
click at [67, 213] on link "Upcoming" at bounding box center [76, 221] width 107 height 46
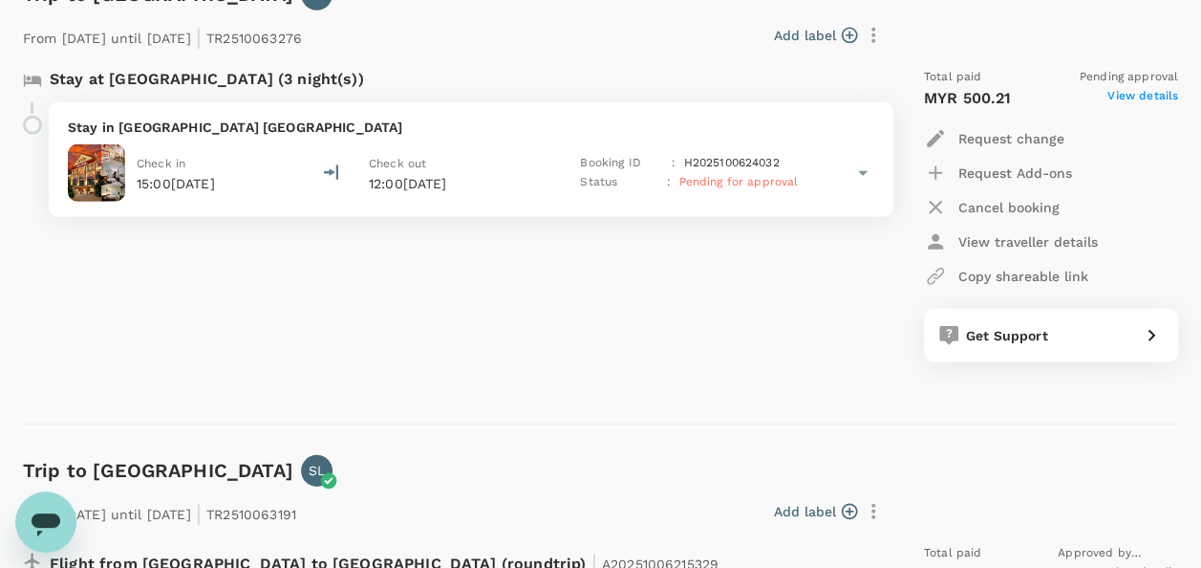
scroll to position [2580, 0]
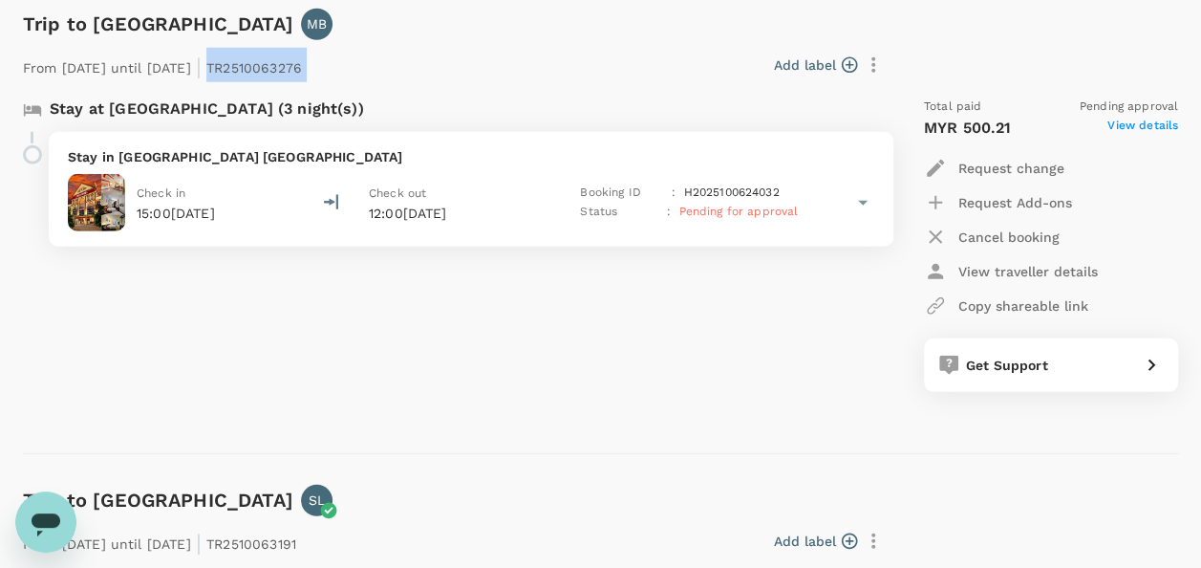
drag, startPoint x: 279, startPoint y: 67, endPoint x: 389, endPoint y: 69, distance: 109.9
click at [389, 69] on div "From [DATE] until [DATE] | TR2510063276 Add label" at bounding box center [452, 61] width 874 height 42
copy div "TR2510063276 Add label"
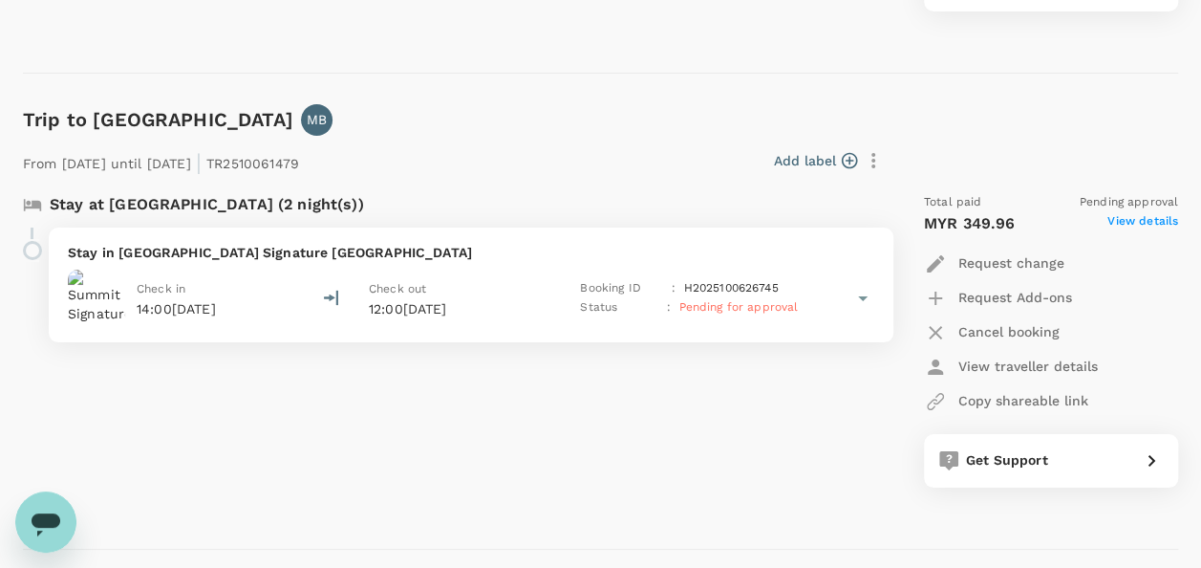
scroll to position [3535, 0]
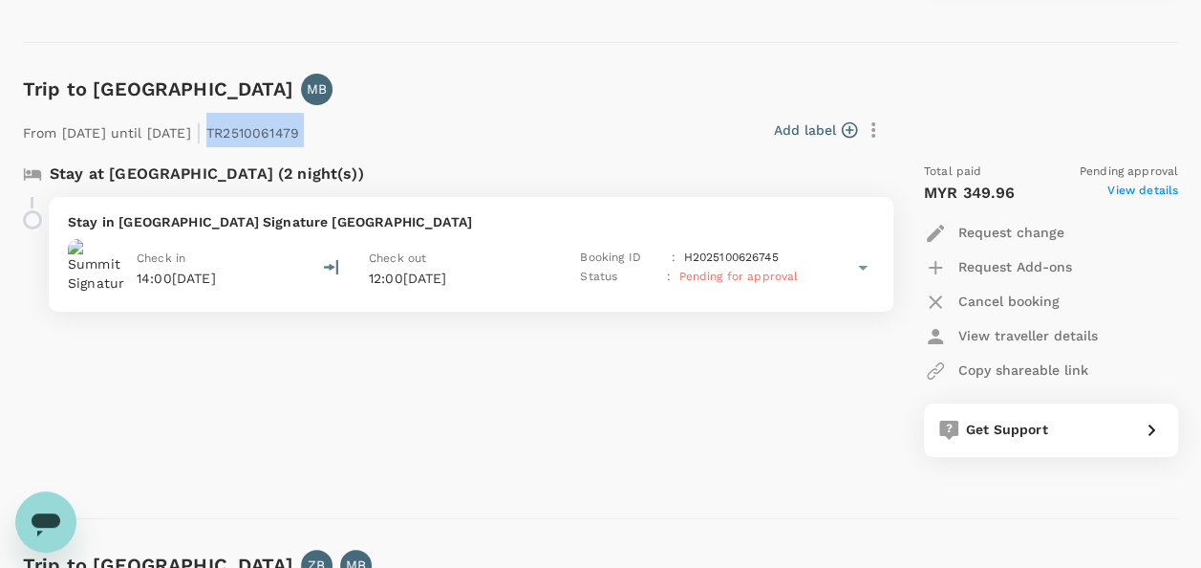
drag, startPoint x: 278, startPoint y: 133, endPoint x: 379, endPoint y: 128, distance: 101.4
click at [379, 128] on div "From [DATE] until [DATE] | TR2510061479 Add label" at bounding box center [452, 126] width 874 height 42
copy div "TR2510061479 Add label"
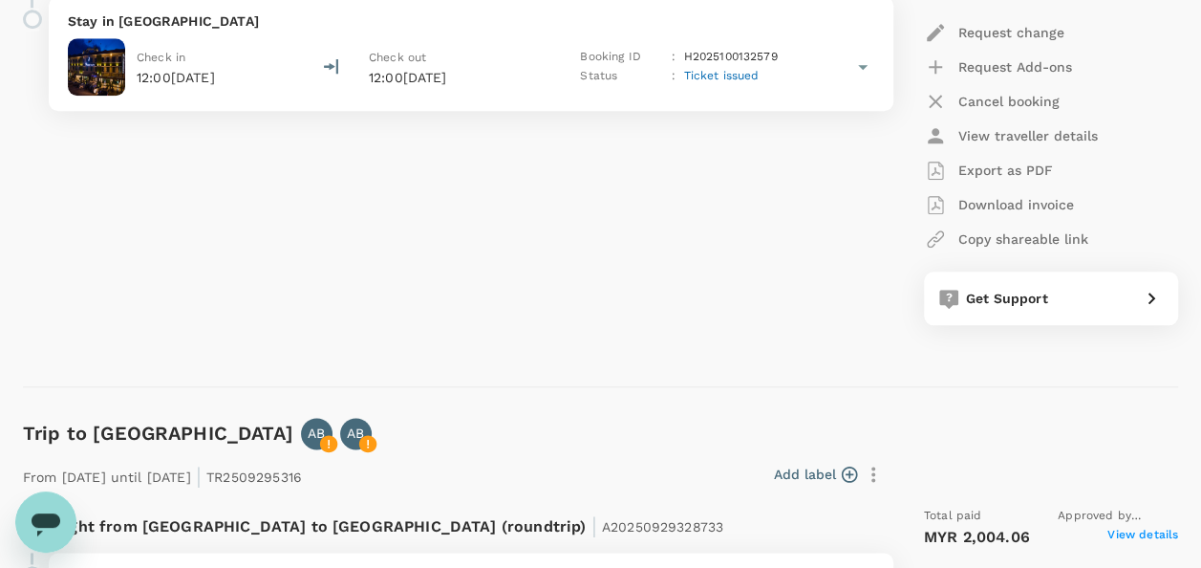
scroll to position [0, 0]
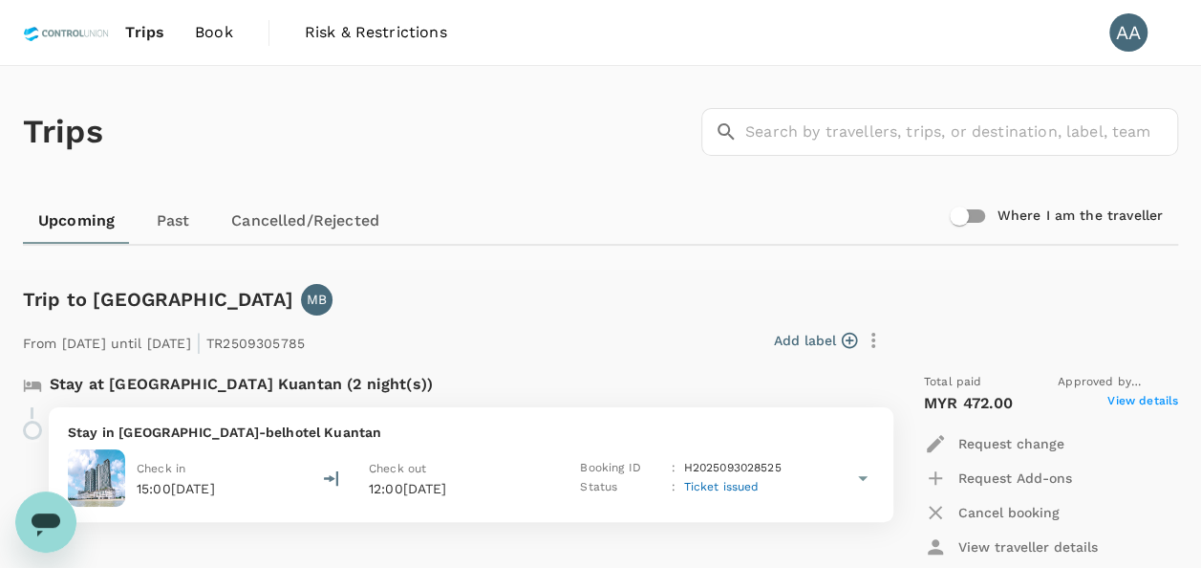
click at [199, 40] on span "Book" at bounding box center [214, 32] width 38 height 23
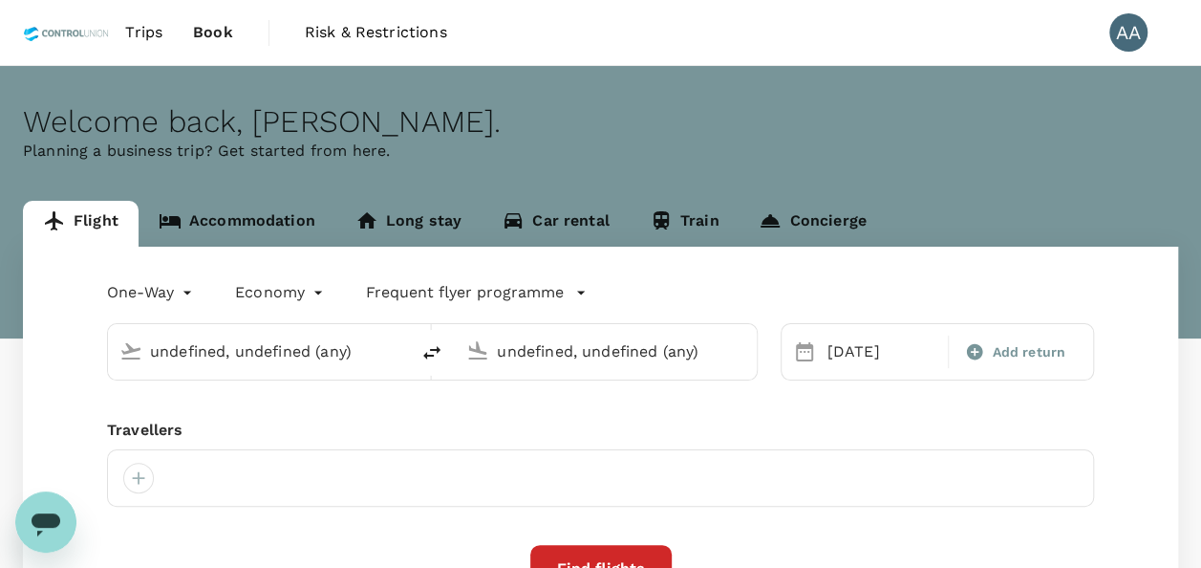
type input "[GEOGRAPHIC_DATA], [GEOGRAPHIC_DATA] (any)"
type input "Batam, [GEOGRAPHIC_DATA] (any)"
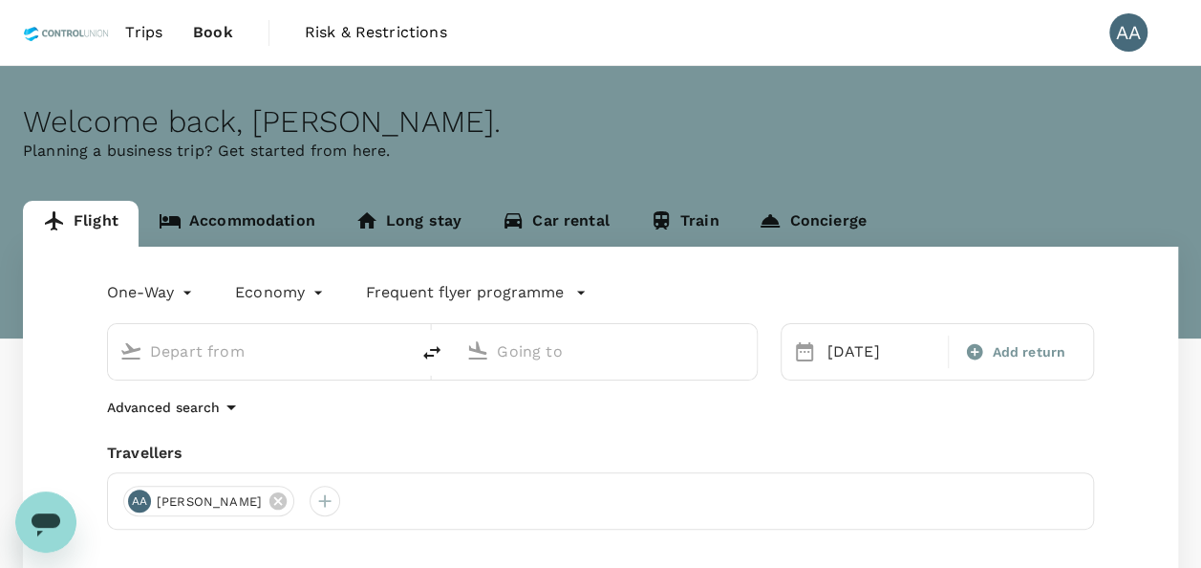
type input "[GEOGRAPHIC_DATA], [GEOGRAPHIC_DATA] (any)"
type input "Batam, [GEOGRAPHIC_DATA] (any)"
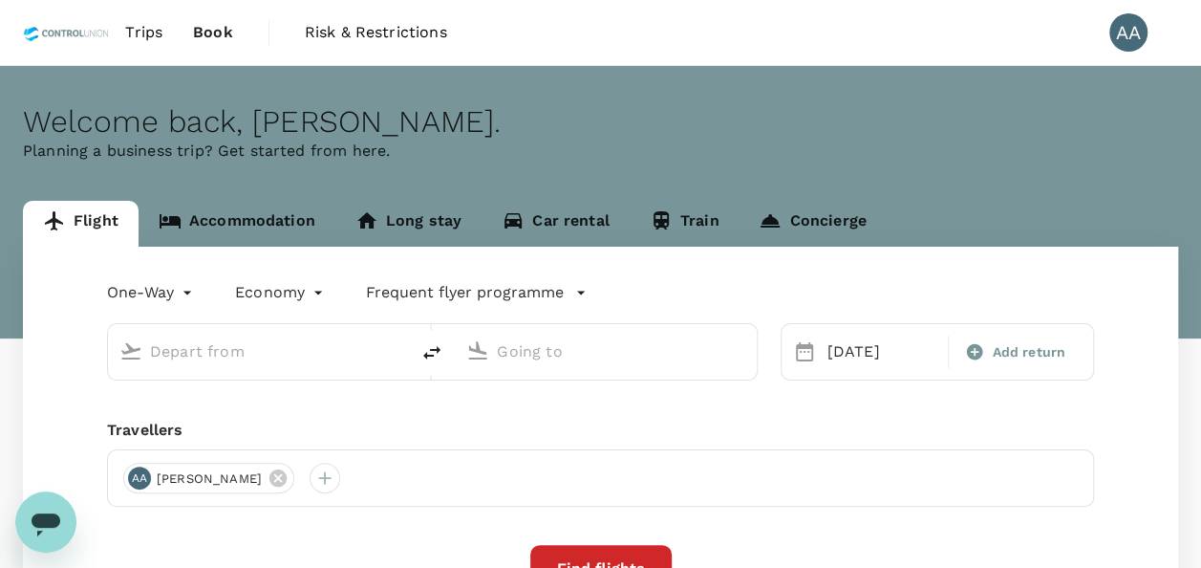
type input "[GEOGRAPHIC_DATA], [GEOGRAPHIC_DATA] (any)"
type input "Batam, [GEOGRAPHIC_DATA] (any)"
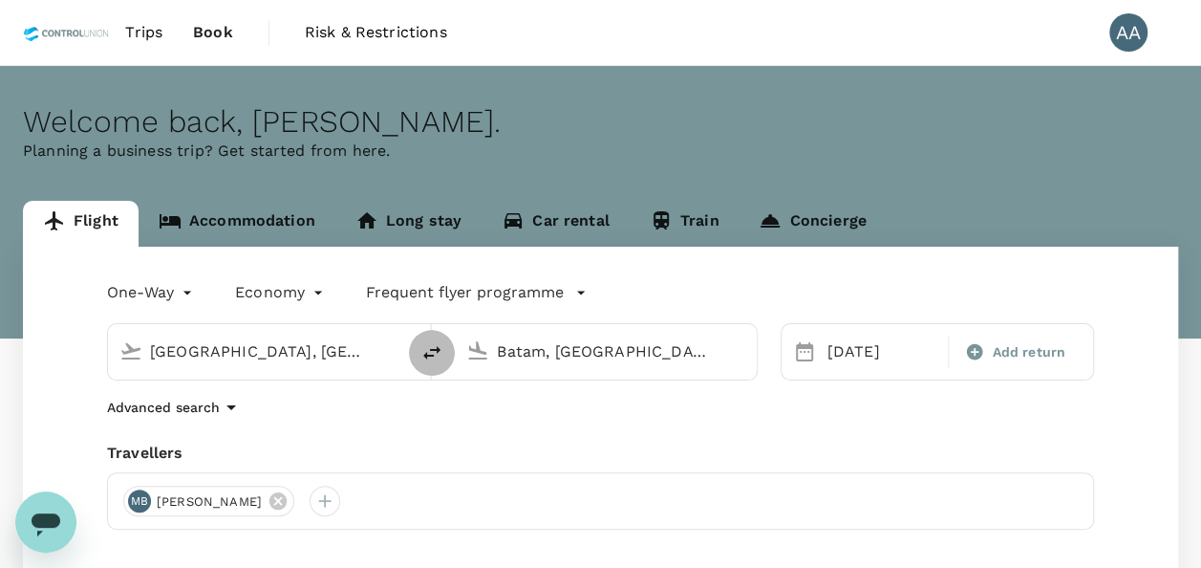
click at [437, 355] on icon "delete" at bounding box center [431, 352] width 23 height 23
type input "Batam, [GEOGRAPHIC_DATA] (any)"
drag, startPoint x: 713, startPoint y: 348, endPoint x: 438, endPoint y: 340, distance: 275.3
click at [438, 340] on div "Batam, [GEOGRAPHIC_DATA] (any) [GEOGRAPHIC_DATA], [GEOGRAPHIC_DATA] (any)" at bounding box center [432, 351] width 651 height 57
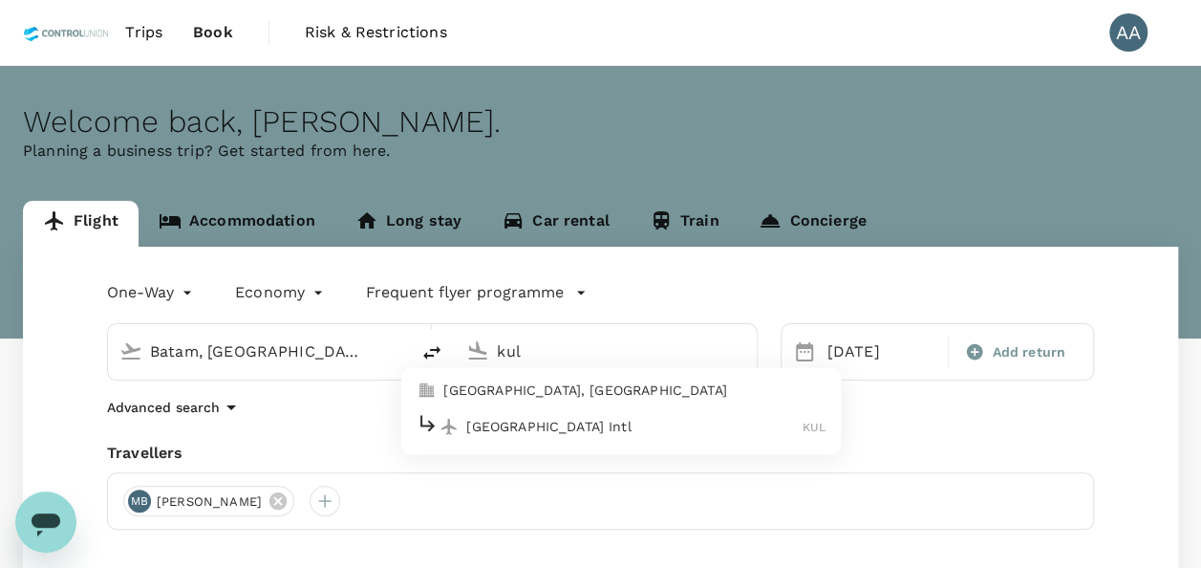
click at [548, 391] on p "[GEOGRAPHIC_DATA], [GEOGRAPHIC_DATA]" at bounding box center [634, 390] width 382 height 19
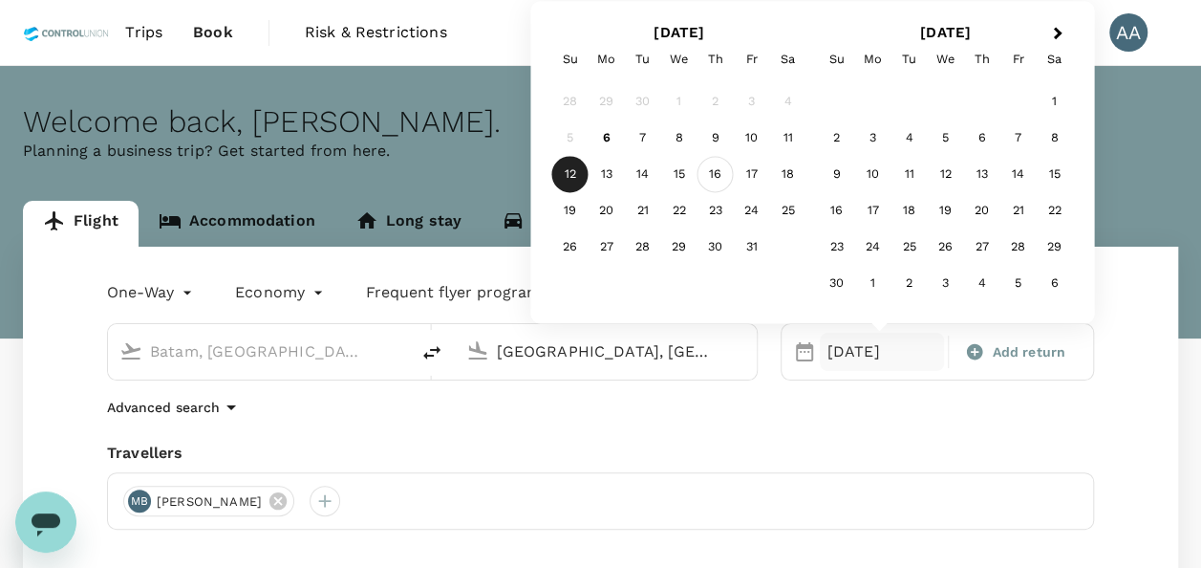
type input "[GEOGRAPHIC_DATA], [GEOGRAPHIC_DATA] (any)"
click at [719, 181] on div "16" at bounding box center [715, 175] width 36 height 36
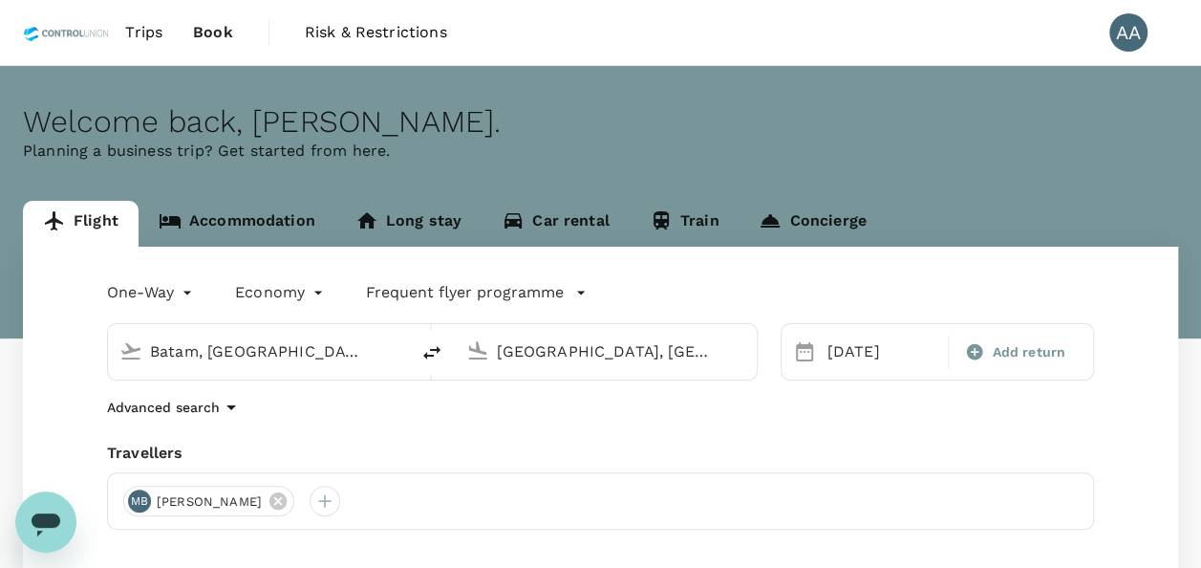
click at [581, 402] on div "Advanced search" at bounding box center [600, 407] width 987 height 23
click at [287, 501] on icon at bounding box center [277, 500] width 17 height 17
click at [140, 498] on div at bounding box center [138, 500] width 31 height 31
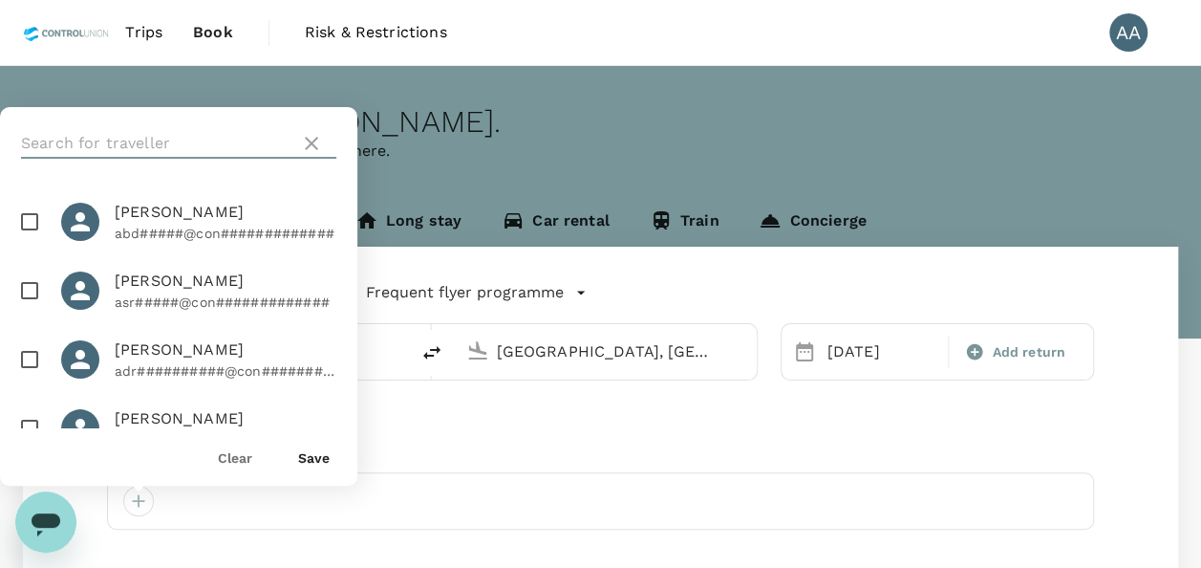
click at [180, 128] on input "text" at bounding box center [156, 143] width 271 height 31
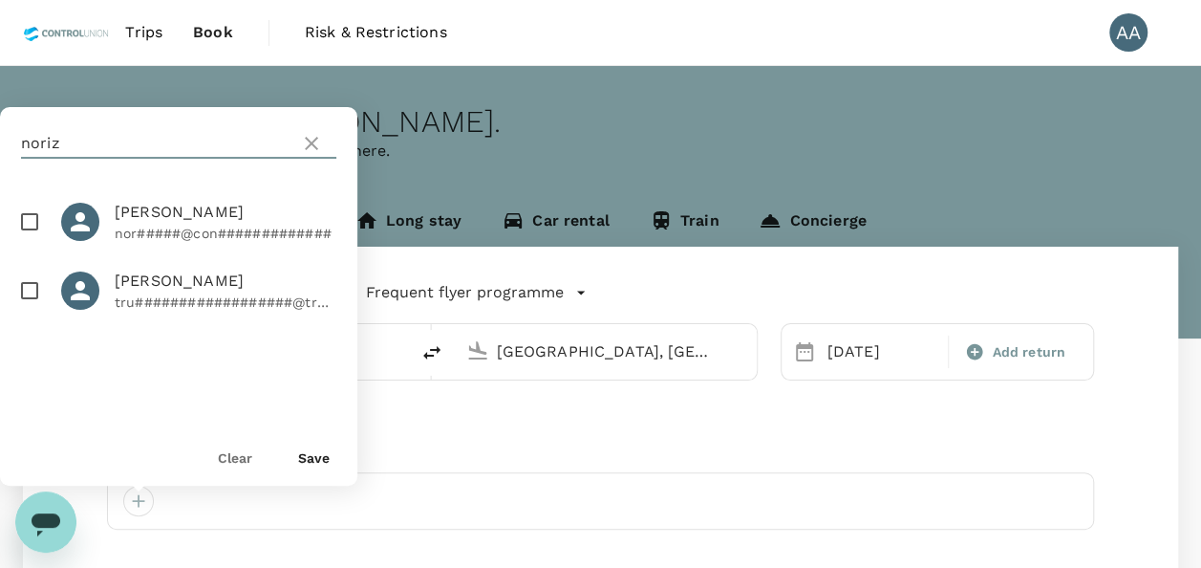
type input "noriz"
click at [38, 221] on input "checkbox" at bounding box center [30, 222] width 40 height 40
checkbox input "true"
click at [302, 461] on button "Save" at bounding box center [314, 457] width 32 height 15
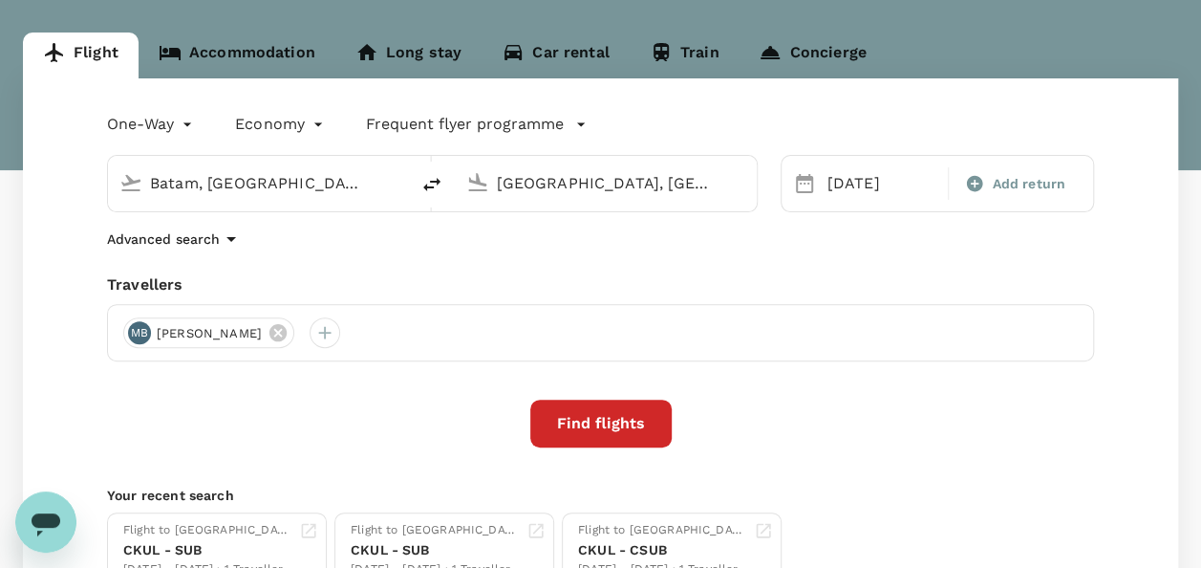
scroll to position [336, 0]
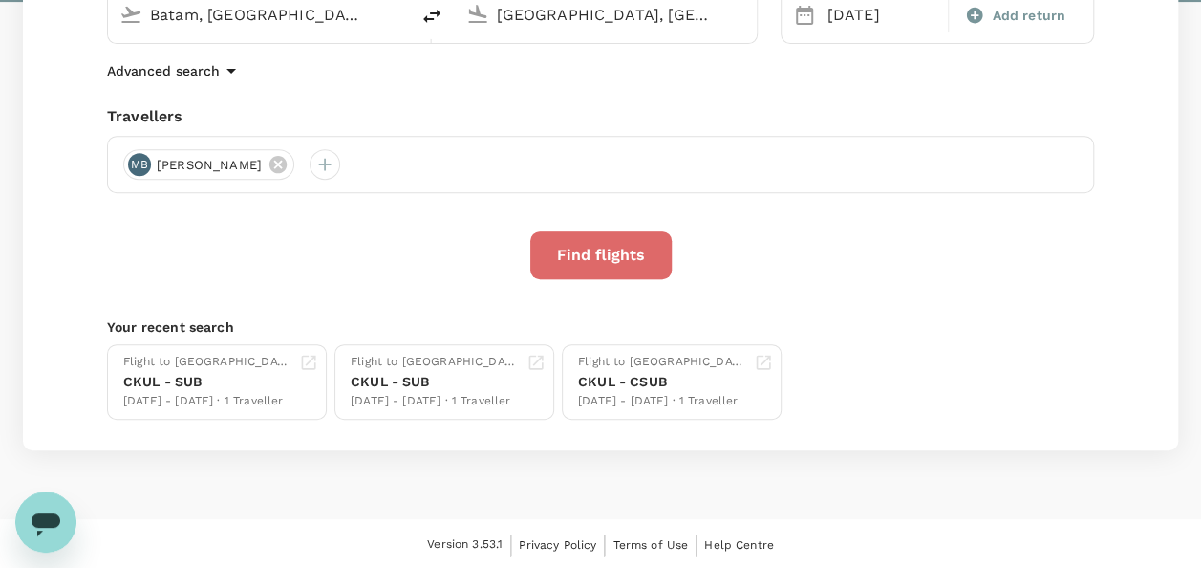
click at [621, 266] on button "Find flights" at bounding box center [600, 255] width 141 height 48
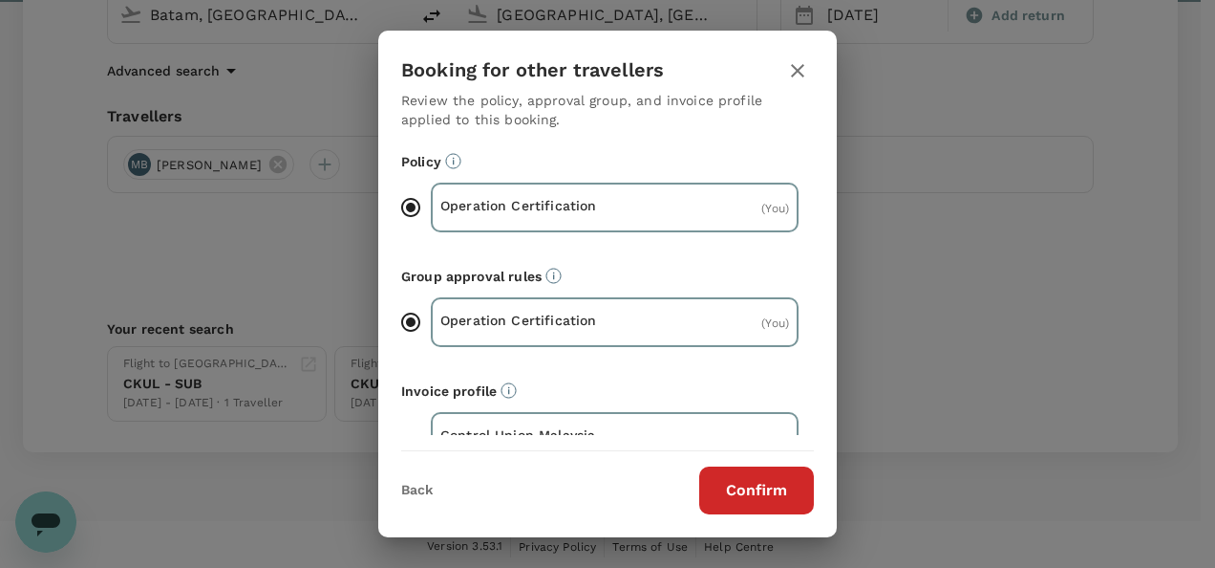
click at [755, 496] on button "Confirm" at bounding box center [756, 490] width 115 height 48
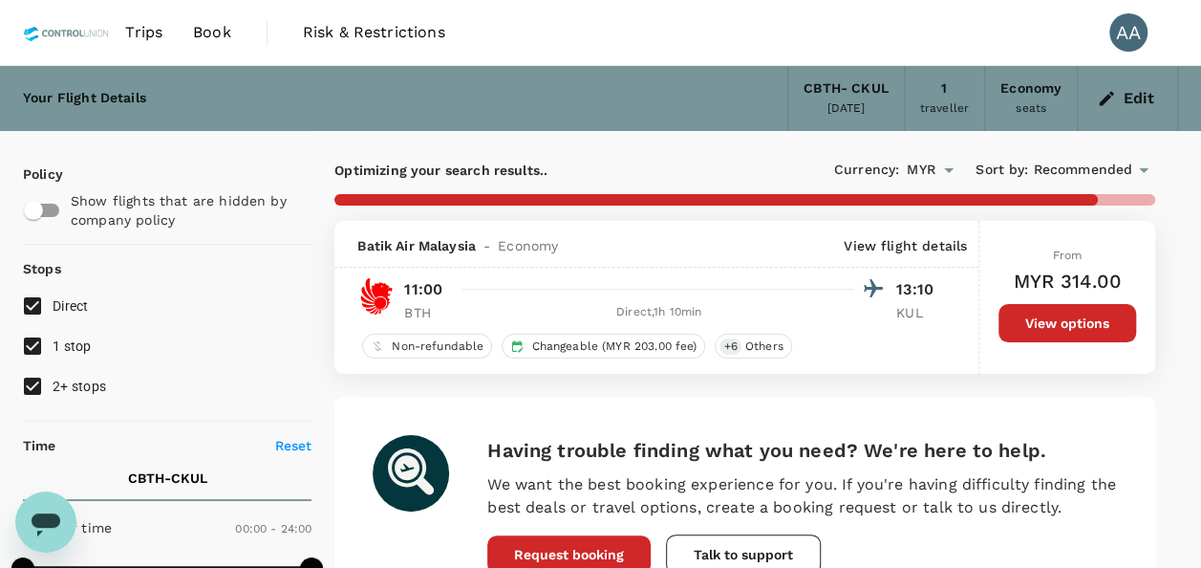
type input "705"
checkbox input "false"
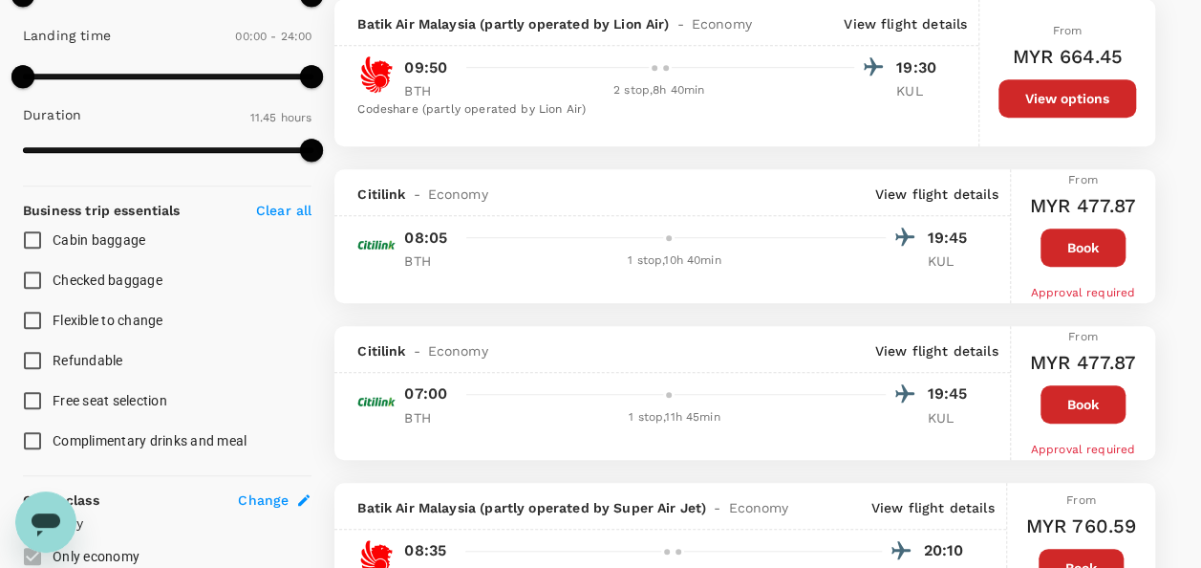
scroll to position [96, 0]
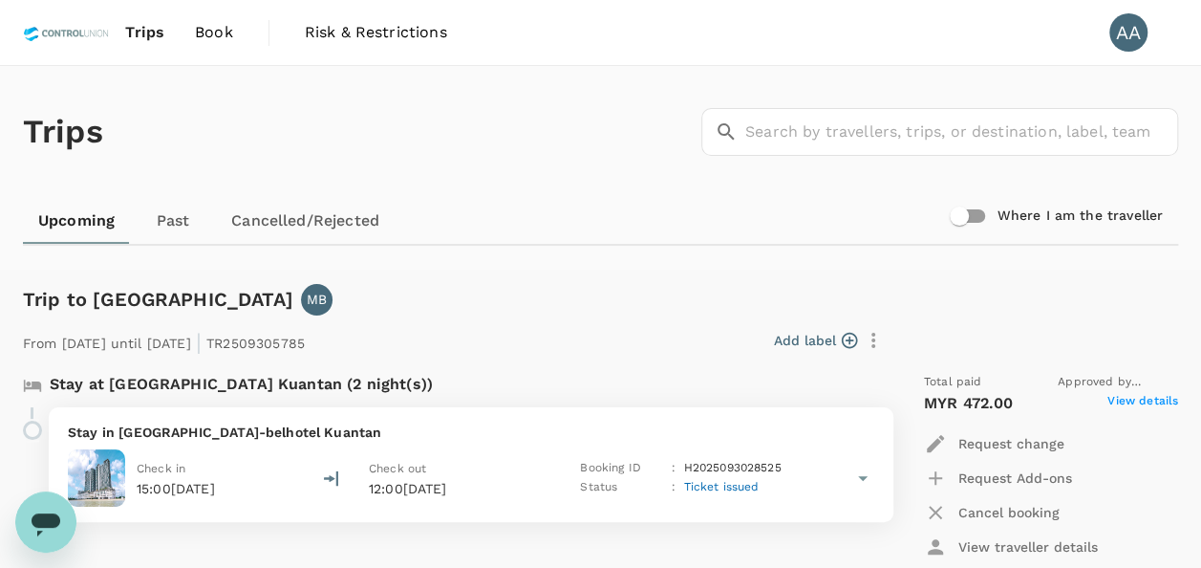
click at [217, 29] on span "Book" at bounding box center [214, 32] width 38 height 23
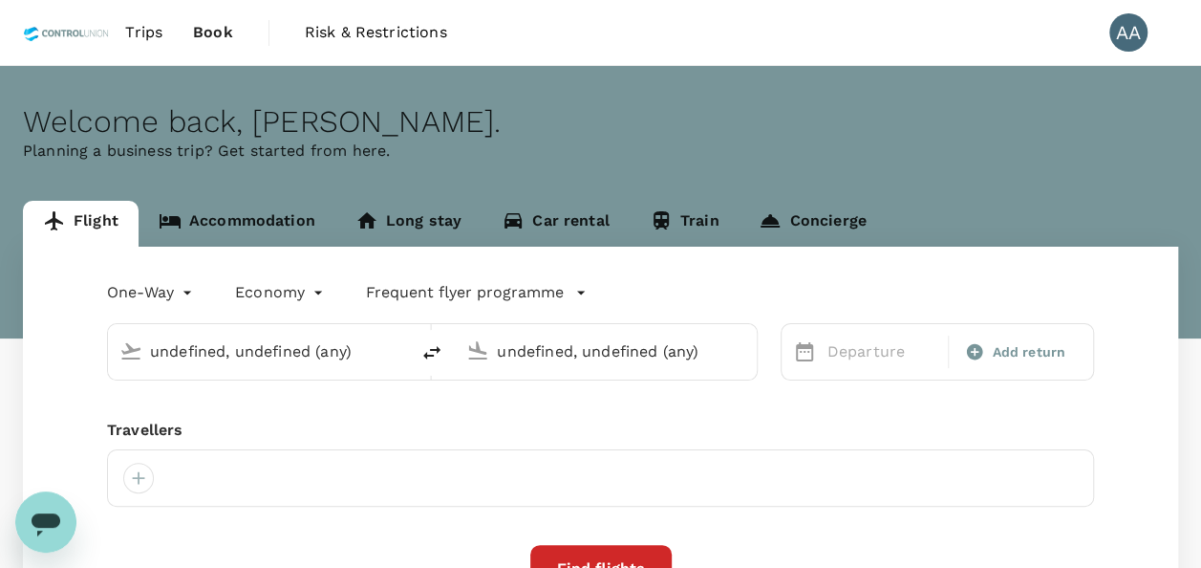
type input "Jambi, Indonesia (any)"
type input "Batam, Indonesia (any)"
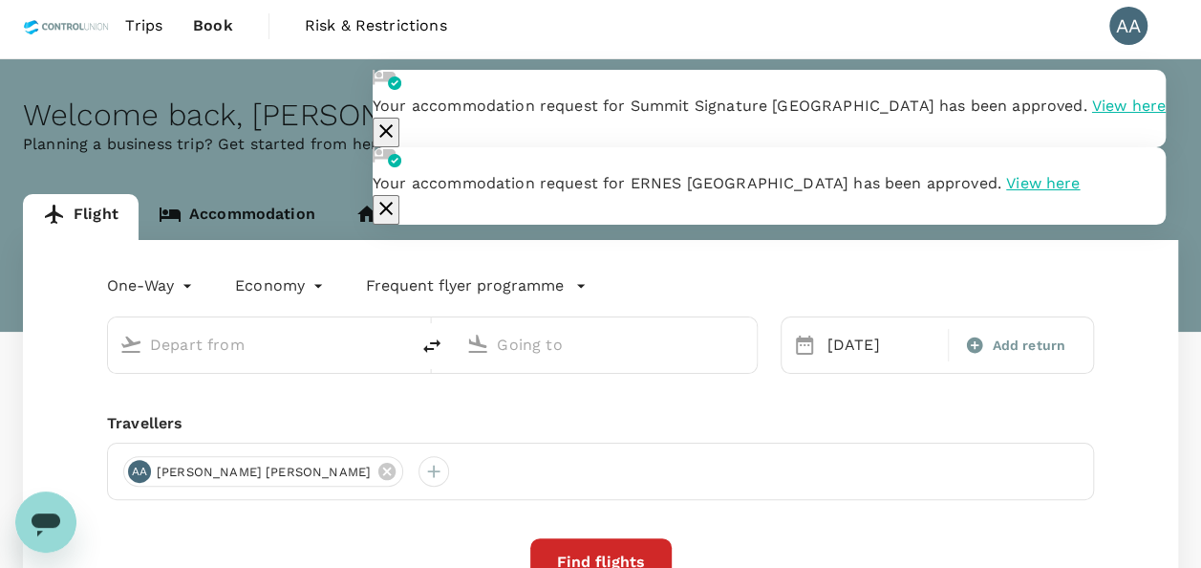
type input "Batam, Indonesia (any)"
type input "Kuala Lumpur, Malaysia (any)"
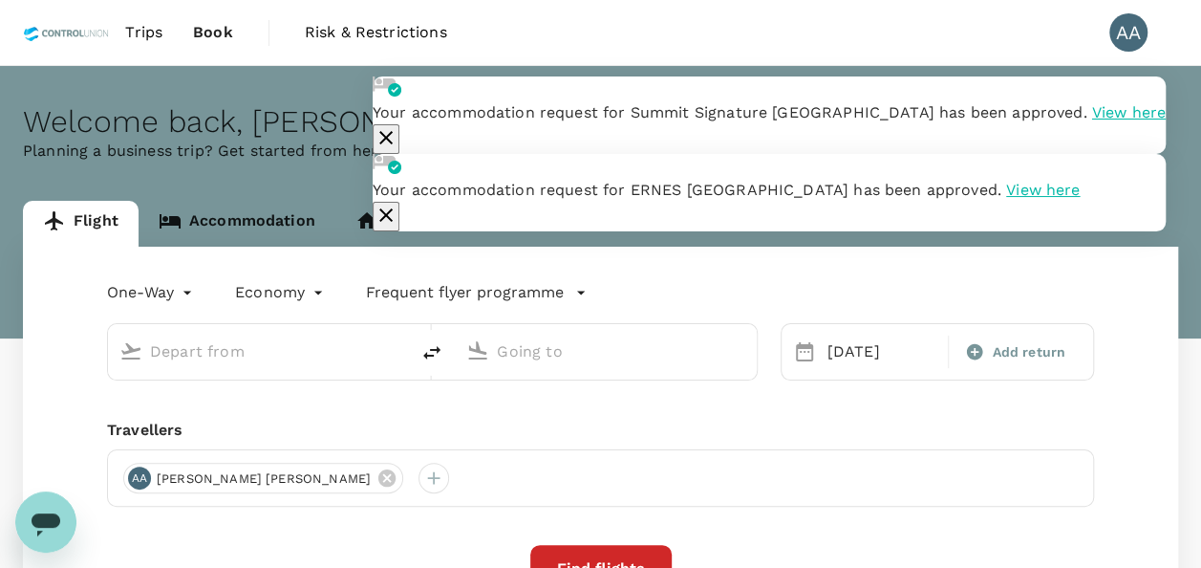
type input "Batam, Indonesia (any)"
type input "Kuala Lumpur, Malaysia (any)"
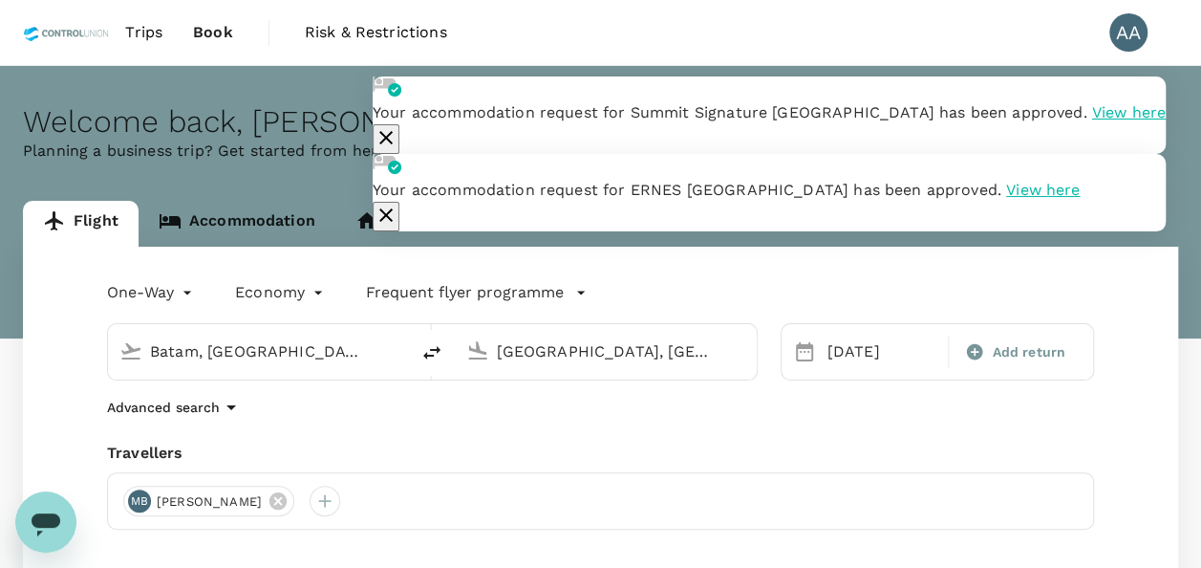
click at [211, 225] on link "Accommodation" at bounding box center [237, 224] width 197 height 46
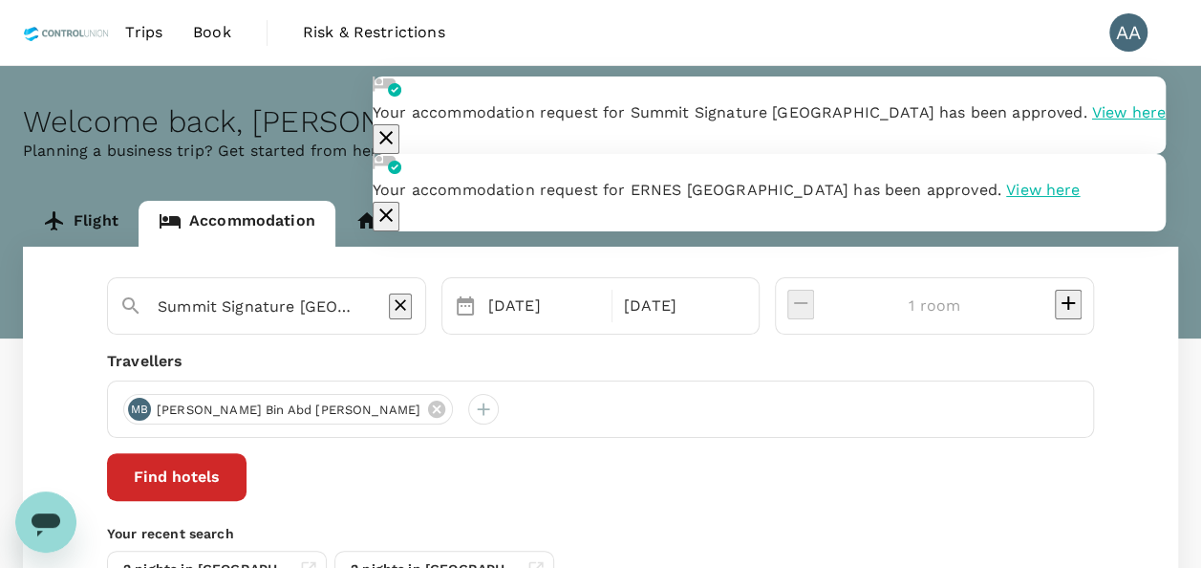
click at [143, 21] on span "Trips" at bounding box center [143, 32] width 37 height 23
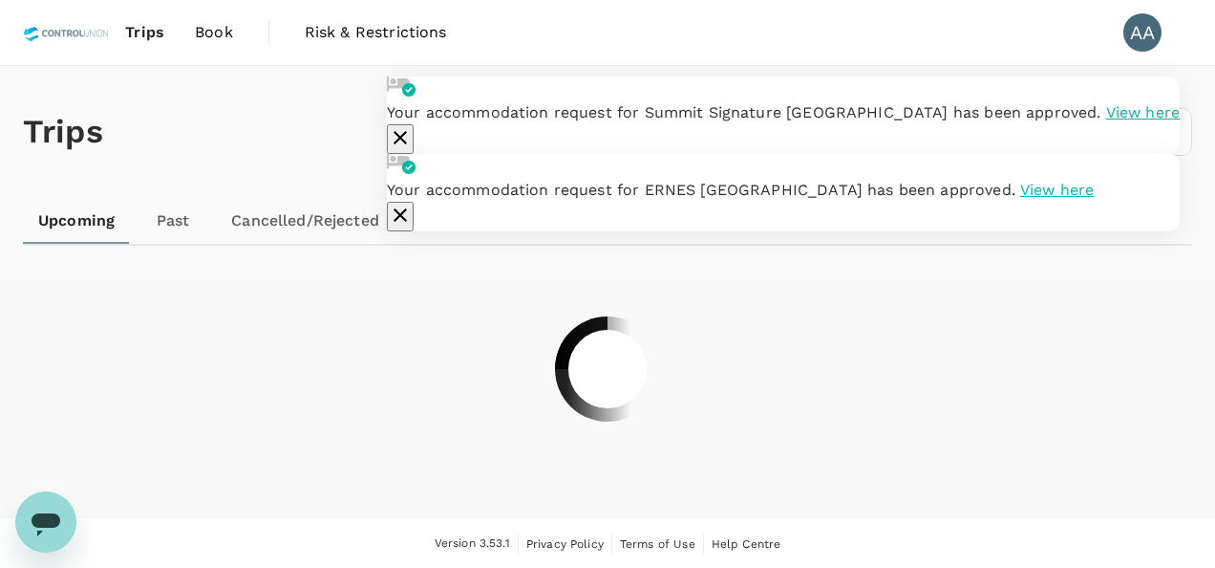
click at [407, 222] on icon "button" at bounding box center [400, 214] width 13 height 13
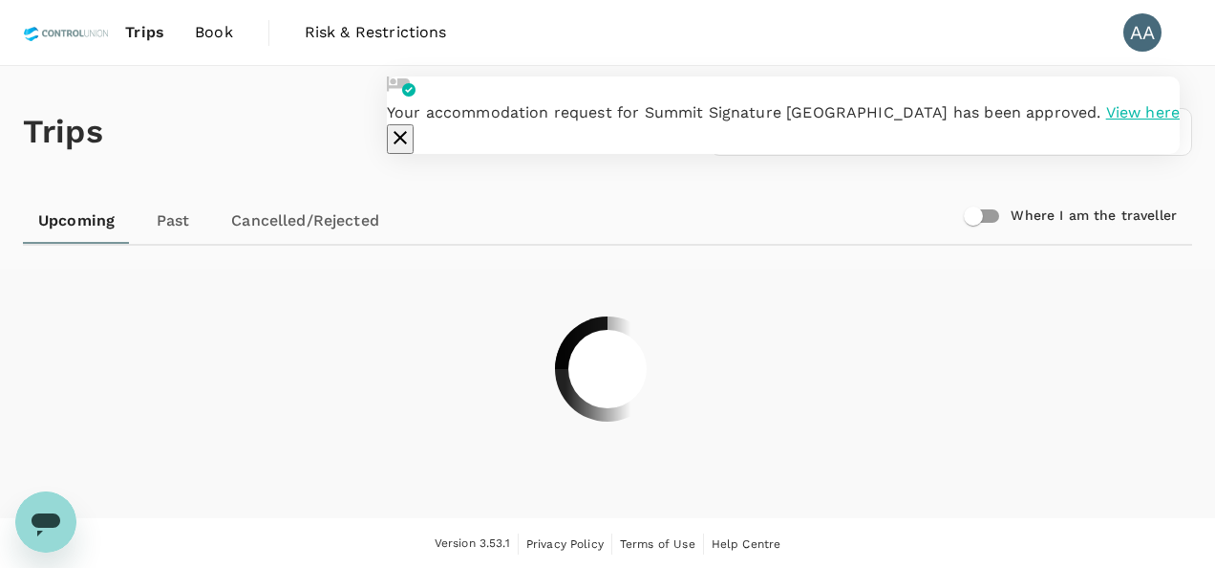
click at [412, 126] on icon "button" at bounding box center [400, 137] width 23 height 23
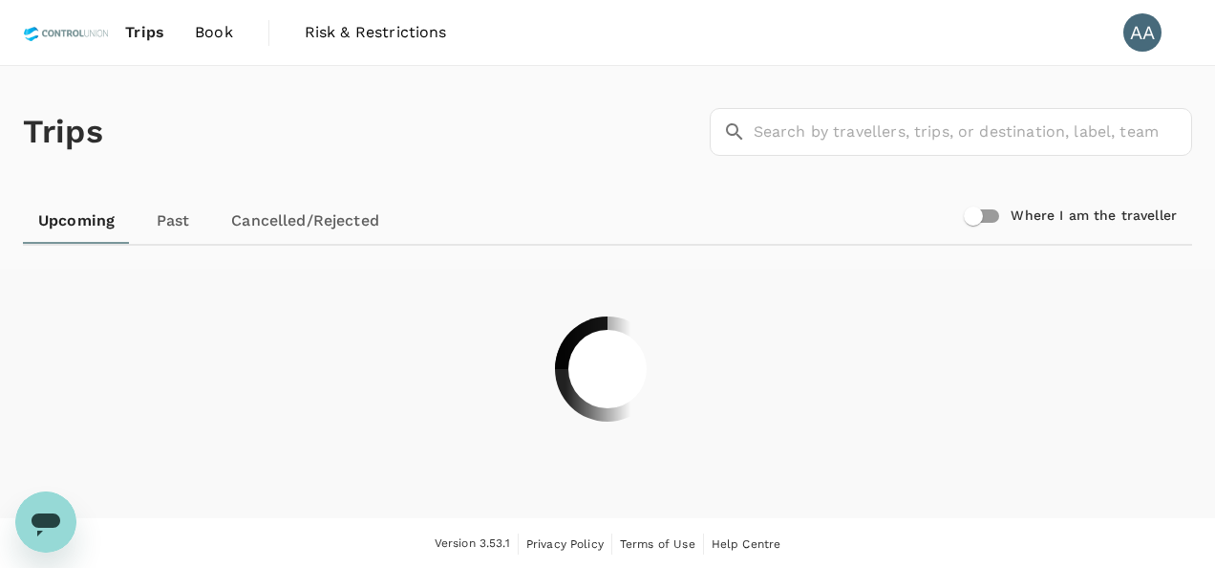
click at [41, 517] on icon "Open messaging window" at bounding box center [46, 524] width 29 height 23
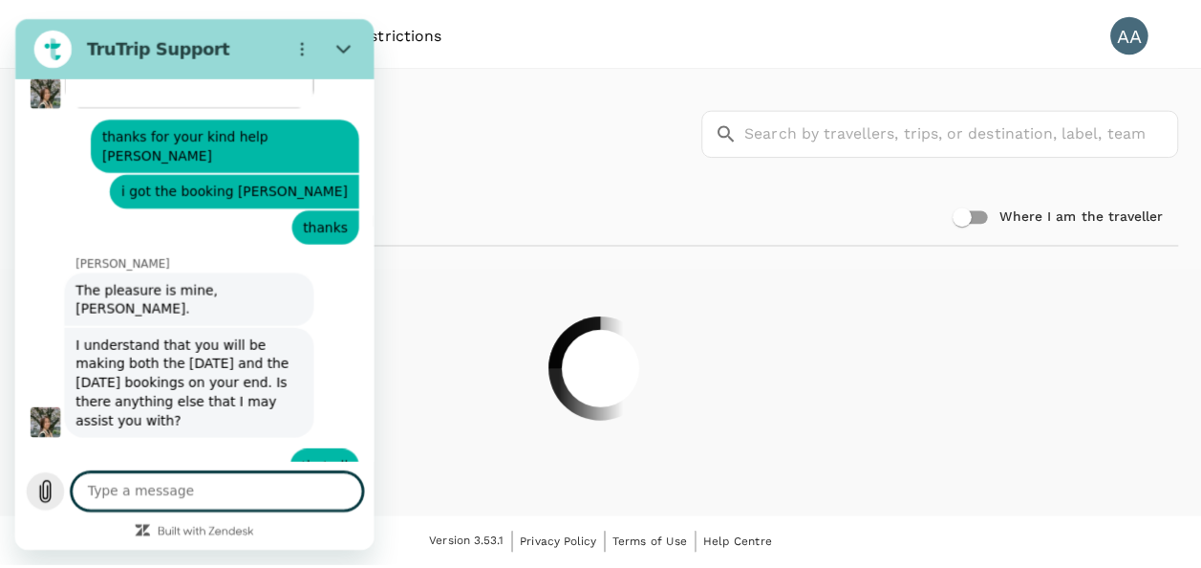
scroll to position [9135, 0]
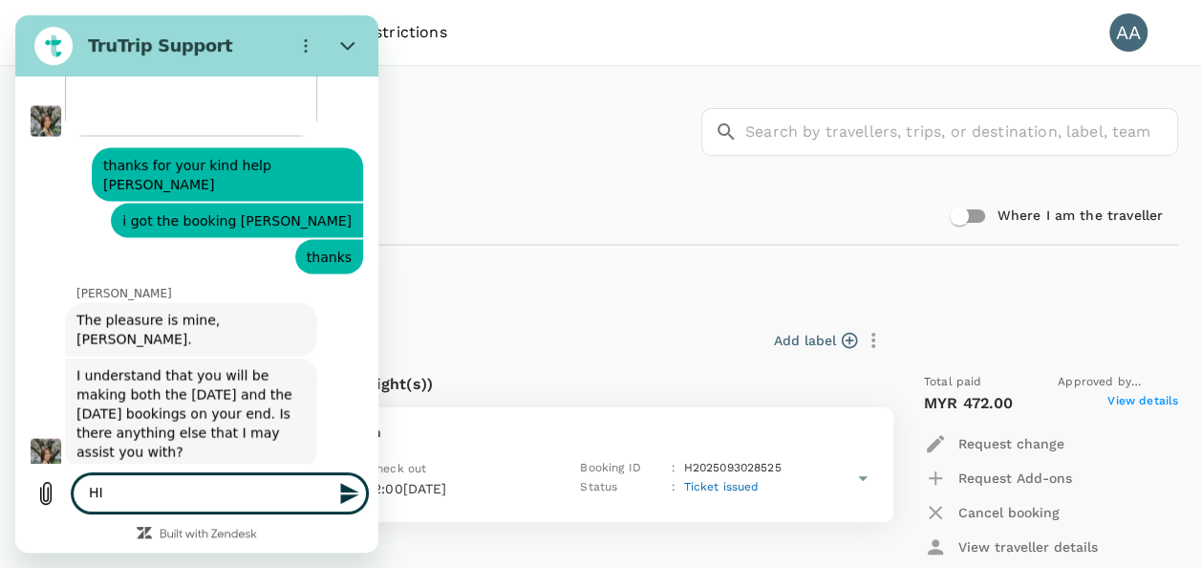
type textarea "HI"
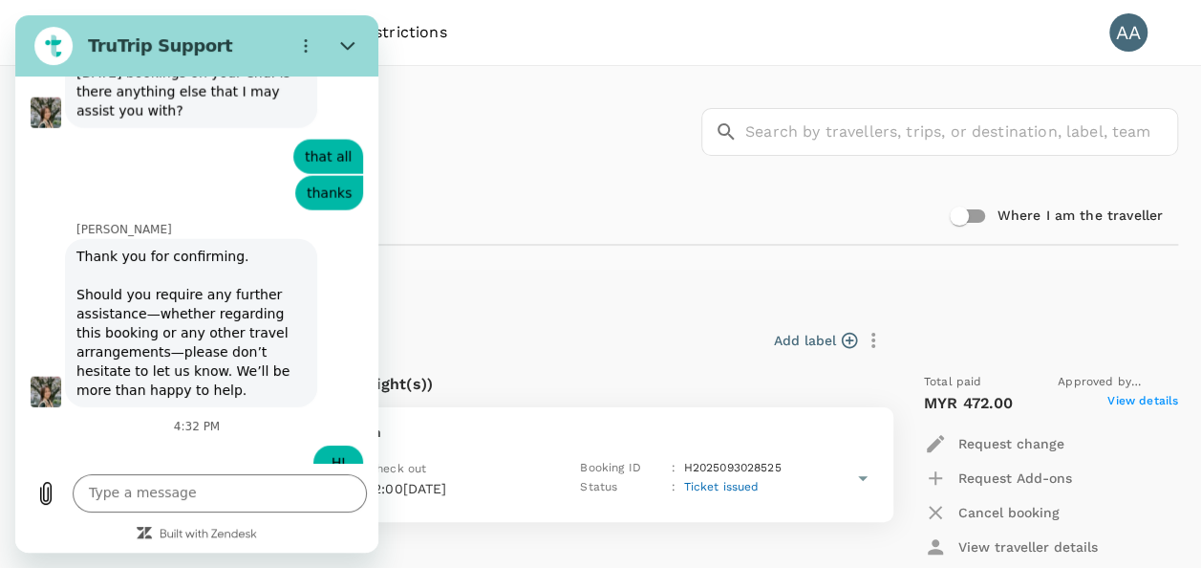
scroll to position [9474, 0]
type input "[PERSON_NAME] A/[PERSON_NAME]"
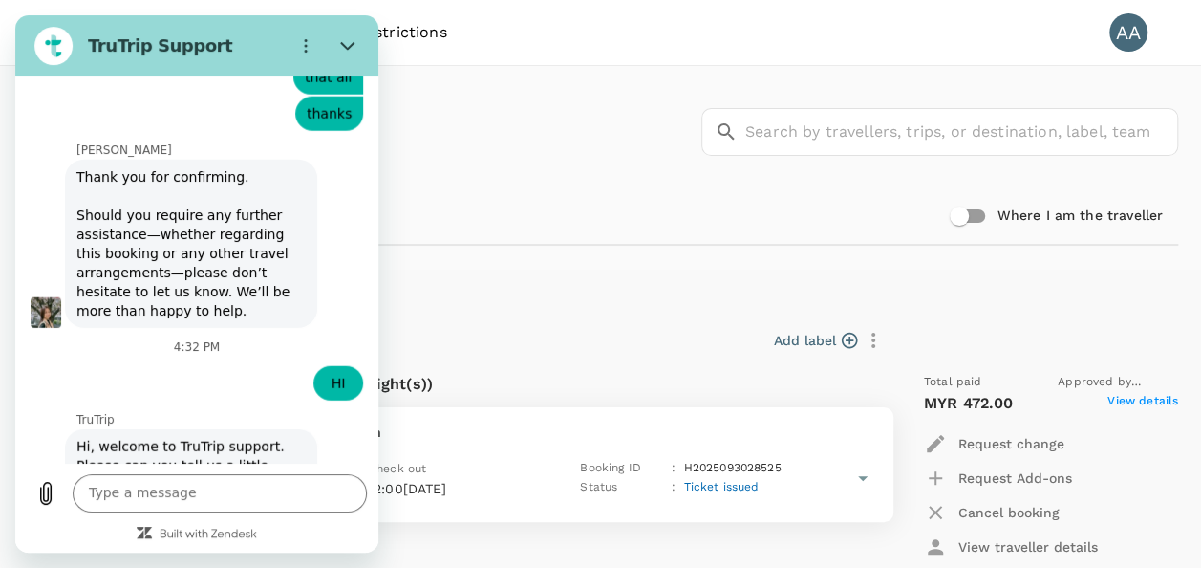
click at [114, 557] on input "Email" at bounding box center [110, 569] width 8 height 25
type input "[EMAIL_ADDRESS][DOMAIN_NAME]"
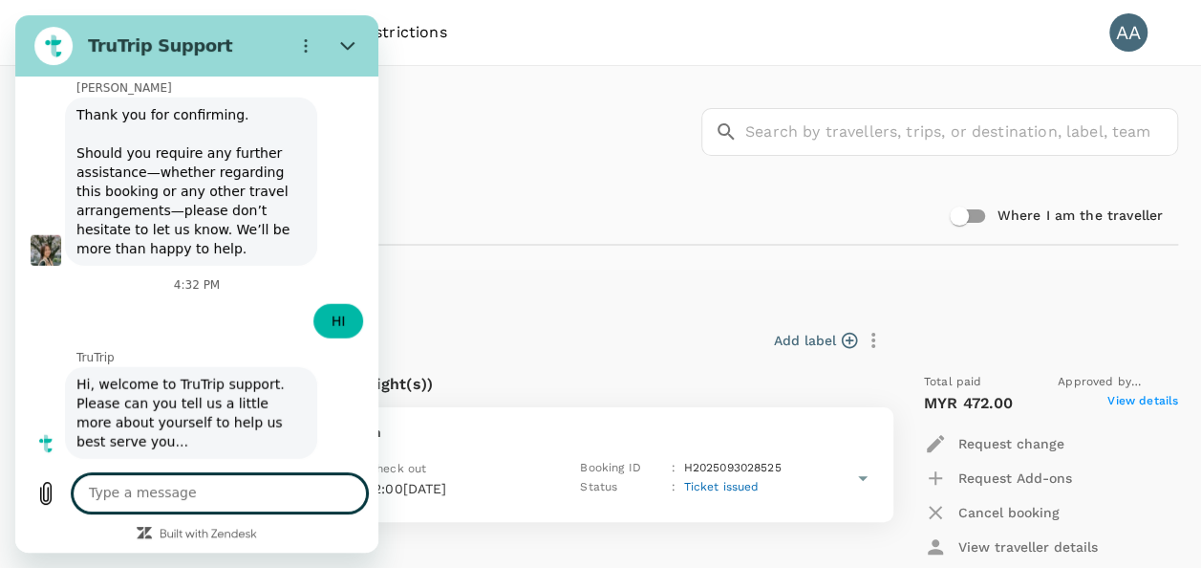
scroll to position [9622, 0]
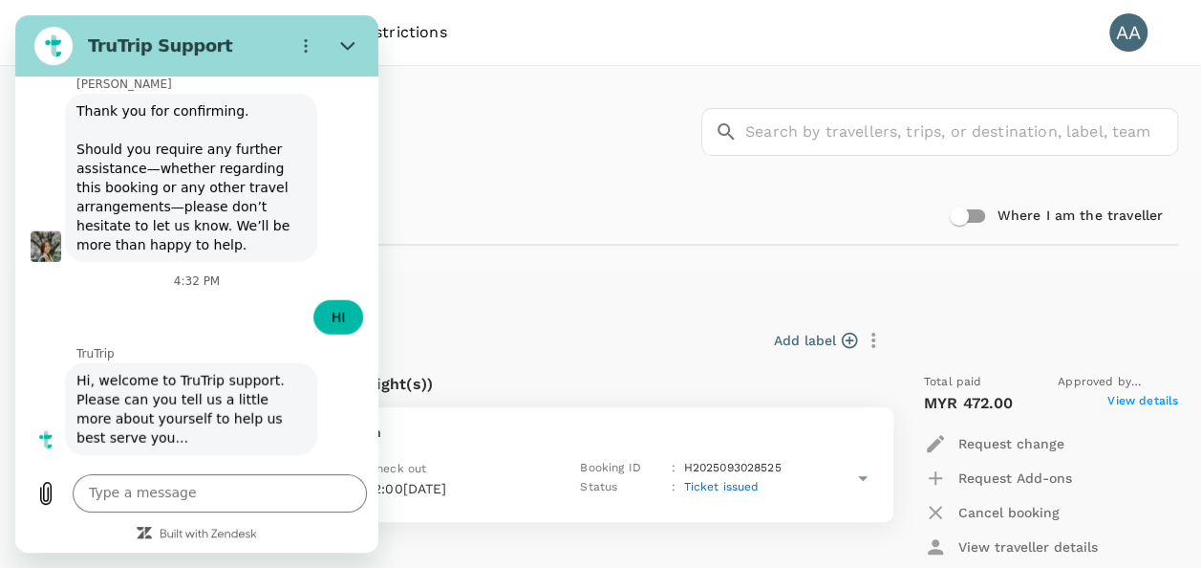
click at [506, 376] on div "Stay at Swiss-belhotel Kuantan (2 night(s))" at bounding box center [409, 384] width 719 height 23
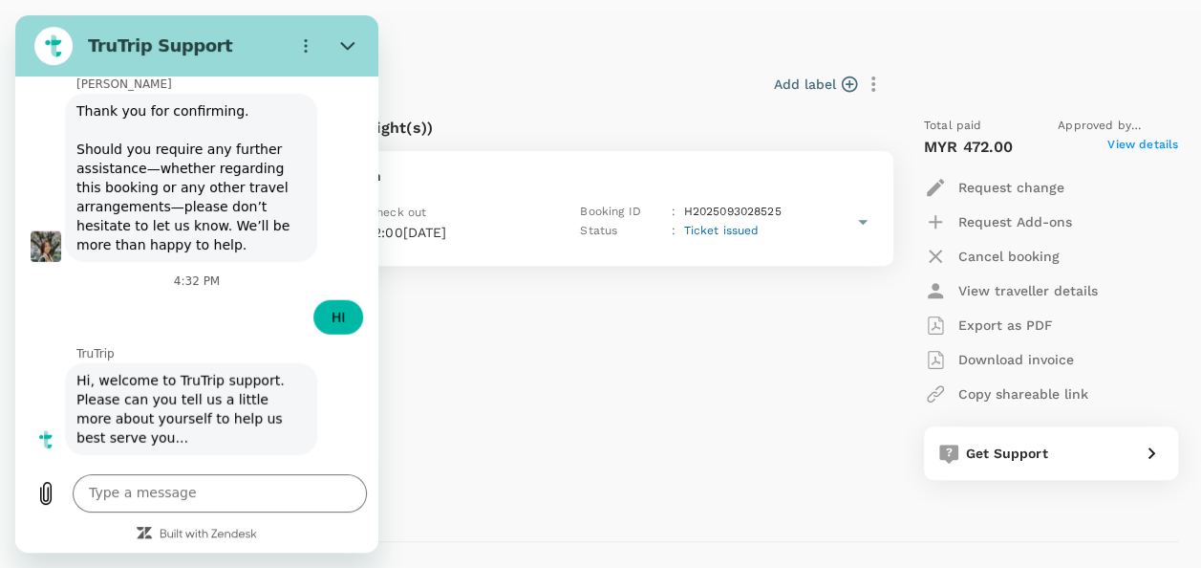
scroll to position [287, 0]
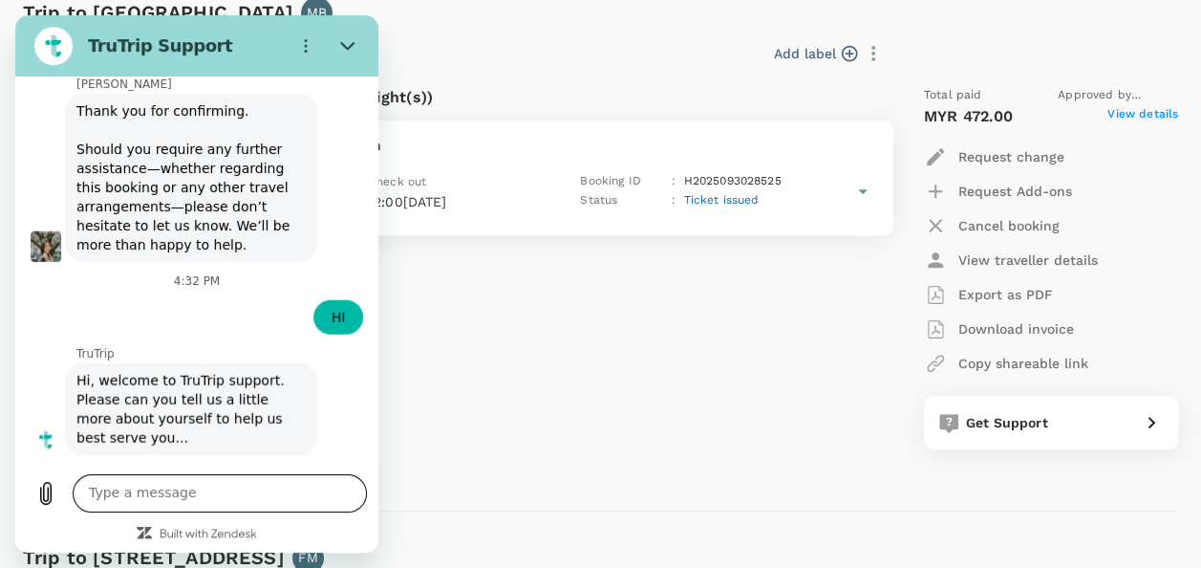
click at [215, 504] on textarea at bounding box center [220, 493] width 294 height 38
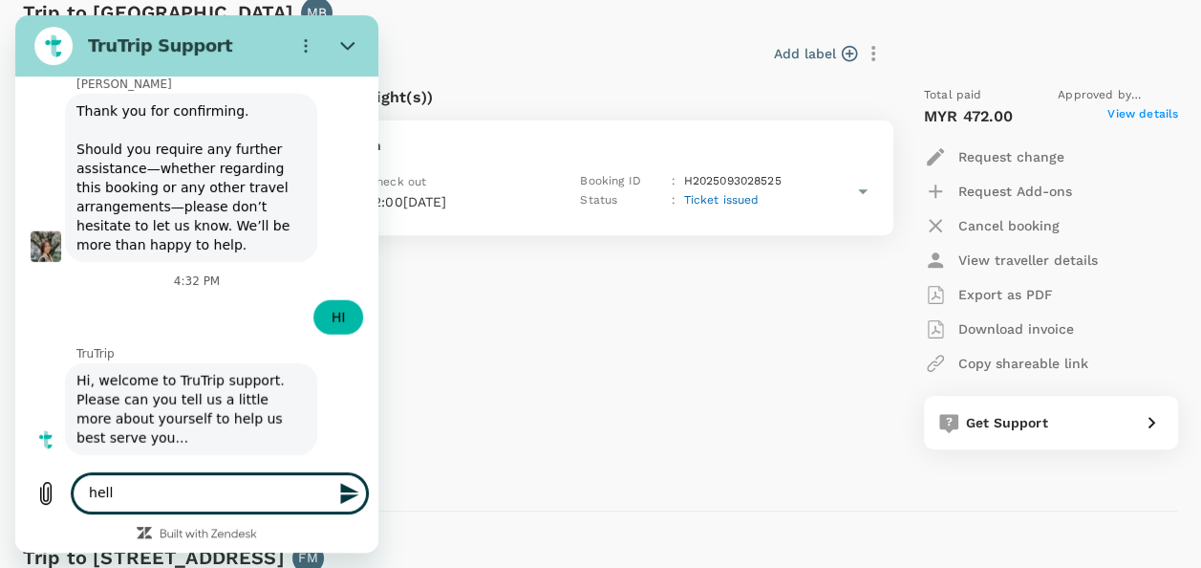
type textarea "hello"
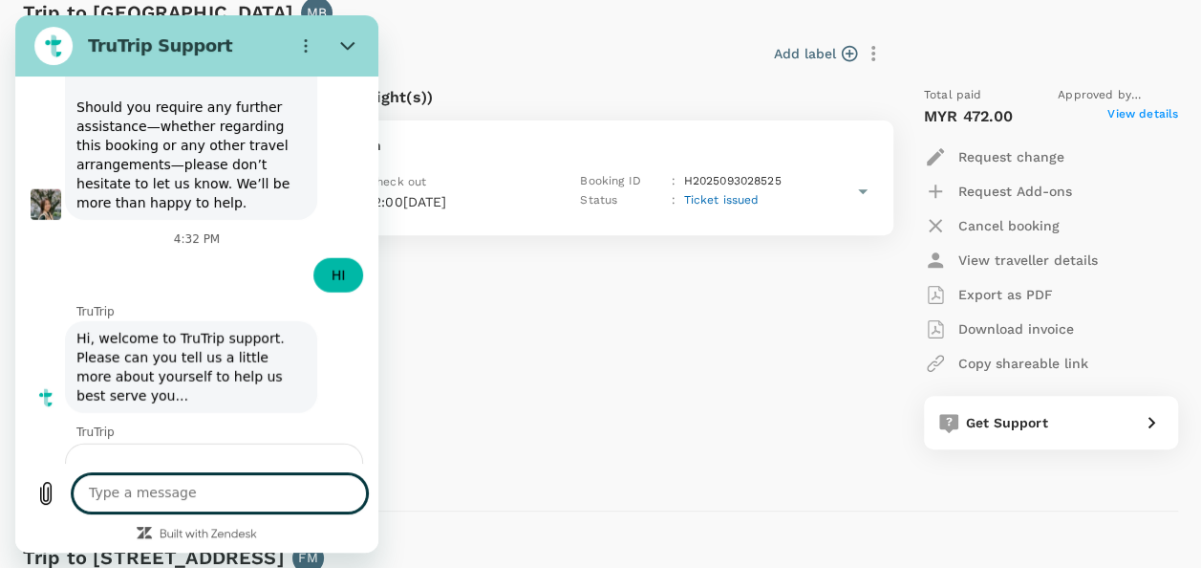
scroll to position [9667, 0]
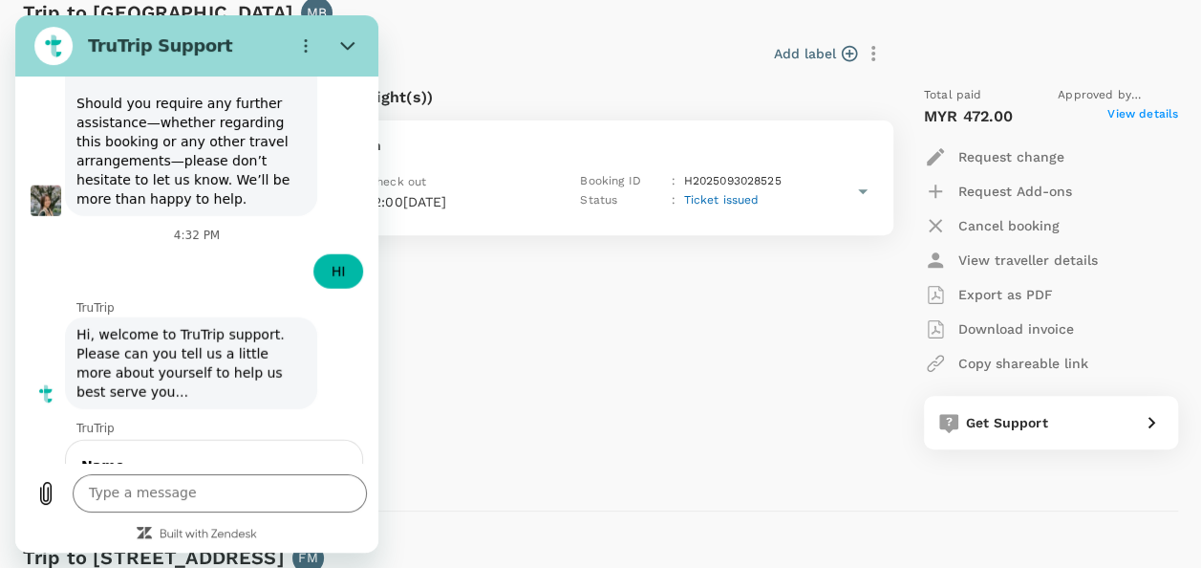
click at [617, 338] on div "Stay at Swiss-belhotel Kuantan (2 night(s)) Stay in Swiss-belhotel Kuantan Chec…" at bounding box center [447, 268] width 878 height 394
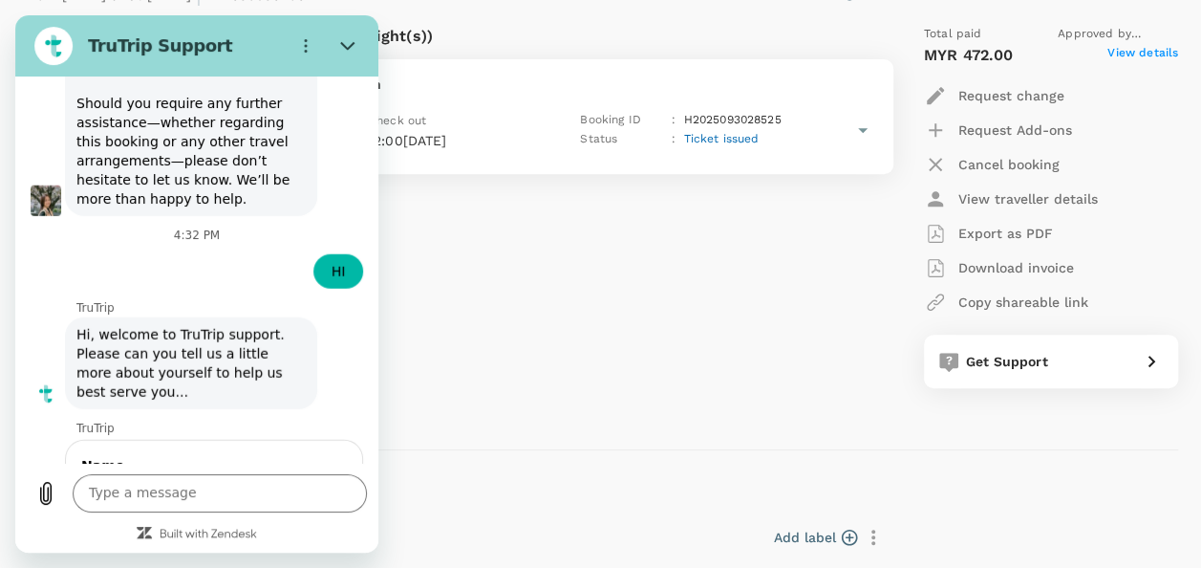
scroll to position [573, 0]
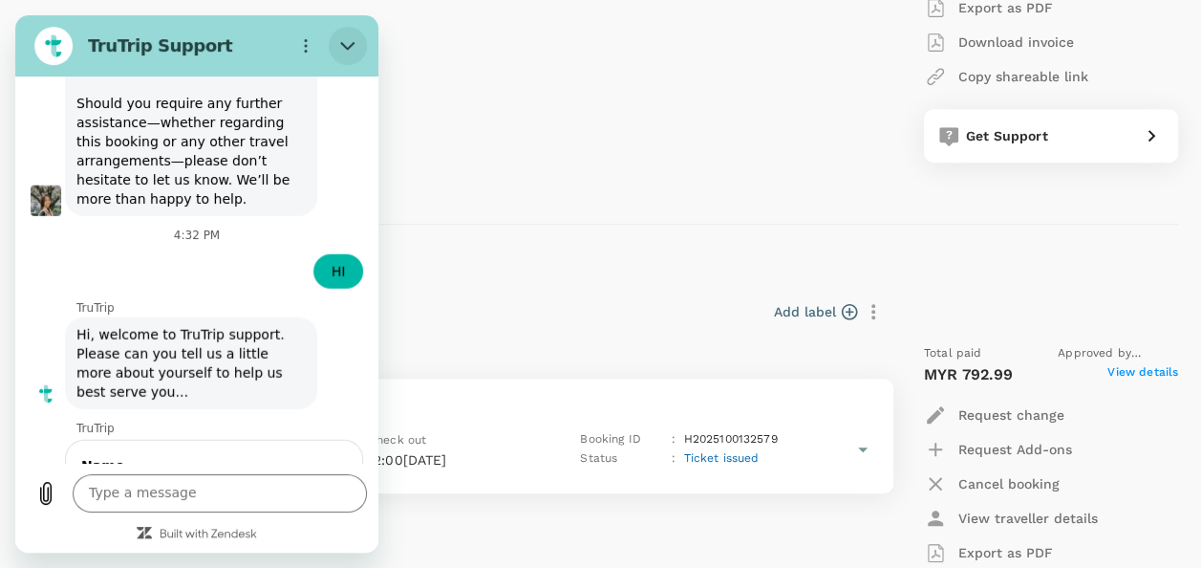
drag, startPoint x: 332, startPoint y: 47, endPoint x: 380, endPoint y: 90, distance: 65.0
click at [332, 47] on button "Close" at bounding box center [348, 46] width 38 height 38
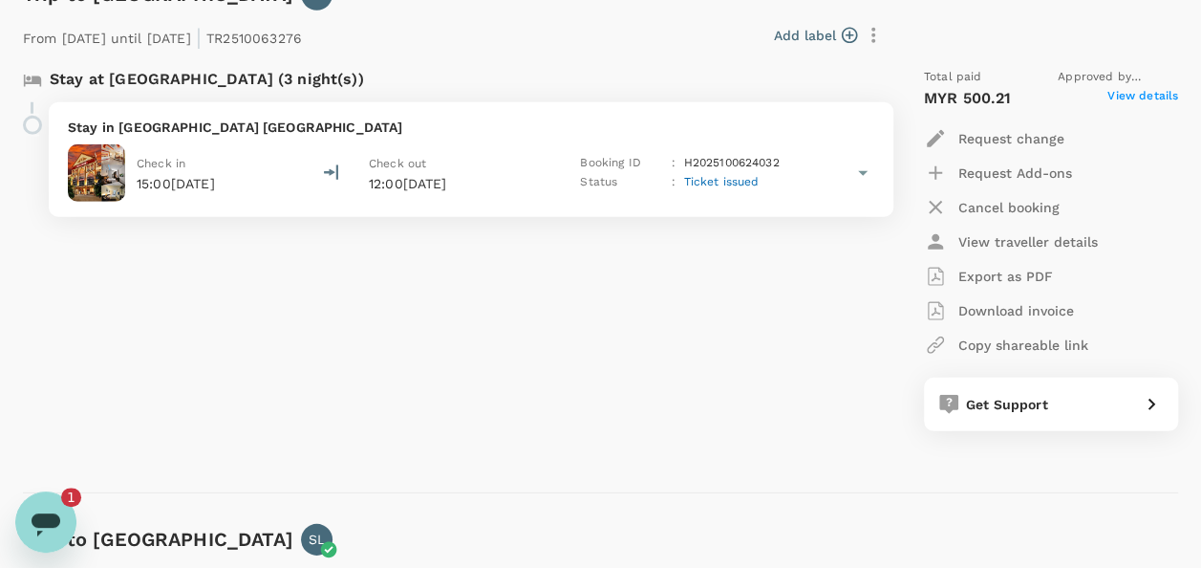
scroll to position [2580, 0]
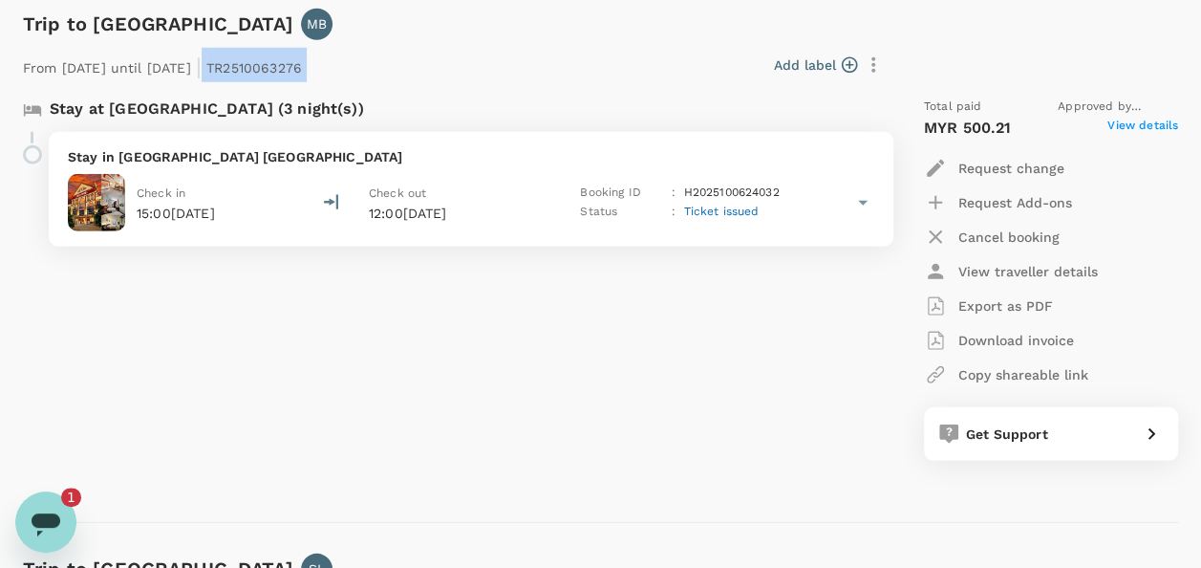
drag, startPoint x: 271, startPoint y: 63, endPoint x: 381, endPoint y: 74, distance: 110.4
click at [381, 74] on div "From 07 Oct 2025 until 10 Oct 2025 | TR2510063276 Add label" at bounding box center [452, 61] width 874 height 42
copy div "TR2510063276 Add label"
click at [63, 531] on div "Open messaging window, 1 unread message" at bounding box center [45, 521] width 57 height 57
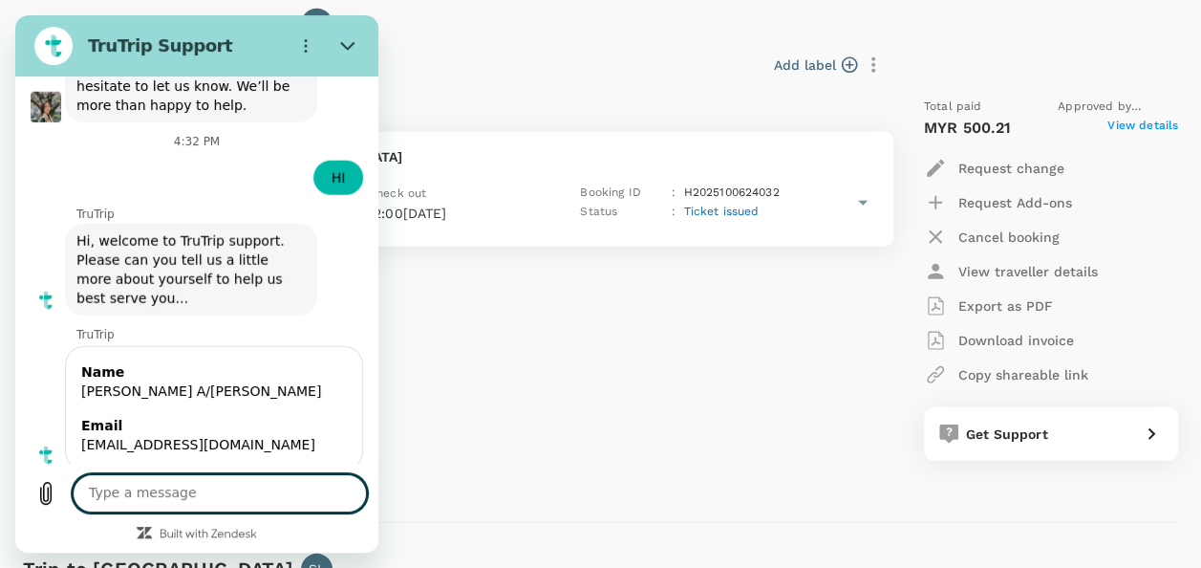
scroll to position [9780, 0]
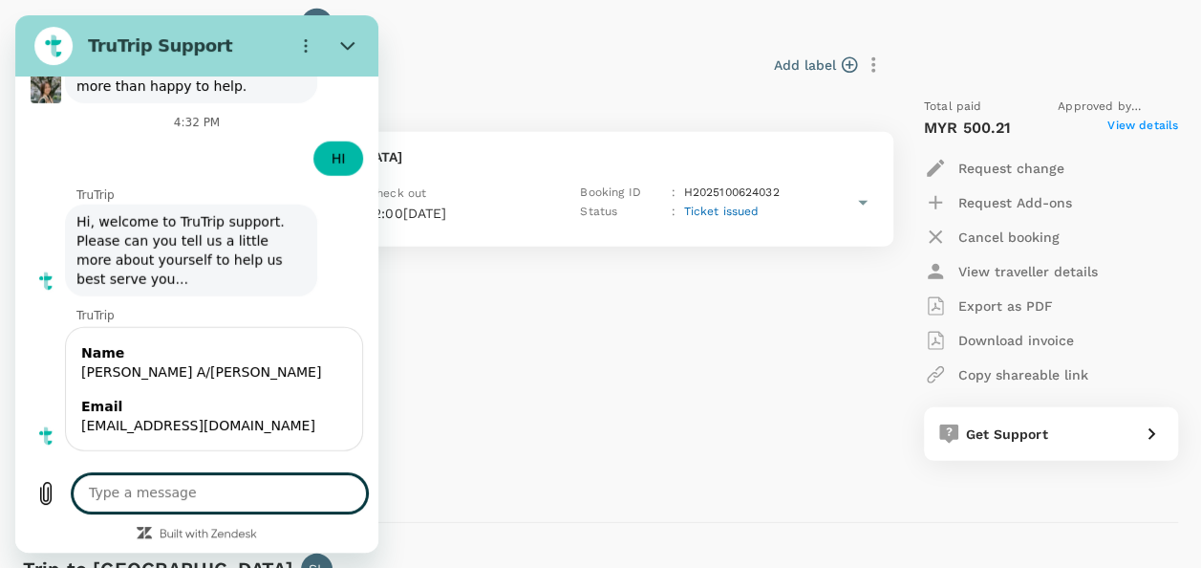
click at [219, 493] on textarea at bounding box center [220, 493] width 294 height 38
paste textarea "TR2510063276"
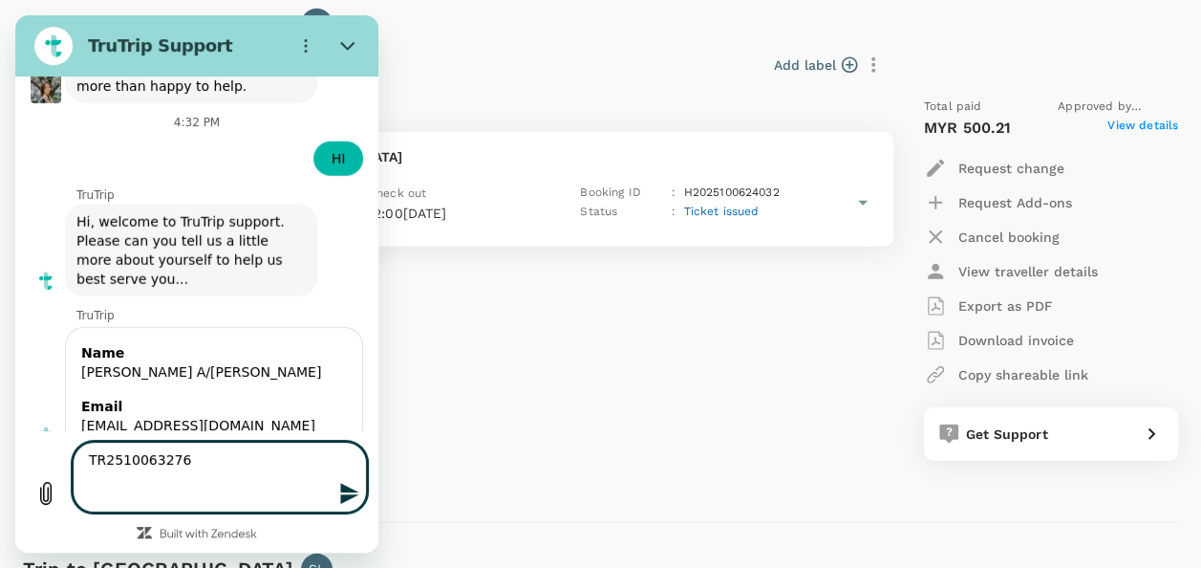
click at [220, 461] on textarea "TR2510063276" at bounding box center [220, 476] width 294 height 71
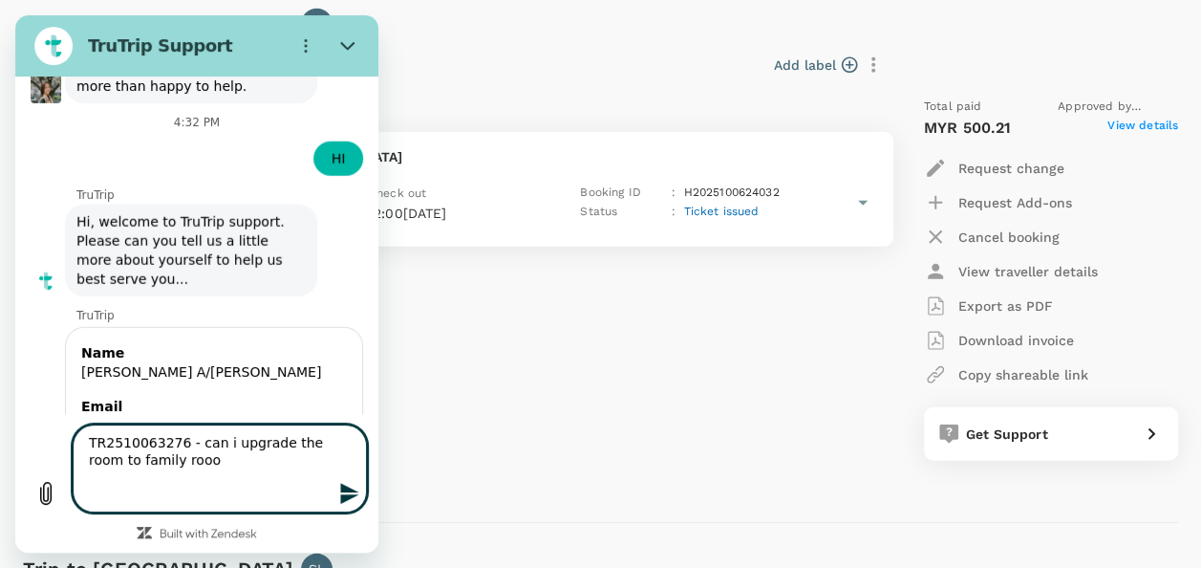
type textarea "TR2510063276 - can i upgrade the room to family rooom"
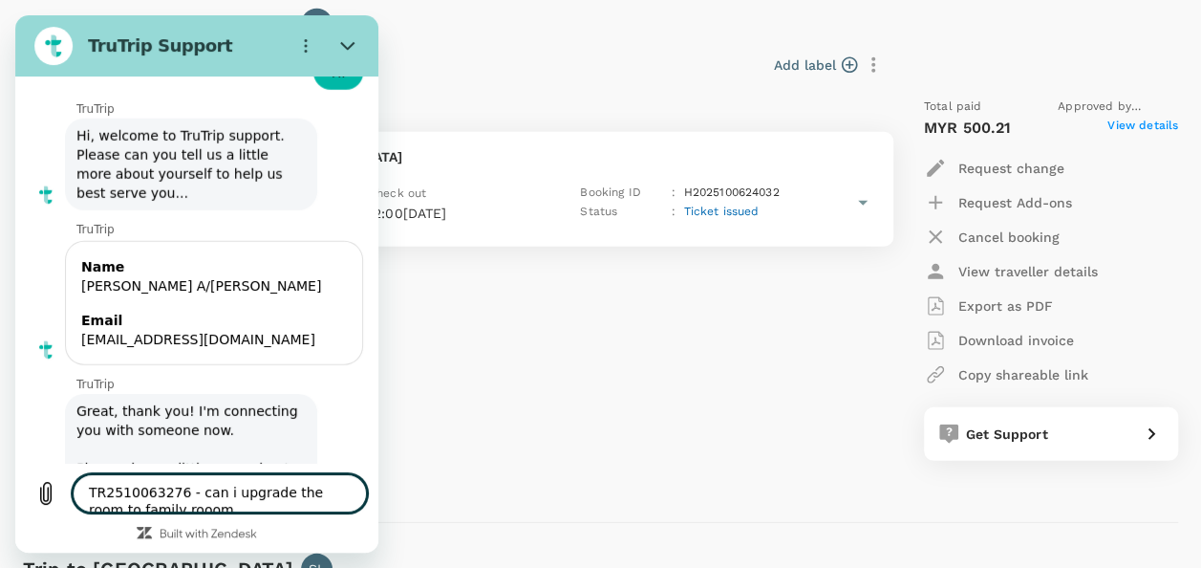
scroll to position [9864, 0]
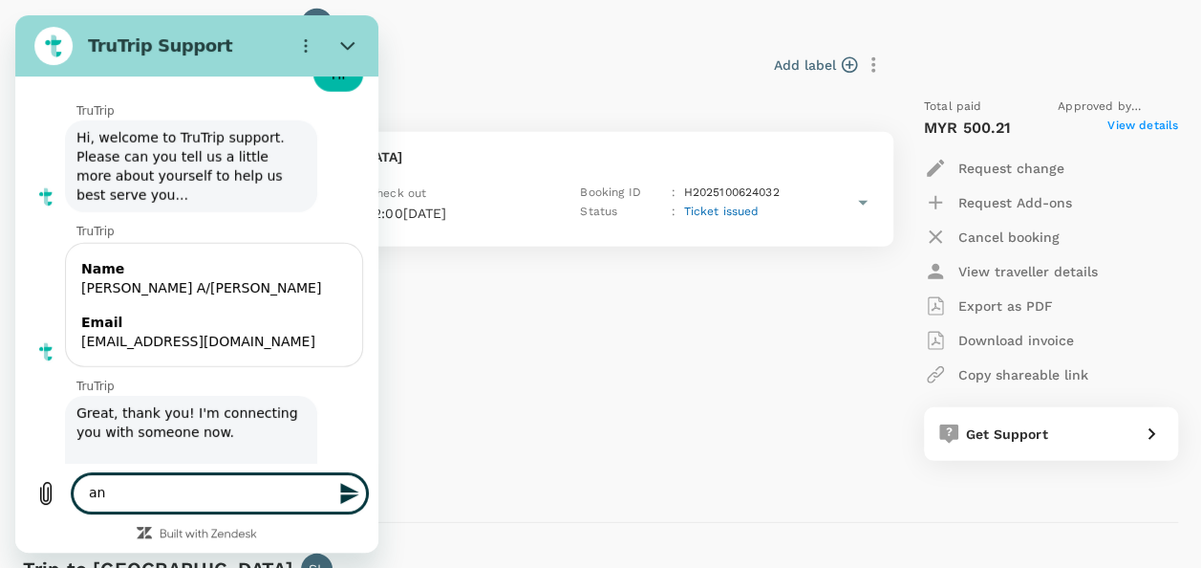
type textarea "a"
type textarea "if yes can i knw the rate"
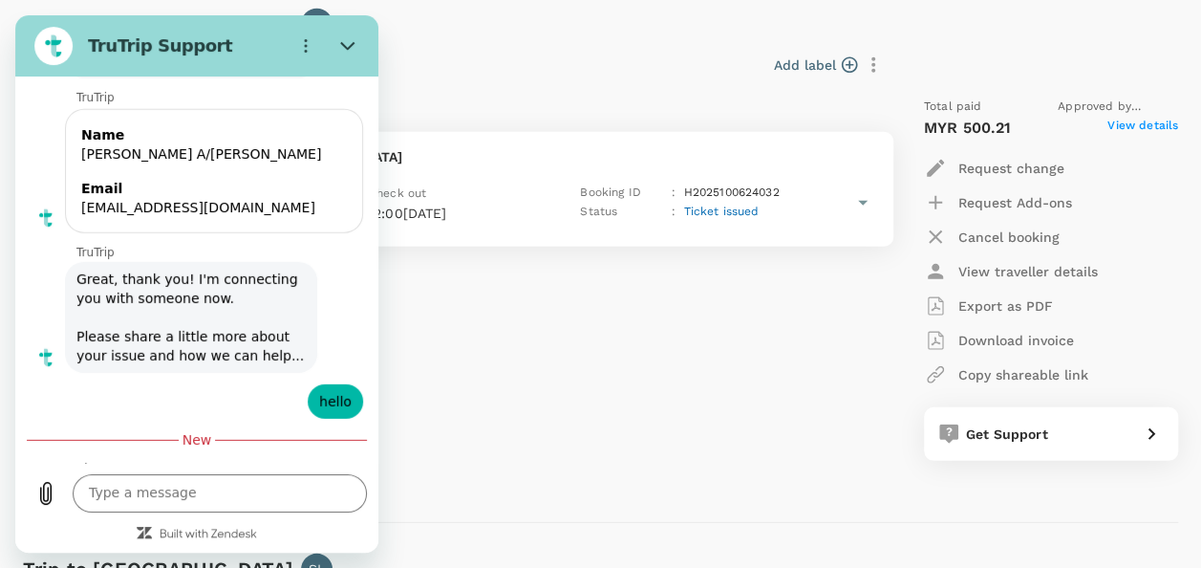
scroll to position [10002, 0]
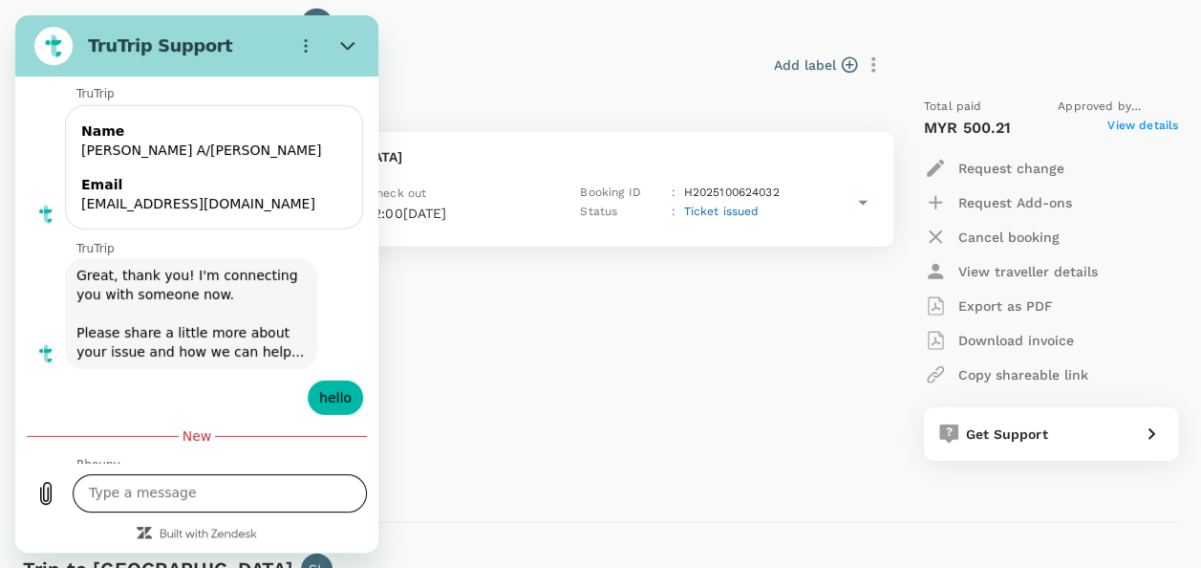
click at [198, 484] on textarea at bounding box center [220, 493] width 294 height 38
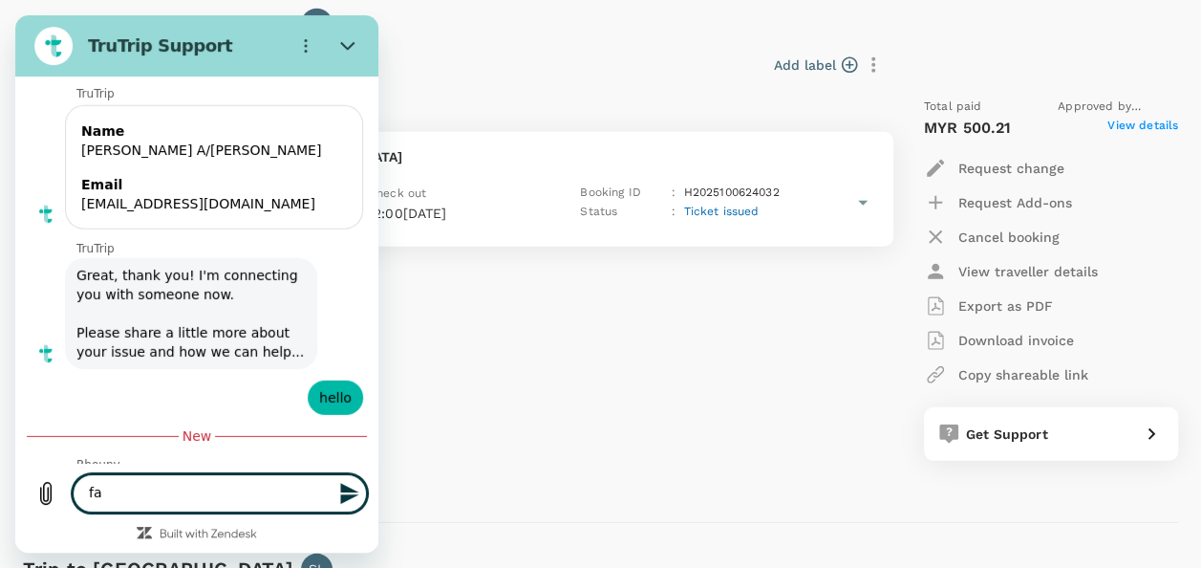
type textarea "f"
type textarea "Mohd Farul"
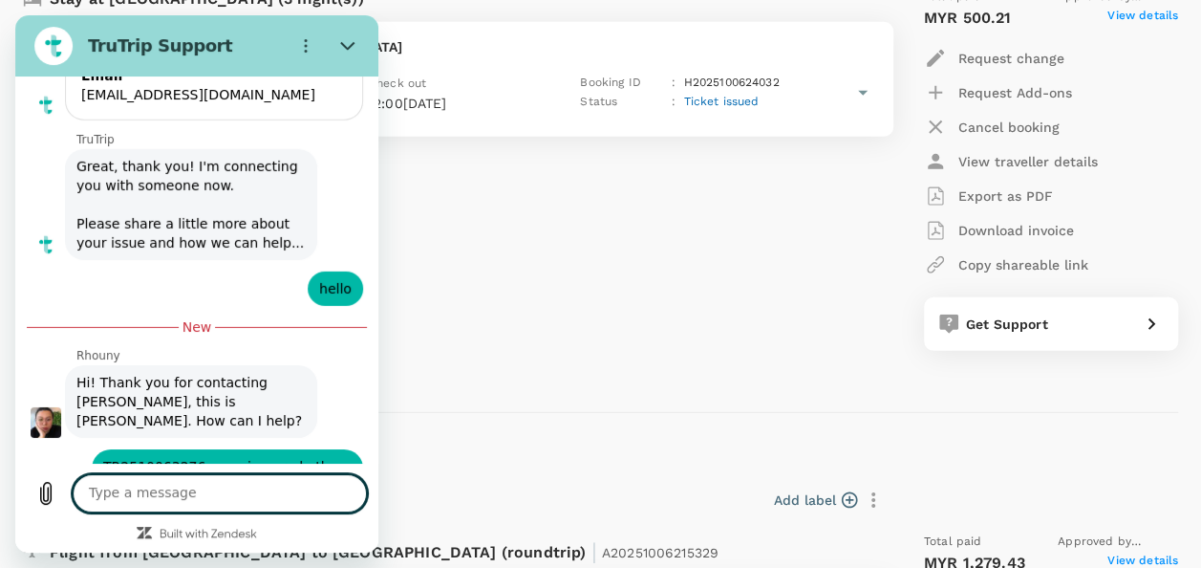
scroll to position [2866, 0]
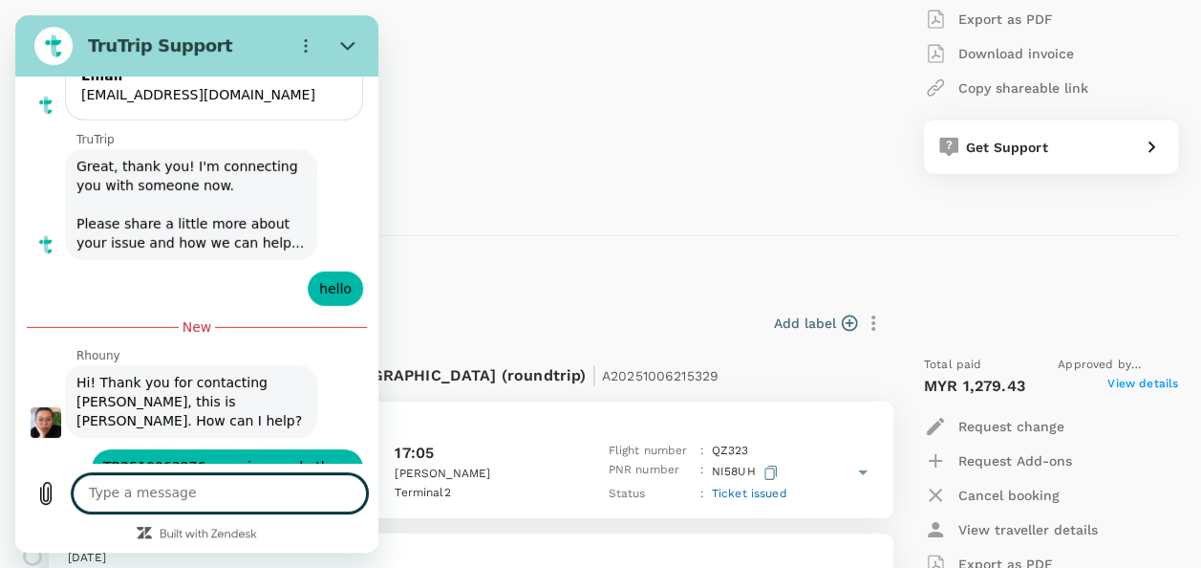
click at [216, 478] on textarea at bounding box center [220, 493] width 294 height 38
type textarea "any uodate"
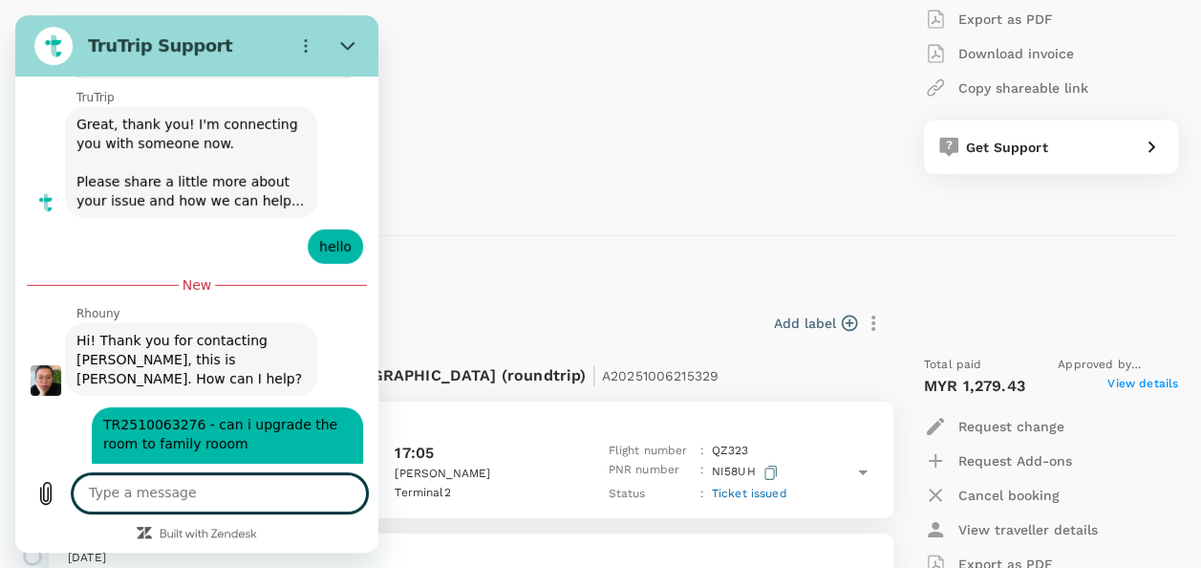
scroll to position [10157, 0]
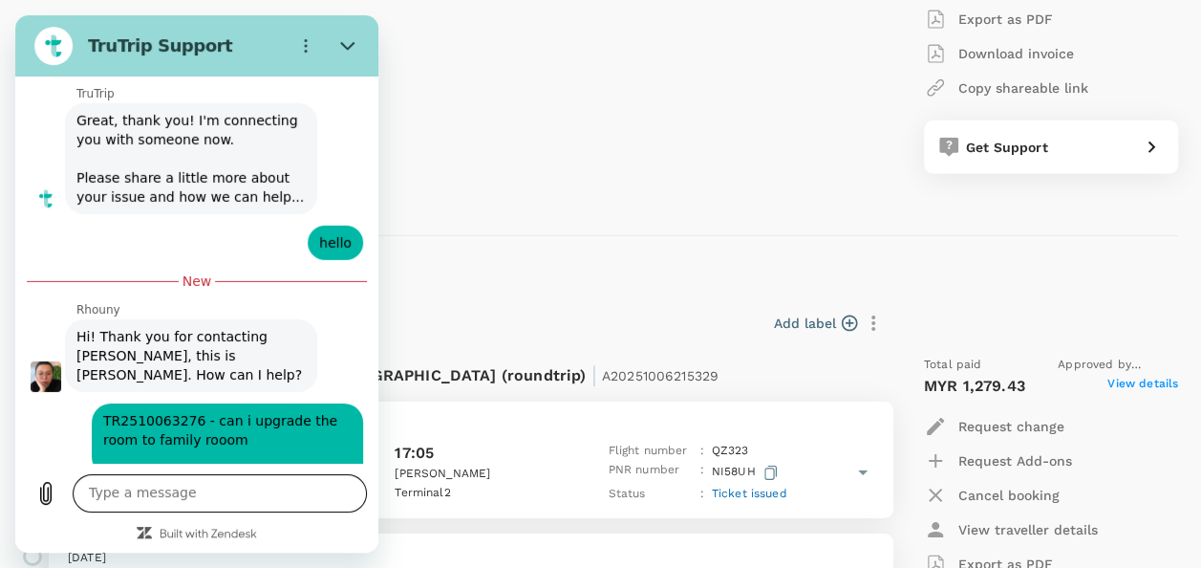
drag, startPoint x: 327, startPoint y: 418, endPoint x: 253, endPoint y: 476, distance: 93.3
click at [214, 483] on textarea at bounding box center [220, 493] width 294 height 38
click at [354, 47] on icon "Close" at bounding box center [347, 45] width 15 height 15
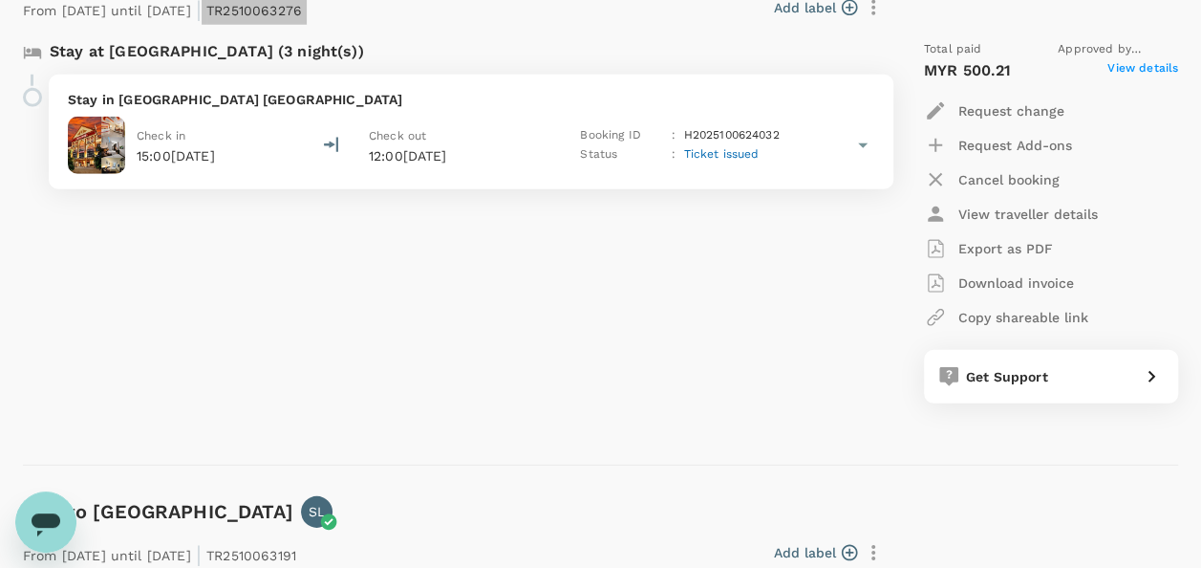
scroll to position [2771, 0]
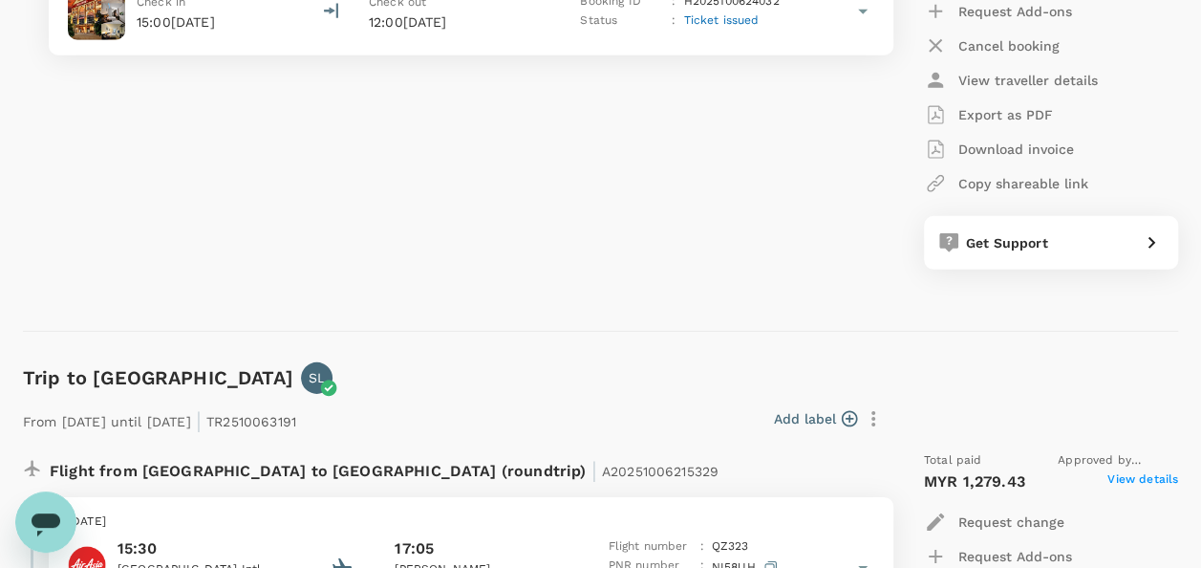
click at [55, 526] on icon "Open messaging window" at bounding box center [46, 524] width 29 height 23
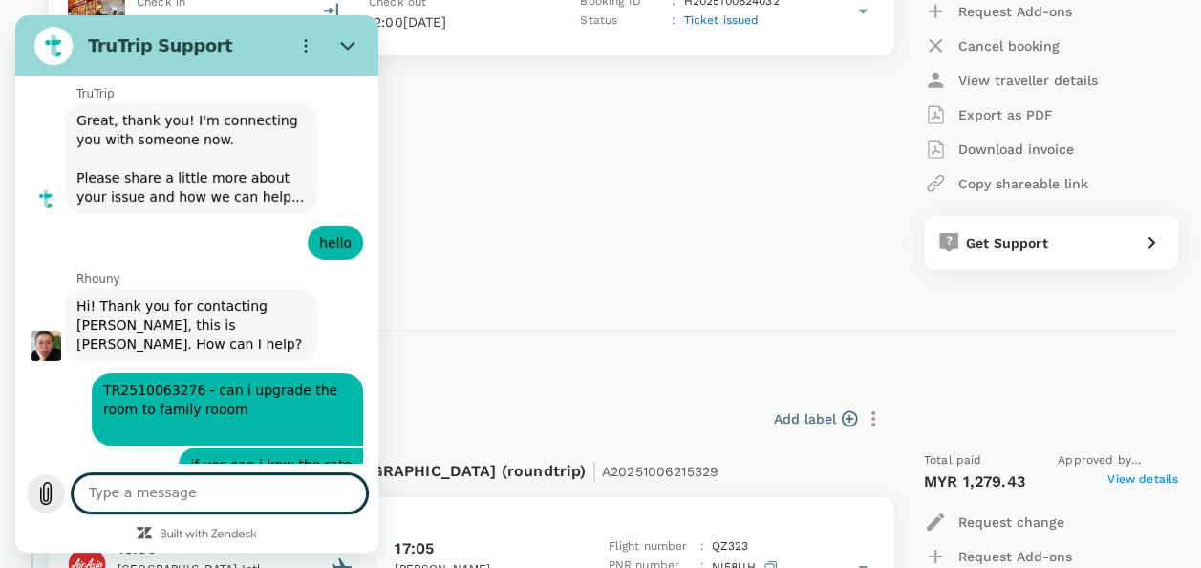
scroll to position [10126, 0]
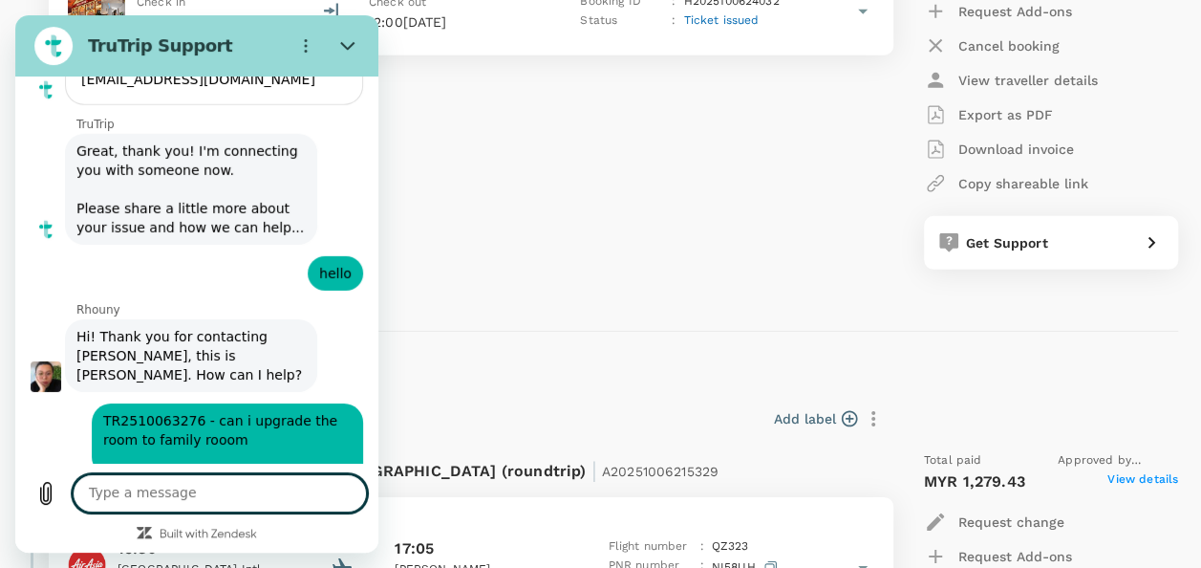
click at [242, 478] on textarea at bounding box center [220, 493] width 294 height 38
type textarea "hello"
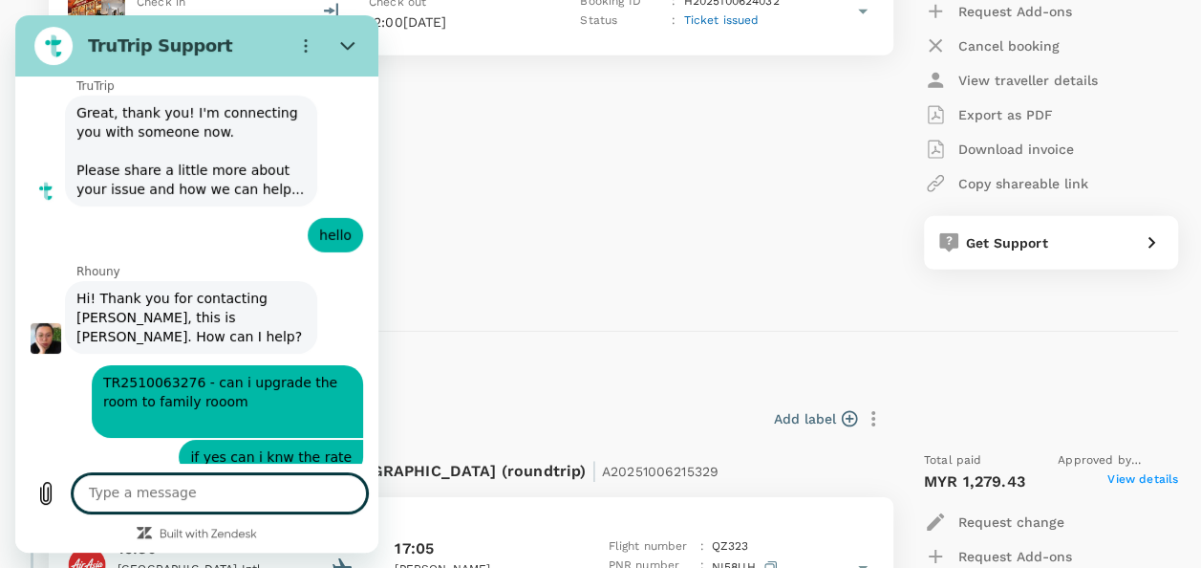
scroll to position [10162, 0]
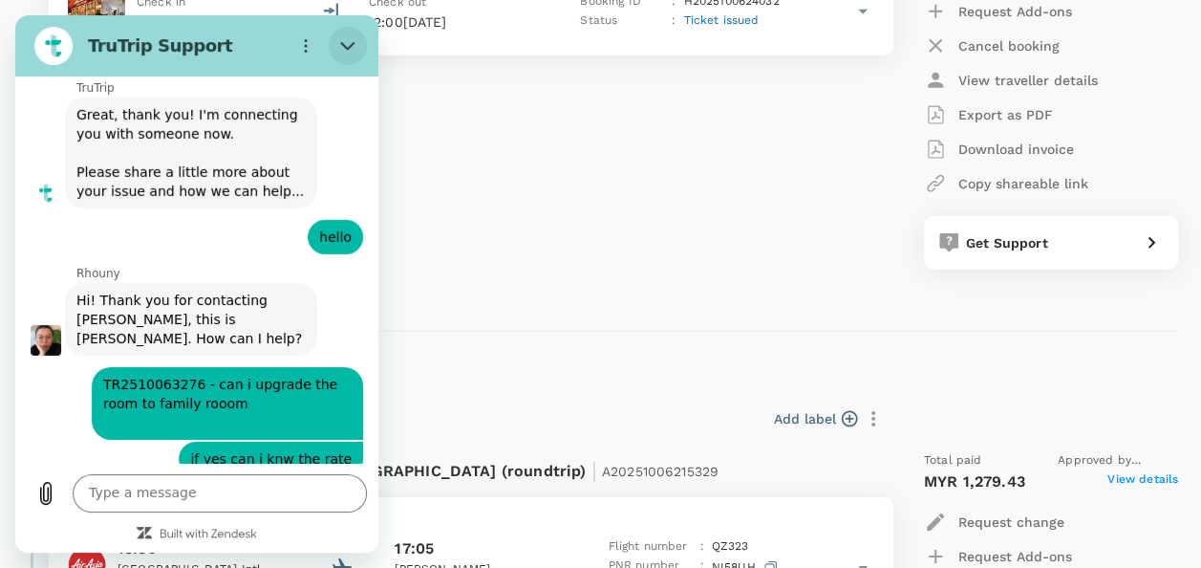
click at [348, 31] on button "Close" at bounding box center [348, 46] width 38 height 38
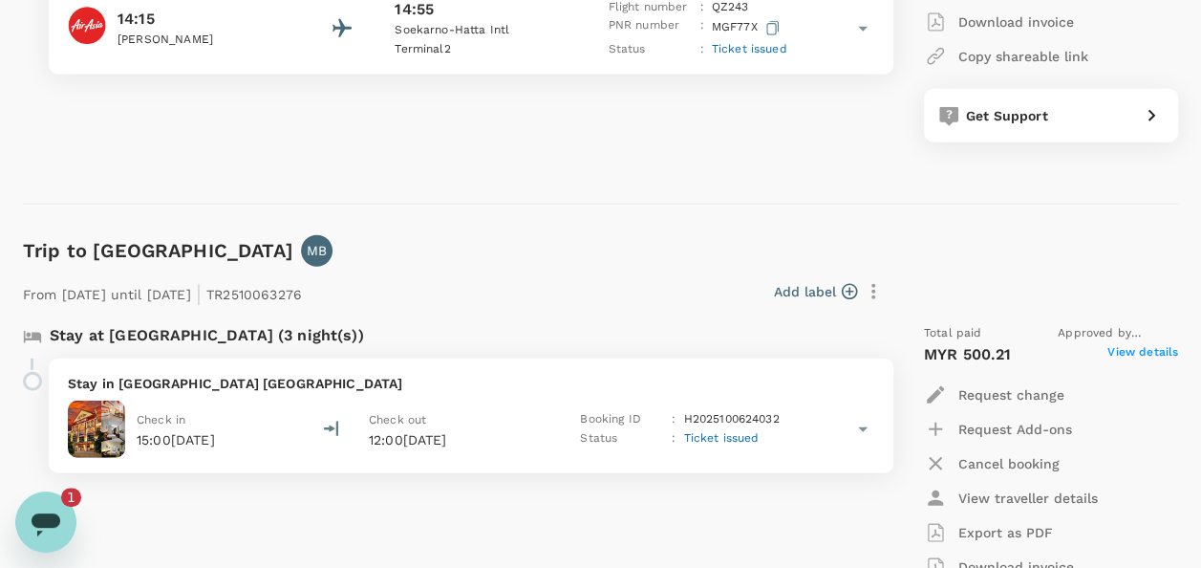
scroll to position [0, 0]
click at [50, 514] on icon "Open messaging window, 2 unread messages" at bounding box center [46, 524] width 29 height 23
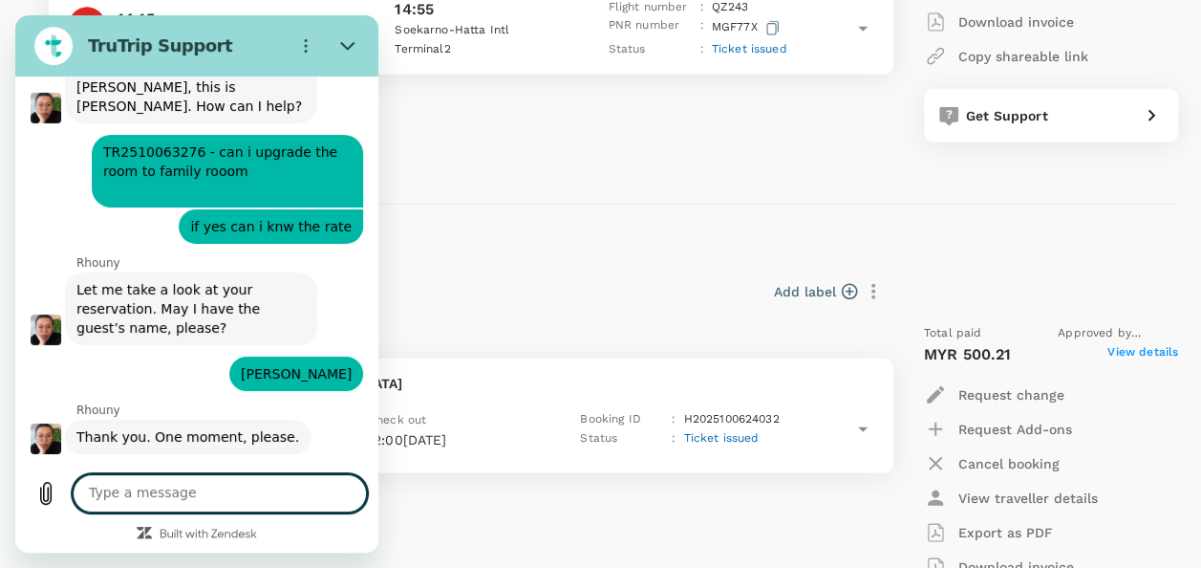
scroll to position [10464, 0]
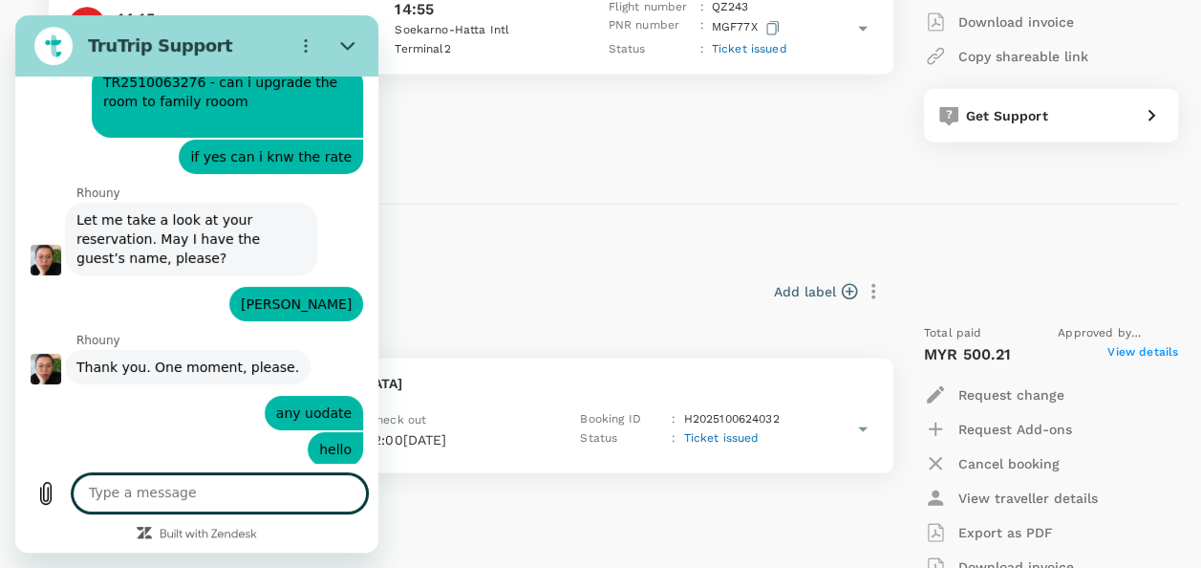
click at [300, 492] on textarea at bounding box center [220, 493] width 294 height 38
type textarea "cannot upgrade also ker"
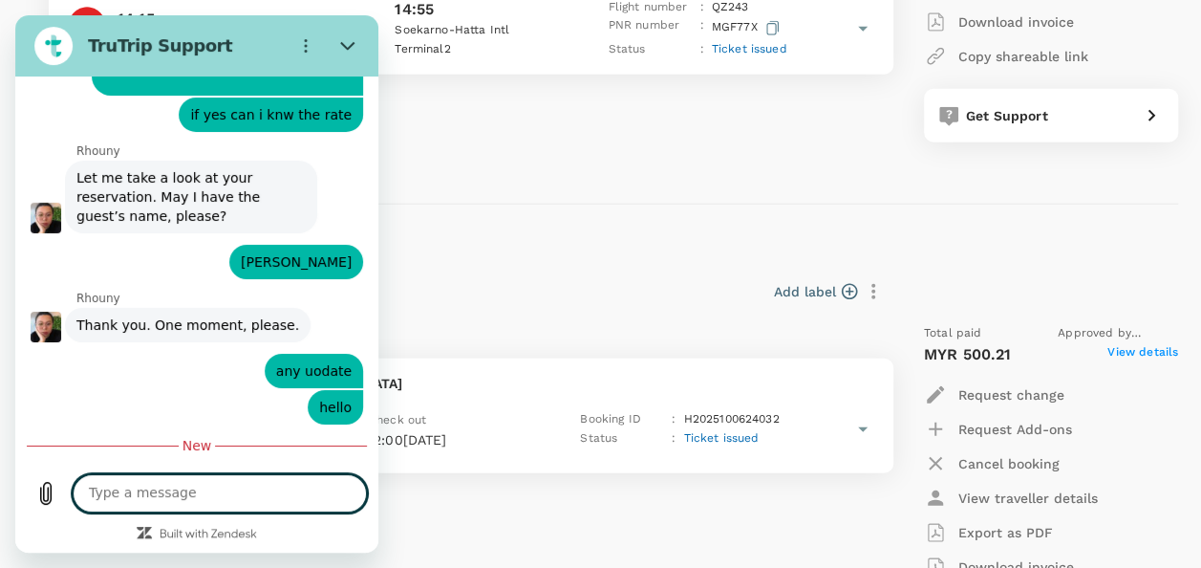
scroll to position [10510, 0]
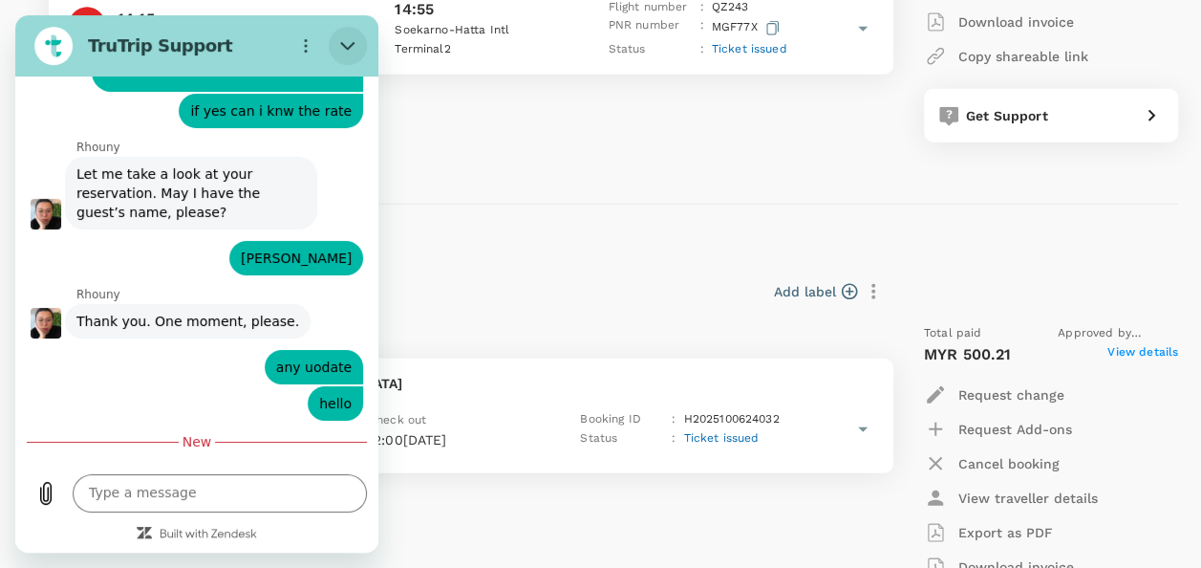
click at [354, 36] on button "Close" at bounding box center [348, 46] width 38 height 38
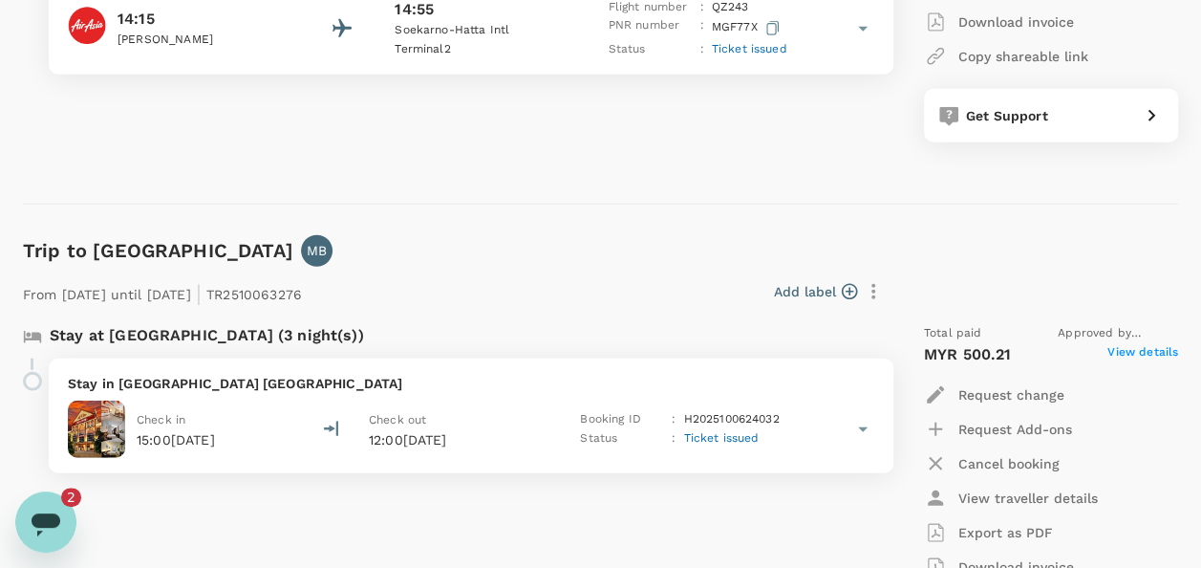
scroll to position [0, 0]
click at [38, 506] on icon "Open messaging window, 2 unread messages" at bounding box center [46, 521] width 34 height 34
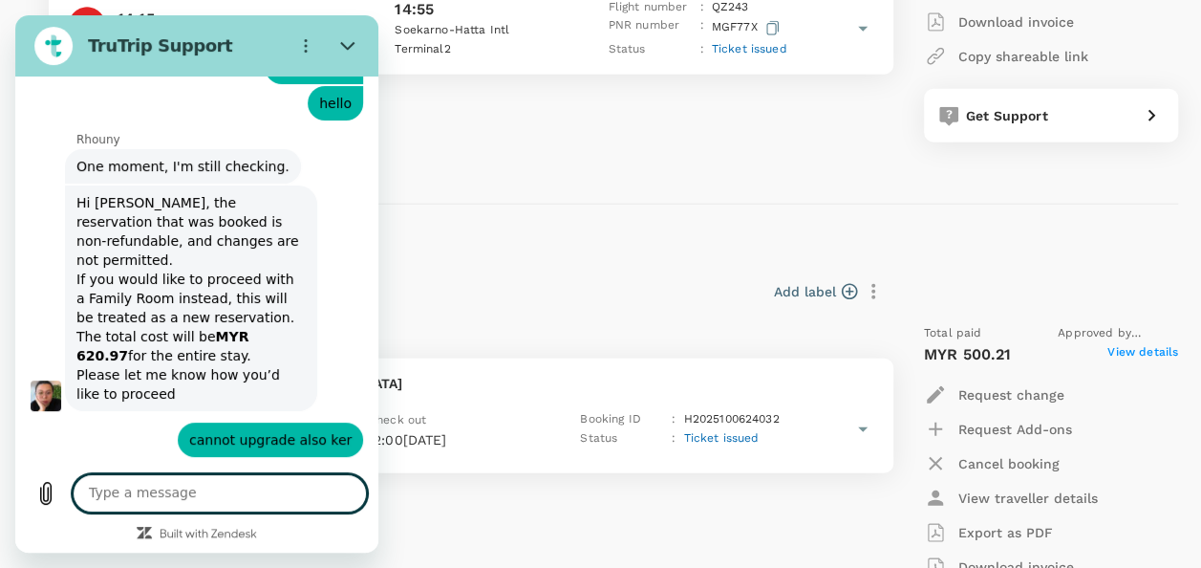
scroll to position [10877, 0]
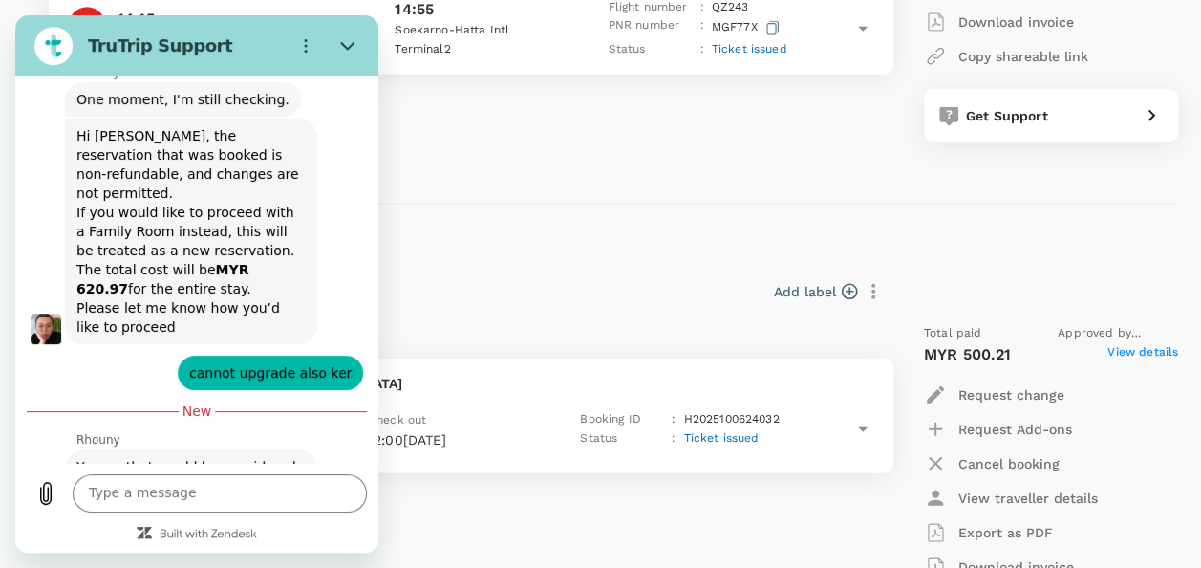
drag, startPoint x: 78, startPoint y: 296, endPoint x: 246, endPoint y: 420, distance: 208.3
drag, startPoint x: 246, startPoint y: 420, endPoint x: 300, endPoint y: 482, distance: 81.9
click at [300, 482] on textarea at bounding box center [220, 493] width 294 height 38
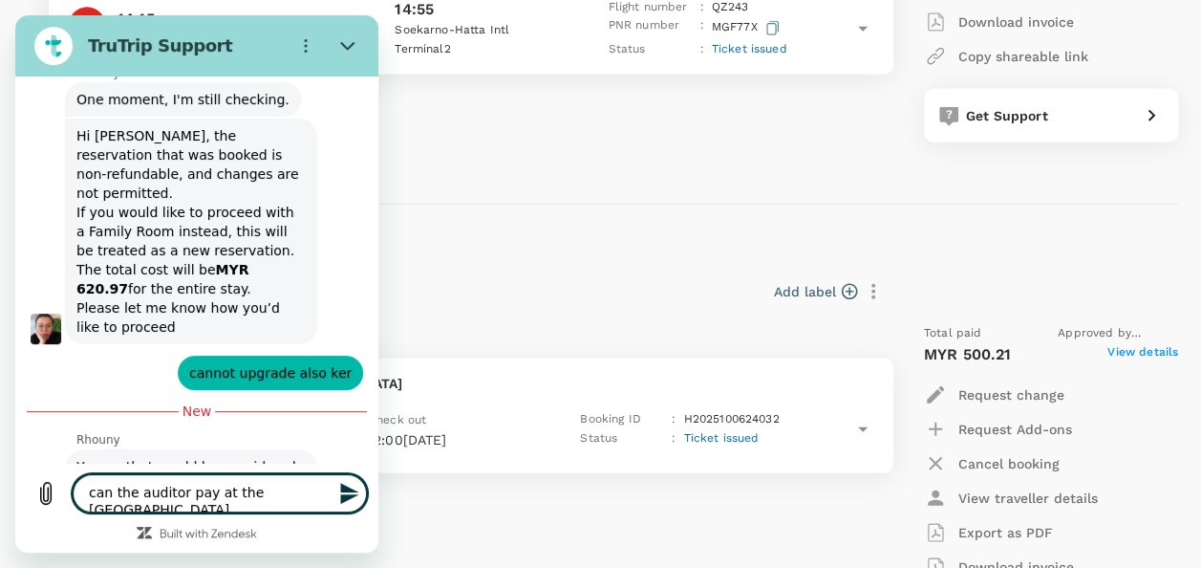
type textarea "can the auditor pay at the hotel tomorrow"
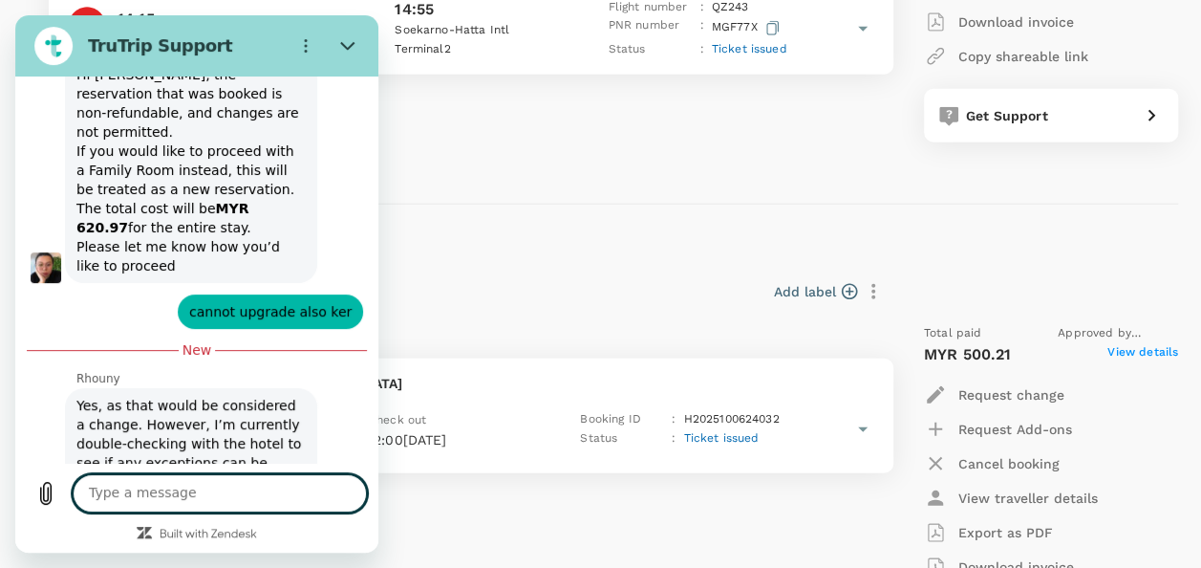
scroll to position [10942, 0]
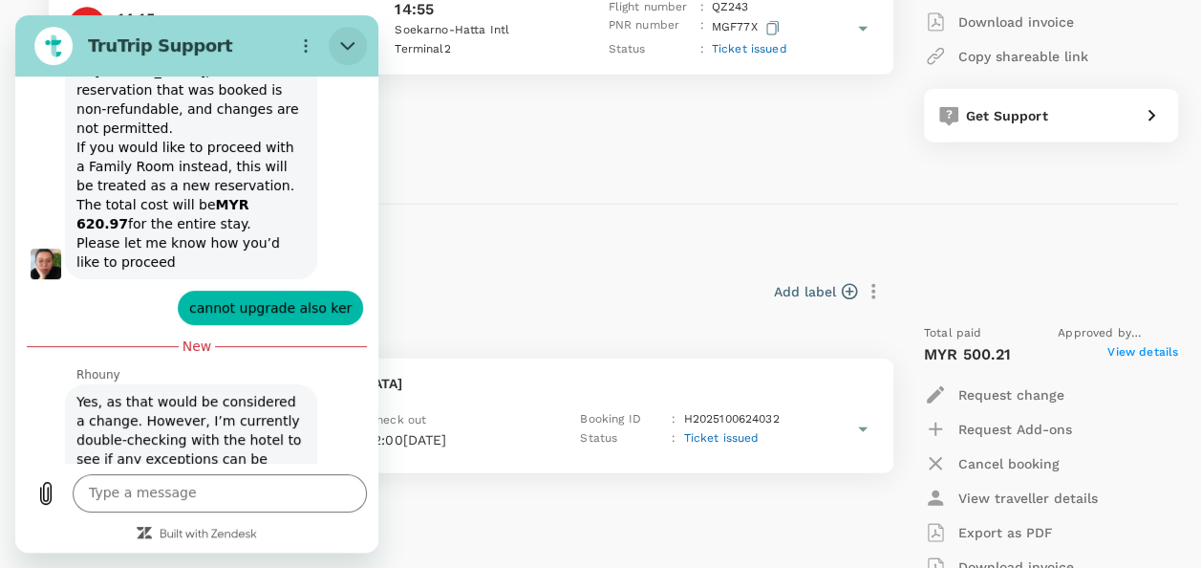
click at [339, 39] on button "Close" at bounding box center [348, 46] width 38 height 38
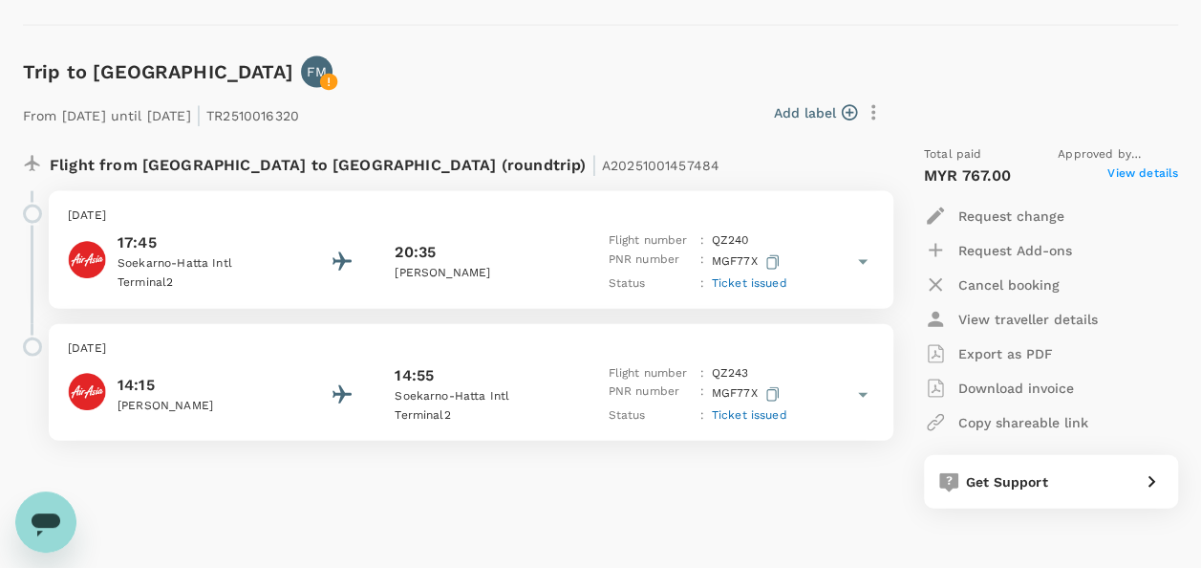
scroll to position [1971, 0]
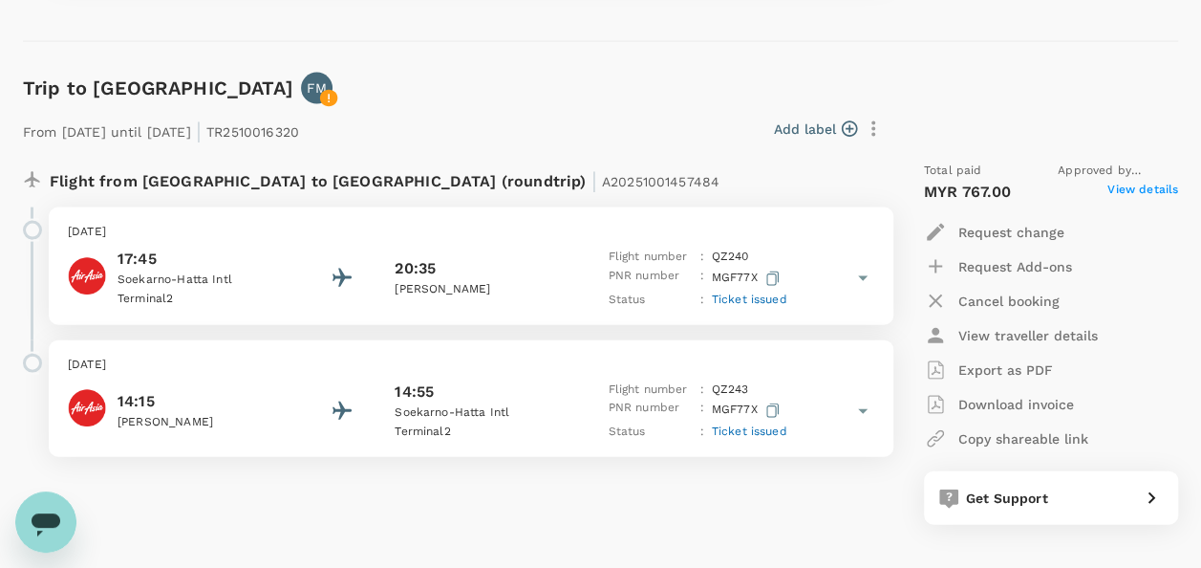
click at [62, 520] on div "Open messaging window" at bounding box center [45, 521] width 57 height 57
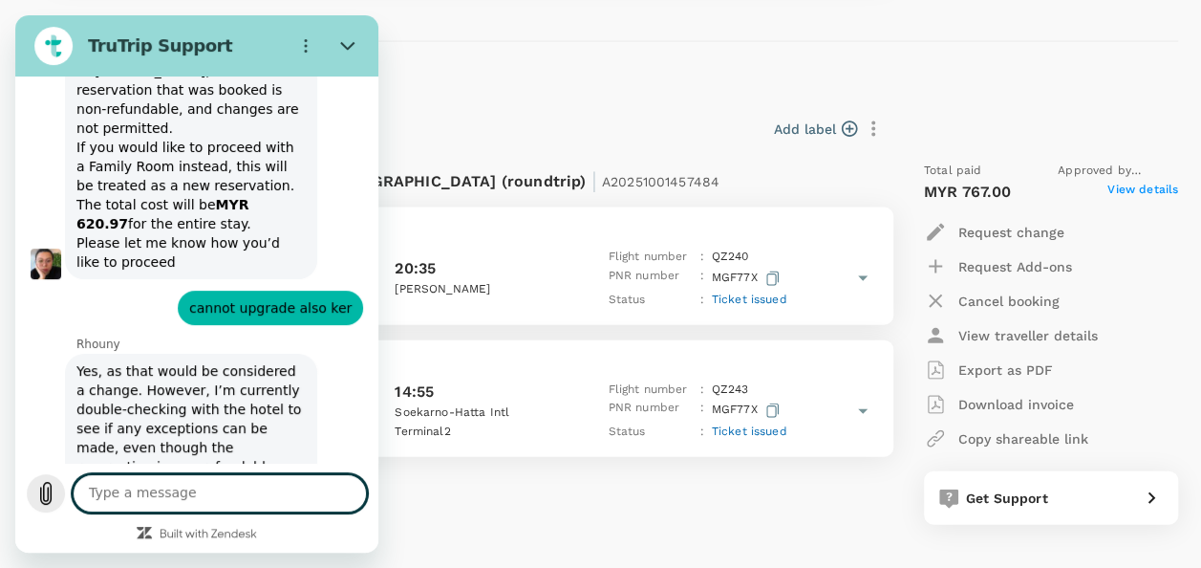
scroll to position [10912, 0]
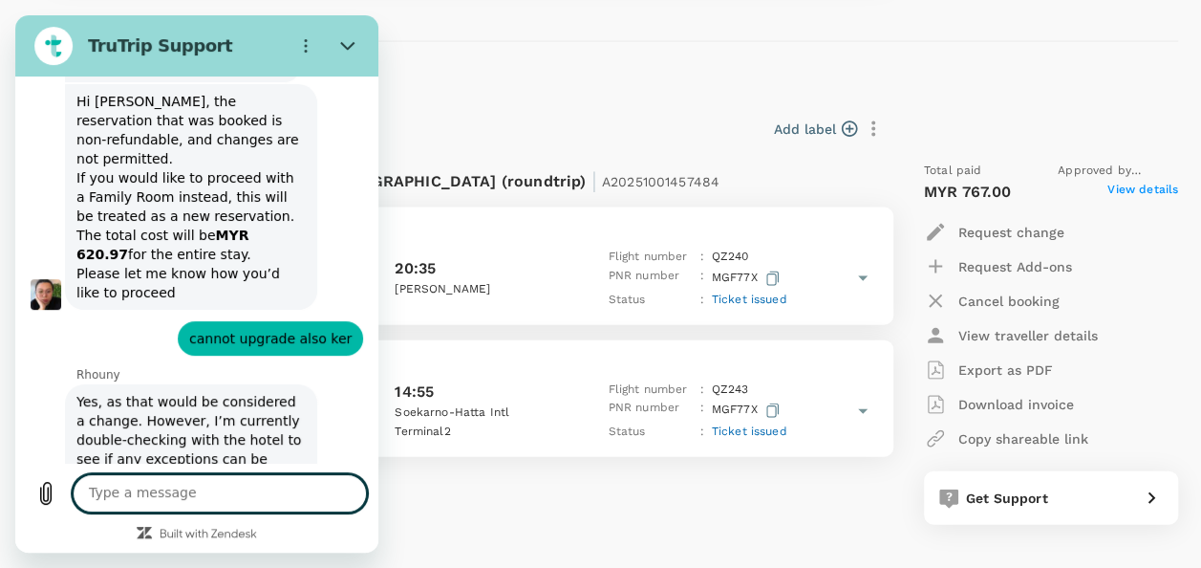
click at [162, 506] on textarea at bounding box center [220, 493] width 294 height 38
type textarea "can isit"
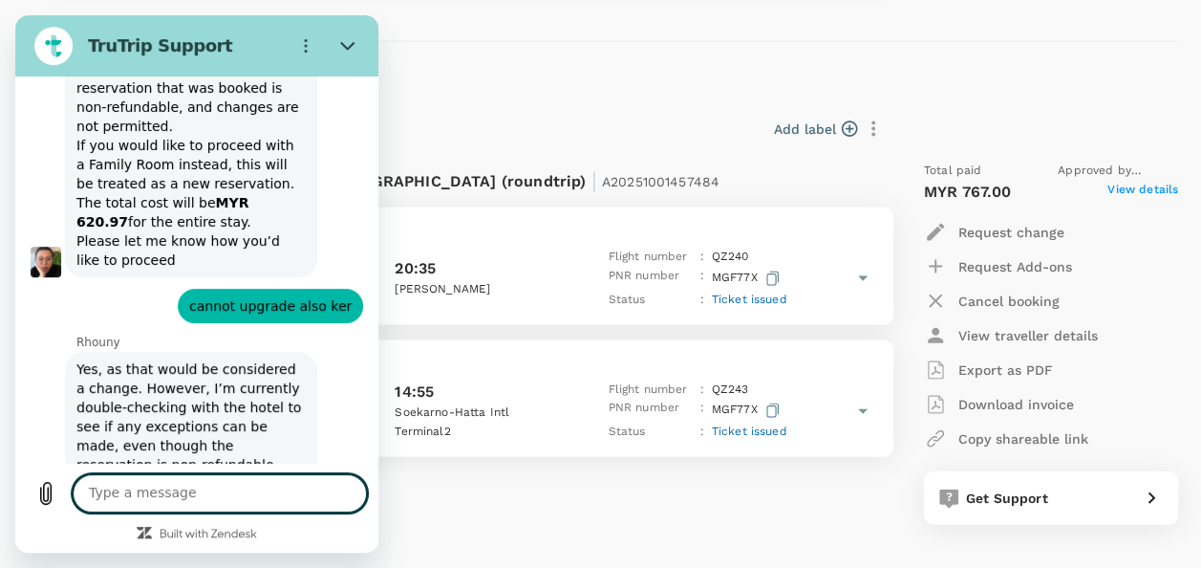
scroll to position [10948, 0]
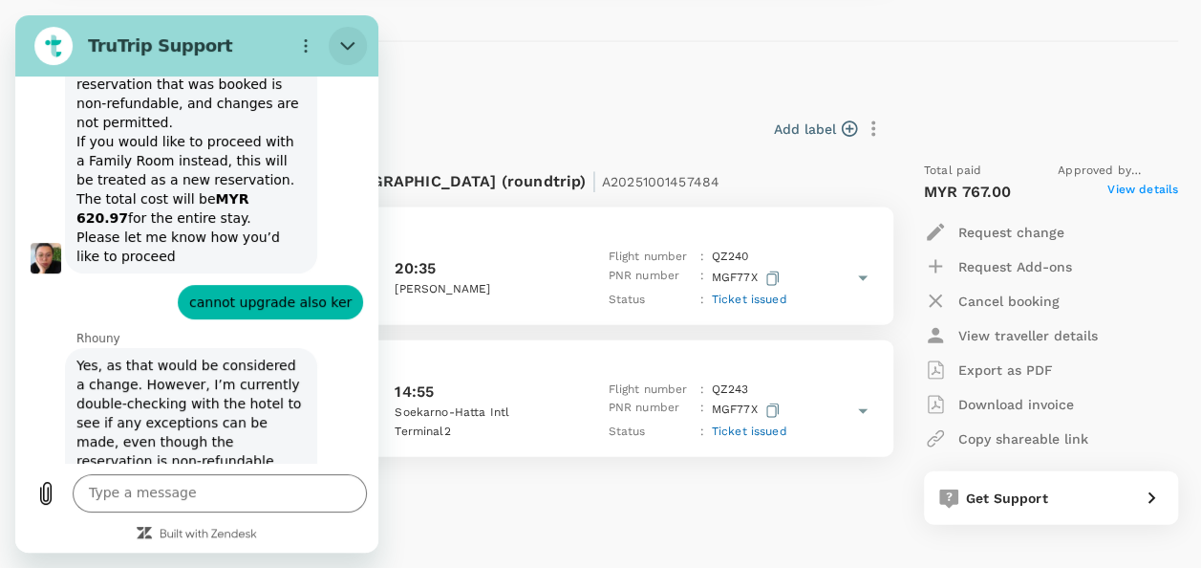
drag, startPoint x: 350, startPoint y: 41, endPoint x: 369, endPoint y: 55, distance: 23.9
click at [350, 41] on icon "Close" at bounding box center [347, 45] width 15 height 15
